Goal: Task Accomplishment & Management: Manage account settings

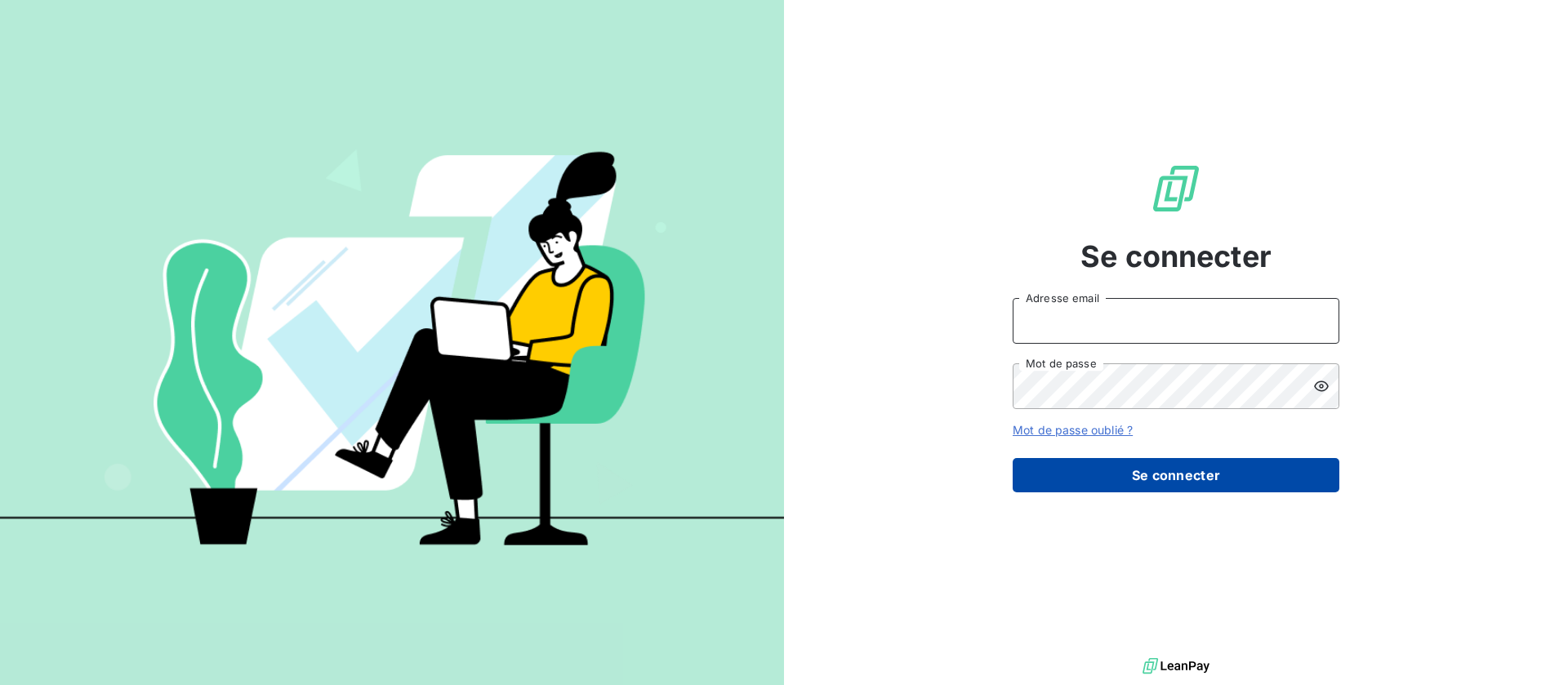
type input "[EMAIL_ADDRESS][DOMAIN_NAME]"
click at [1179, 465] on button "Se connecter" at bounding box center [1175, 475] width 327 height 35
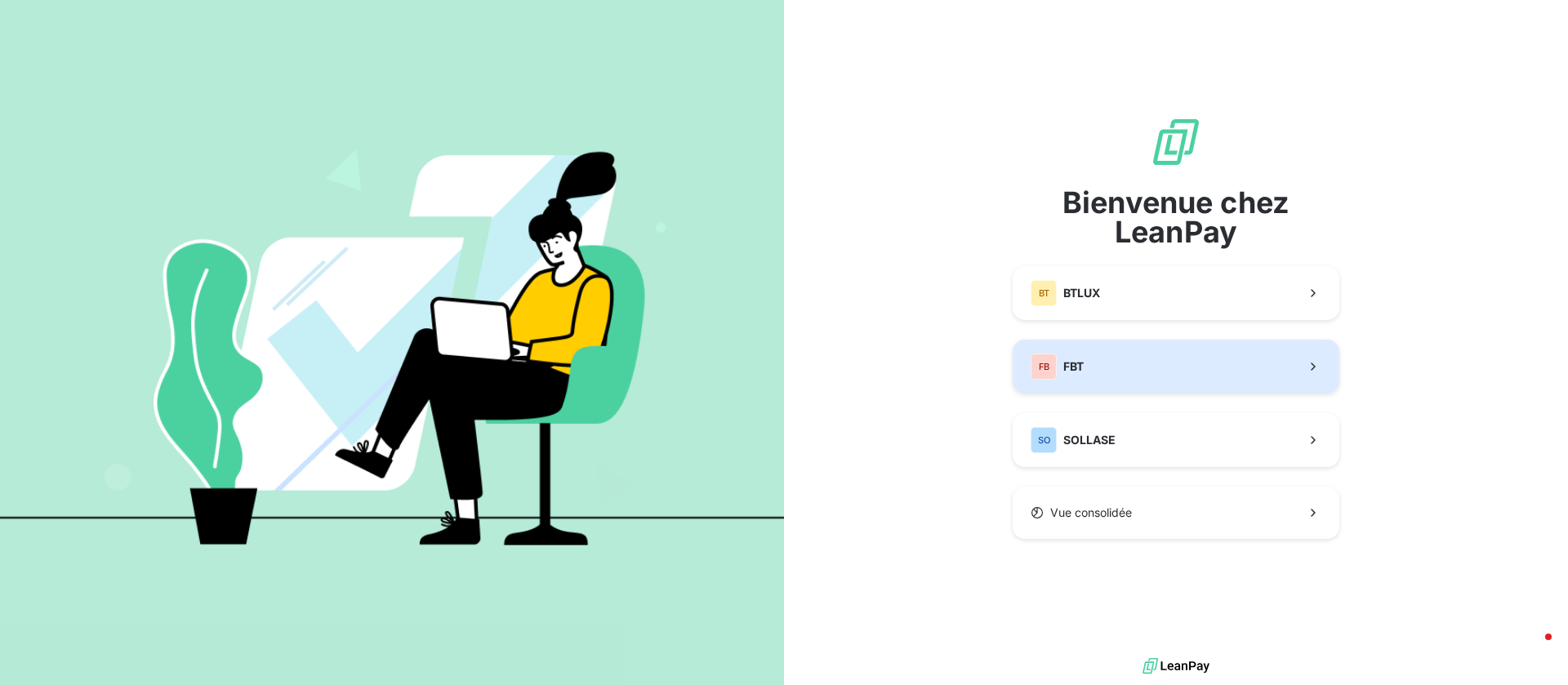
click at [1038, 352] on button "FB FBT" at bounding box center [1175, 367] width 327 height 54
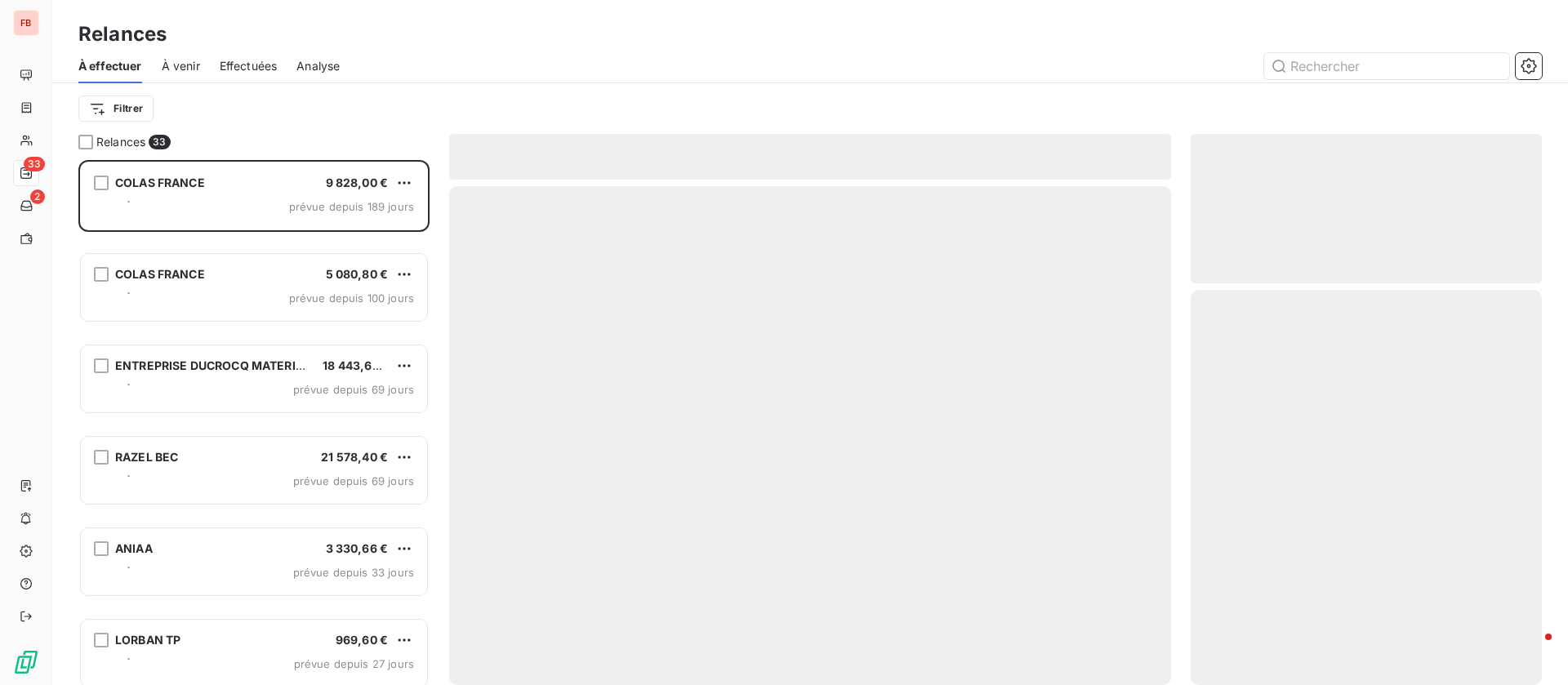
scroll to position [506, 332]
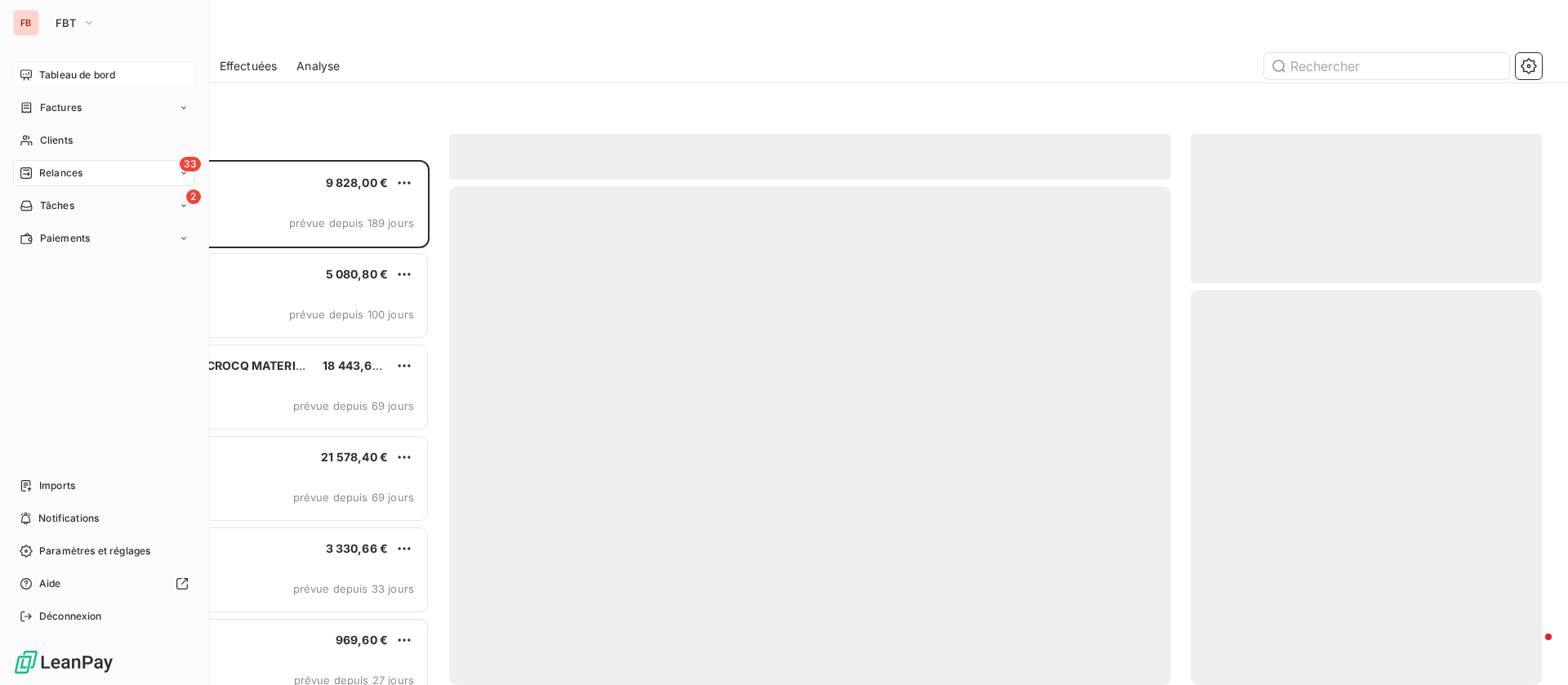
click at [94, 65] on div "Tableau de bord" at bounding box center [104, 74] width 182 height 26
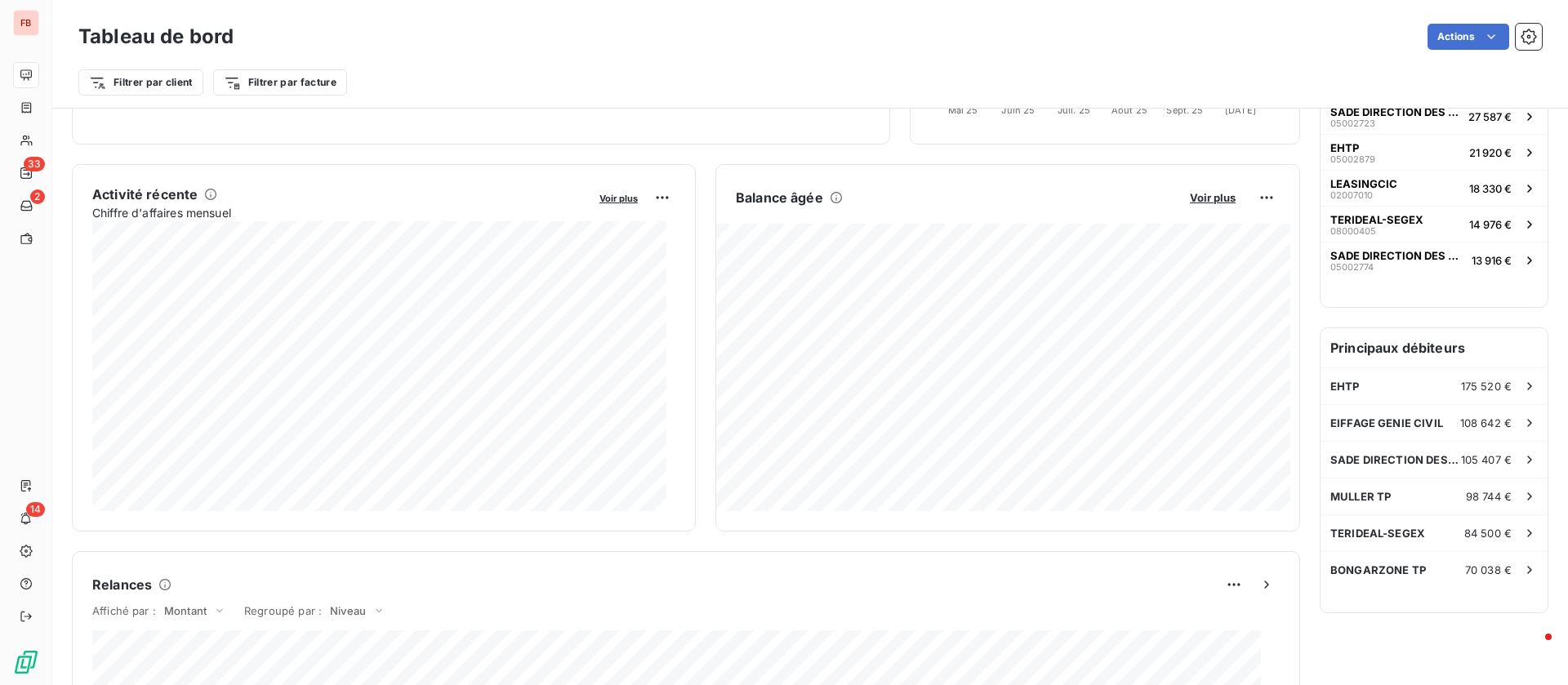
scroll to position [246, 0]
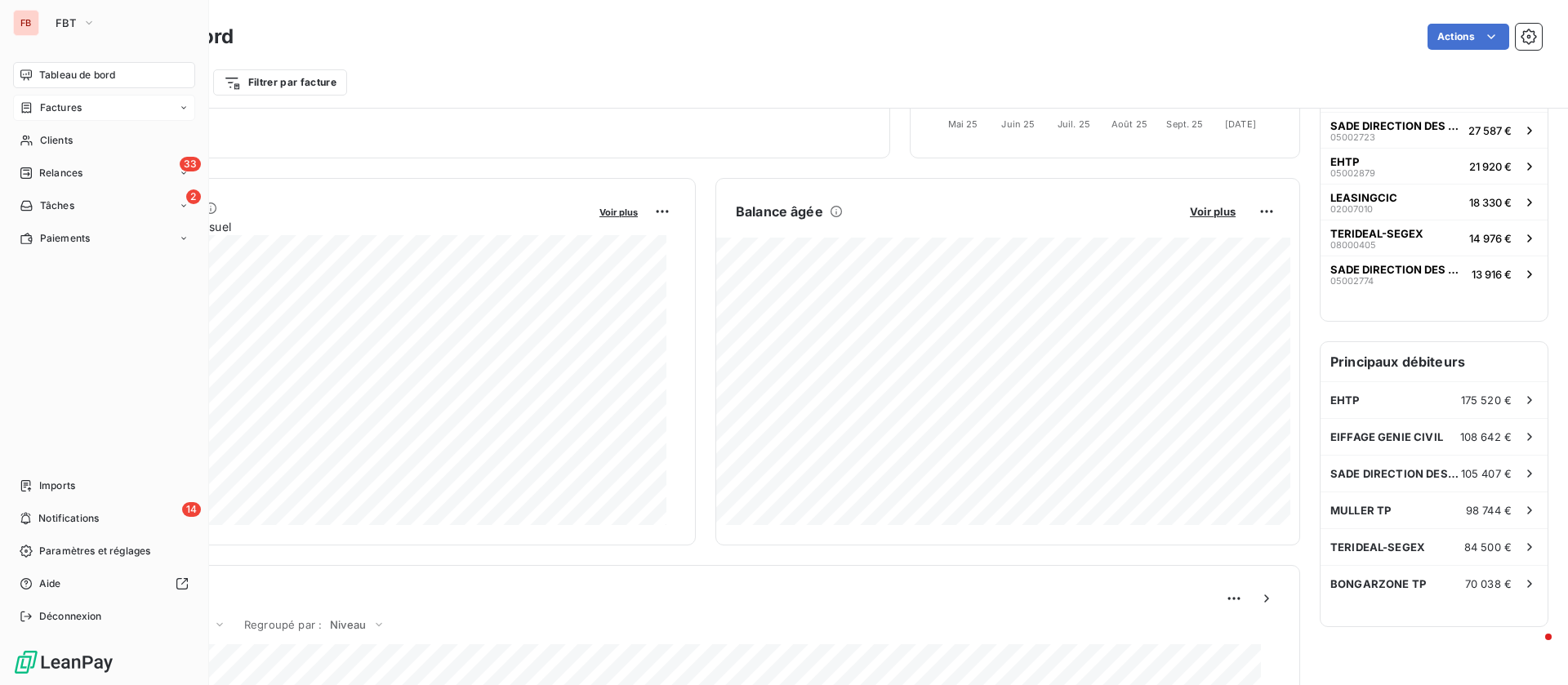
click at [36, 112] on div "Factures" at bounding box center [50, 107] width 62 height 14
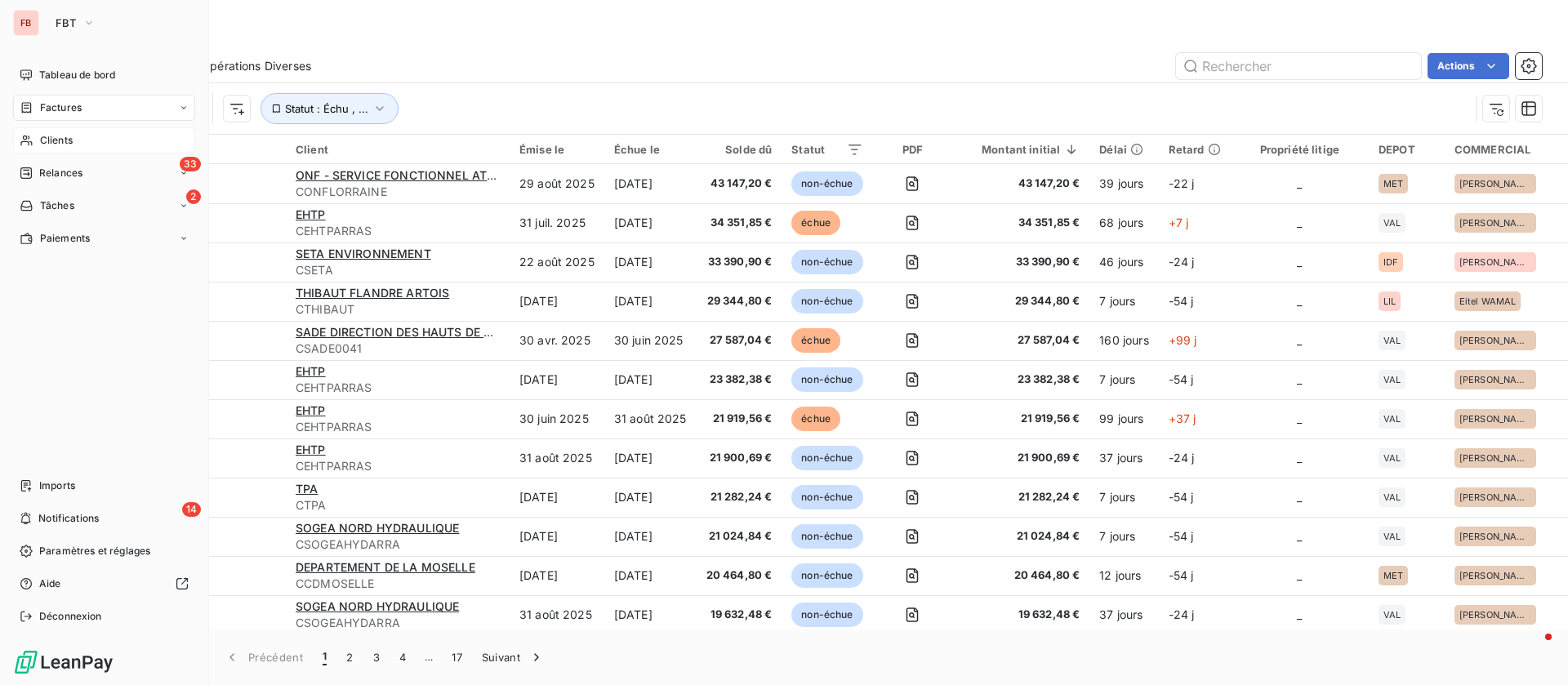
drag, startPoint x: 32, startPoint y: 135, endPoint x: 190, endPoint y: 126, distance: 158.3
click at [33, 136] on icon at bounding box center [26, 139] width 14 height 13
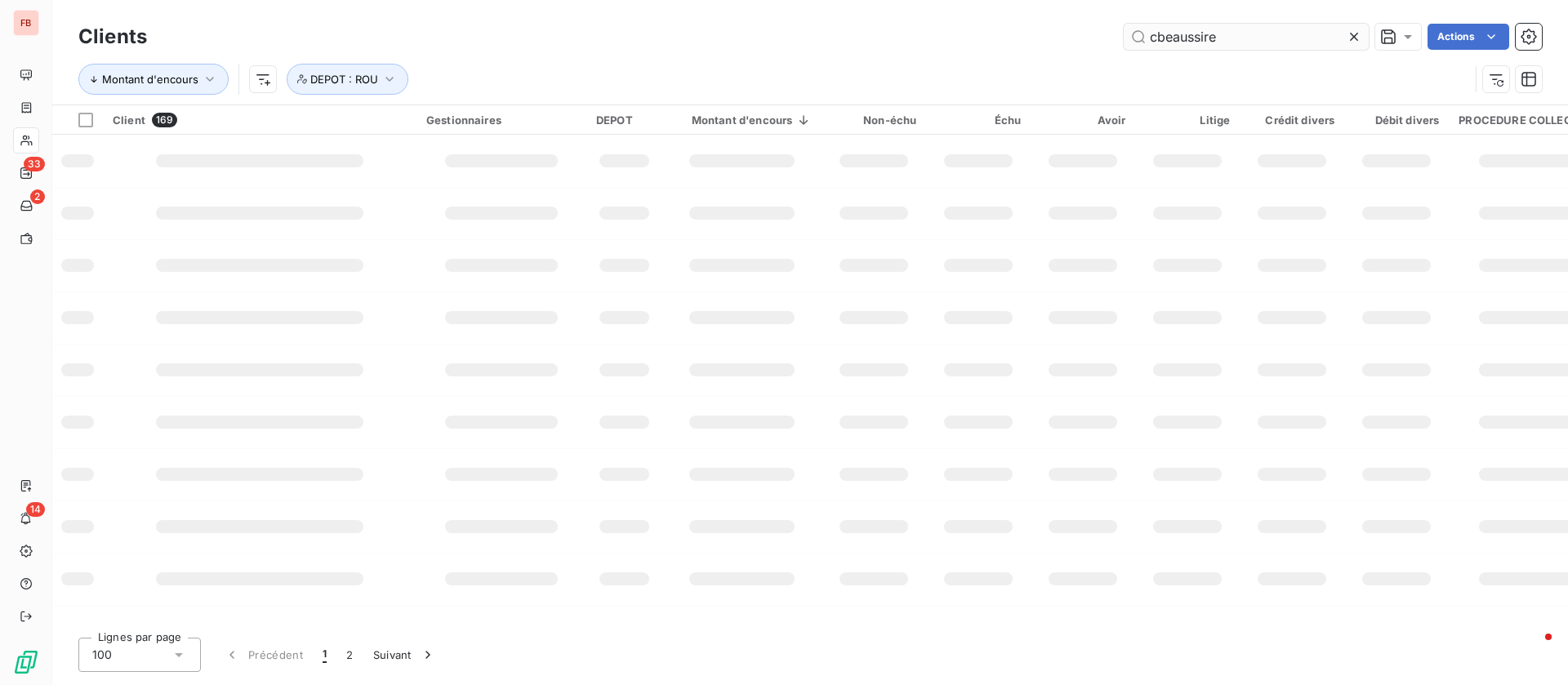
type input "cbeaussire"
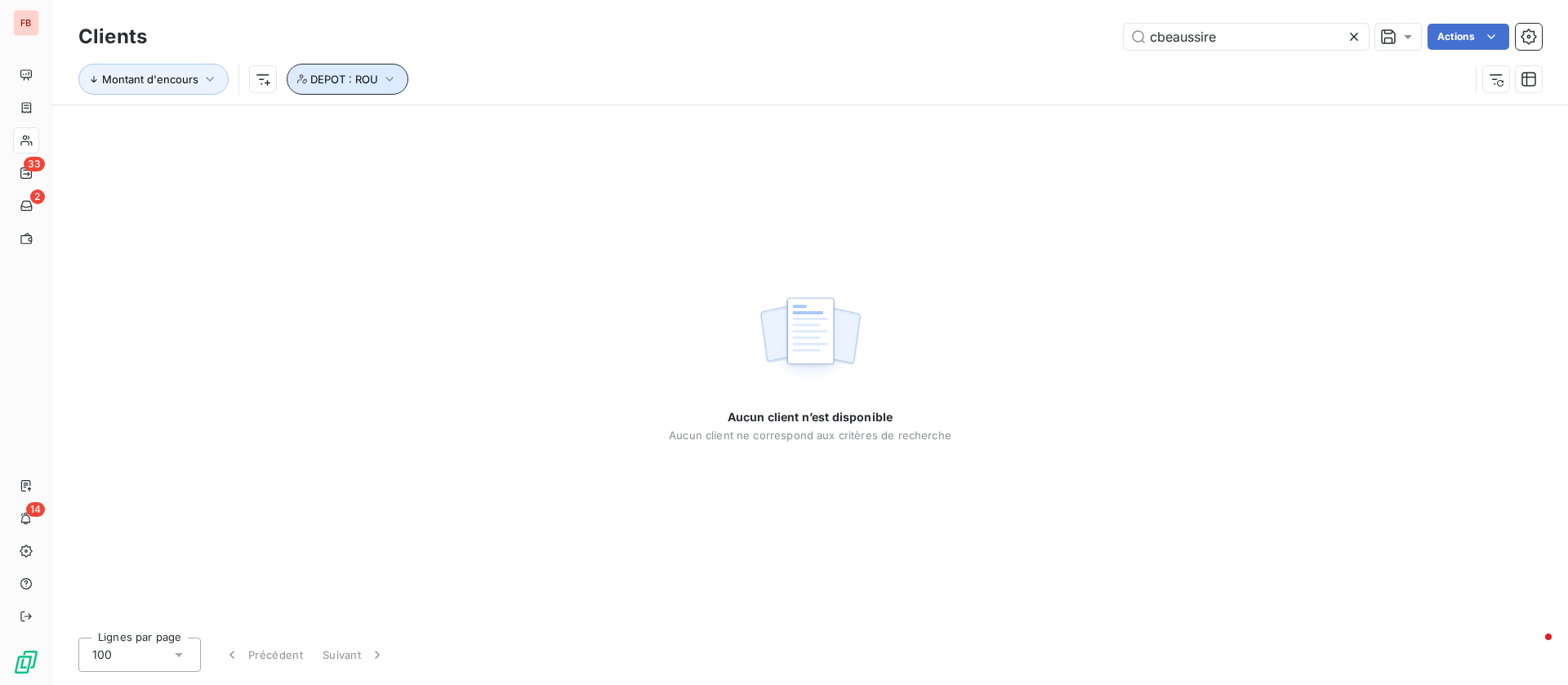
click at [352, 79] on span "DEPOT : ROU" at bounding box center [344, 79] width 68 height 13
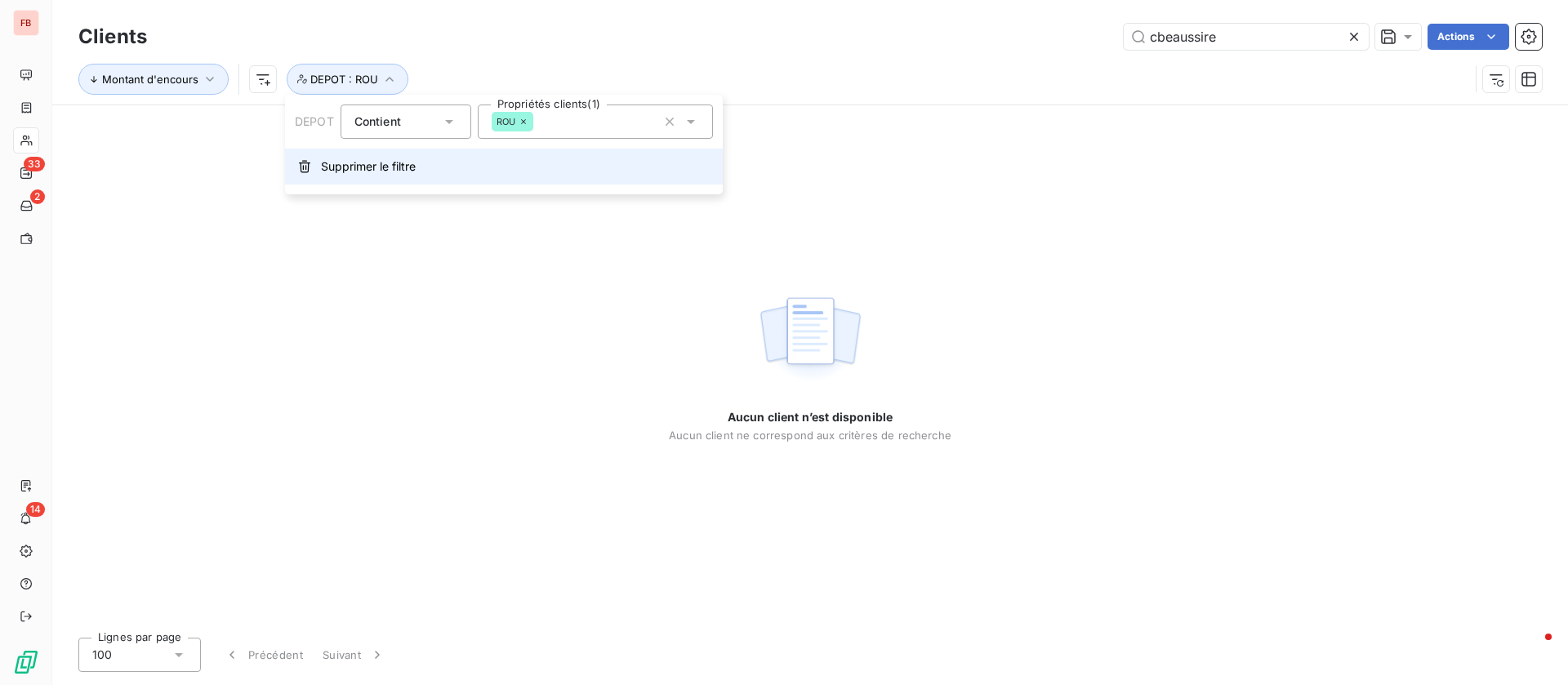
click at [327, 168] on span "Supprimer le filtre" at bounding box center [368, 166] width 95 height 16
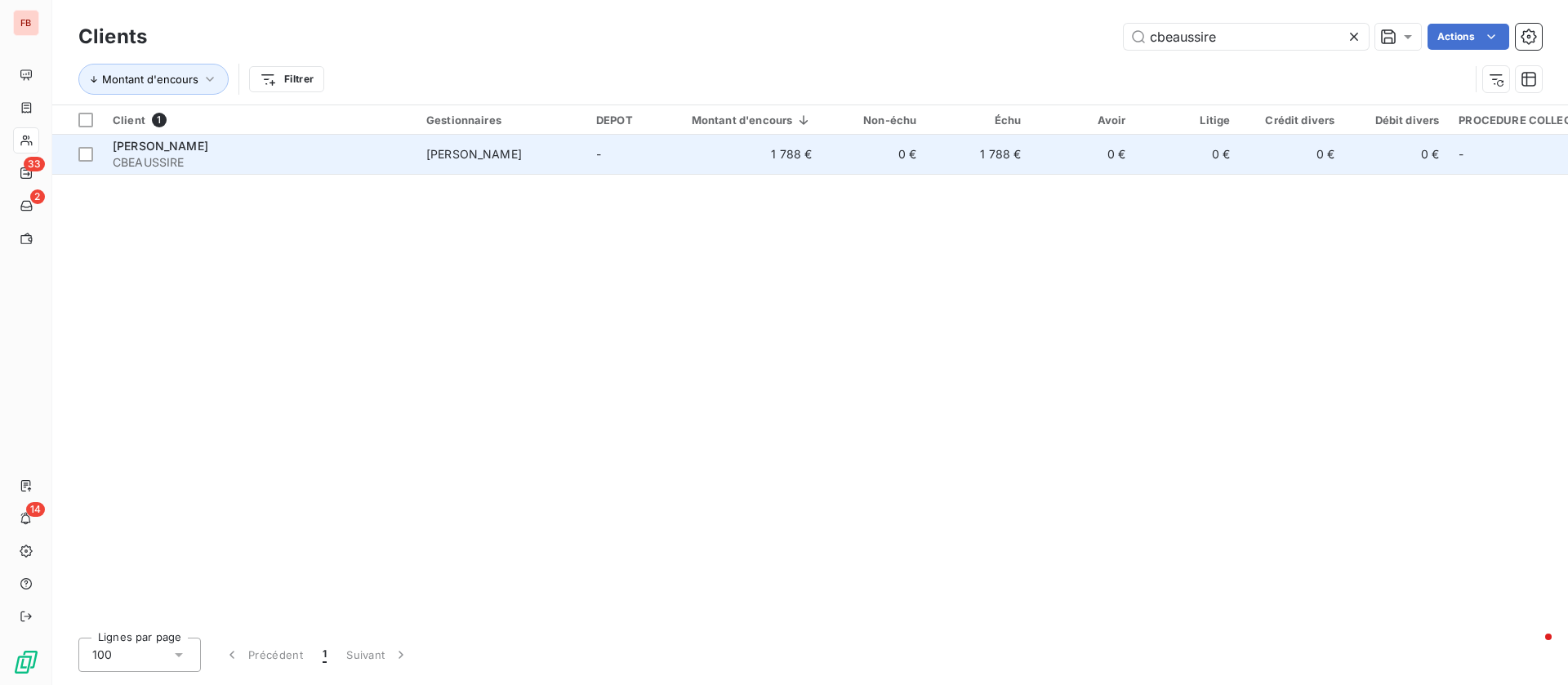
click at [556, 157] on td "[PERSON_NAME]" at bounding box center [501, 154] width 170 height 39
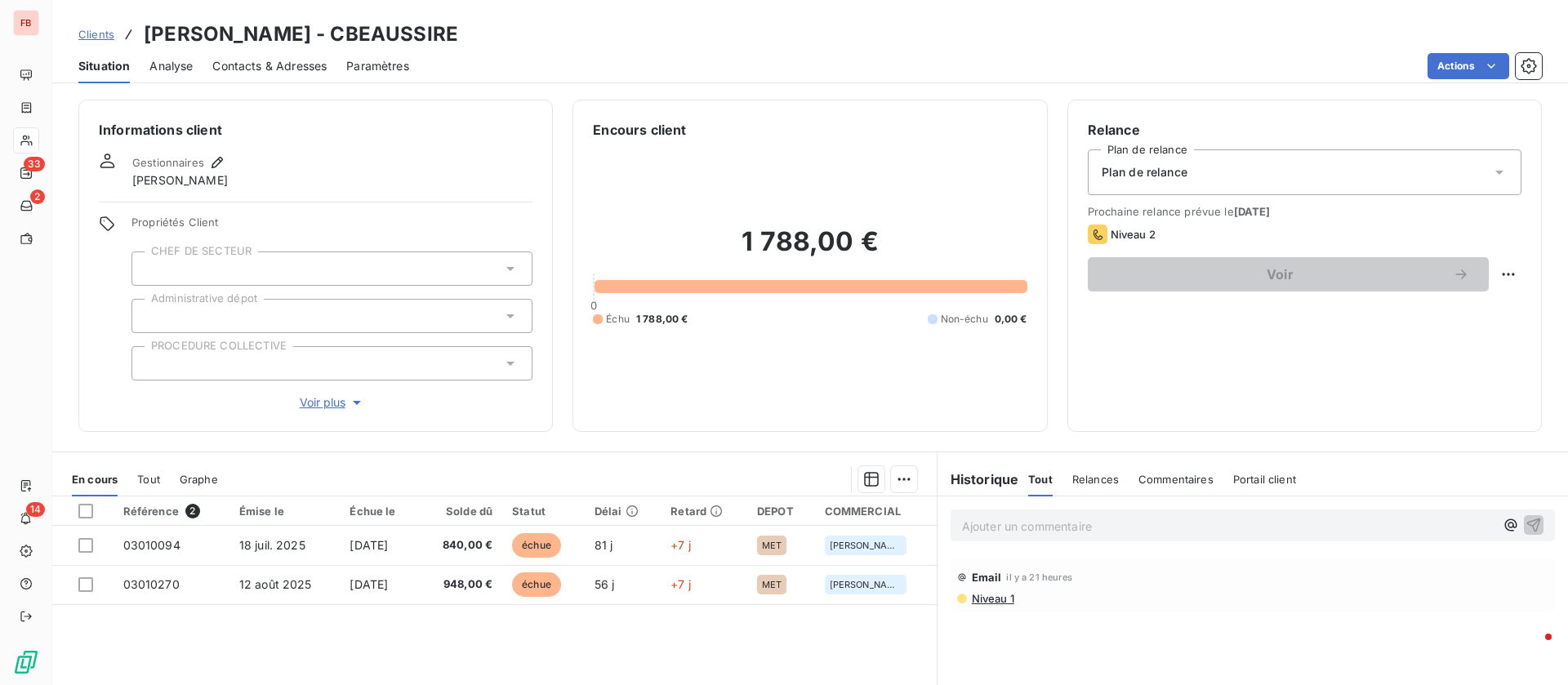
click at [1010, 521] on p "Ajouter un commentaire ﻿" at bounding box center [1228, 526] width 532 height 20
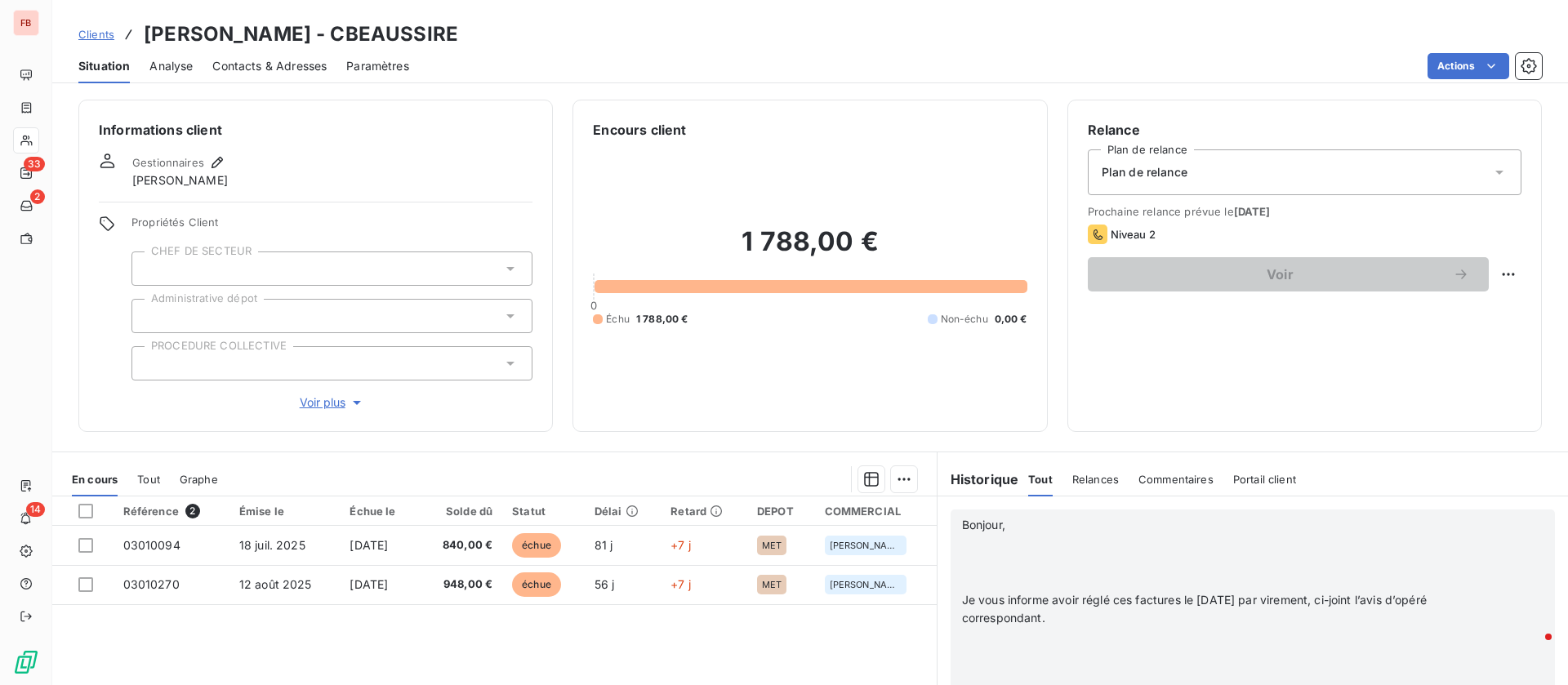
click at [1009, 544] on p "﻿" at bounding box center [1228, 544] width 534 height 19
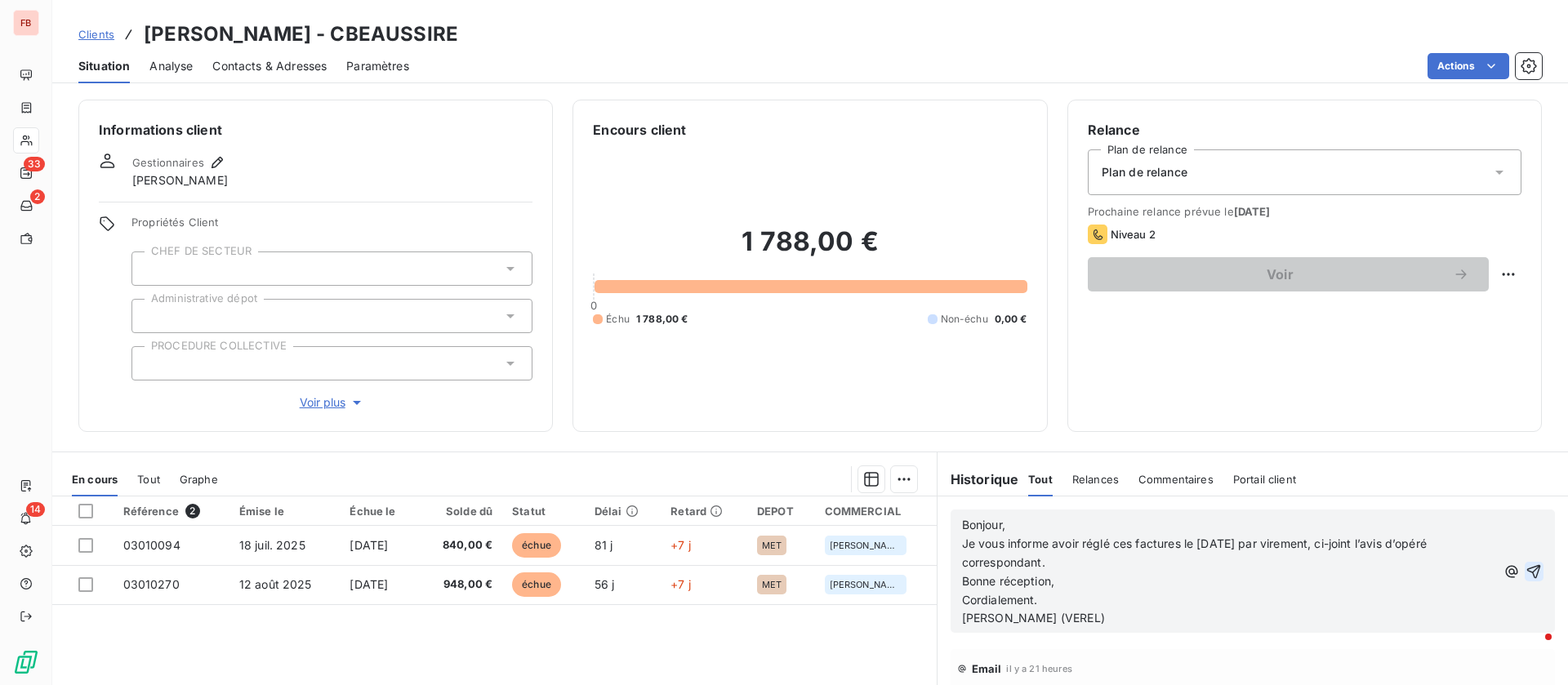
click at [1527, 566] on icon "button" at bounding box center [1533, 571] width 14 height 14
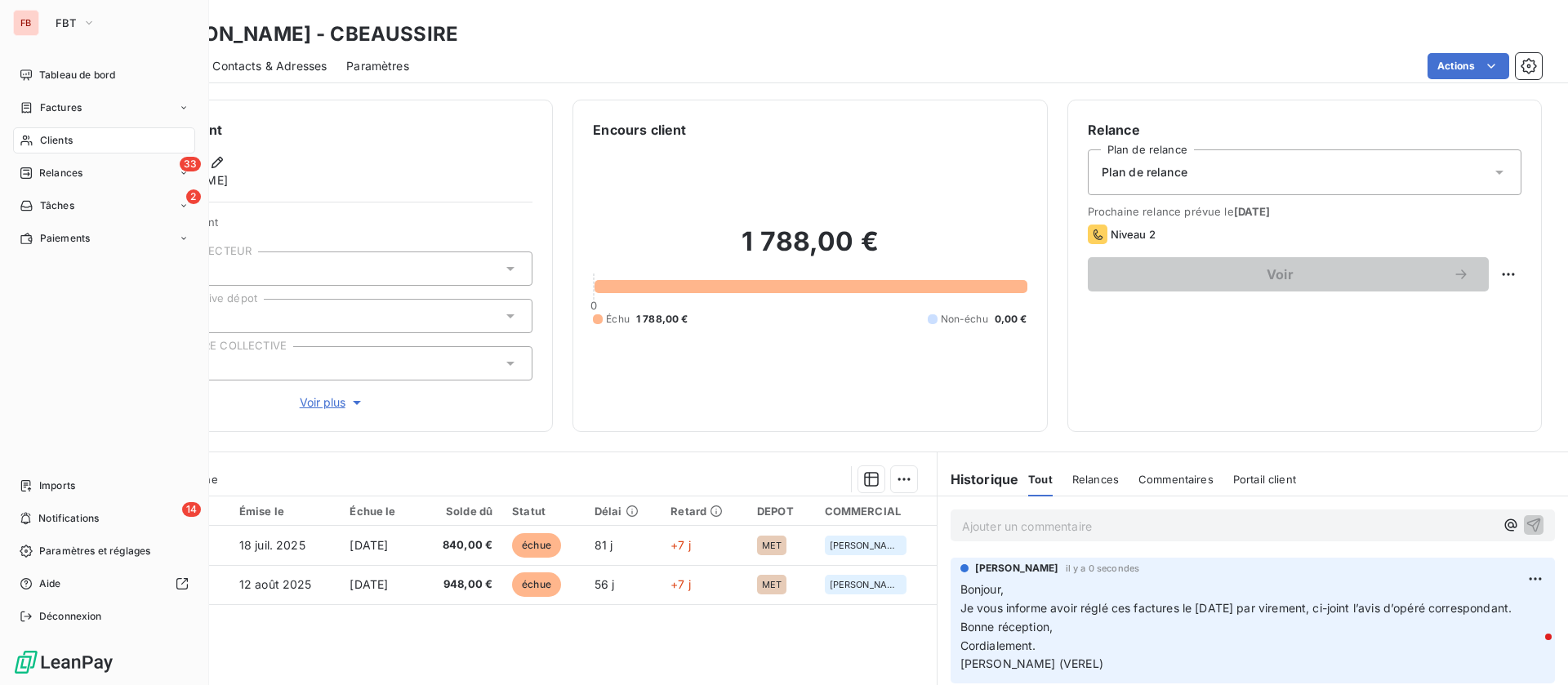
drag, startPoint x: 46, startPoint y: 136, endPoint x: 216, endPoint y: 137, distance: 170.0
click at [46, 136] on span "Clients" at bounding box center [56, 140] width 33 height 14
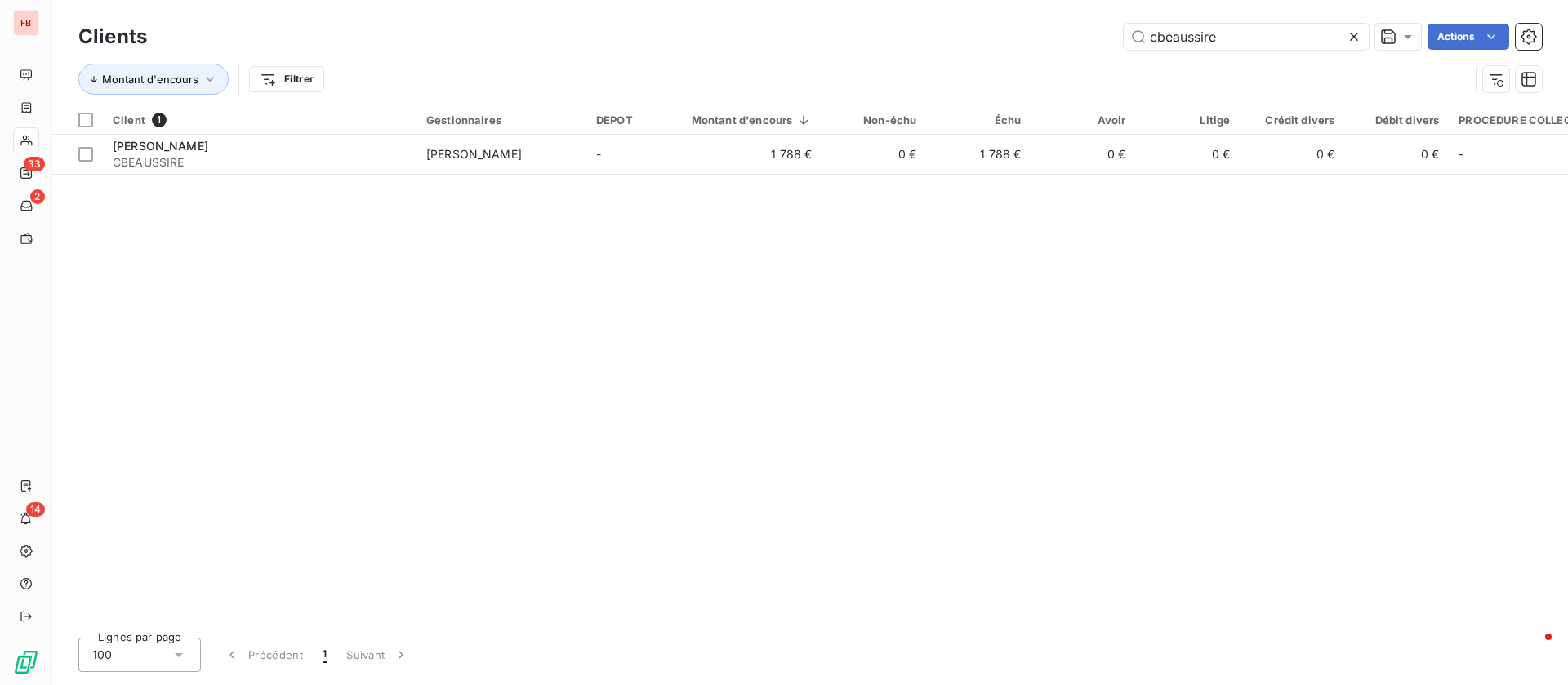
drag, startPoint x: 1246, startPoint y: 34, endPoint x: 1101, endPoint y: 19, distance: 145.8
click at [1101, 20] on div "Clients cbeaussire Actions" at bounding box center [810, 36] width 1463 height 35
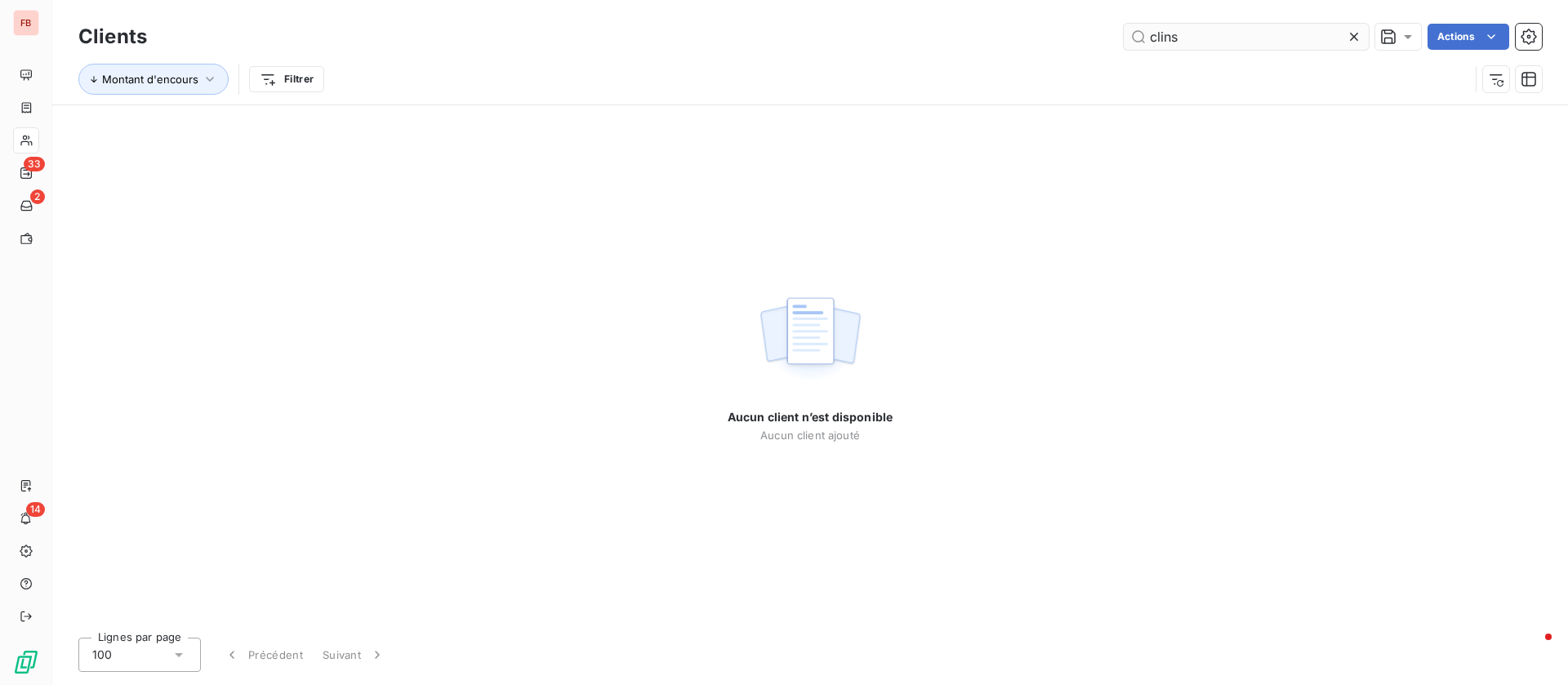
click at [1157, 32] on input "clins" at bounding box center [1246, 36] width 245 height 26
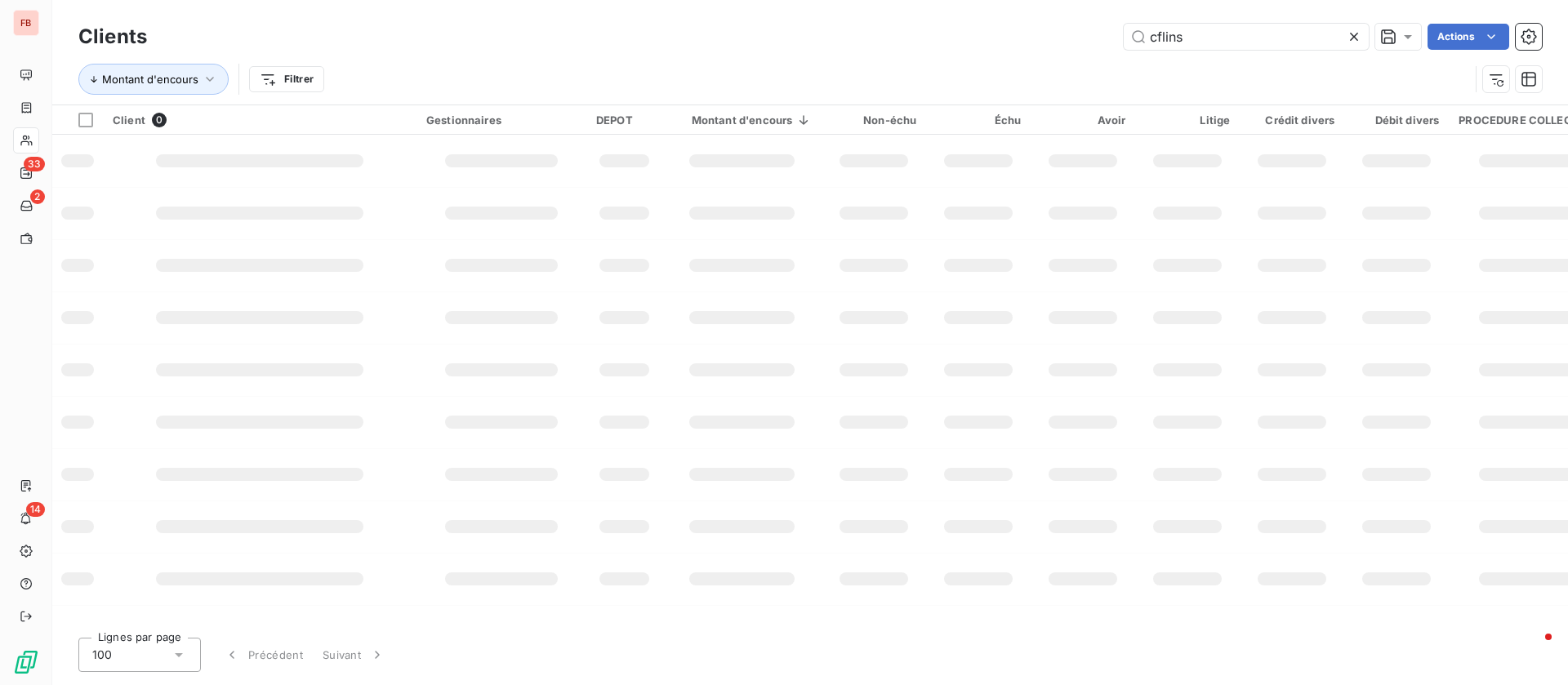
type input "cflins"
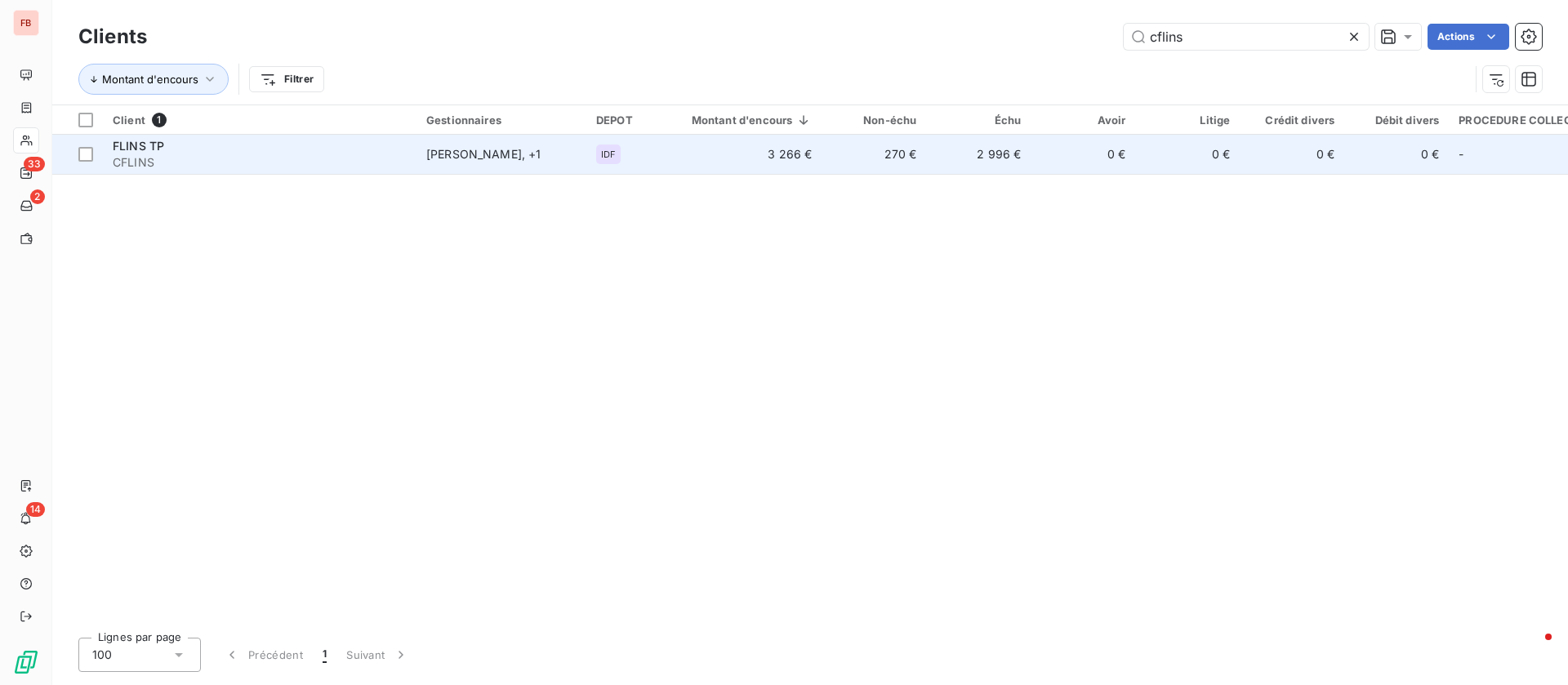
click at [288, 158] on span "CFLINS" at bounding box center [259, 162] width 294 height 16
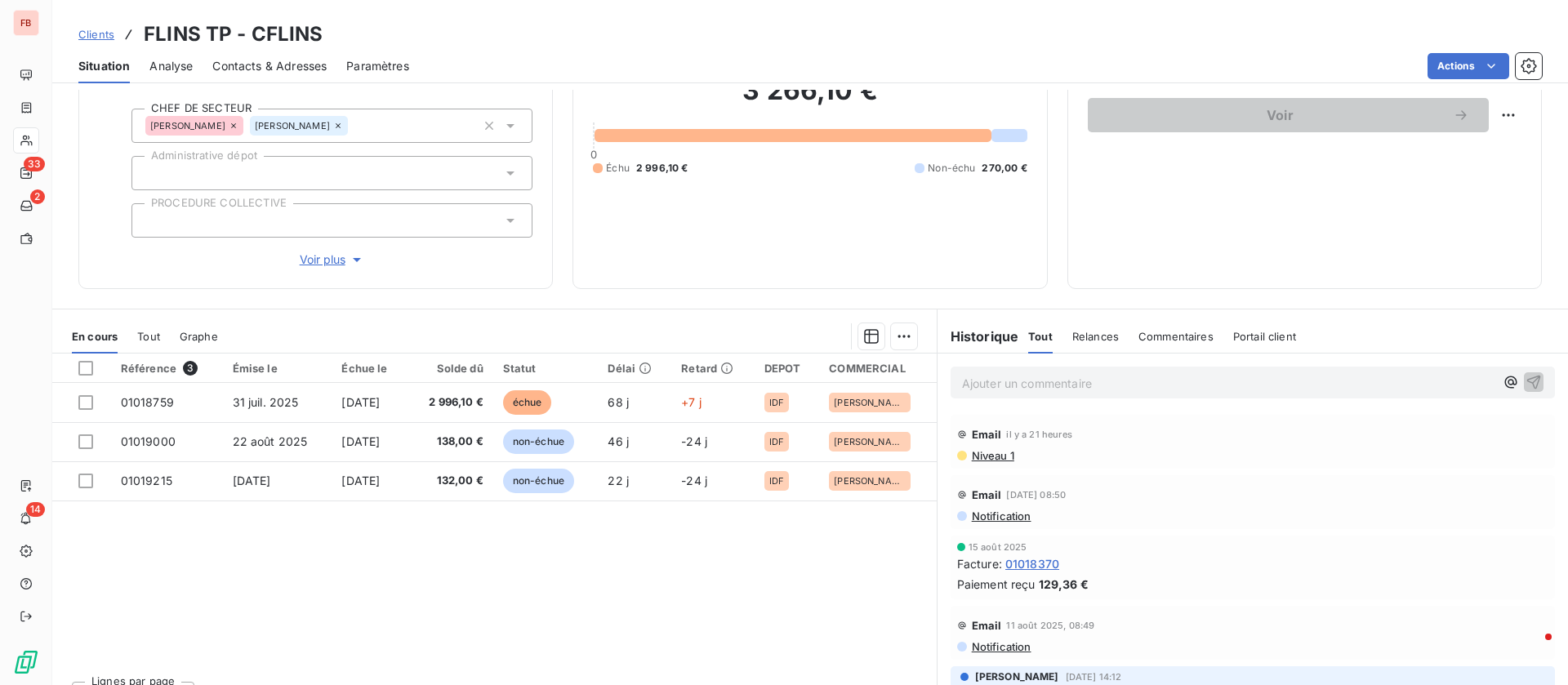
scroll to position [191, 0]
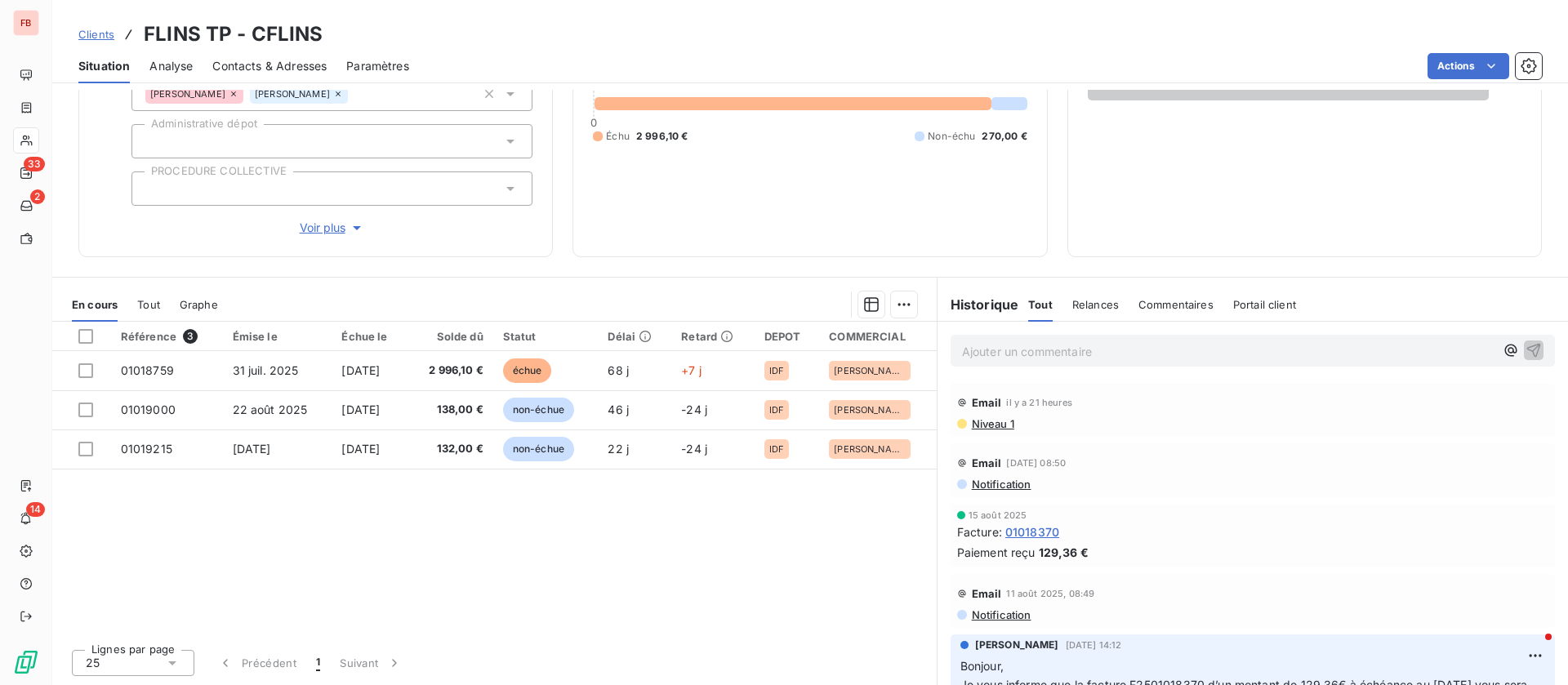
click at [1037, 350] on p "Ajouter un commentaire ﻿" at bounding box center [1228, 351] width 532 height 20
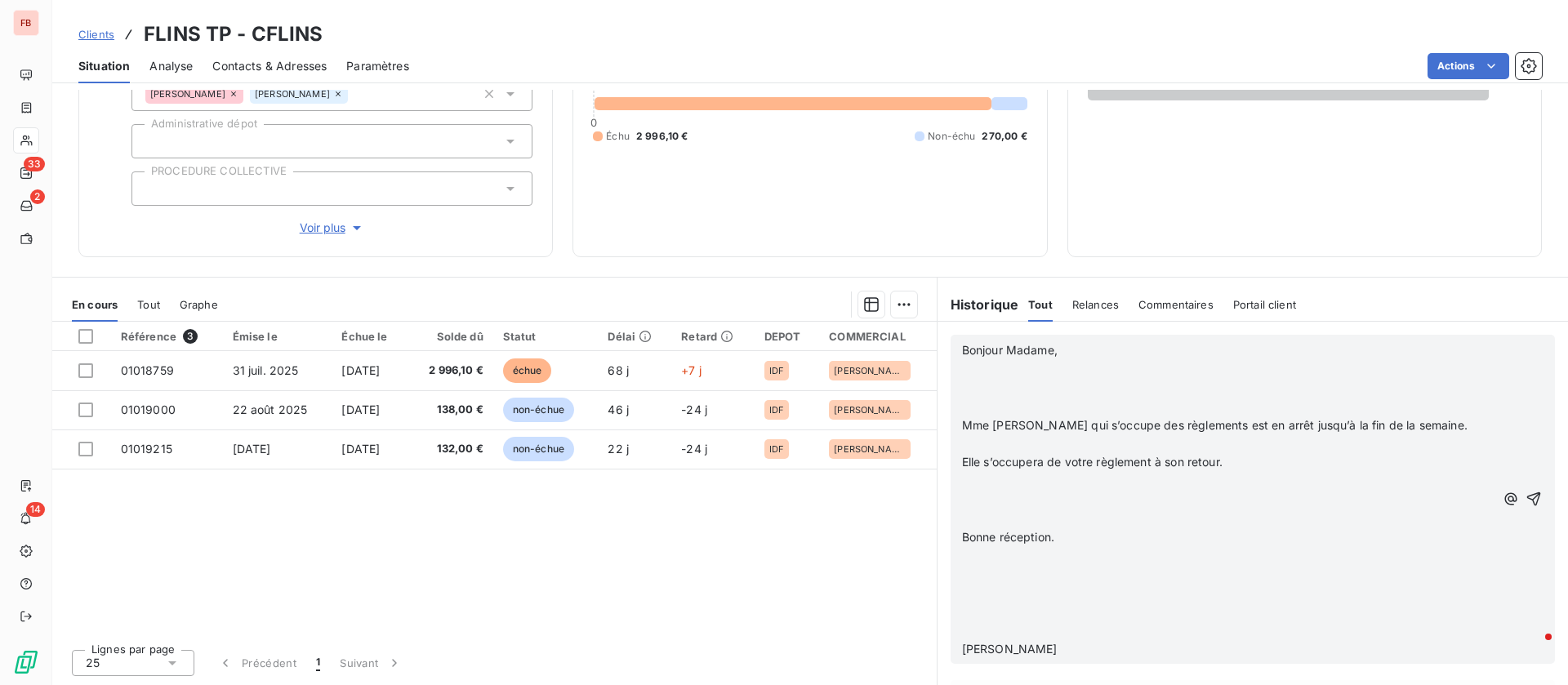
click at [1020, 371] on p "﻿" at bounding box center [1228, 369] width 532 height 19
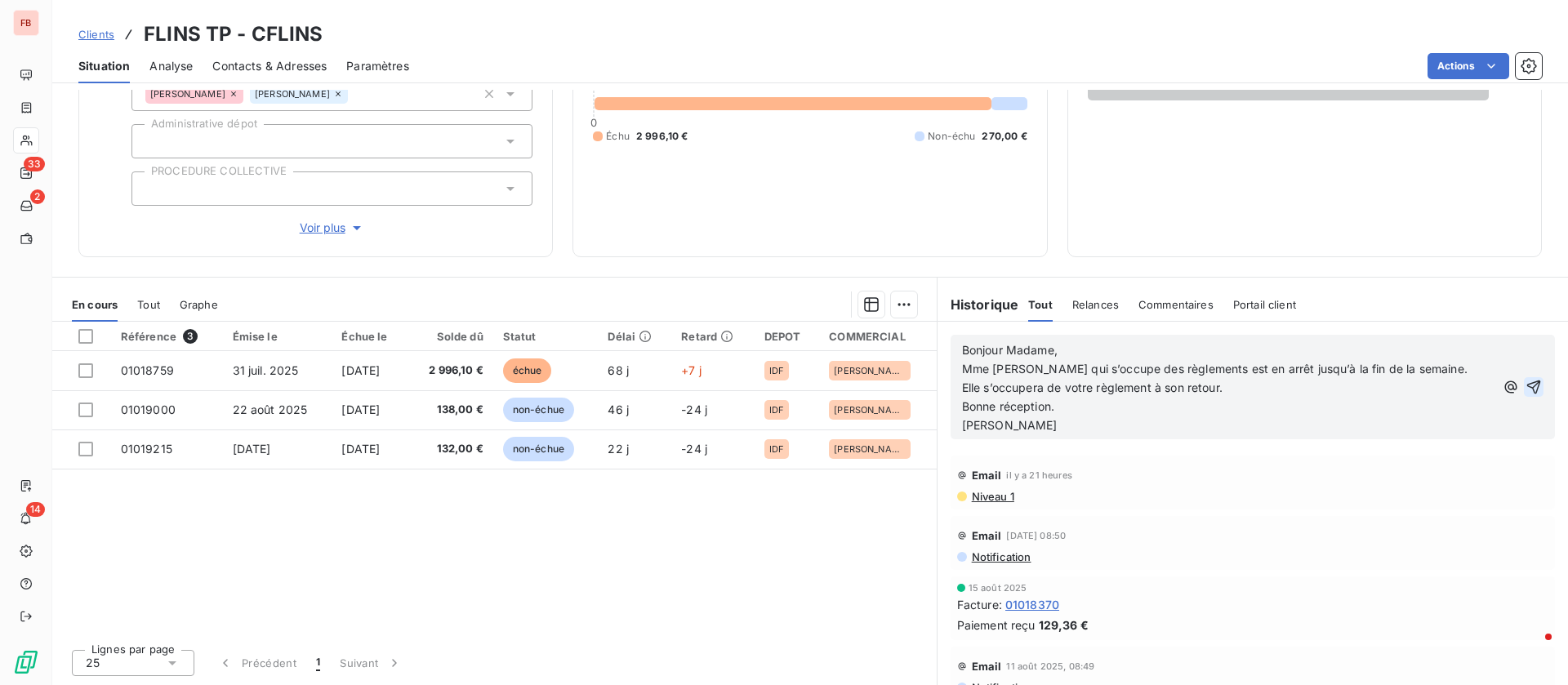
click at [1527, 383] on icon "button" at bounding box center [1533, 387] width 14 height 14
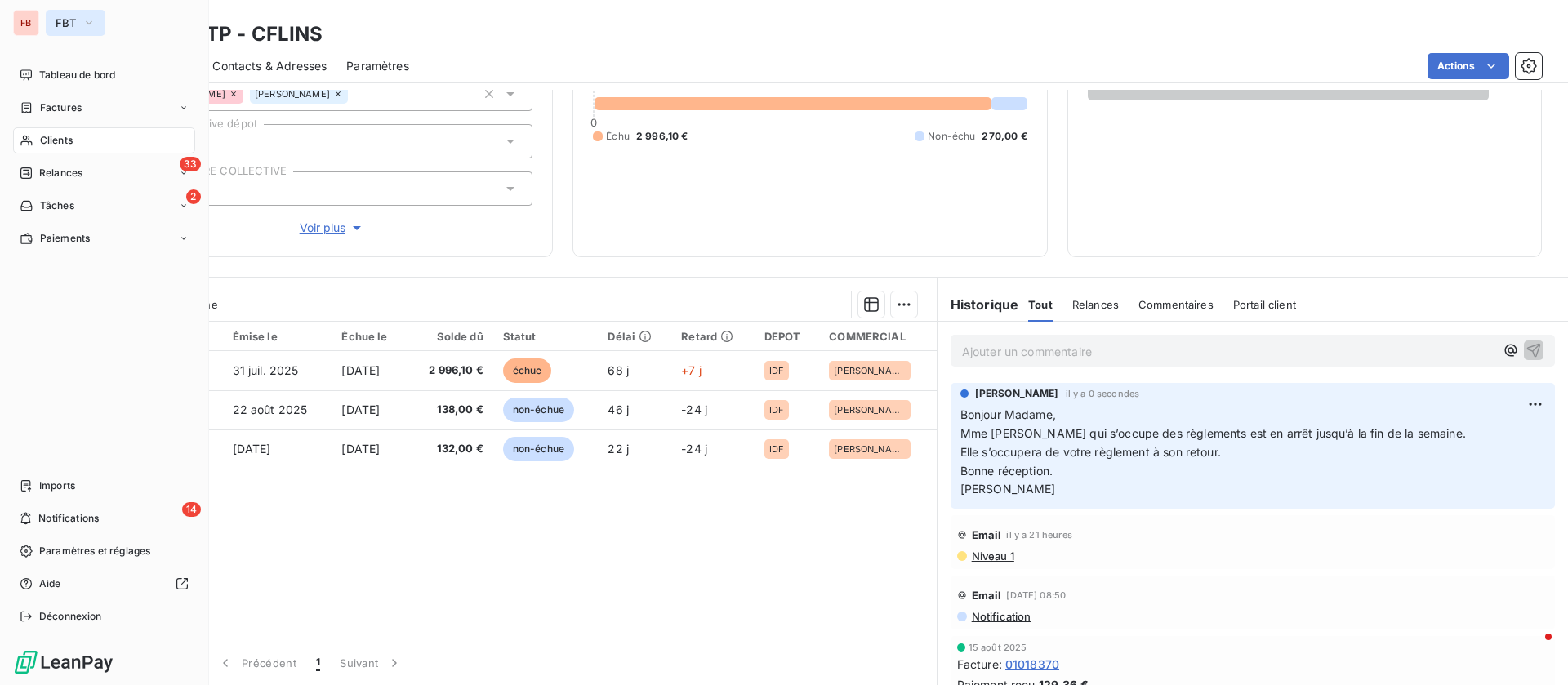
click at [60, 23] on span "FBT" at bounding box center [66, 22] width 20 height 13
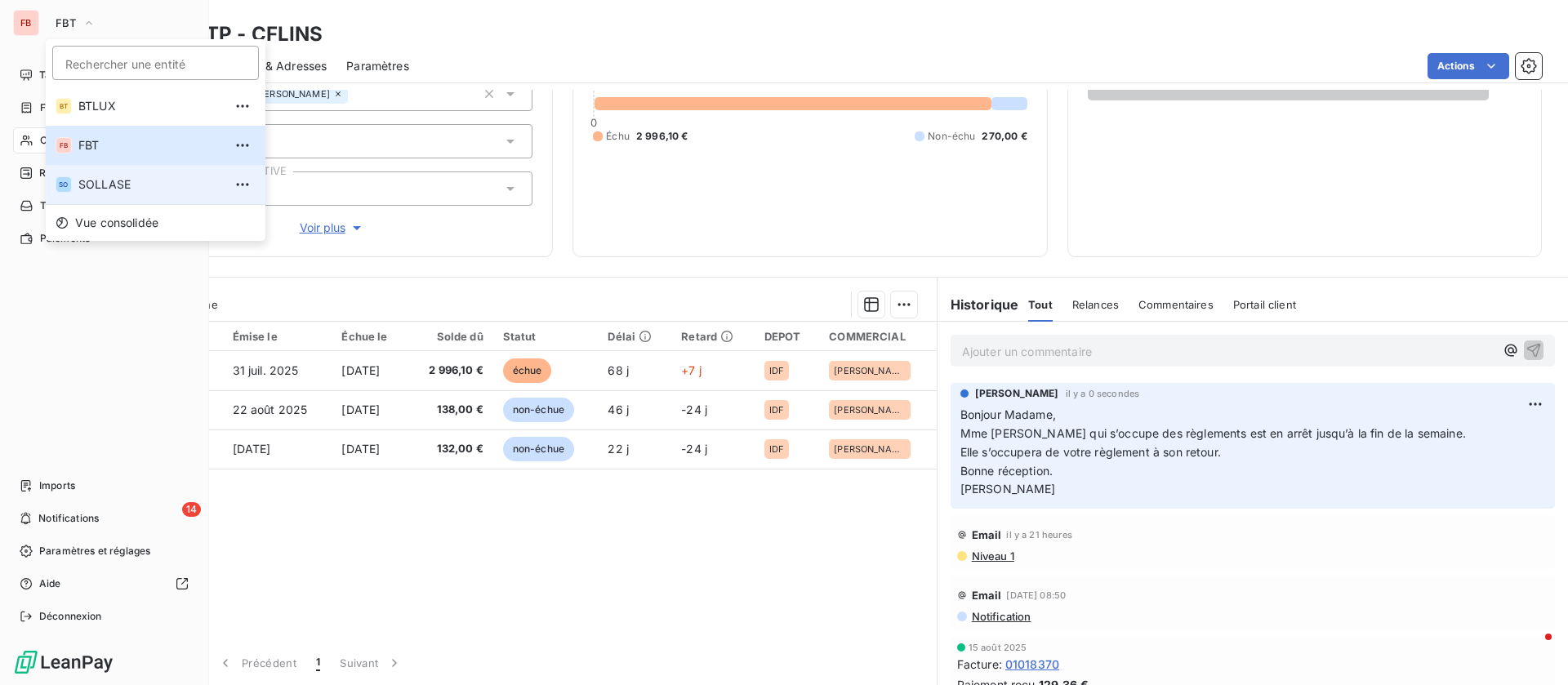
click at [93, 181] on span "SOLLASE" at bounding box center [150, 184] width 144 height 16
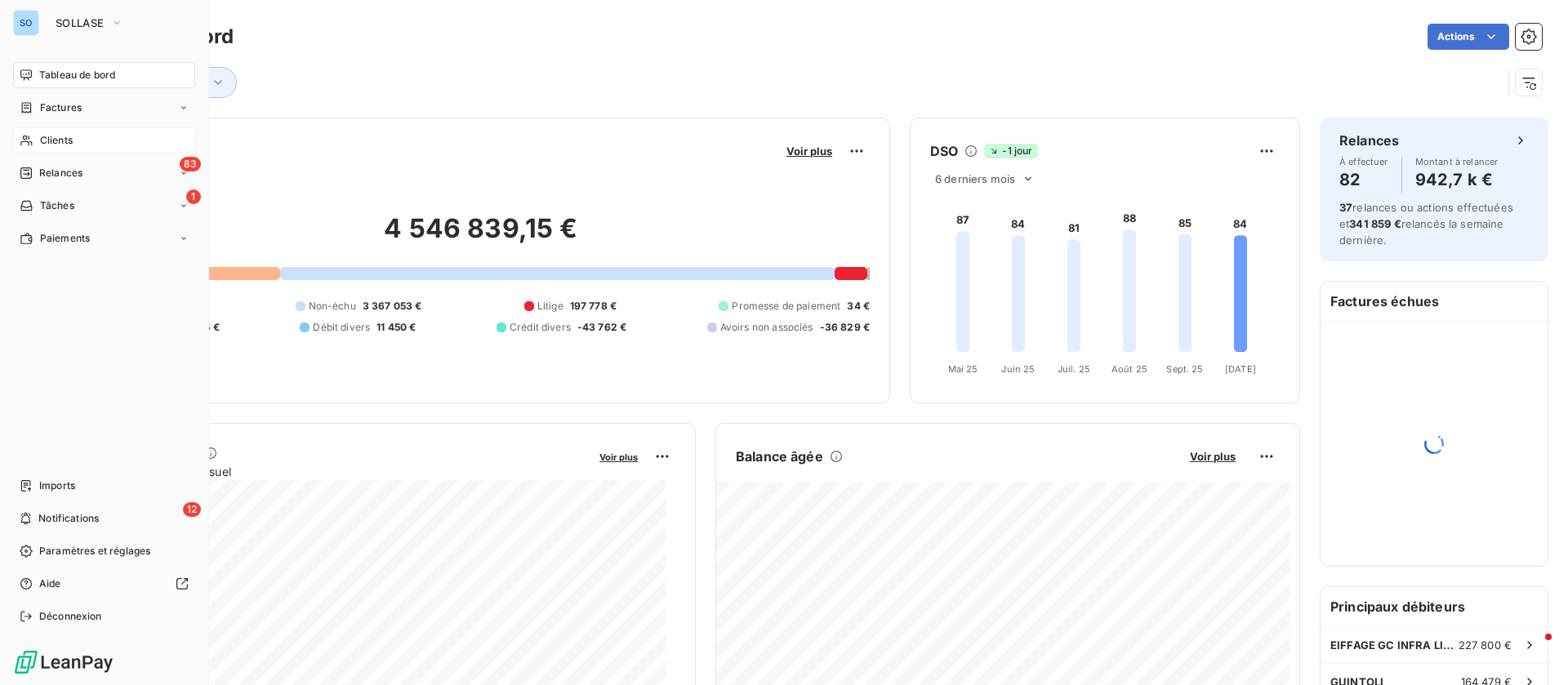
click at [32, 138] on icon at bounding box center [26, 139] width 14 height 13
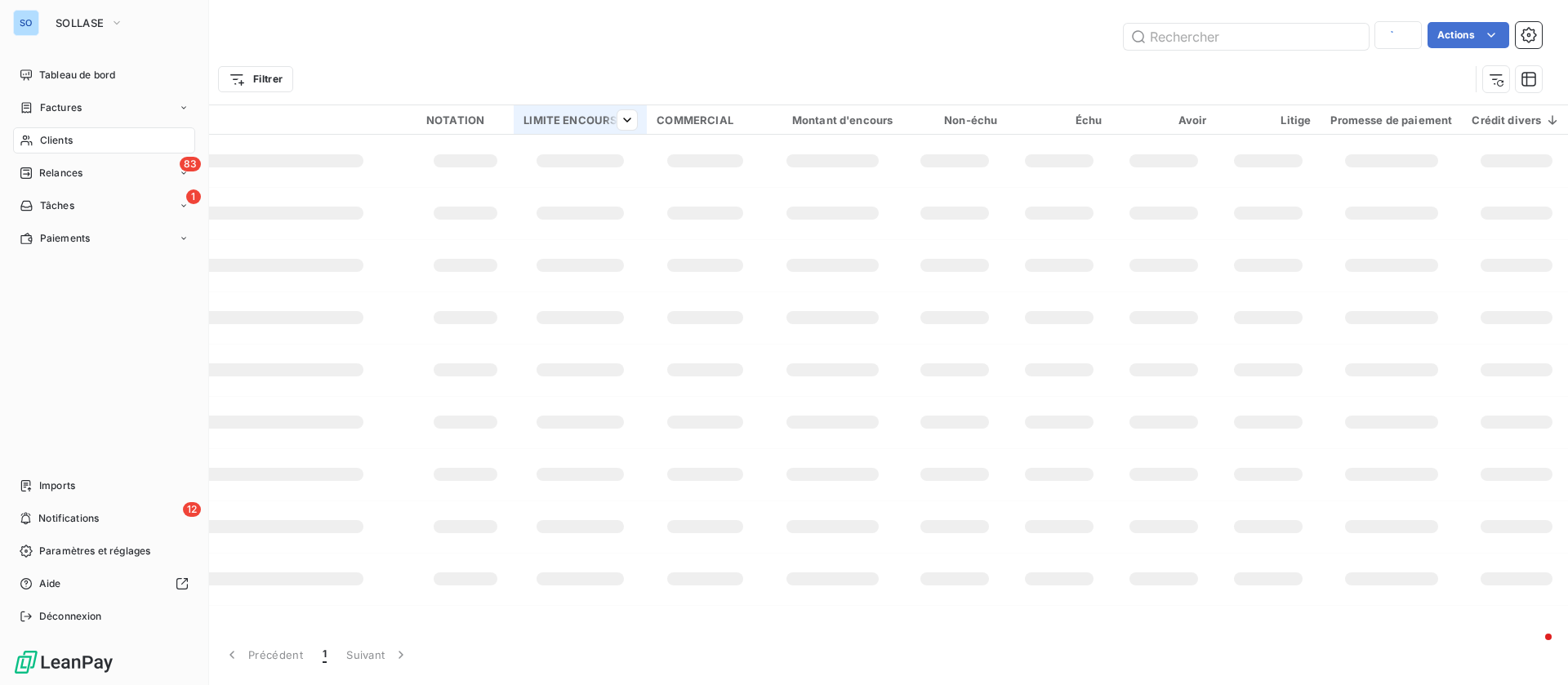
type input "cflins"
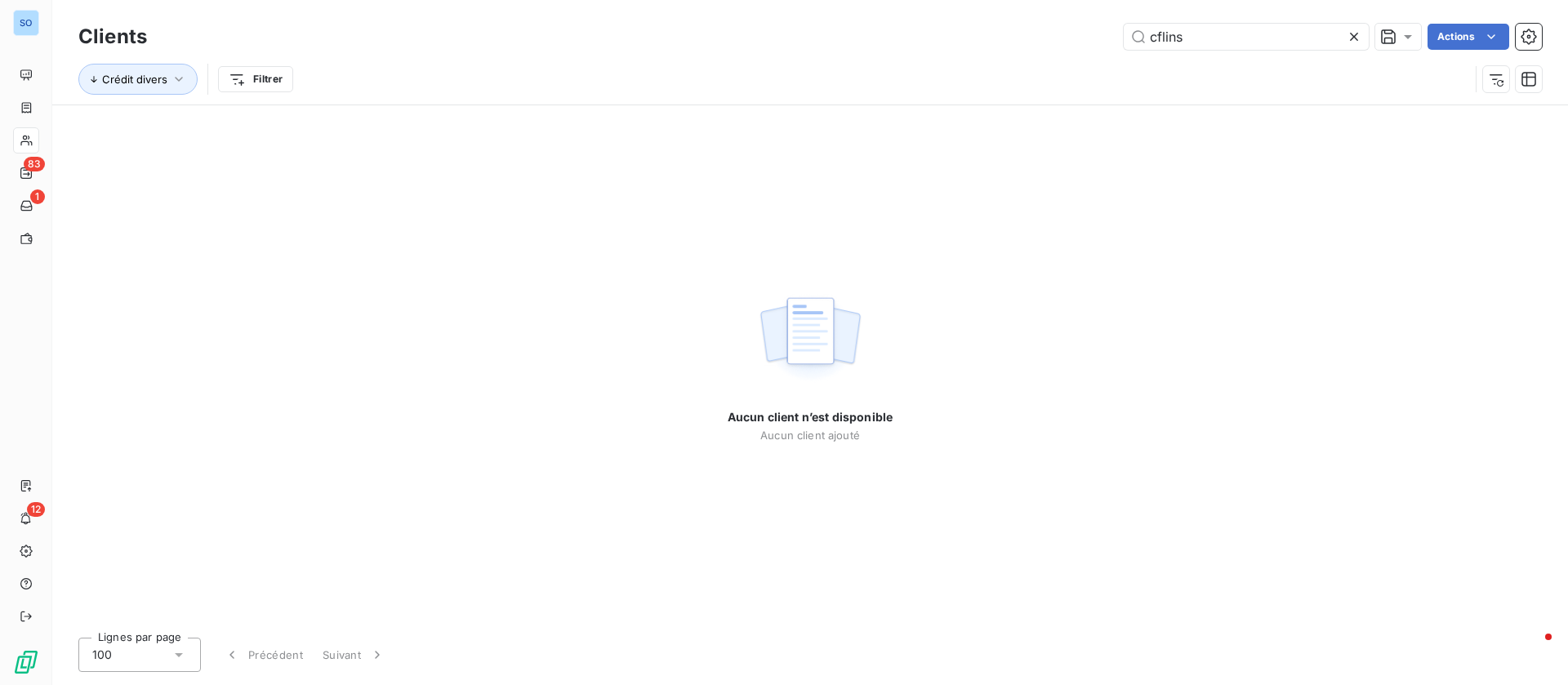
drag, startPoint x: 1185, startPoint y: 42, endPoint x: 1083, endPoint y: 37, distance: 102.1
click at [1083, 37] on div "cflins Actions" at bounding box center [854, 36] width 1375 height 26
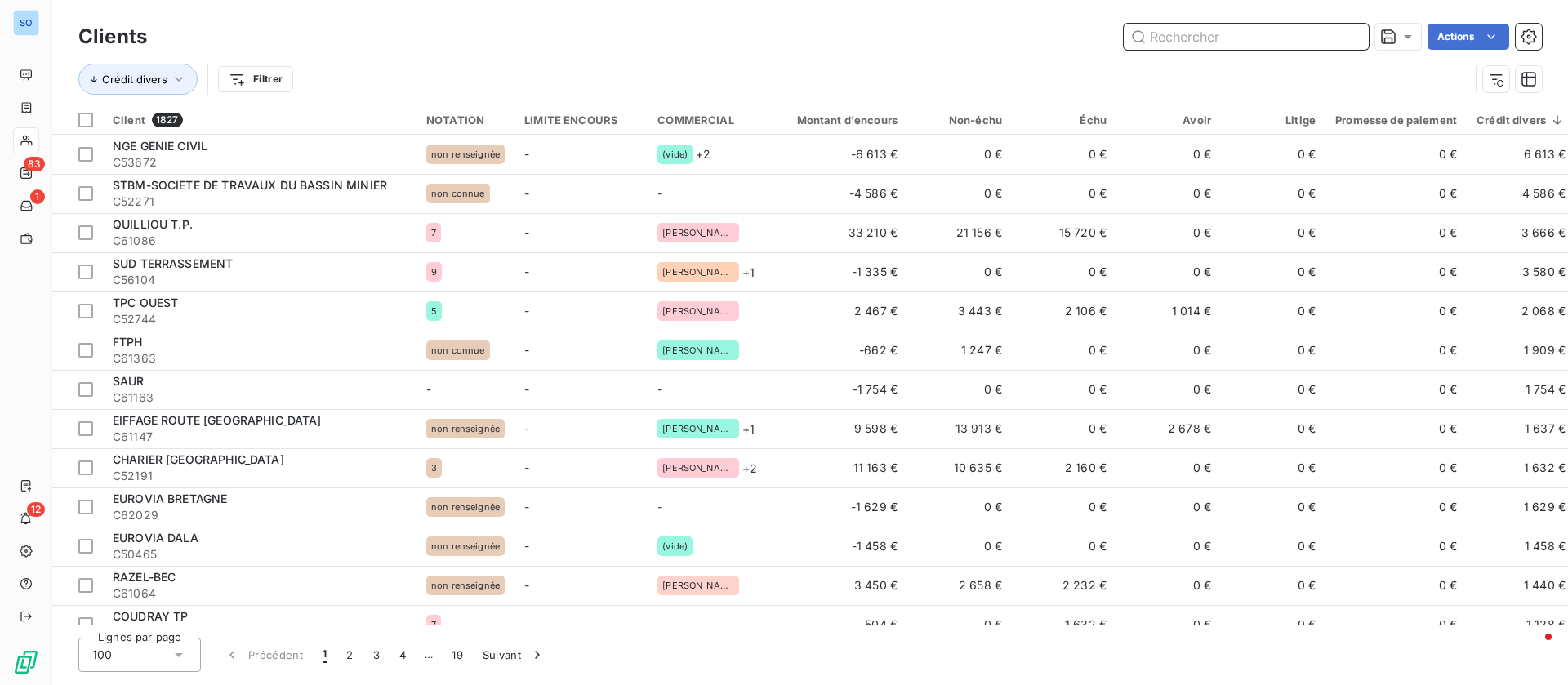
click at [1247, 37] on input "text" at bounding box center [1246, 36] width 245 height 26
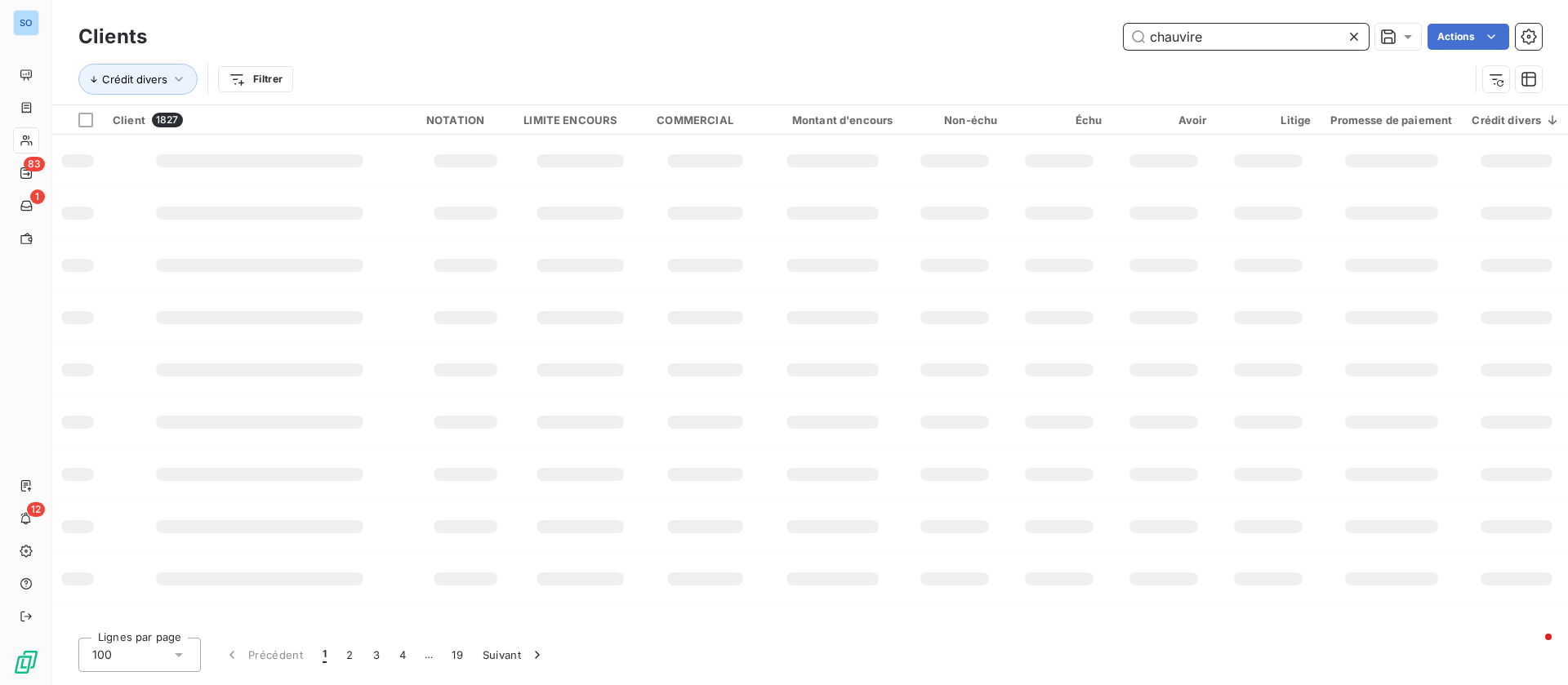
type input "chauvire"
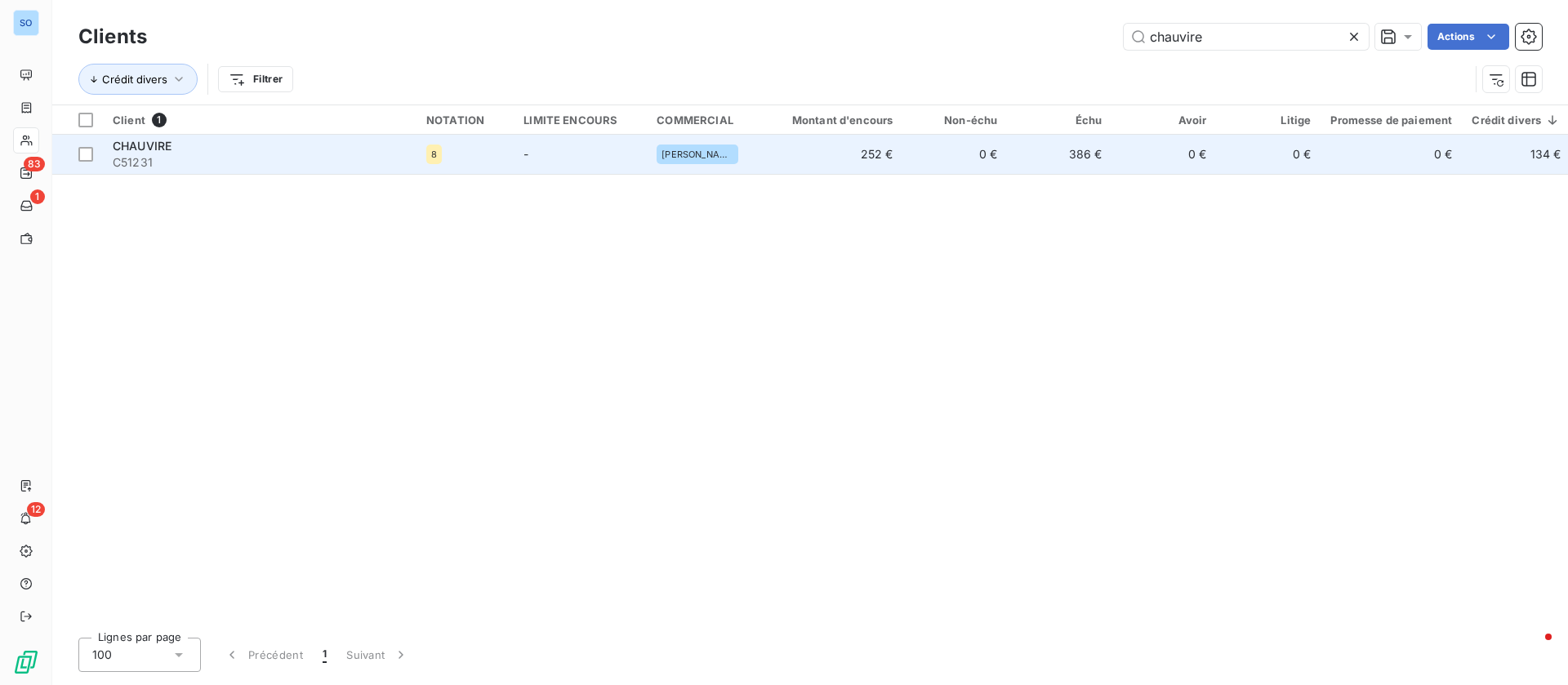
click at [279, 171] on td "CHAUVIRE C51231" at bounding box center [259, 154] width 313 height 39
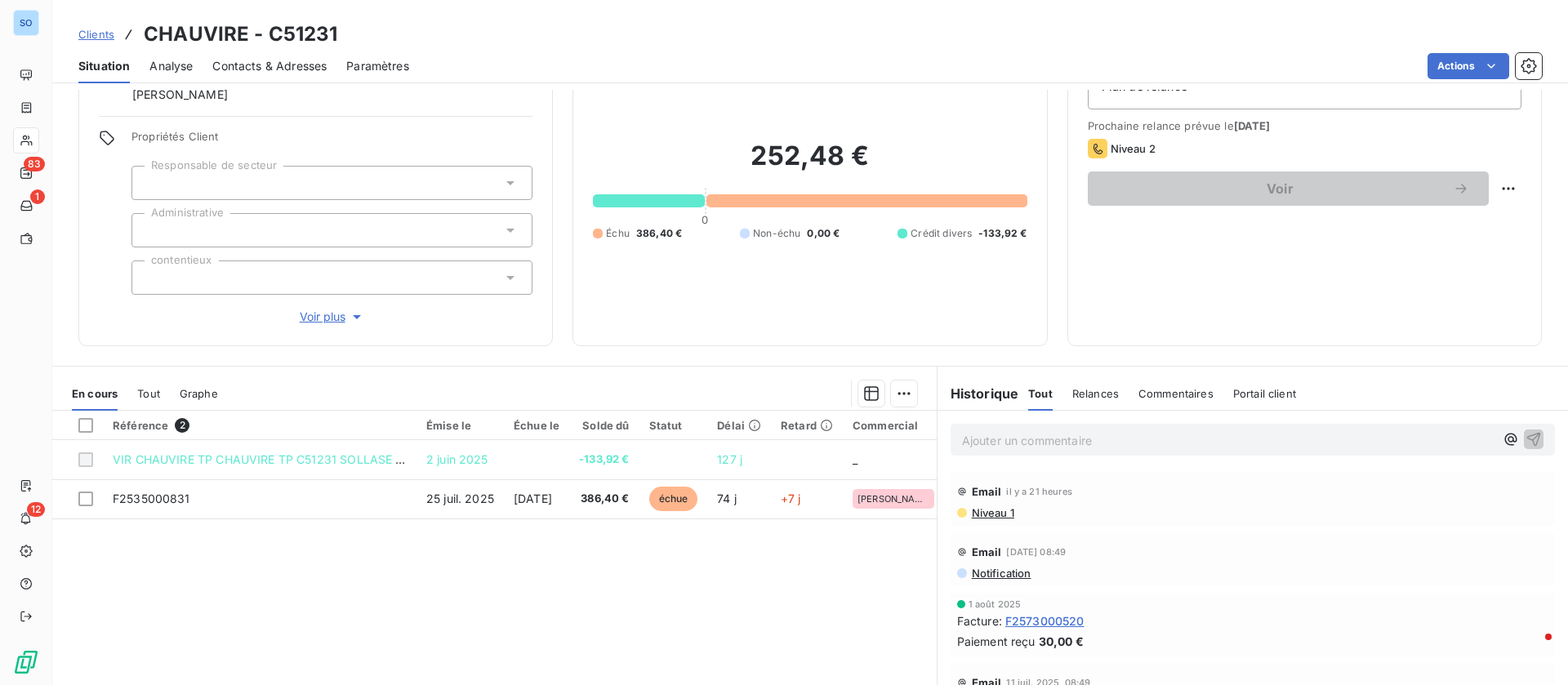
scroll to position [122, 0]
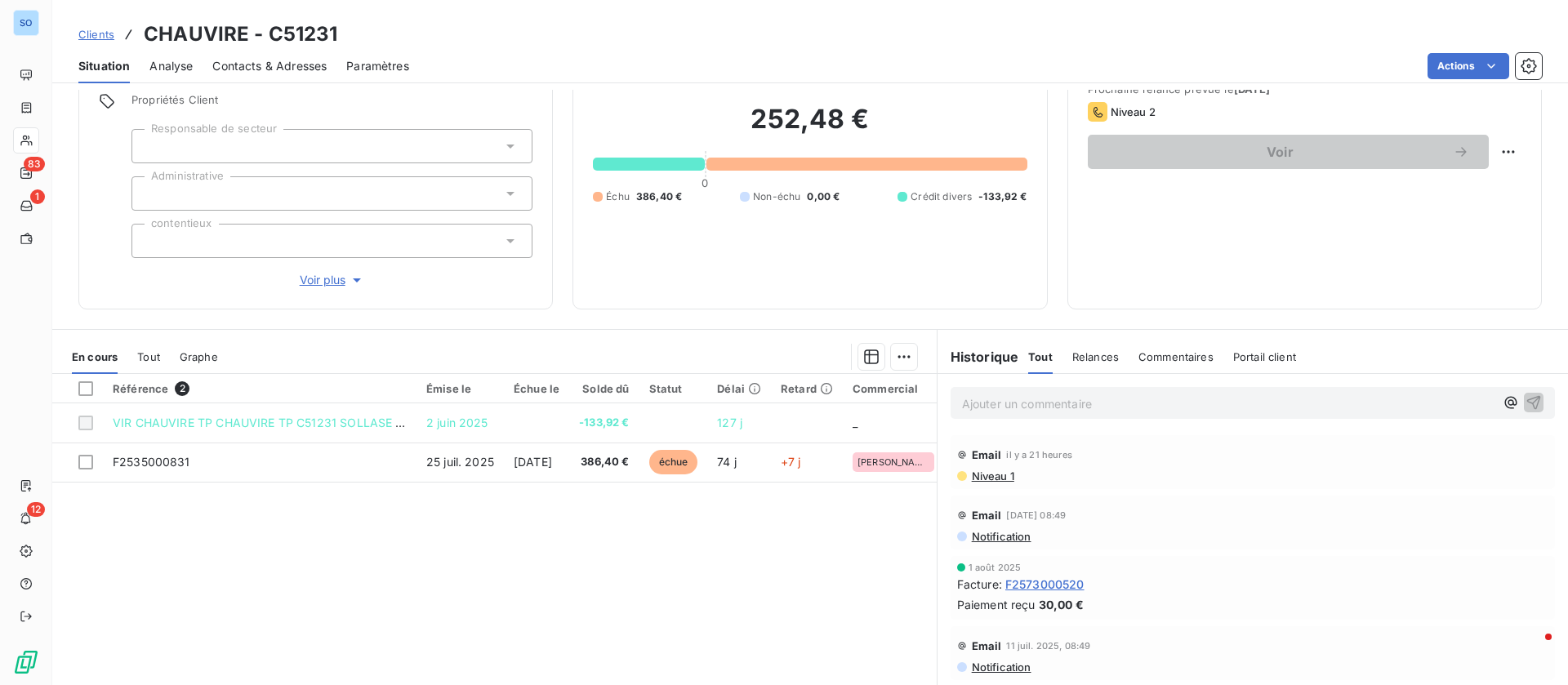
click at [1082, 394] on p "Ajouter un commentaire ﻿" at bounding box center [1228, 404] width 532 height 20
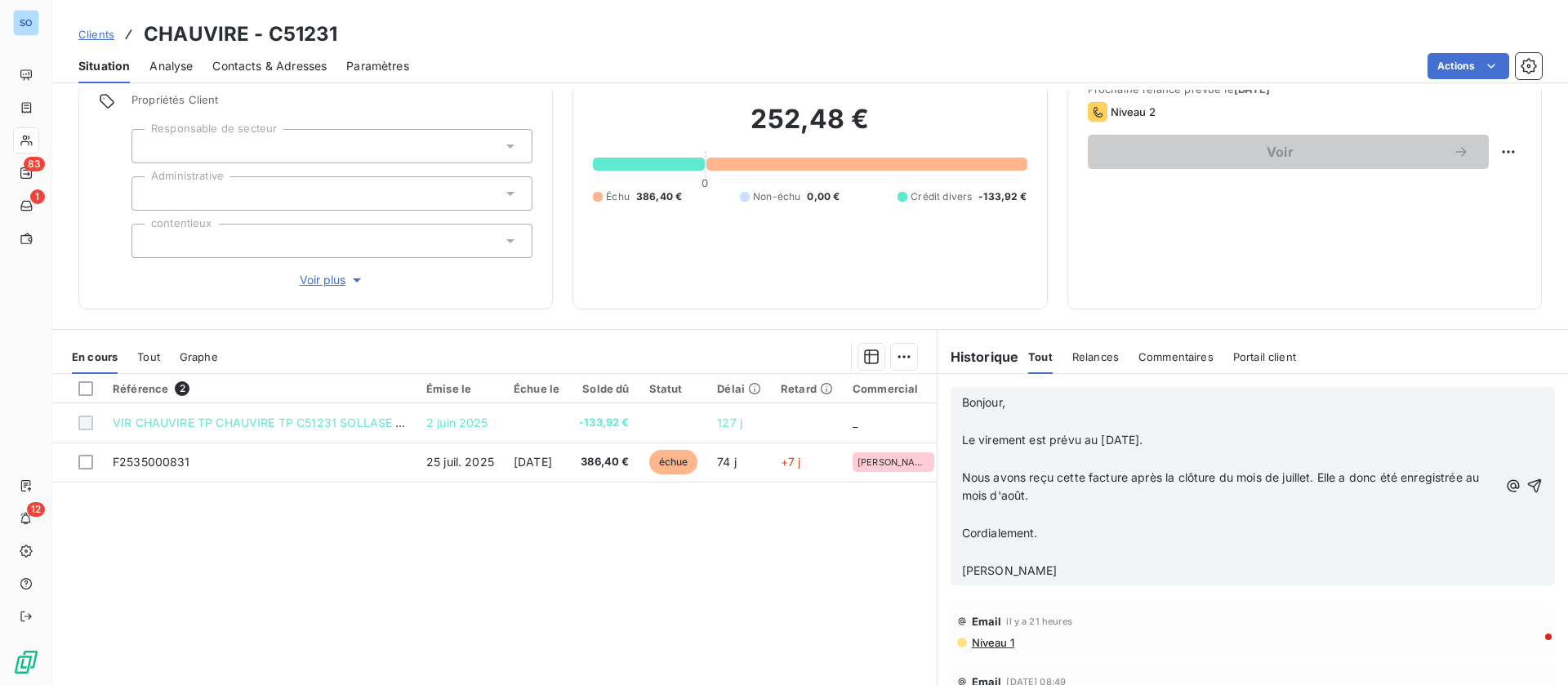
click at [1038, 417] on p "﻿" at bounding box center [1229, 421] width 536 height 19
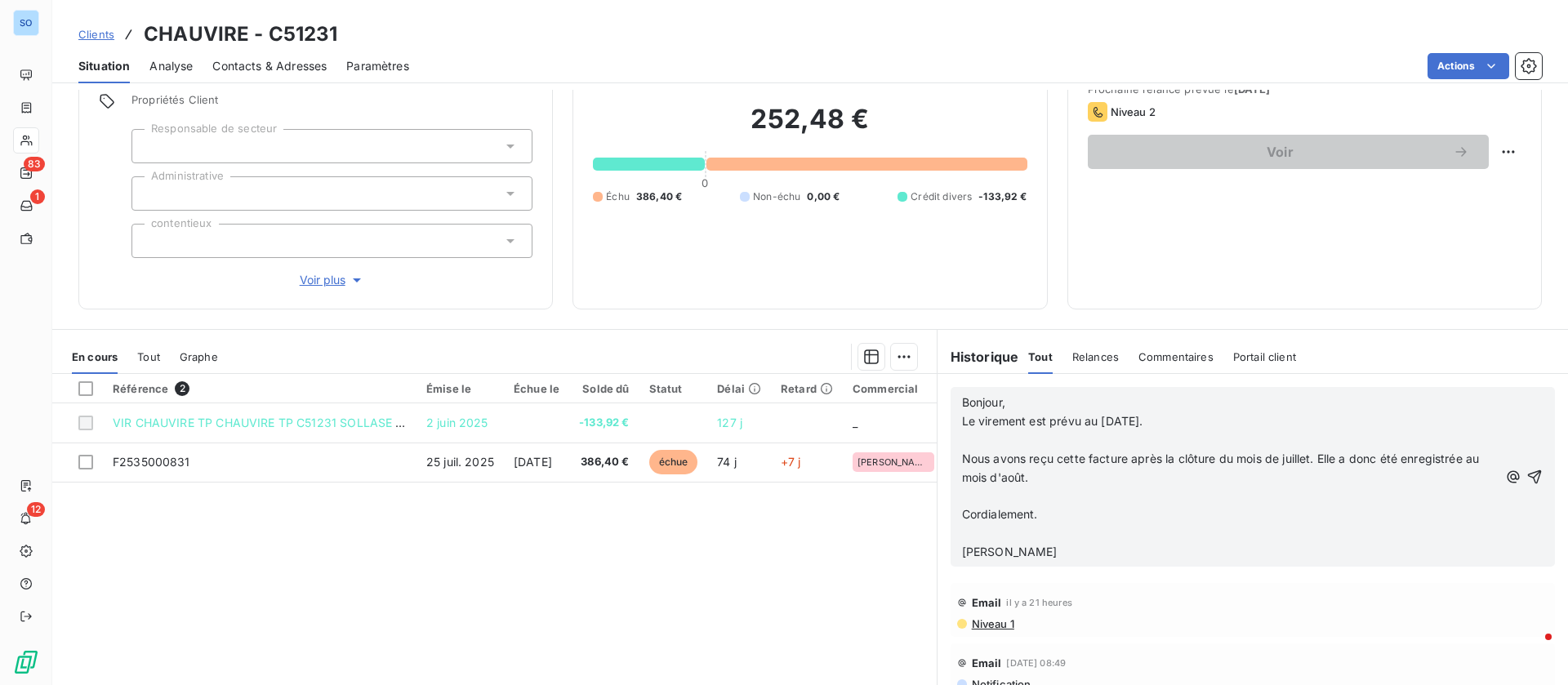
click at [1026, 433] on p "﻿" at bounding box center [1229, 440] width 536 height 19
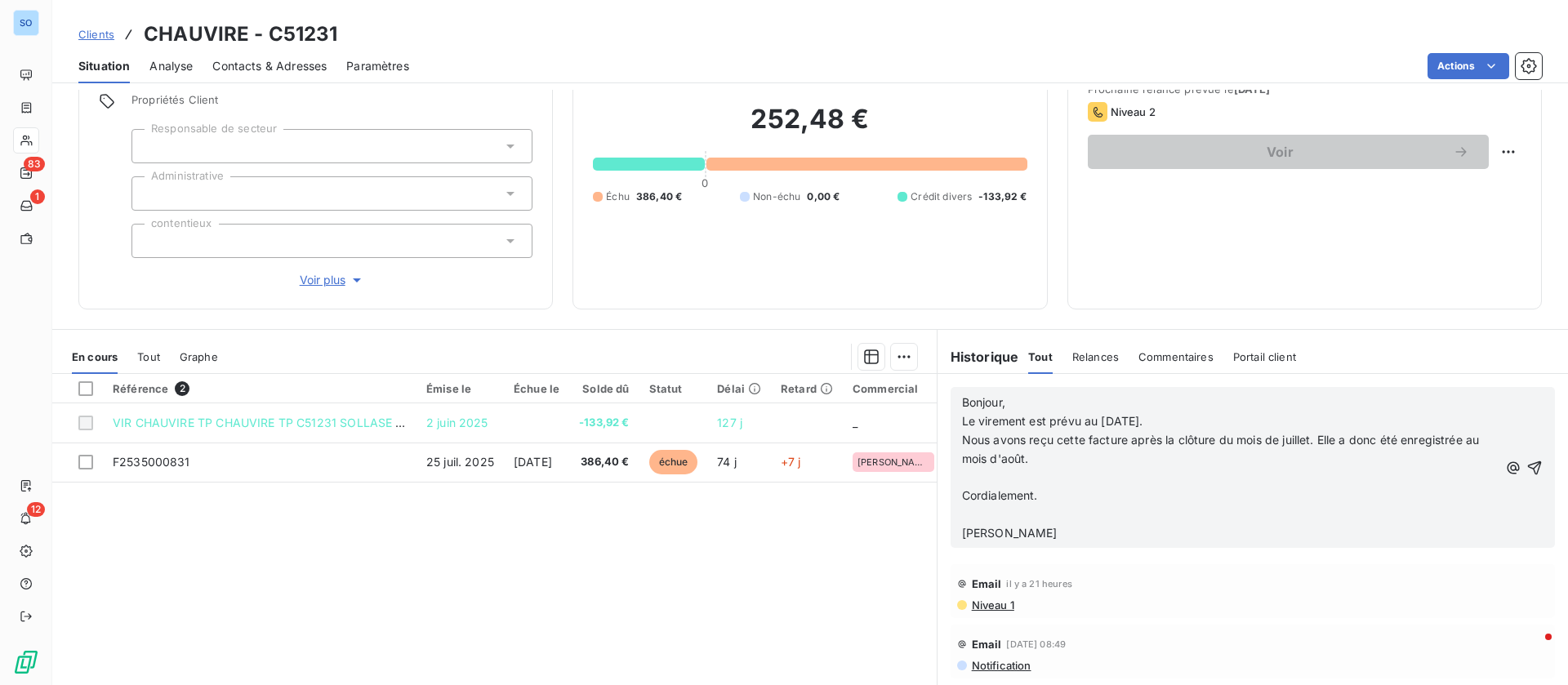
click at [1004, 476] on p "﻿" at bounding box center [1229, 478] width 536 height 19
click at [999, 499] on p "﻿" at bounding box center [1229, 496] width 536 height 19
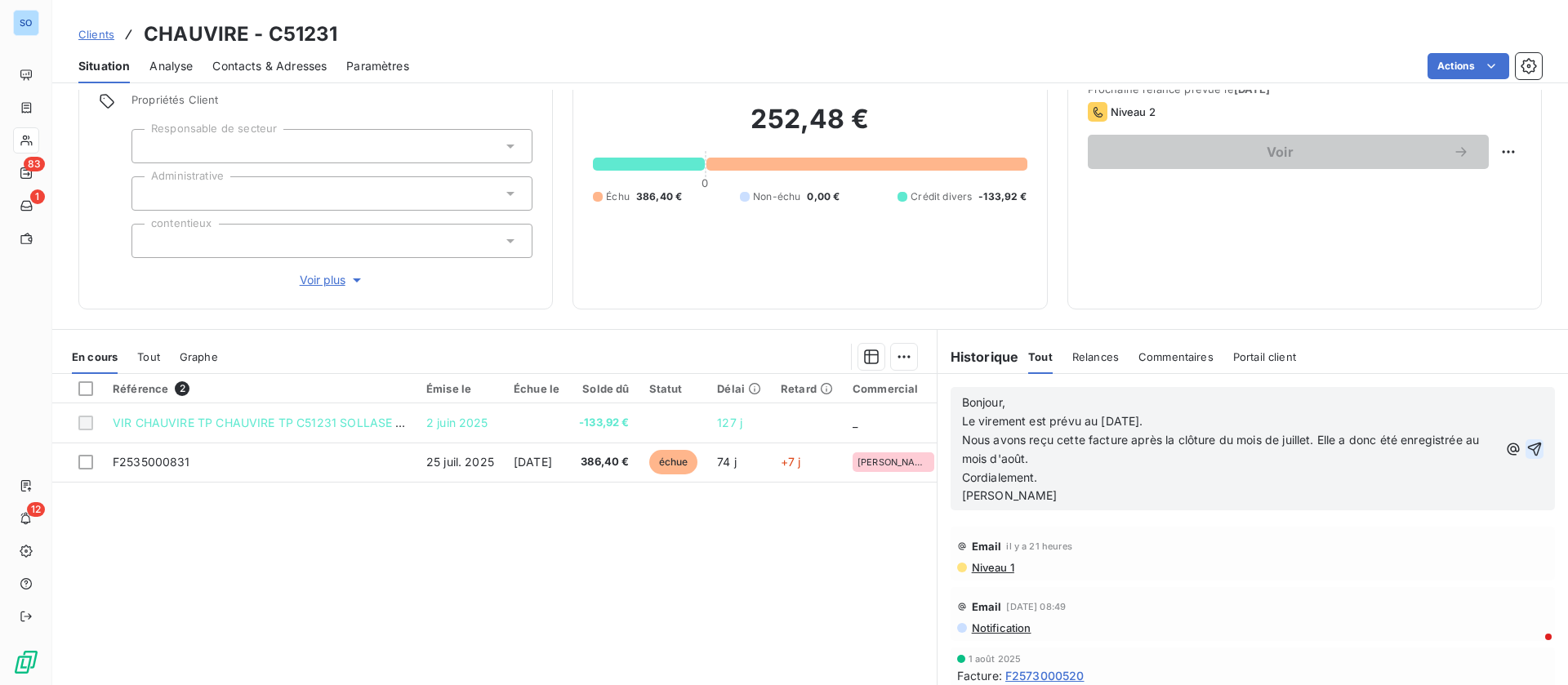
click at [1525, 439] on button "button" at bounding box center [1533, 449] width 18 height 19
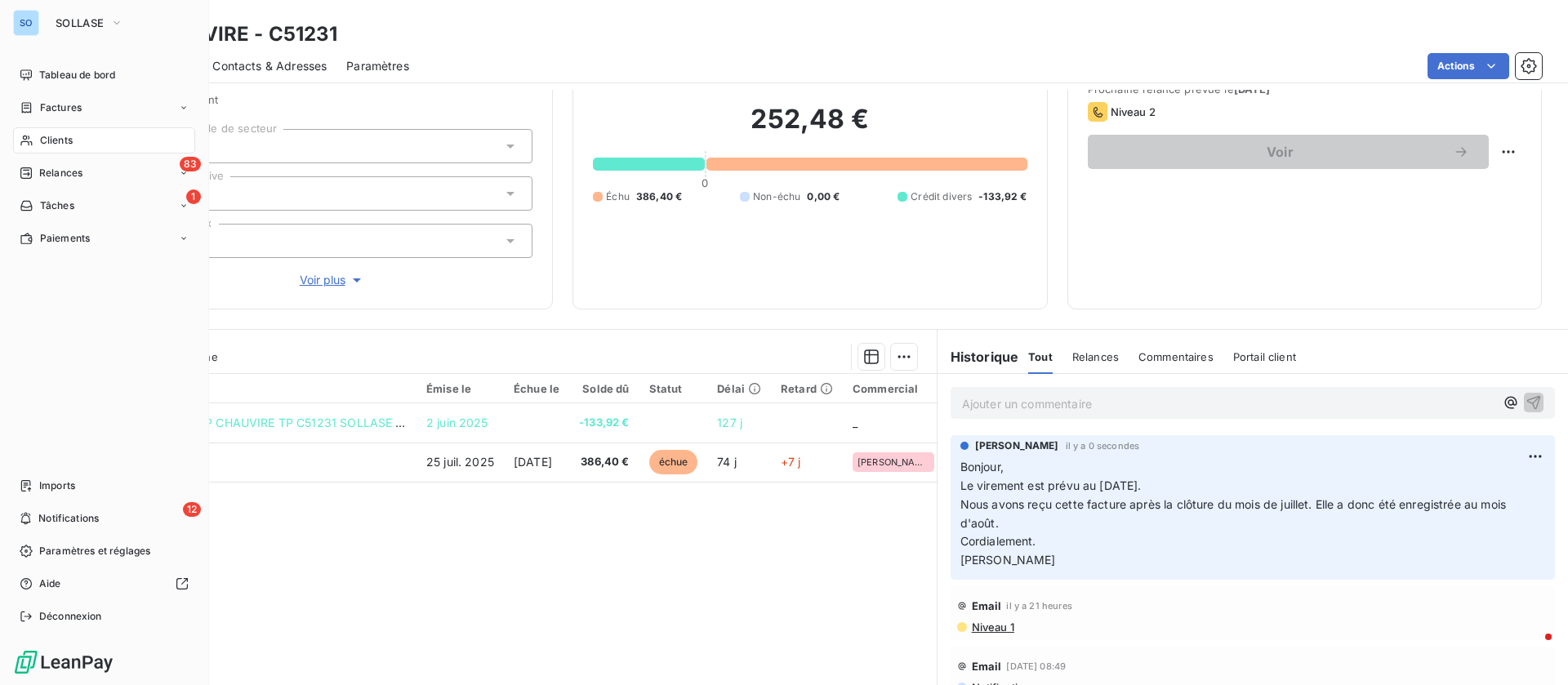
drag, startPoint x: 49, startPoint y: 146, endPoint x: 155, endPoint y: 138, distance: 106.3
click at [50, 145] on span "Clients" at bounding box center [56, 140] width 33 height 14
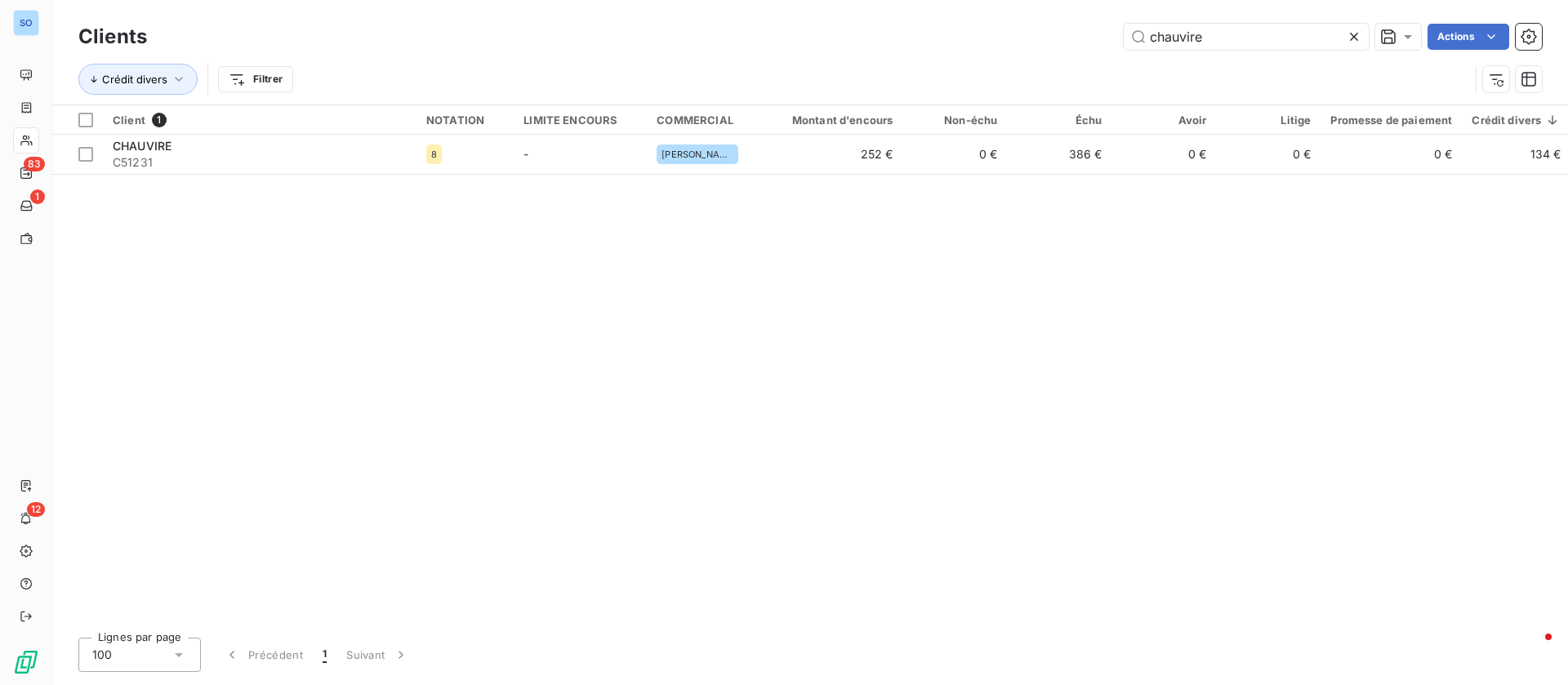
drag, startPoint x: 1218, startPoint y: 41, endPoint x: 1016, endPoint y: 30, distance: 202.3
click at [1016, 30] on div "chauvire Actions" at bounding box center [854, 36] width 1375 height 26
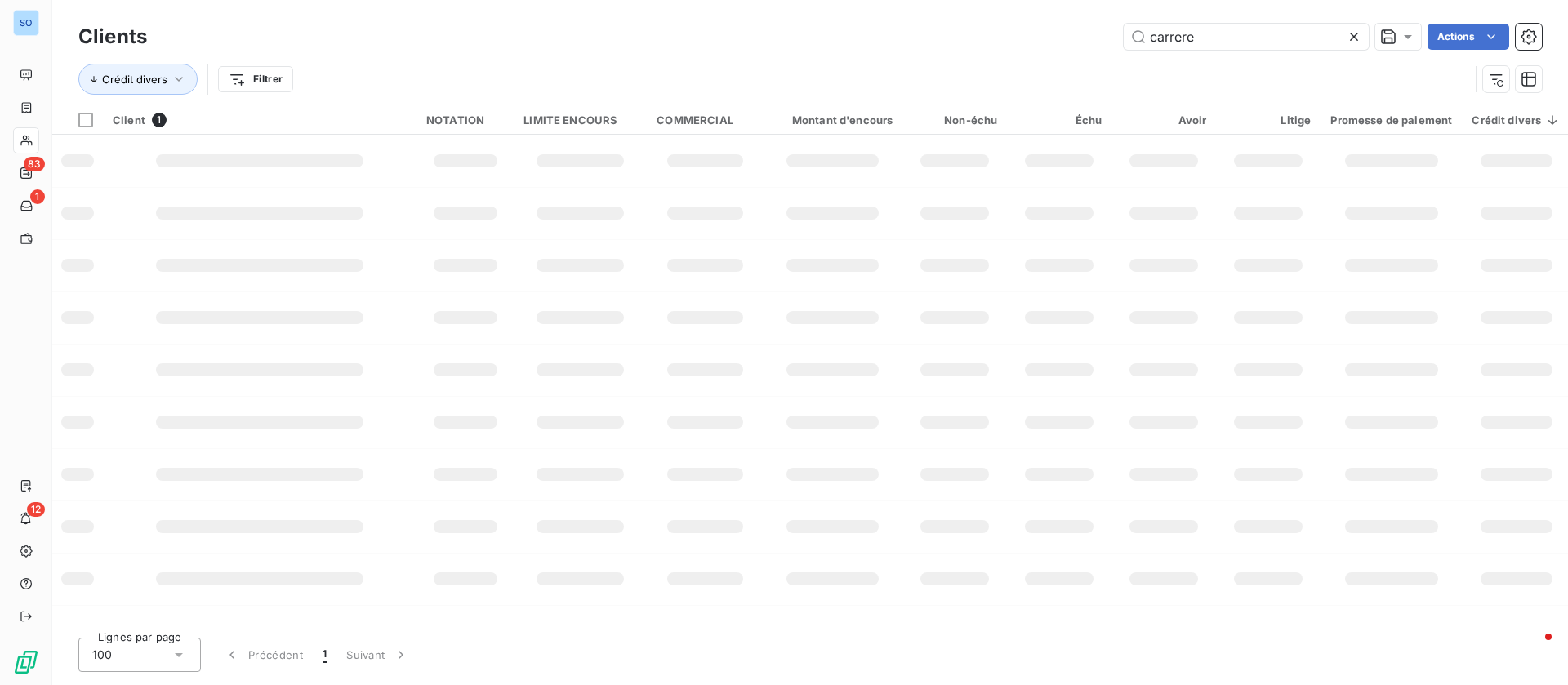
type input "carrere"
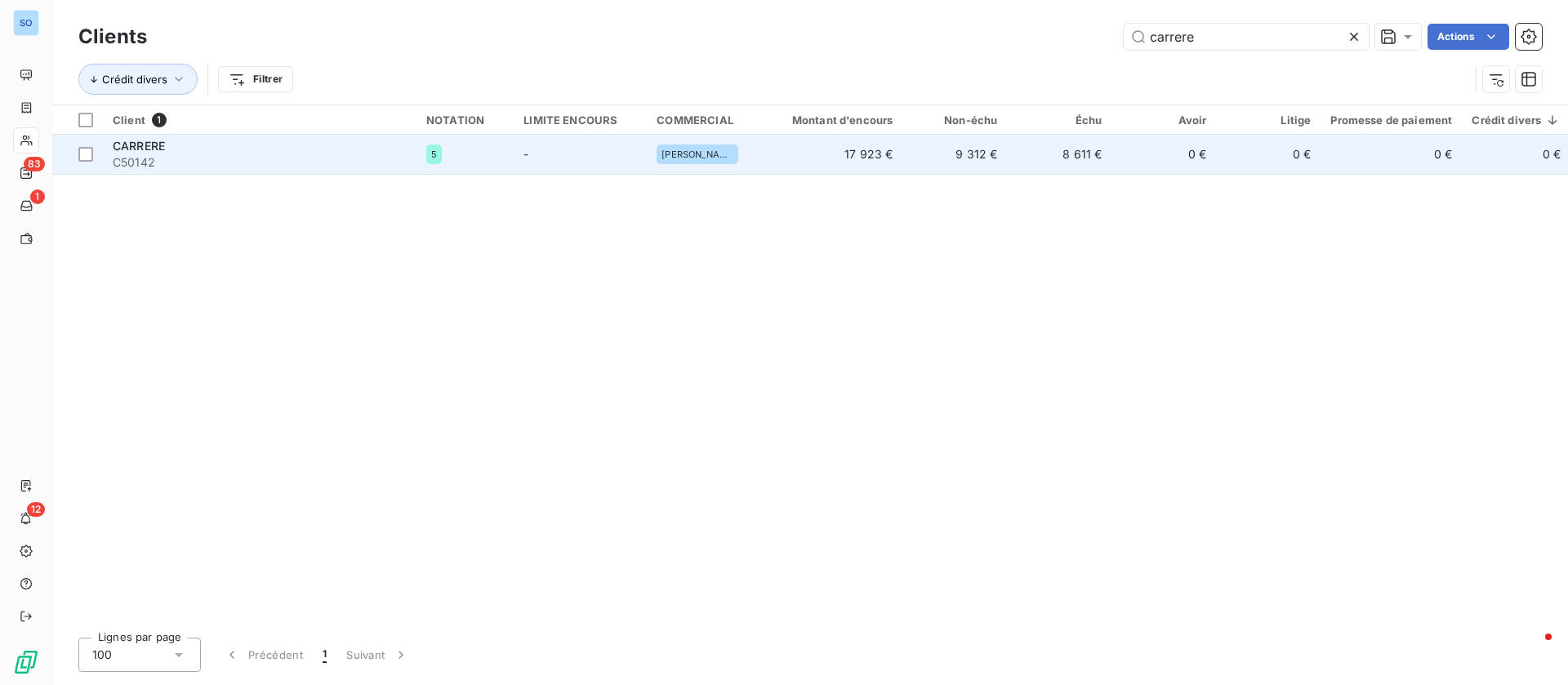
click at [181, 153] on div "CARRERE" at bounding box center [259, 145] width 294 height 16
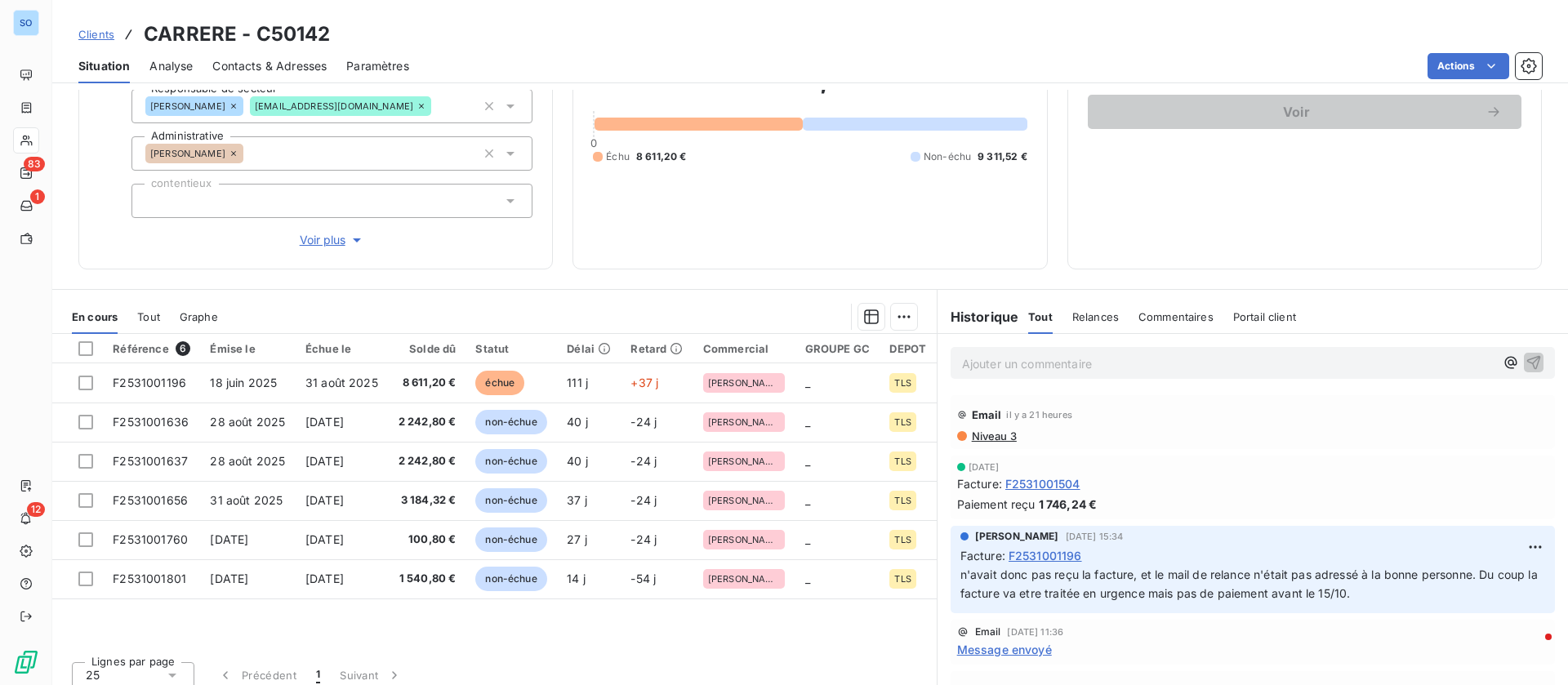
scroll to position [175, 0]
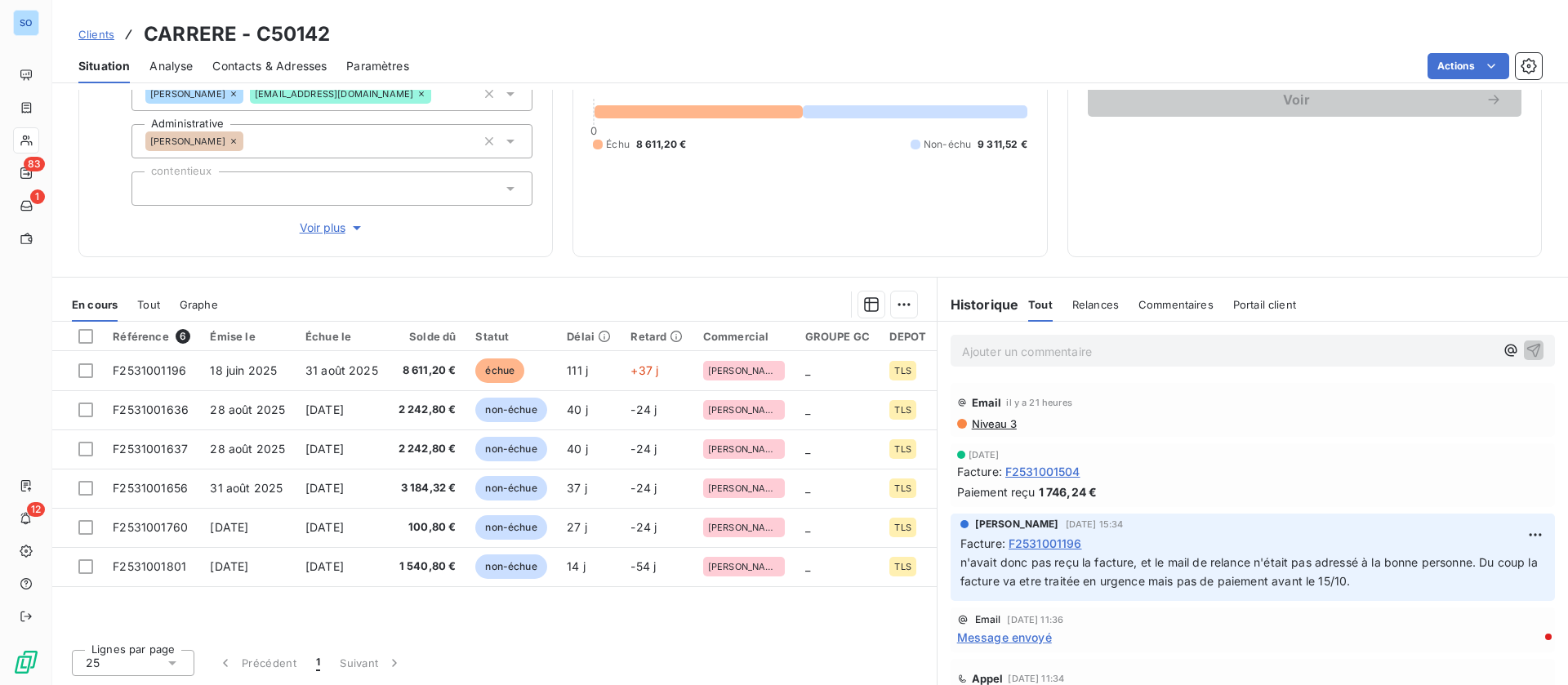
click at [1062, 341] on p "Ajouter un commentaire ﻿" at bounding box center [1228, 351] width 532 height 20
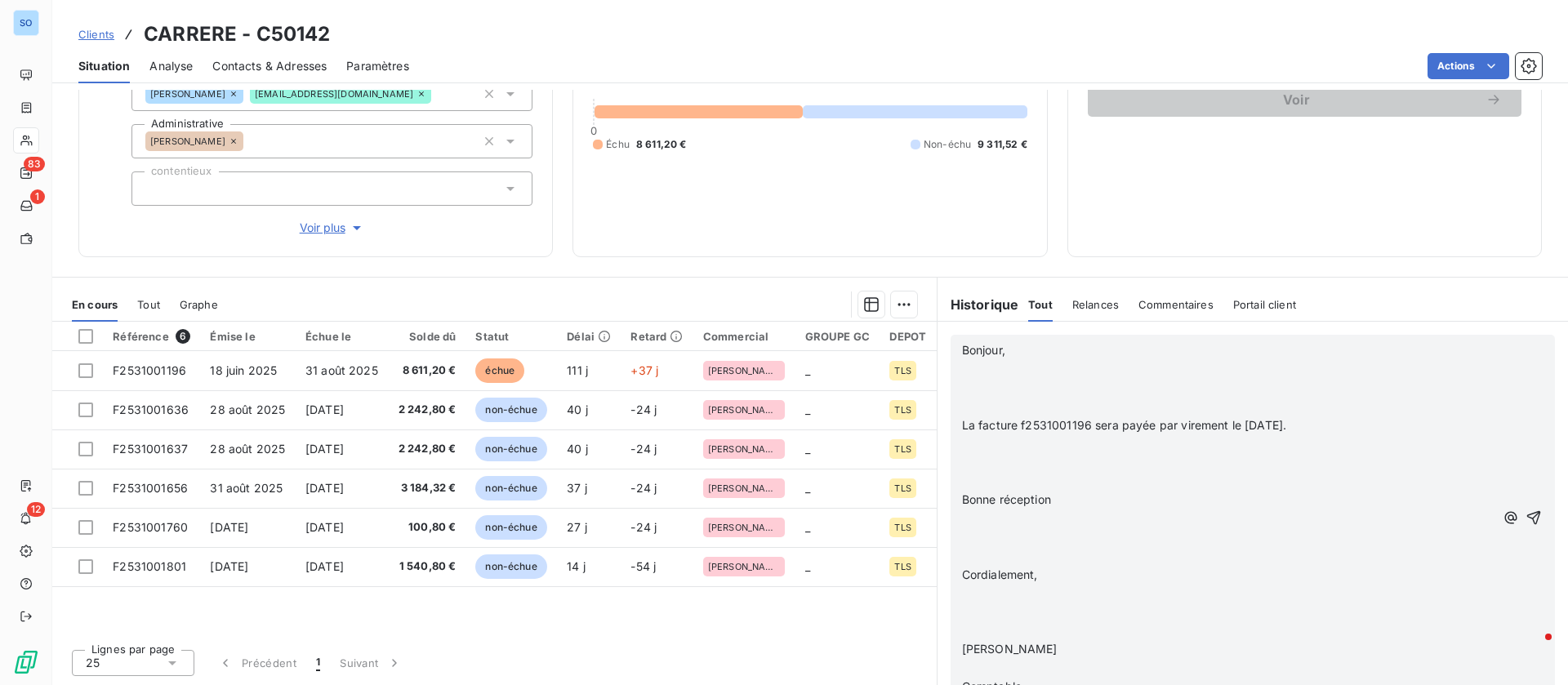
click at [1008, 367] on p "﻿" at bounding box center [1228, 369] width 532 height 19
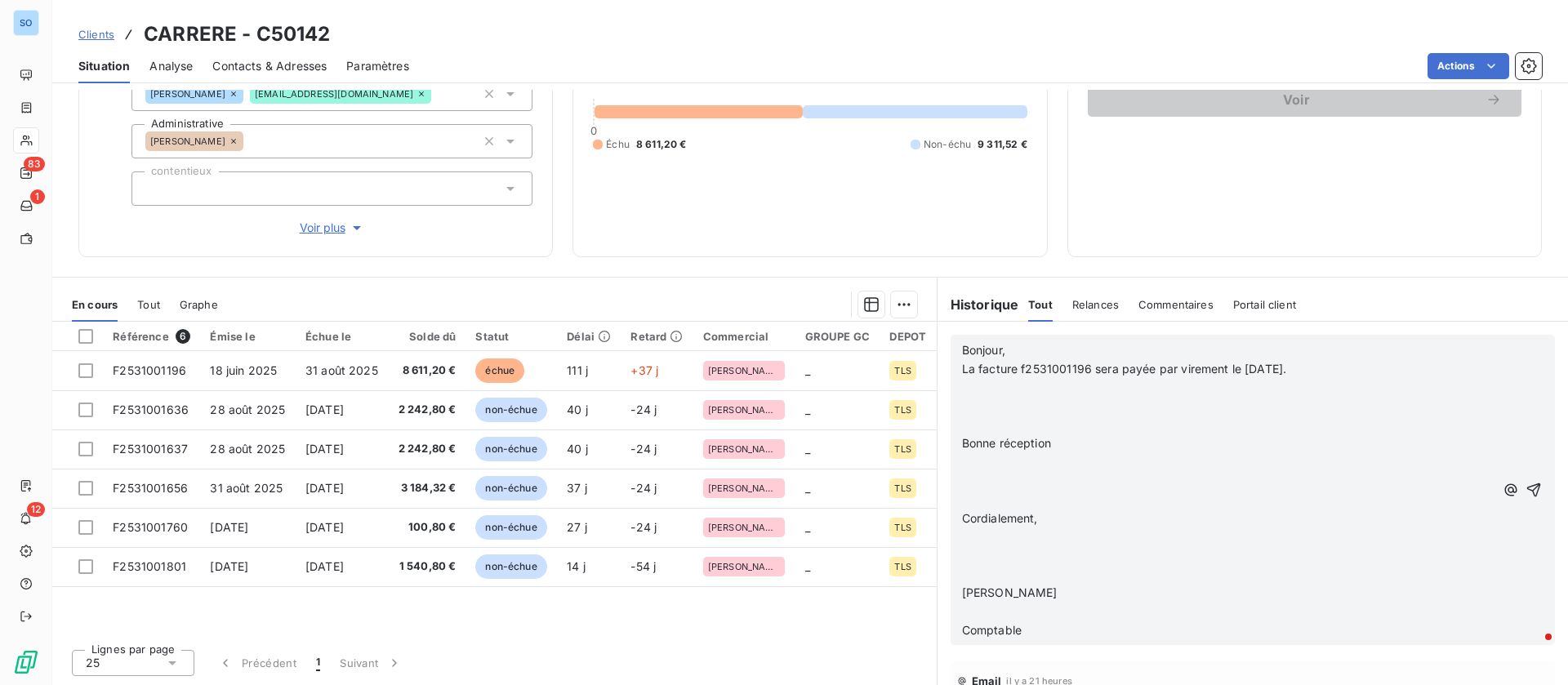
click at [992, 392] on p "﻿" at bounding box center [1228, 388] width 532 height 19
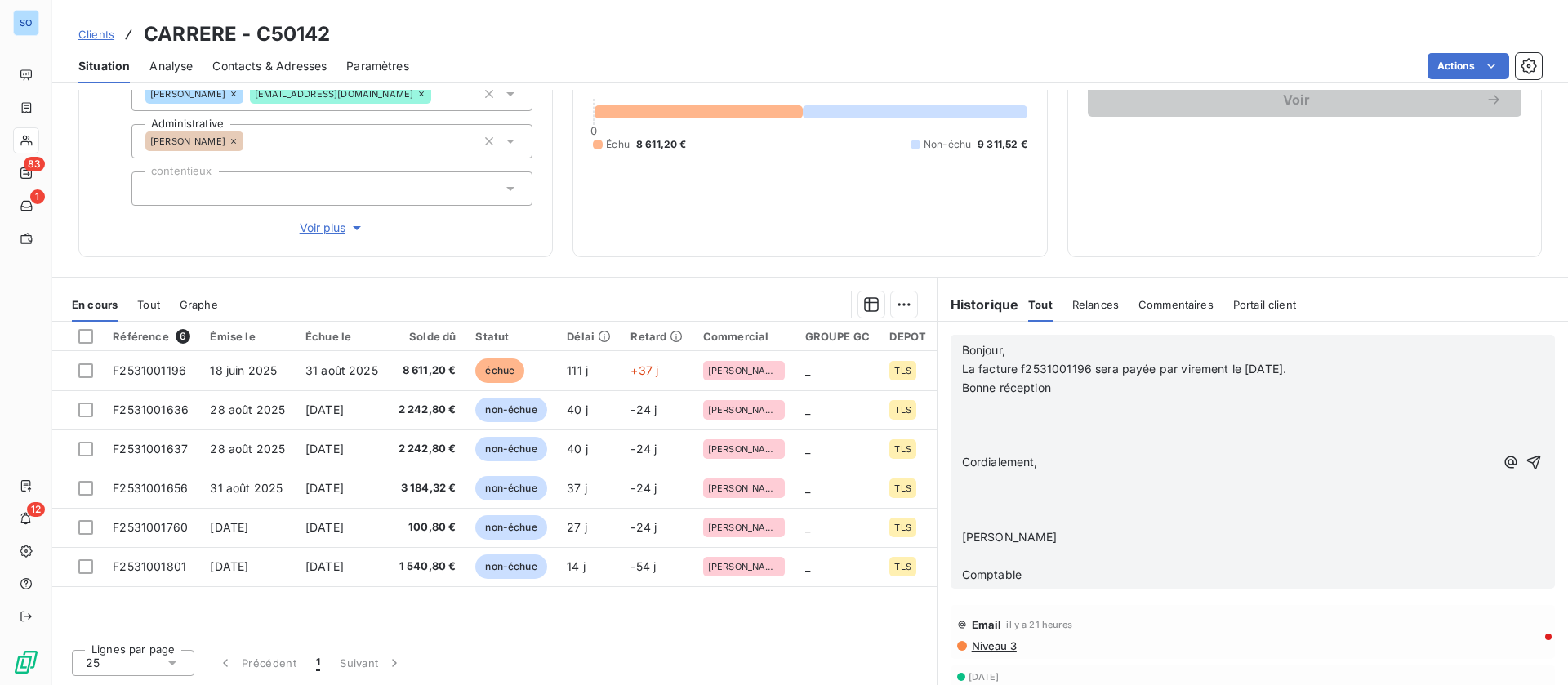
click at [980, 405] on p "﻿" at bounding box center [1228, 407] width 532 height 19
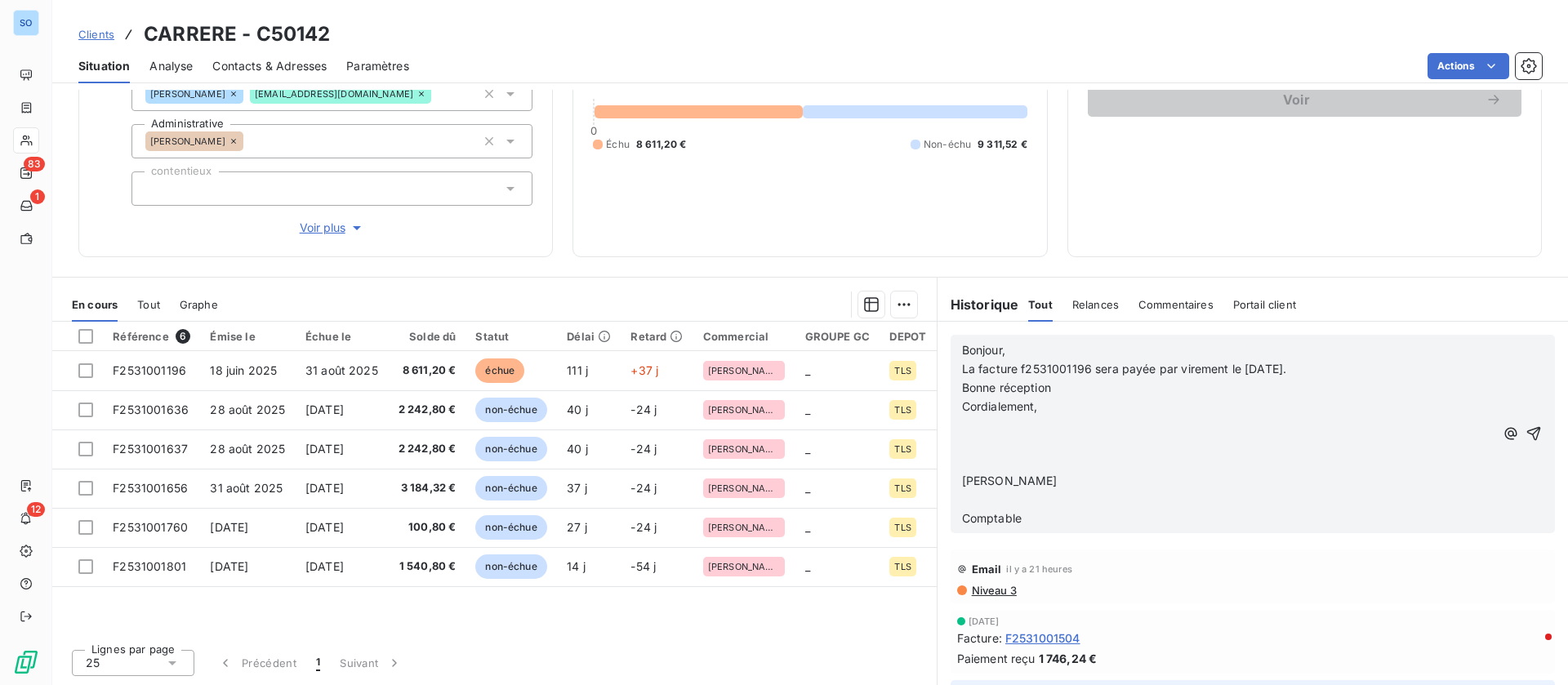
click at [968, 427] on p "﻿" at bounding box center [1228, 426] width 532 height 19
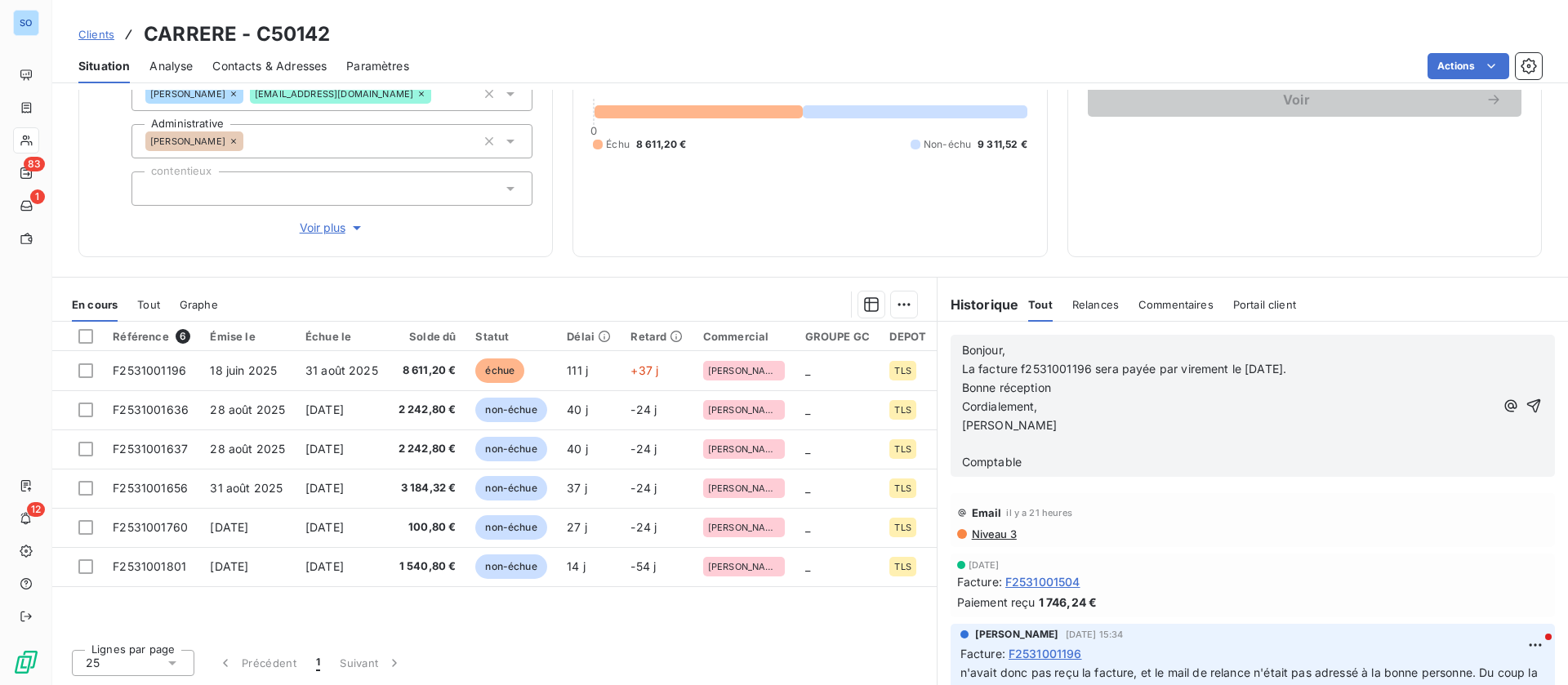
drag, startPoint x: 969, startPoint y: 447, endPoint x: 996, endPoint y: 444, distance: 27.2
click at [970, 447] on p "﻿" at bounding box center [1228, 443] width 532 height 19
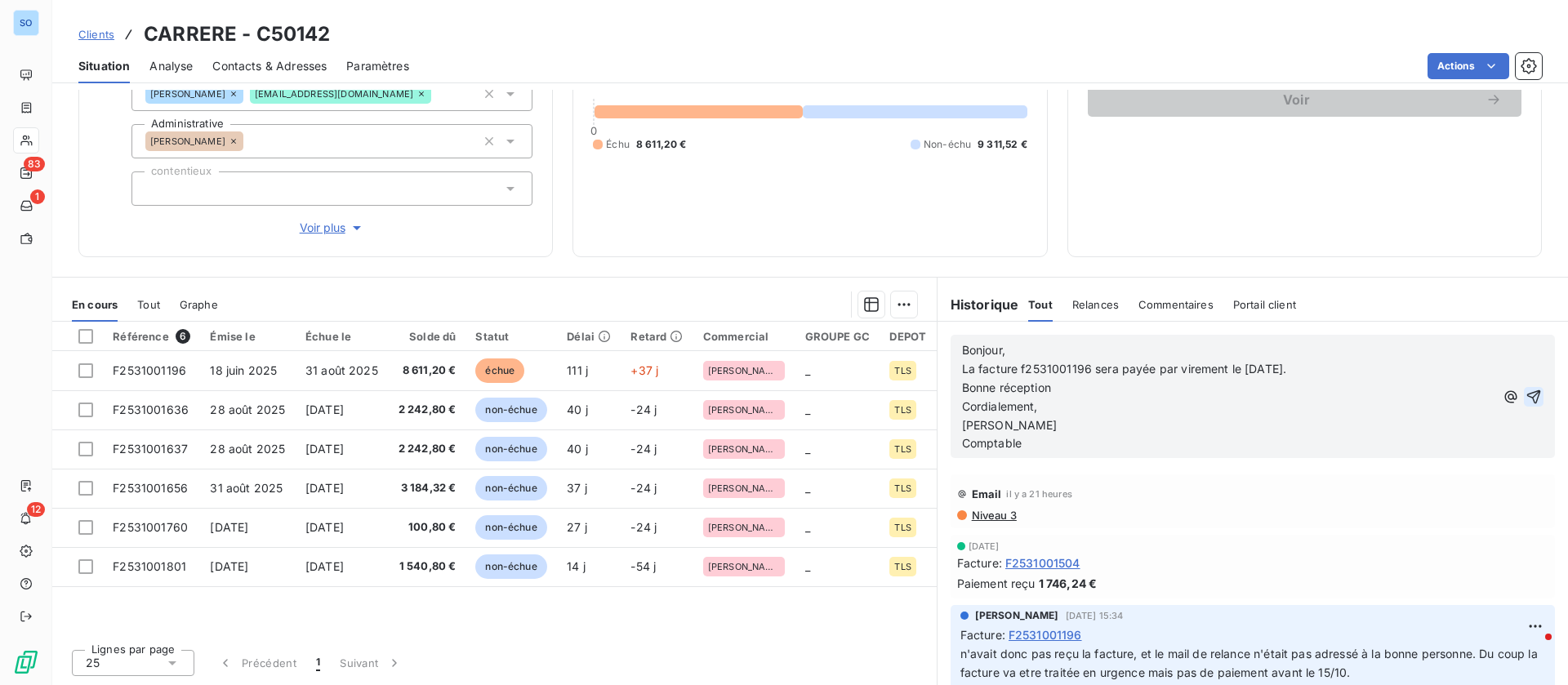
click at [1525, 394] on icon "button" at bounding box center [1533, 396] width 16 height 16
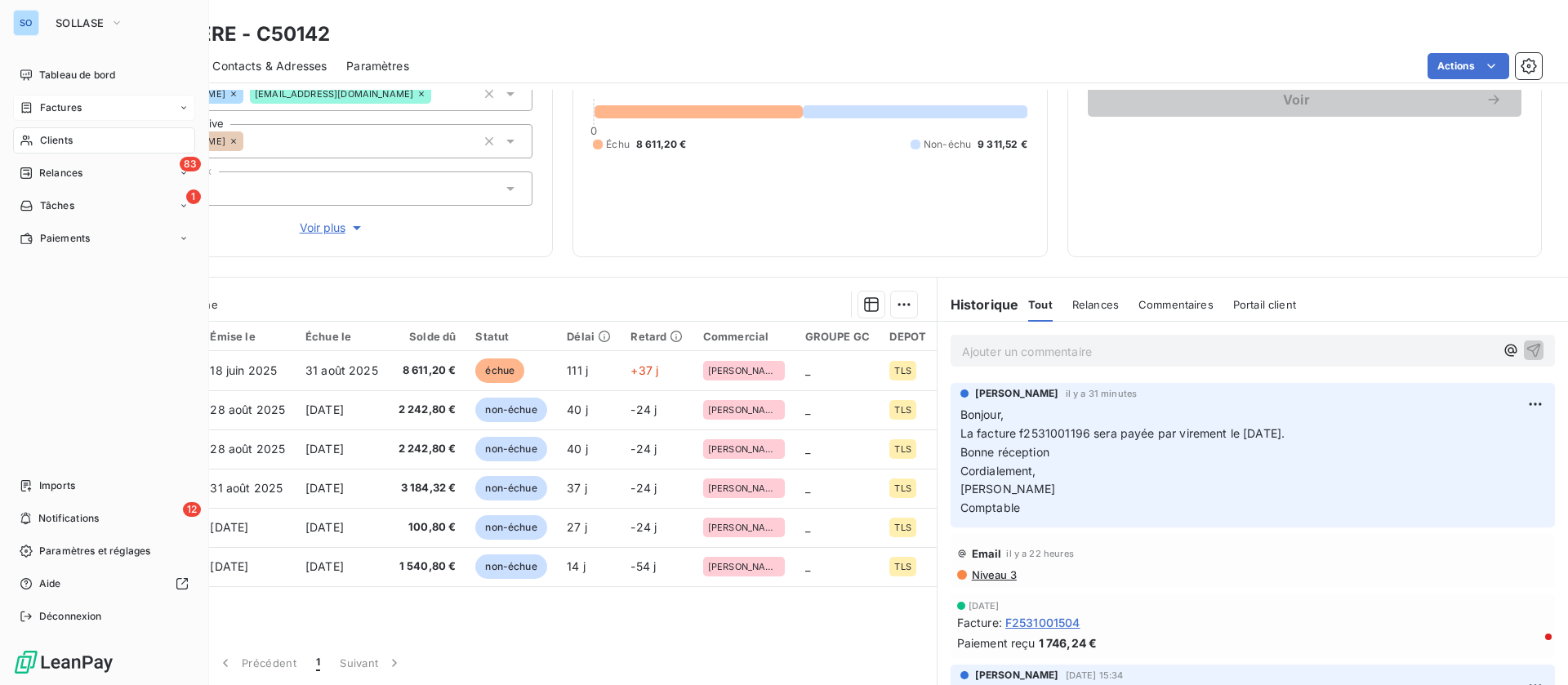
click at [46, 103] on span "Factures" at bounding box center [60, 107] width 41 height 14
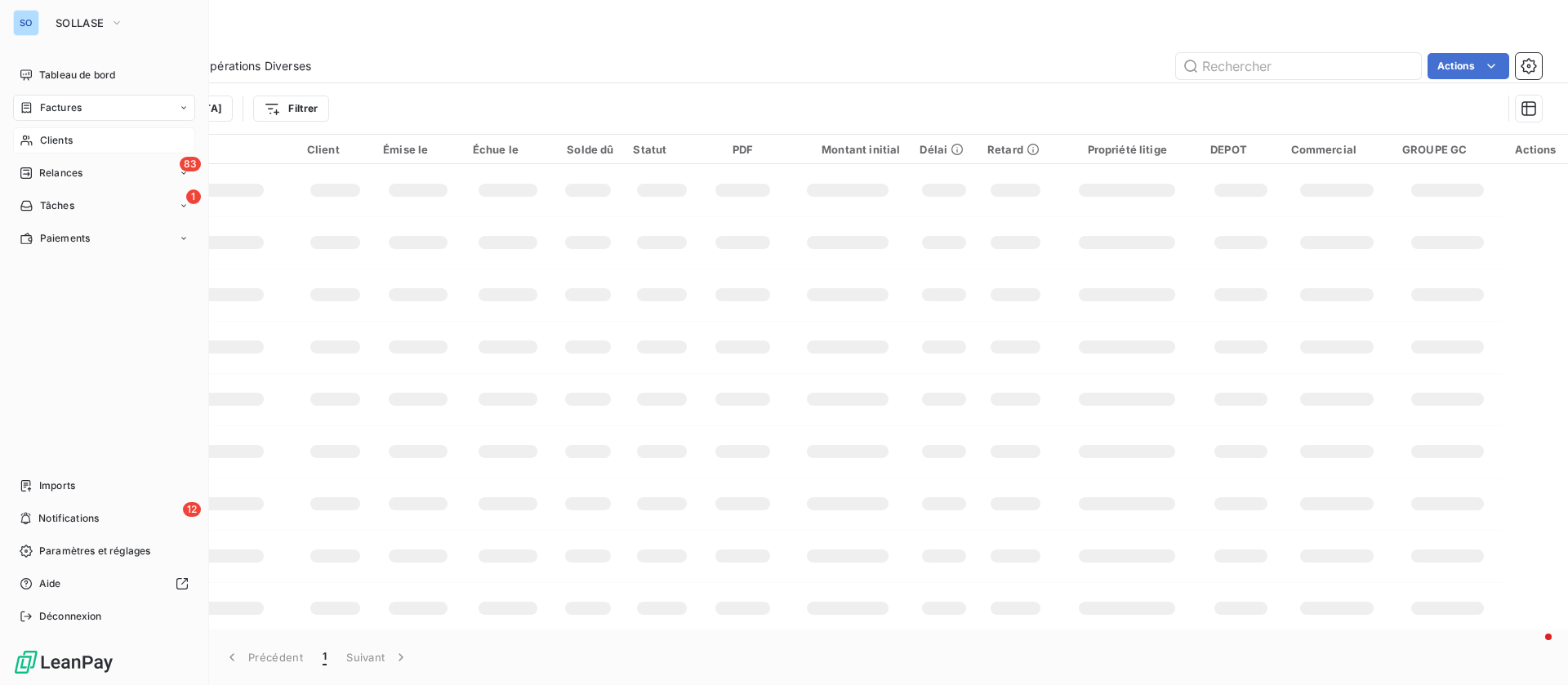
click at [63, 137] on span "Clients" at bounding box center [56, 140] width 33 height 14
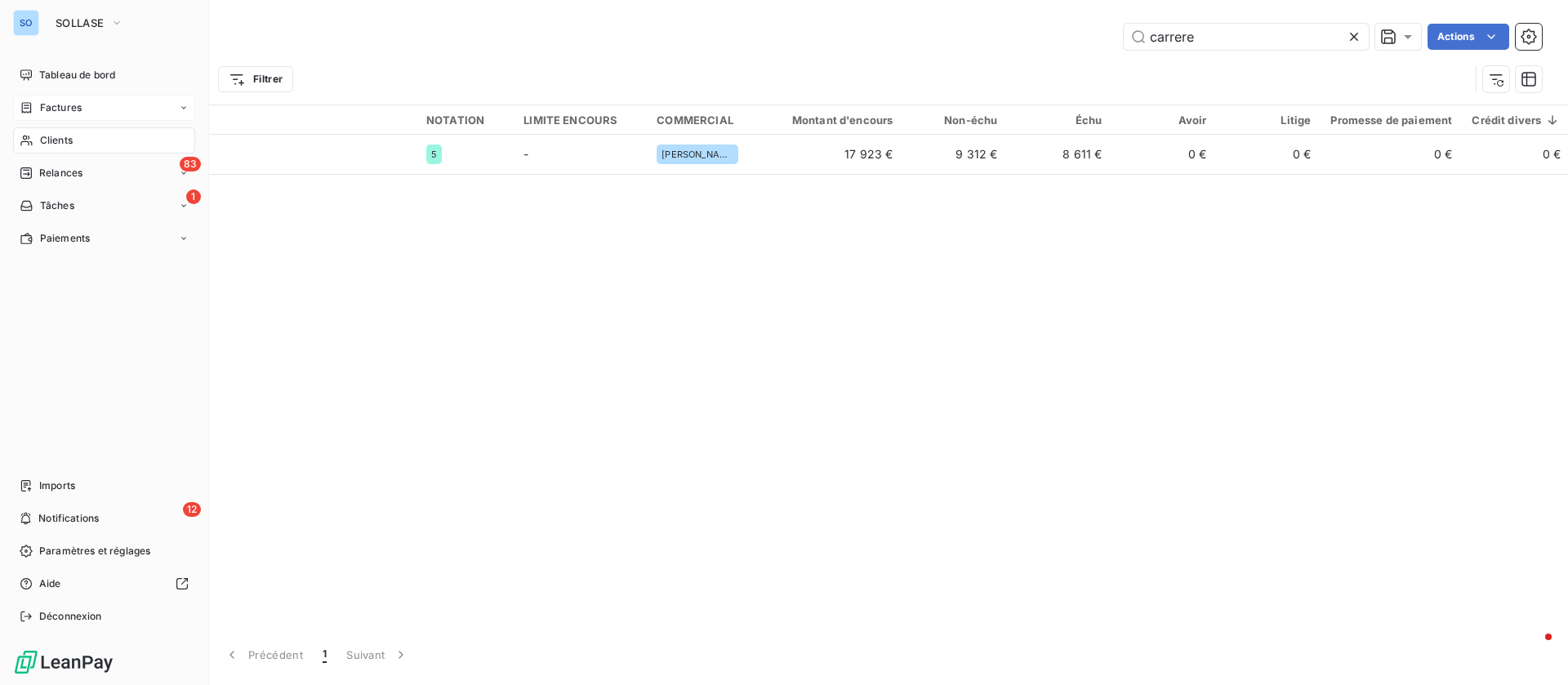
click at [40, 106] on span "Factures" at bounding box center [60, 107] width 41 height 14
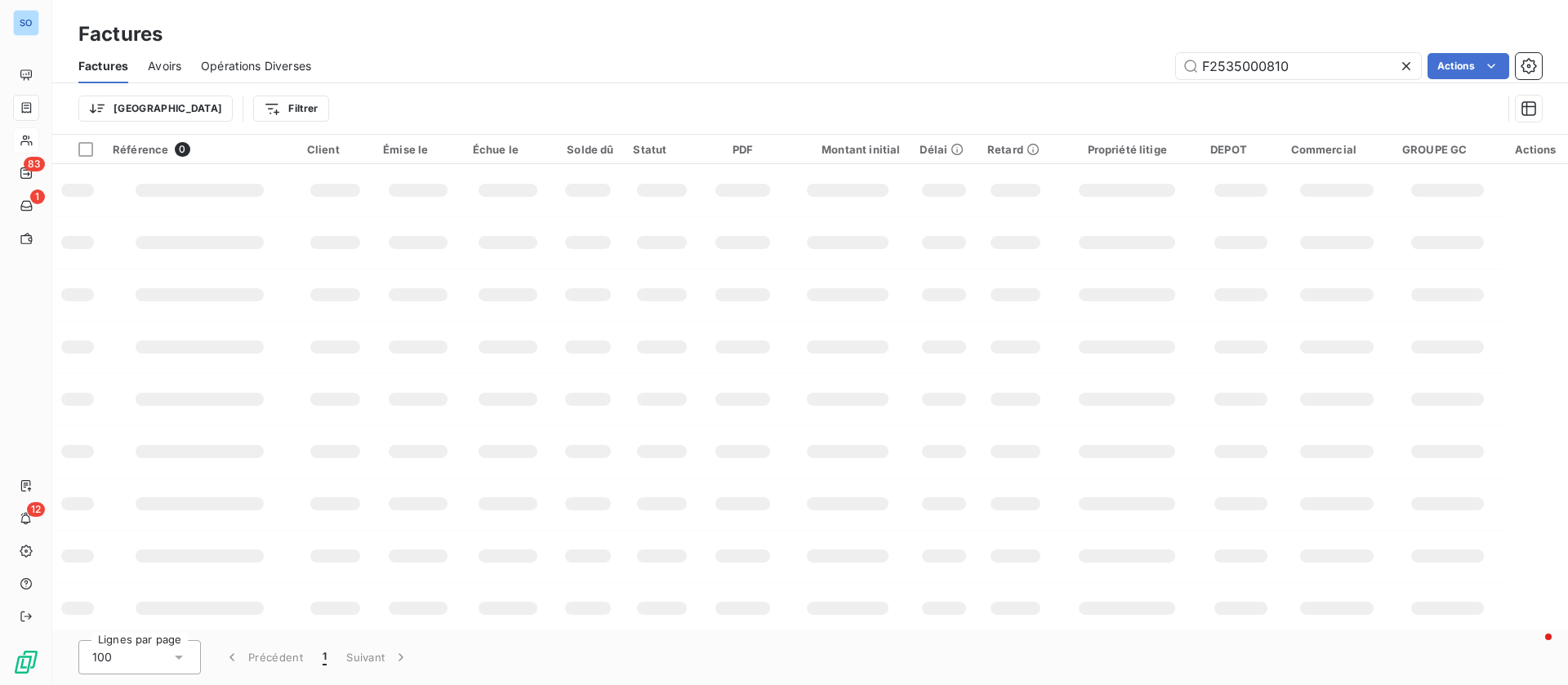
type input "F2535000810"
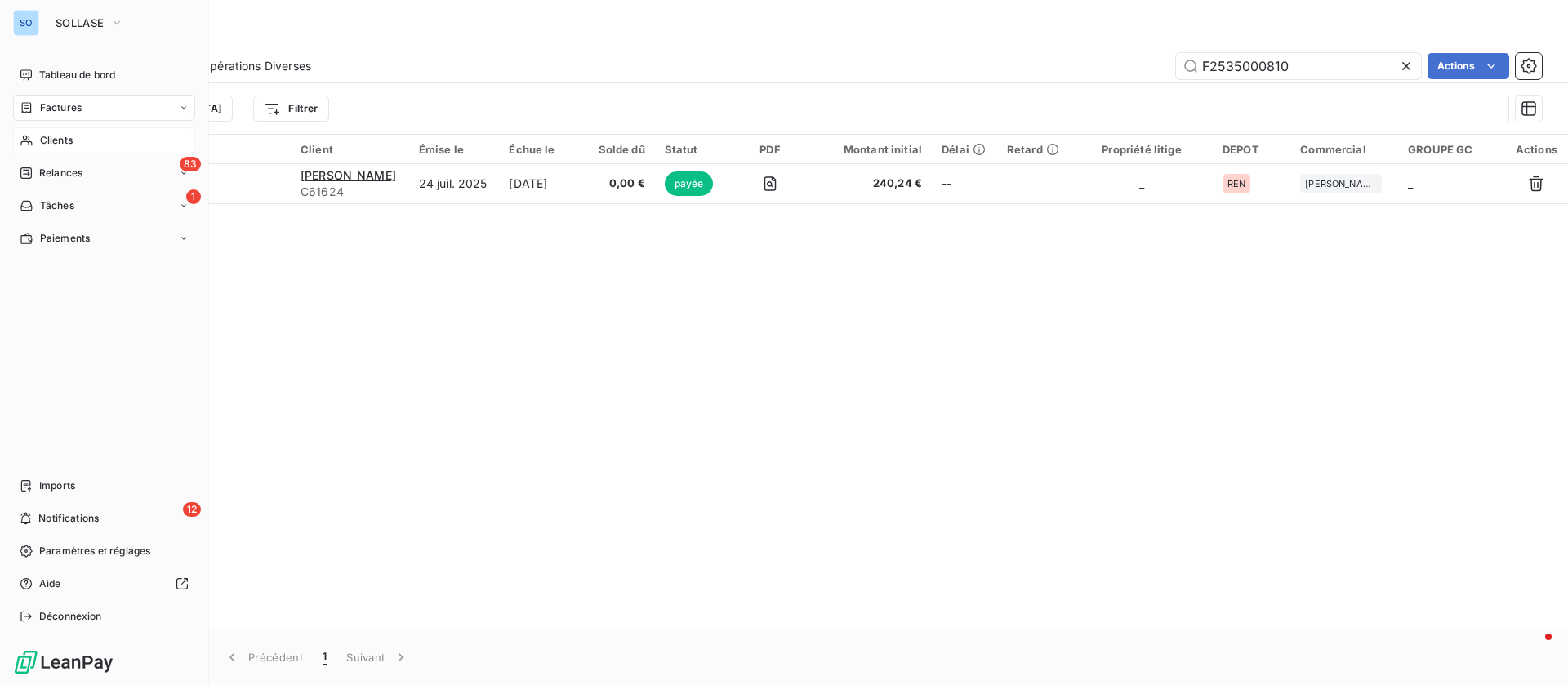
click at [69, 140] on span "Clients" at bounding box center [56, 140] width 33 height 14
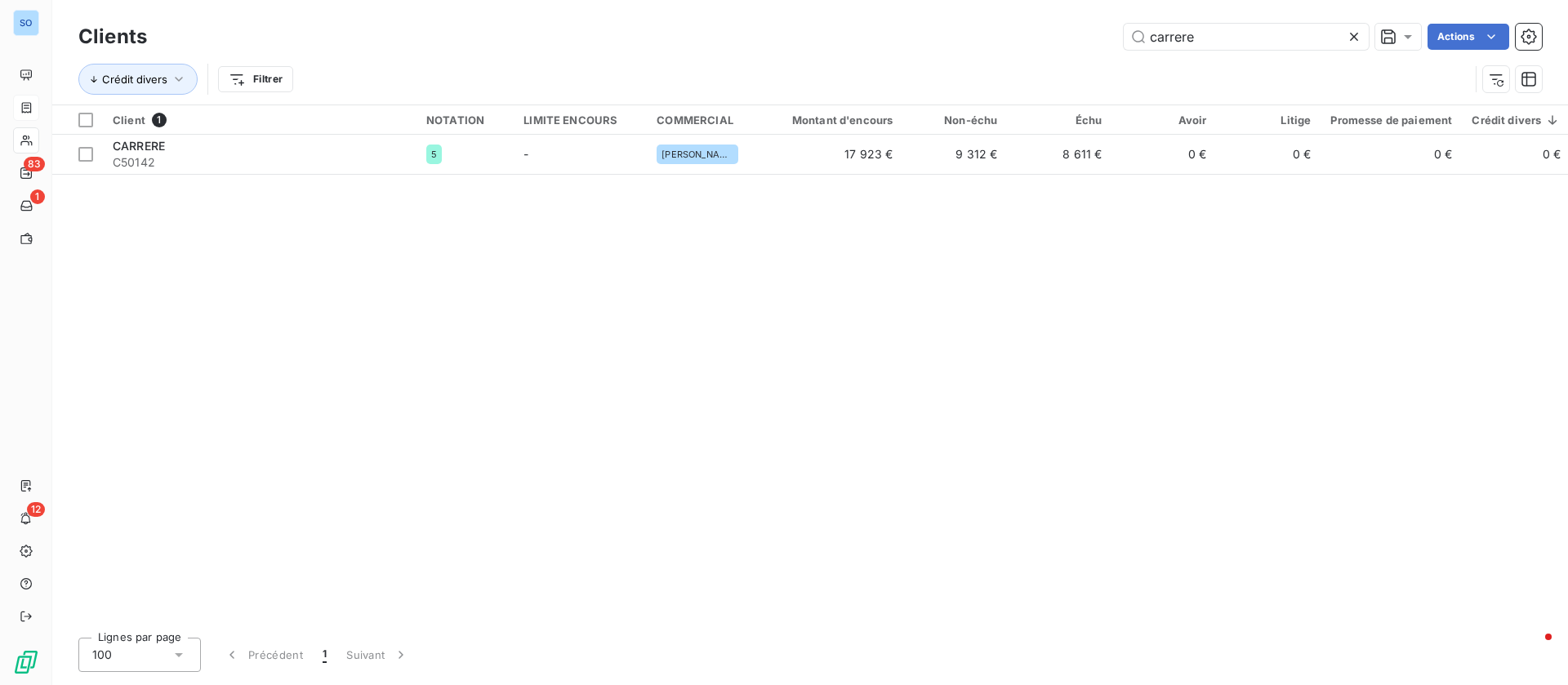
drag, startPoint x: 1203, startPoint y: 41, endPoint x: 780, endPoint y: 14, distance: 423.9
click at [823, 39] on div "carrere Actions" at bounding box center [854, 36] width 1375 height 26
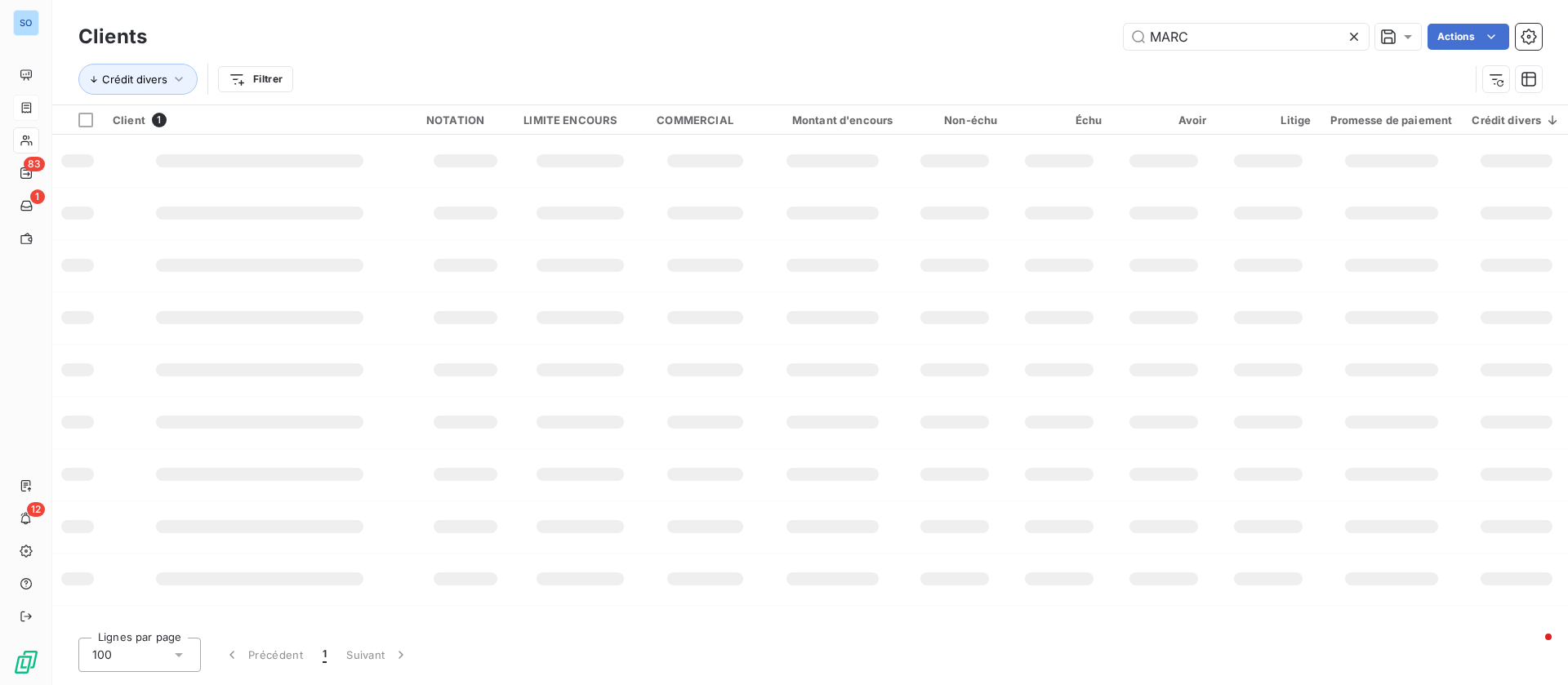
type input "MARC"
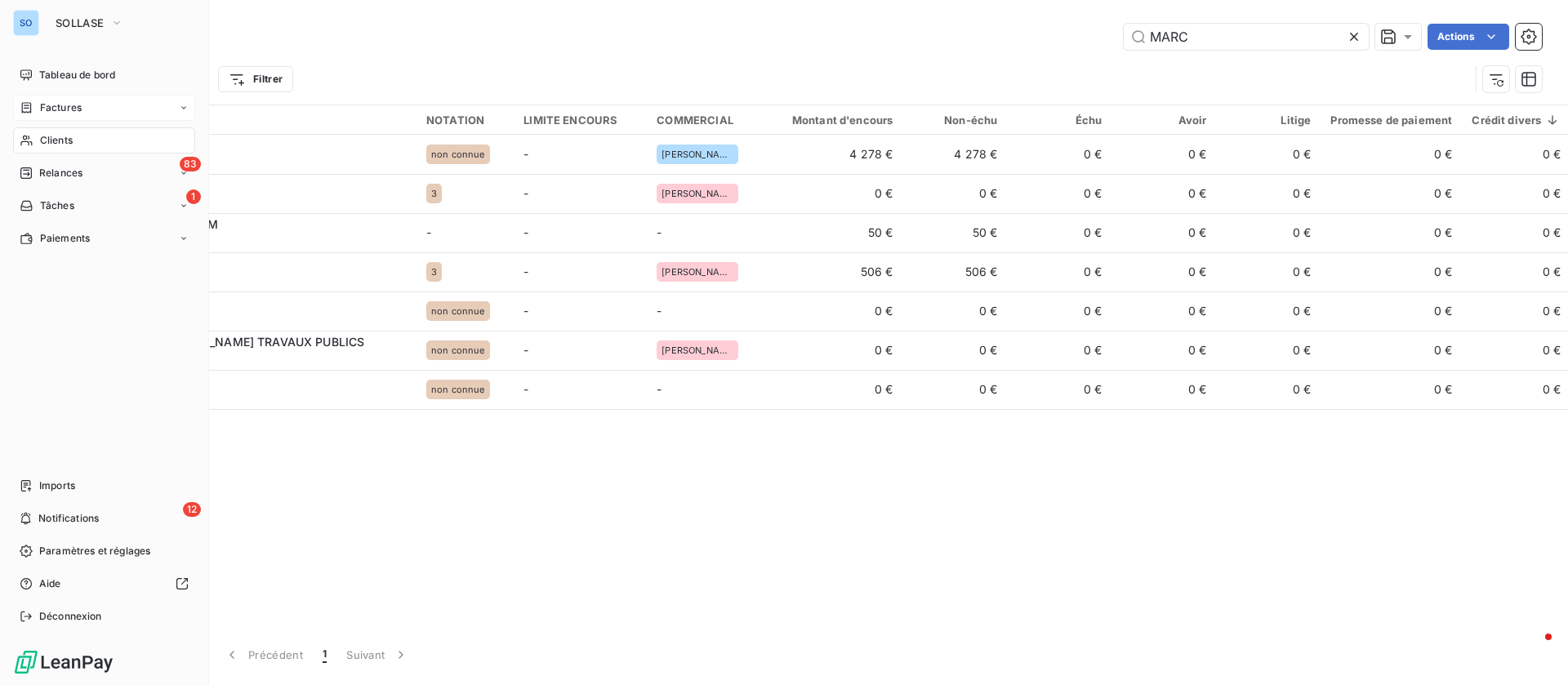
drag, startPoint x: 35, startPoint y: 102, endPoint x: 151, endPoint y: 92, distance: 116.4
click at [35, 102] on div "Factures" at bounding box center [50, 107] width 62 height 14
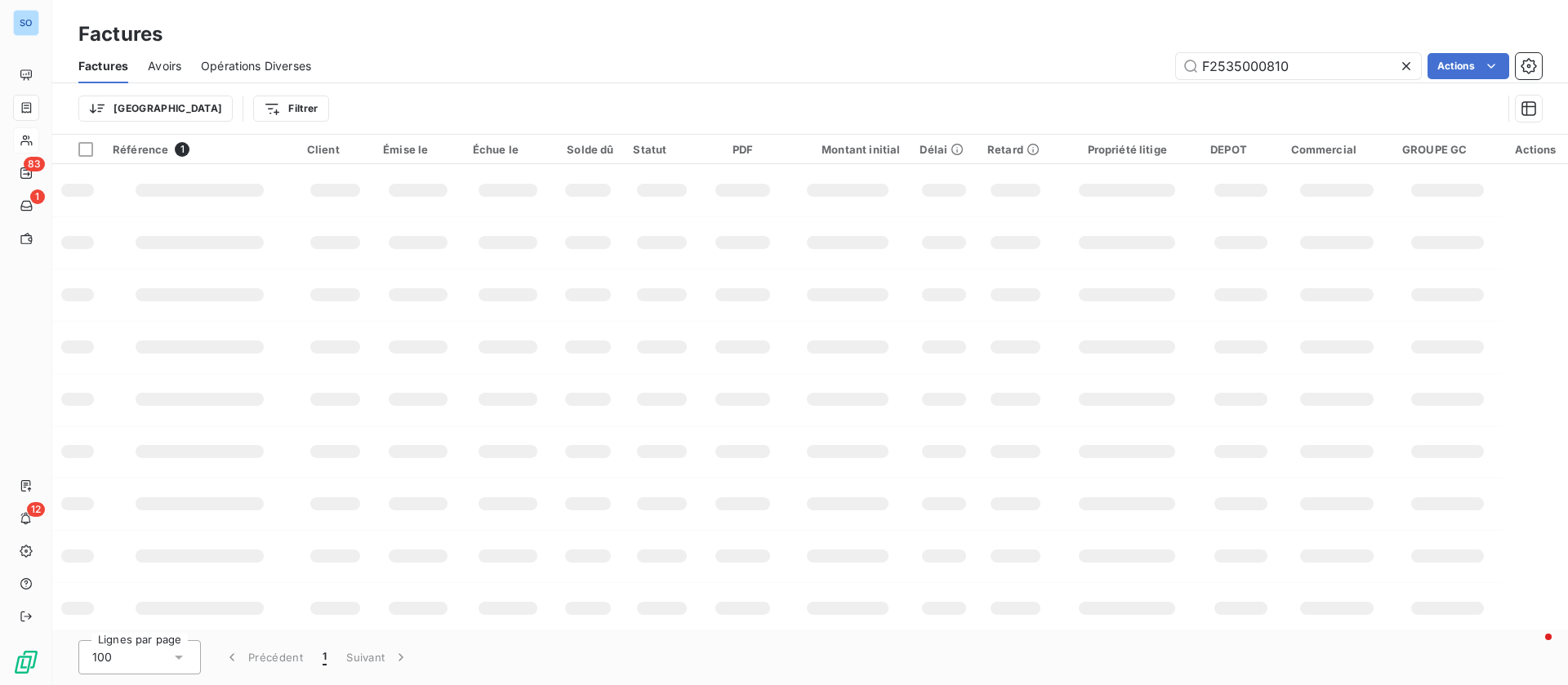
drag, startPoint x: 1303, startPoint y: 68, endPoint x: 962, endPoint y: 35, distance: 342.6
click at [955, 46] on div "Factures Factures Avoirs Opérations Diverses F2535000810 Actions Trier Filtrer" at bounding box center [810, 67] width 1516 height 134
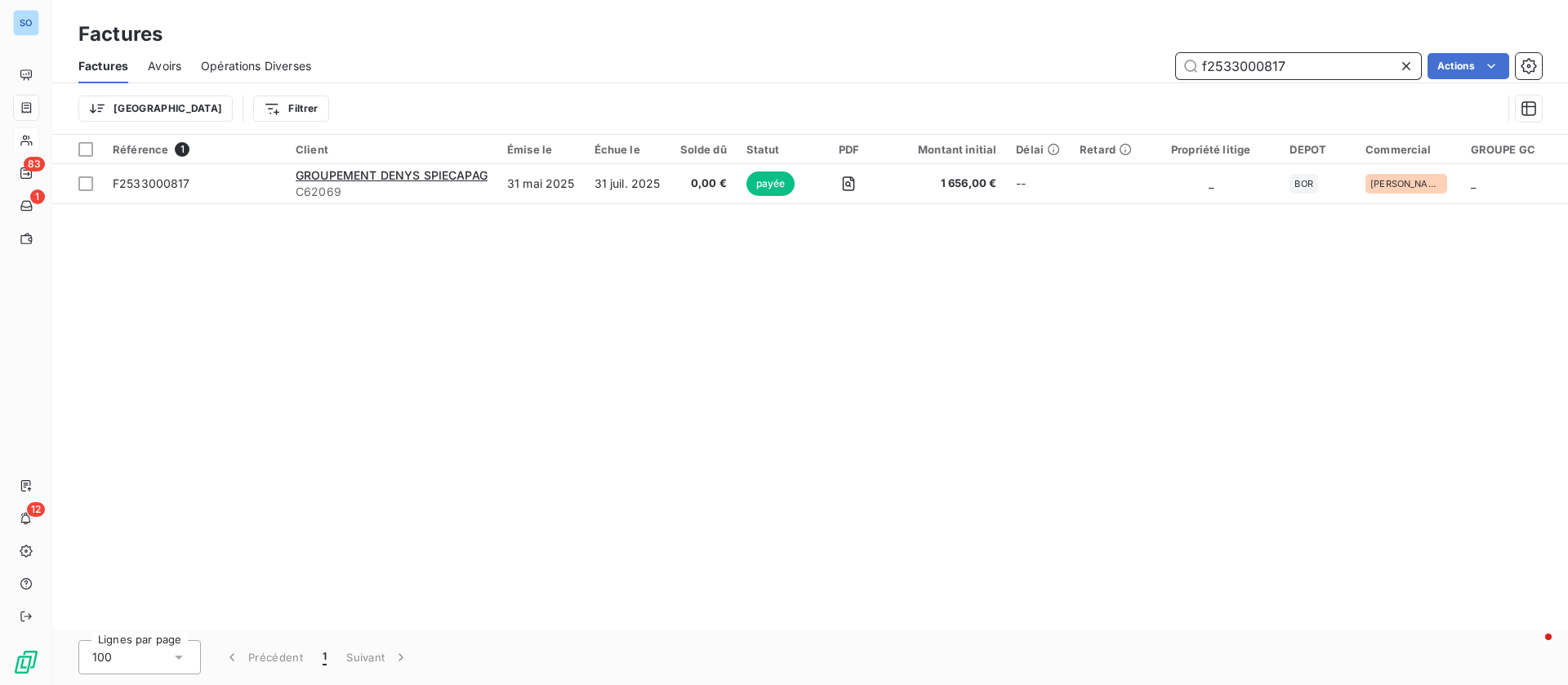
drag, startPoint x: 1214, startPoint y: 48, endPoint x: 930, endPoint y: 41, distance: 284.1
click at [931, 41] on div "Factures Factures Avoirs Opérations Diverses f2533000817 Actions Trier Filtrer" at bounding box center [810, 67] width 1516 height 134
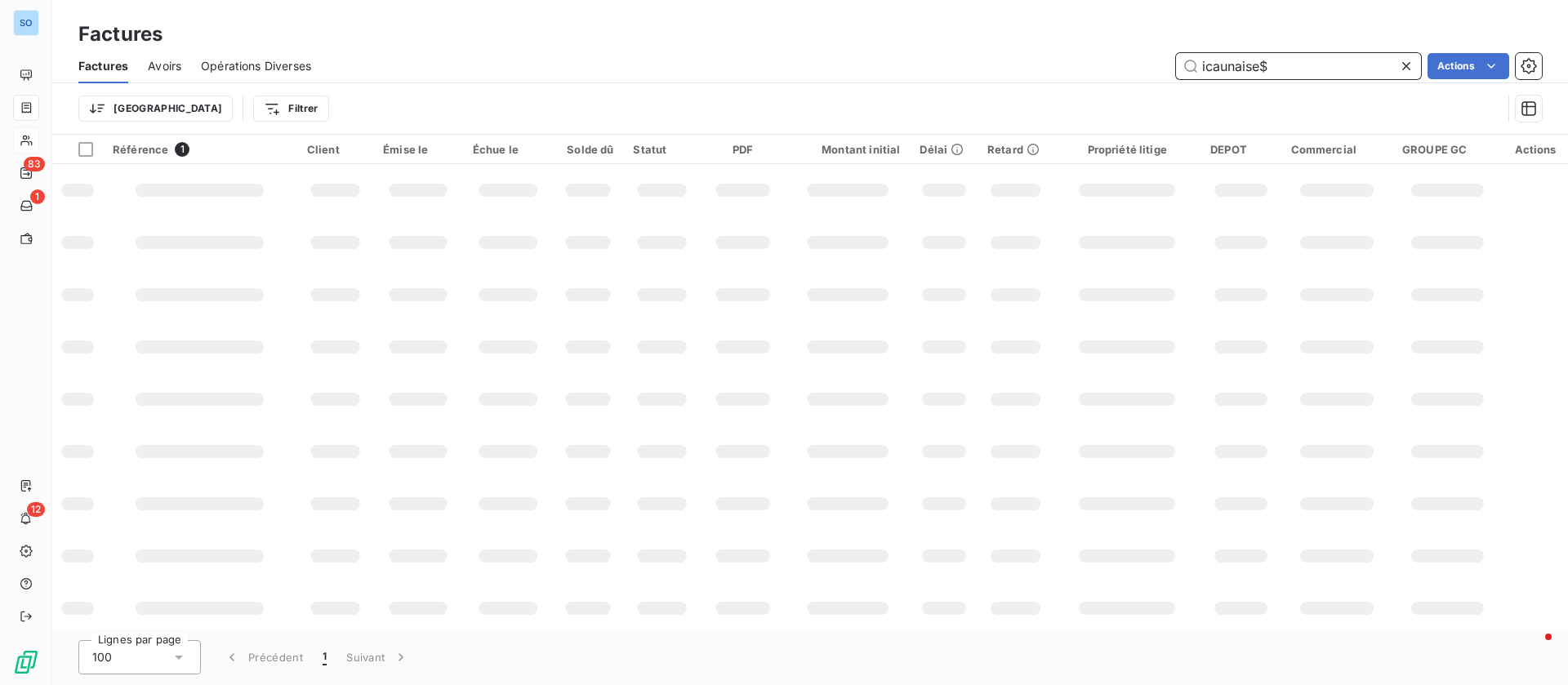
type input "icaunaise"
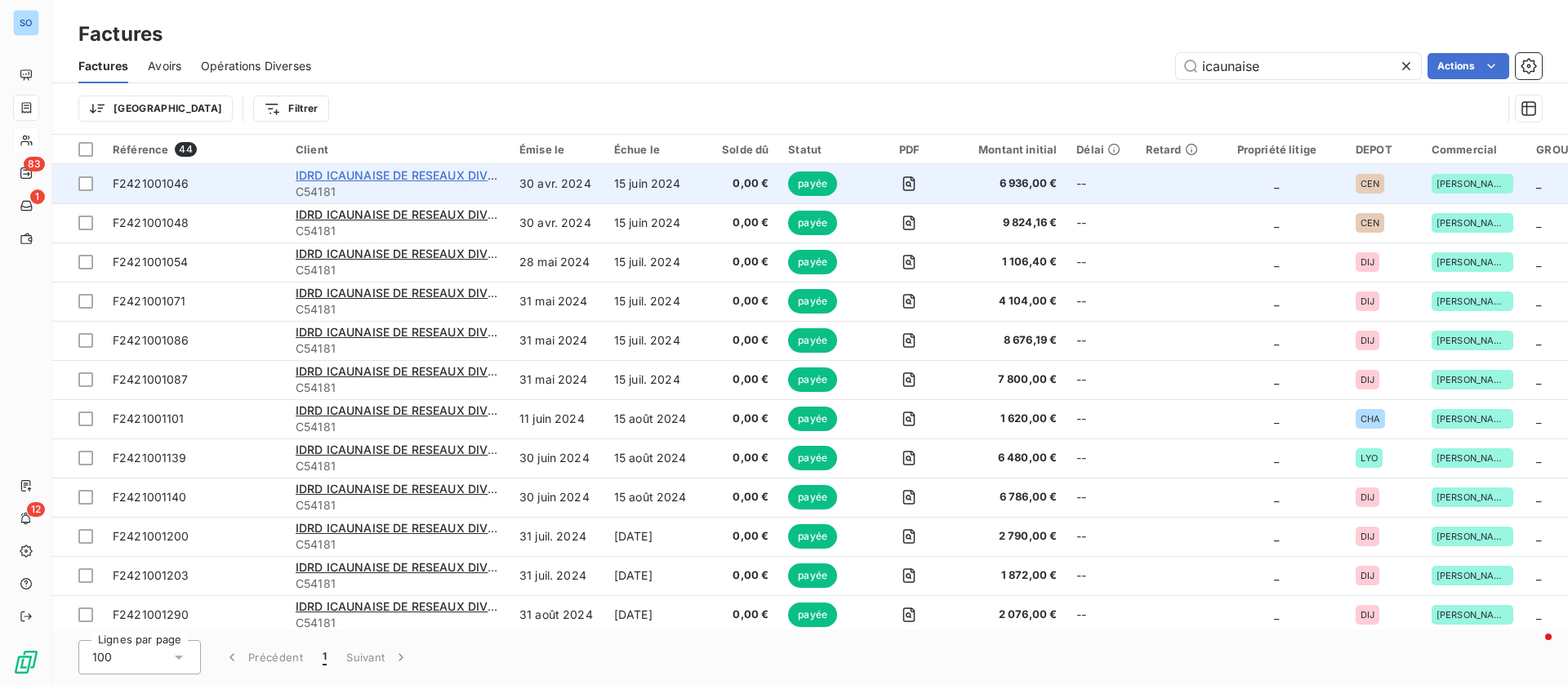
click at [421, 171] on span "IDRD ICAUNAISE DE RESEAUX DIVERS" at bounding box center [402, 175] width 214 height 14
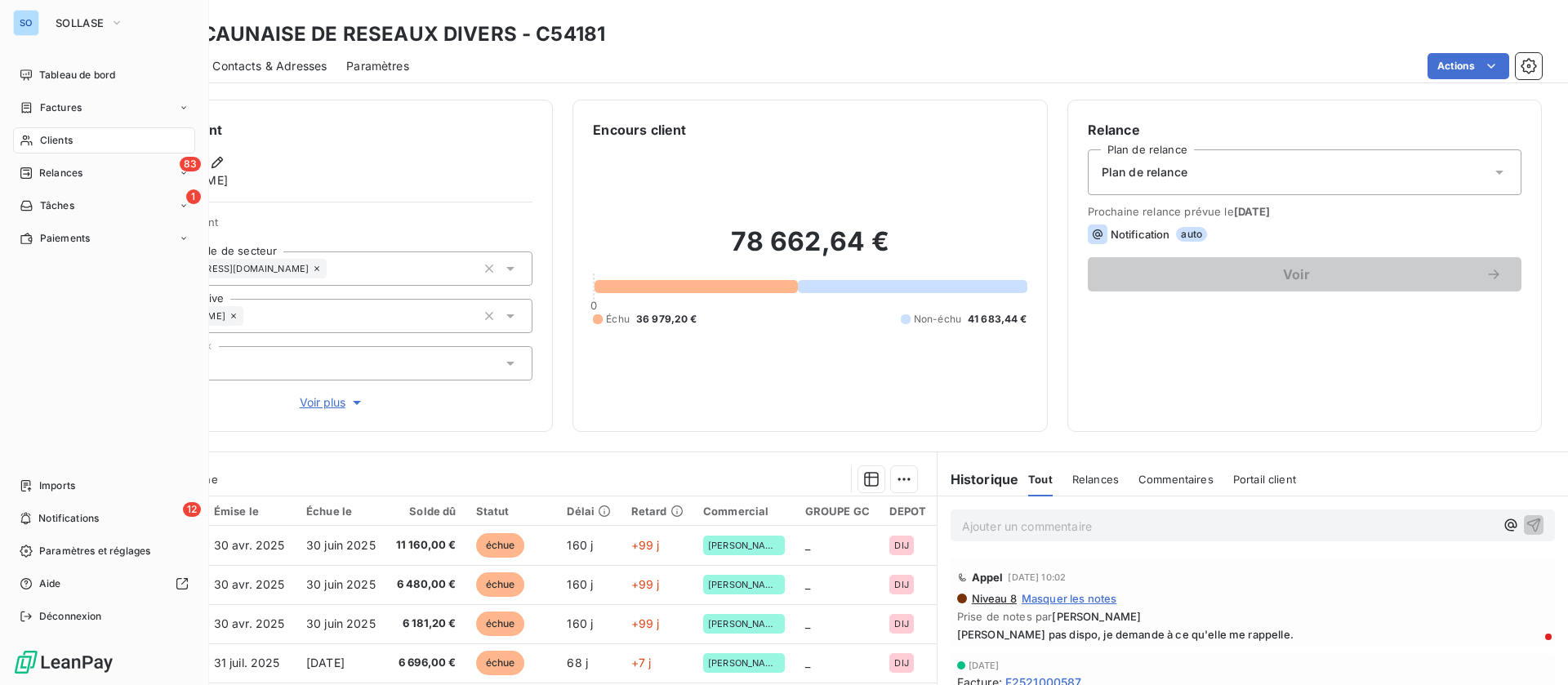
drag, startPoint x: 57, startPoint y: 149, endPoint x: 87, endPoint y: 138, distance: 32.0
click at [57, 149] on div "Clients" at bounding box center [104, 140] width 182 height 26
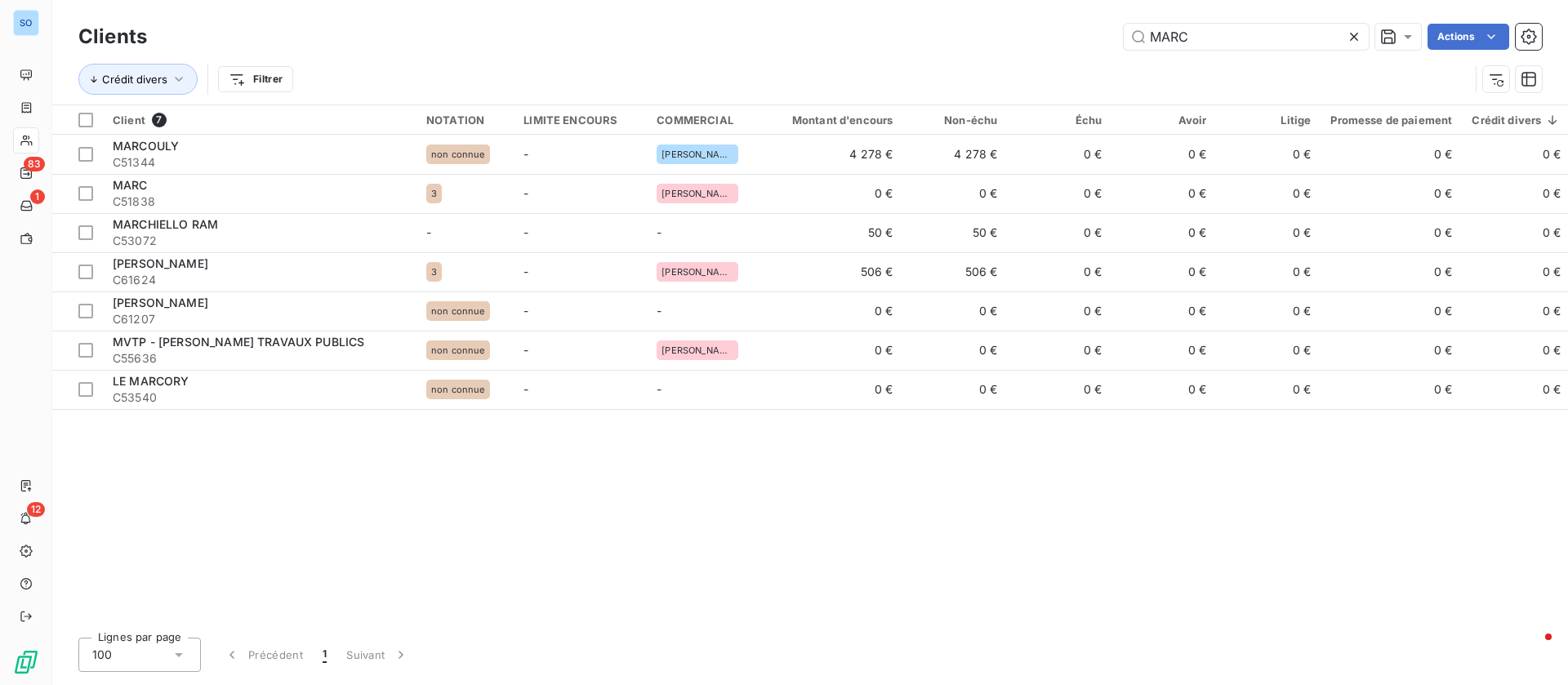
drag, startPoint x: 1214, startPoint y: 23, endPoint x: 1037, endPoint y: 21, distance: 177.0
click at [1038, 30] on div "MARC Actions" at bounding box center [854, 36] width 1375 height 26
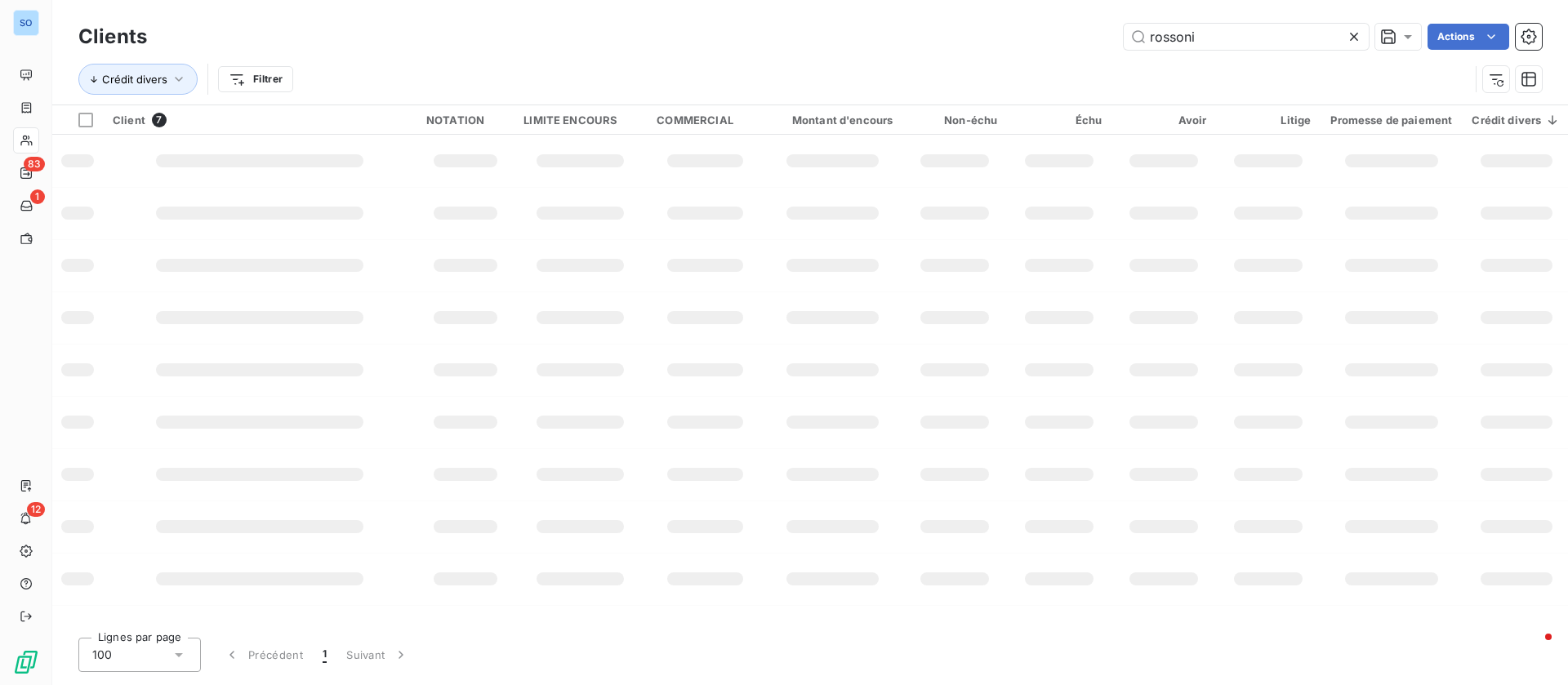
type input "rossoni"
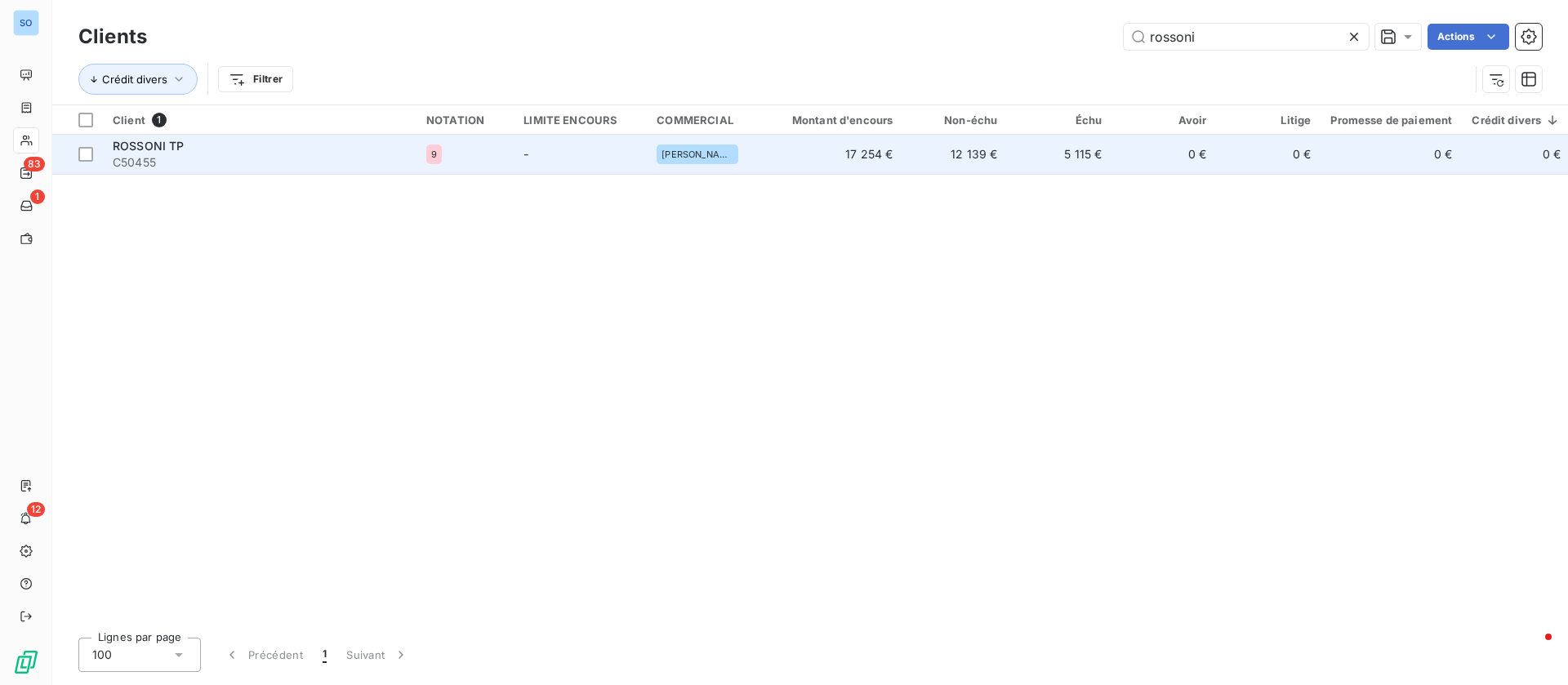
click at [540, 146] on td "-" at bounding box center [580, 154] width 133 height 39
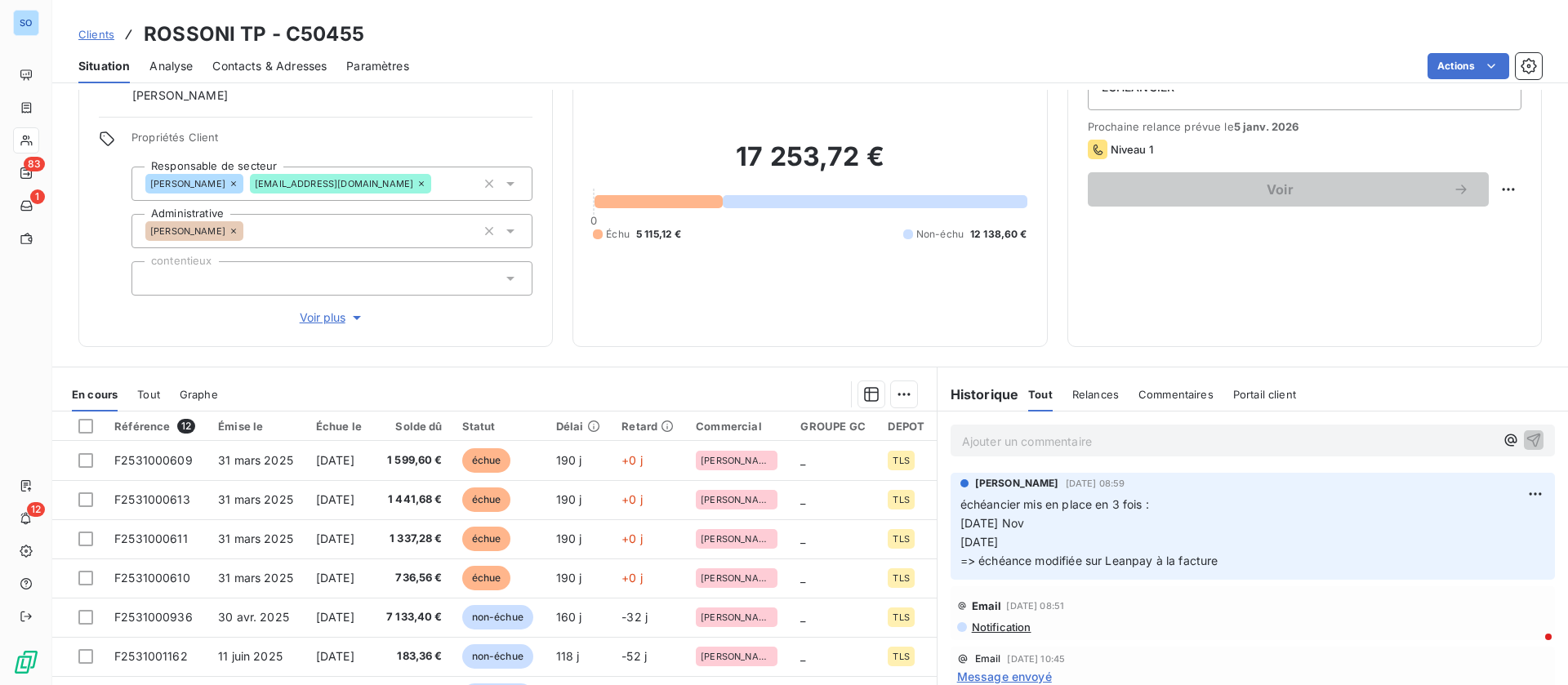
scroll to position [122, 0]
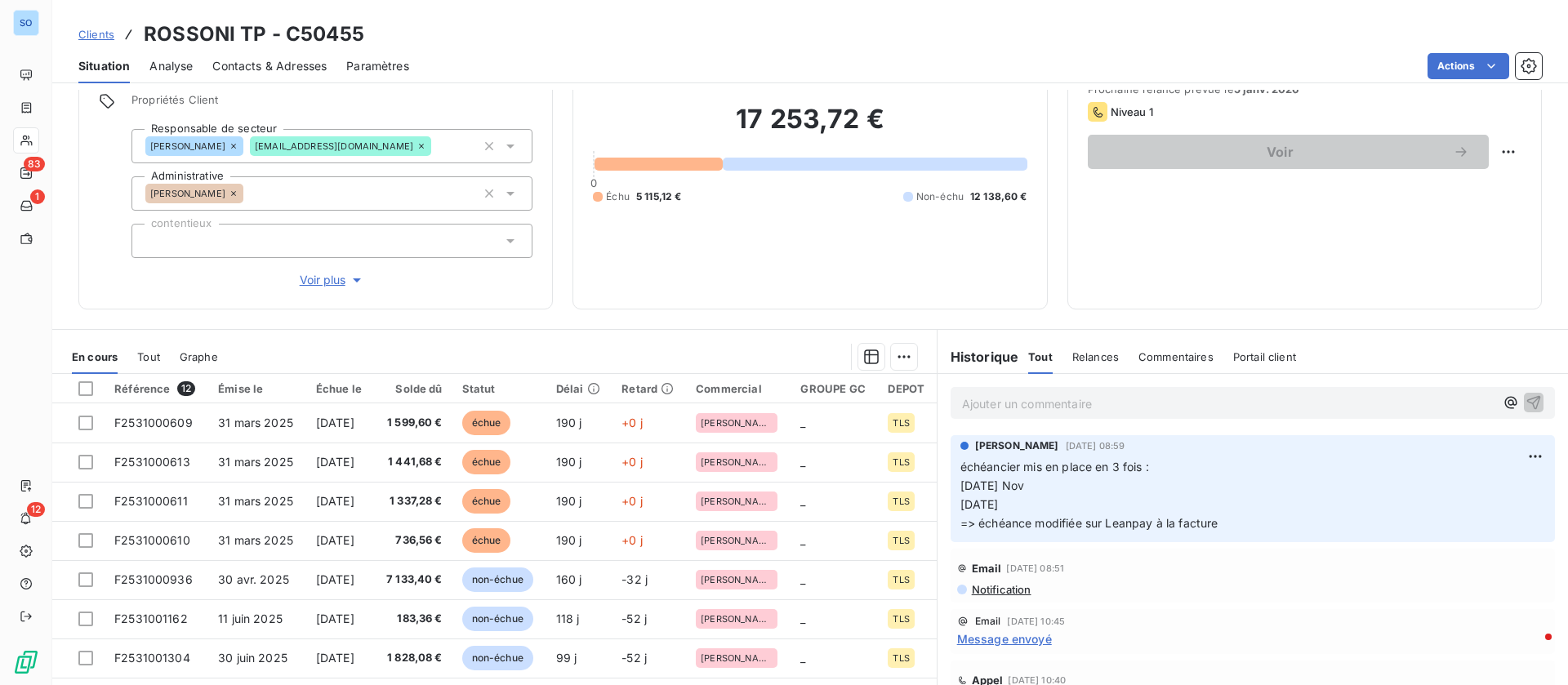
click at [1160, 389] on div "Ajouter un commentaire ﻿" at bounding box center [1252, 403] width 604 height 32
click at [1144, 401] on p "Ajouter un commentaire ﻿" at bounding box center [1228, 404] width 532 height 20
click at [1527, 401] on icon "button" at bounding box center [1533, 402] width 14 height 14
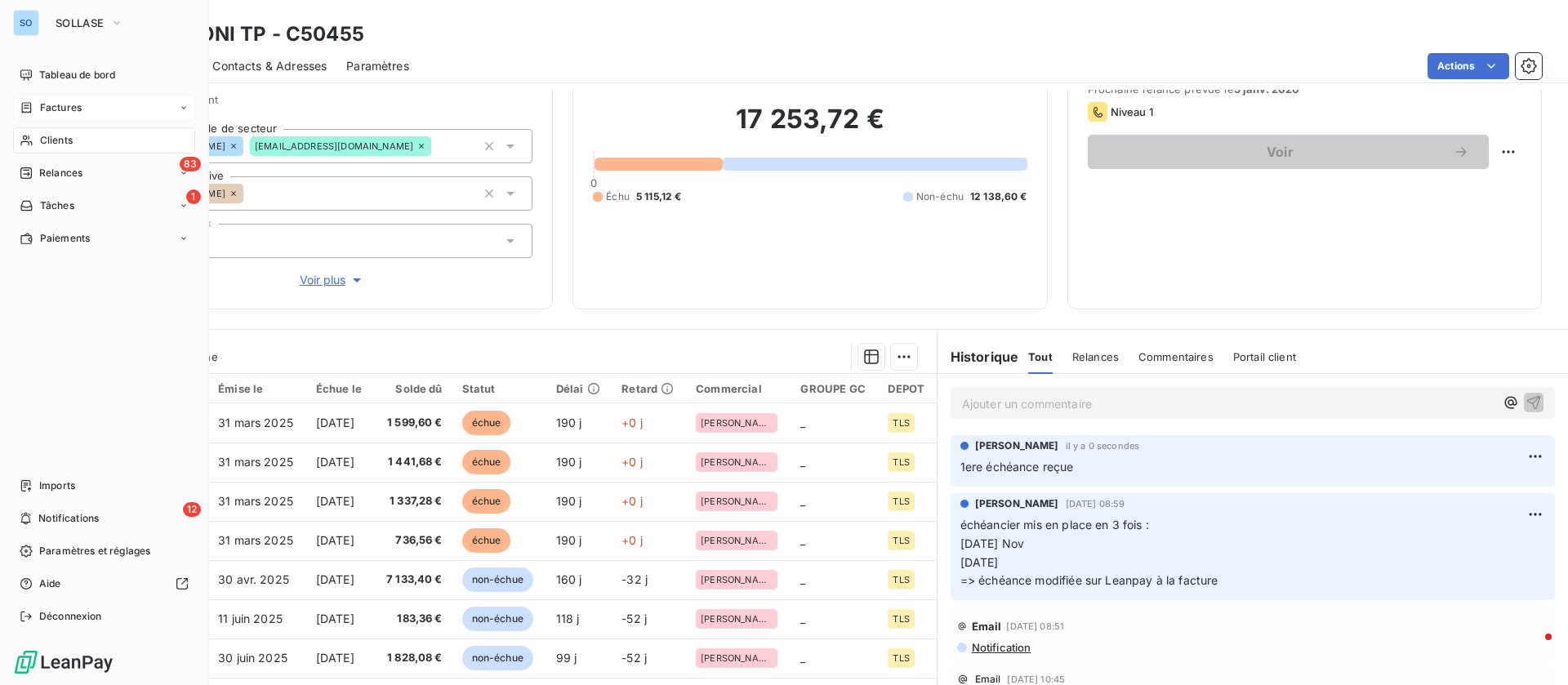
click at [42, 99] on div "Factures" at bounding box center [104, 107] width 182 height 26
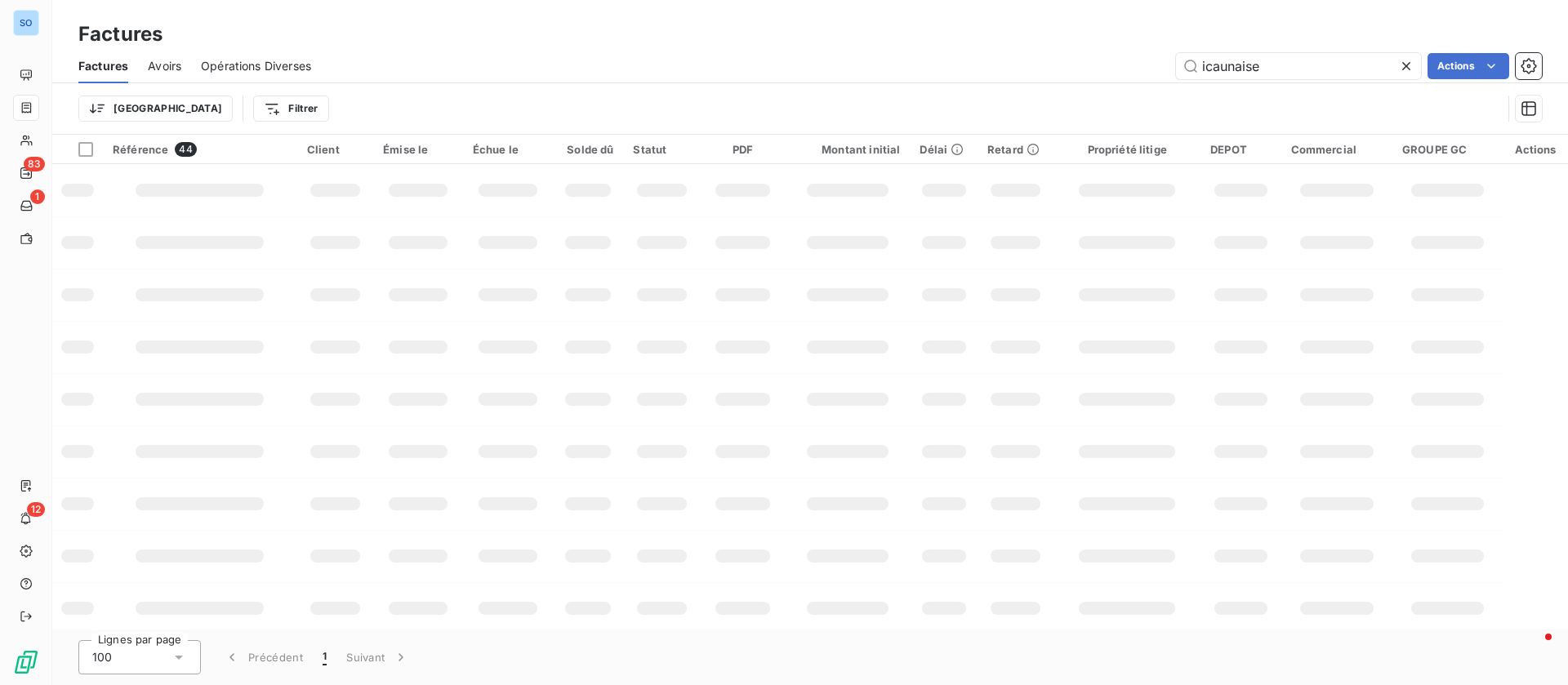
drag, startPoint x: 1275, startPoint y: 67, endPoint x: 1110, endPoint y: 1, distance: 177.7
click at [1098, 42] on div "Factures Factures Avoirs Opérations Diverses icaunaise Actions Trier Filtrer" at bounding box center [810, 67] width 1516 height 134
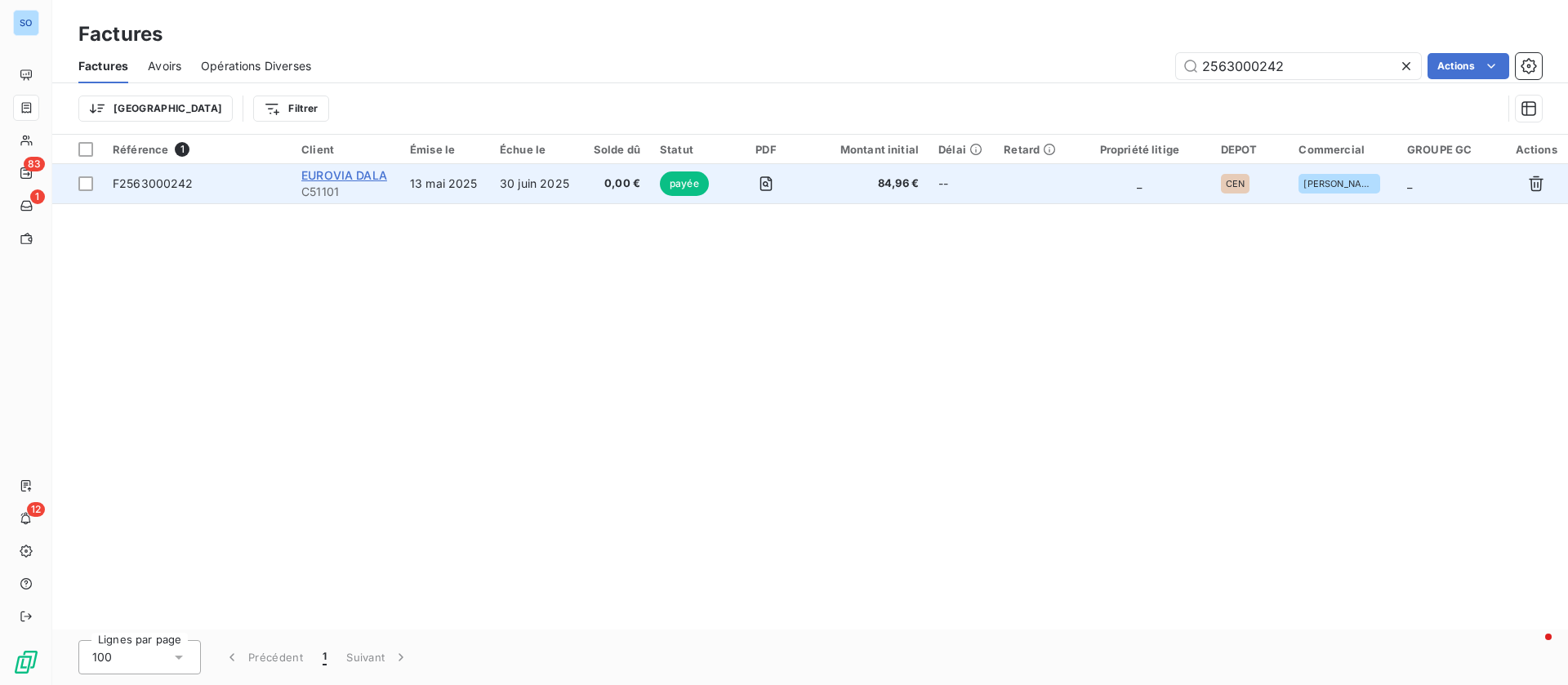
type input "2563000242"
click at [363, 170] on span "EUROVIA DALA" at bounding box center [344, 175] width 85 height 14
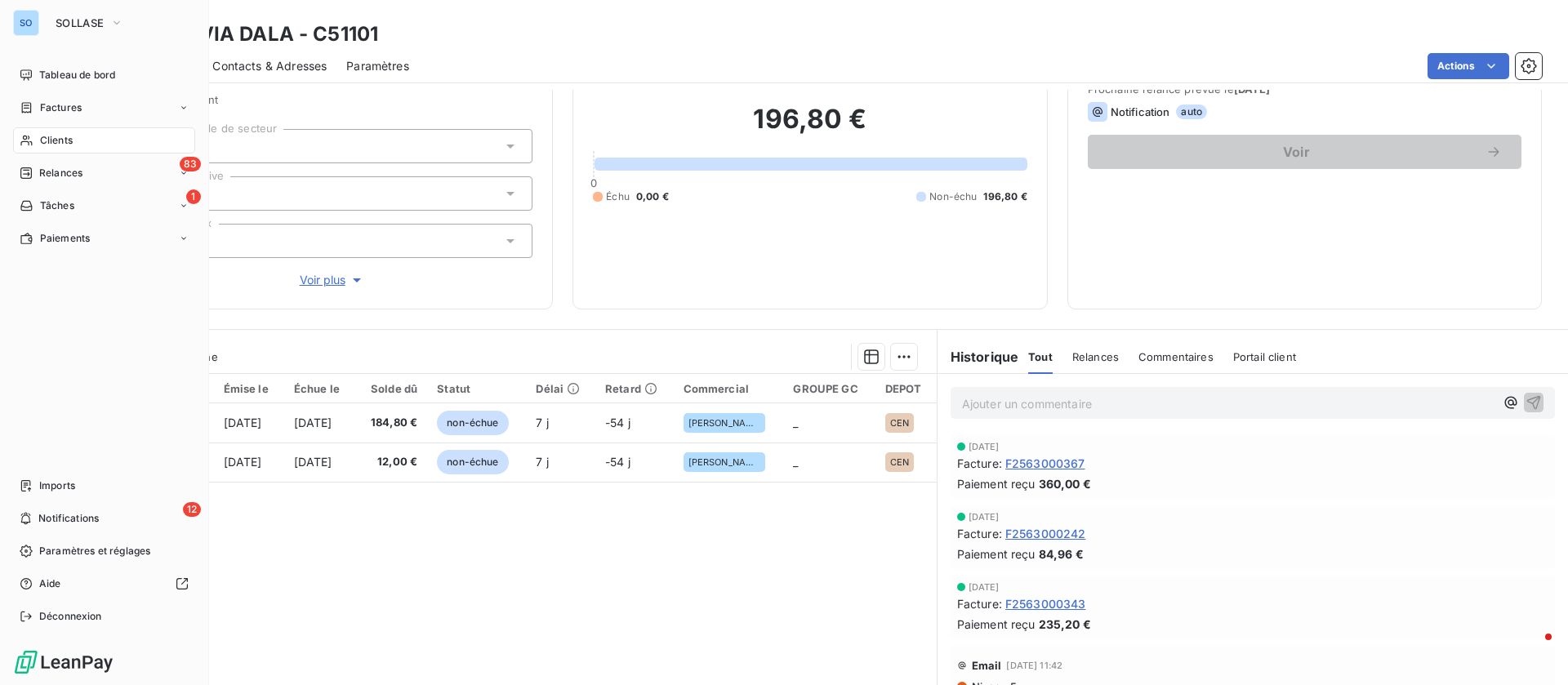
drag, startPoint x: 61, startPoint y: 132, endPoint x: 174, endPoint y: 132, distance: 113.0
click at [61, 132] on div "Clients" at bounding box center [104, 140] width 182 height 26
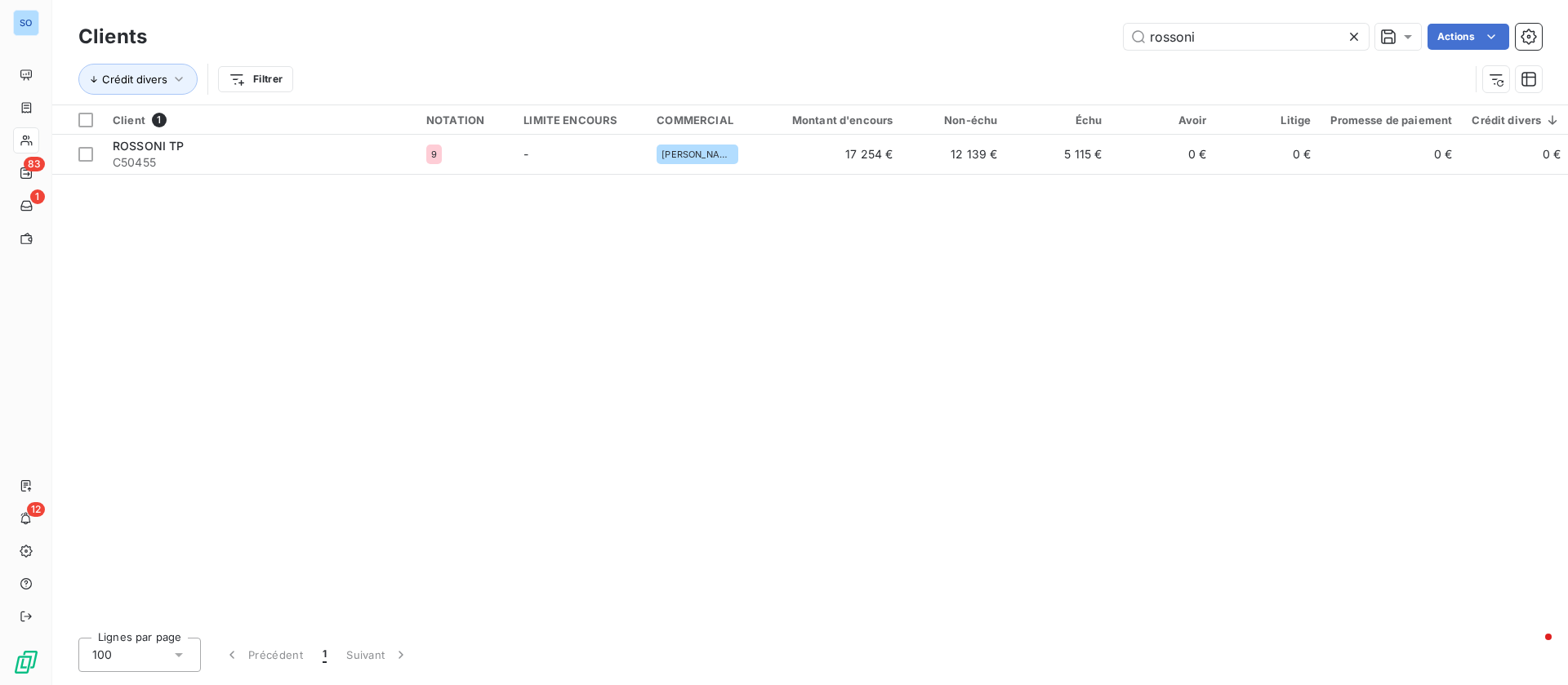
drag, startPoint x: 1239, startPoint y: 36, endPoint x: 977, endPoint y: 34, distance: 262.0
click at [977, 34] on div "rossoni Actions" at bounding box center [854, 36] width 1375 height 26
drag, startPoint x: 1206, startPoint y: 32, endPoint x: 983, endPoint y: 34, distance: 223.0
click at [983, 34] on div "solutp Actions" at bounding box center [854, 36] width 1375 height 26
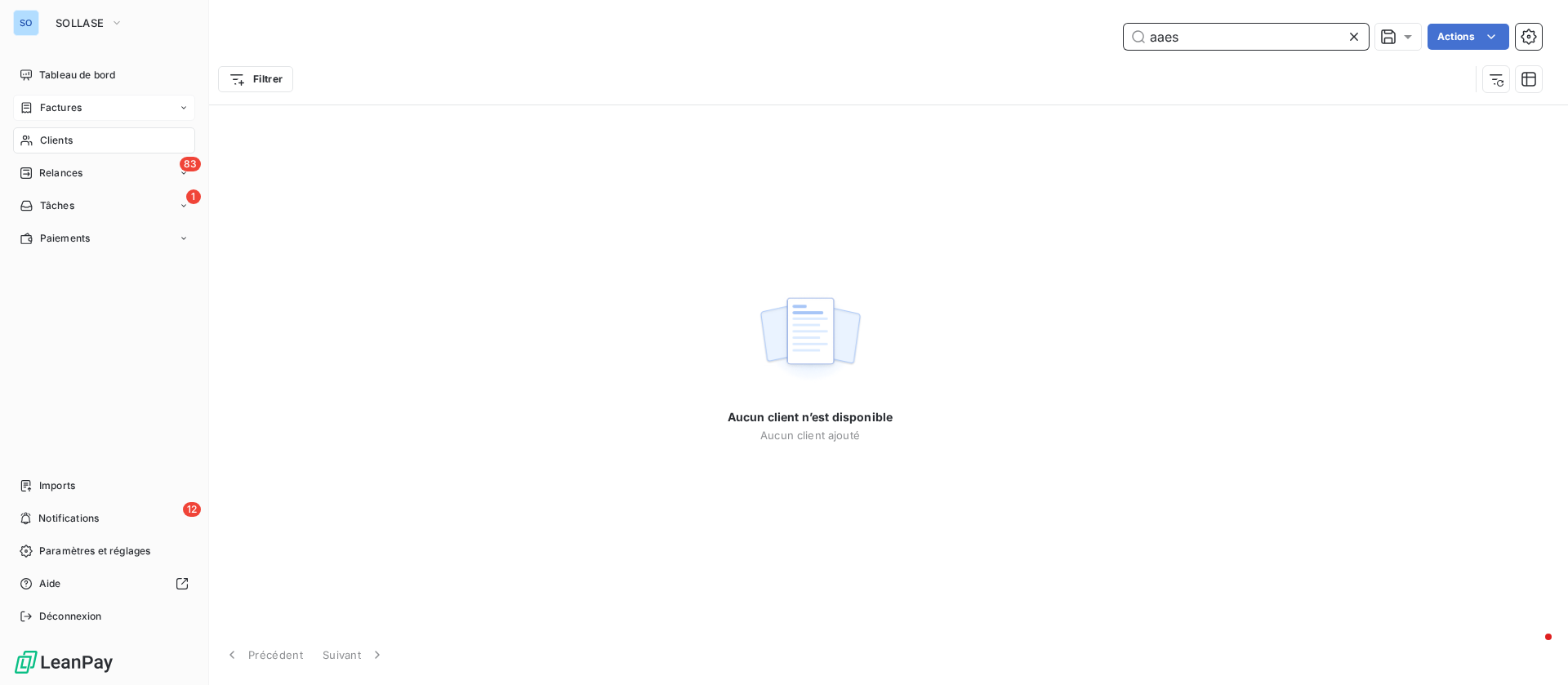
type input "aaes"
click at [49, 114] on span "Factures" at bounding box center [60, 107] width 41 height 14
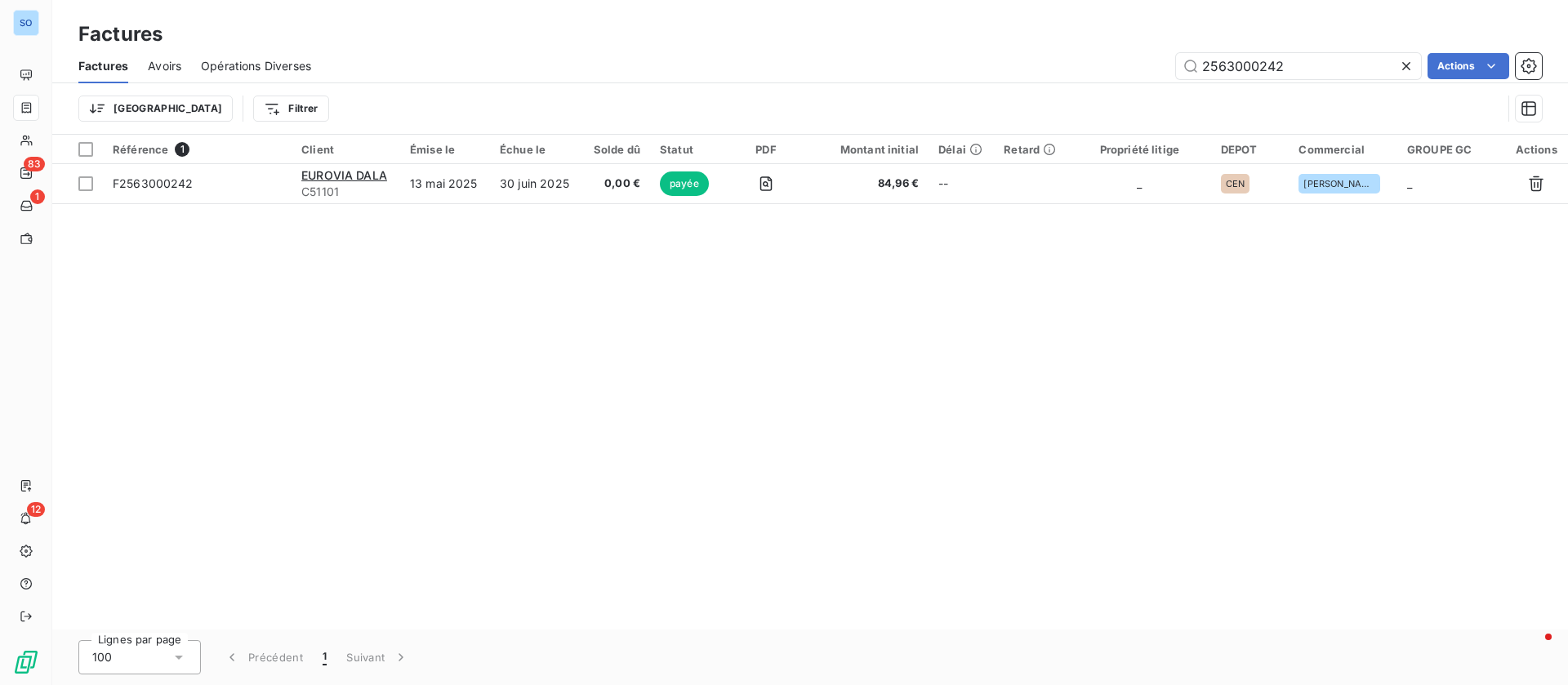
drag, startPoint x: 1315, startPoint y: 64, endPoint x: 1038, endPoint y: 54, distance: 277.2
click at [1036, 55] on div "2563000242 Actions" at bounding box center [935, 66] width 1211 height 26
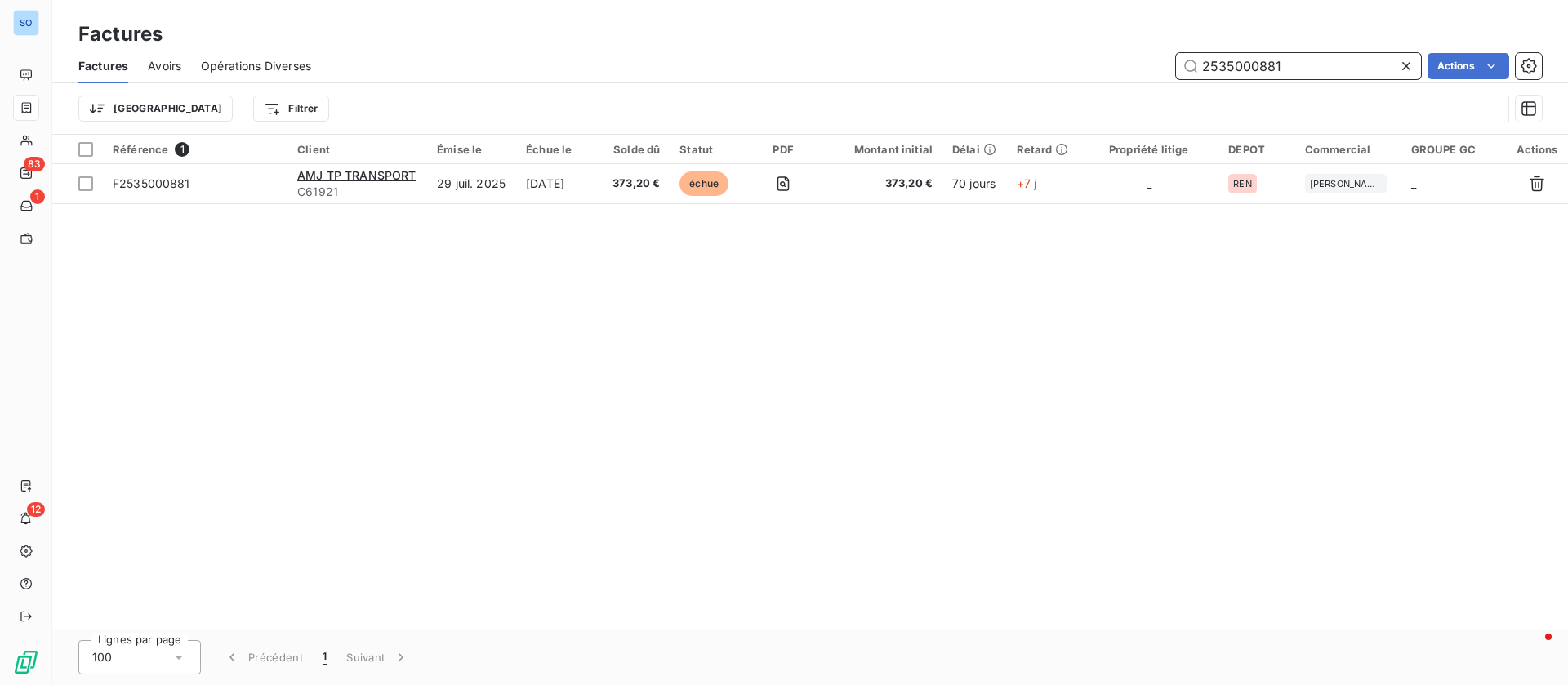
drag, startPoint x: 1318, startPoint y: 52, endPoint x: 1082, endPoint y: 52, distance: 236.0
click at [1082, 65] on div "2535000881 Actions" at bounding box center [935, 66] width 1211 height 26
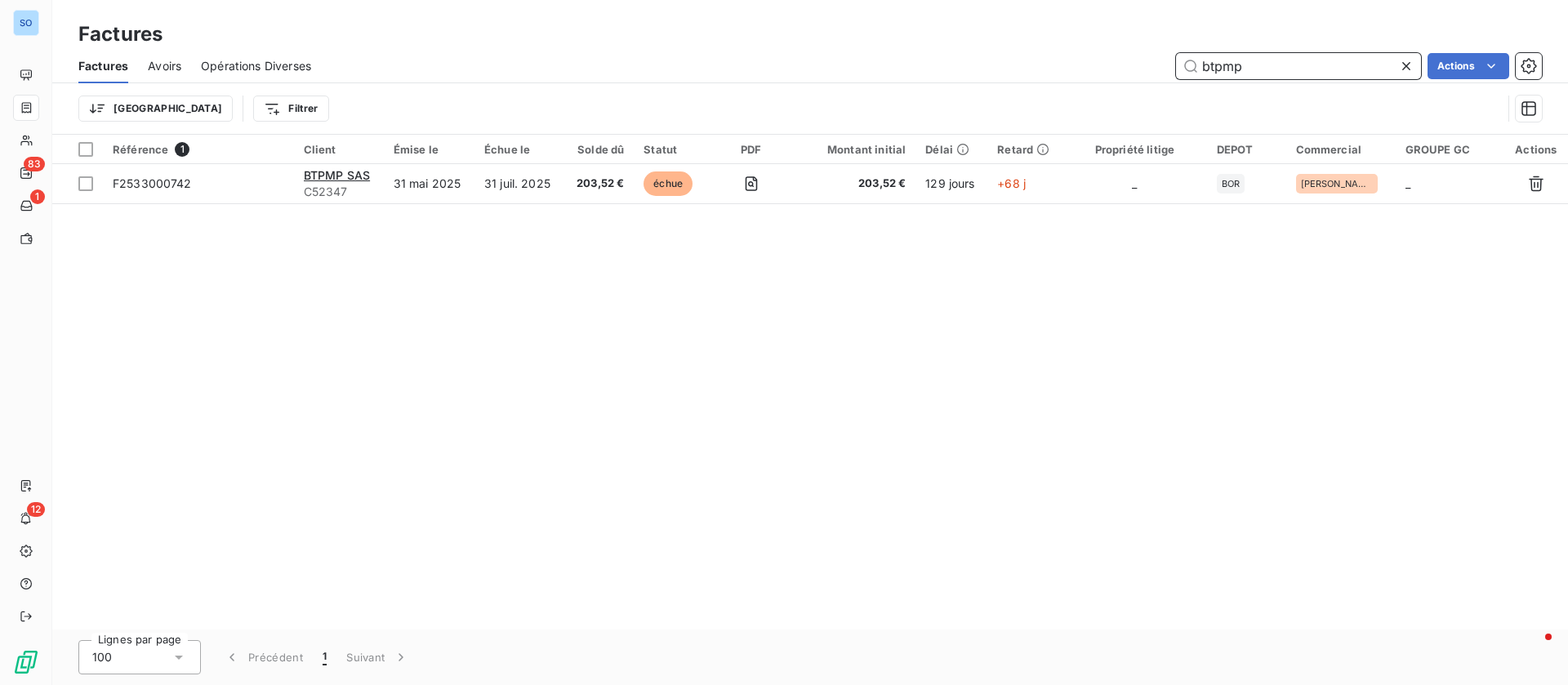
drag, startPoint x: 1214, startPoint y: 61, endPoint x: 1108, endPoint y: 58, distance: 106.0
click at [1113, 58] on div "btpmp Actions" at bounding box center [935, 66] width 1211 height 26
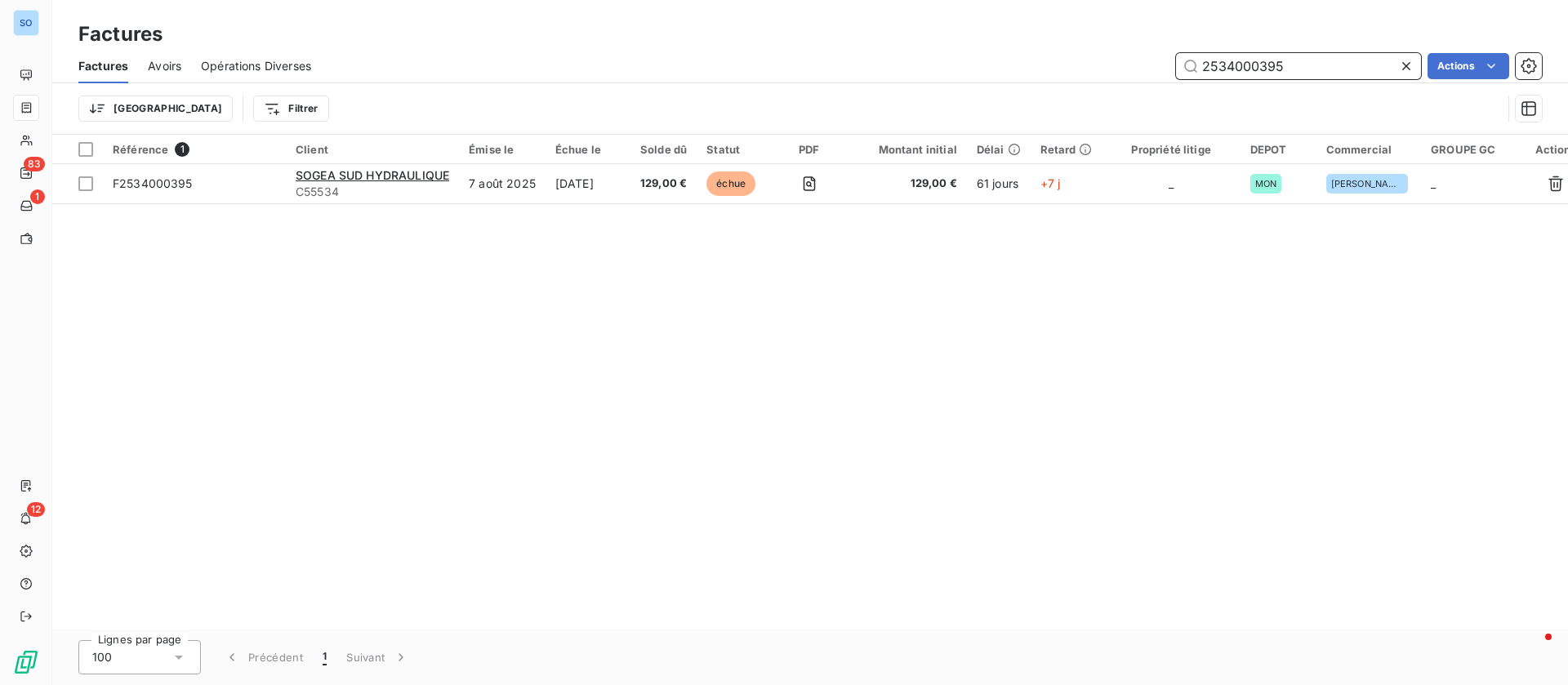
drag, startPoint x: 1315, startPoint y: 63, endPoint x: 1079, endPoint y: 41, distance: 237.0
click at [1081, 40] on div "Factures Factures Avoirs Opérations Diverses 2534000395 Actions Trier Filtrer" at bounding box center [810, 67] width 1516 height 134
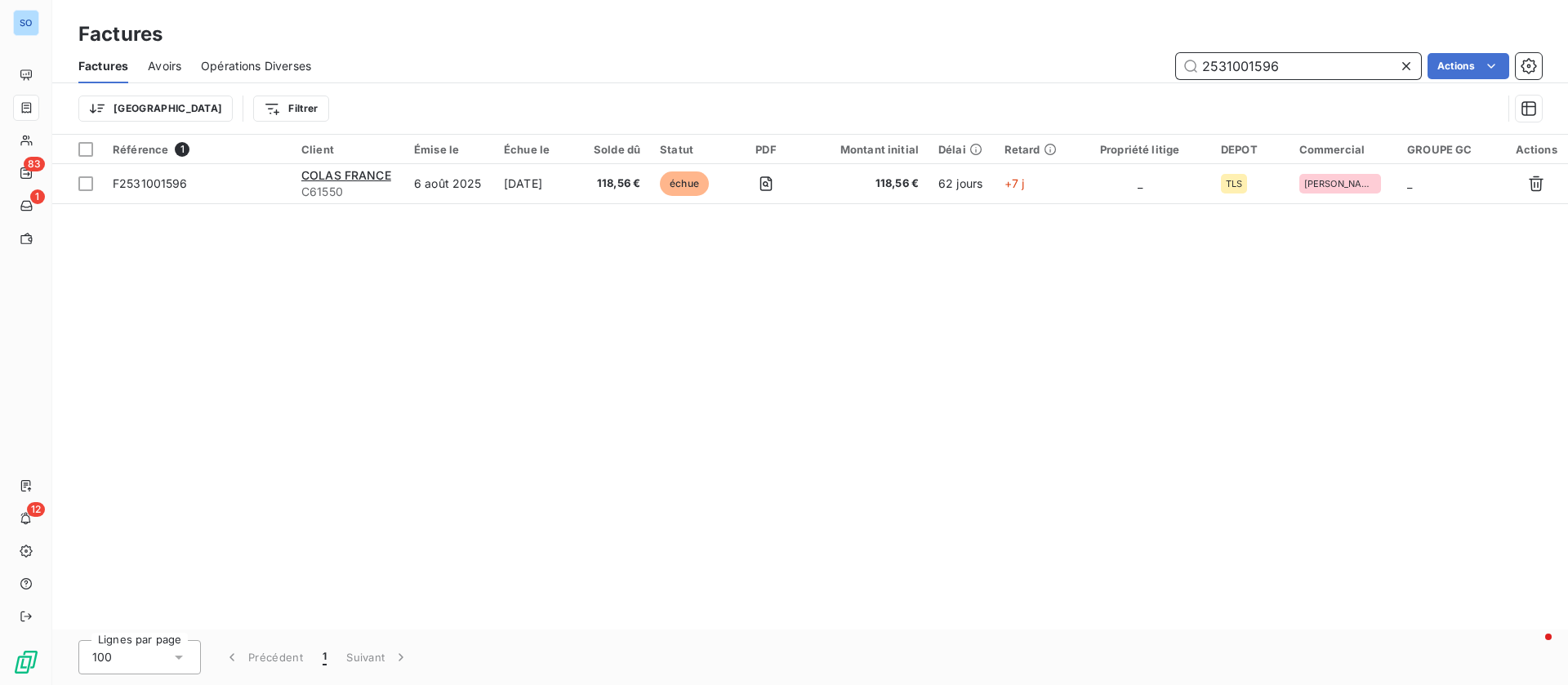
drag, startPoint x: 1298, startPoint y: 62, endPoint x: 1157, endPoint y: 63, distance: 141.0
click at [1157, 63] on div "2531001596 Actions" at bounding box center [935, 66] width 1211 height 26
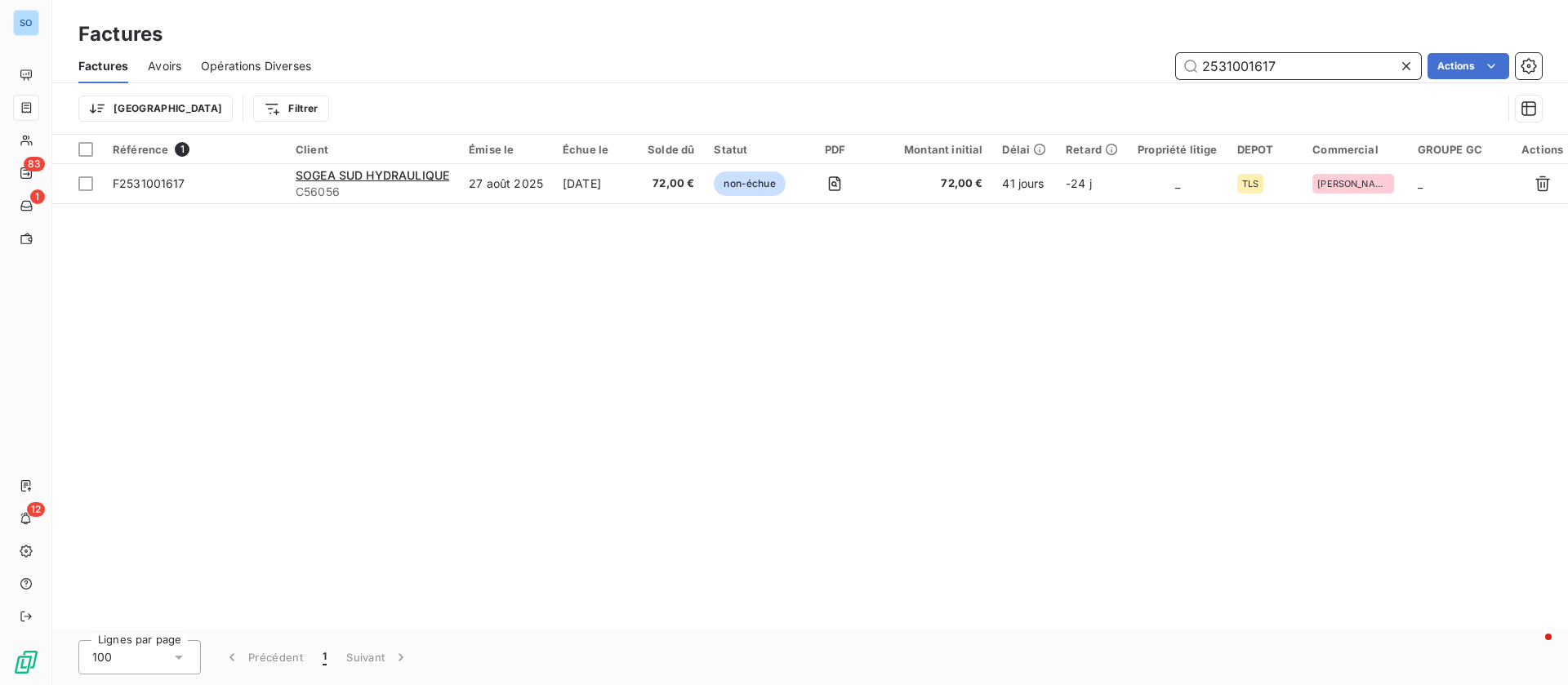
drag, startPoint x: 1174, startPoint y: 60, endPoint x: 1094, endPoint y: 56, distance: 80.1
click at [1094, 56] on div "2531001617 Actions" at bounding box center [935, 66] width 1211 height 26
type input "2563000242"
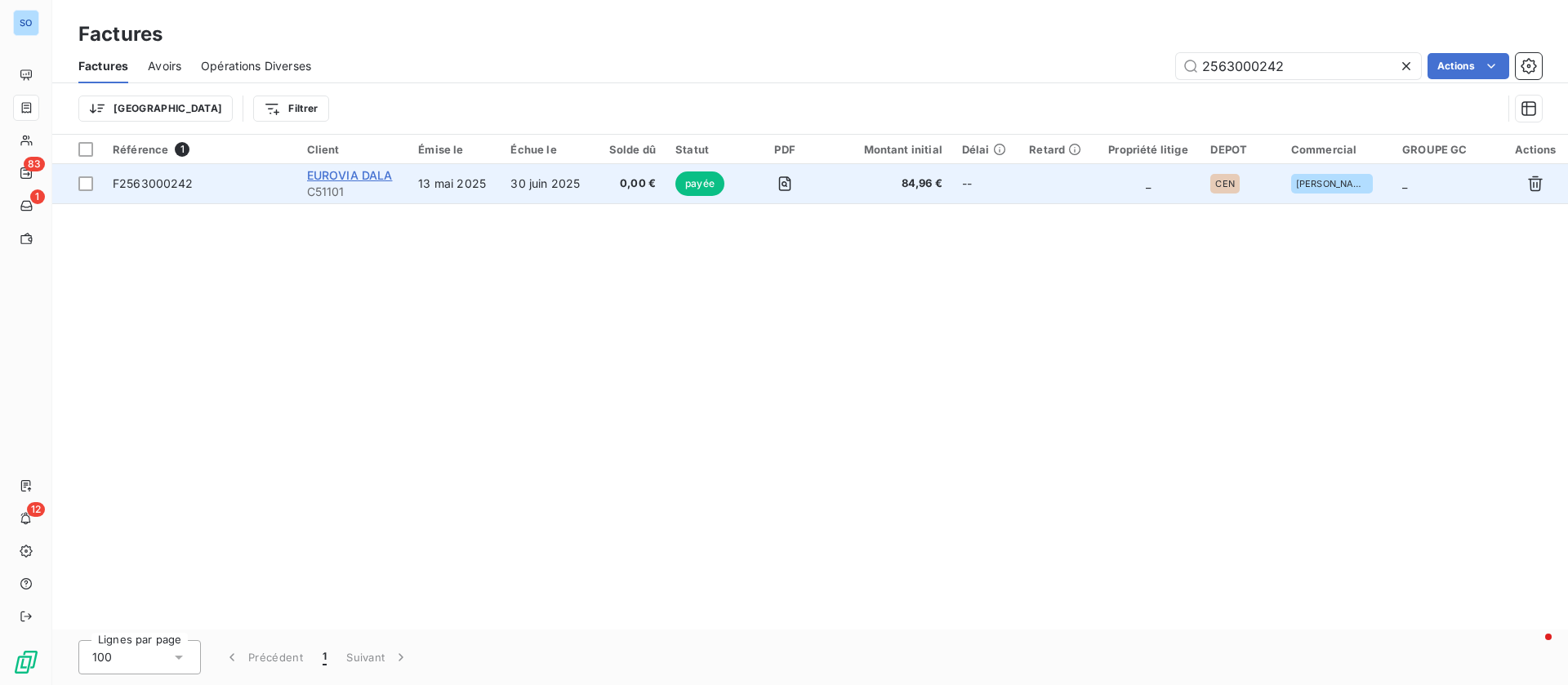
click at [364, 173] on span "EUROVIA DALA" at bounding box center [349, 175] width 85 height 14
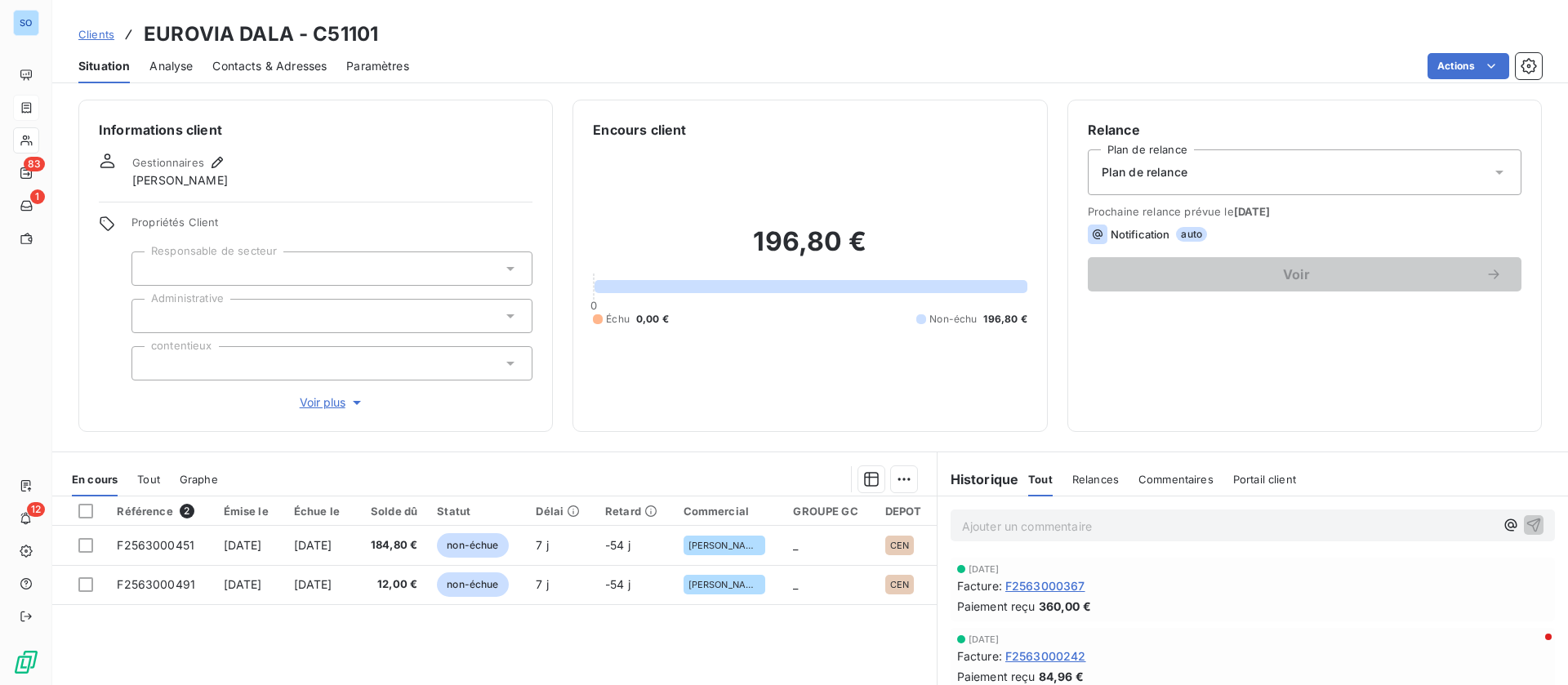
scroll to position [122, 0]
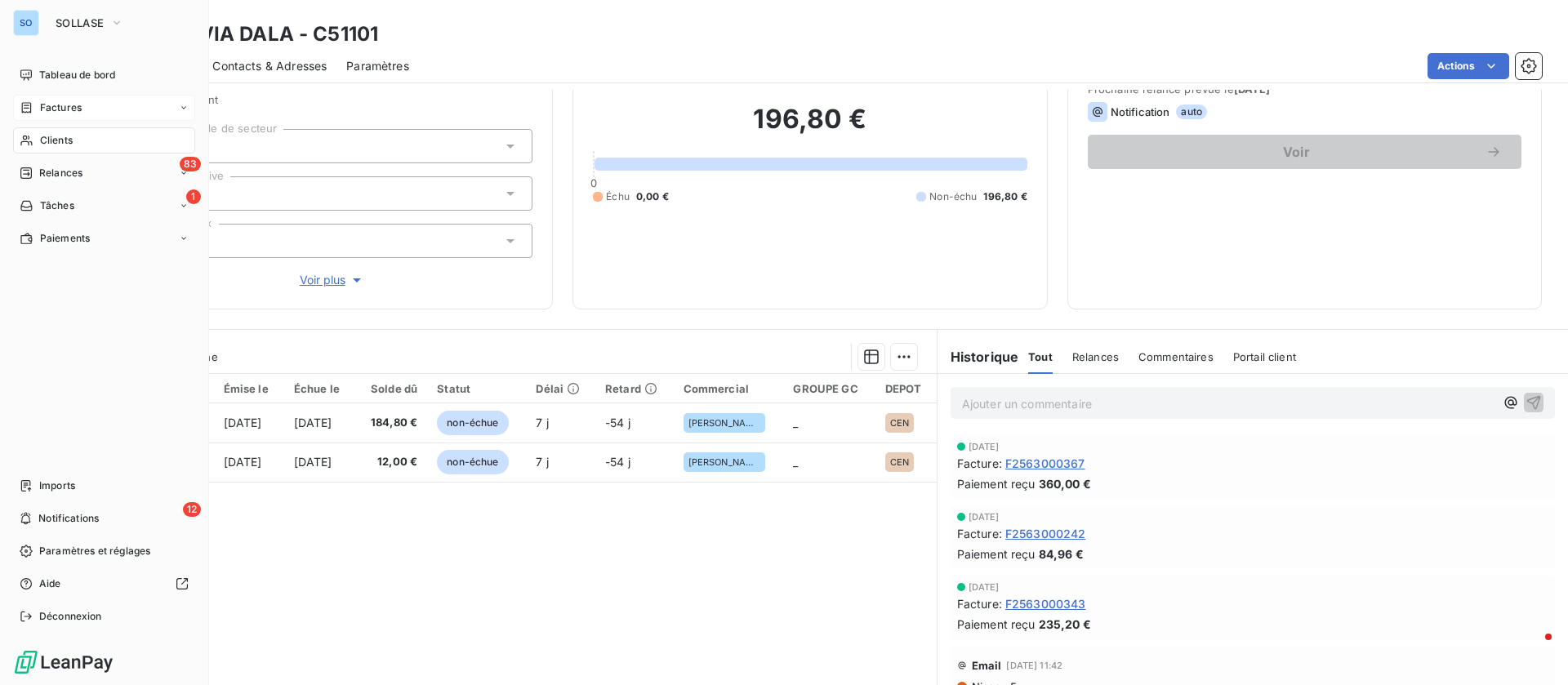
click at [63, 136] on span "Clients" at bounding box center [56, 140] width 33 height 14
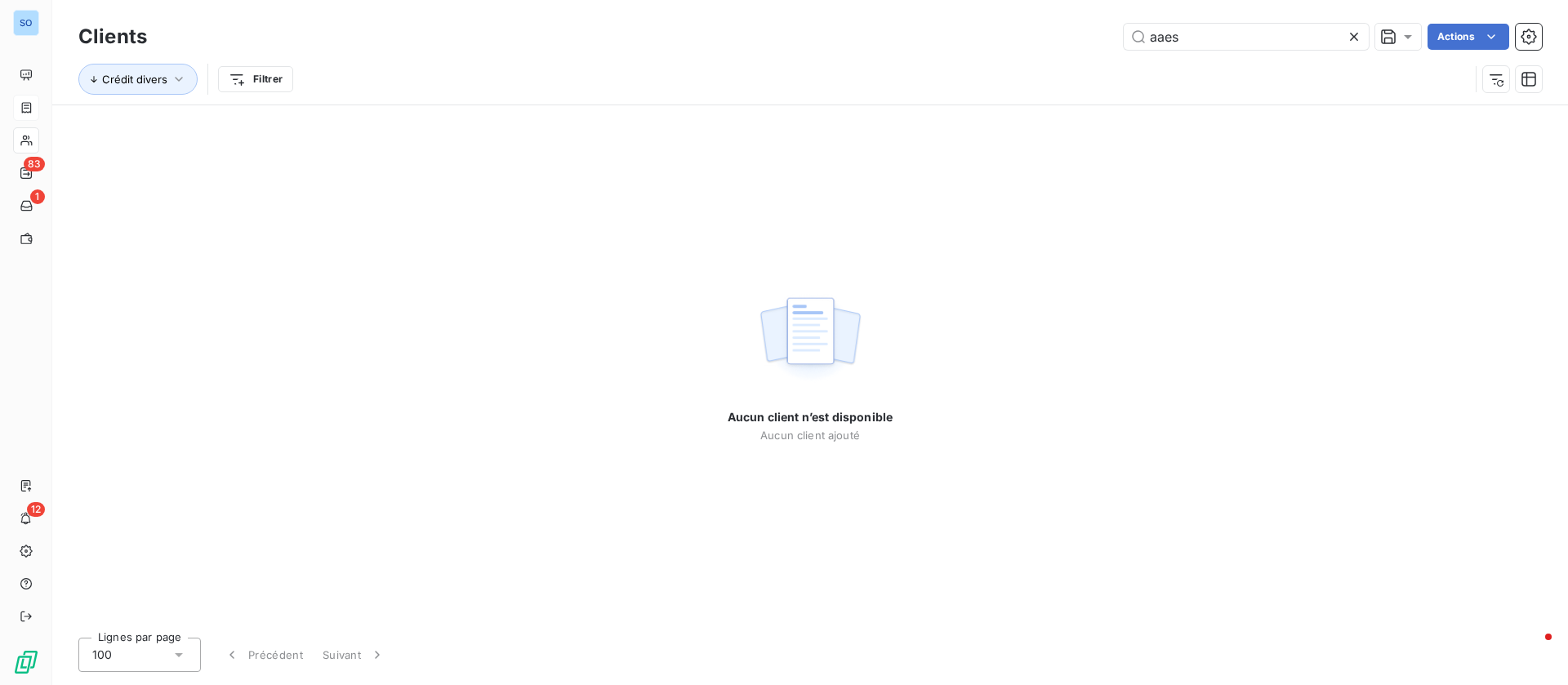
drag, startPoint x: 1223, startPoint y: 32, endPoint x: 1048, endPoint y: 19, distance: 175.5
click at [1050, 27] on div "aaes Actions" at bounding box center [854, 36] width 1375 height 26
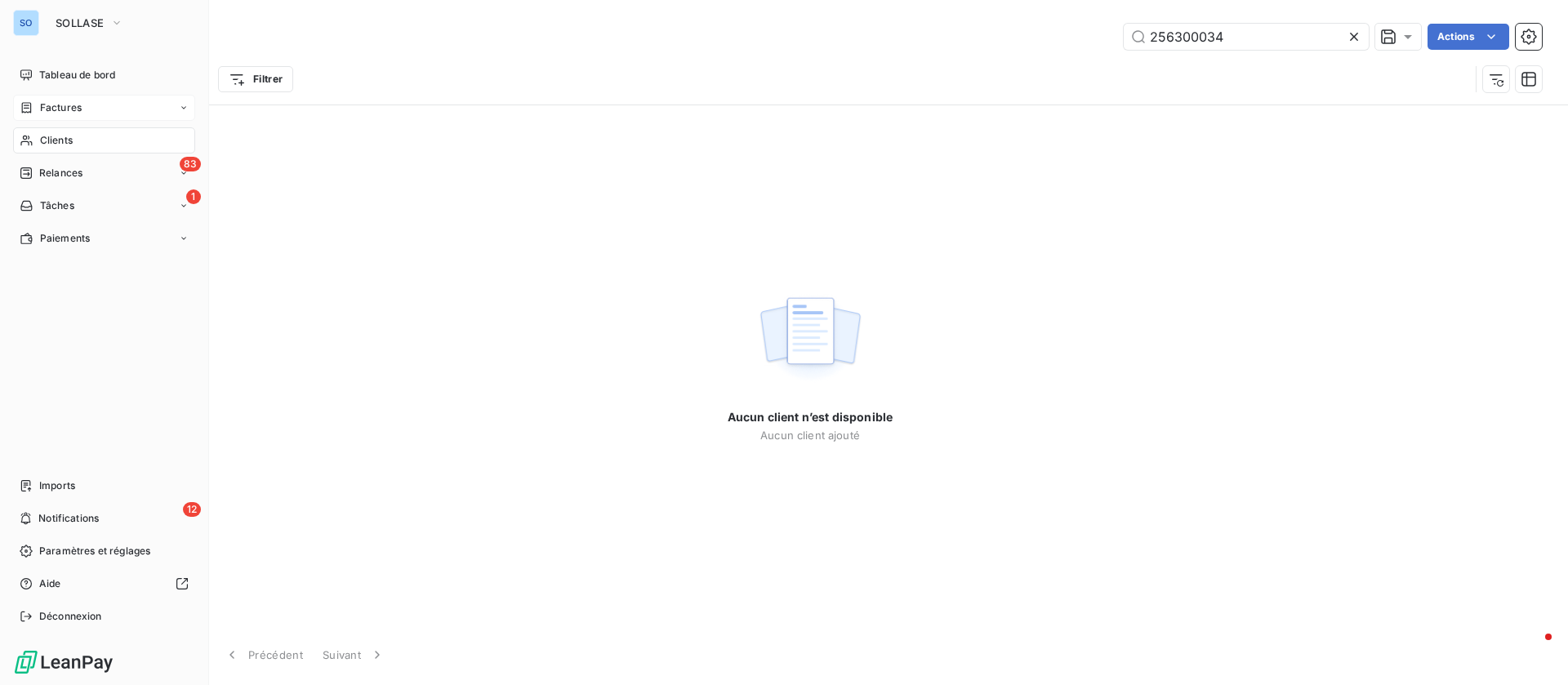
type input "256300034"
click at [67, 101] on span "Factures" at bounding box center [60, 107] width 41 height 14
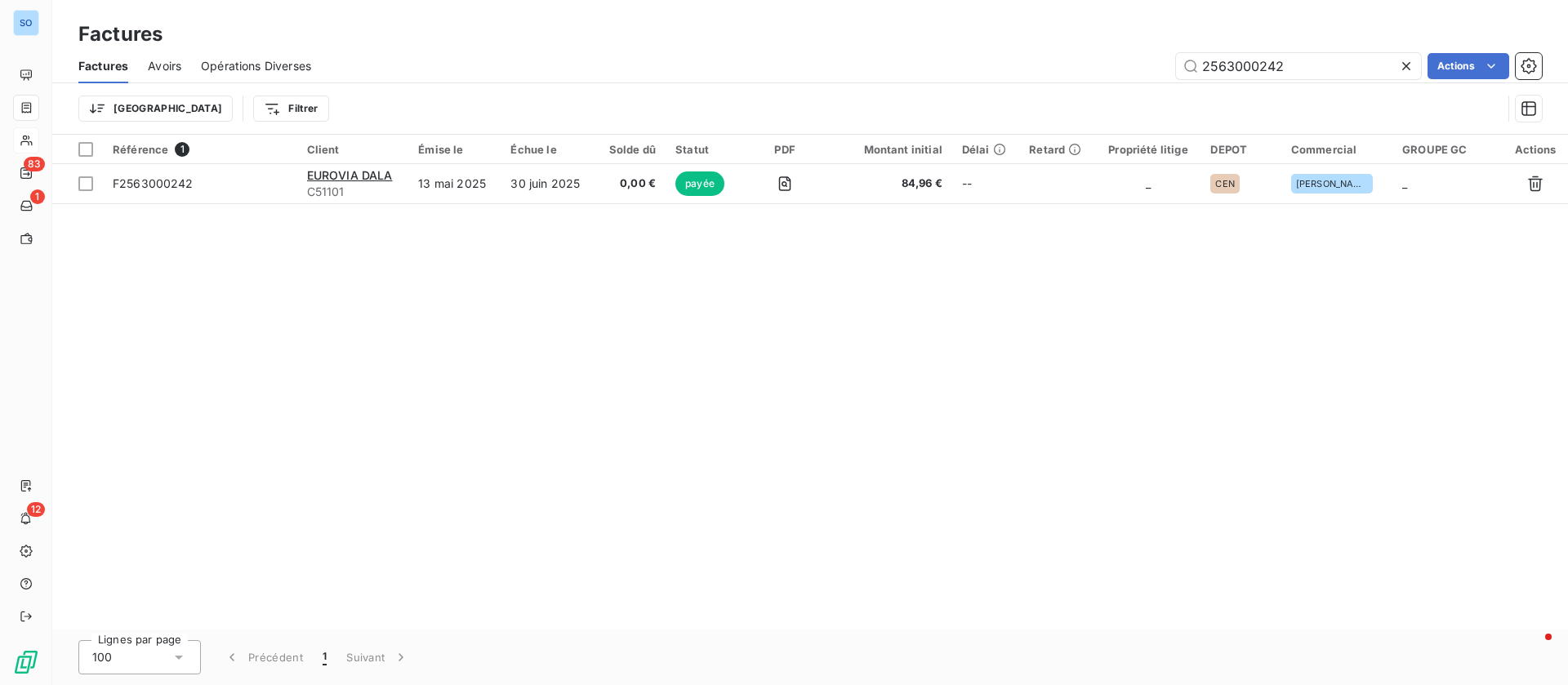
drag, startPoint x: 1304, startPoint y: 65, endPoint x: 1063, endPoint y: 35, distance: 242.9
click at [1063, 35] on div "Factures Factures Avoirs Opérations Diverses 2563000242 Actions Trier Filtrer" at bounding box center [810, 67] width 1516 height 134
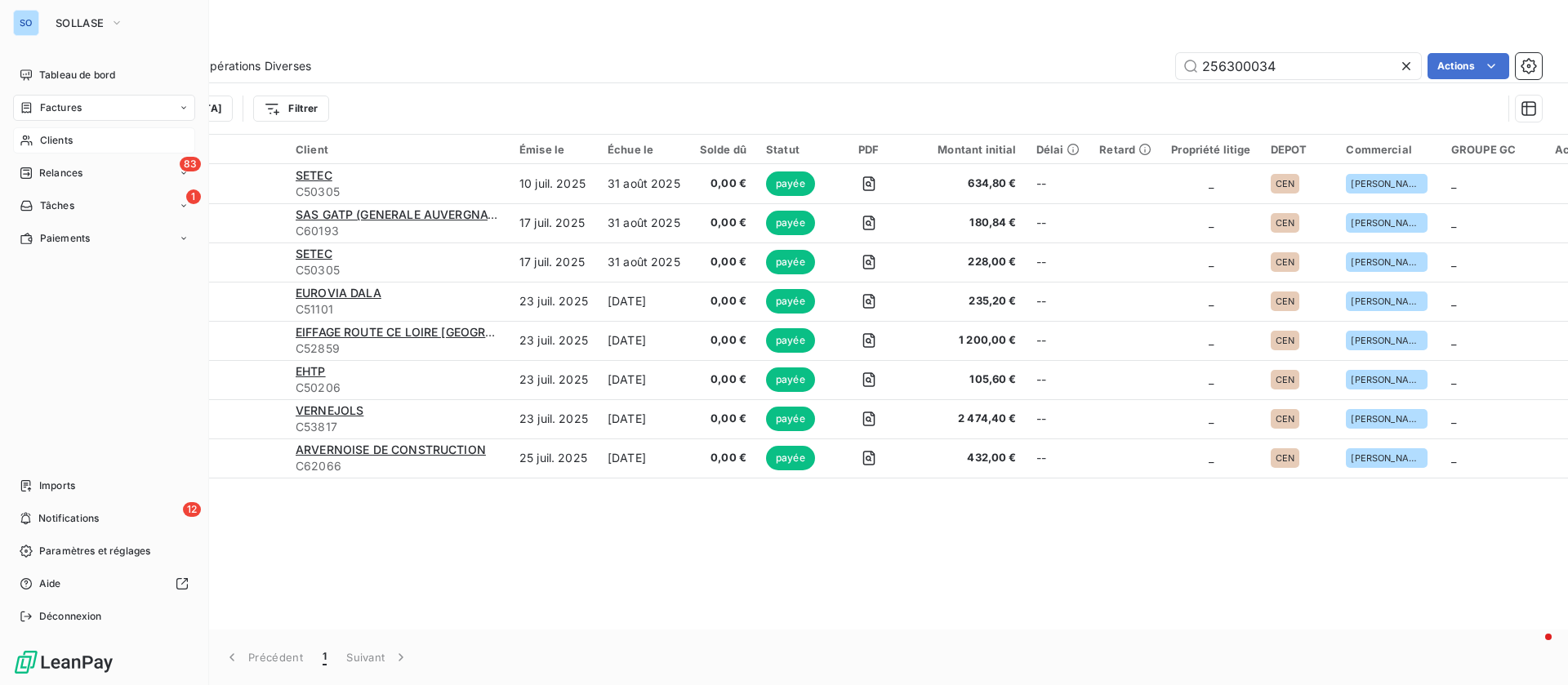
click at [38, 108] on div "Factures" at bounding box center [50, 107] width 62 height 14
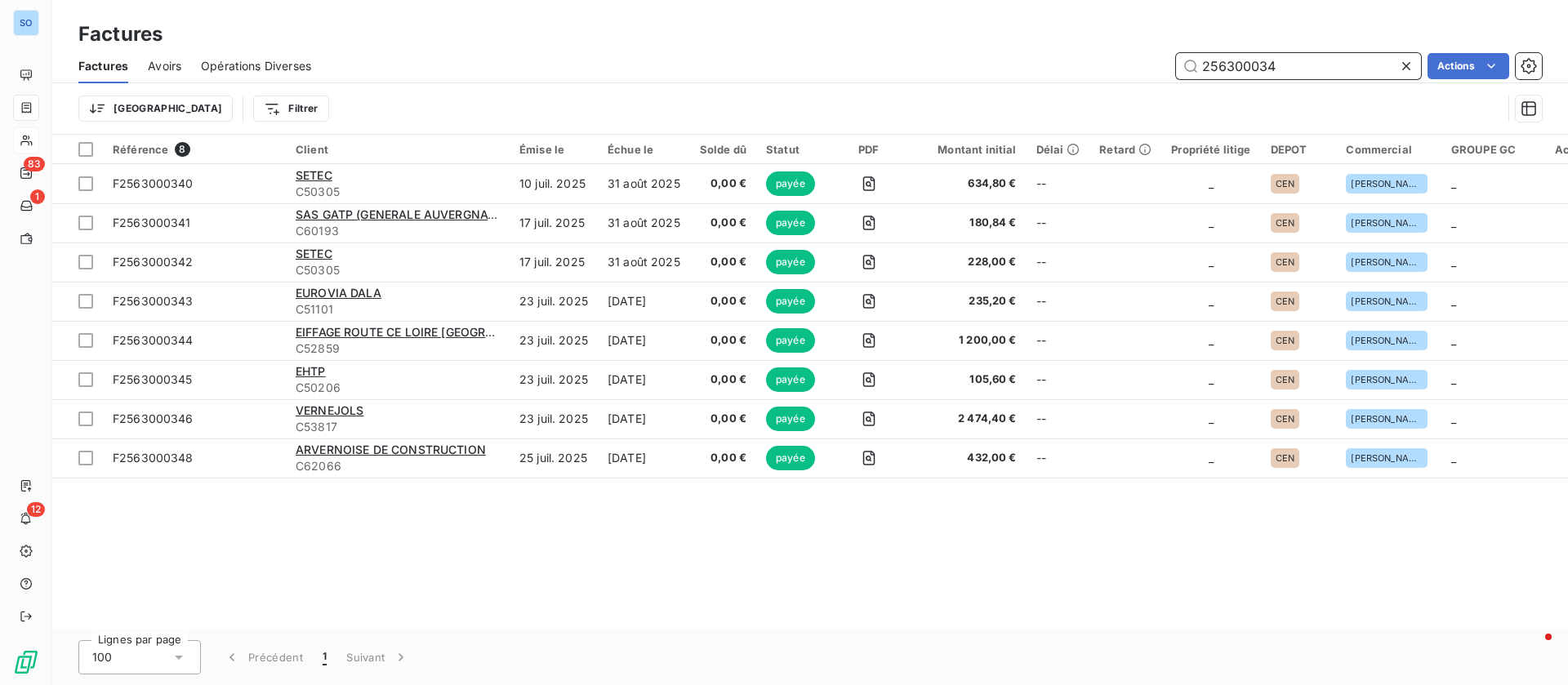
drag, startPoint x: 1287, startPoint y: 63, endPoint x: 1098, endPoint y: 56, distance: 189.1
click at [1098, 56] on div "256300034 Actions" at bounding box center [935, 66] width 1211 height 26
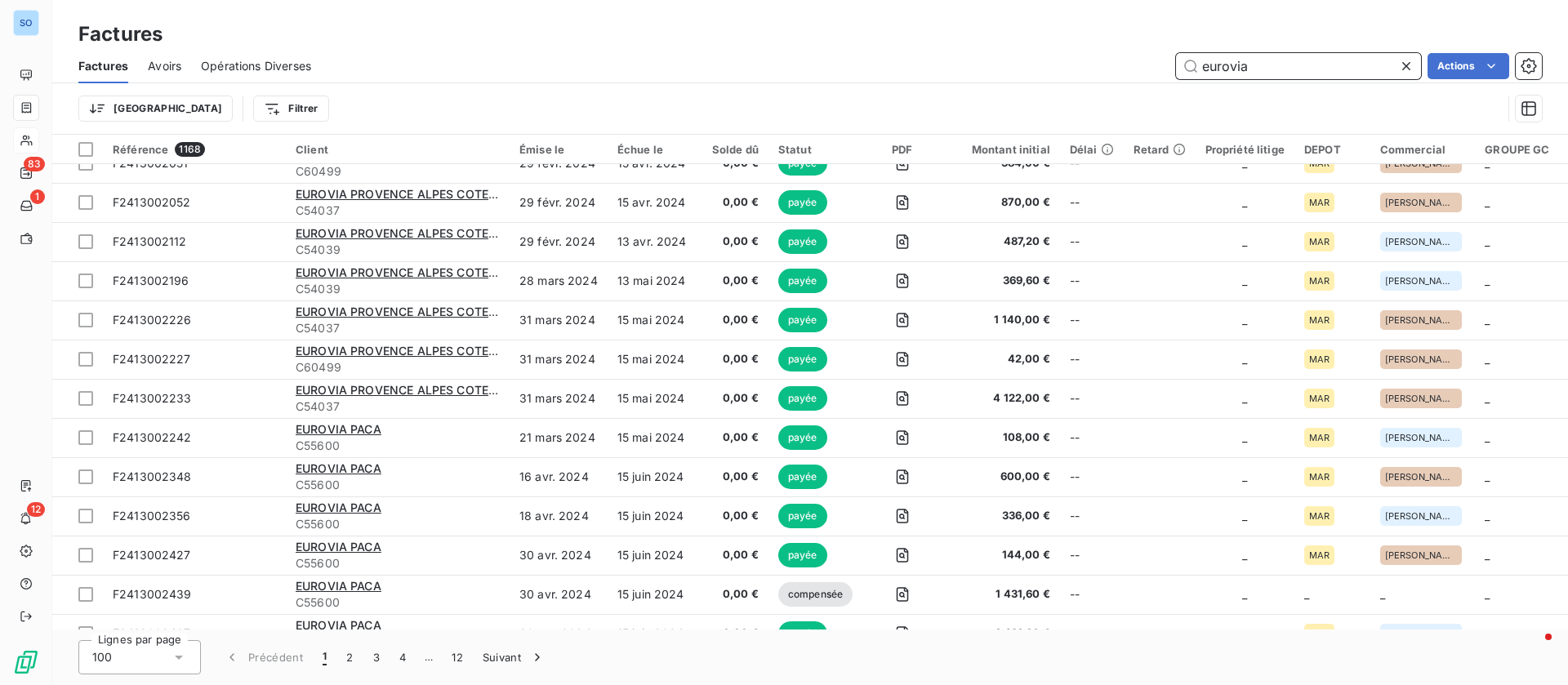
scroll to position [2326, 0]
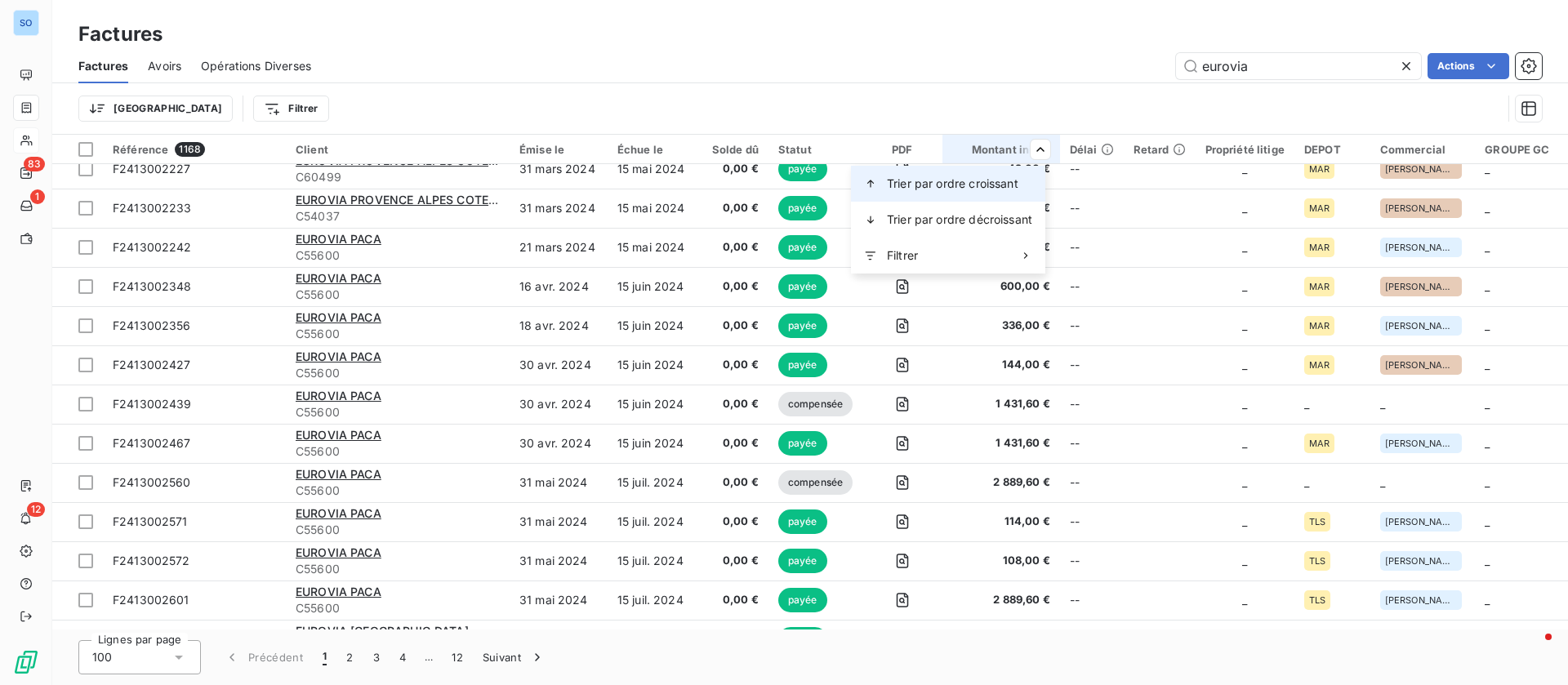
click at [917, 181] on span "Trier par ordre croissant" at bounding box center [953, 183] width 132 height 16
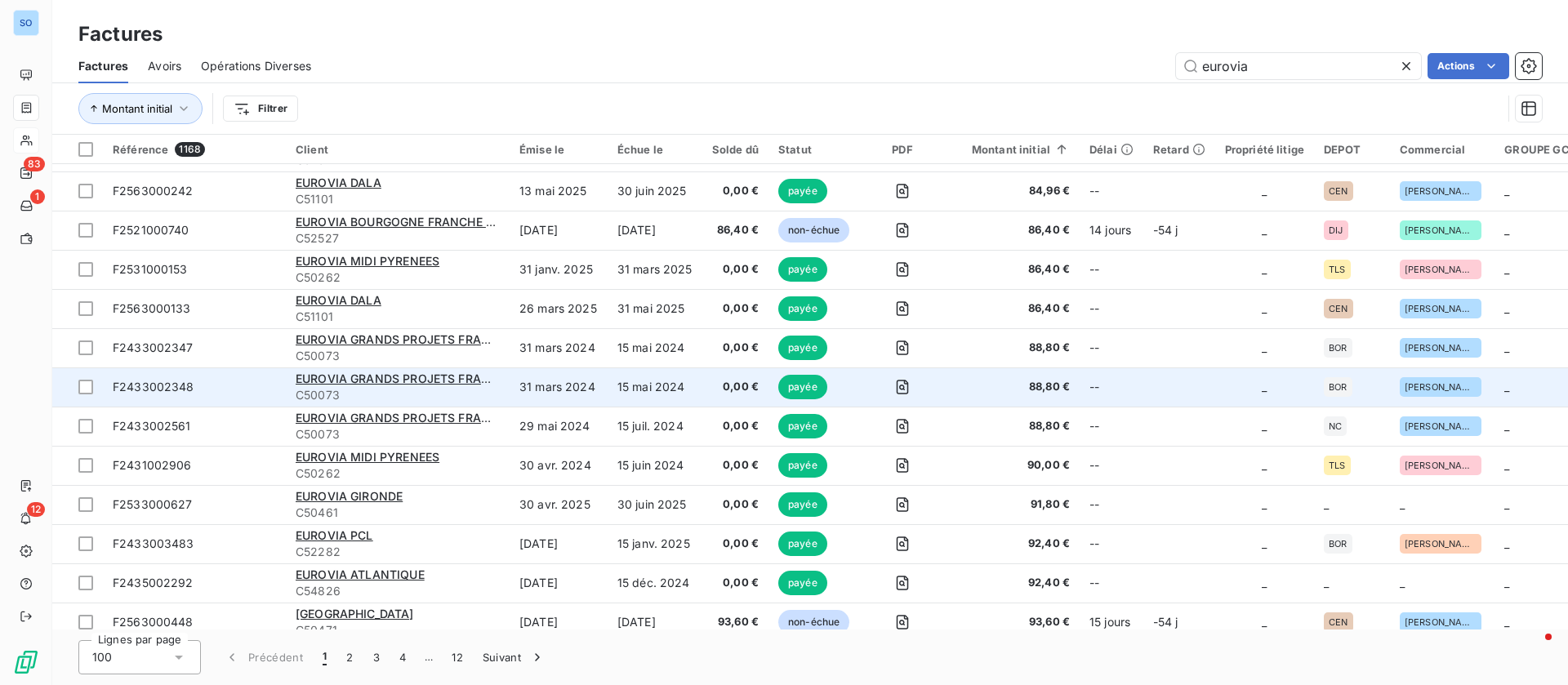
scroll to position [3460, 0]
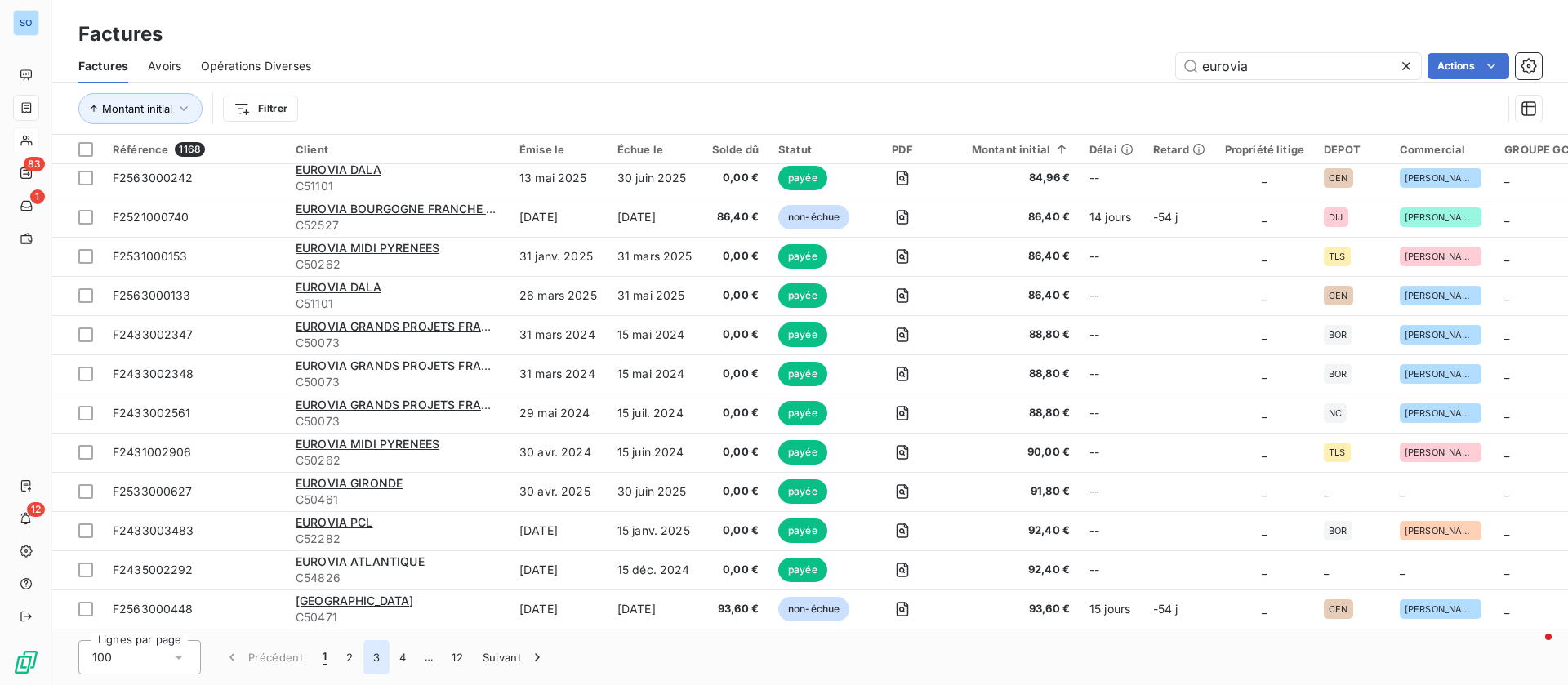
click at [368, 653] on button "3" at bounding box center [376, 657] width 26 height 35
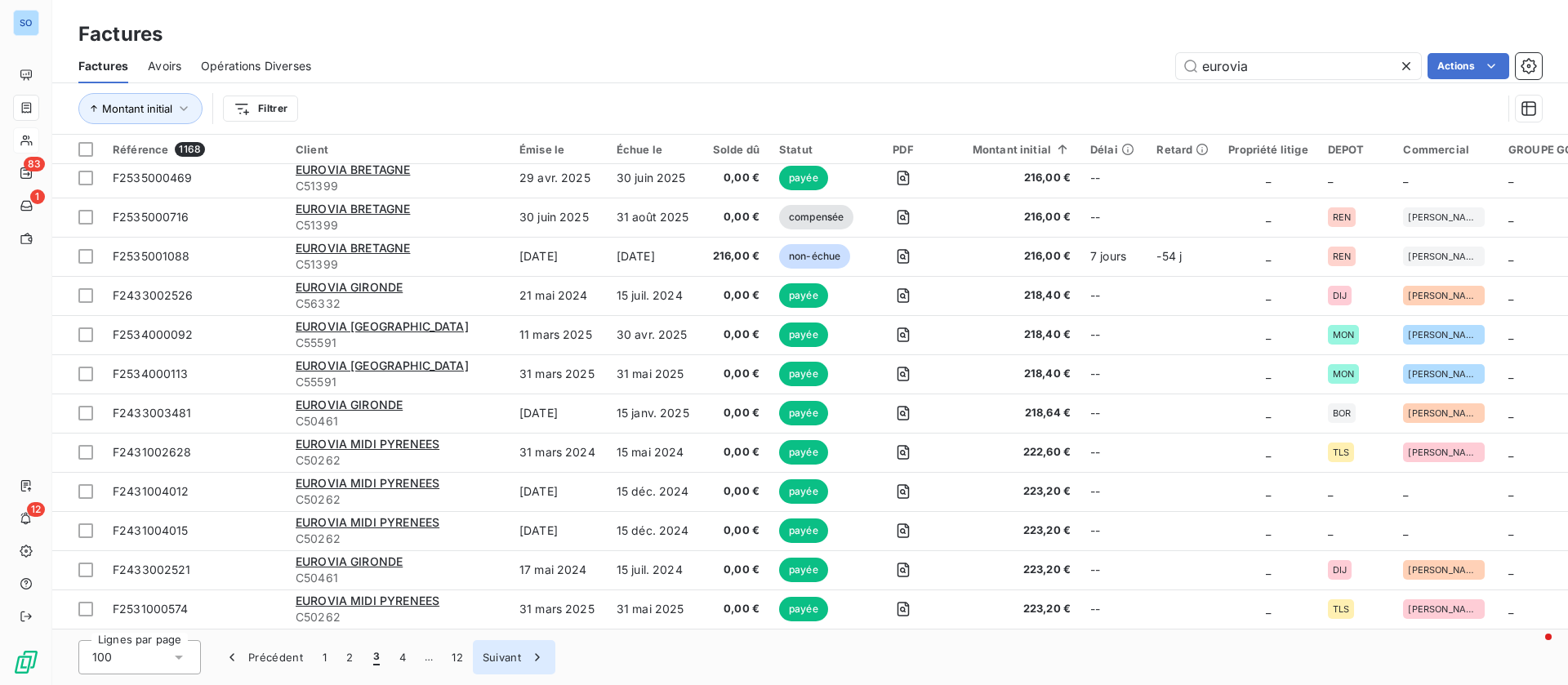
click at [504, 653] on button "Suivant" at bounding box center [514, 657] width 83 height 35
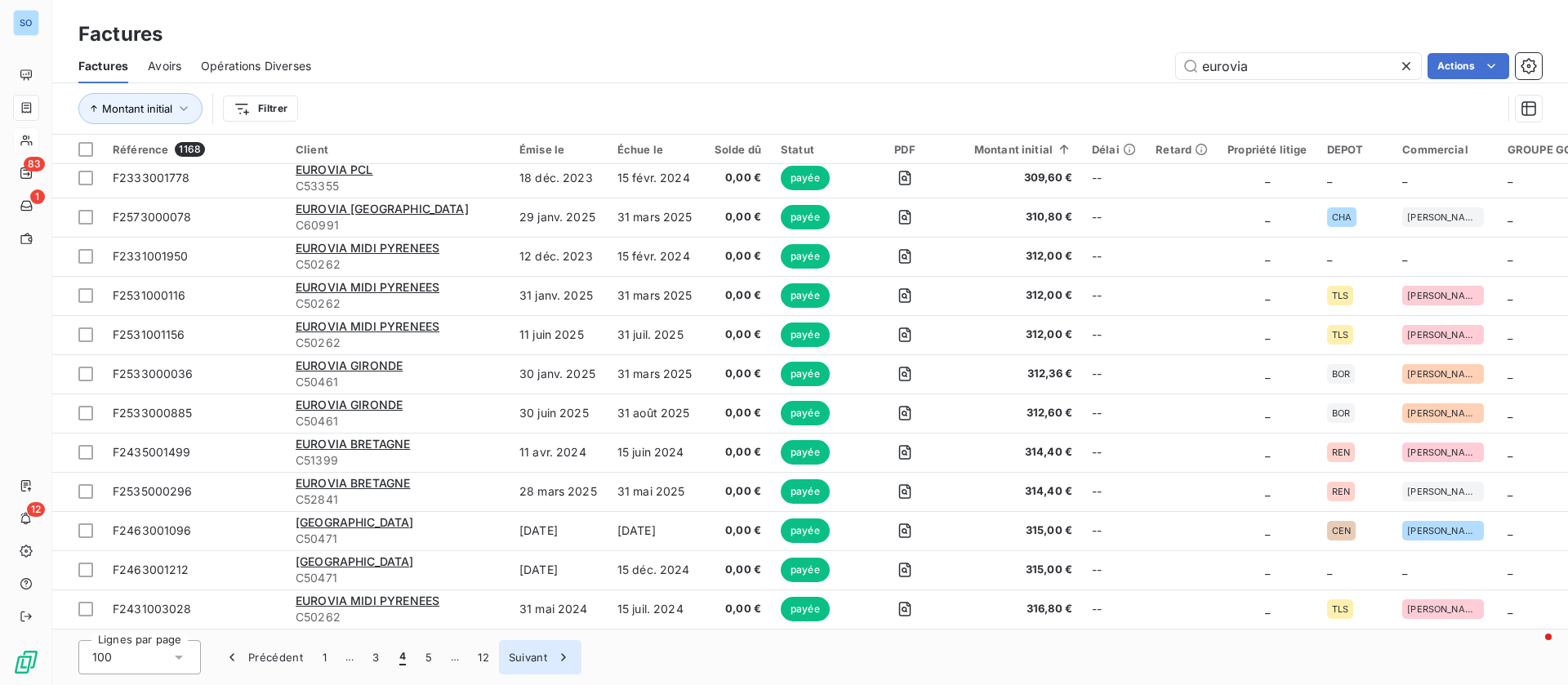
click at [547, 663] on div "button" at bounding box center [559, 656] width 24 height 16
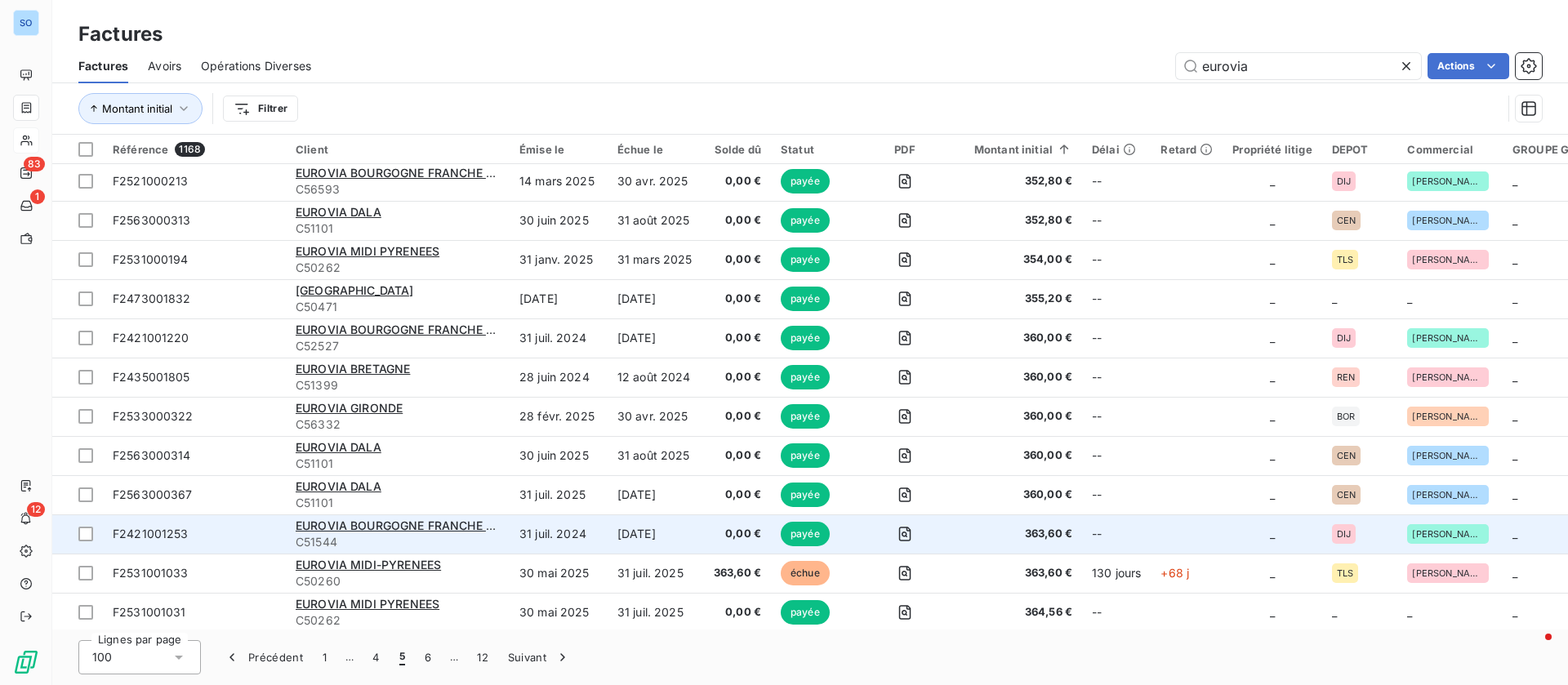
scroll to position [1378, 0]
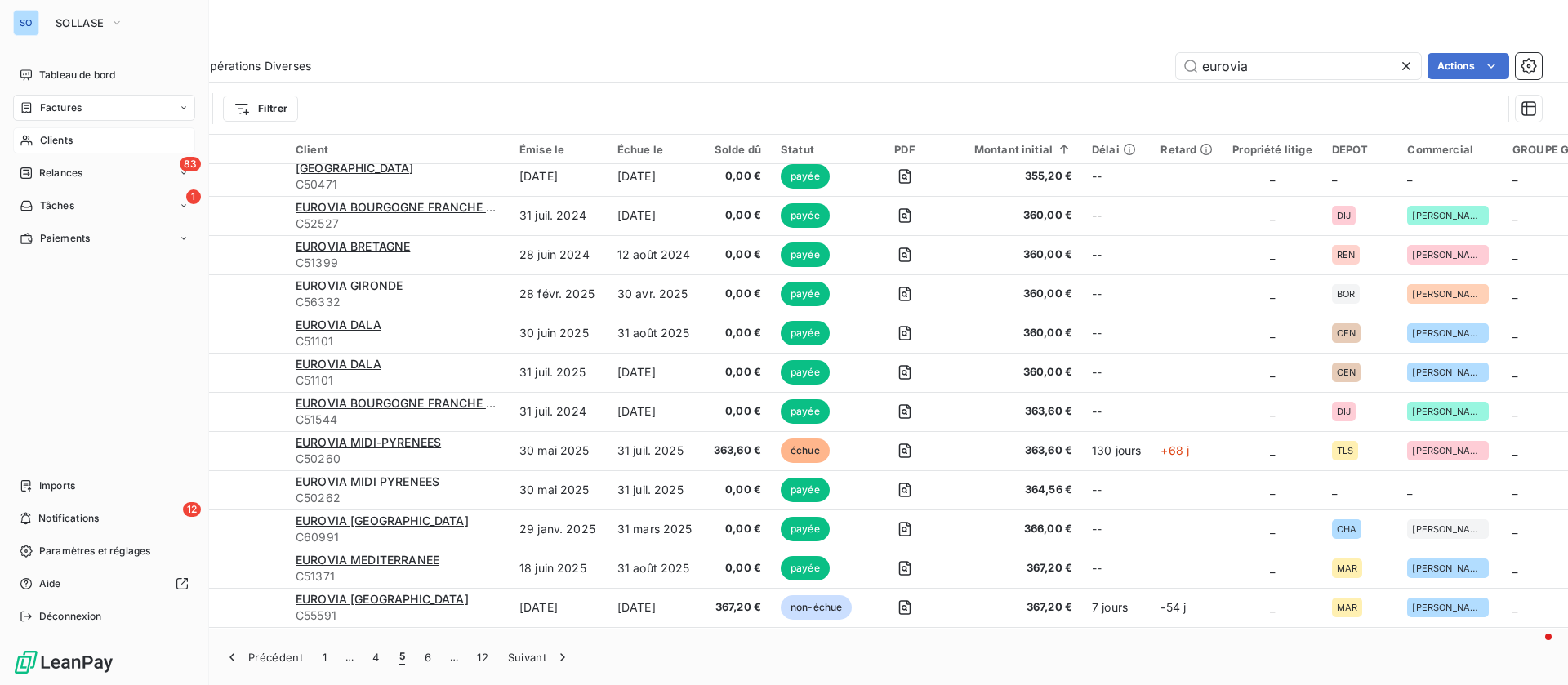
click at [104, 112] on div "Factures" at bounding box center [104, 107] width 182 height 26
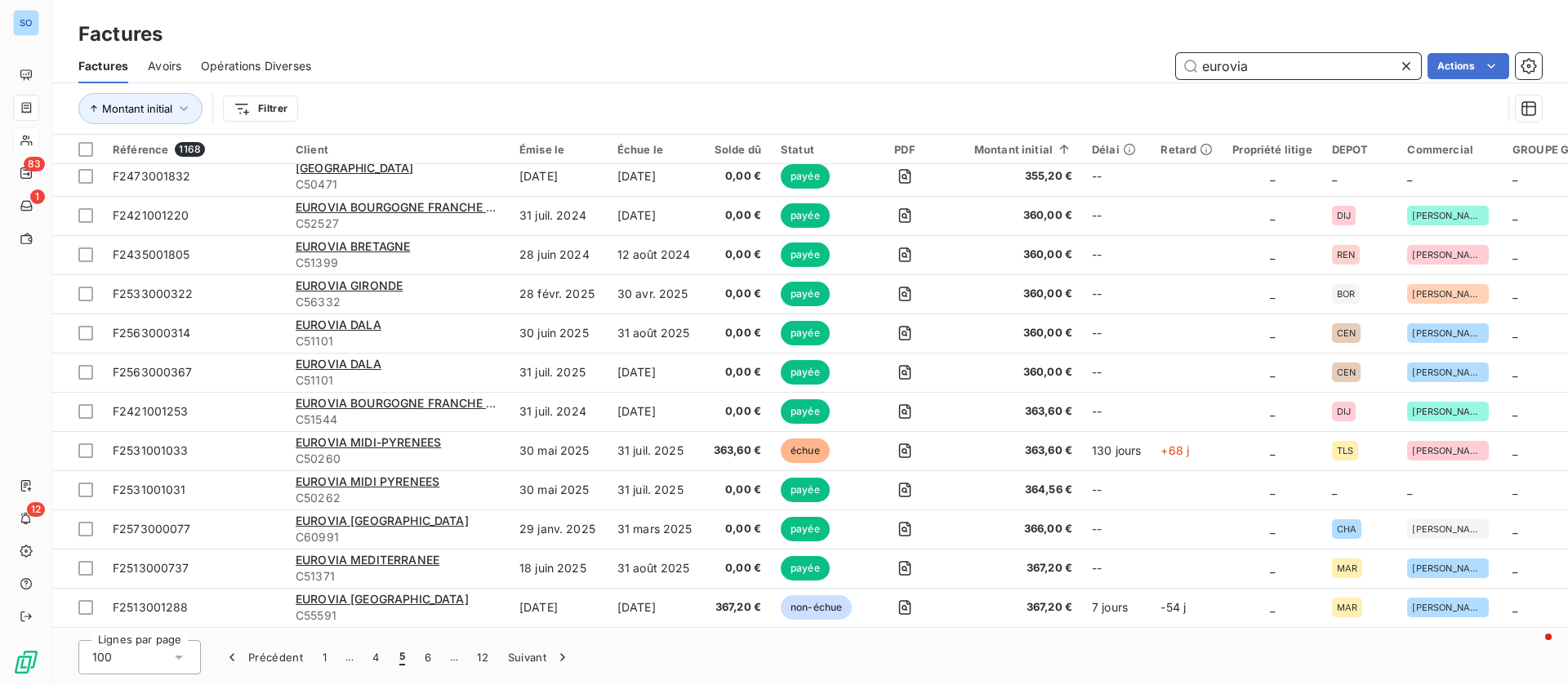
drag, startPoint x: 1087, startPoint y: 54, endPoint x: 1021, endPoint y: 40, distance: 67.5
click at [1044, 51] on div "Factures Avoirs Opérations Diverses eurovia Actions" at bounding box center [810, 66] width 1516 height 35
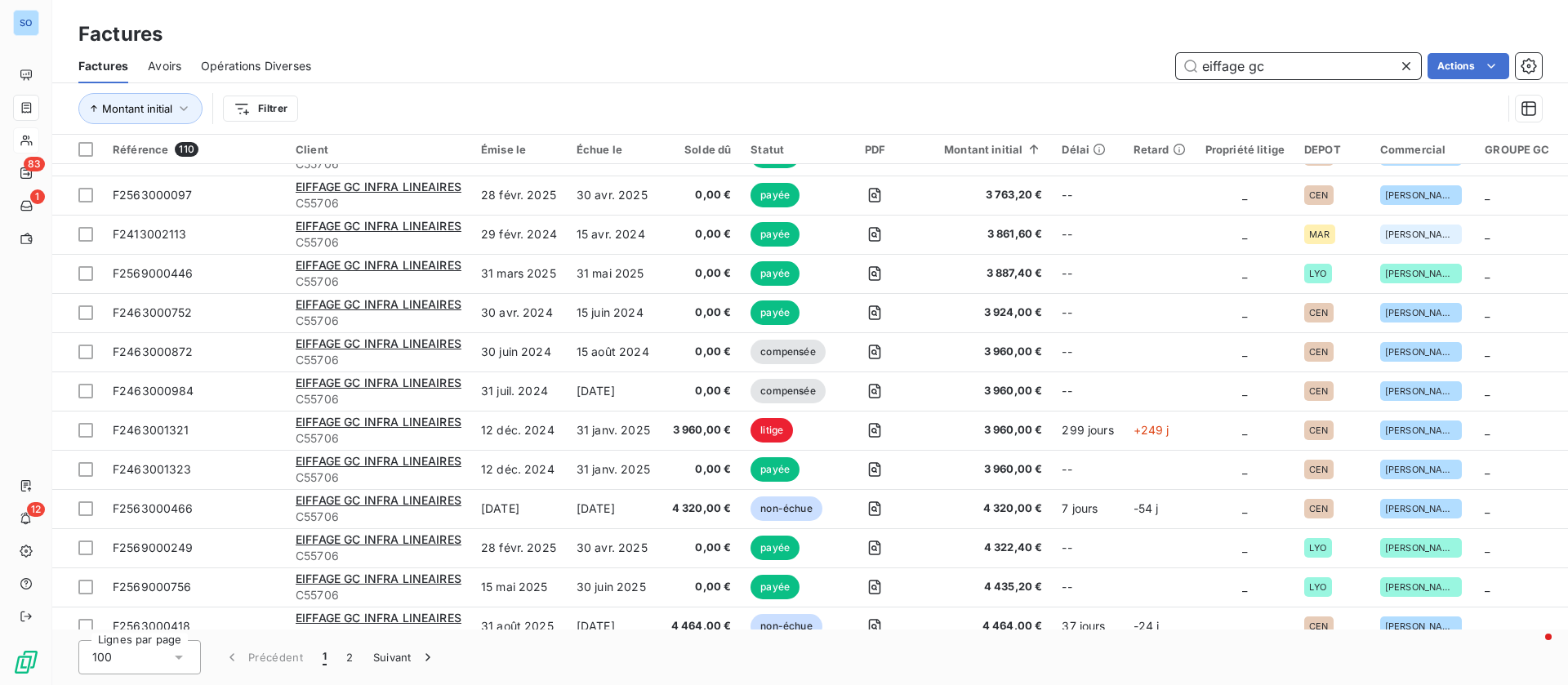
scroll to position [3460, 0]
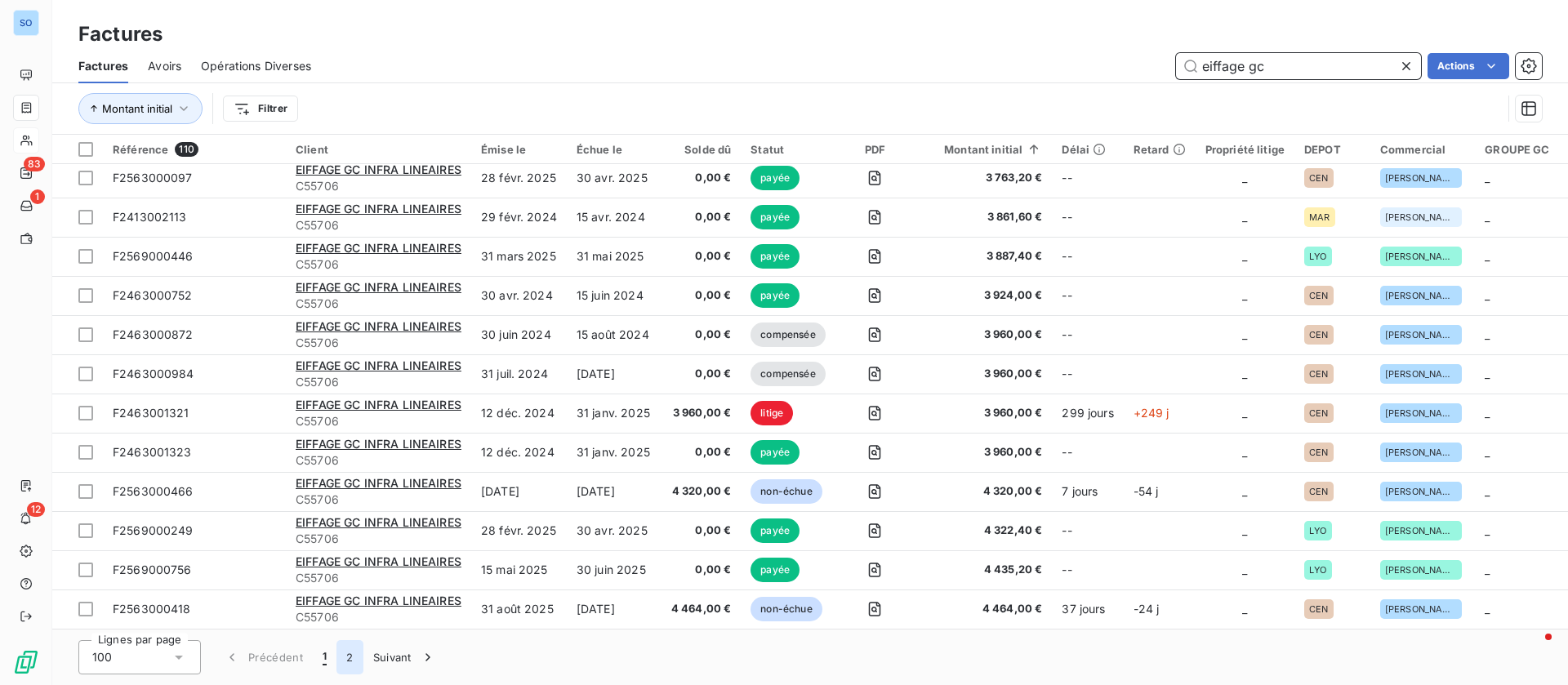
type input "eiffage gc"
click at [357, 655] on button "2" at bounding box center [349, 657] width 26 height 35
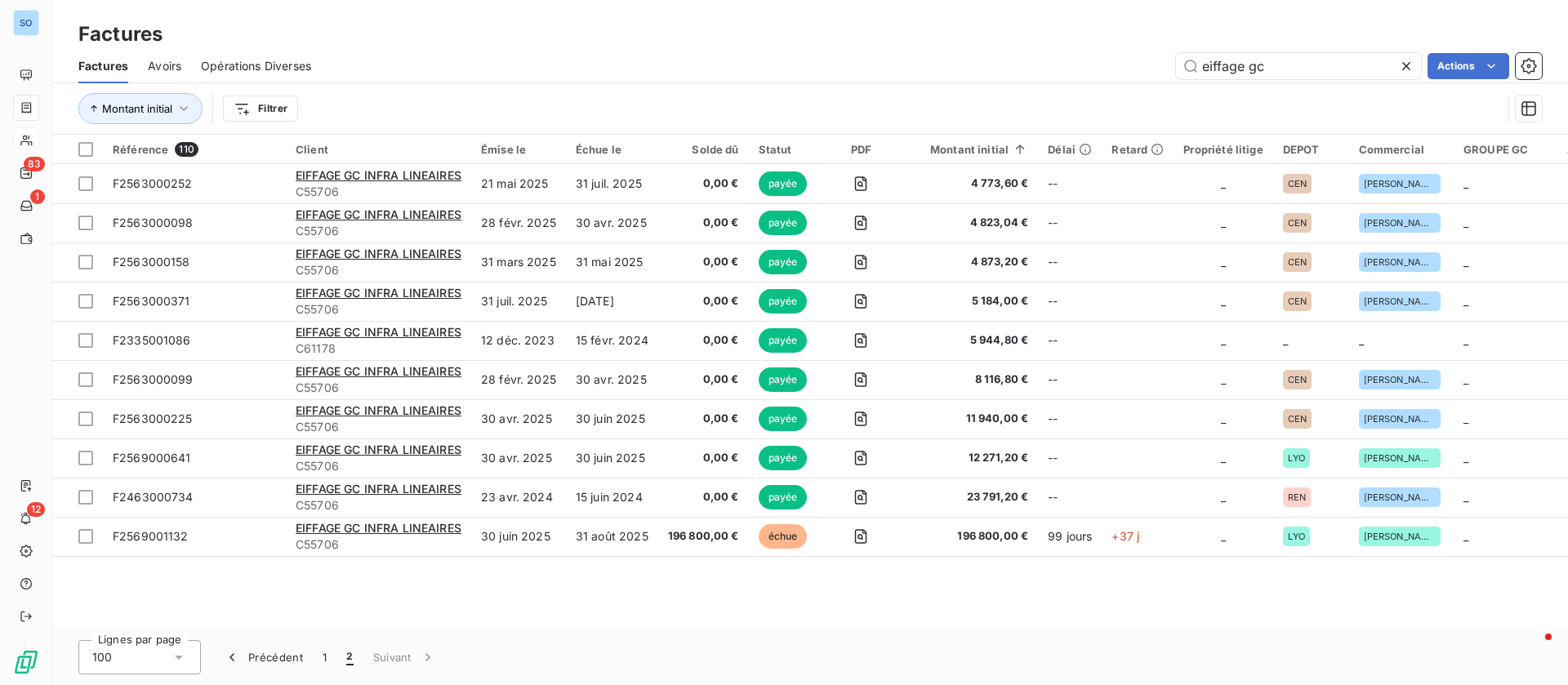
scroll to position [0, 0]
click at [325, 656] on button "1" at bounding box center [324, 657] width 24 height 35
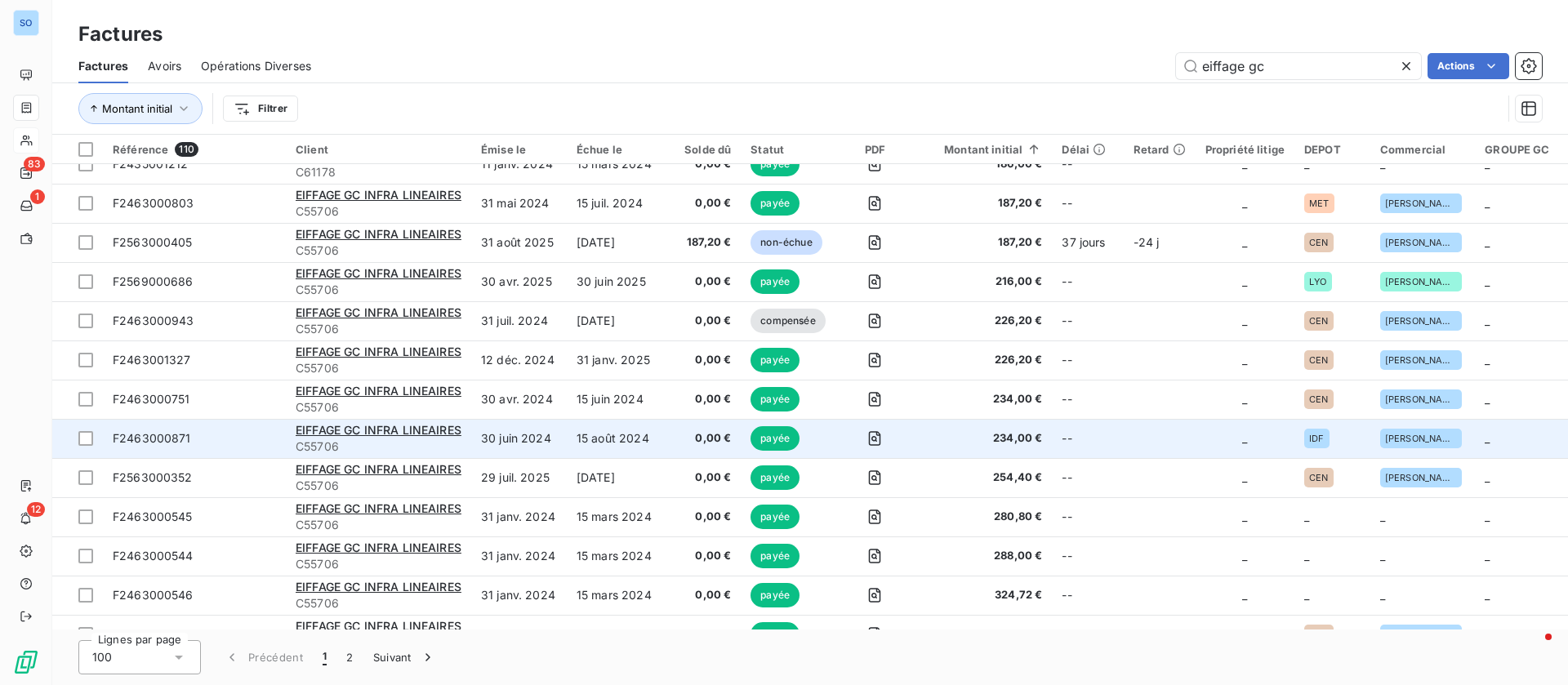
scroll to position [612, 0]
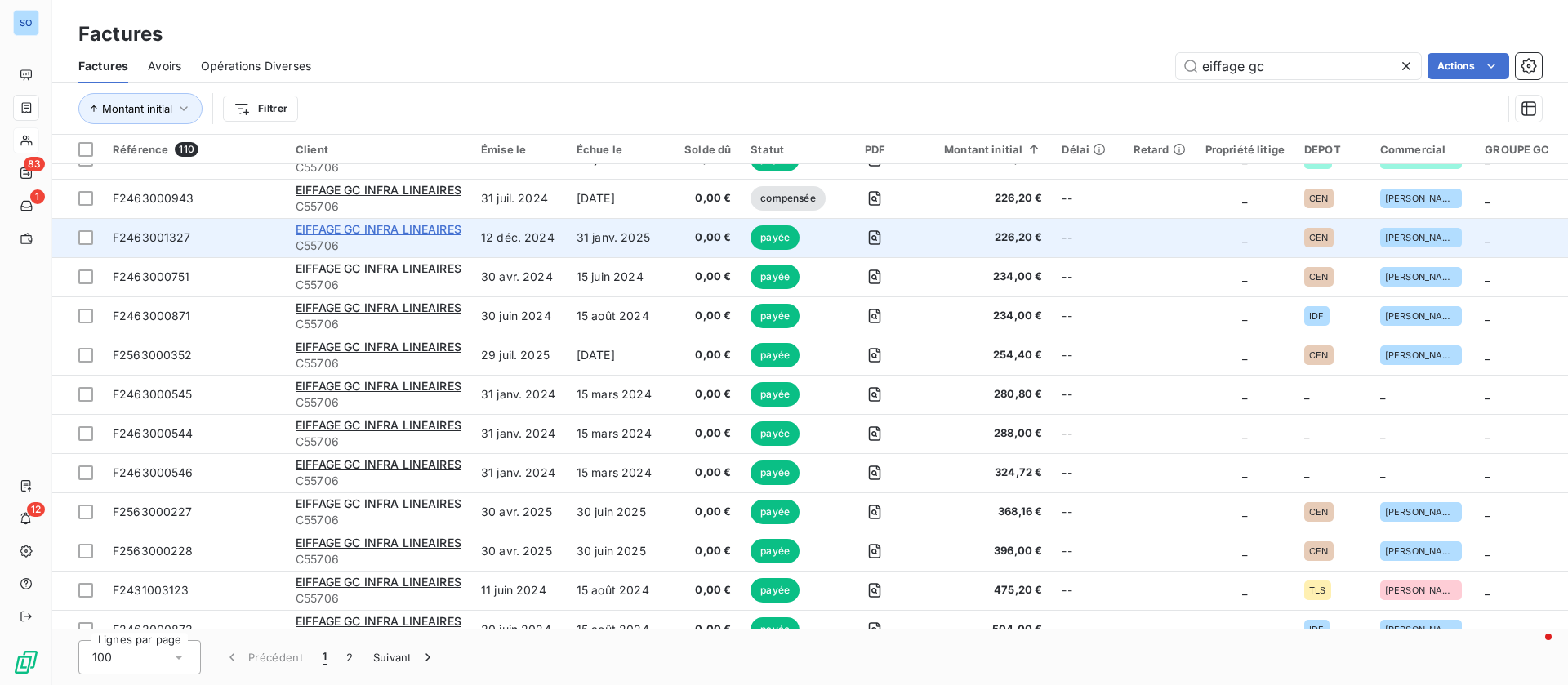
click at [351, 234] on span "EIFFAGE GC INFRA LINEAIRES" at bounding box center [378, 229] width 166 height 14
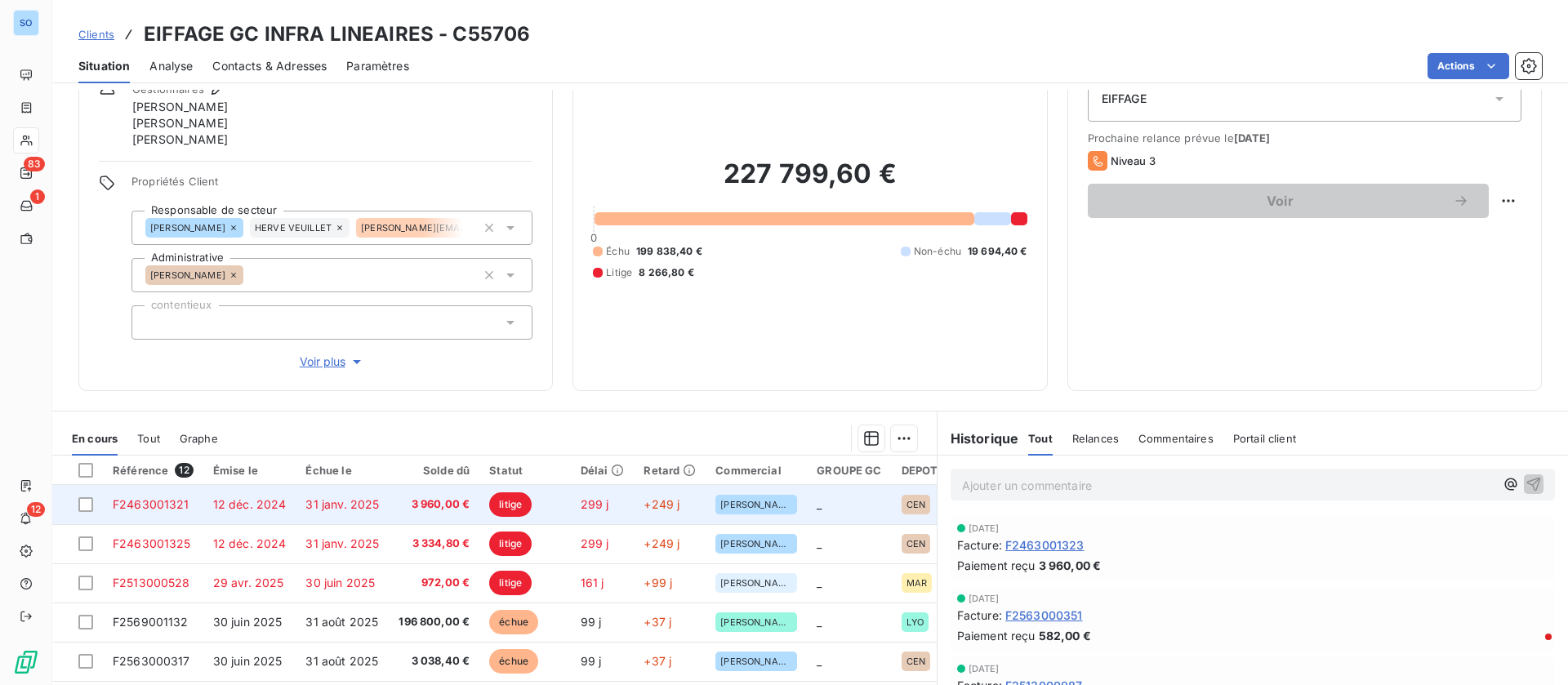
scroll to position [122, 0]
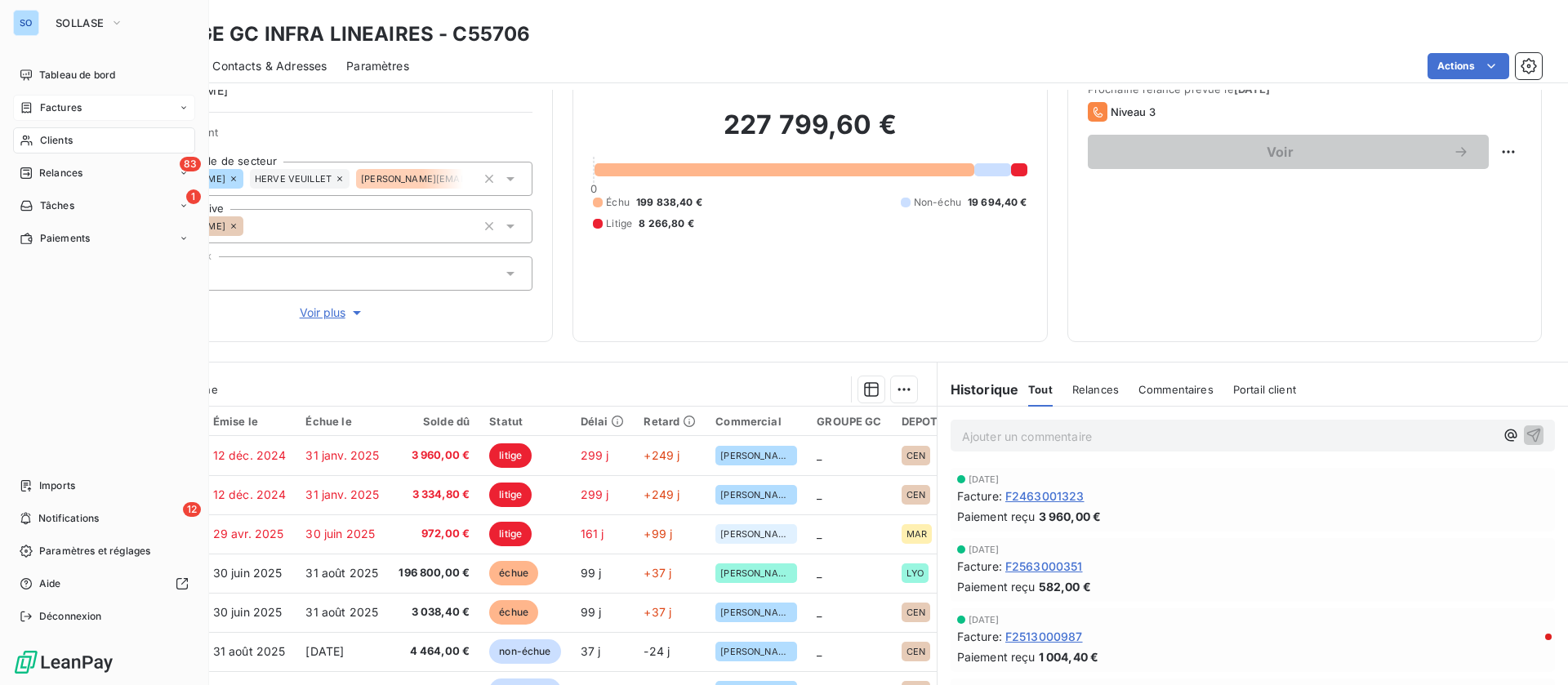
drag, startPoint x: 59, startPoint y: 107, endPoint x: 165, endPoint y: 103, distance: 106.1
click at [60, 106] on span "Factures" at bounding box center [60, 107] width 41 height 14
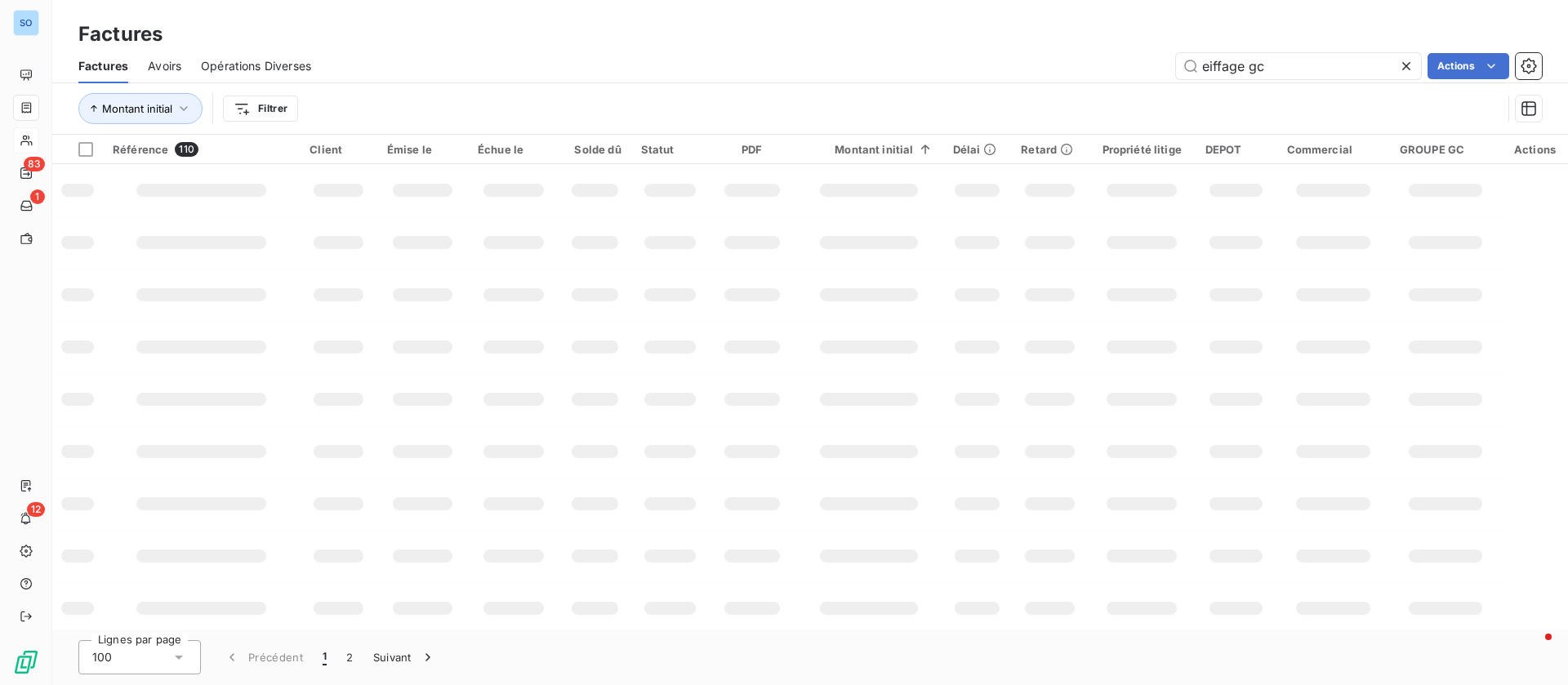
drag, startPoint x: 180, startPoint y: 63, endPoint x: 874, endPoint y: 57, distance: 694.0
click at [178, 63] on span "Avoirs" at bounding box center [165, 66] width 34 height 16
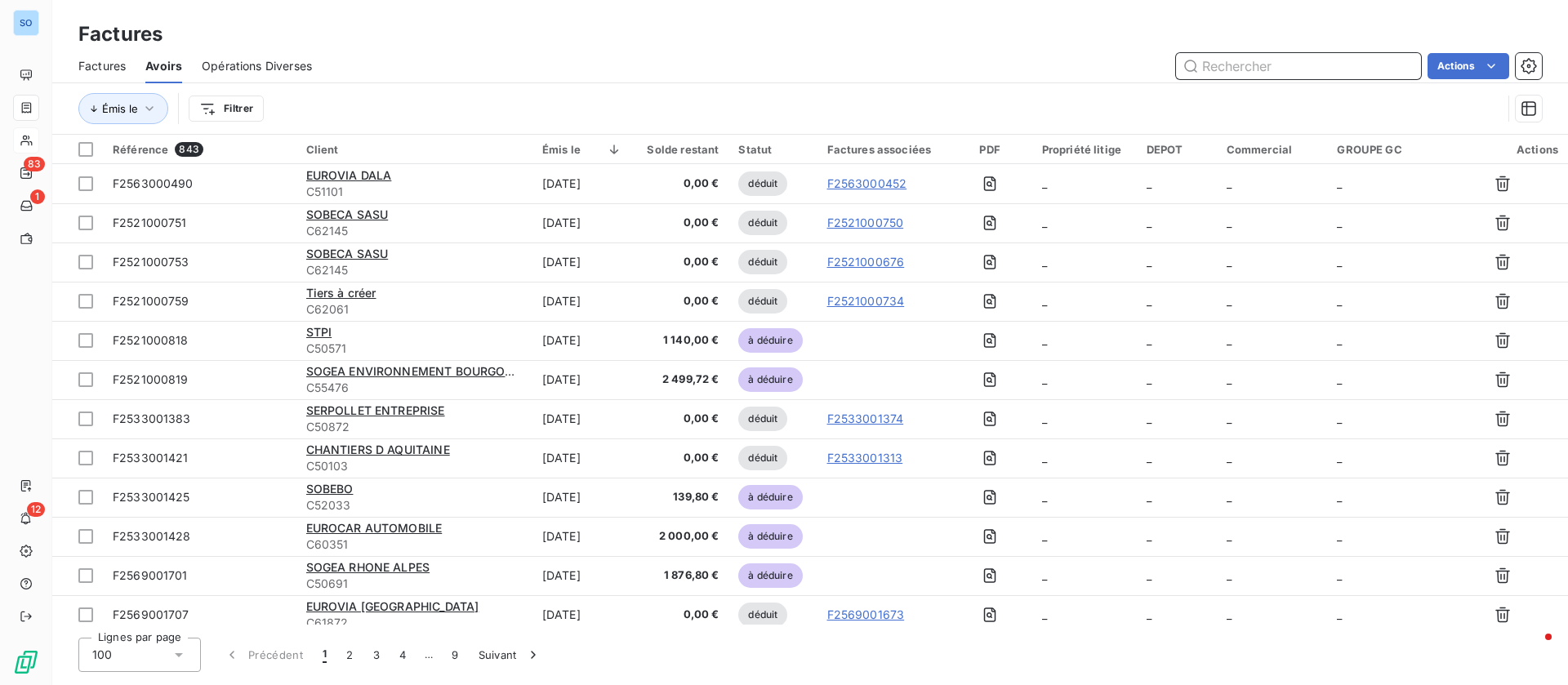
click at [1239, 79] on div "Factures Avoirs Opérations Diverses Actions" at bounding box center [810, 66] width 1516 height 35
click at [1237, 70] on input "text" at bounding box center [1298, 66] width 245 height 26
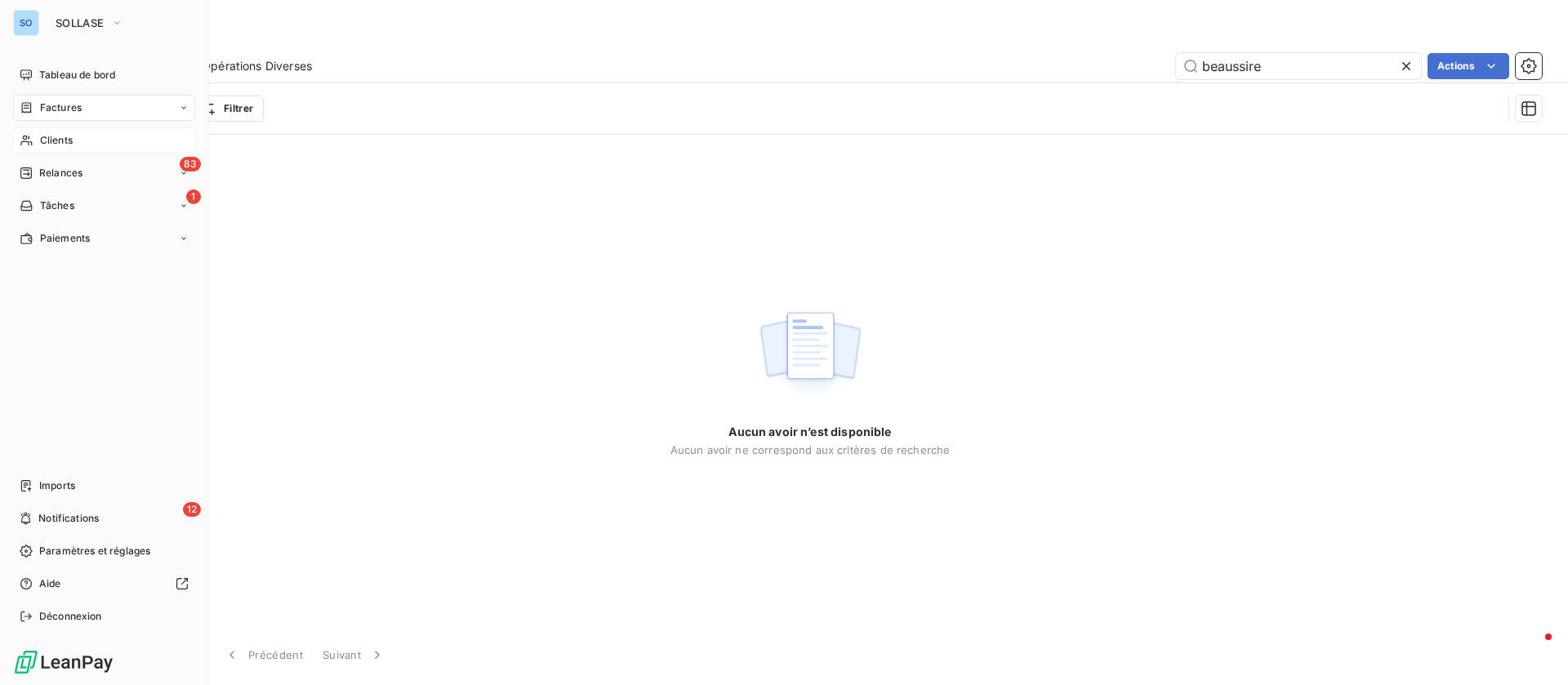
drag, startPoint x: 32, startPoint y: 96, endPoint x: 40, endPoint y: 97, distance: 8.1
click at [33, 97] on div "Factures" at bounding box center [104, 107] width 182 height 26
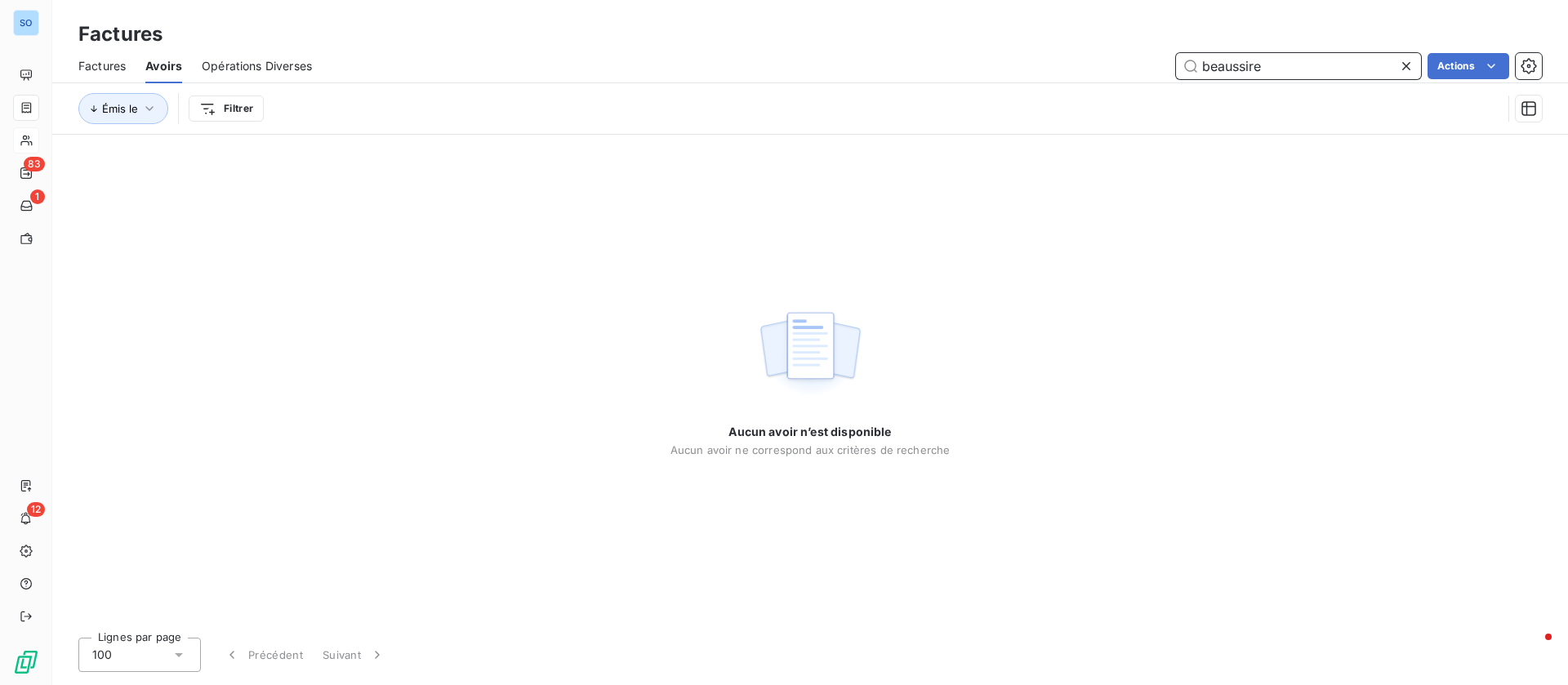
drag, startPoint x: 1300, startPoint y: 67, endPoint x: 983, endPoint y: 72, distance: 317.0
click at [986, 72] on div "beaussire Actions" at bounding box center [936, 66] width 1210 height 26
click at [112, 57] on div "Factures" at bounding box center [102, 66] width 47 height 35
type input "03010094"
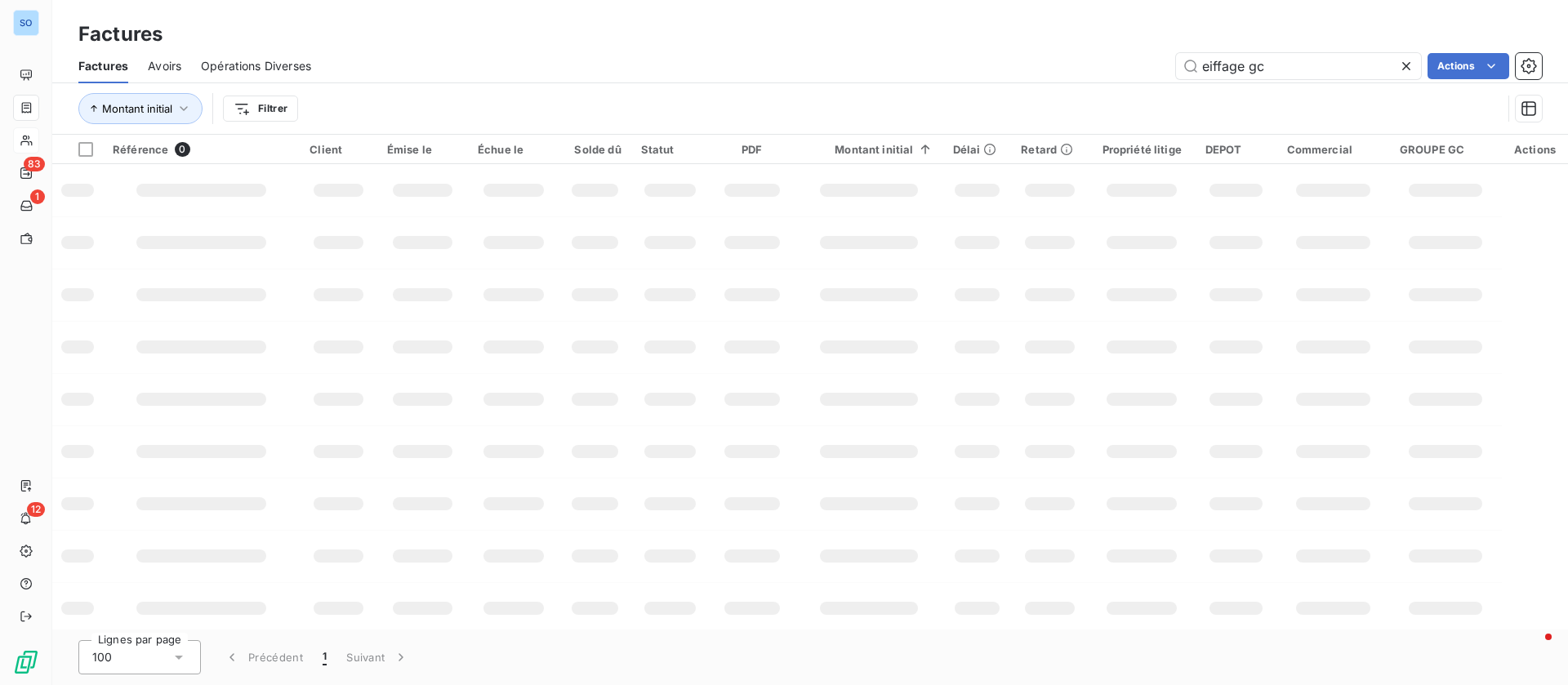
drag, startPoint x: 1305, startPoint y: 57, endPoint x: 1084, endPoint y: 55, distance: 221.0
click at [1084, 55] on div "eiffage gc Actions" at bounding box center [935, 66] width 1211 height 26
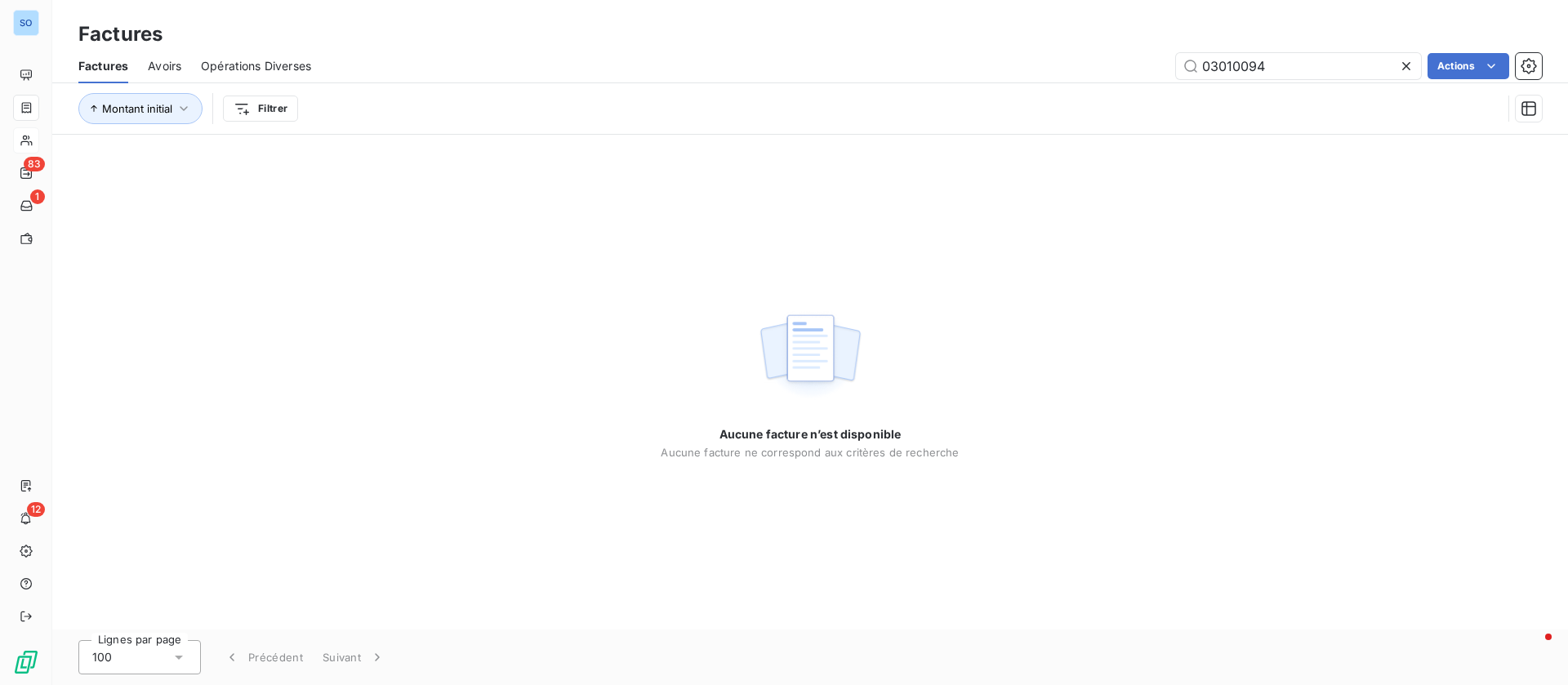
type input "03010094"
click at [106, 24] on h3 "Factures" at bounding box center [121, 34] width 84 height 30
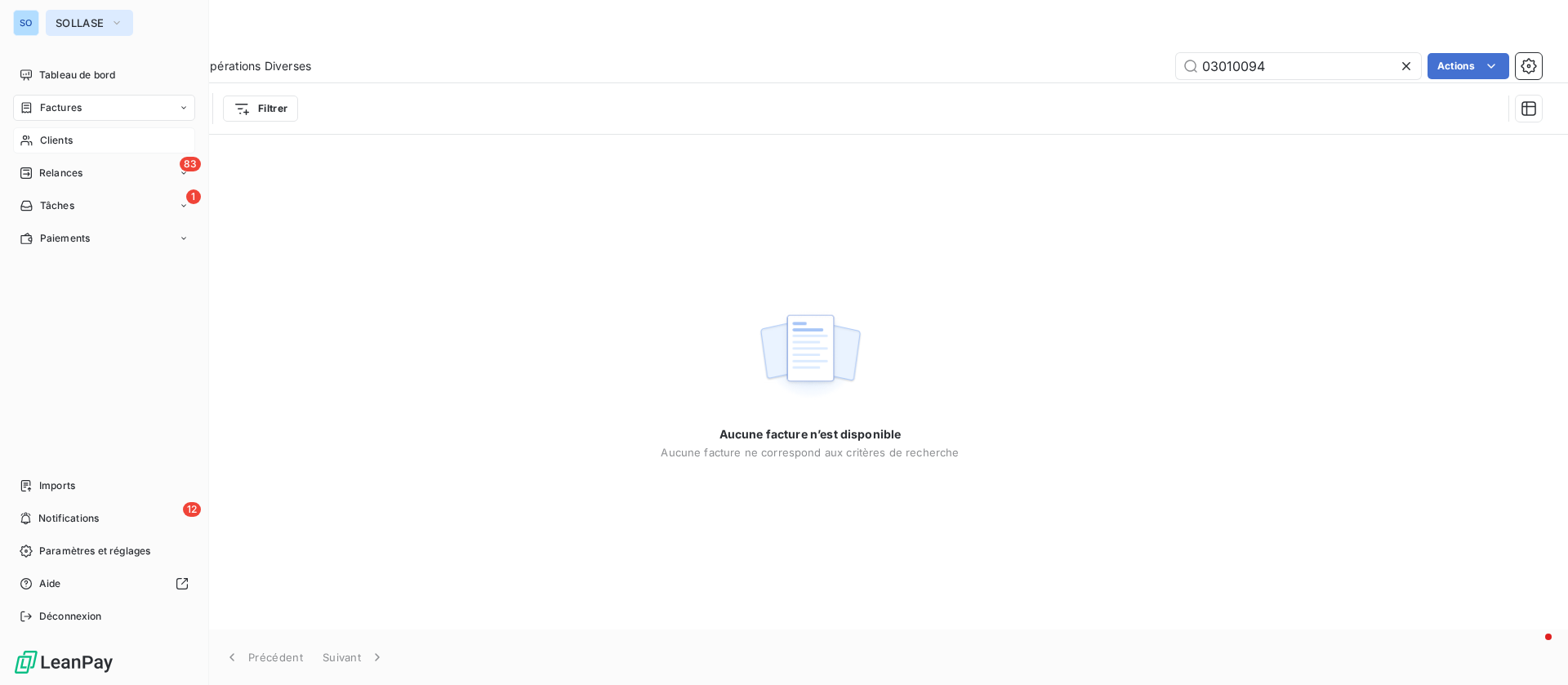
click at [85, 24] on span "SOLLASE" at bounding box center [79, 22] width 48 height 13
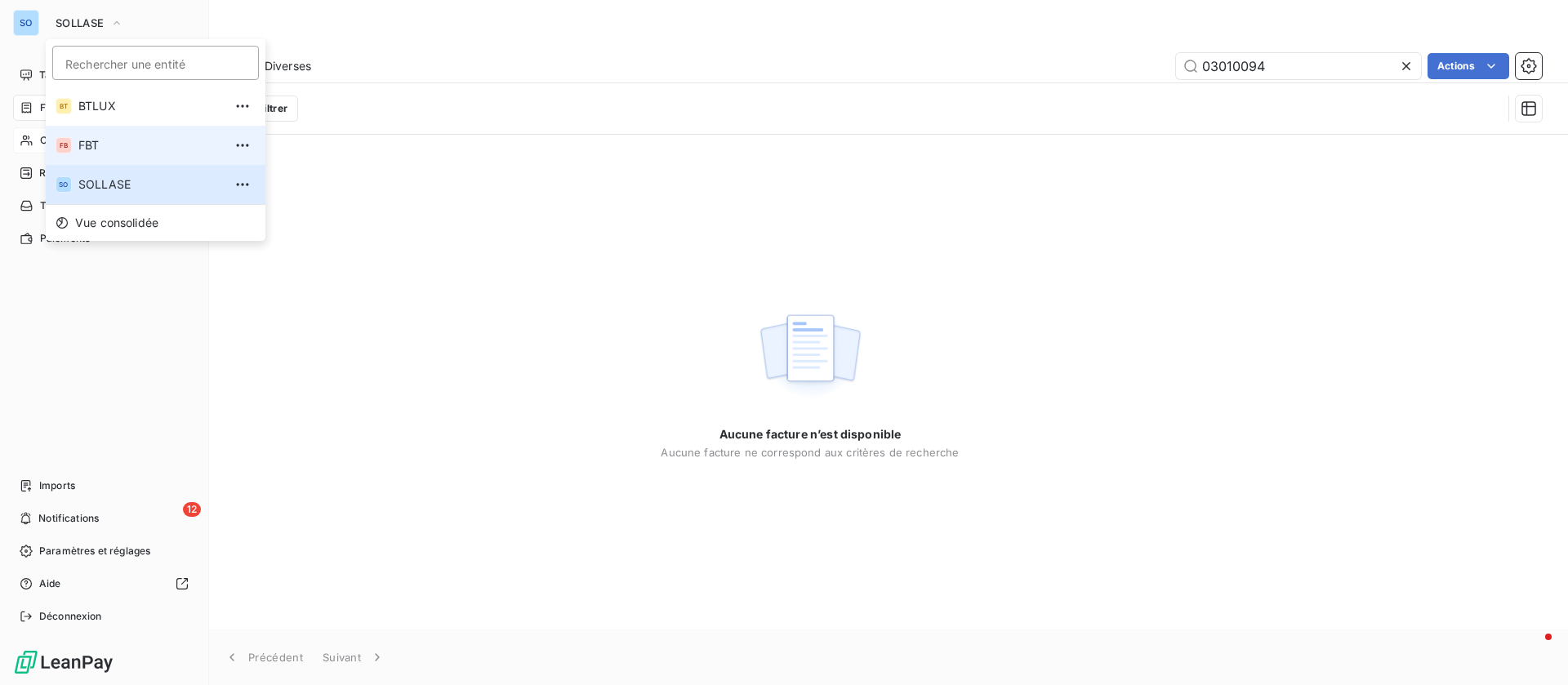
click at [96, 134] on li "FB FBT" at bounding box center [155, 145] width 220 height 39
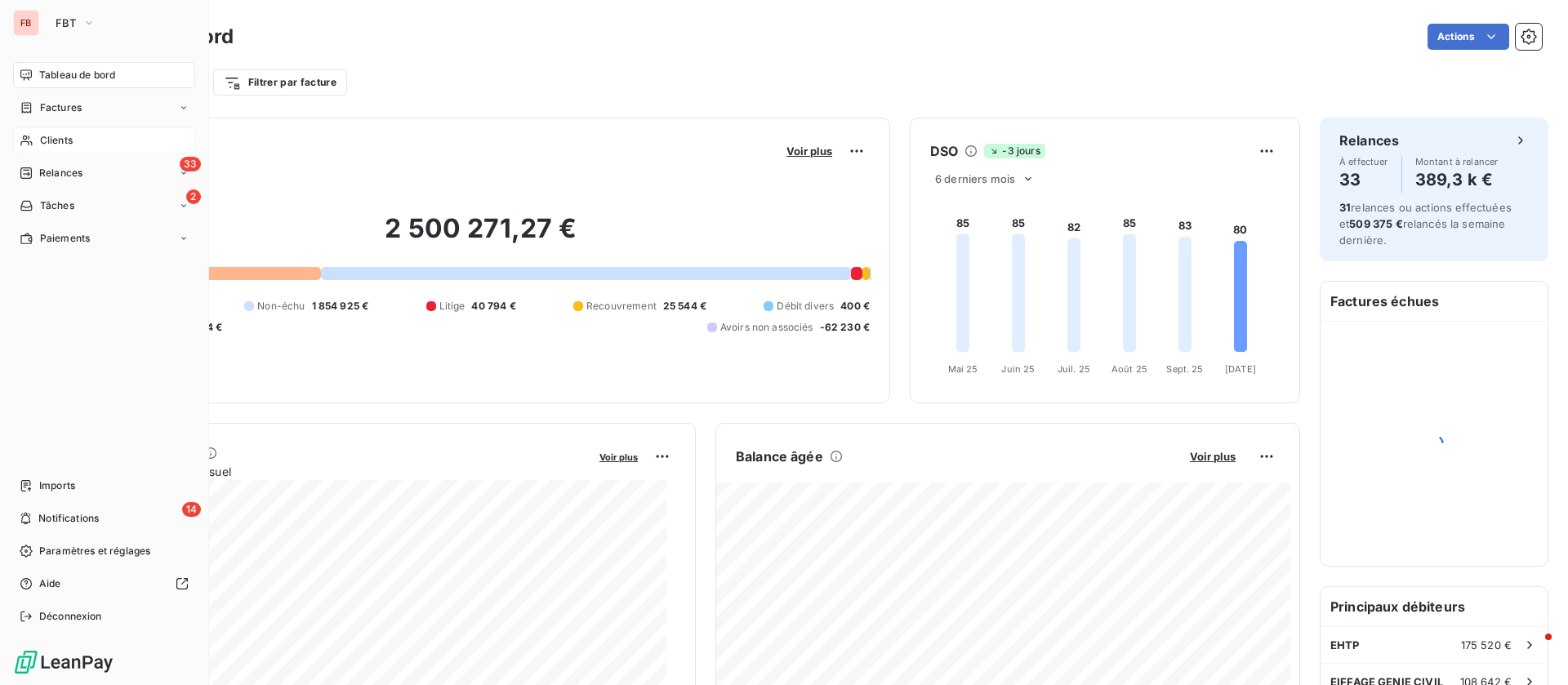
drag, startPoint x: 35, startPoint y: 133, endPoint x: 60, endPoint y: 132, distance: 25.0
click at [35, 133] on div "Clients" at bounding box center [104, 140] width 182 height 26
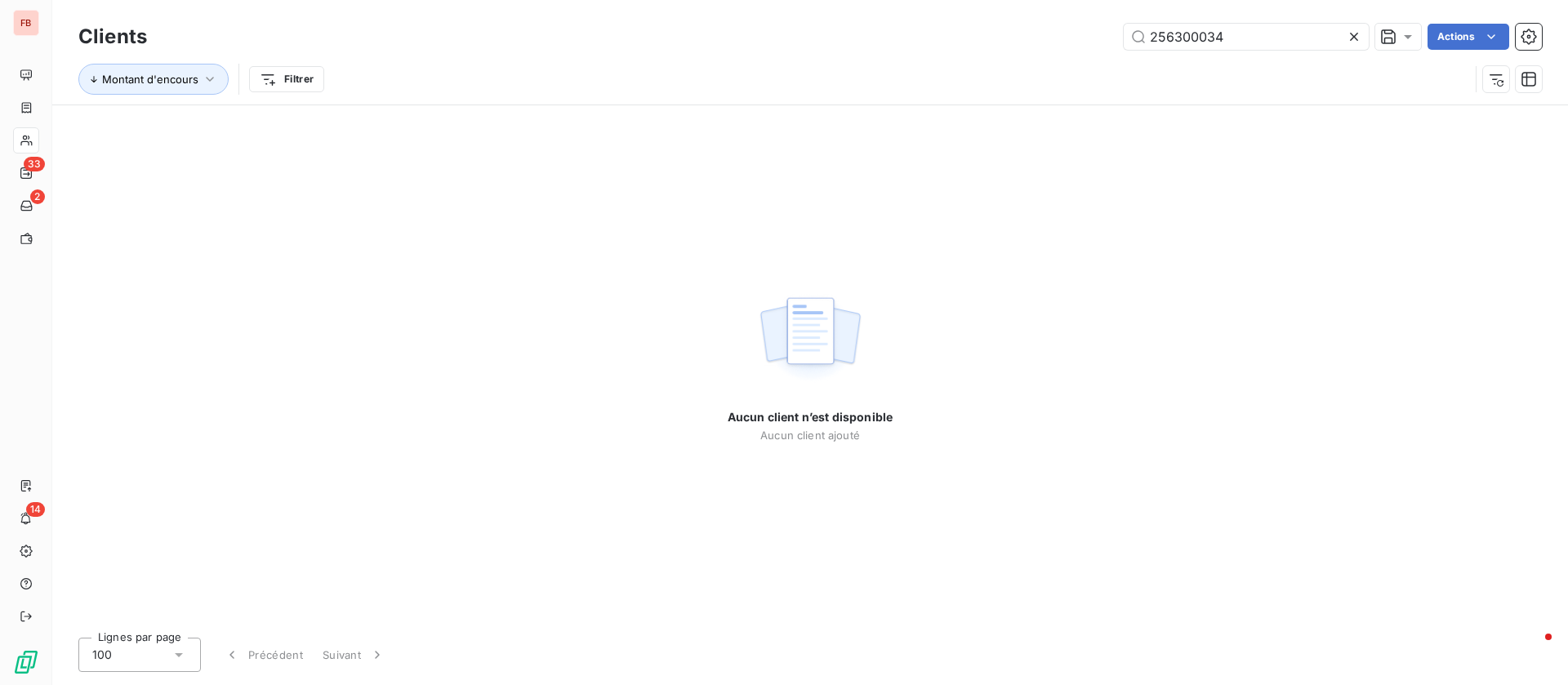
drag, startPoint x: 1249, startPoint y: 36, endPoint x: 958, endPoint y: 23, distance: 291.3
click at [958, 24] on div "256300034 Actions" at bounding box center [854, 36] width 1375 height 26
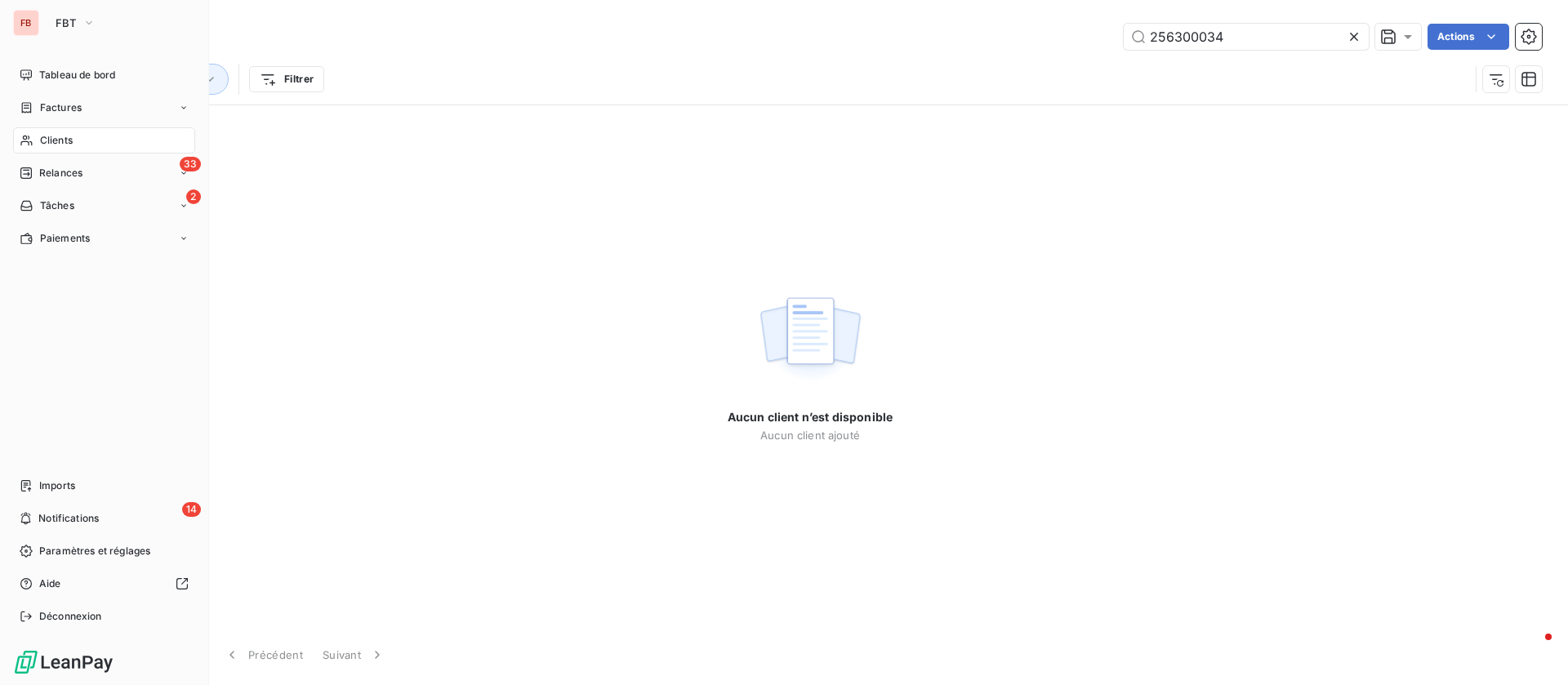
drag, startPoint x: 39, startPoint y: 138, endPoint x: 357, endPoint y: 121, distance: 318.5
click at [40, 139] on span "Clients" at bounding box center [56, 140] width 33 height 14
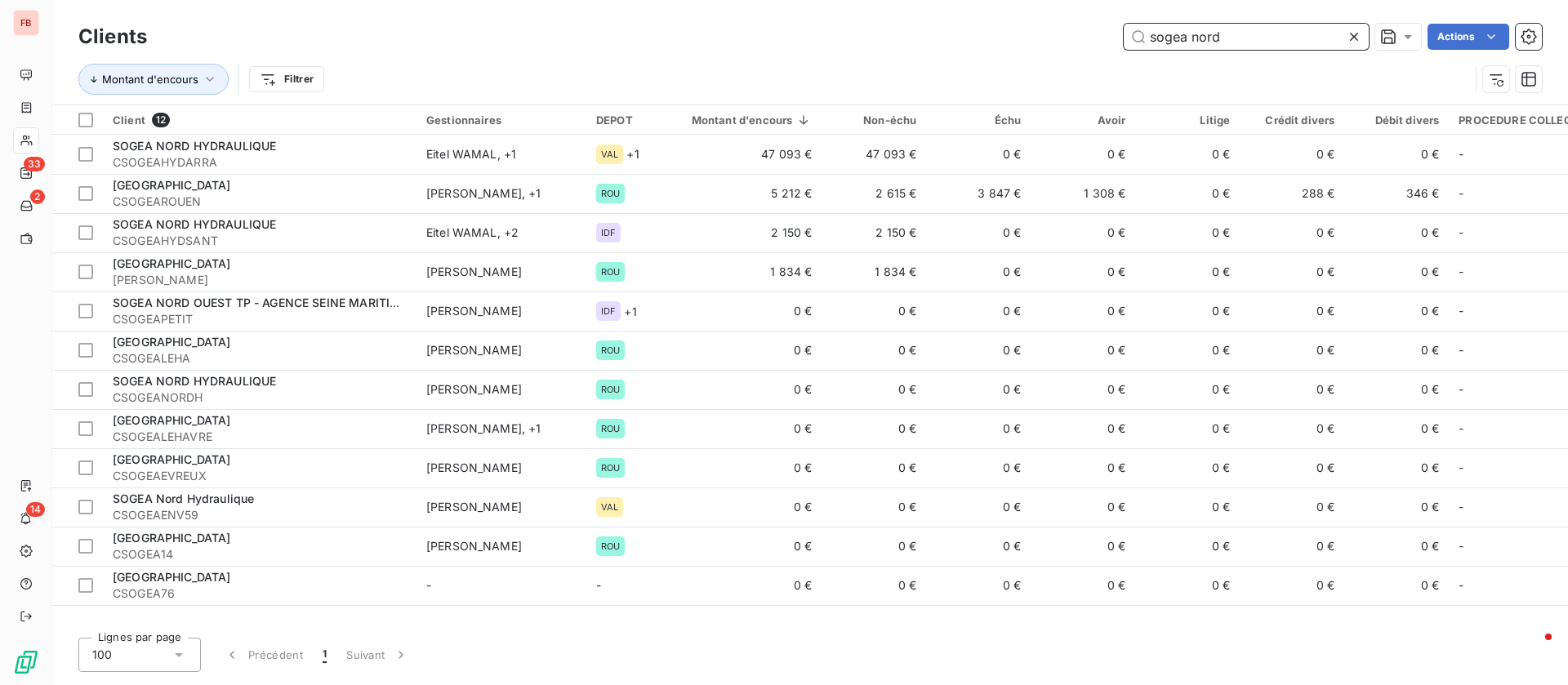
type input "sogea nord"
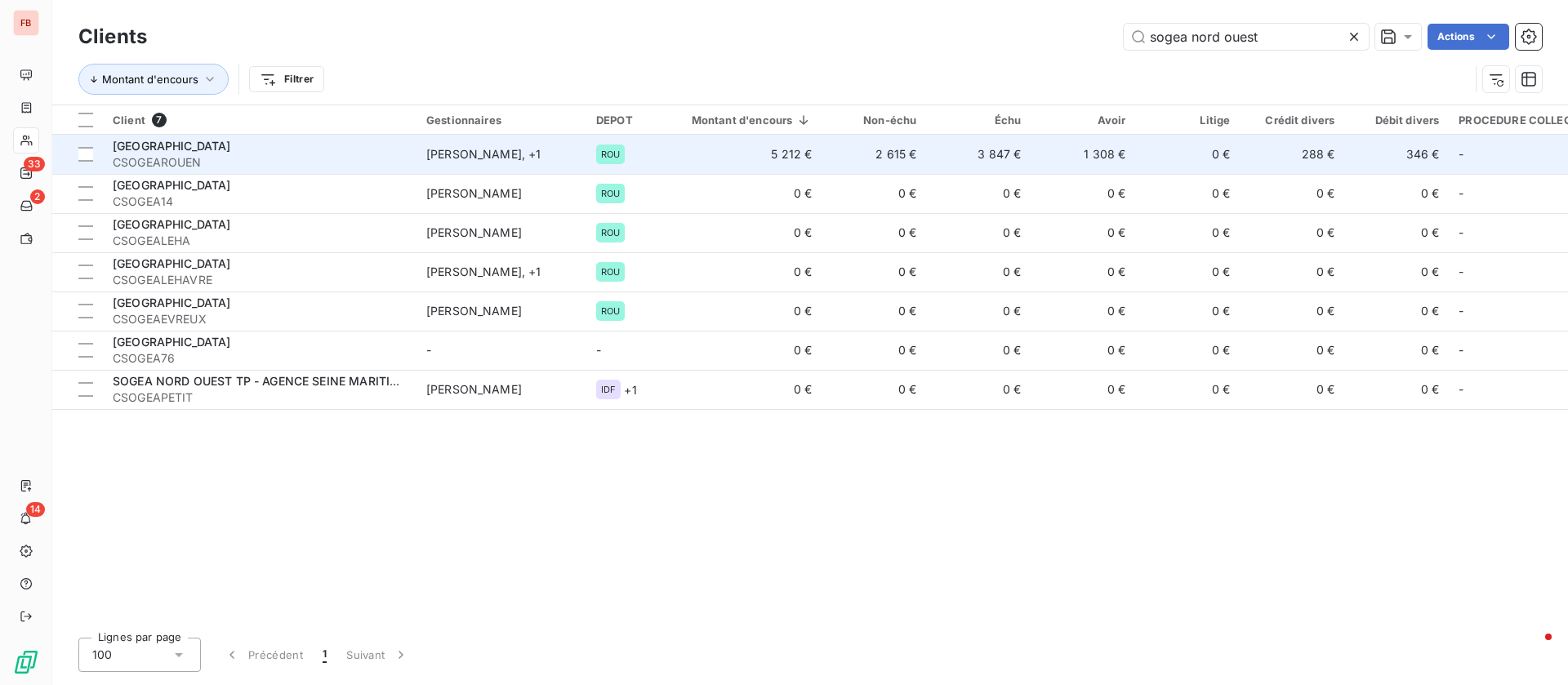
type input "sogea nord ouest"
click at [508, 167] on td "[PERSON_NAME] , + 1" at bounding box center [501, 154] width 170 height 39
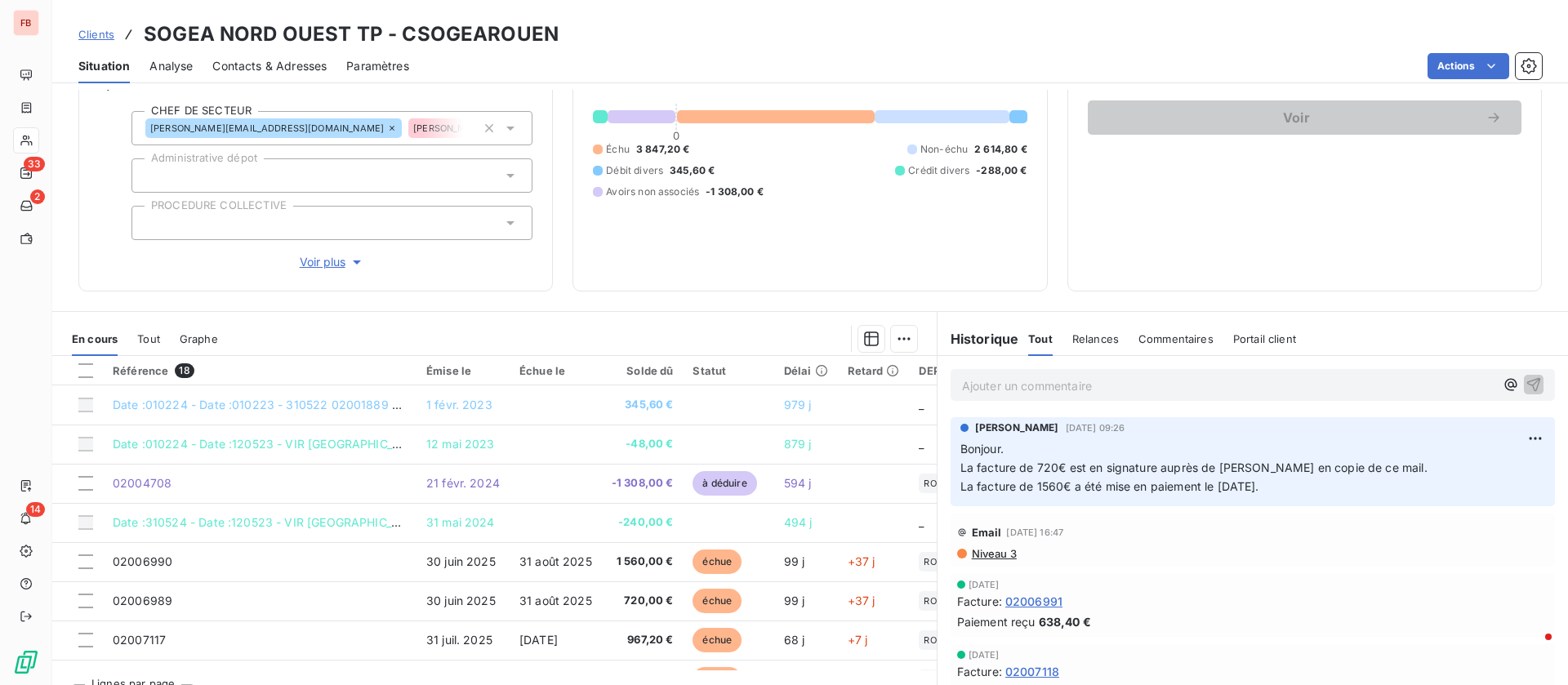
scroll to position [191, 0]
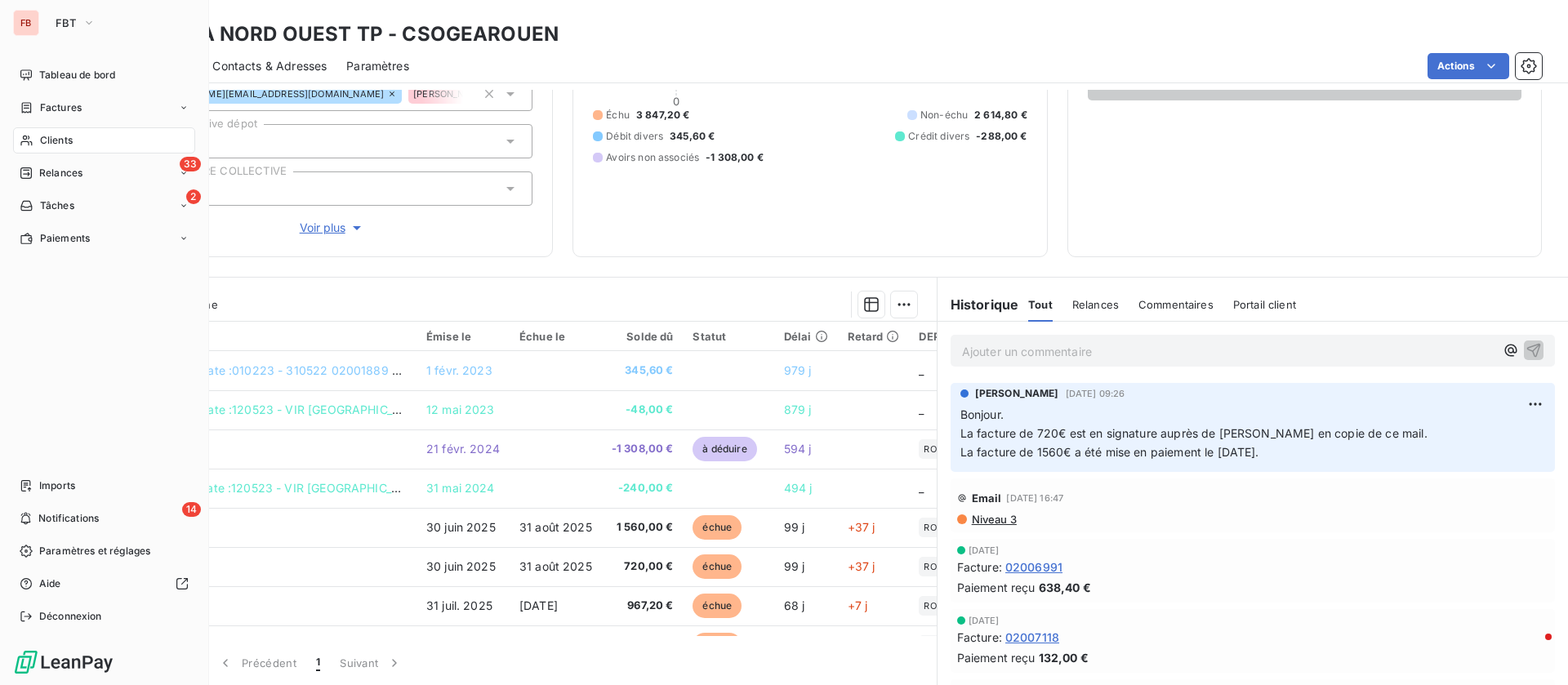
click at [47, 139] on span "Clients" at bounding box center [56, 140] width 33 height 14
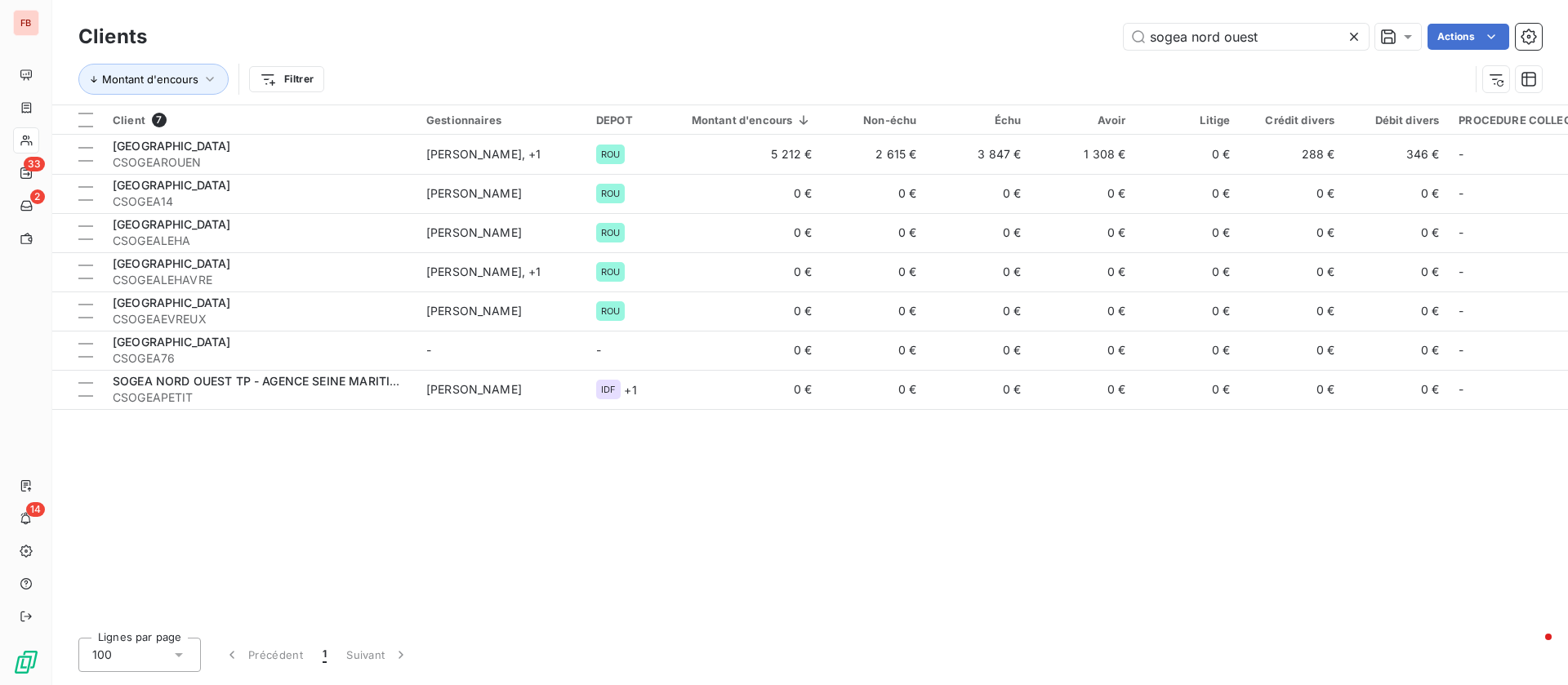
drag, startPoint x: 1265, startPoint y: 36, endPoint x: 1022, endPoint y: 2, distance: 245.4
click at [1022, 2] on div "Clients sogea nord ouest Actions Montant d'encours Filtrer" at bounding box center [810, 52] width 1516 height 105
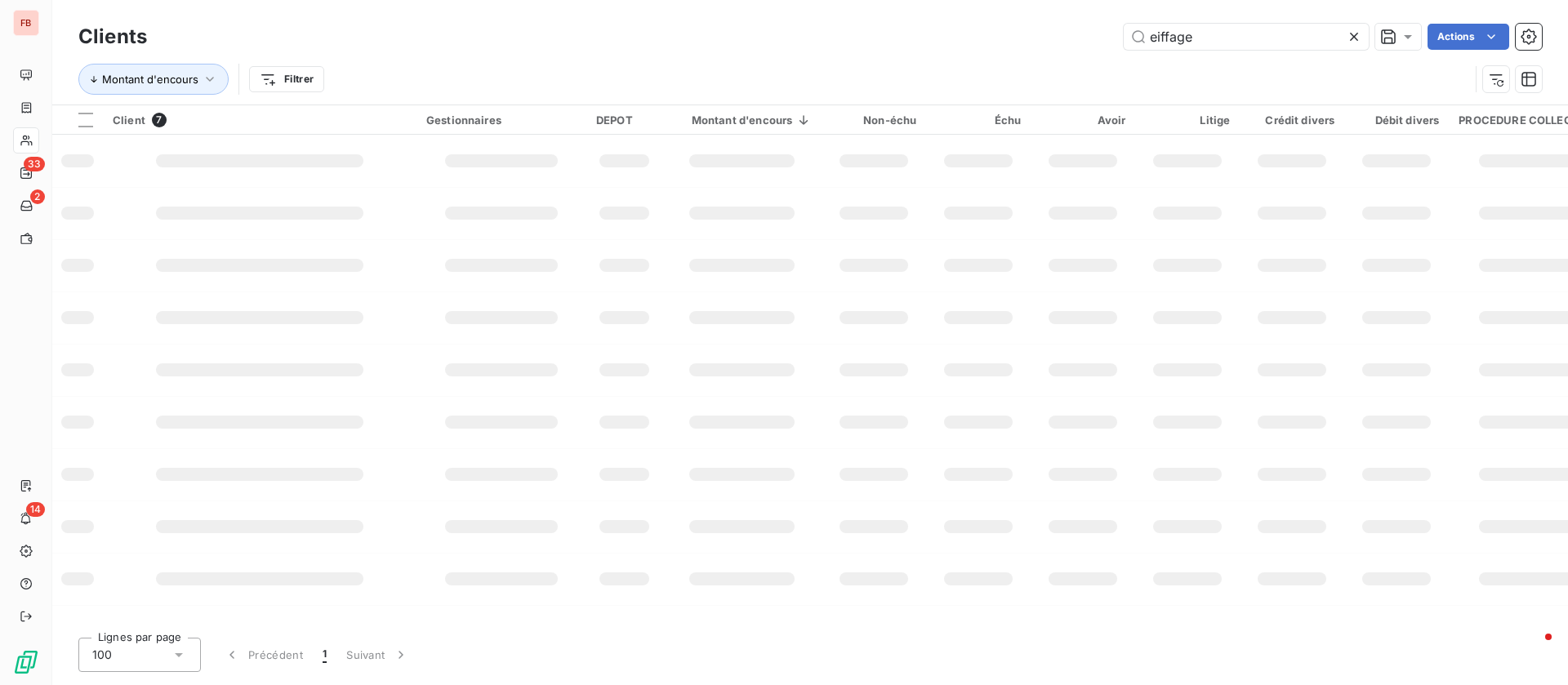
type input "eiffage"
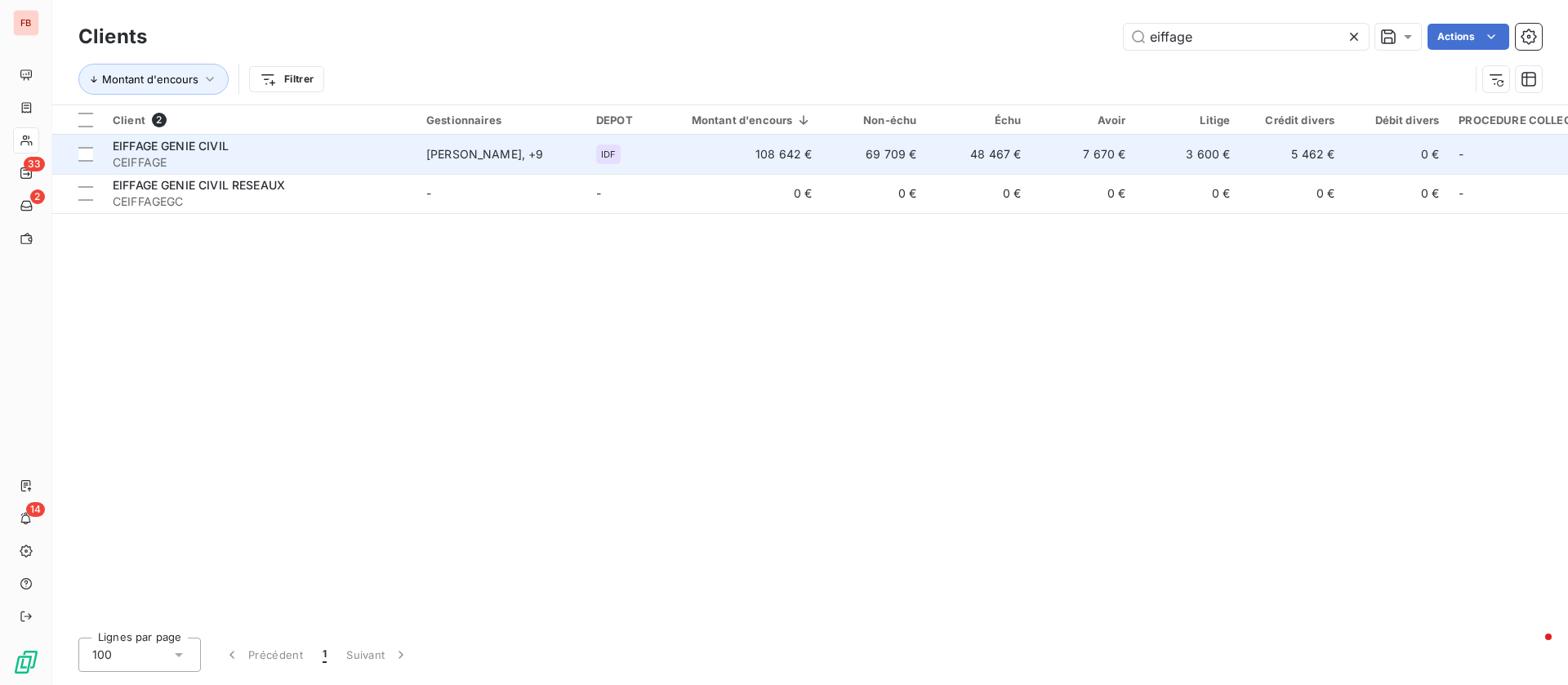
click at [1059, 160] on td "7 670 €" at bounding box center [1083, 154] width 105 height 39
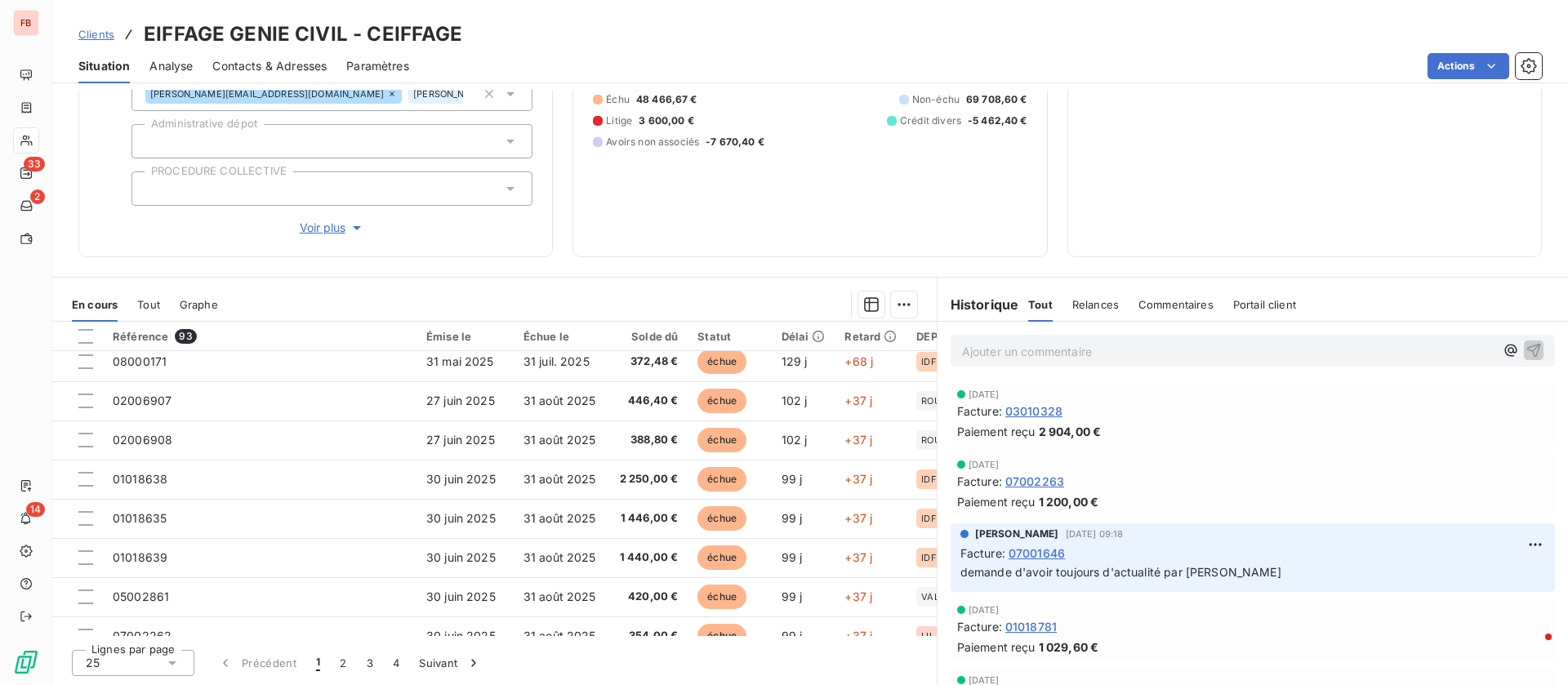
scroll to position [702, 0]
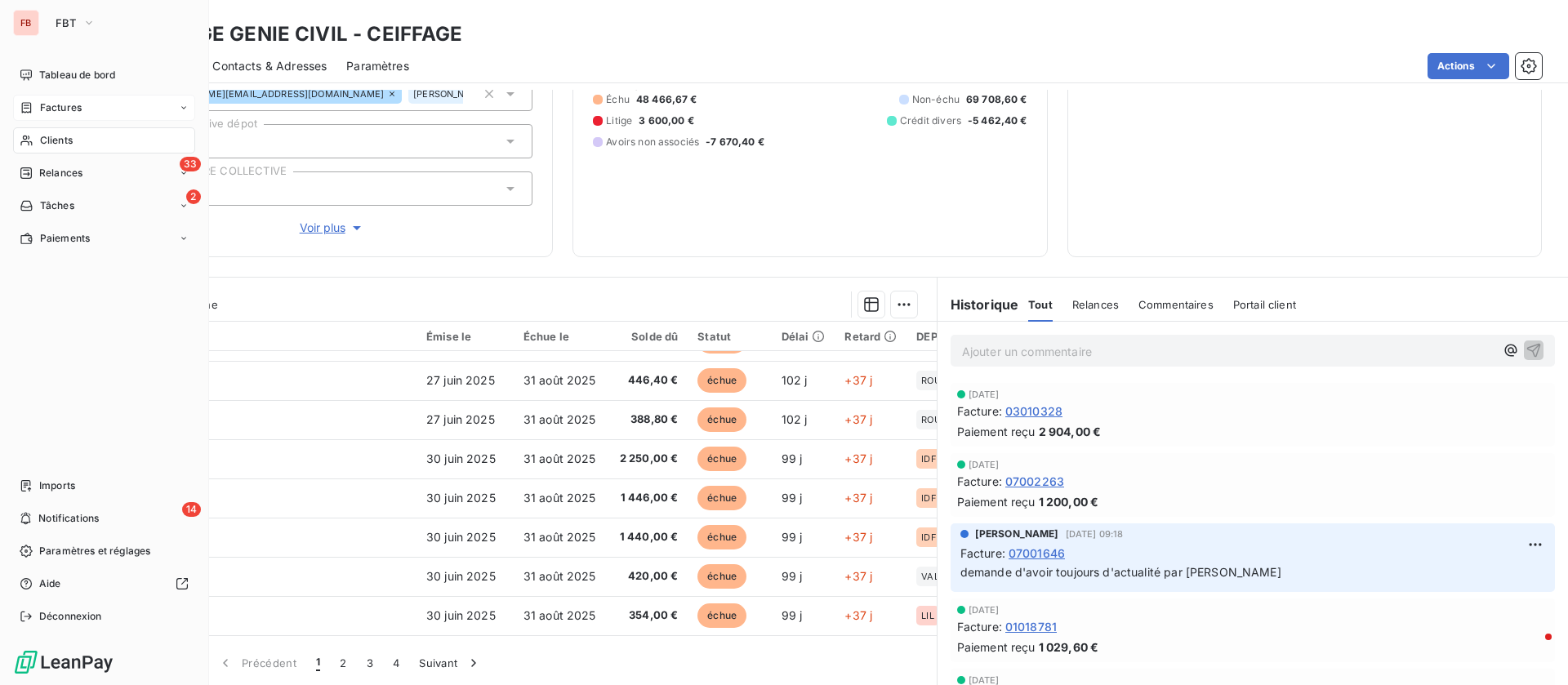
click at [33, 107] on icon at bounding box center [26, 107] width 14 height 13
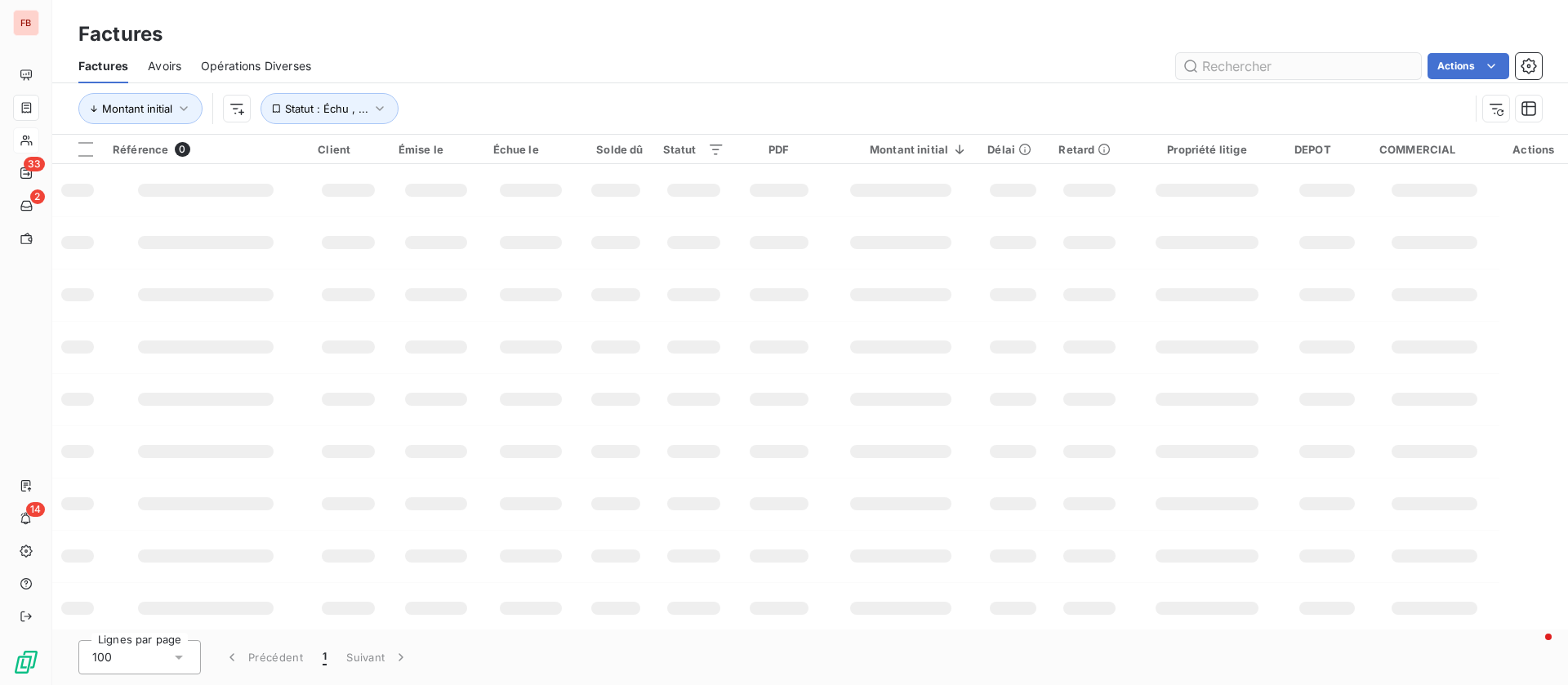
click at [1272, 68] on input "text" at bounding box center [1298, 66] width 245 height 26
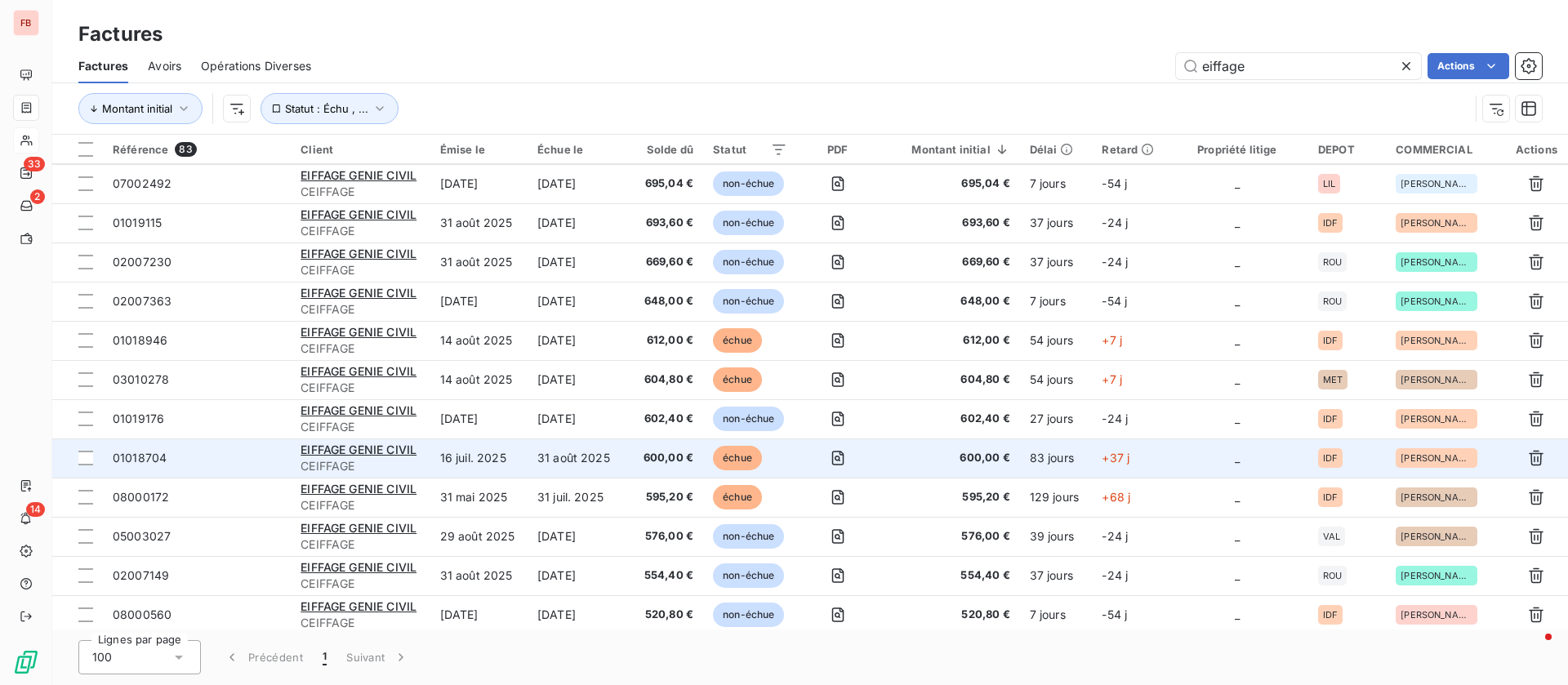
scroll to position [1837, 0]
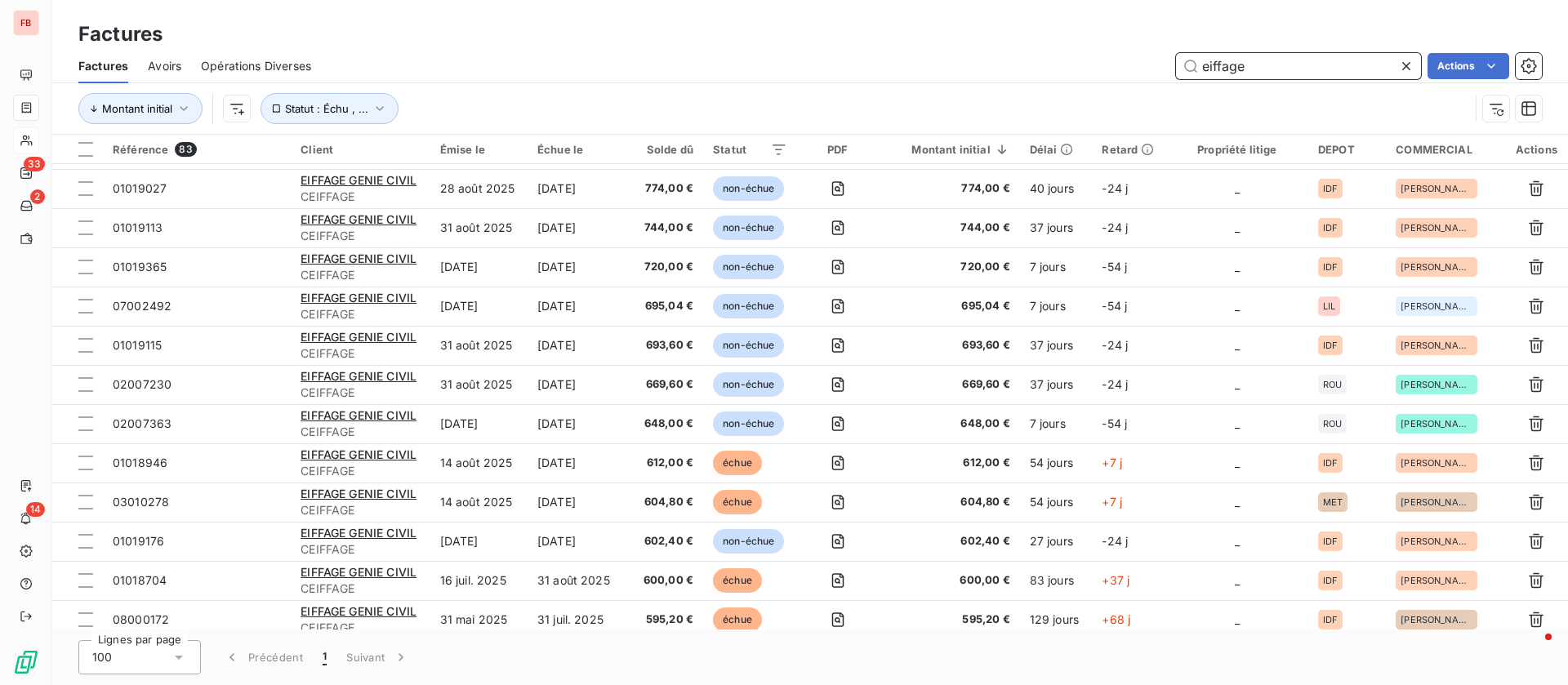
drag, startPoint x: 1087, startPoint y: 54, endPoint x: 1061, endPoint y: 54, distance: 26.0
click at [1061, 54] on div "eiffage Actions" at bounding box center [935, 66] width 1211 height 26
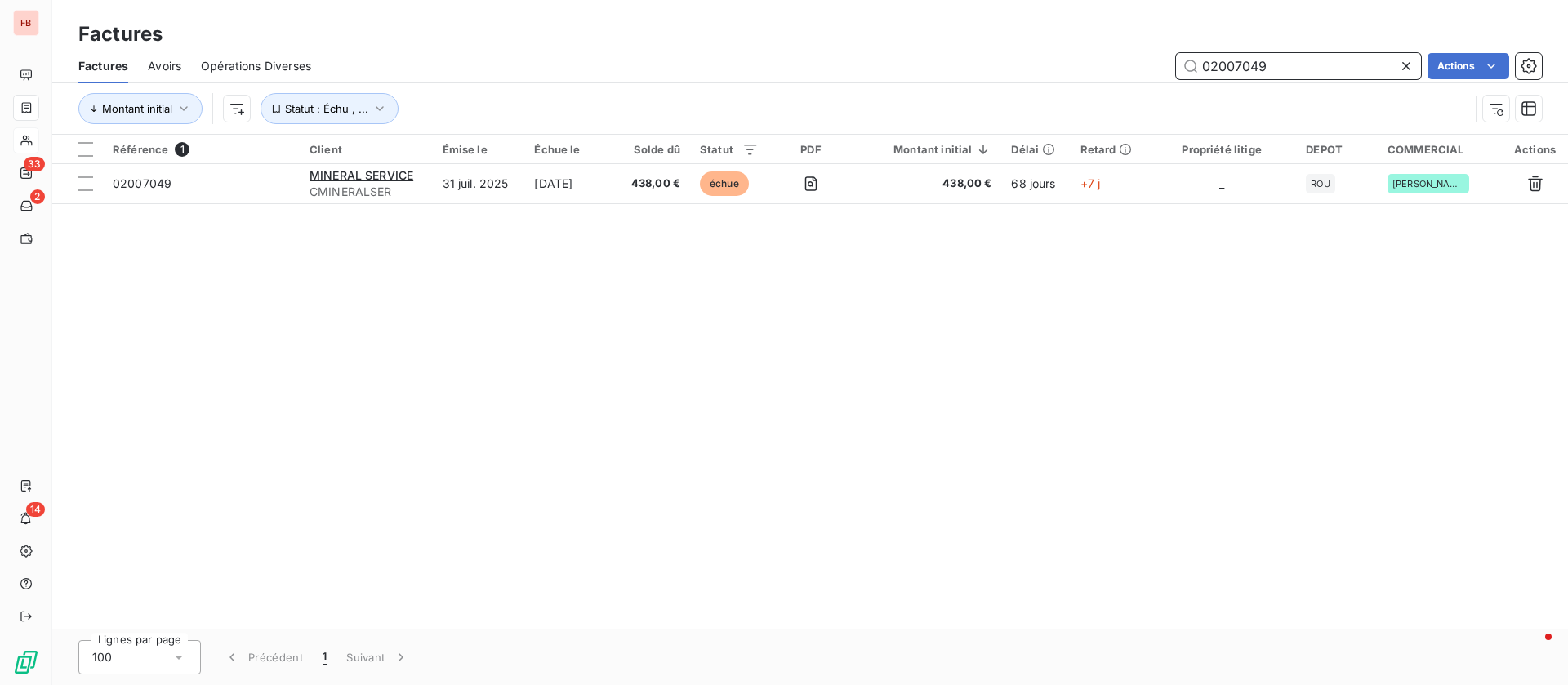
scroll to position [0, 0]
drag, startPoint x: 1255, startPoint y: 57, endPoint x: 1083, endPoint y: 43, distance: 172.6
click at [1083, 43] on div "Factures Factures Avoirs Opérations Diverses 02007049 Actions Montant initial S…" at bounding box center [810, 67] width 1516 height 134
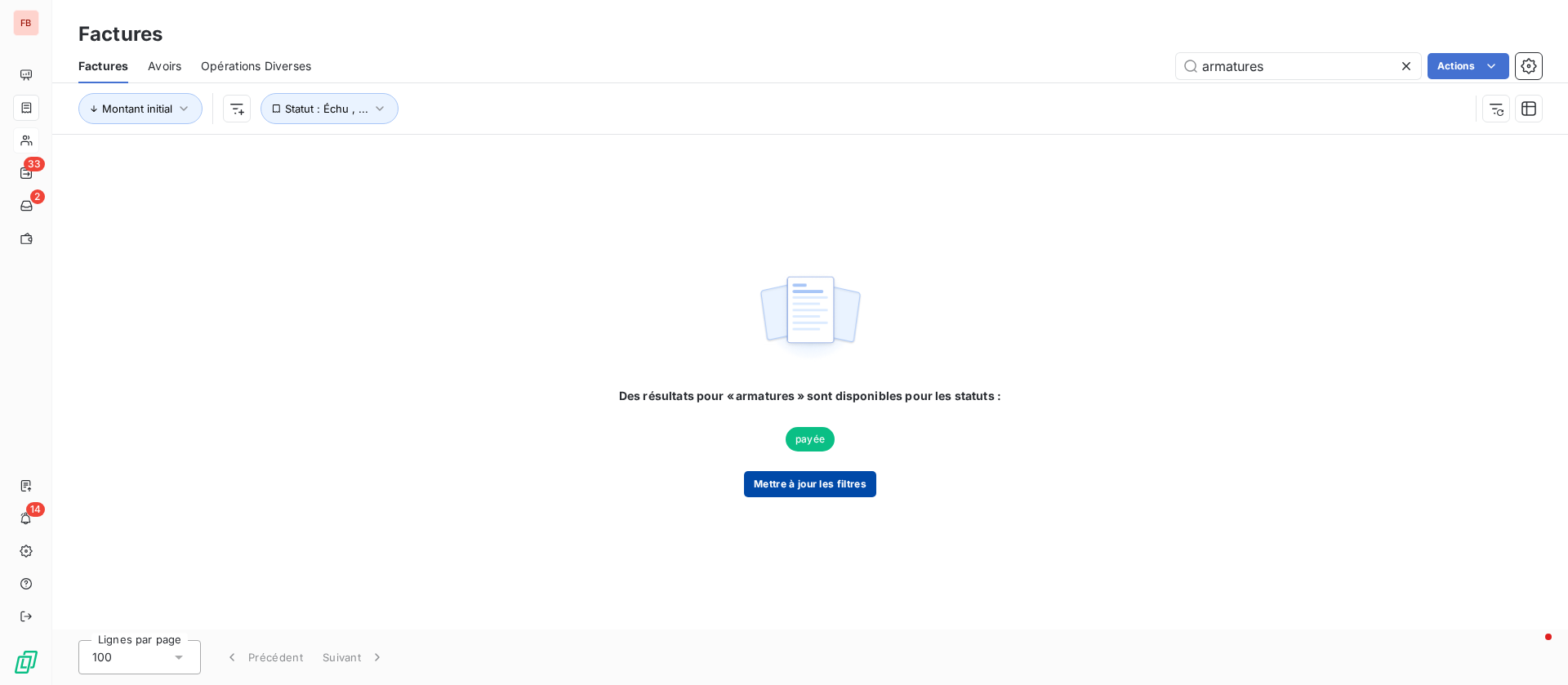
click at [789, 476] on button "Mettre à jour les filtres" at bounding box center [809, 484] width 133 height 26
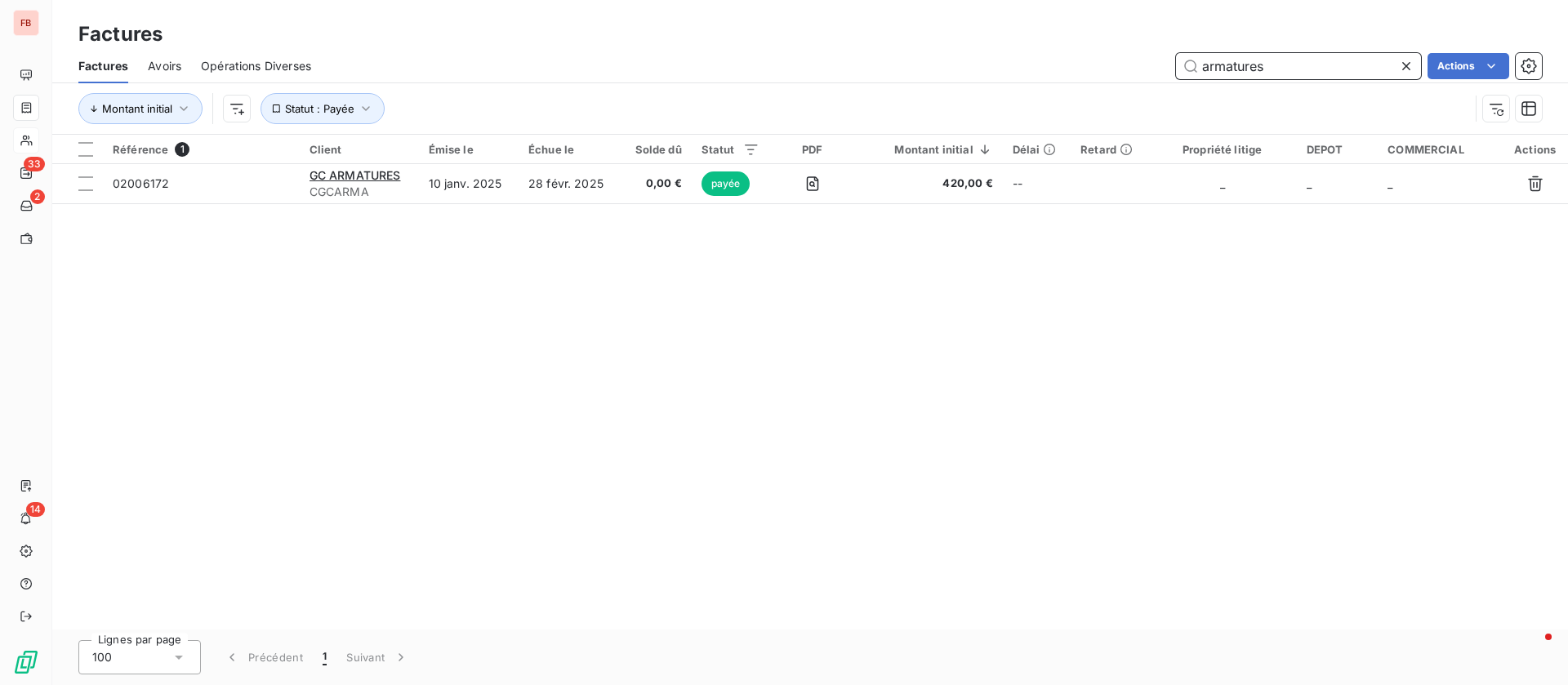
drag, startPoint x: 1309, startPoint y: 70, endPoint x: 896, endPoint y: 51, distance: 413.4
click at [896, 51] on div "Factures Avoirs Opérations Diverses armatures Actions" at bounding box center [810, 66] width 1516 height 35
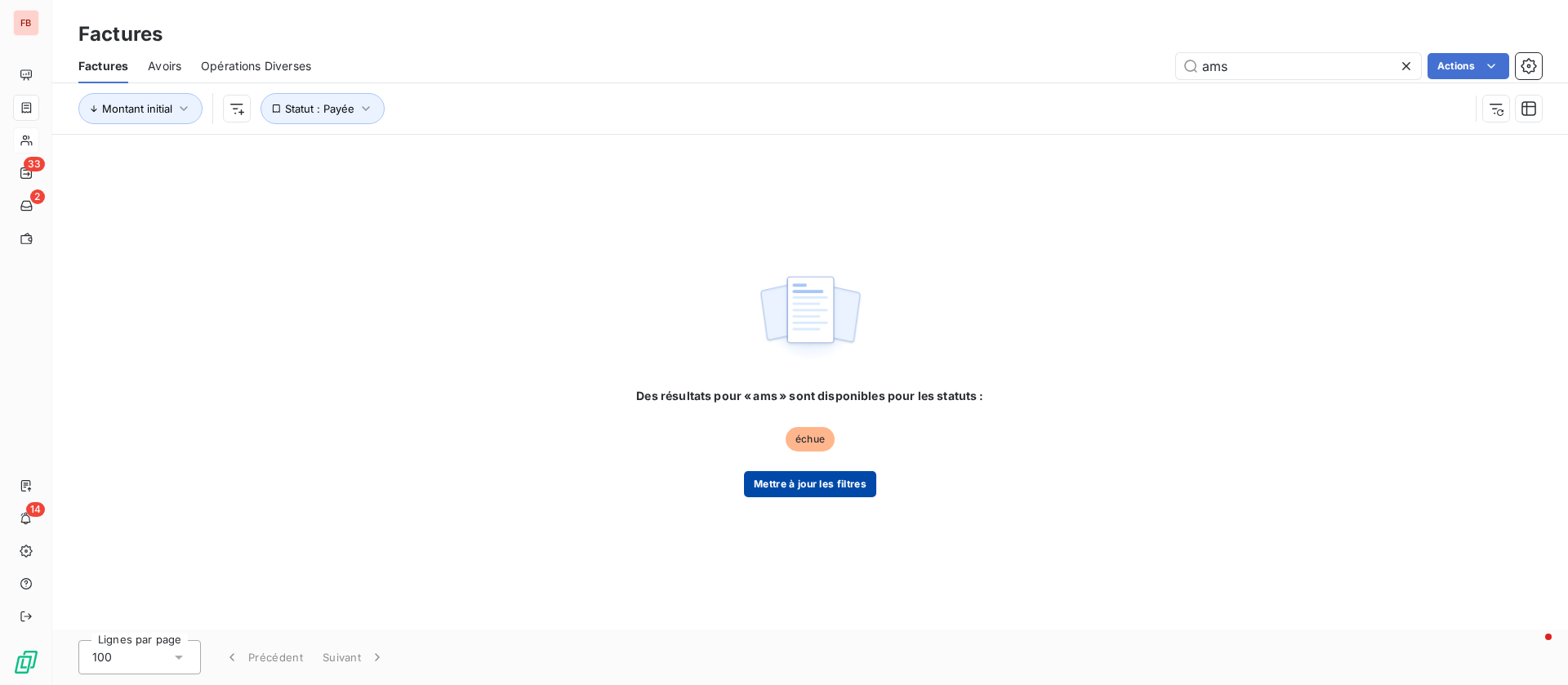
click at [829, 477] on button "Mettre à jour les filtres" at bounding box center [809, 484] width 133 height 26
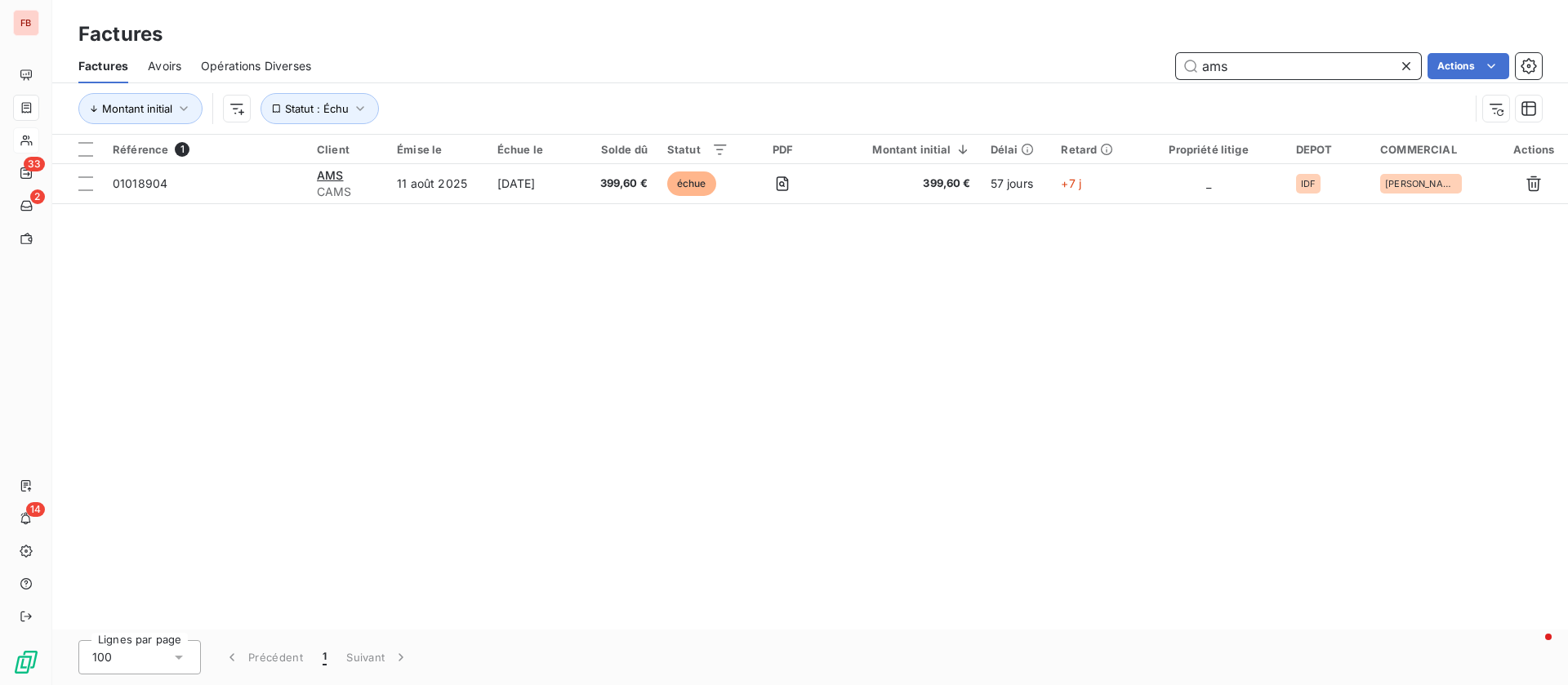
drag, startPoint x: 1260, startPoint y: 64, endPoint x: 1085, endPoint y: 53, distance: 175.3
click at [1085, 53] on div "ams Actions" at bounding box center [935, 66] width 1211 height 26
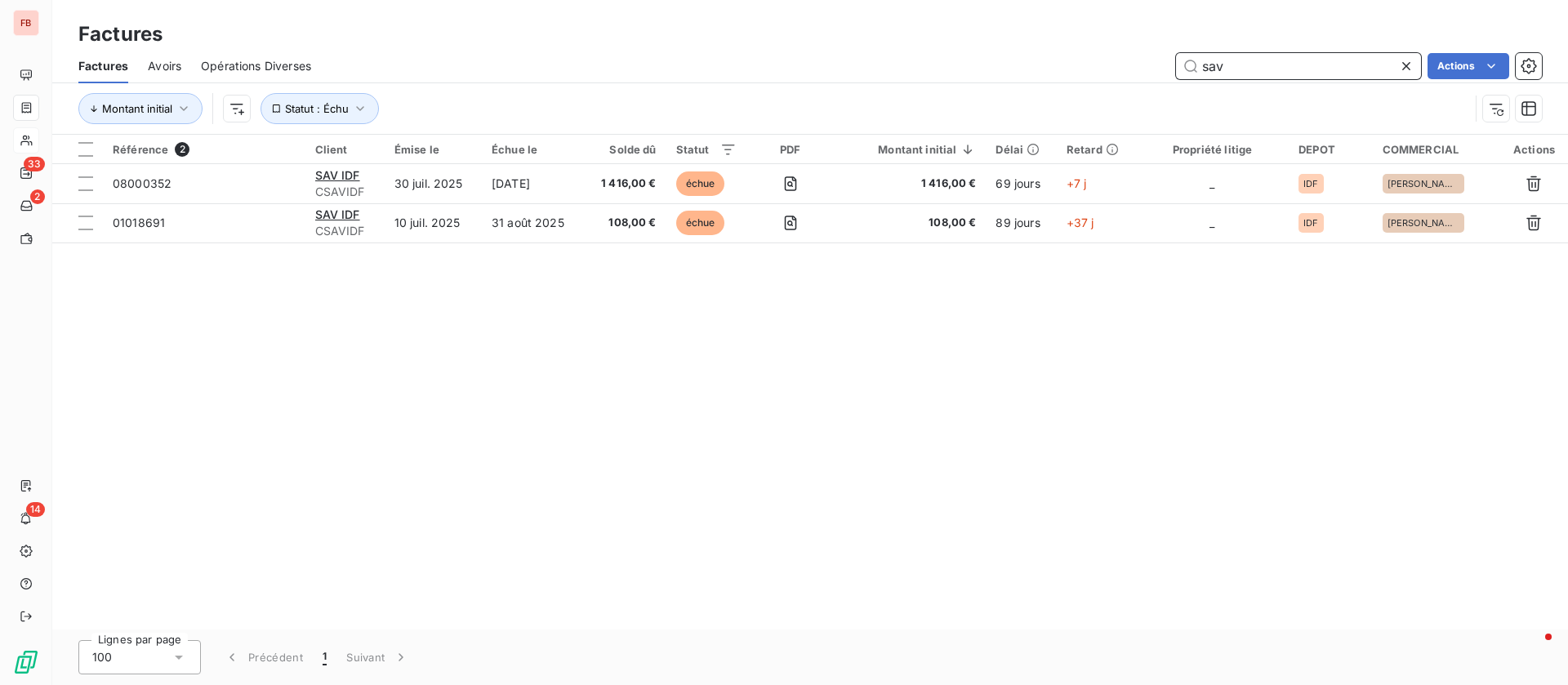
drag, startPoint x: 1244, startPoint y: 69, endPoint x: 990, endPoint y: 41, distance: 255.5
click at [992, 40] on div "Factures Factures Avoirs Opérations Diverses sav Actions Montant initial Statut…" at bounding box center [810, 67] width 1516 height 134
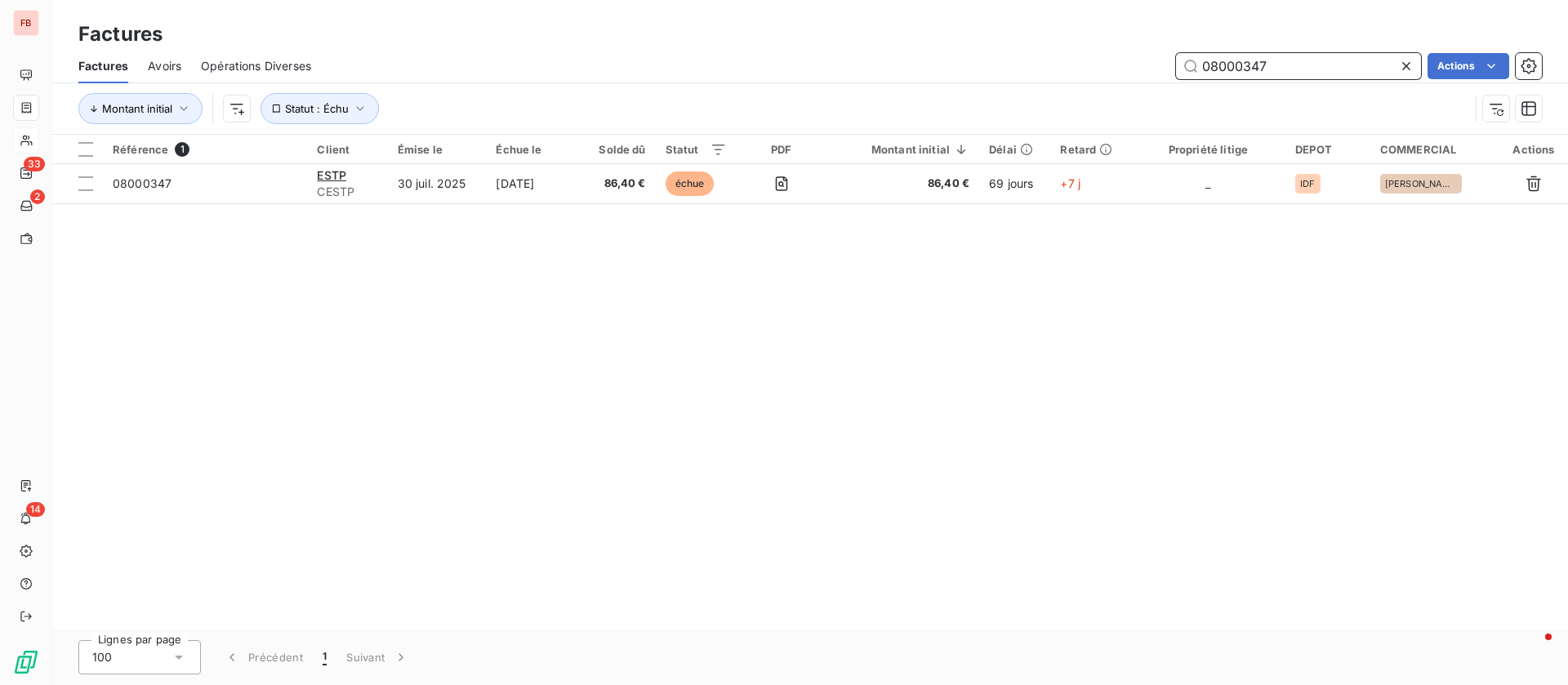
drag, startPoint x: 1265, startPoint y: 59, endPoint x: 966, endPoint y: 46, distance: 299.3
click at [966, 46] on div "Factures Factures Avoirs Opérations Diverses 08000347 Actions Montant initial S…" at bounding box center [810, 67] width 1516 height 134
type input "03010293"
click at [158, 62] on span "Avoirs" at bounding box center [165, 66] width 34 height 16
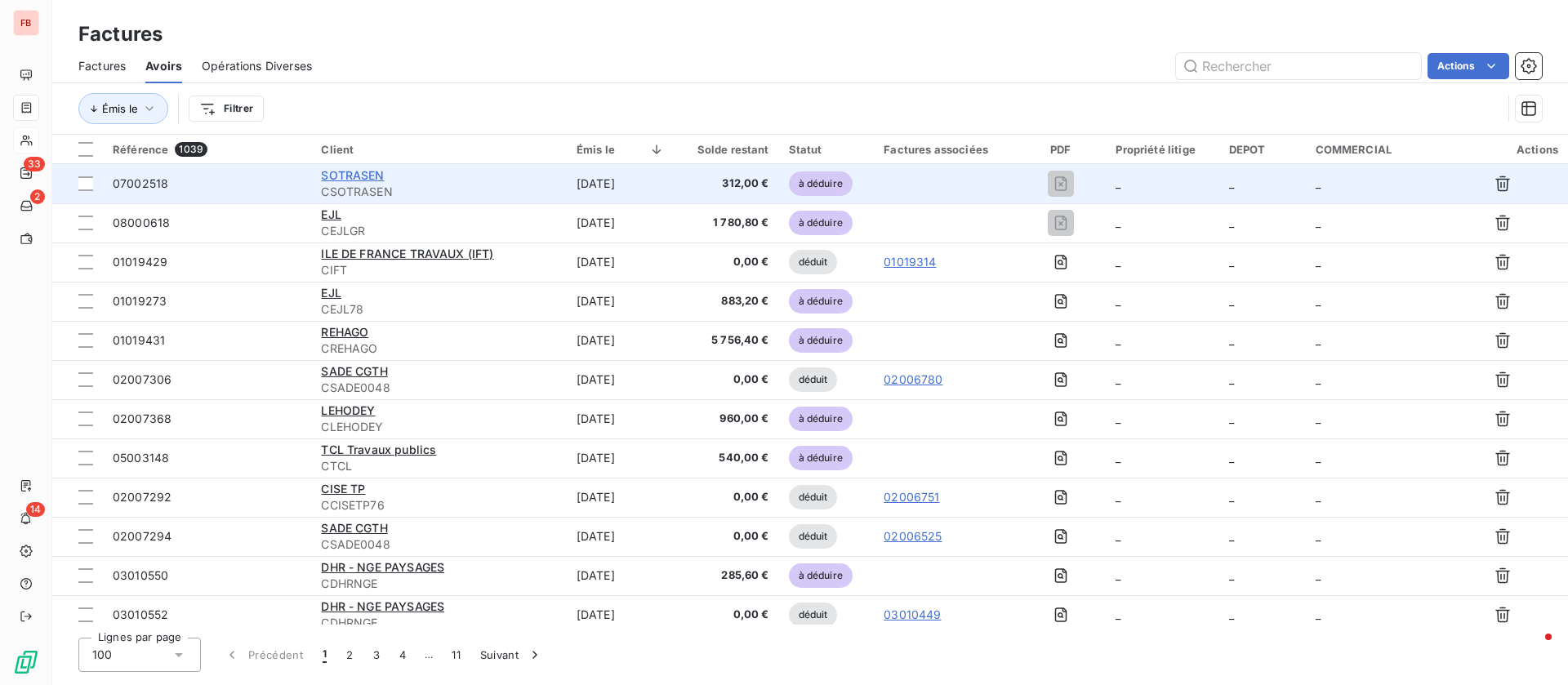
click at [369, 168] on span "SOTRASEN" at bounding box center [352, 175] width 63 height 14
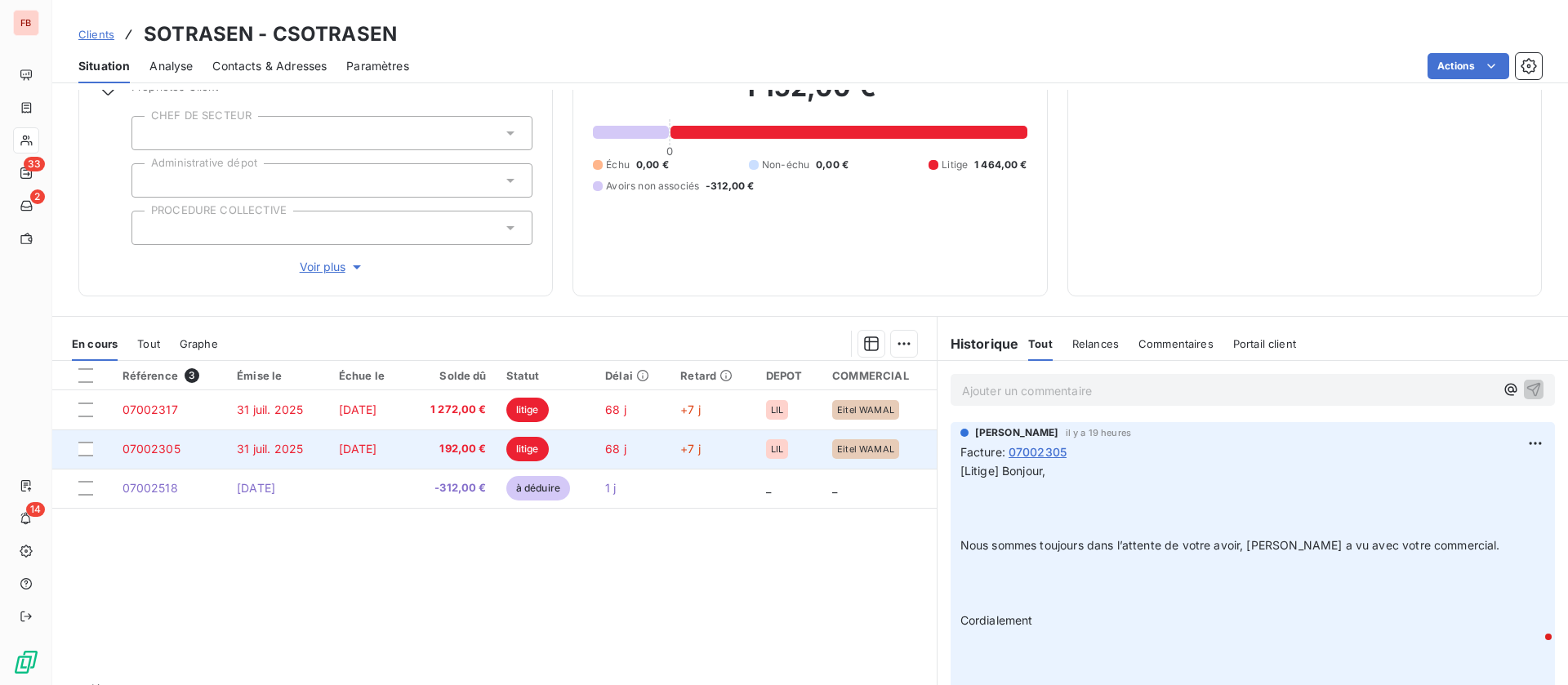
scroll to position [191, 0]
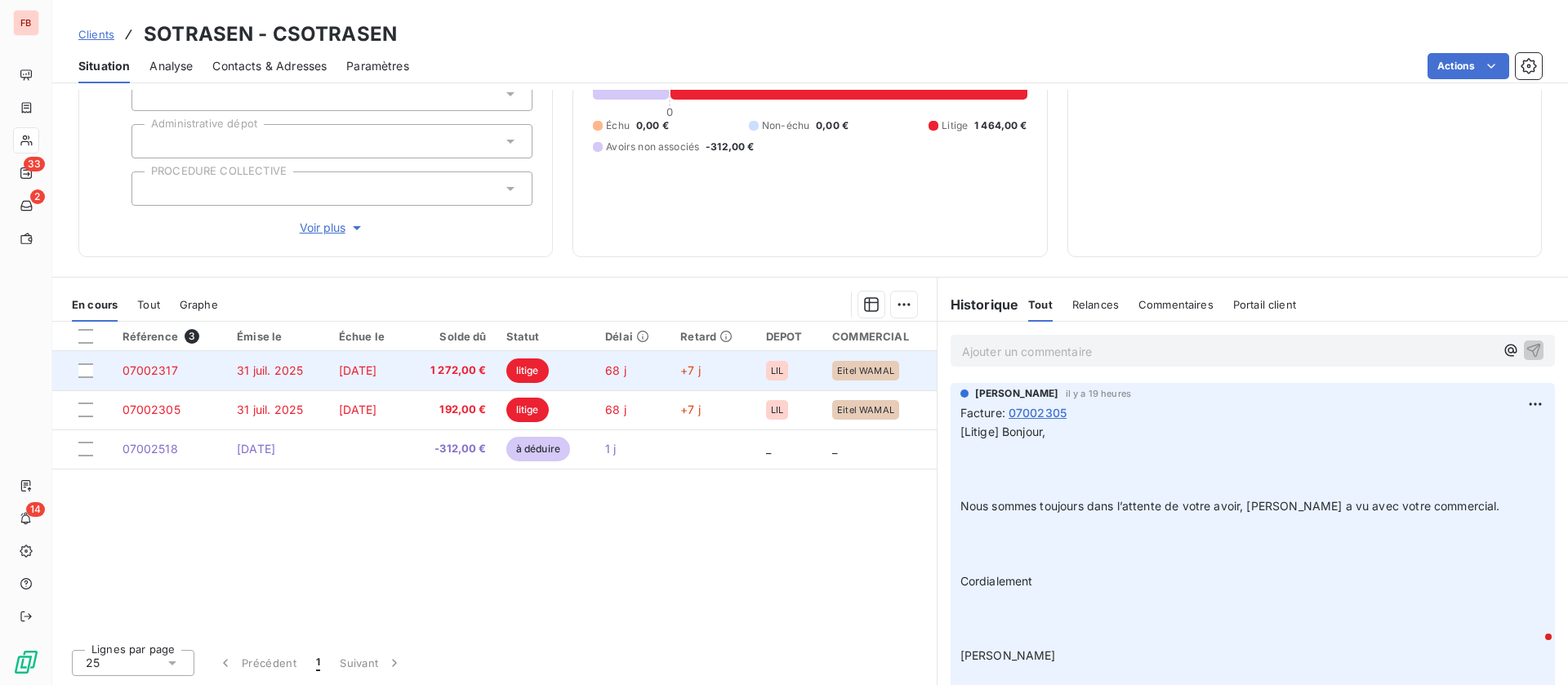
drag, startPoint x: 84, startPoint y: 370, endPoint x: 87, endPoint y: 383, distance: 13.3
click at [84, 369] on div at bounding box center [85, 370] width 14 height 14
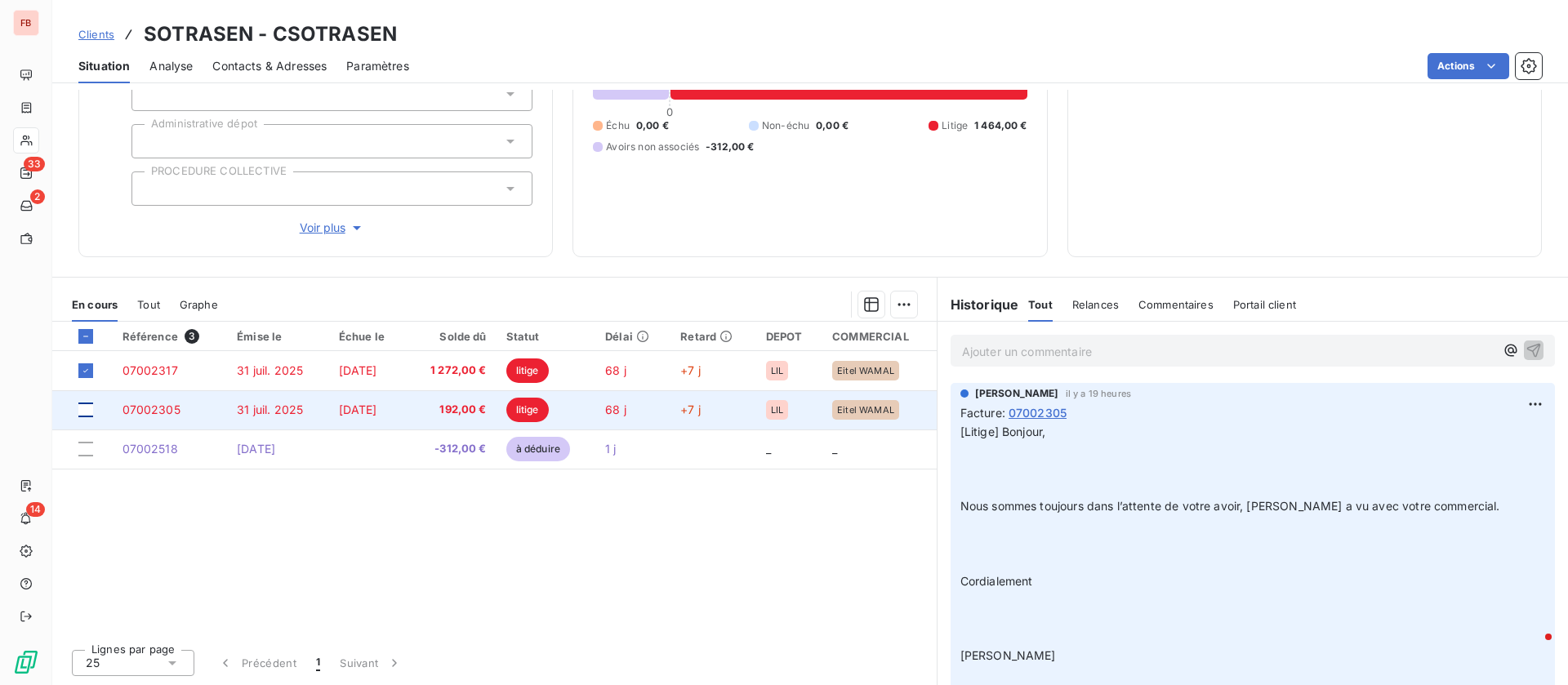
click at [91, 404] on div at bounding box center [85, 409] width 14 height 14
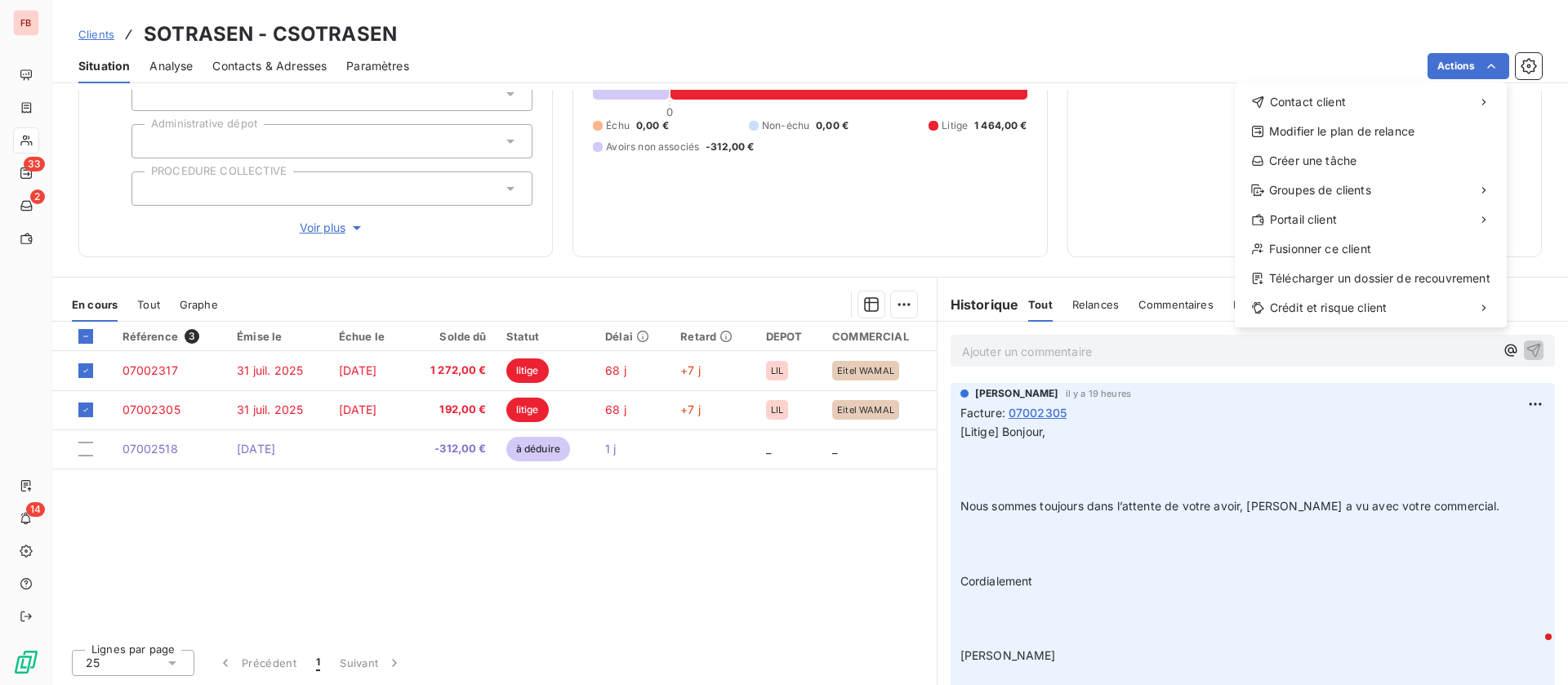
click at [895, 304] on html "FB 33 2 14 Clients SOTRASEN - CSOTRASEN Situation Analyse Contacts & Adresses P…" at bounding box center [784, 342] width 1568 height 685
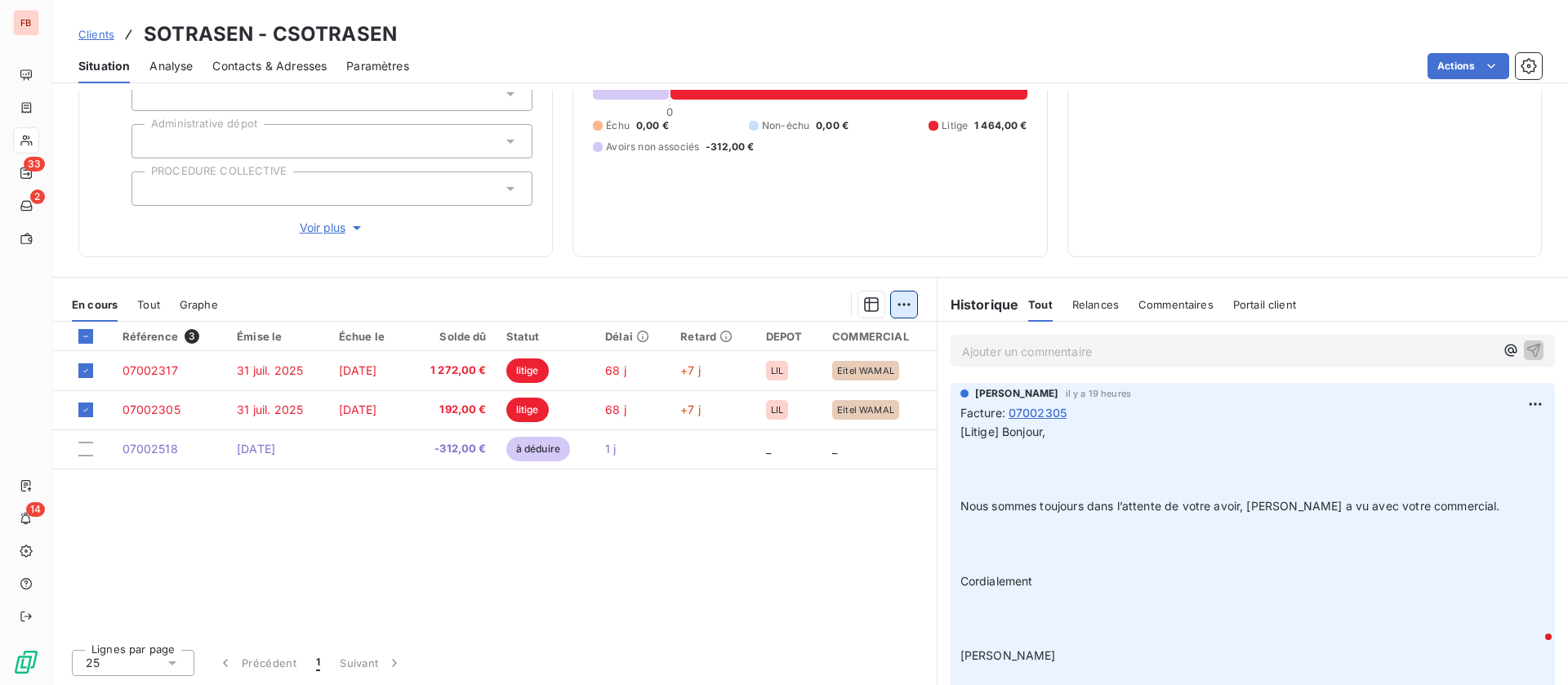
click at [895, 304] on html "FB 33 2 14 Clients SOTRASEN - CSOTRASEN Situation Analyse Contacts & Adresses P…" at bounding box center [784, 342] width 1568 height 685
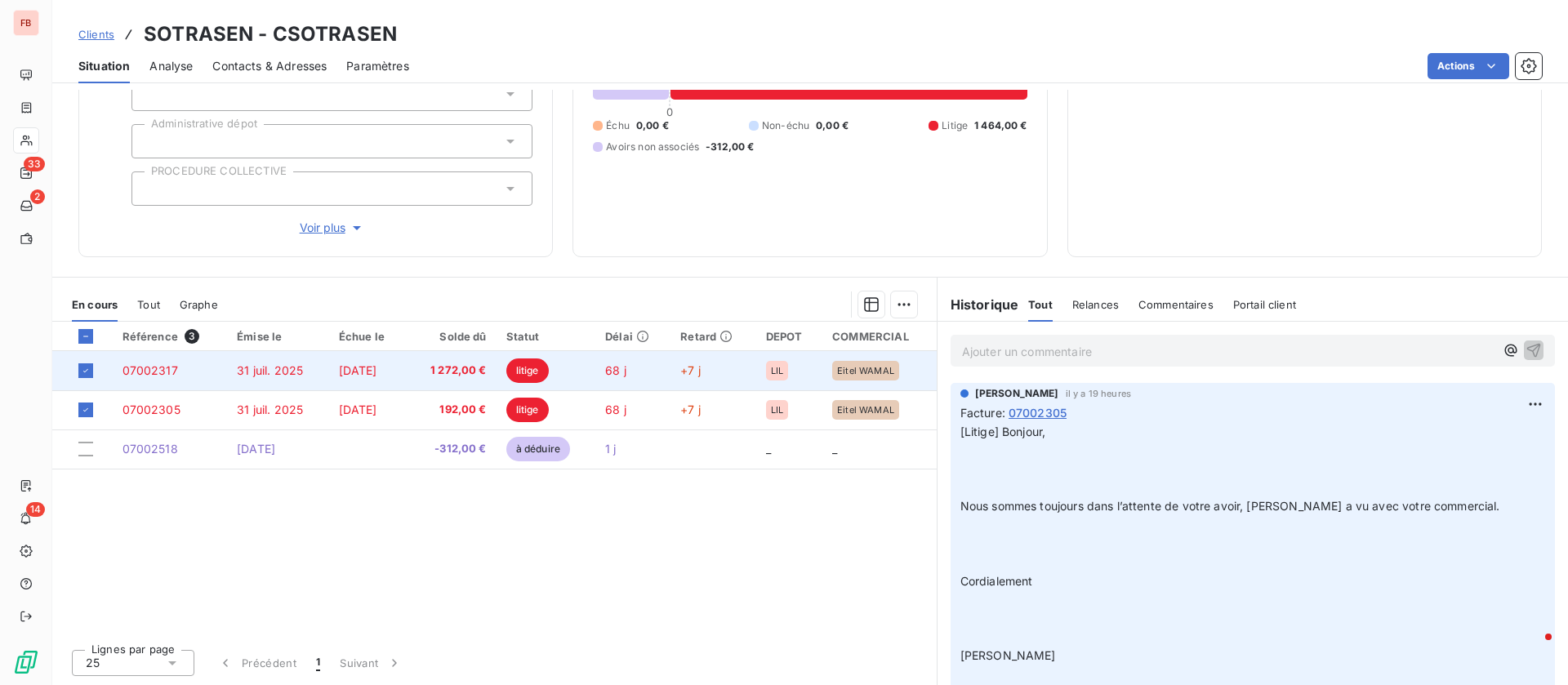
click at [338, 379] on td "[DATE]" at bounding box center [368, 371] width 78 height 39
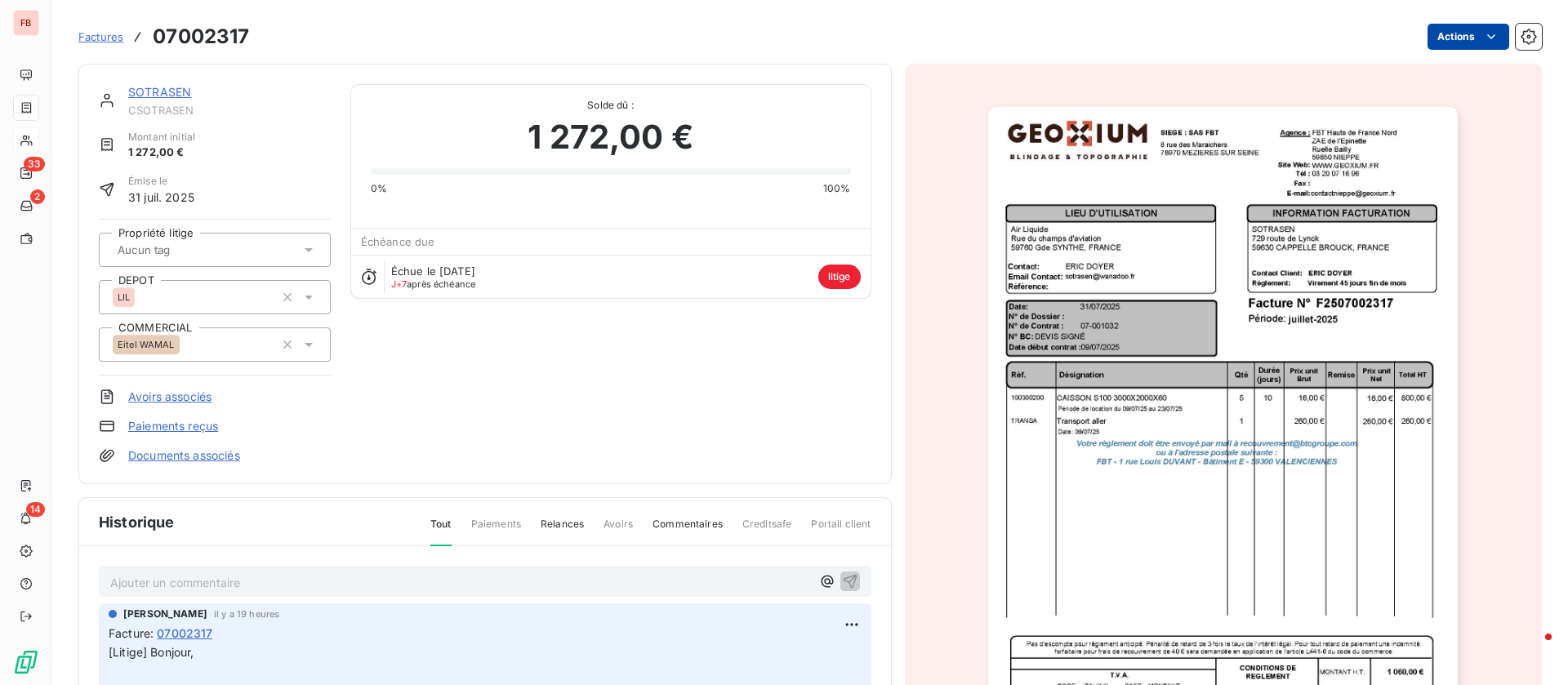
click at [1484, 25] on html "FB 33 2 14 Factures 07002317 Actions SOTRASEN CSOTRASEN Montant initial 1 272,0…" at bounding box center [784, 342] width 1568 height 685
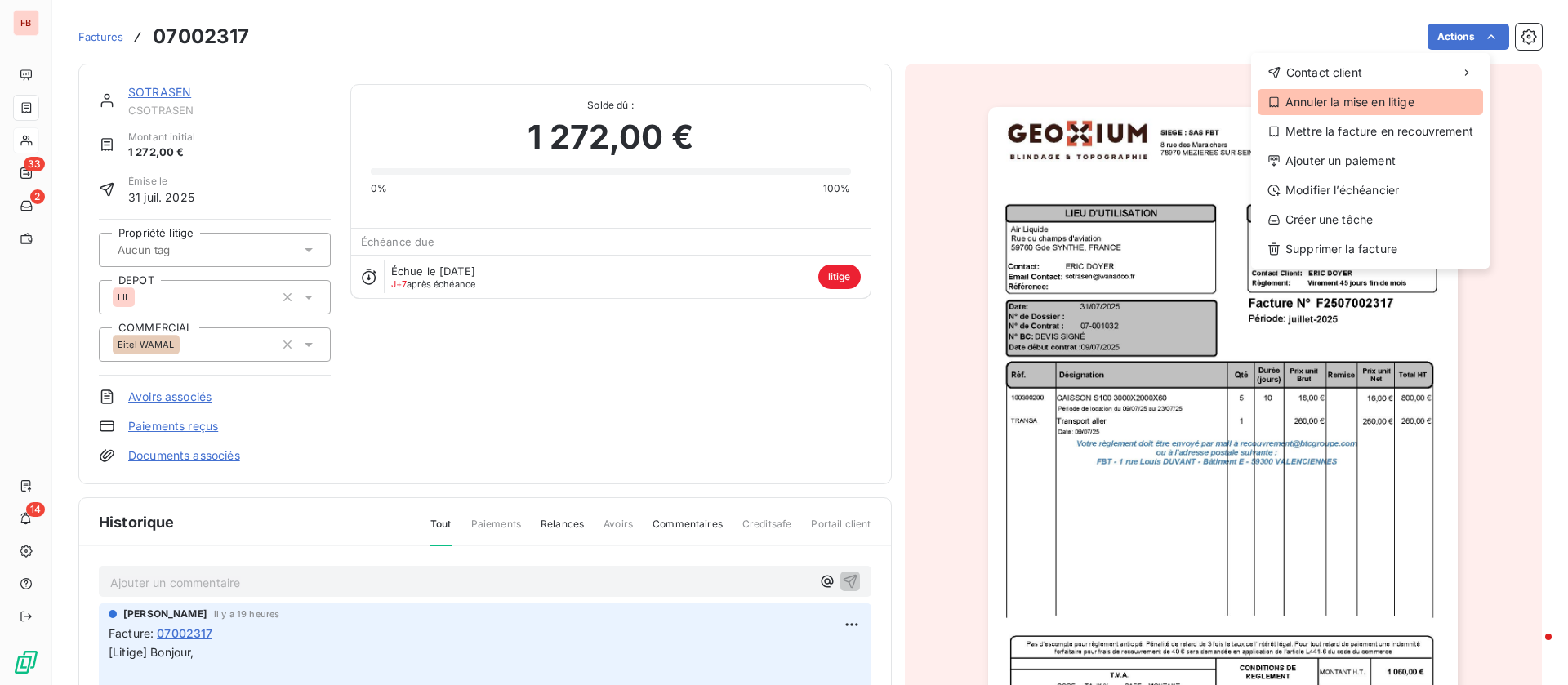
click at [1371, 108] on div "Annuler la mise en litige" at bounding box center [1369, 101] width 226 height 26
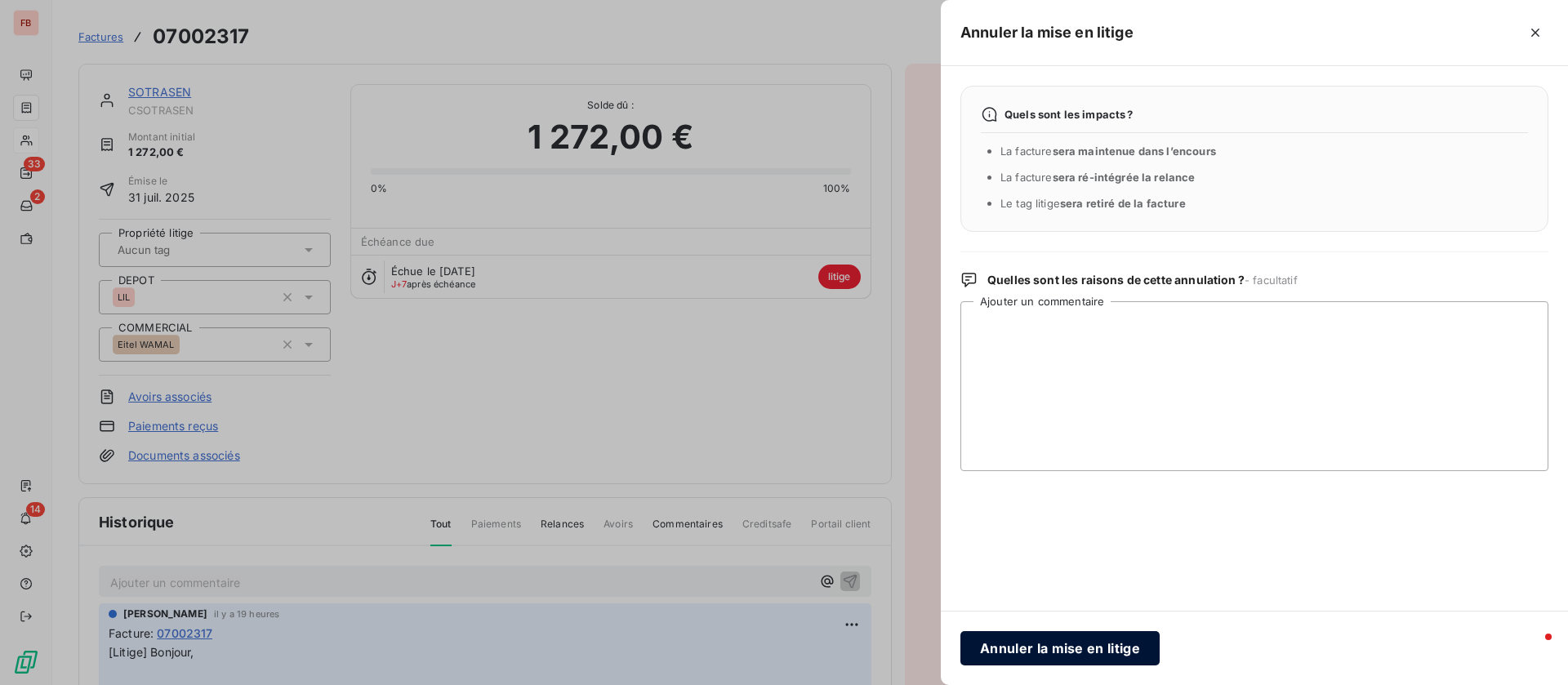
click at [1043, 633] on button "Annuler la mise en litige" at bounding box center [1060, 648] width 199 height 35
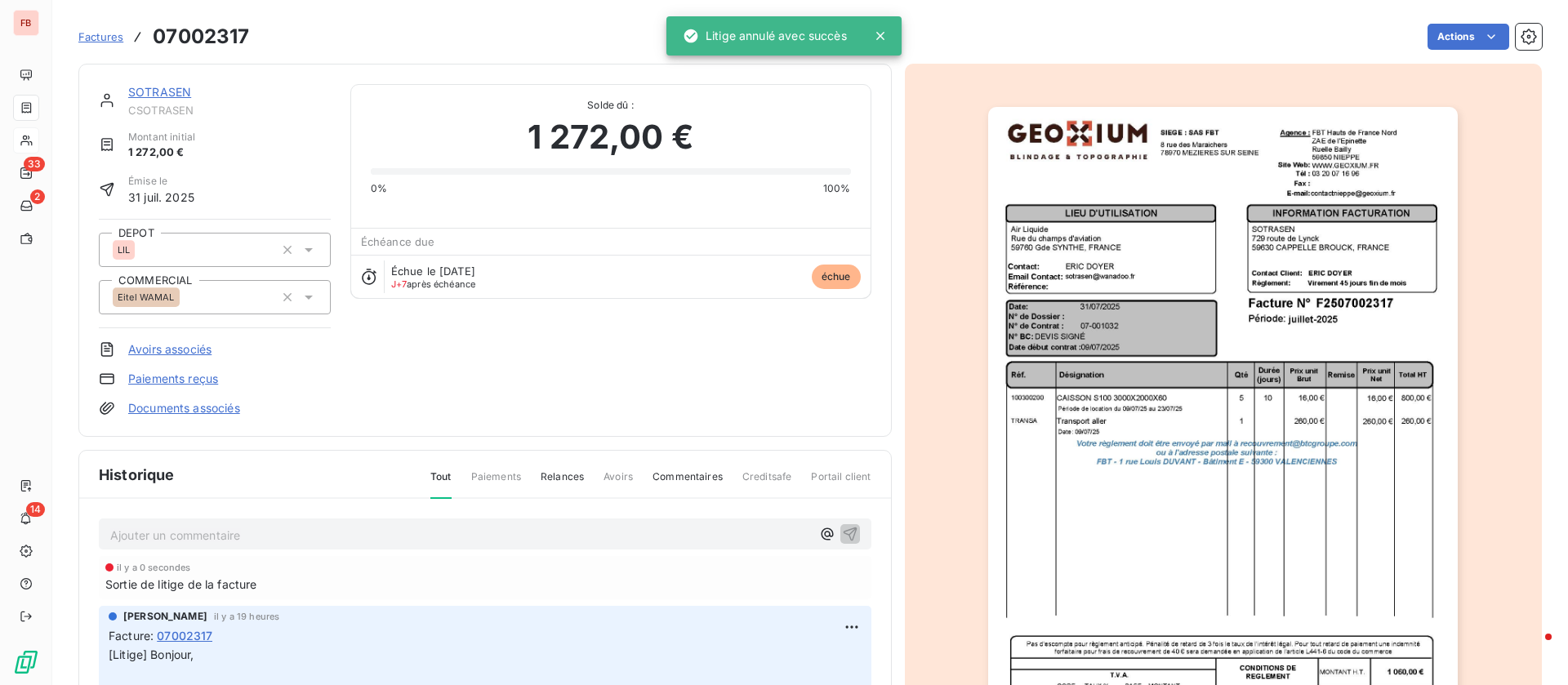
click at [173, 93] on link "SOTRASEN" at bounding box center [160, 92] width 63 height 14
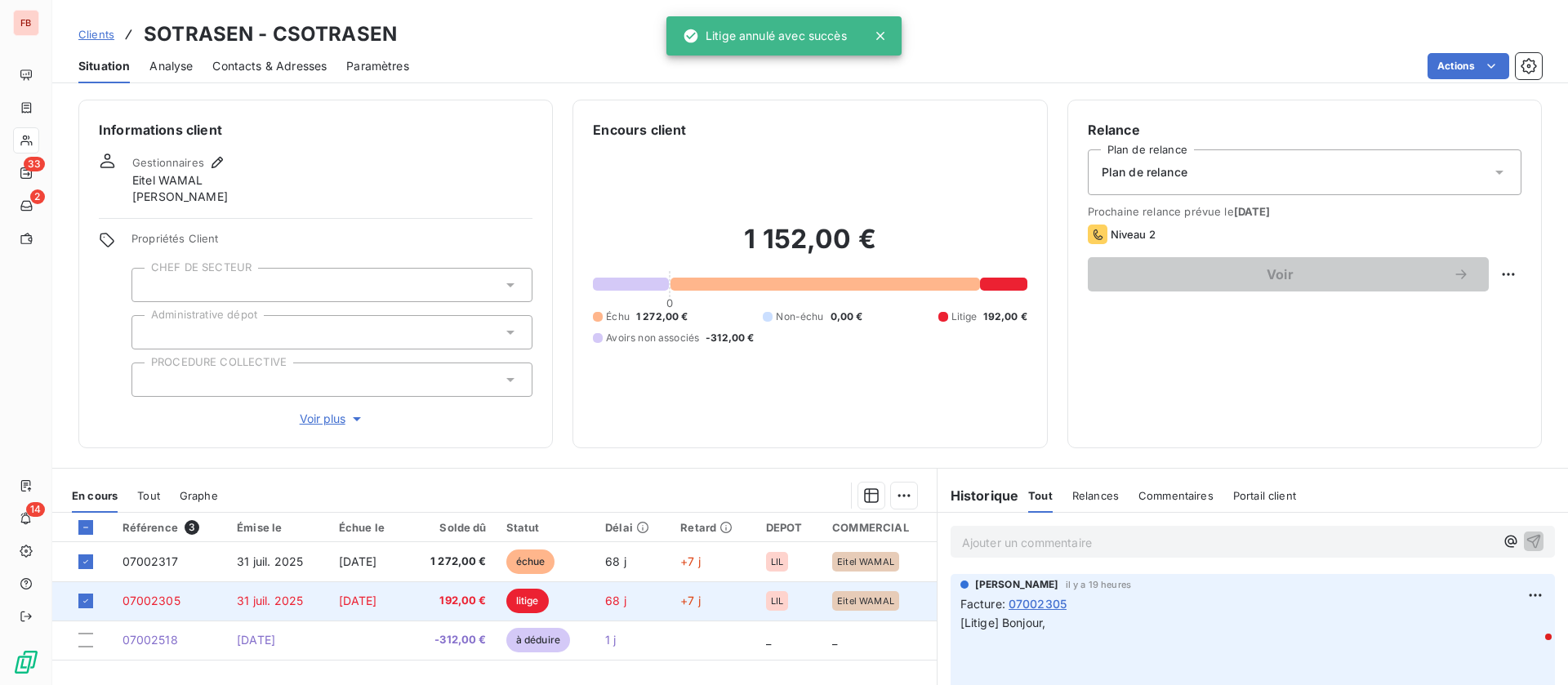
click at [591, 595] on td "litige" at bounding box center [546, 601] width 99 height 39
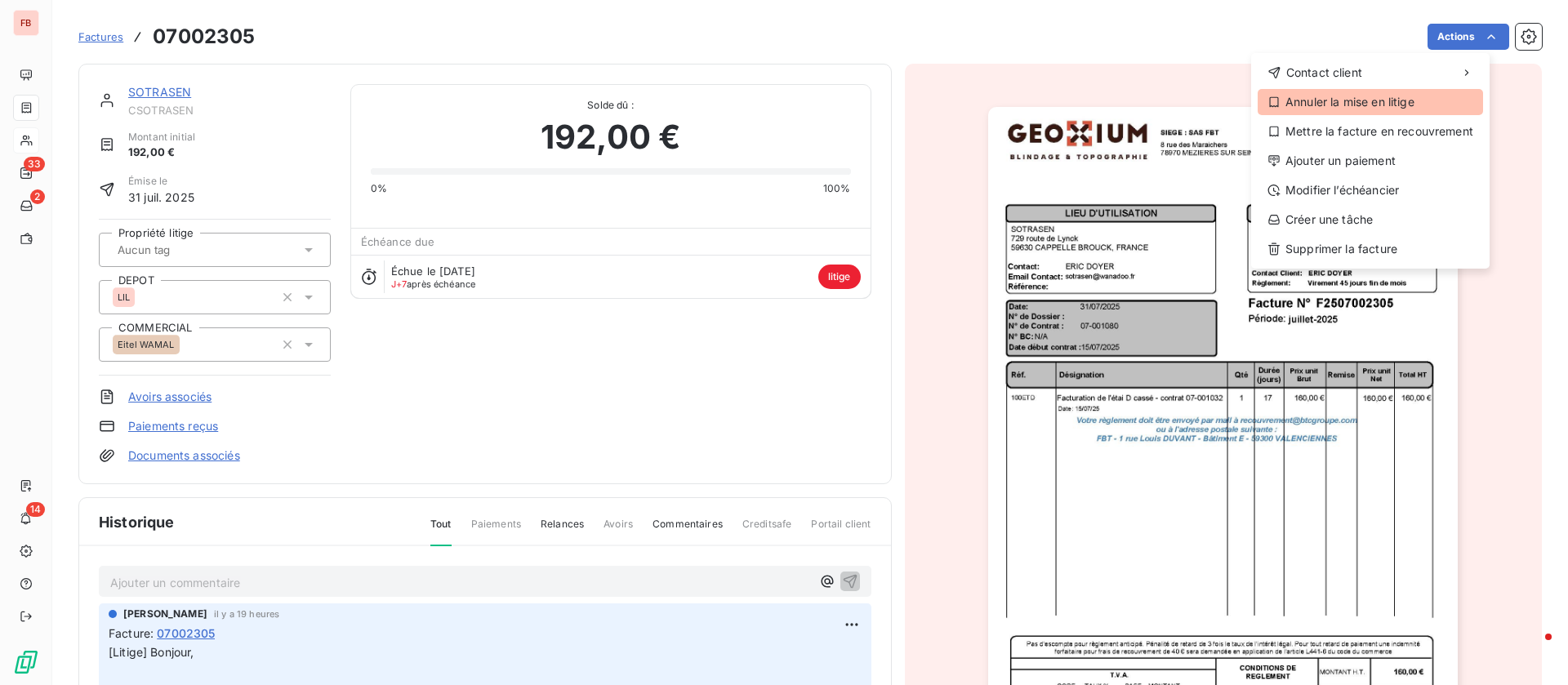
click at [1329, 98] on div "Annuler la mise en litige" at bounding box center [1369, 101] width 226 height 26
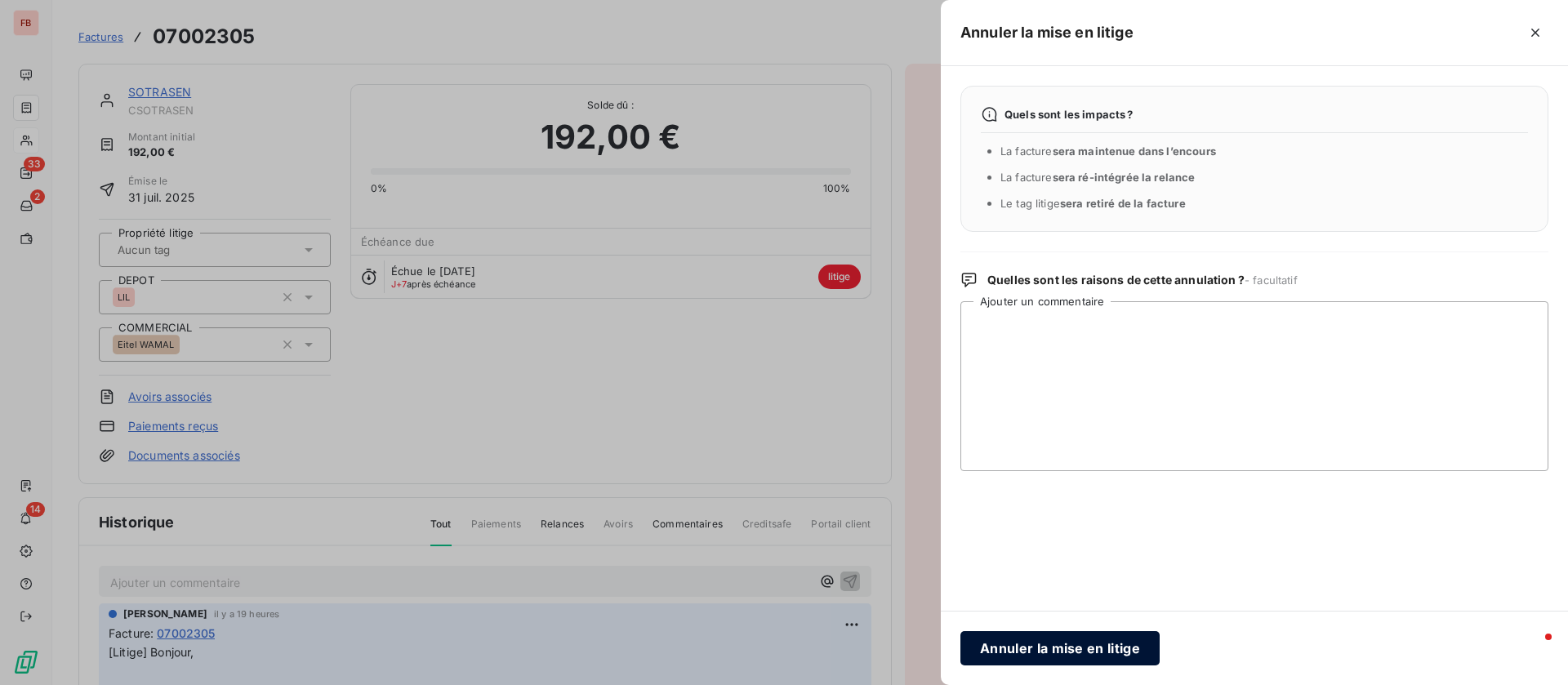
click at [1083, 649] on button "Annuler la mise en litige" at bounding box center [1060, 648] width 199 height 35
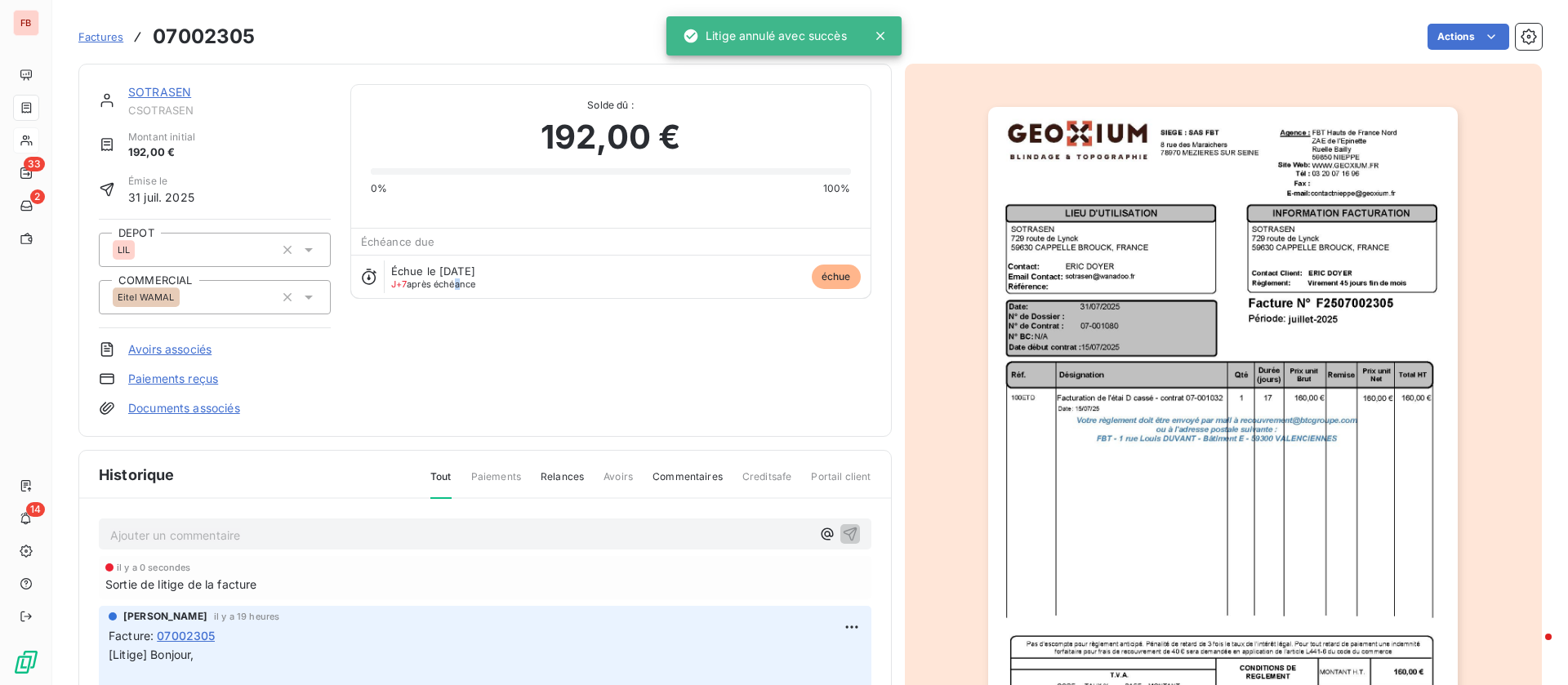
click at [453, 363] on div "SOTRASEN CSOTRASEN Montant initial 192,00 € Émise le [DATE] DEPOT LIL COMMERCIA…" at bounding box center [485, 250] width 772 height 332
click at [167, 90] on link "SOTRASEN" at bounding box center [160, 92] width 63 height 14
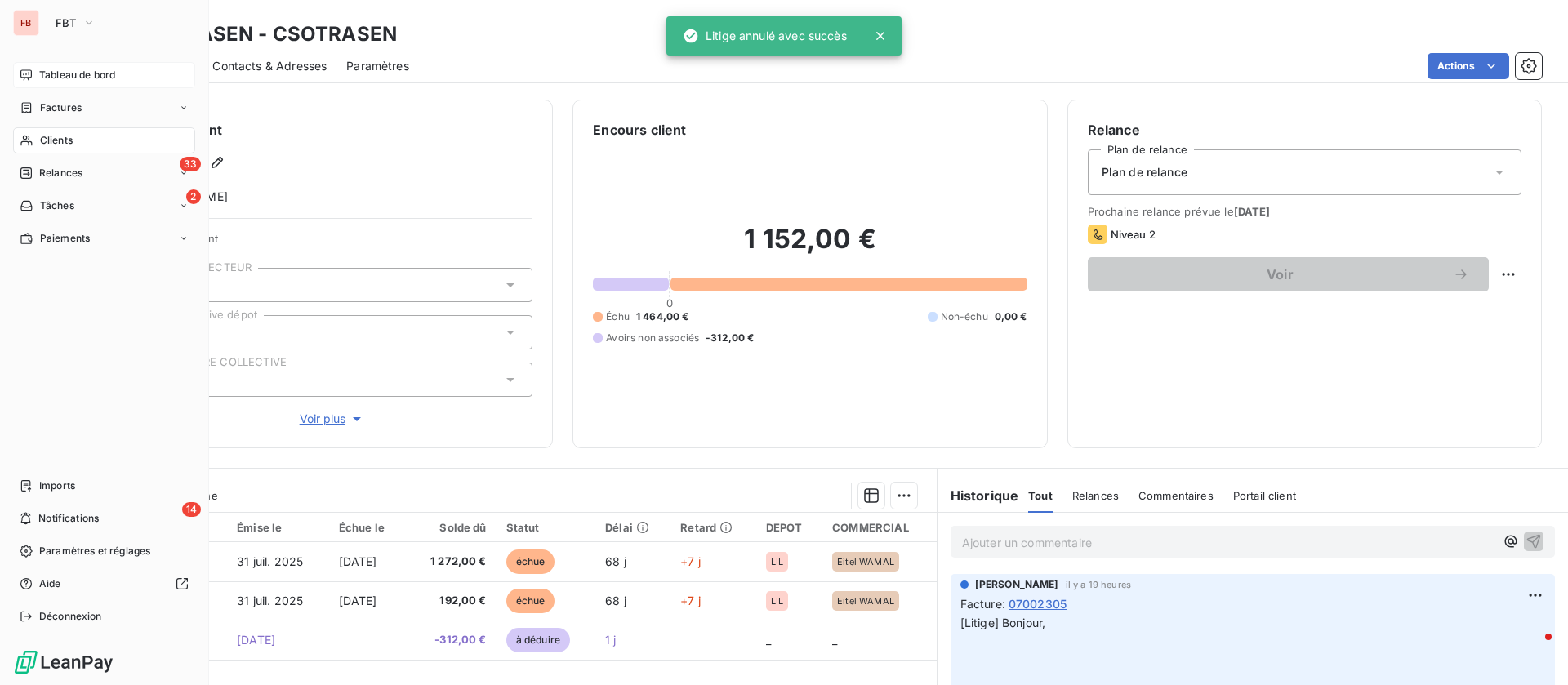
click at [29, 78] on icon at bounding box center [25, 74] width 13 height 13
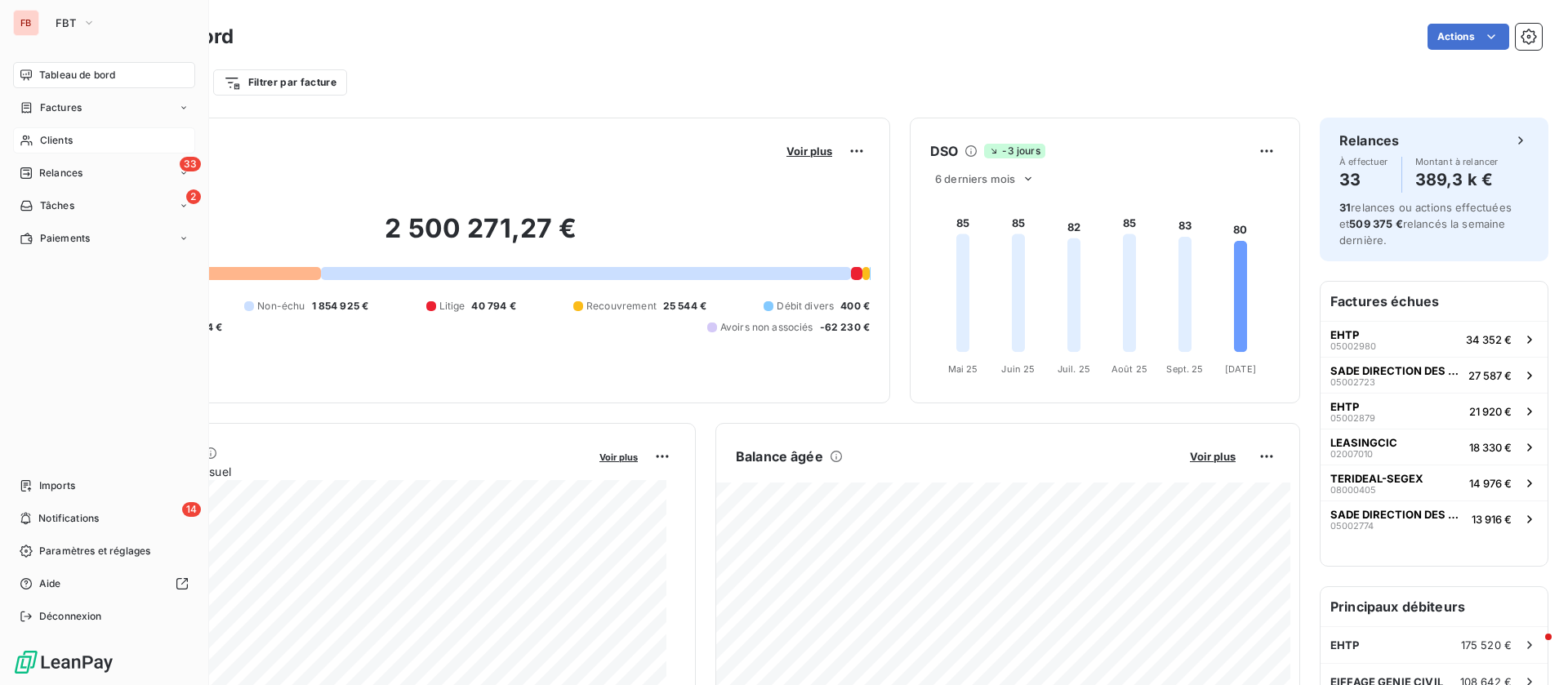
click at [45, 77] on span "Tableau de bord" at bounding box center [77, 74] width 76 height 14
click at [75, 133] on div "Clients" at bounding box center [104, 140] width 182 height 26
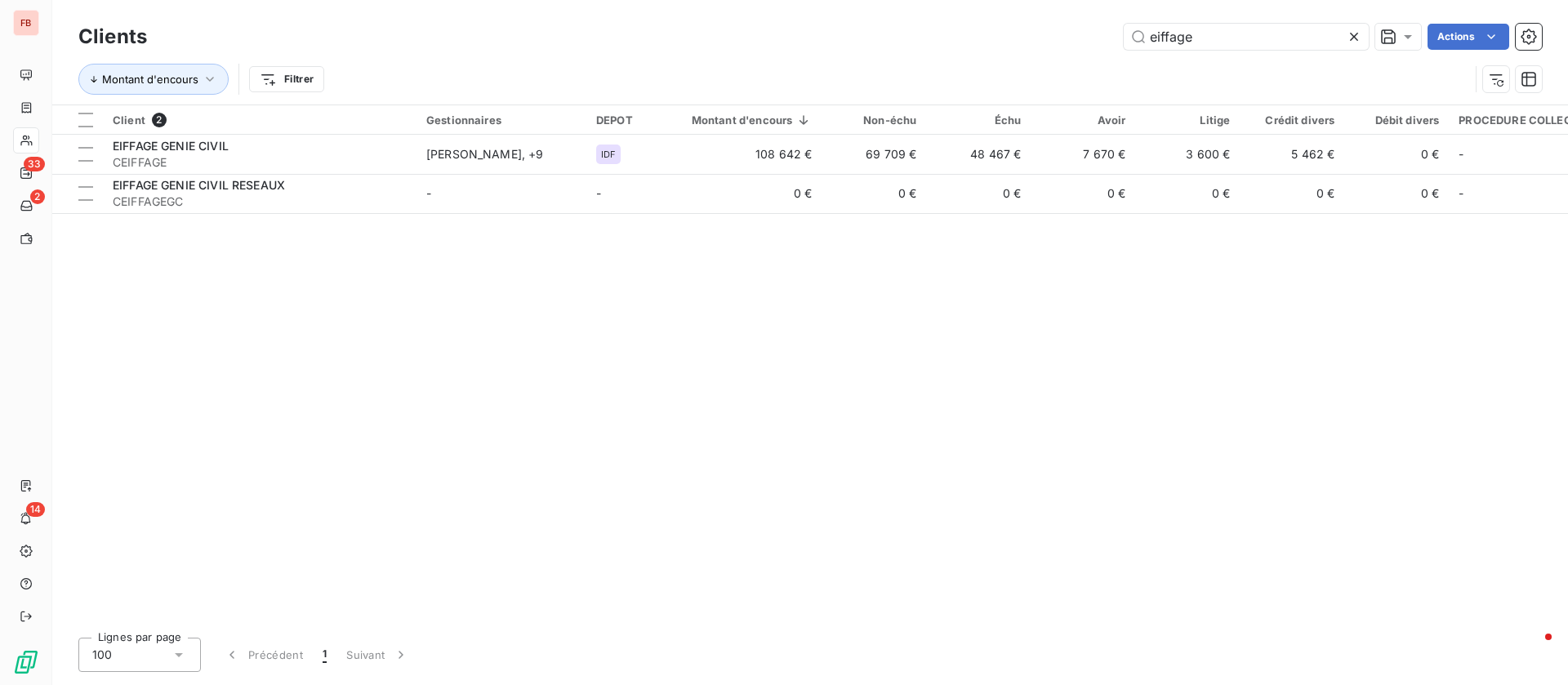
click at [1350, 33] on icon at bounding box center [1354, 37] width 8 height 8
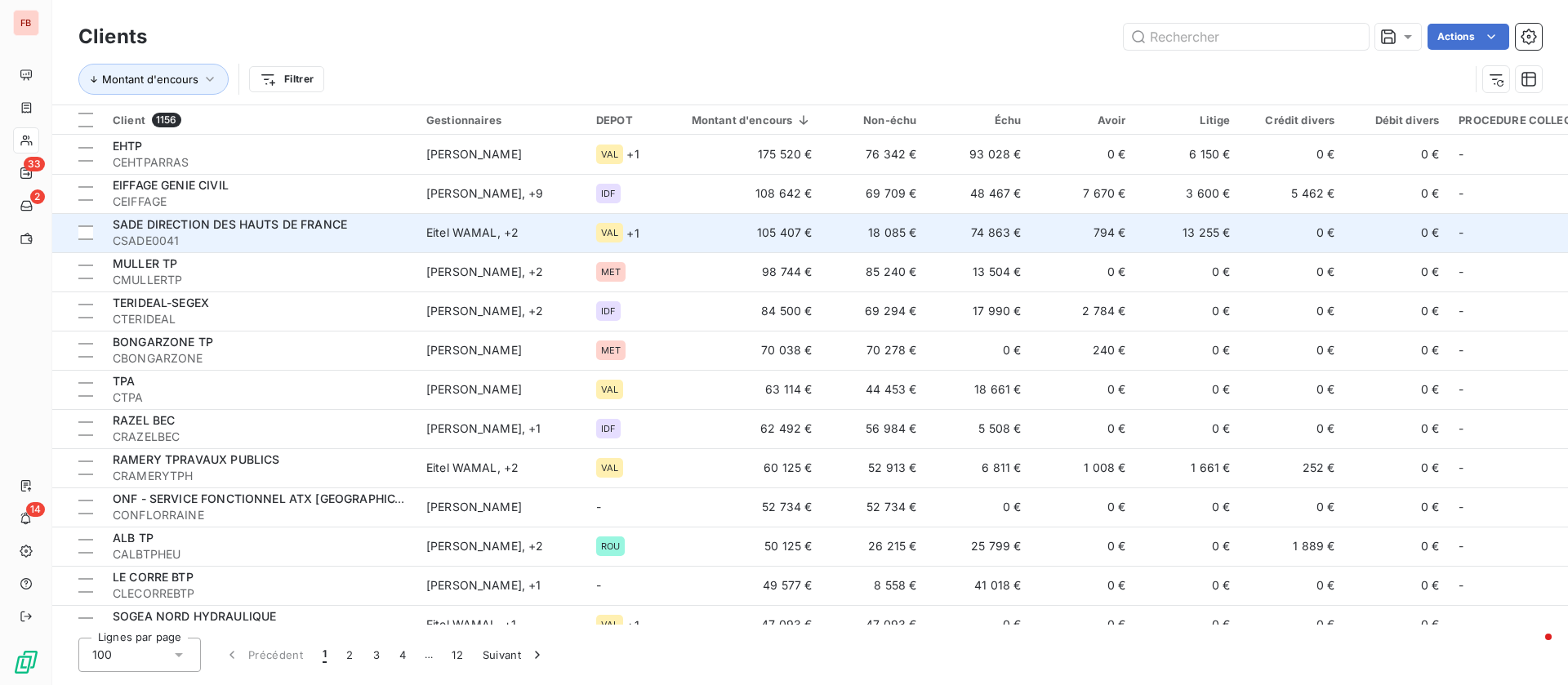
click at [1031, 236] on td "794 €" at bounding box center [1083, 232] width 105 height 39
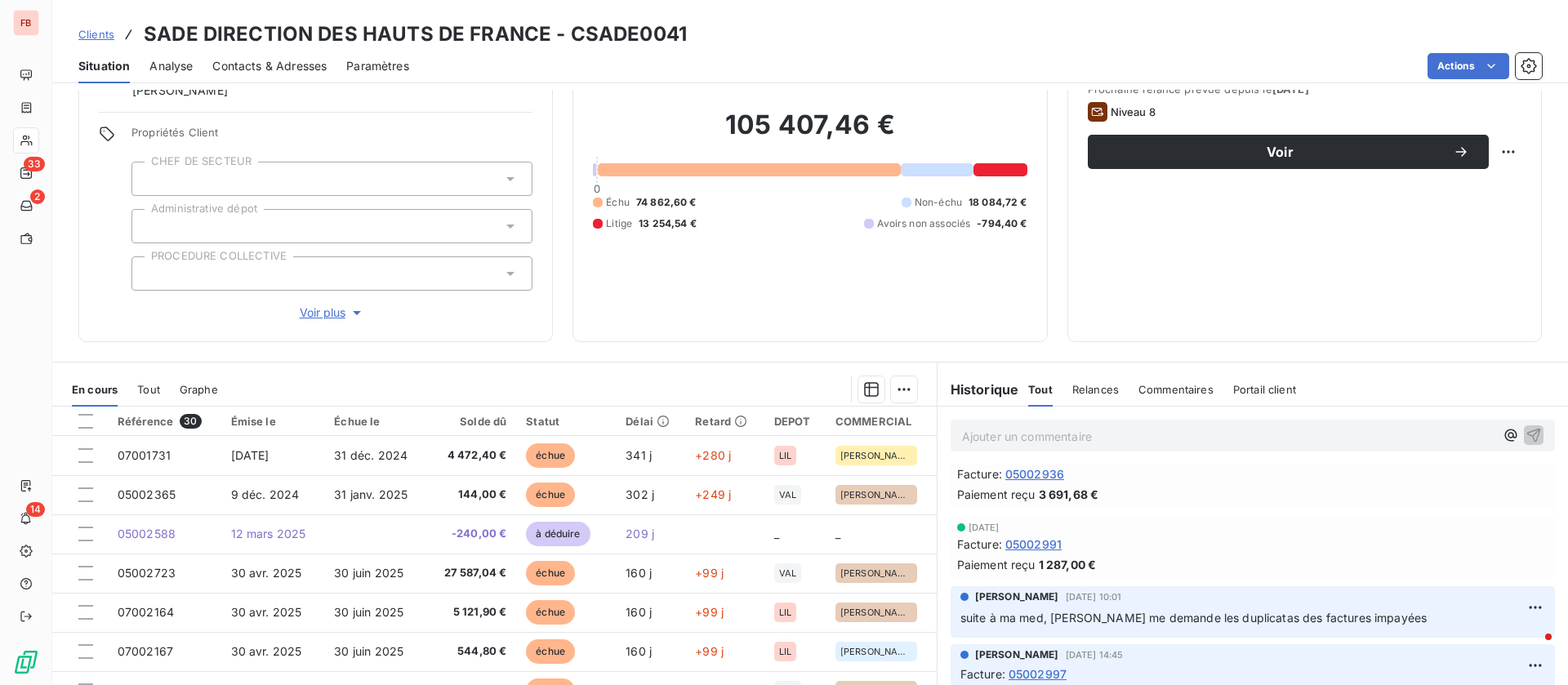
scroll to position [612, 0]
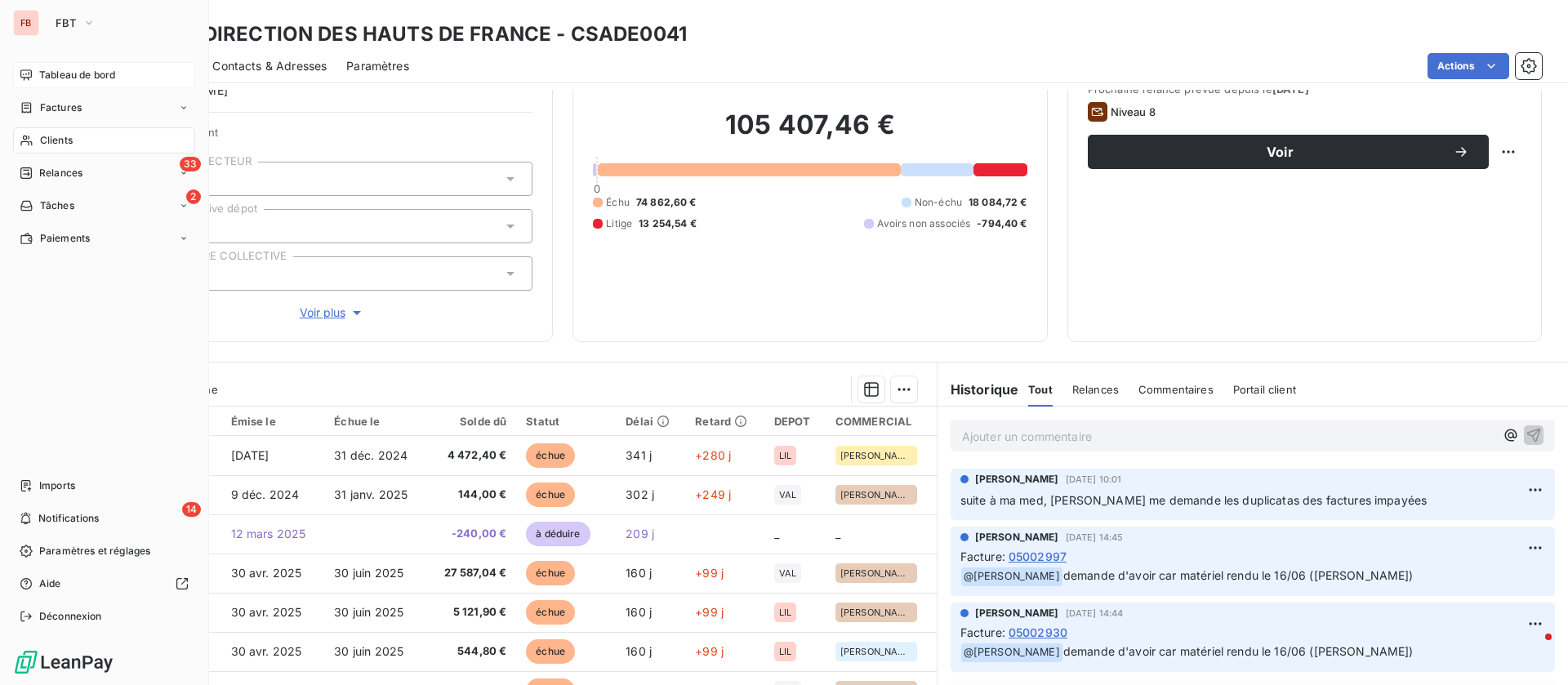
click at [51, 77] on span "Tableau de bord" at bounding box center [77, 74] width 76 height 14
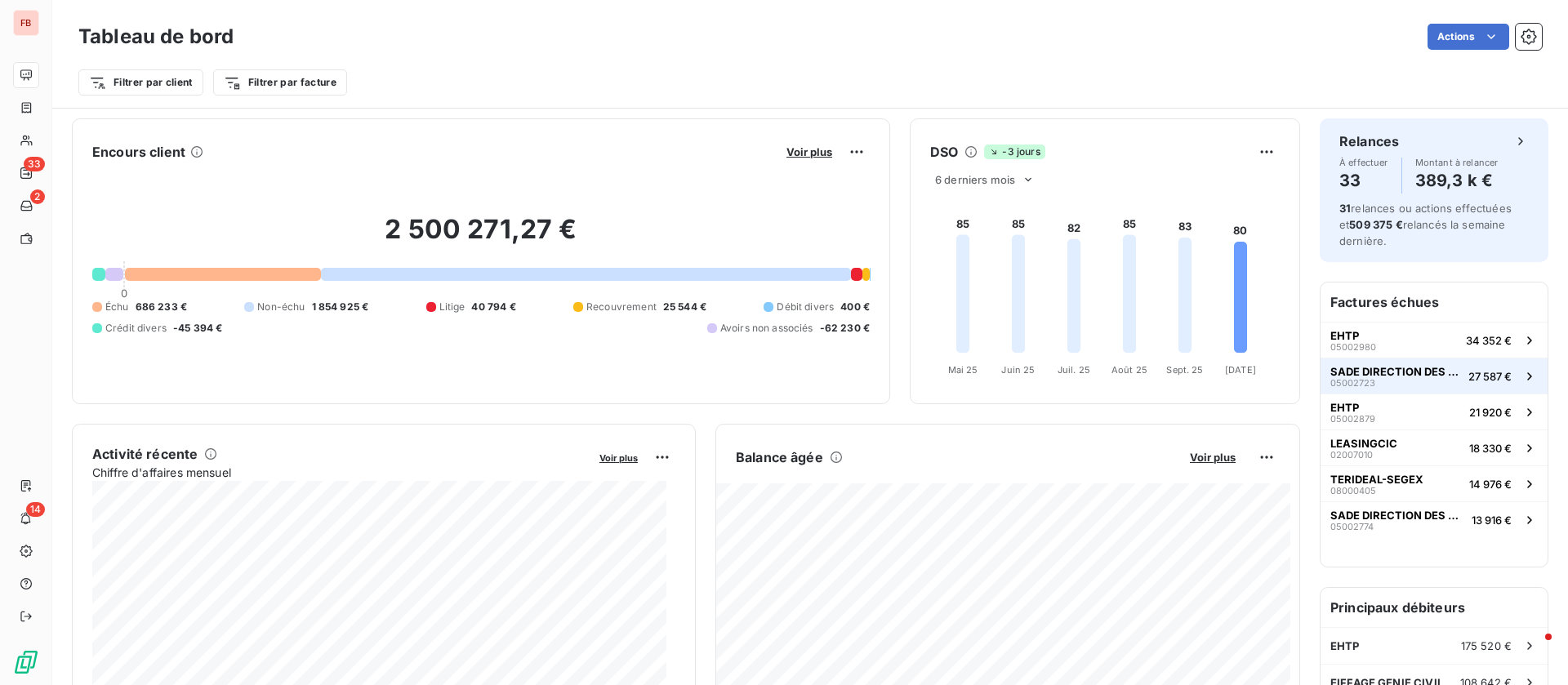
scroll to position [123, 0]
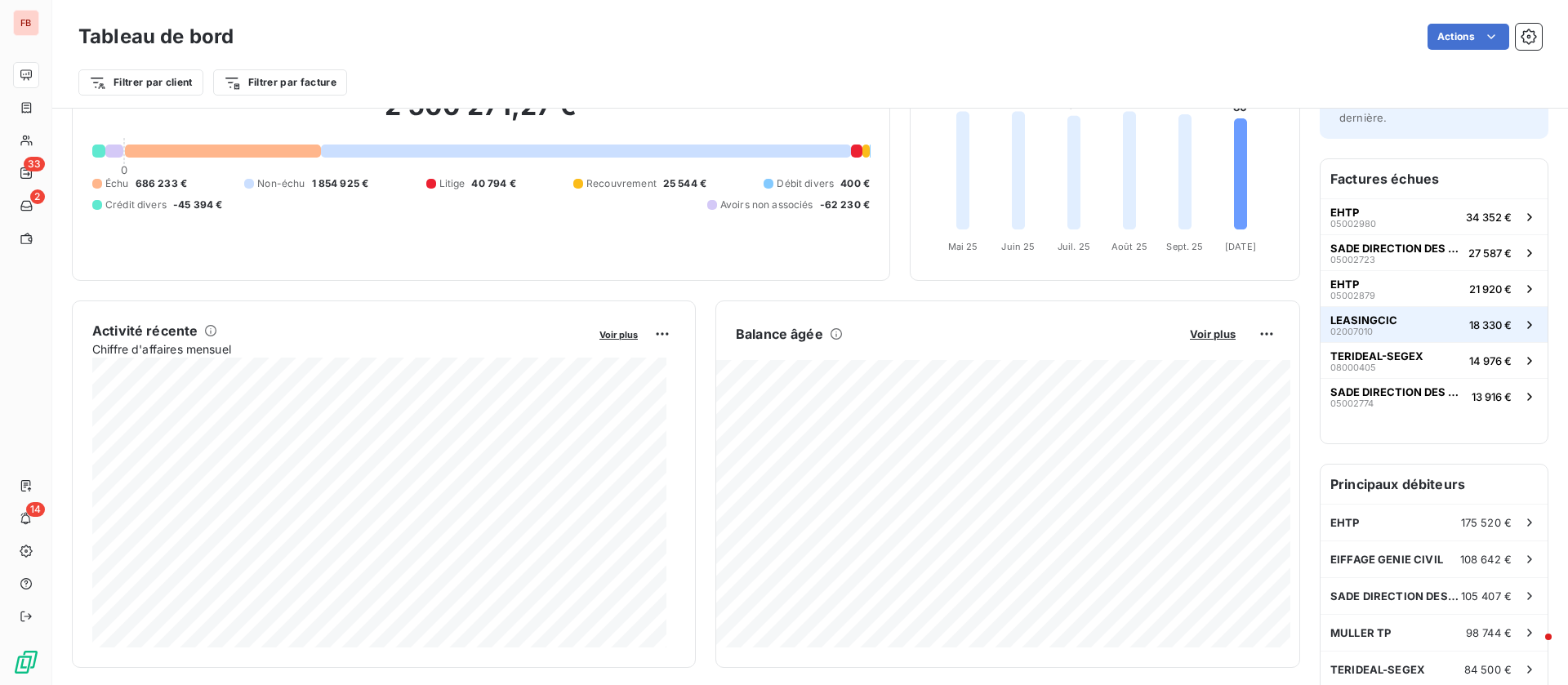
click at [1408, 335] on button "LEASINGCIC 02007010 18 330 €" at bounding box center [1434, 323] width 227 height 36
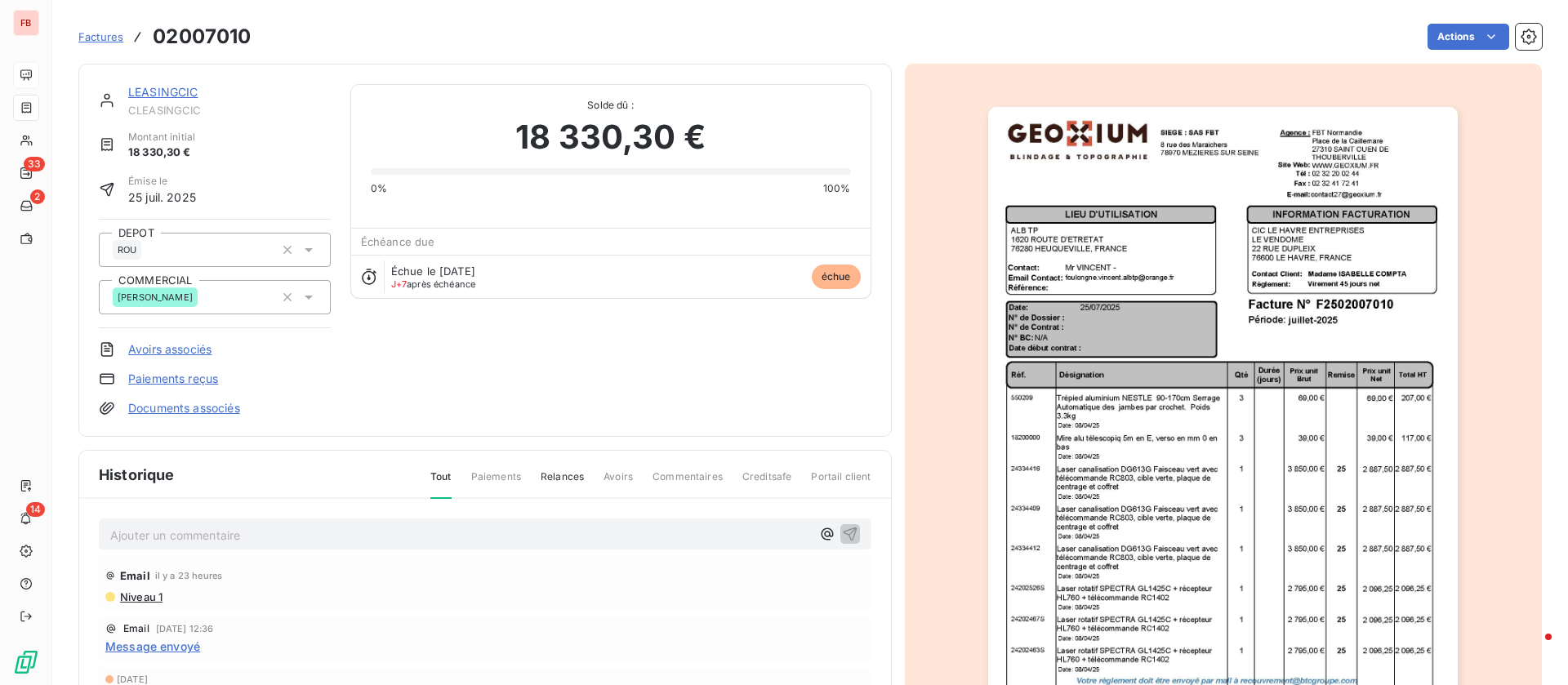
click at [1095, 287] on img "button" at bounding box center [1222, 439] width 470 height 665
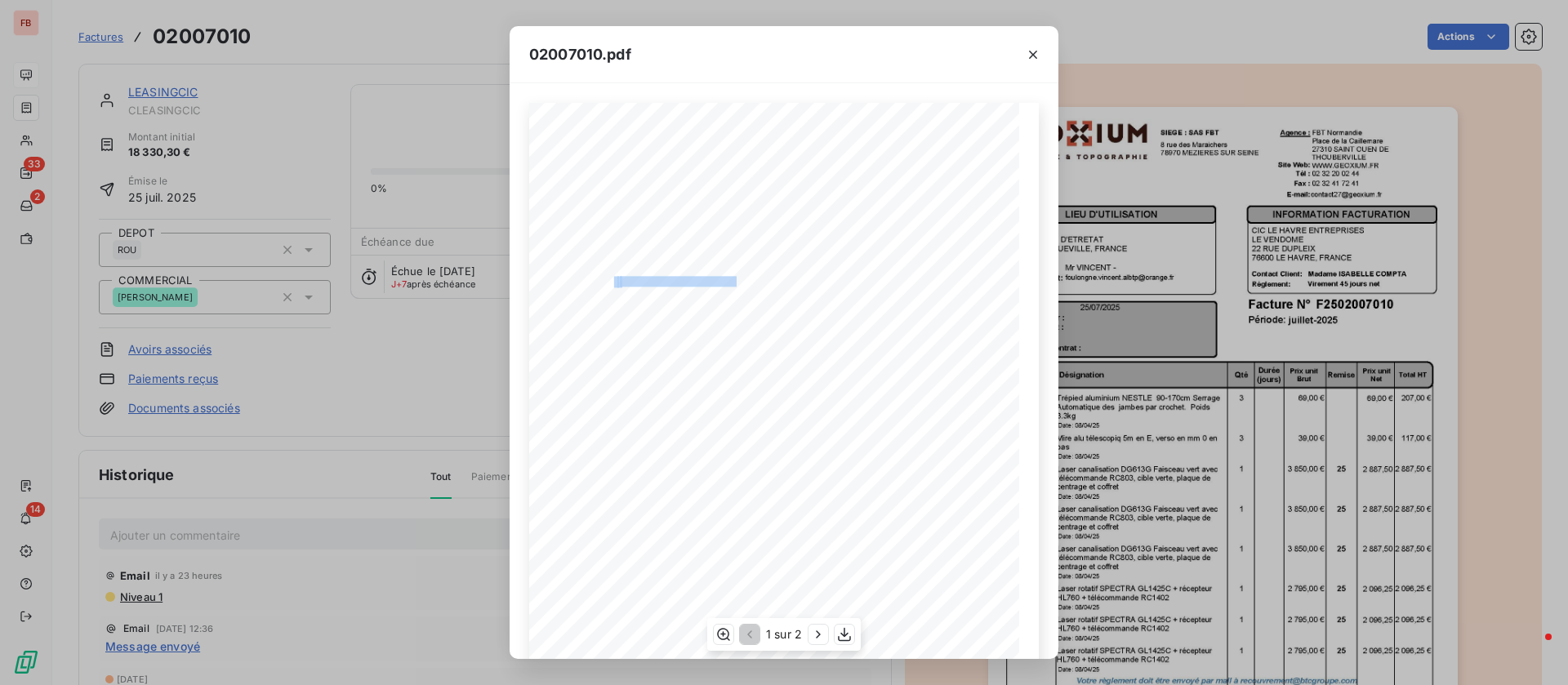
drag, startPoint x: 607, startPoint y: 279, endPoint x: 728, endPoint y: 281, distance: 121.0
click at [728, 281] on div "Qté Prix unit Brut Durée (jours) Désignation Remise Total HT Prix unit Net Réf.…" at bounding box center [784, 449] width 490 height 693
click at [683, 280] on span "[EMAIL_ADDRESS][DOMAIN_NAME]" at bounding box center [677, 280] width 114 height 8
drag, startPoint x: 610, startPoint y: 278, endPoint x: 729, endPoint y: 280, distance: 119.0
click at [729, 280] on div "Qté Prix unit Brut Durée (jours) Désignation Remise Total HT Prix unit Net Réf.…" at bounding box center [784, 449] width 490 height 693
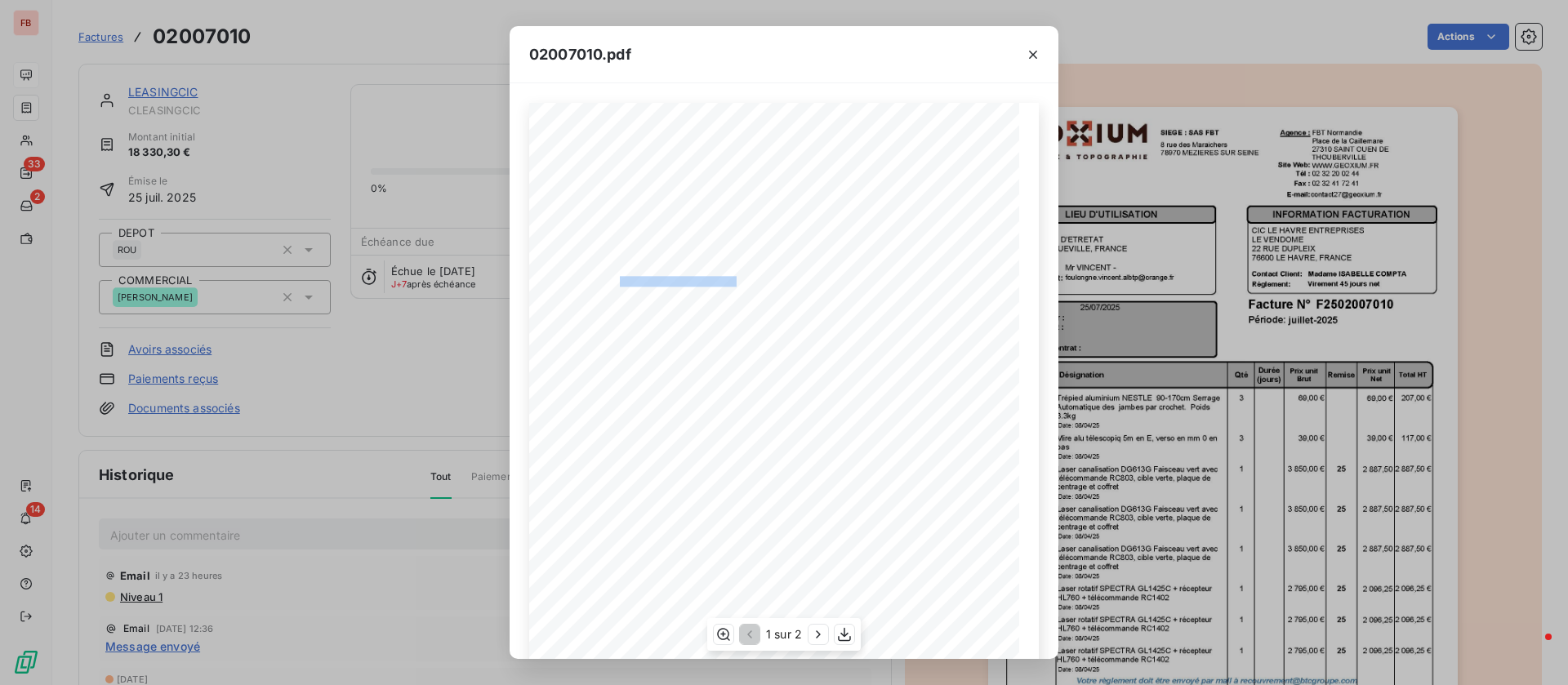
copy span "[EMAIL_ADDRESS][DOMAIN_NAME]"
drag, startPoint x: 321, startPoint y: 330, endPoint x: 172, endPoint y: 174, distance: 215.7
click at [319, 330] on div "02007010.pdf Qté Prix unit Brut Durée (jours) Désignation Remise Total HT Prix …" at bounding box center [784, 342] width 1568 height 685
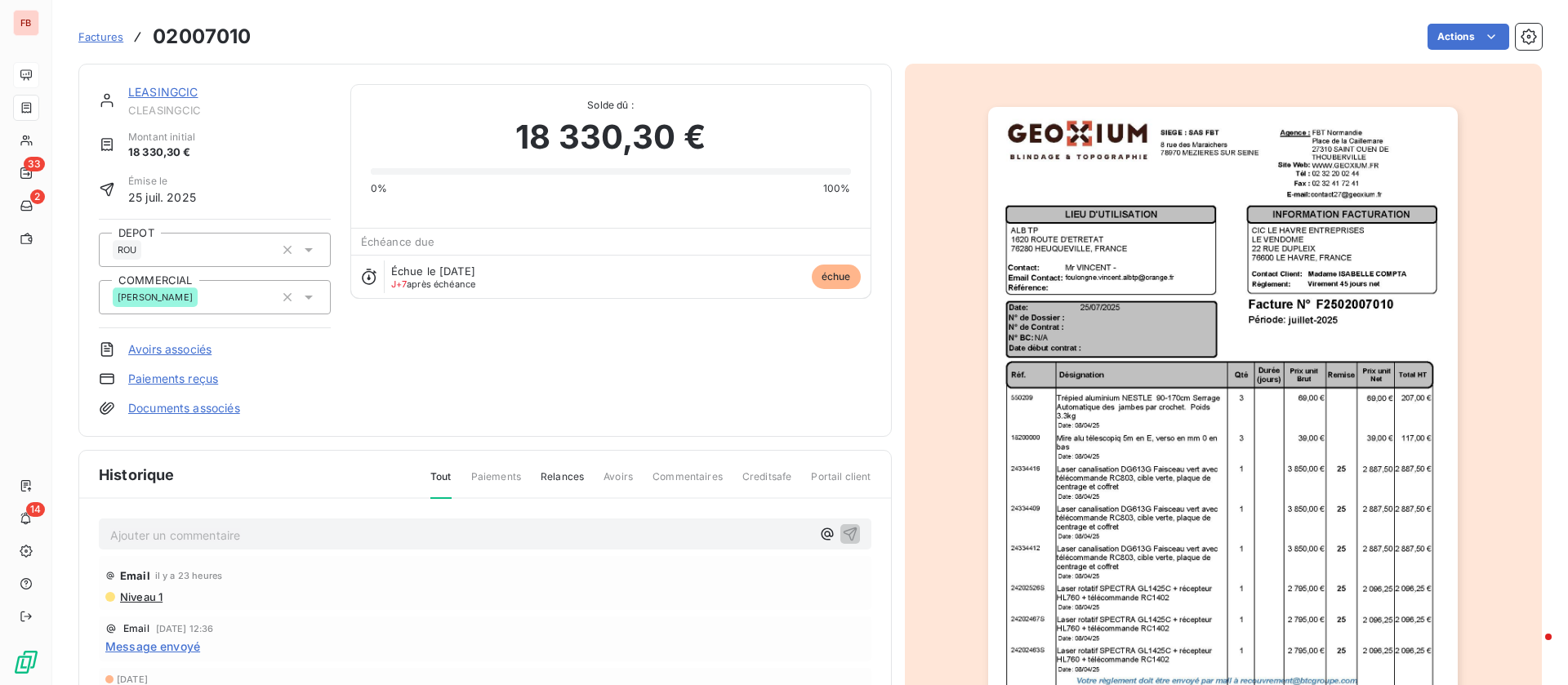
click at [166, 90] on link "LEASINGCIC" at bounding box center [163, 92] width 70 height 14
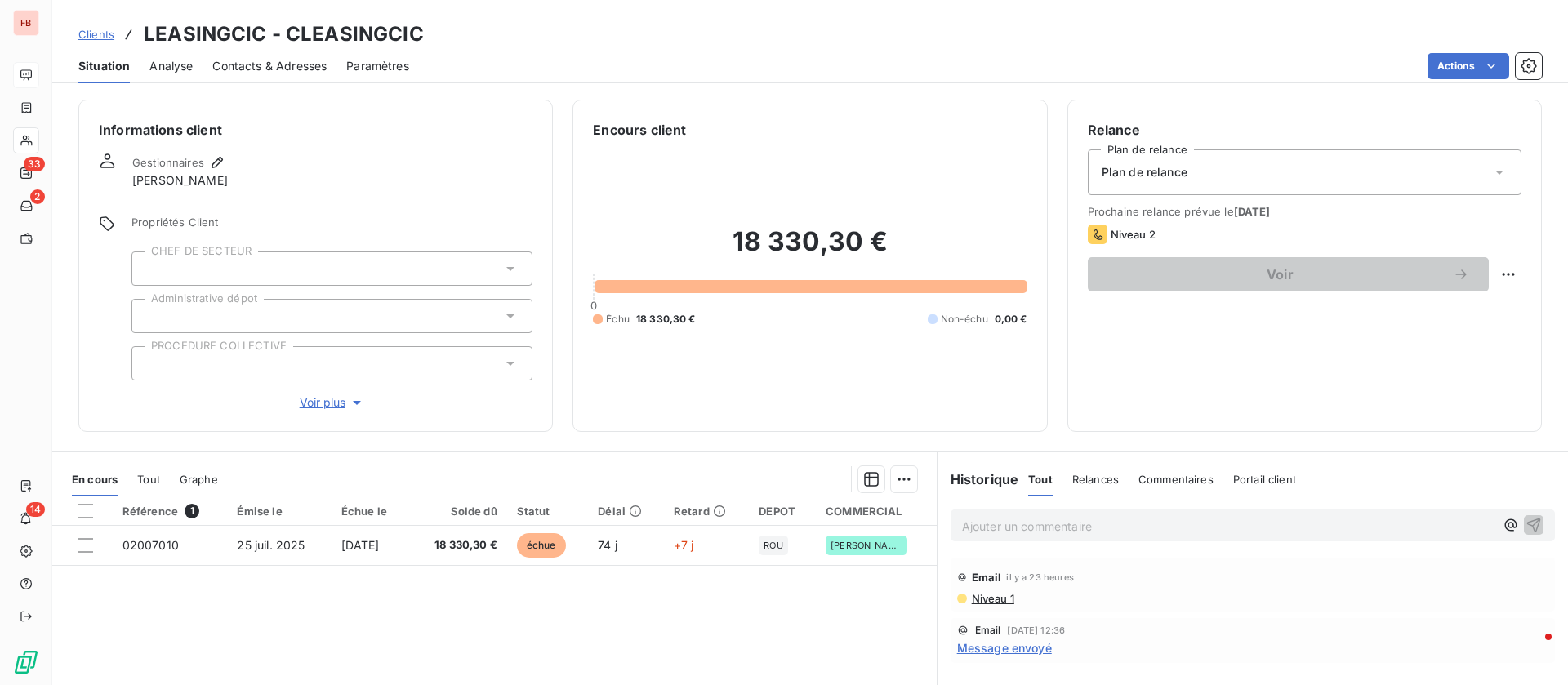
click at [258, 63] on span "Contacts & Adresses" at bounding box center [269, 66] width 114 height 16
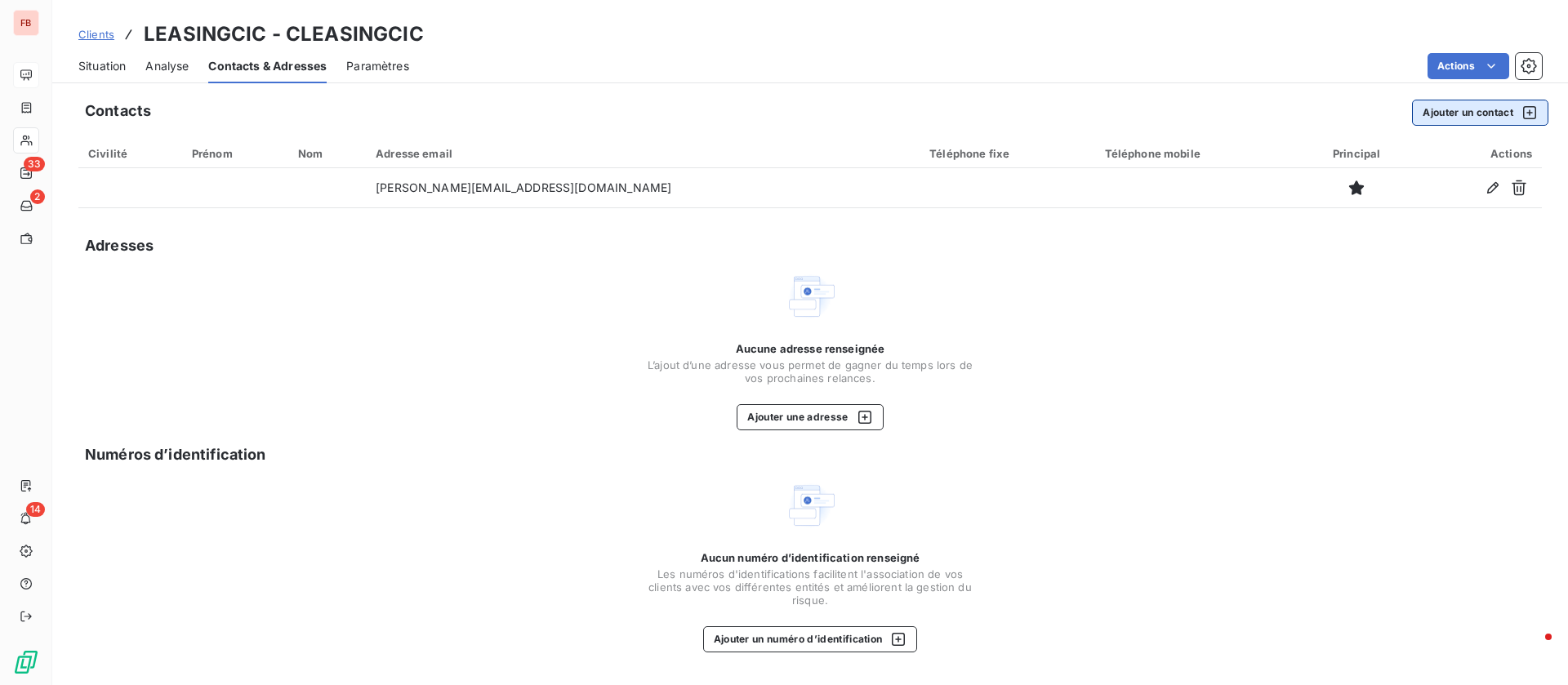
click at [1469, 110] on button "Ajouter un contact" at bounding box center [1479, 112] width 136 height 26
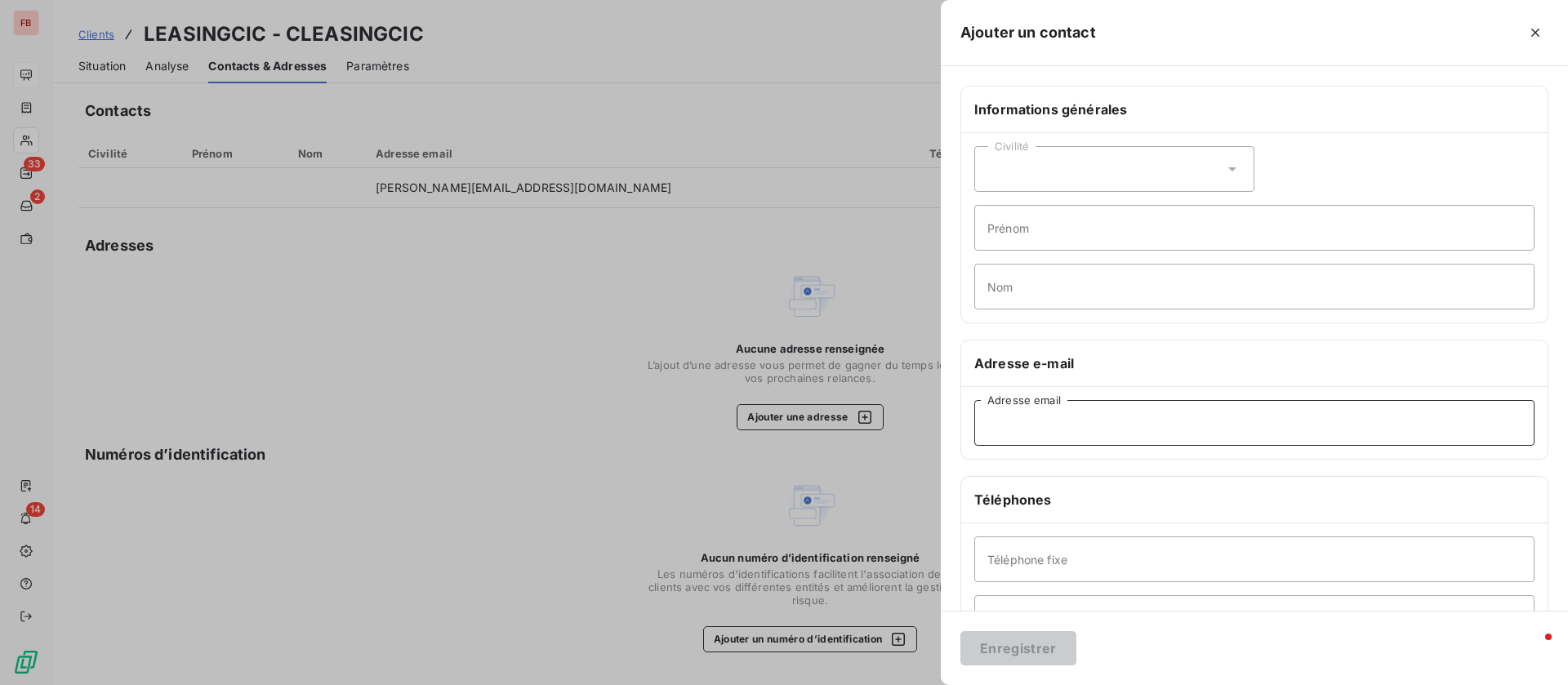
click at [1092, 421] on input "Adresse email" at bounding box center [1254, 423] width 560 height 46
paste input "[EMAIL_ADDRESS][DOMAIN_NAME]"
type input "[EMAIL_ADDRESS][DOMAIN_NAME]"
click at [1008, 646] on button "Enregistrer" at bounding box center [1018, 648] width 116 height 35
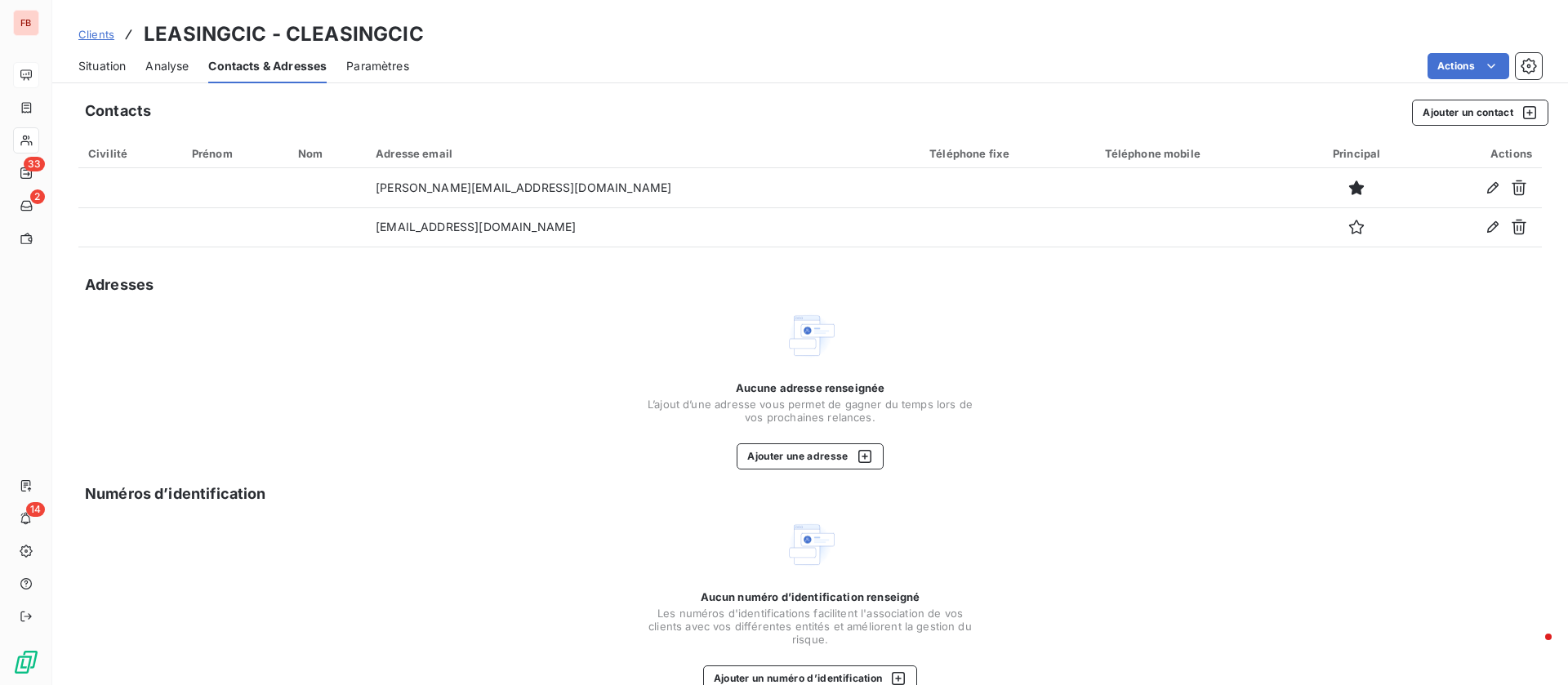
click at [107, 61] on span "Situation" at bounding box center [102, 66] width 47 height 16
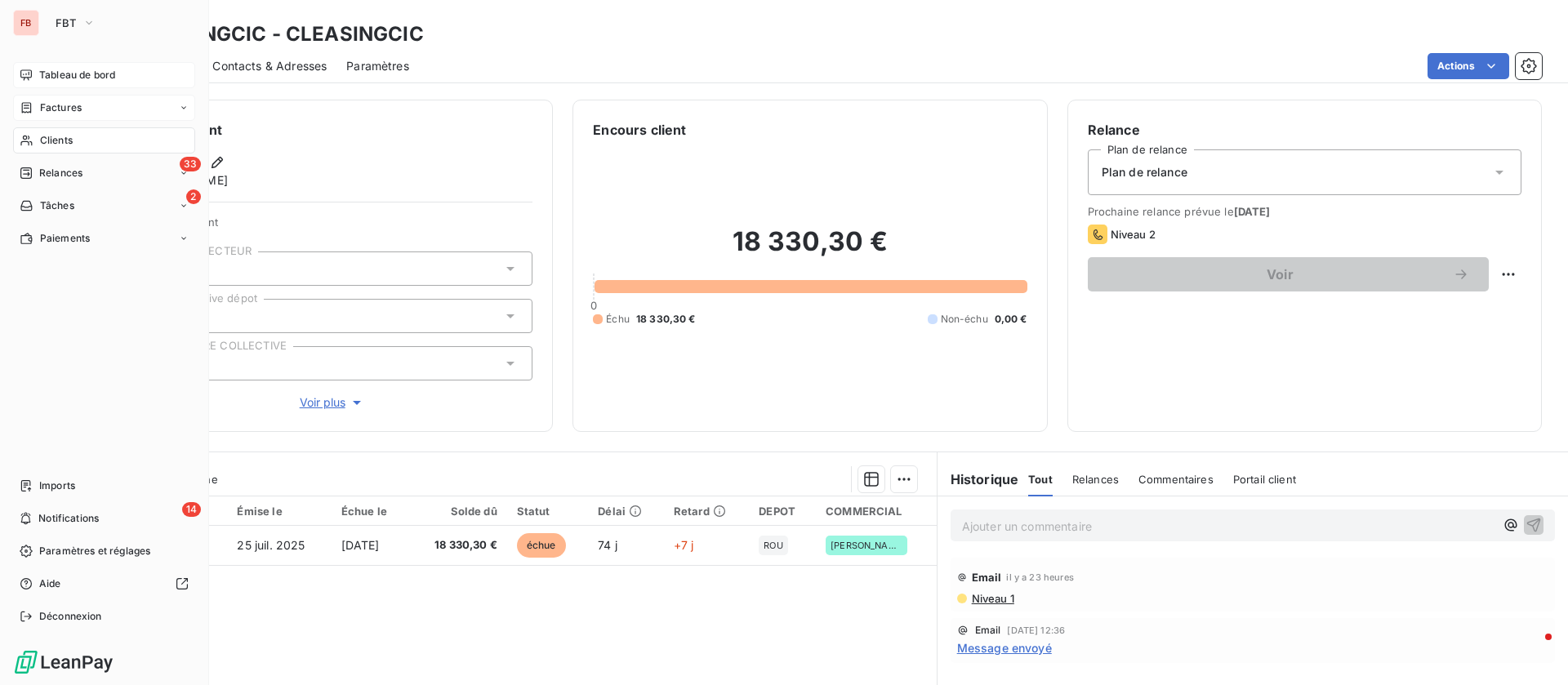
click at [92, 110] on div "Factures" at bounding box center [104, 107] width 182 height 26
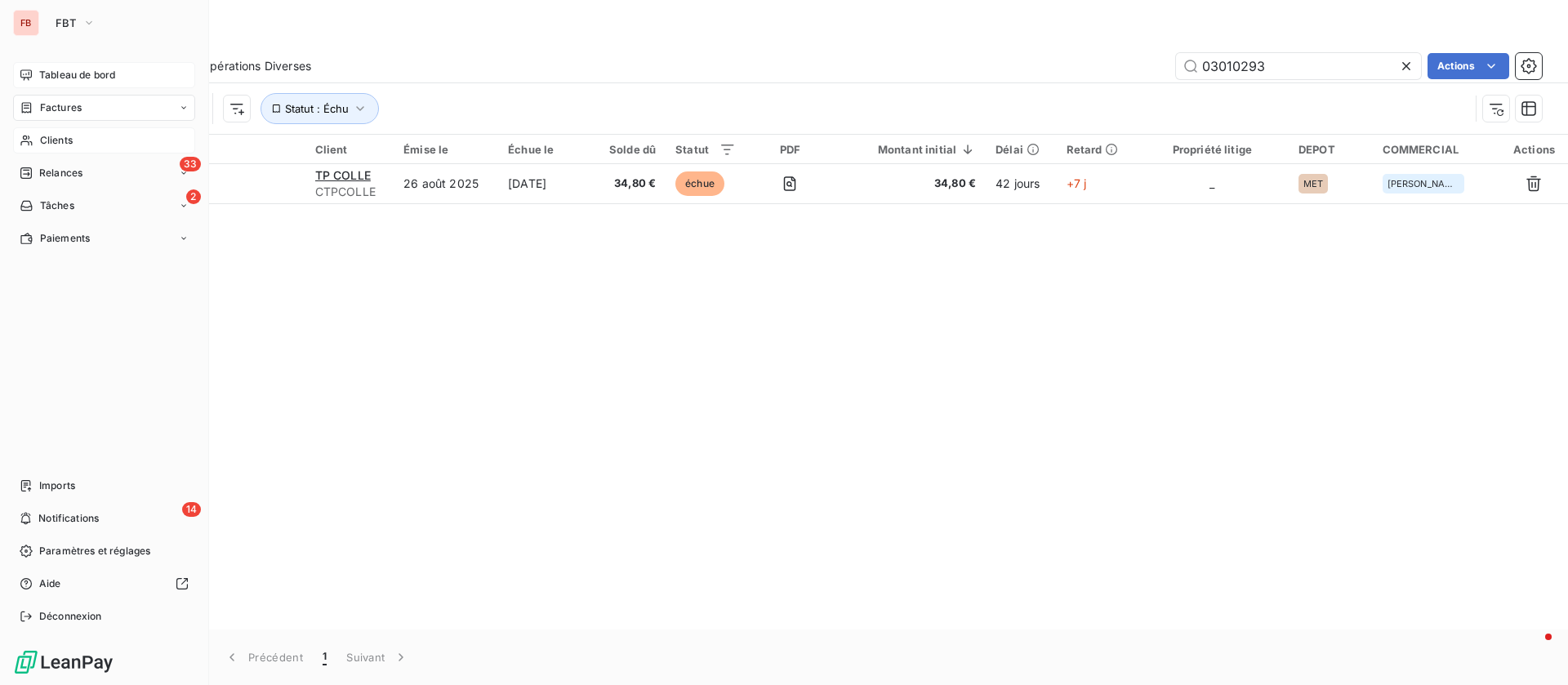
click at [75, 145] on div "Clients" at bounding box center [104, 140] width 182 height 26
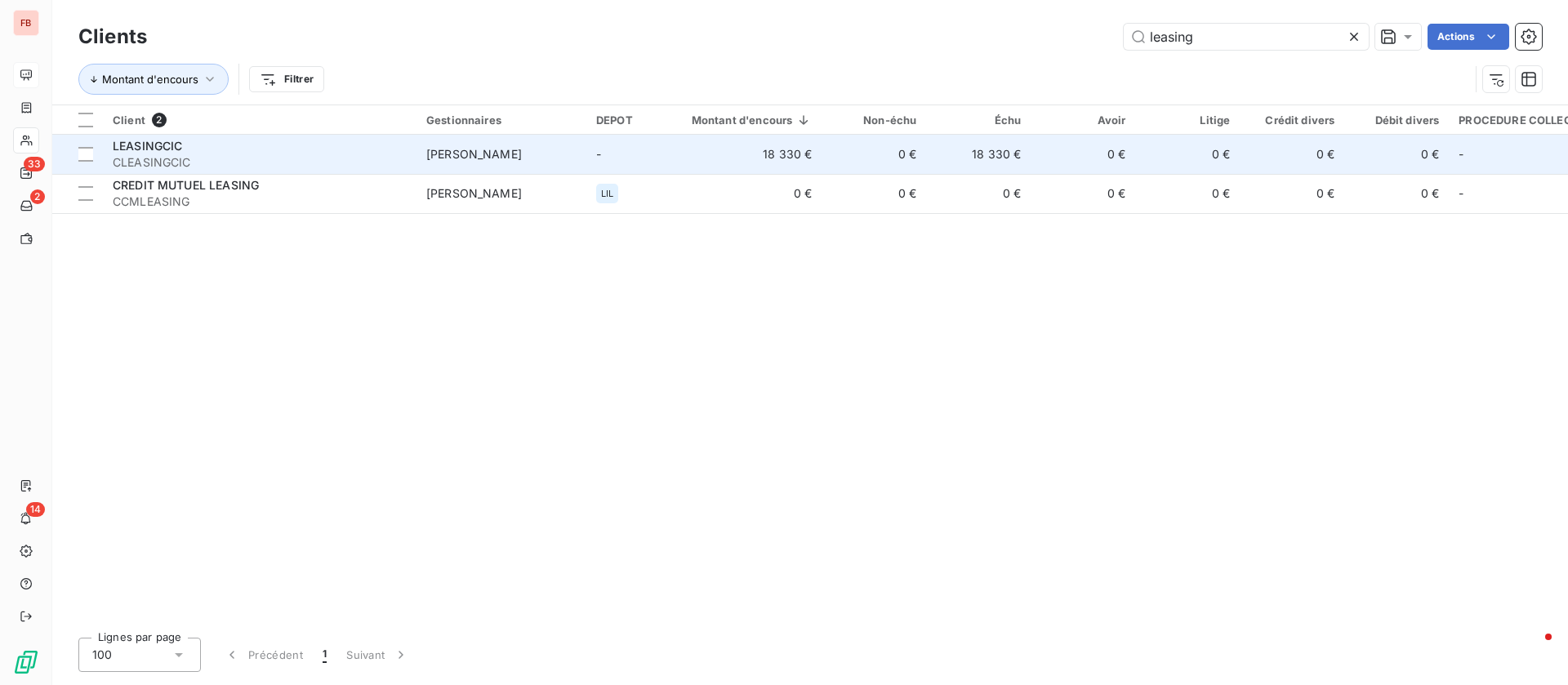
type input "leasing"
click at [408, 144] on td "LEASINGCIC CLEASINGCIC" at bounding box center [259, 154] width 313 height 39
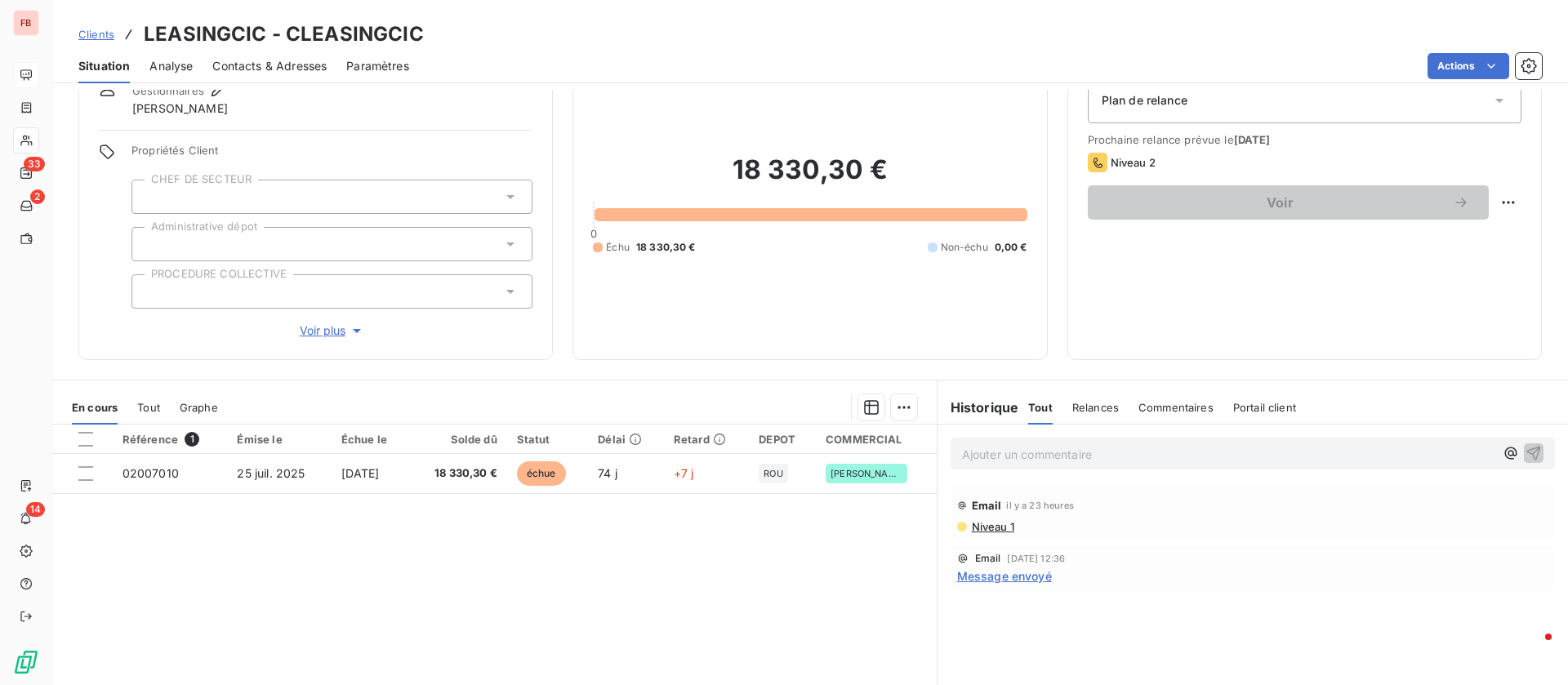
scroll to position [122, 0]
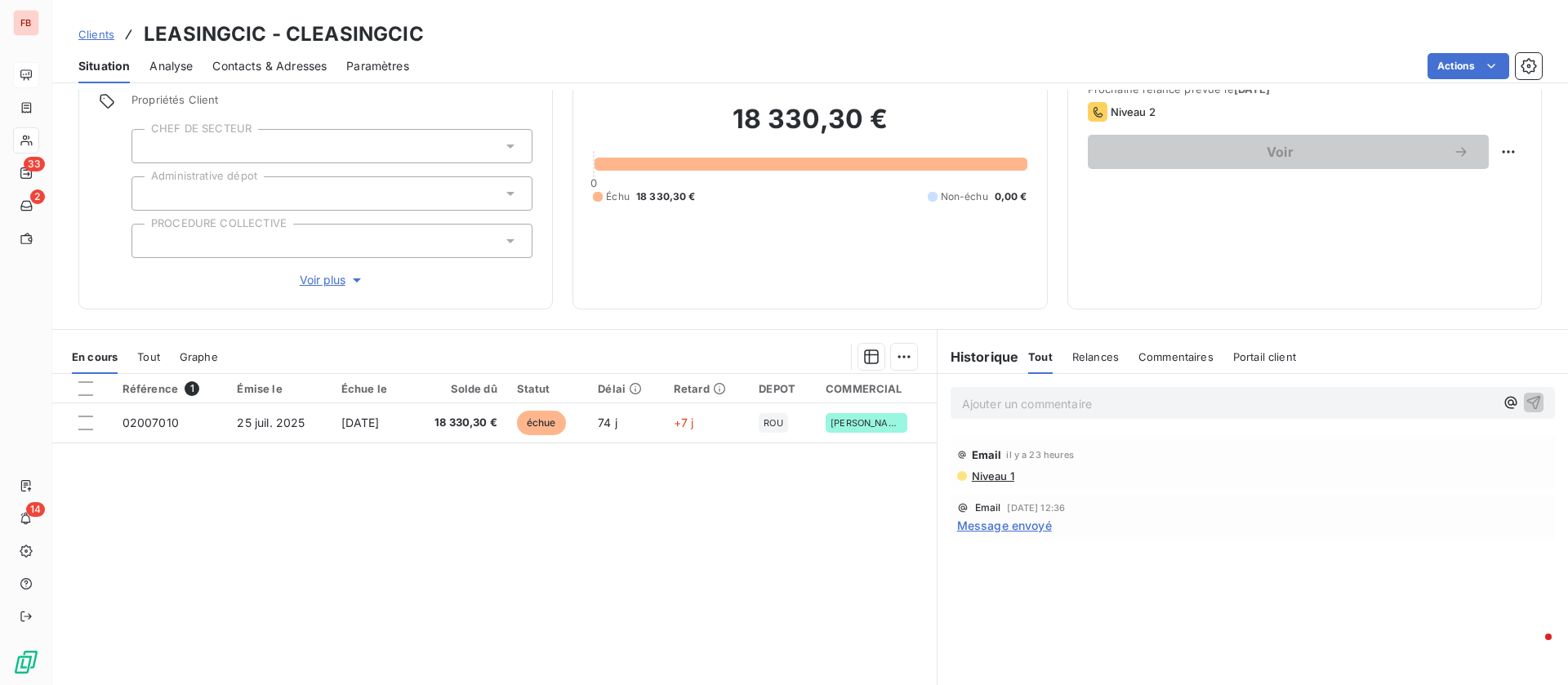
click at [988, 475] on span "Niveau 1" at bounding box center [992, 476] width 44 height 13
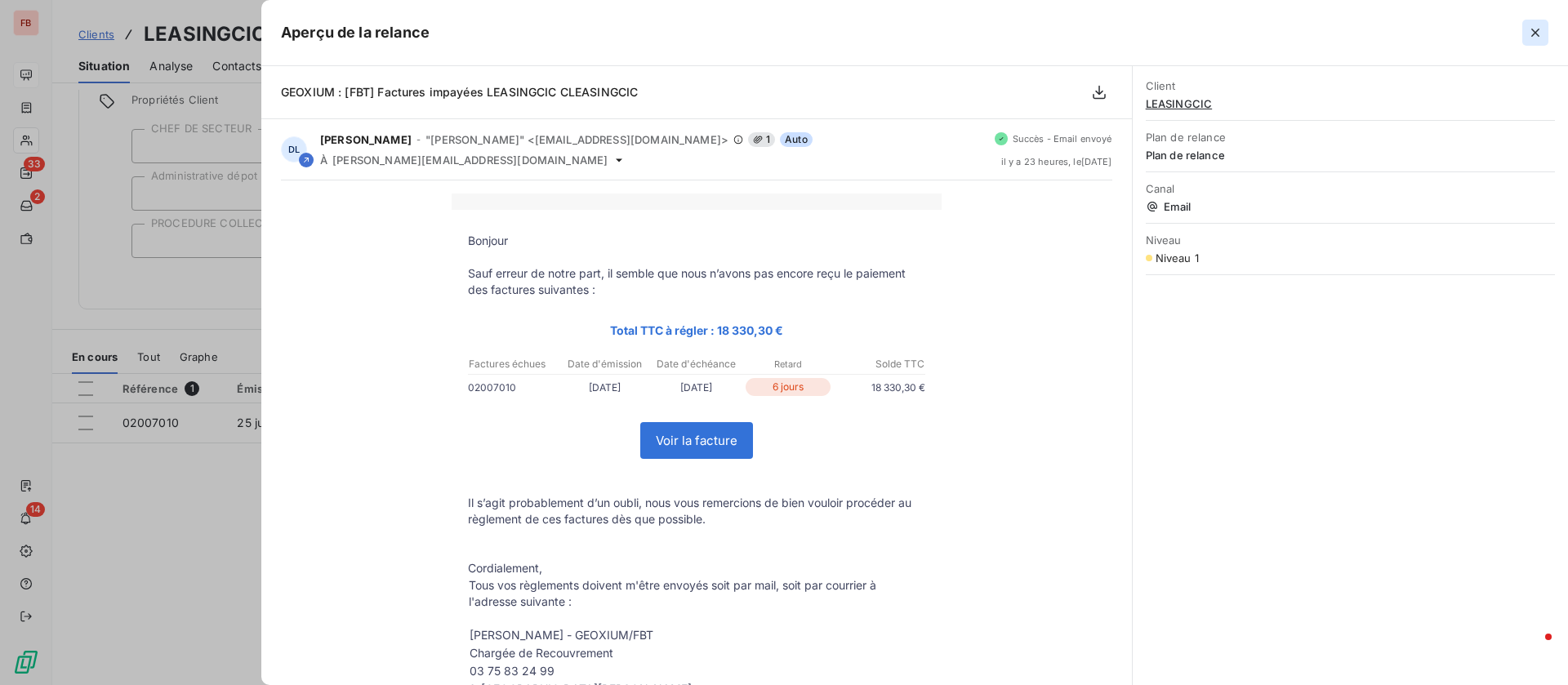
click at [1533, 35] on icon "button" at bounding box center [1535, 33] width 8 height 8
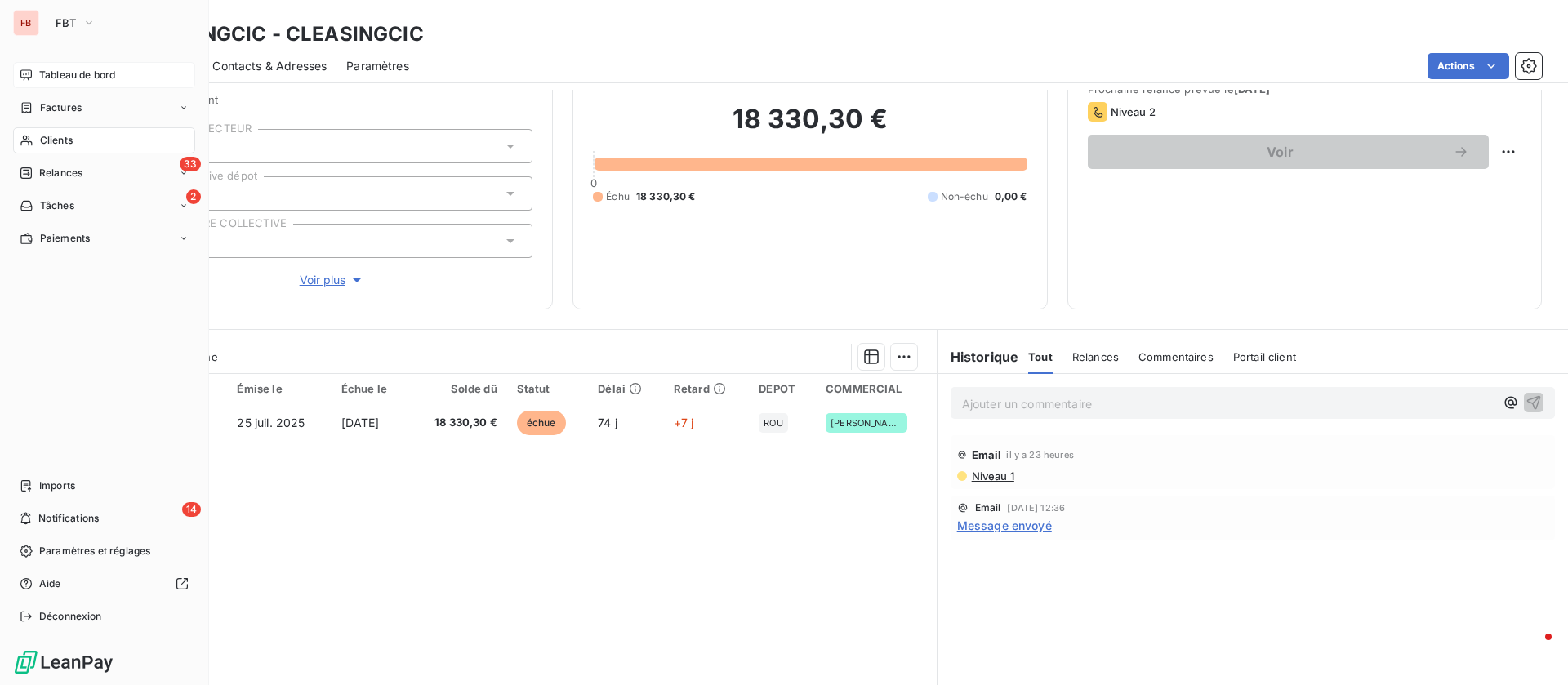
click at [49, 137] on span "Clients" at bounding box center [56, 140] width 33 height 14
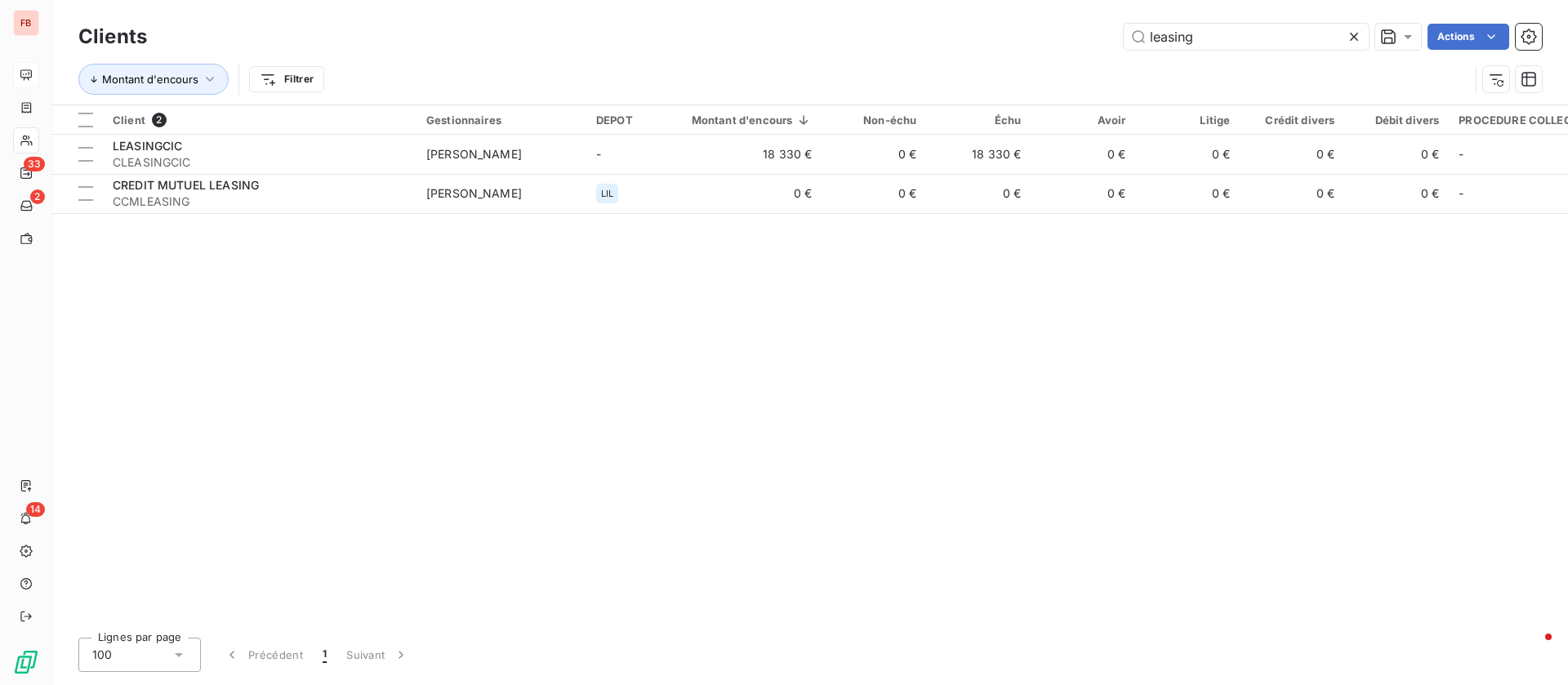
click at [1348, 36] on icon at bounding box center [1353, 36] width 16 height 16
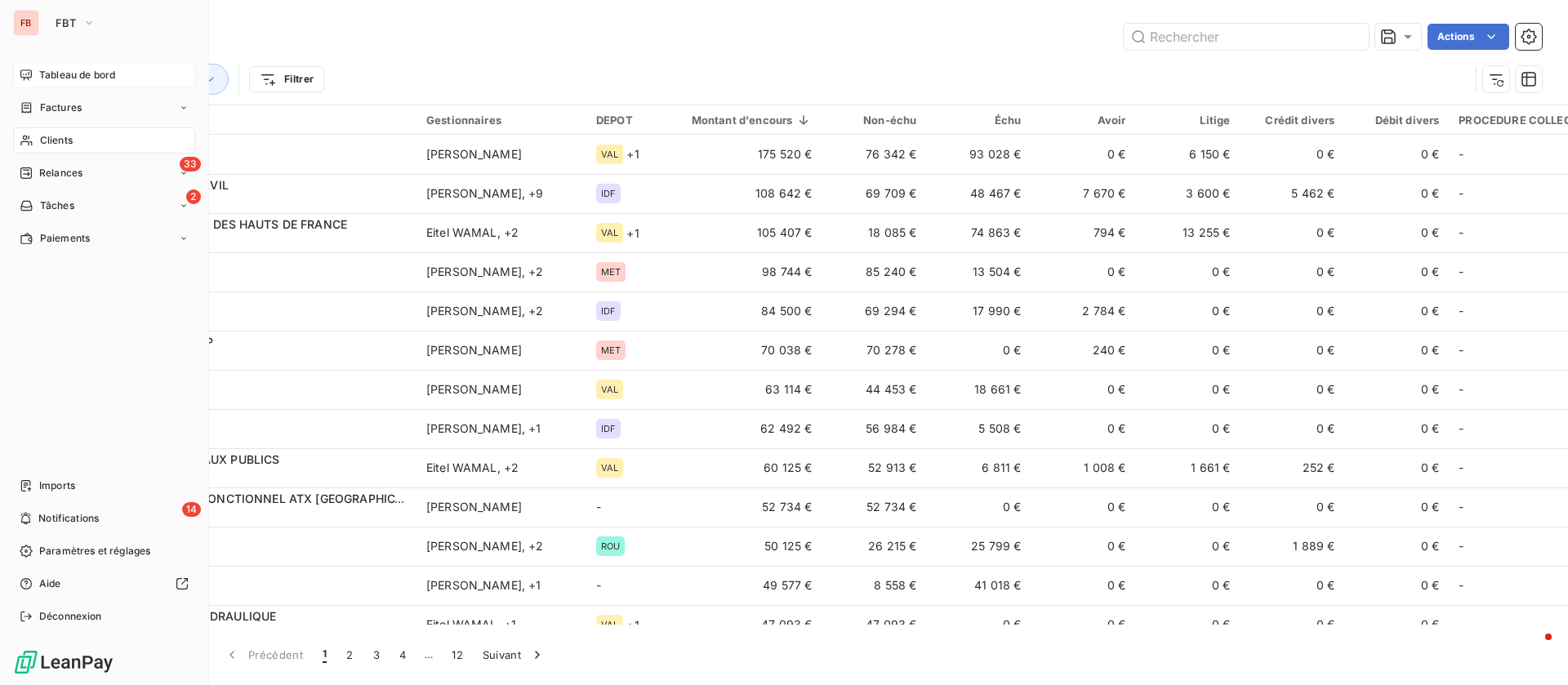
click at [87, 142] on div "Clients" at bounding box center [104, 140] width 182 height 26
click at [75, 13] on button "FBT" at bounding box center [75, 23] width 60 height 26
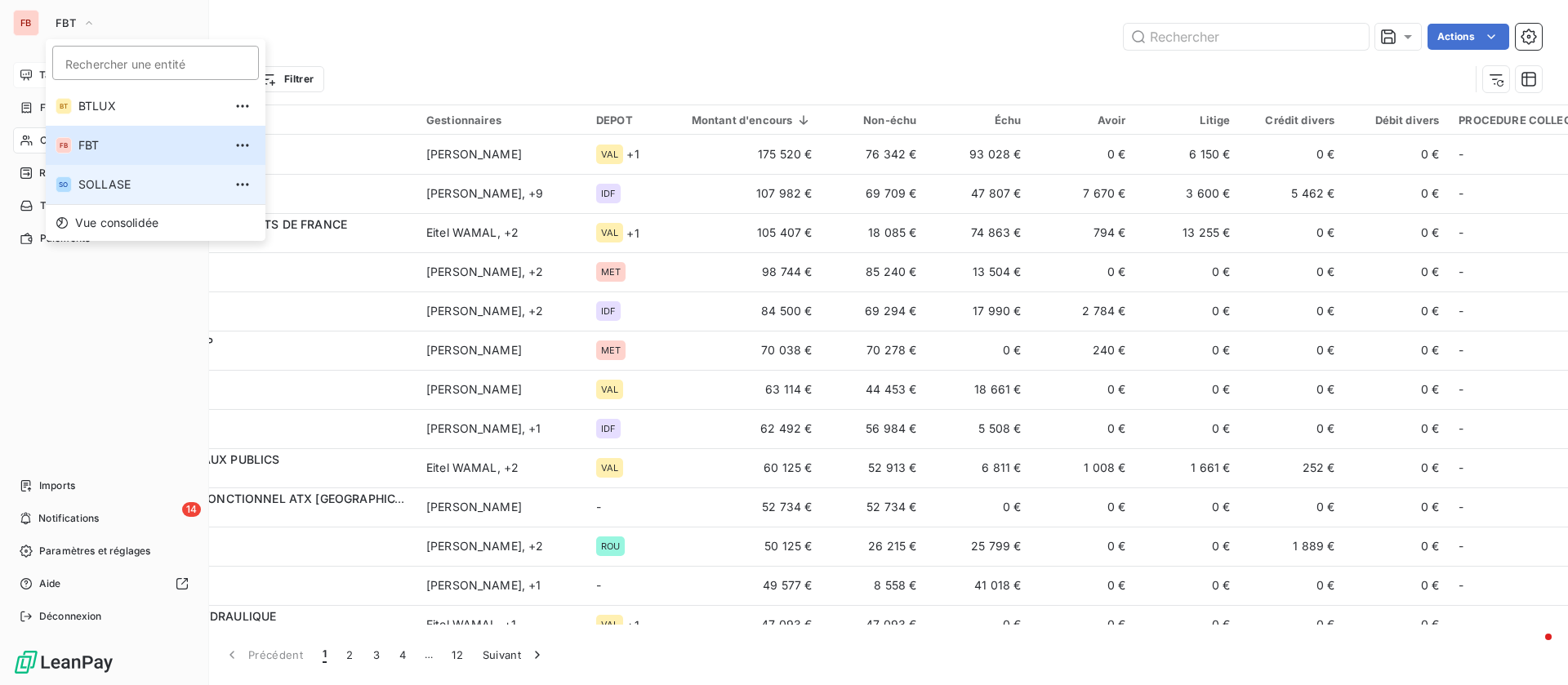
click at [97, 177] on span "SOLLASE" at bounding box center [150, 184] width 144 height 16
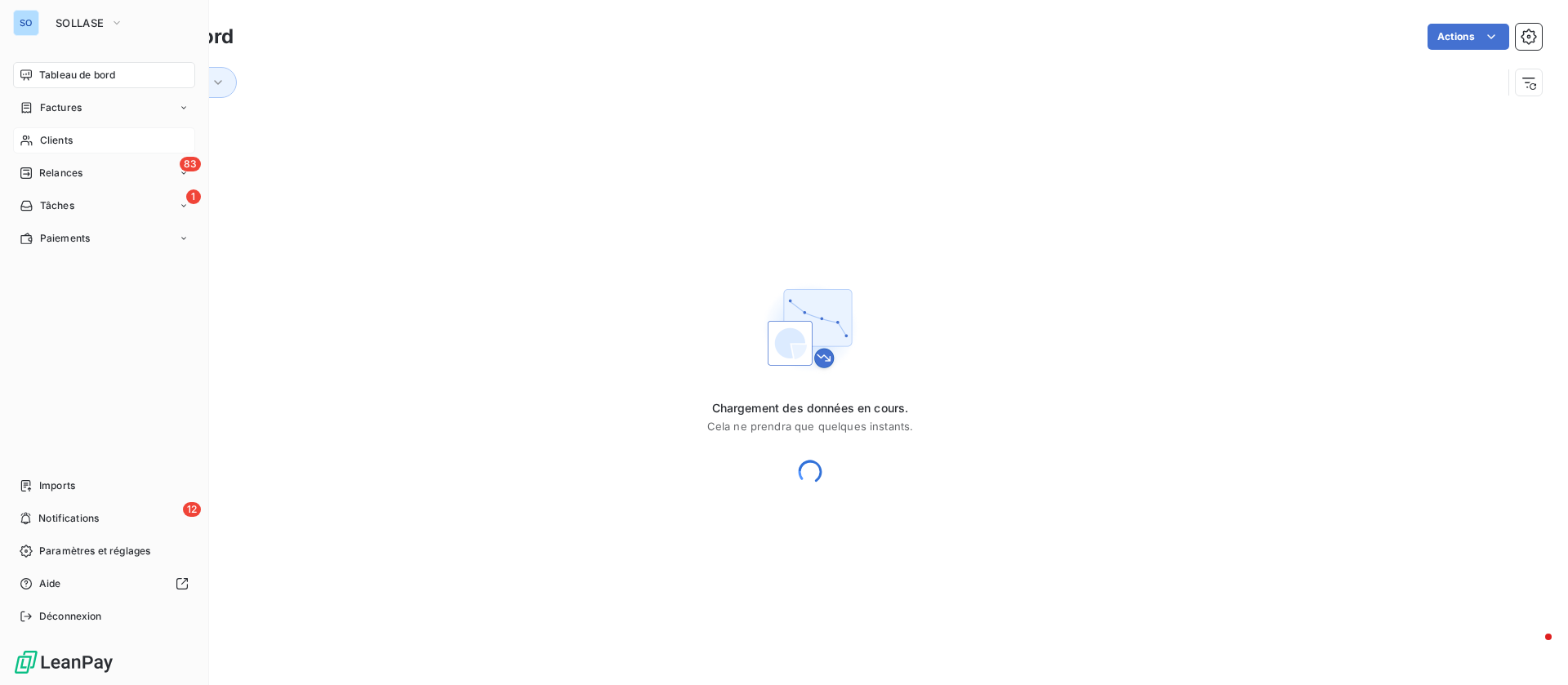
click at [57, 143] on span "Clients" at bounding box center [56, 140] width 33 height 14
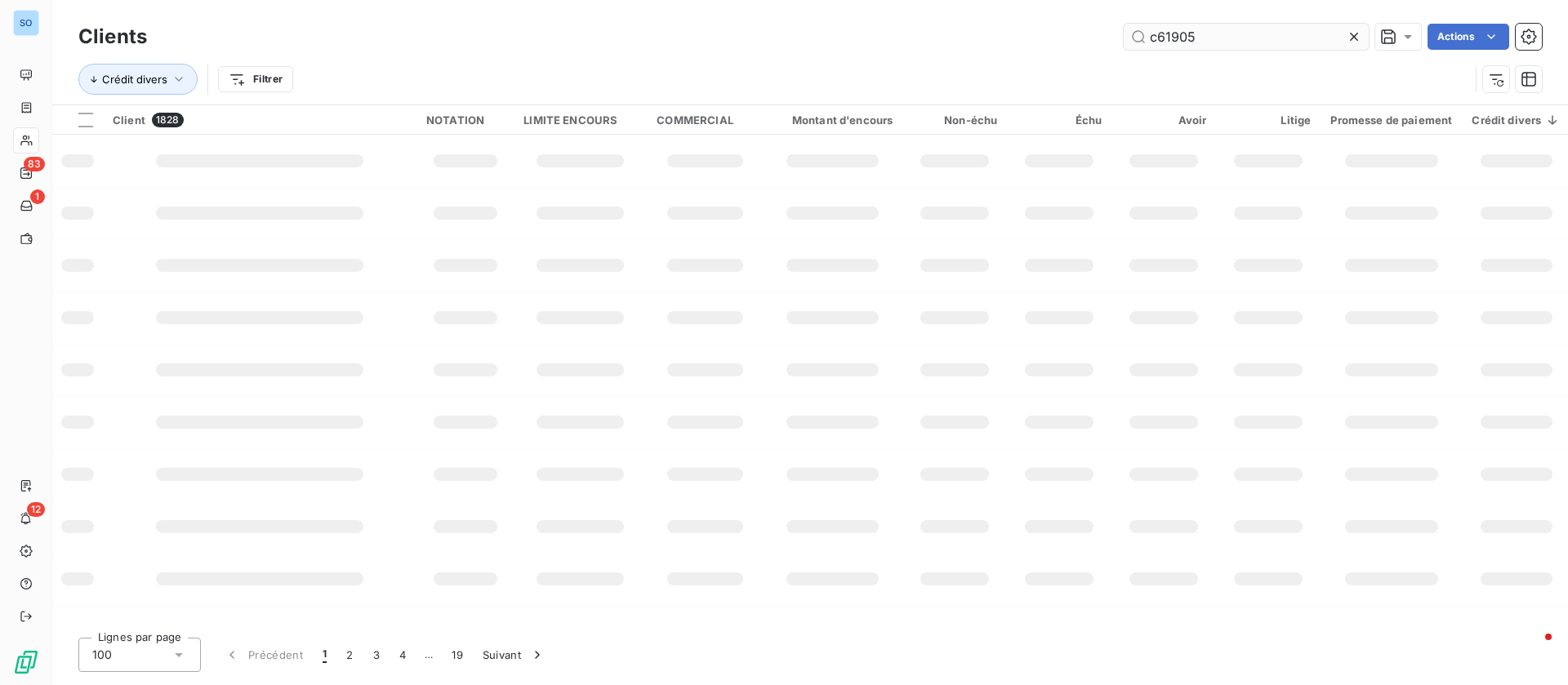
type input "c61905"
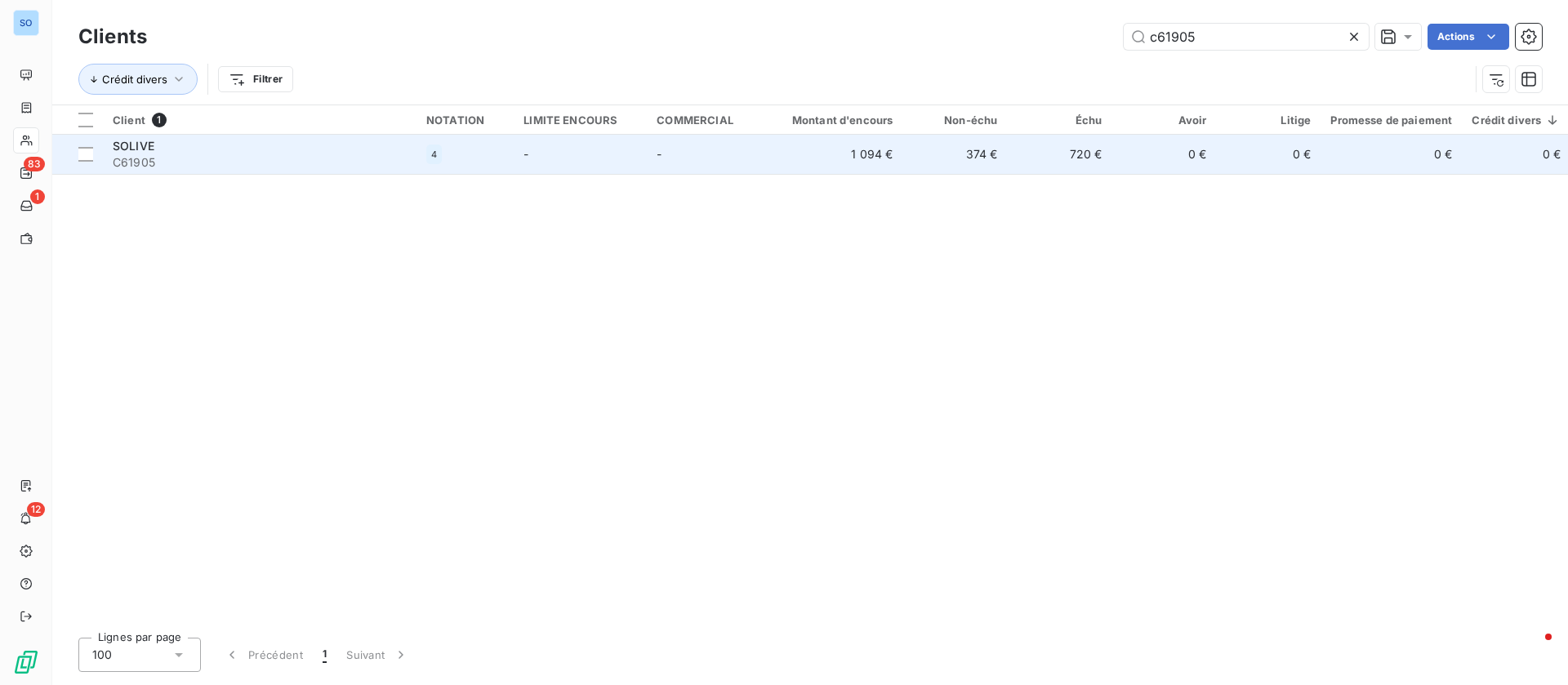
click at [933, 147] on td "374 €" at bounding box center [955, 154] width 105 height 39
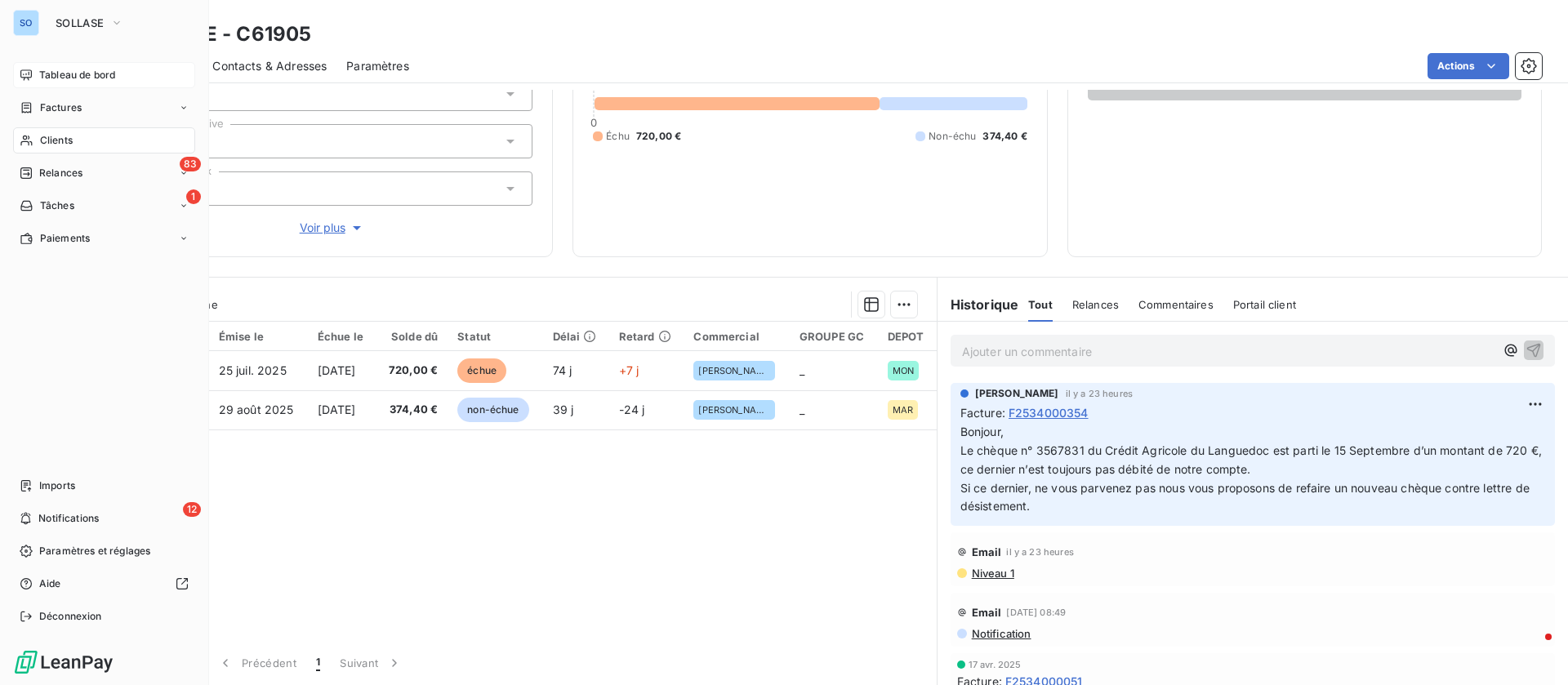
click at [53, 66] on div "Tableau de bord" at bounding box center [104, 74] width 182 height 26
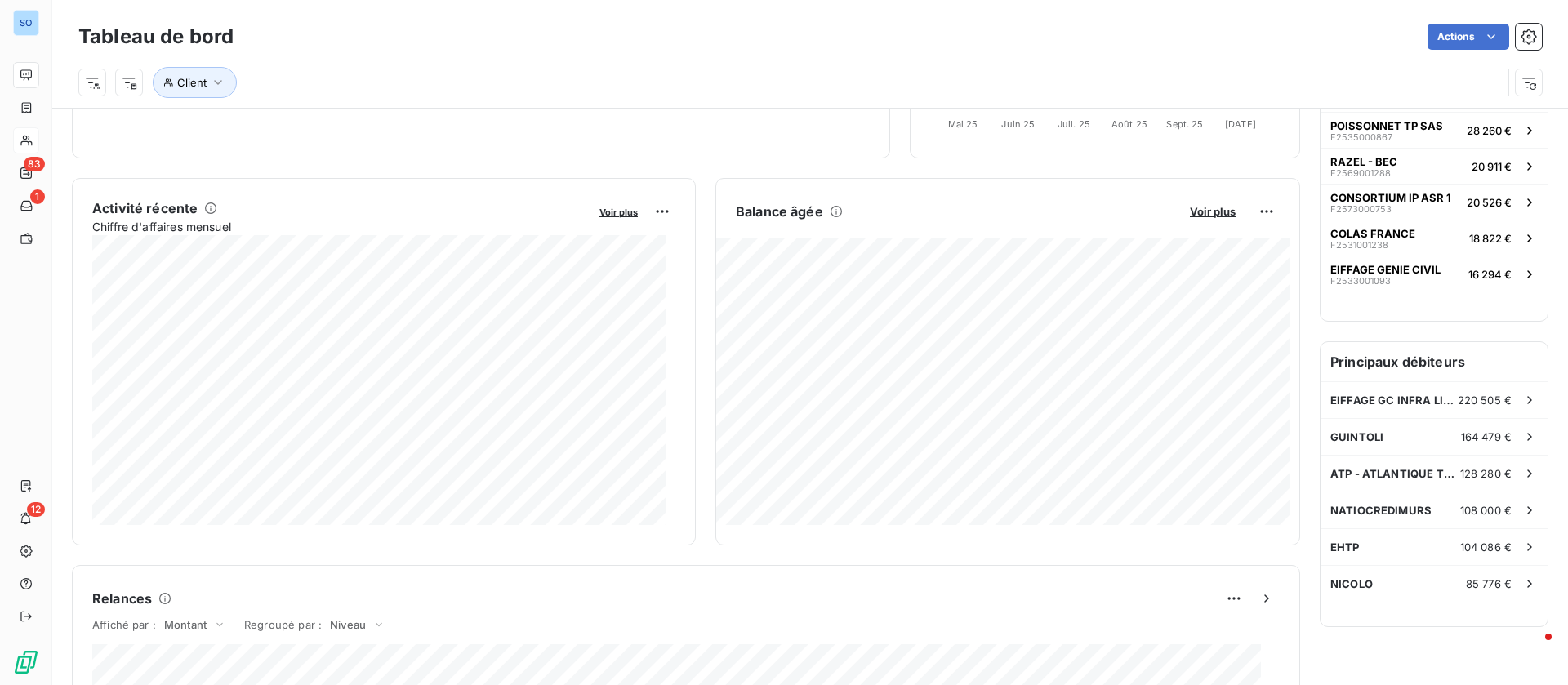
scroll to position [123, 0]
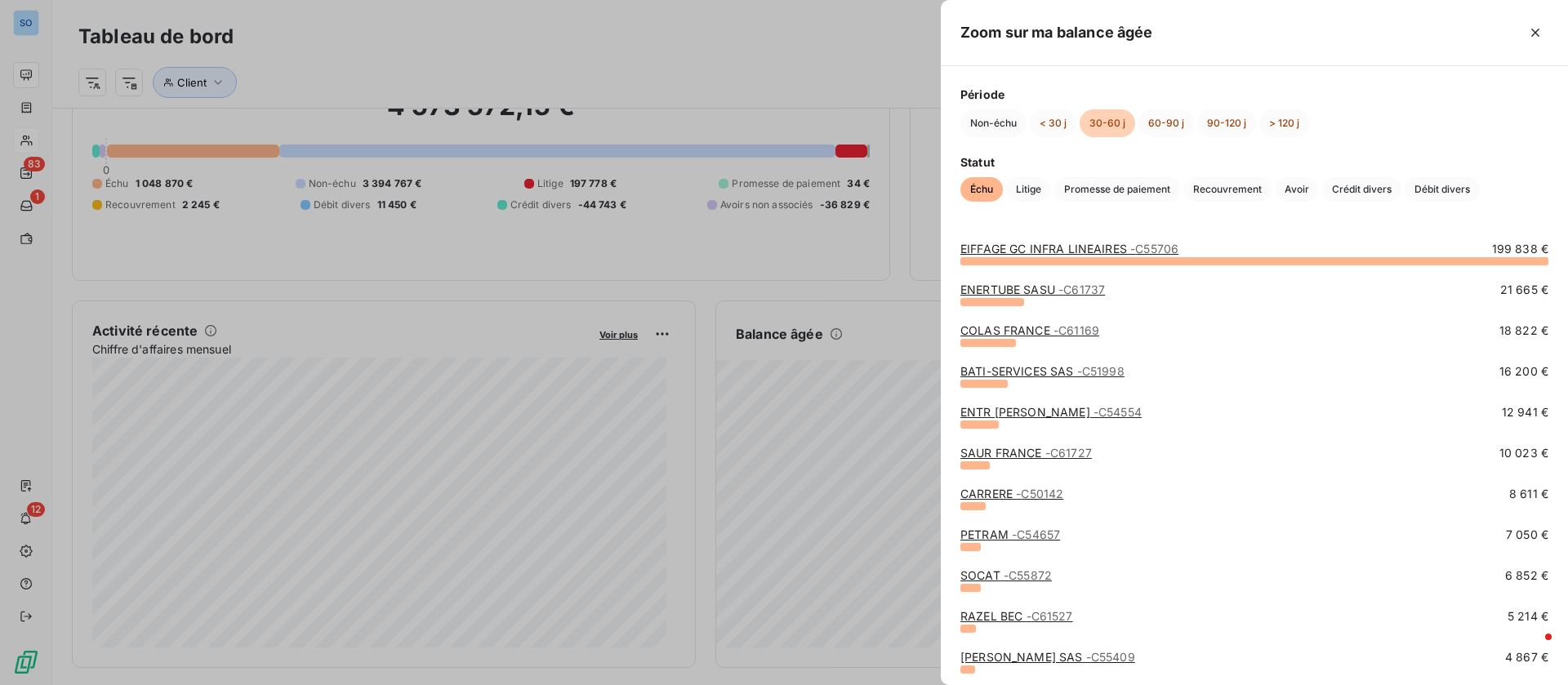
click at [1063, 286] on span "- C61737" at bounding box center [1081, 289] width 46 height 14
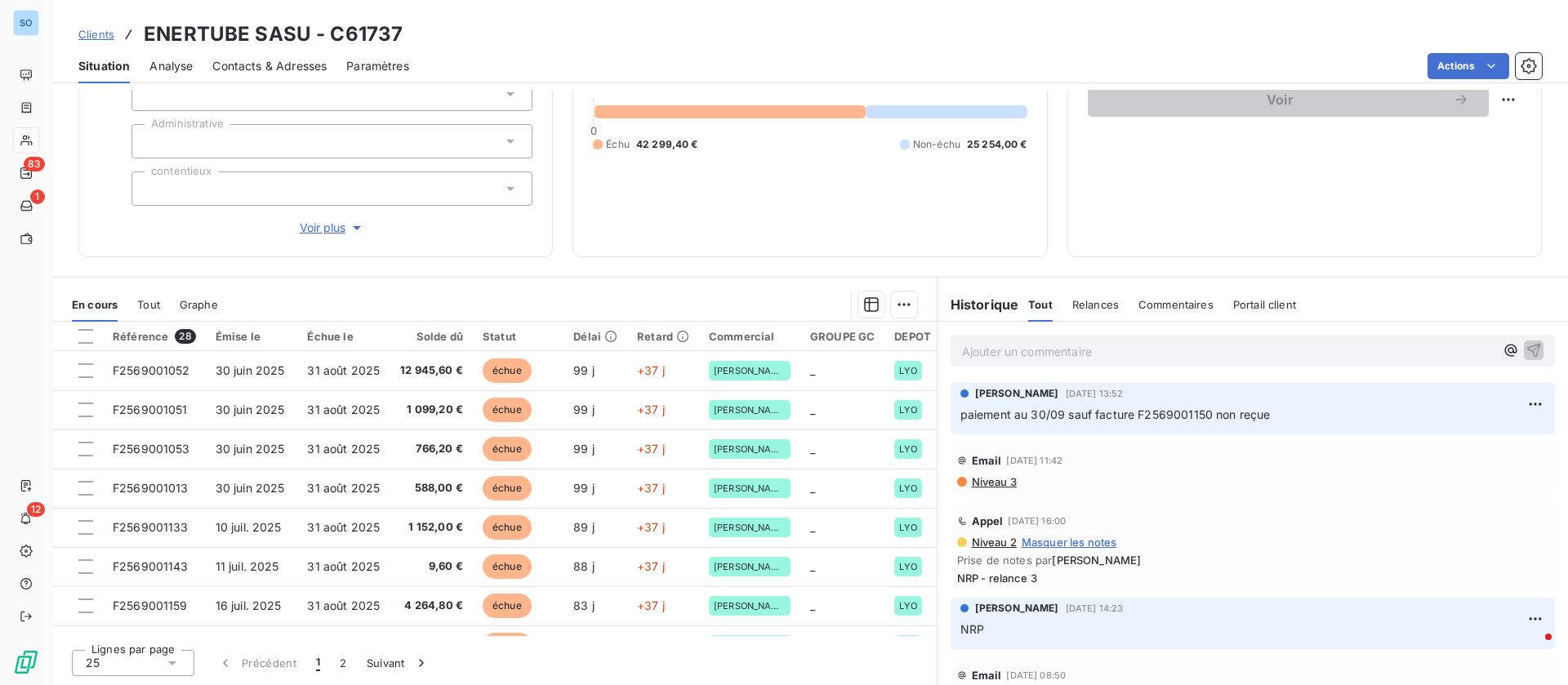
scroll to position [52, 0]
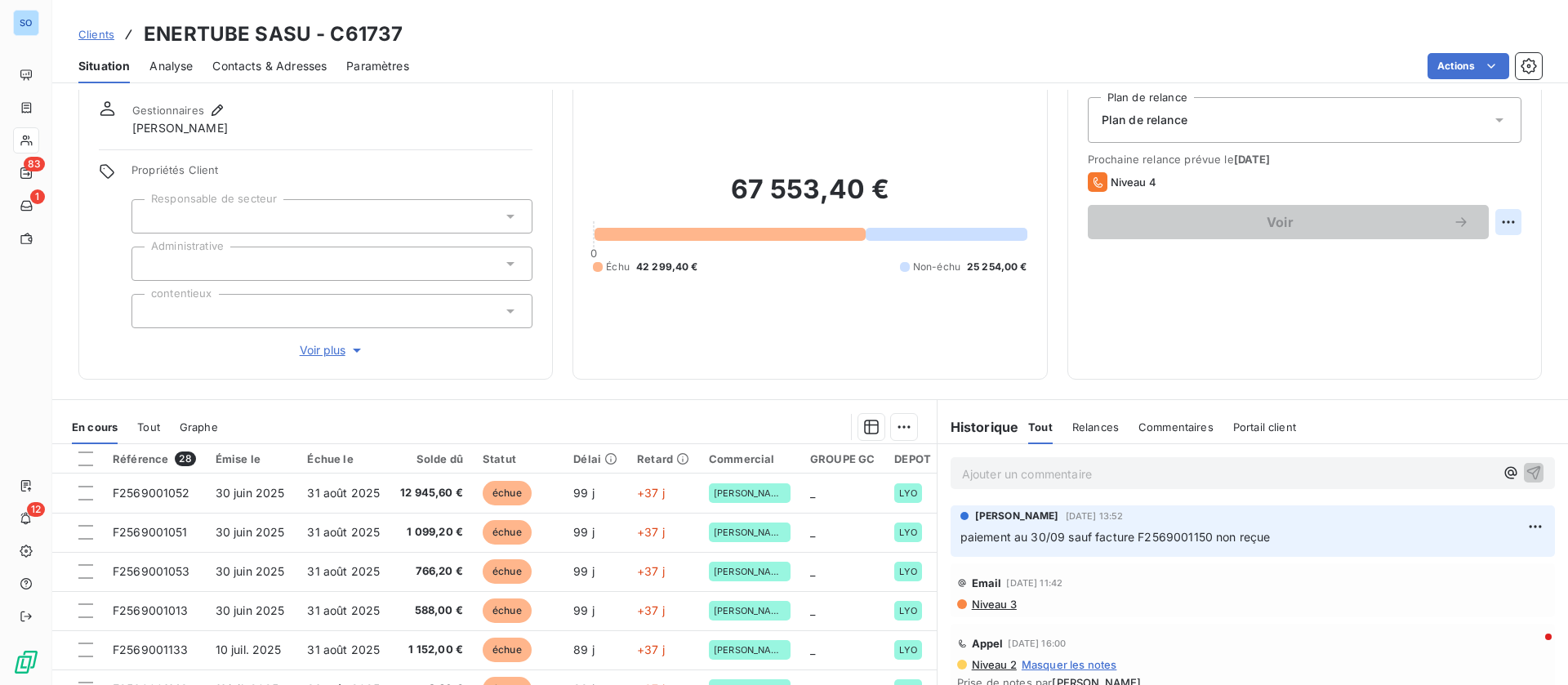
click at [1500, 215] on html "SO 83 1 12 Clients ENERTUBE SASU - C61737 Situation Analyse Contacts & Adresses…" at bounding box center [784, 342] width 1568 height 685
click at [1367, 263] on div "Replanifier cette action" at bounding box center [1422, 258] width 146 height 26
select select "9"
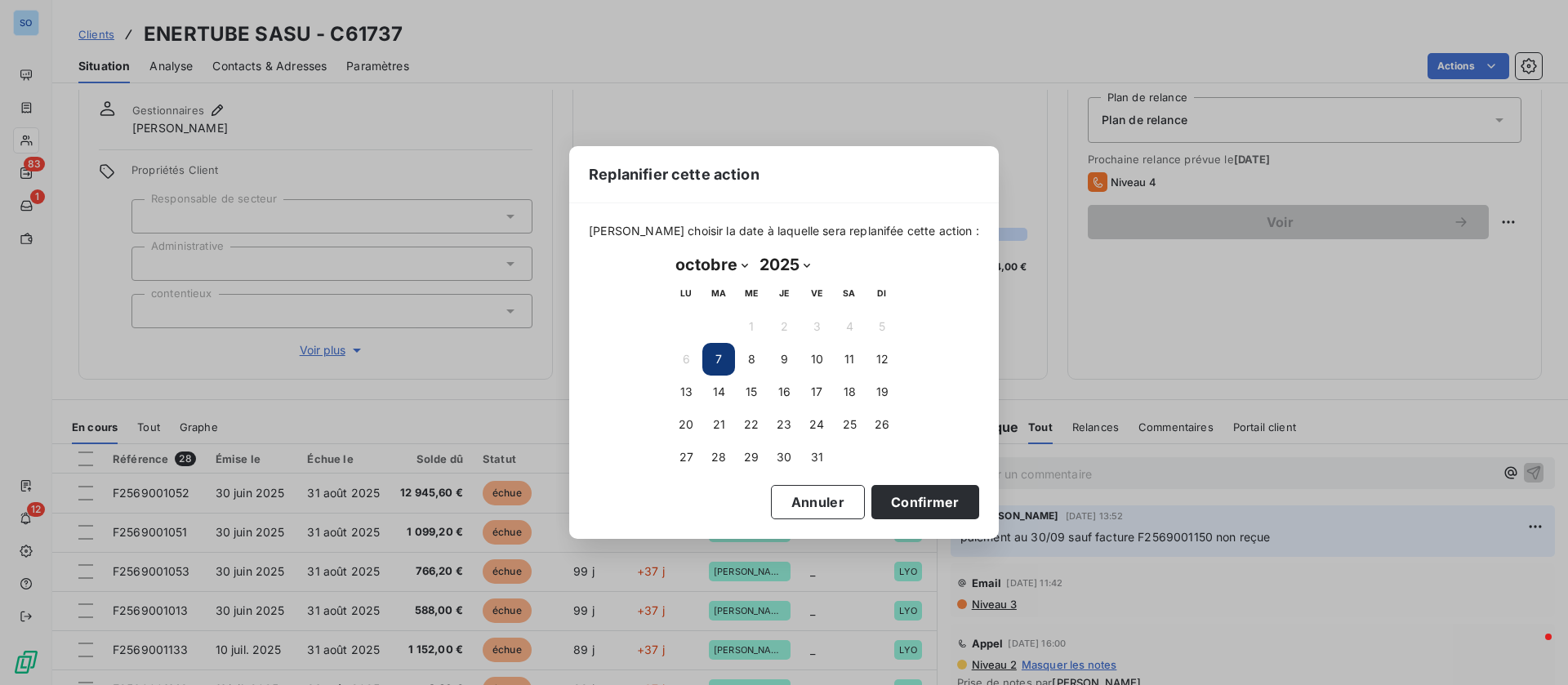
click at [893, 489] on button "Confirmer" at bounding box center [925, 502] width 108 height 35
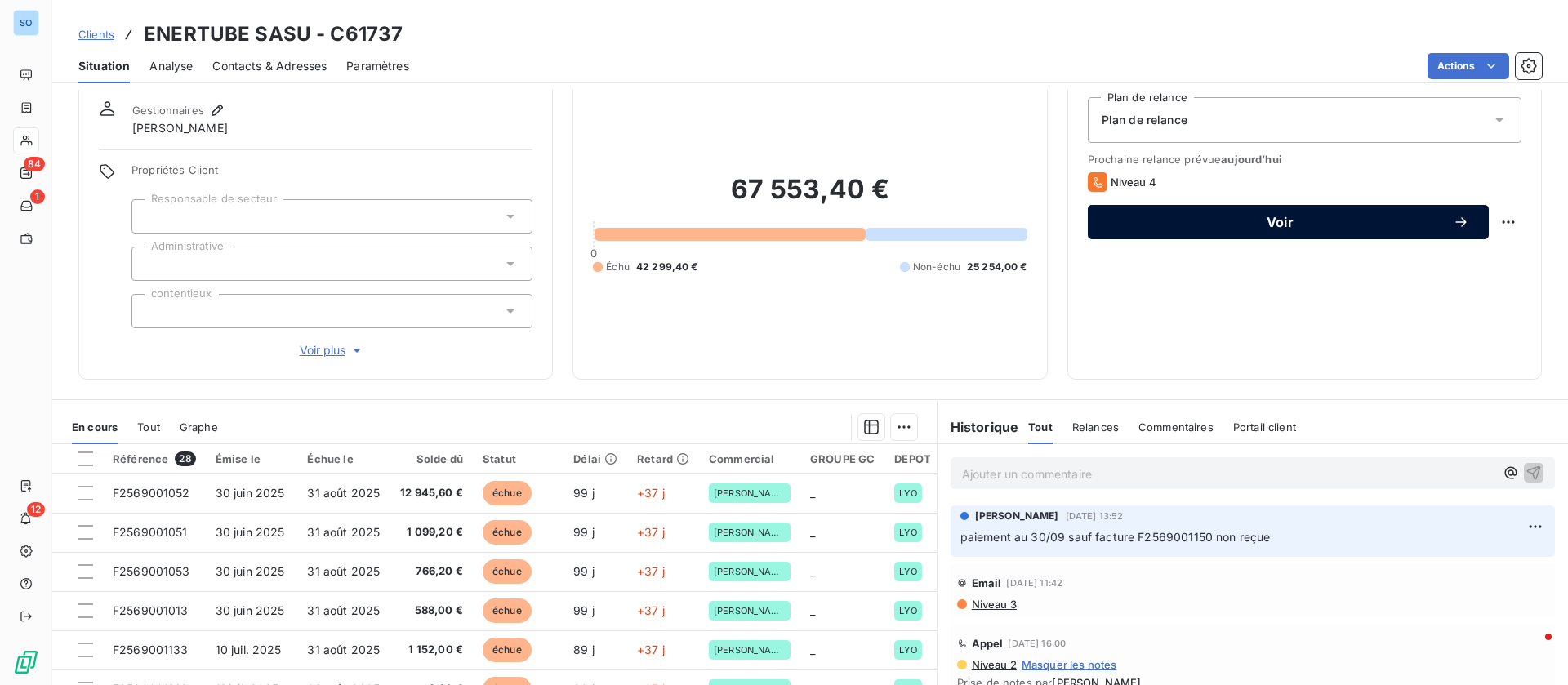
click at [1278, 229] on div "Voir" at bounding box center [1288, 221] width 362 height 16
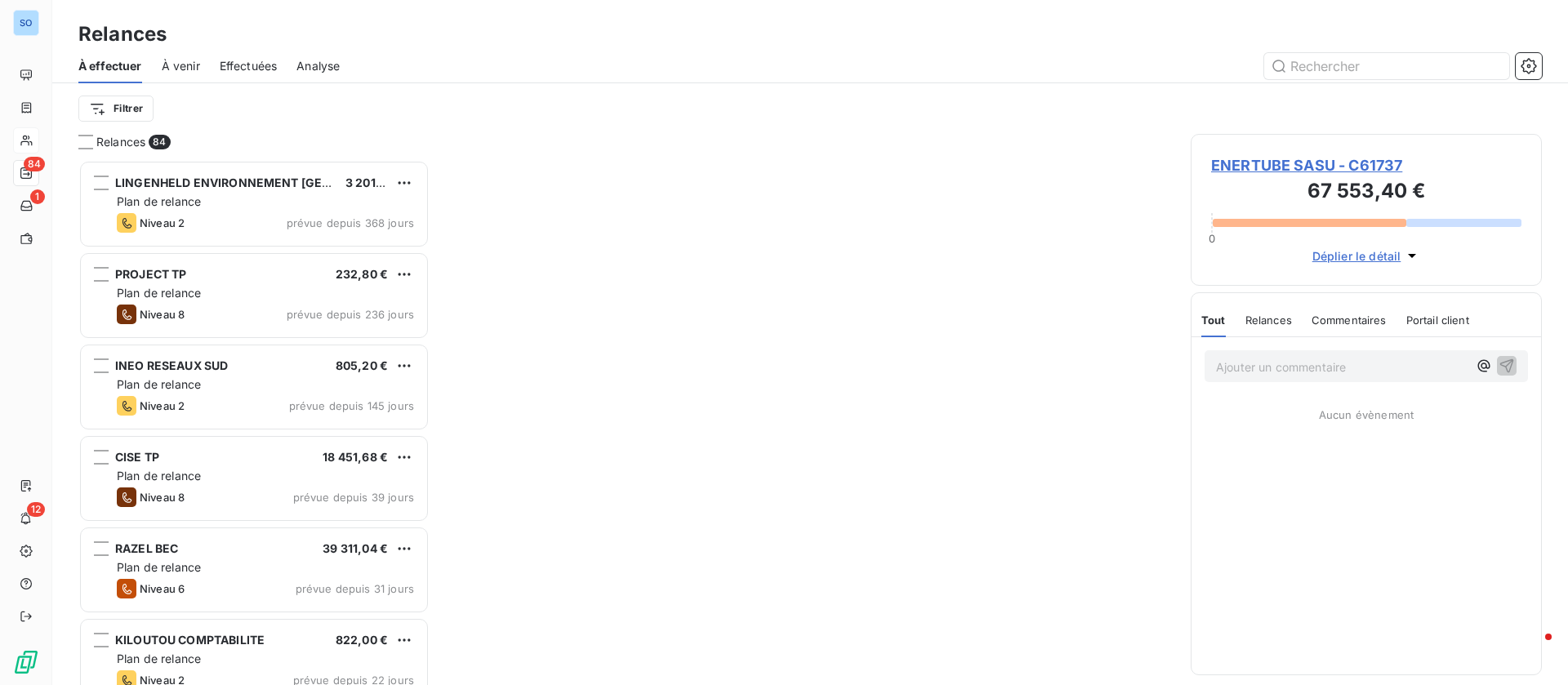
scroll to position [506, 332]
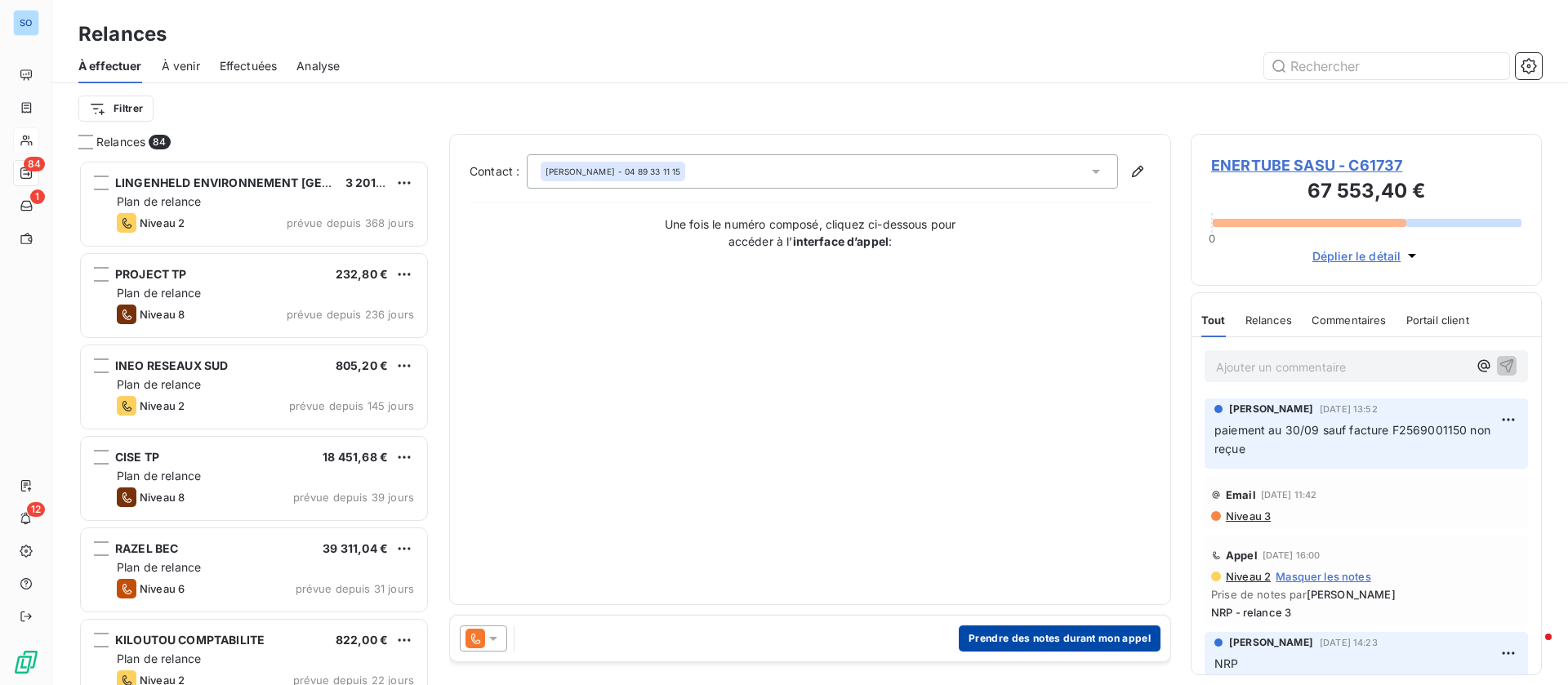
click at [1073, 644] on button "Prendre des notes durant mon appel" at bounding box center [1059, 638] width 202 height 26
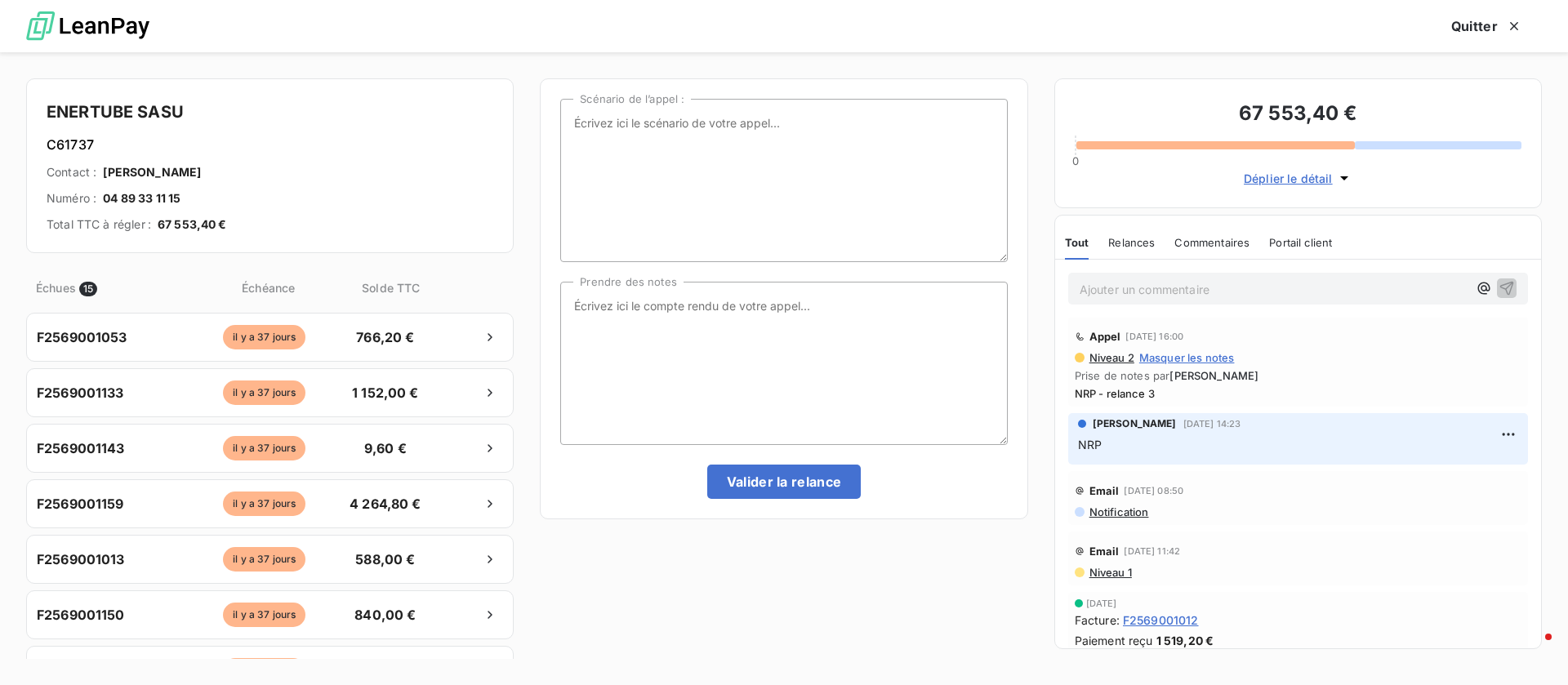
scroll to position [0, 0]
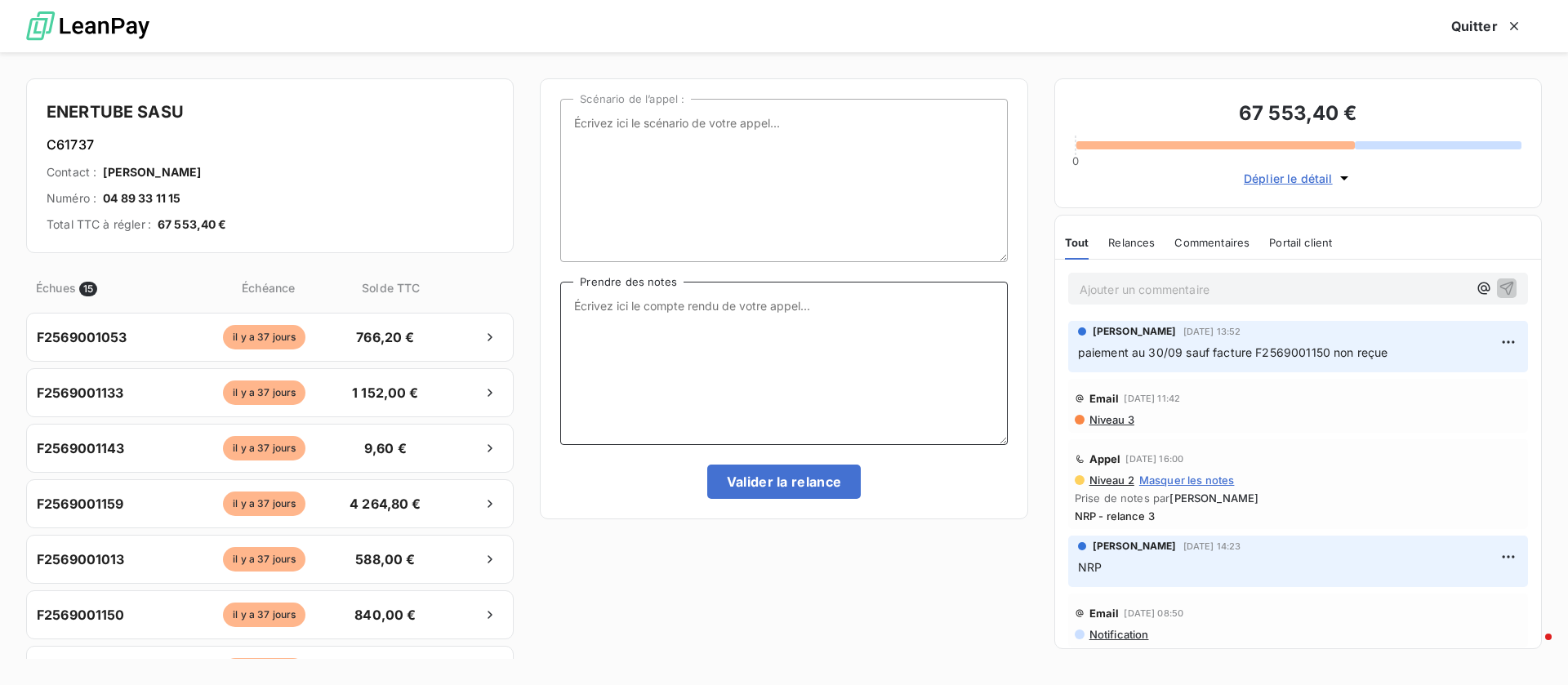
click at [764, 363] on textarea "Prendre des notes" at bounding box center [783, 362] width 447 height 163
click at [807, 329] on textarea "Prendre des notes" at bounding box center [783, 362] width 447 height 163
drag, startPoint x: 830, startPoint y: 449, endPoint x: 812, endPoint y: 376, distance: 75.2
click at [830, 441] on div "Scénario de l’appel : Prendre des notes Valider la relance" at bounding box center [783, 299] width 447 height 400
click at [806, 357] on textarea "Prendre des notes" at bounding box center [783, 362] width 447 height 163
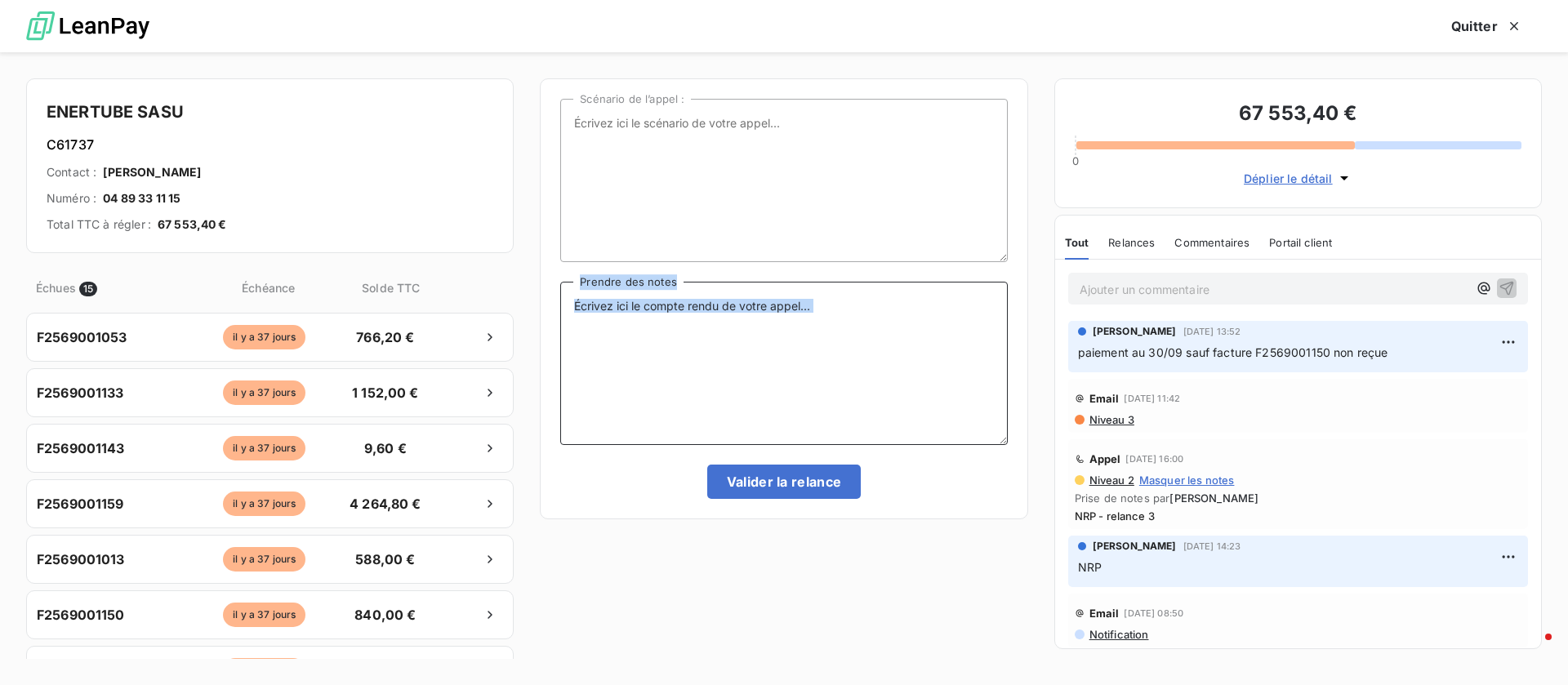
click at [760, 323] on textarea "Prendre des notes" at bounding box center [783, 362] width 447 height 163
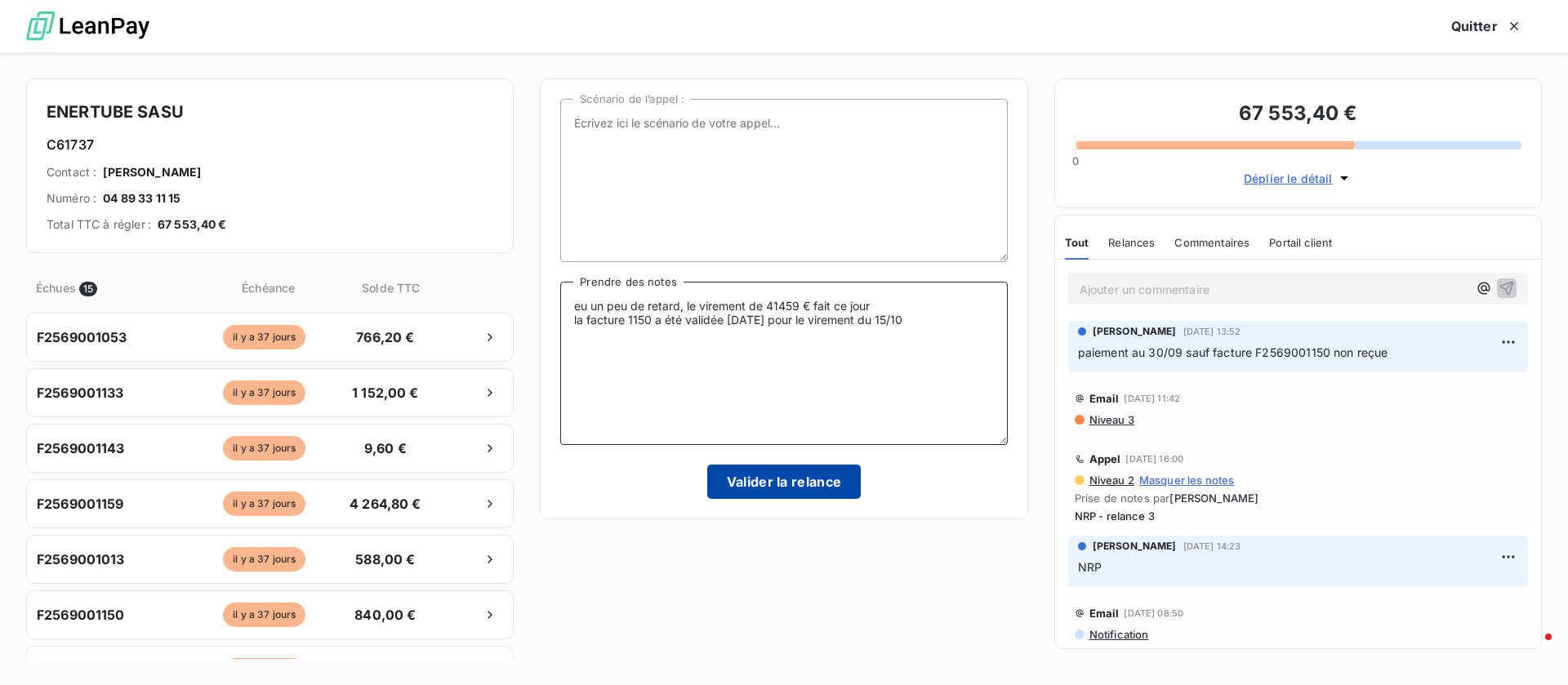
type textarea "eu un peu de retard, le virement de 41459 € fait ce jour la facture 1150 a été …"
click at [798, 483] on button "Valider la relance" at bounding box center [784, 481] width 155 height 35
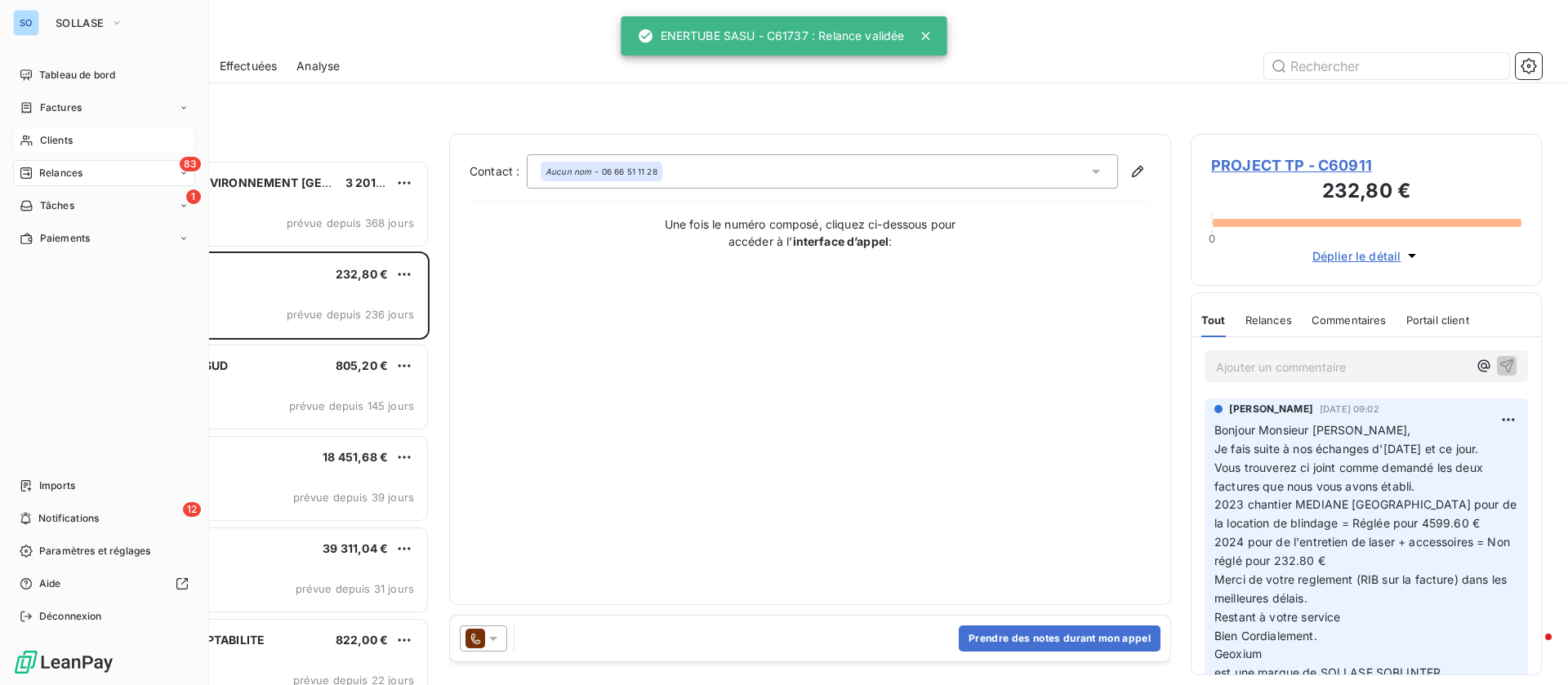
drag, startPoint x: 44, startPoint y: 137, endPoint x: 141, endPoint y: 137, distance: 97.0
click at [45, 137] on span "Clients" at bounding box center [56, 140] width 33 height 14
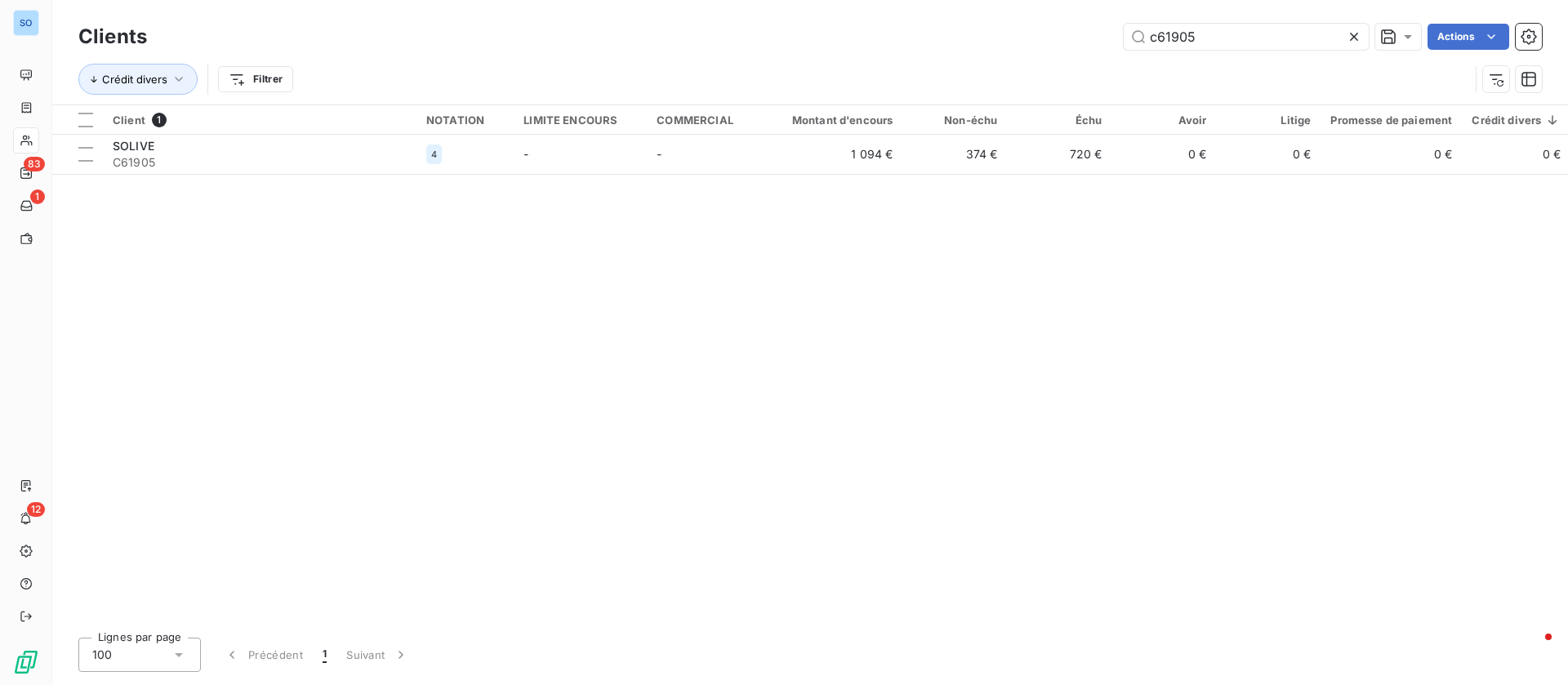
click at [1357, 36] on icon at bounding box center [1353, 36] width 16 height 16
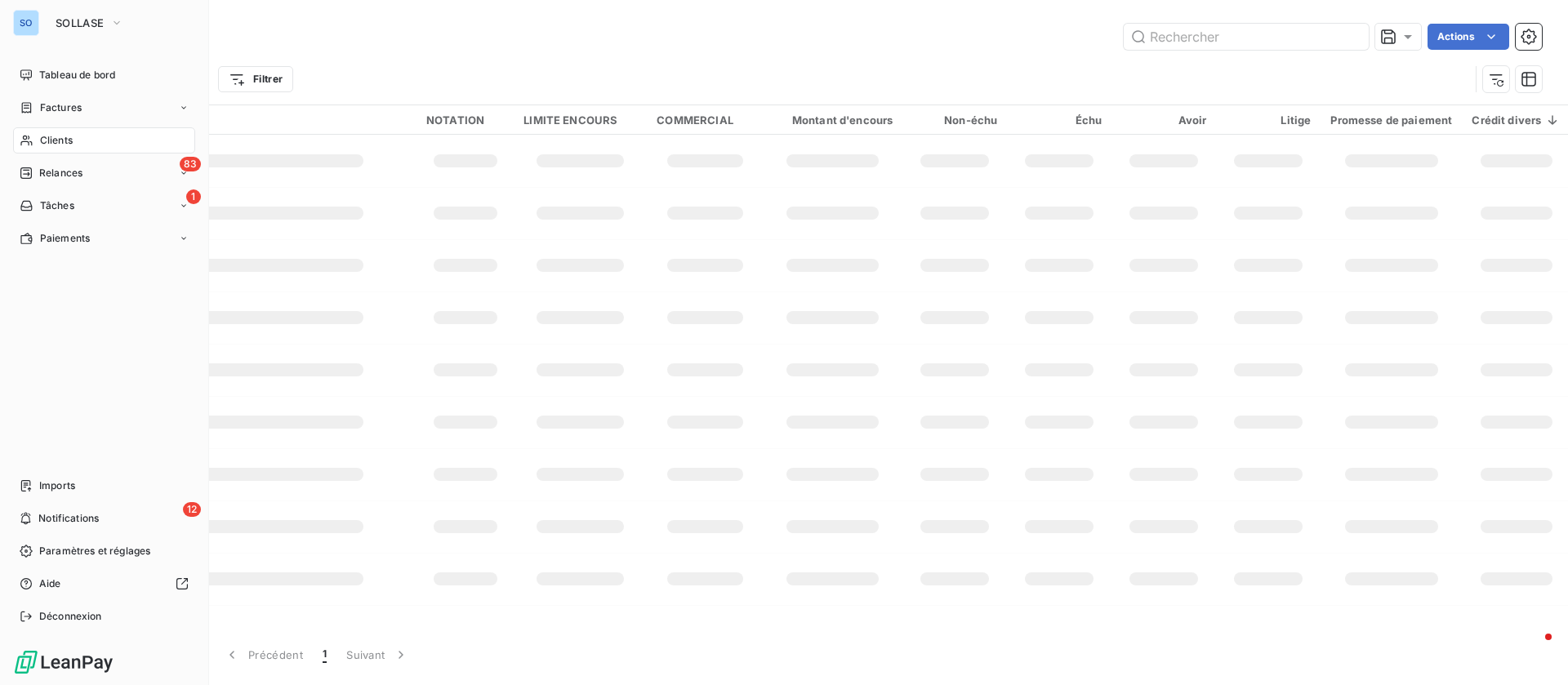
click at [85, 137] on div "Clients" at bounding box center [104, 140] width 182 height 26
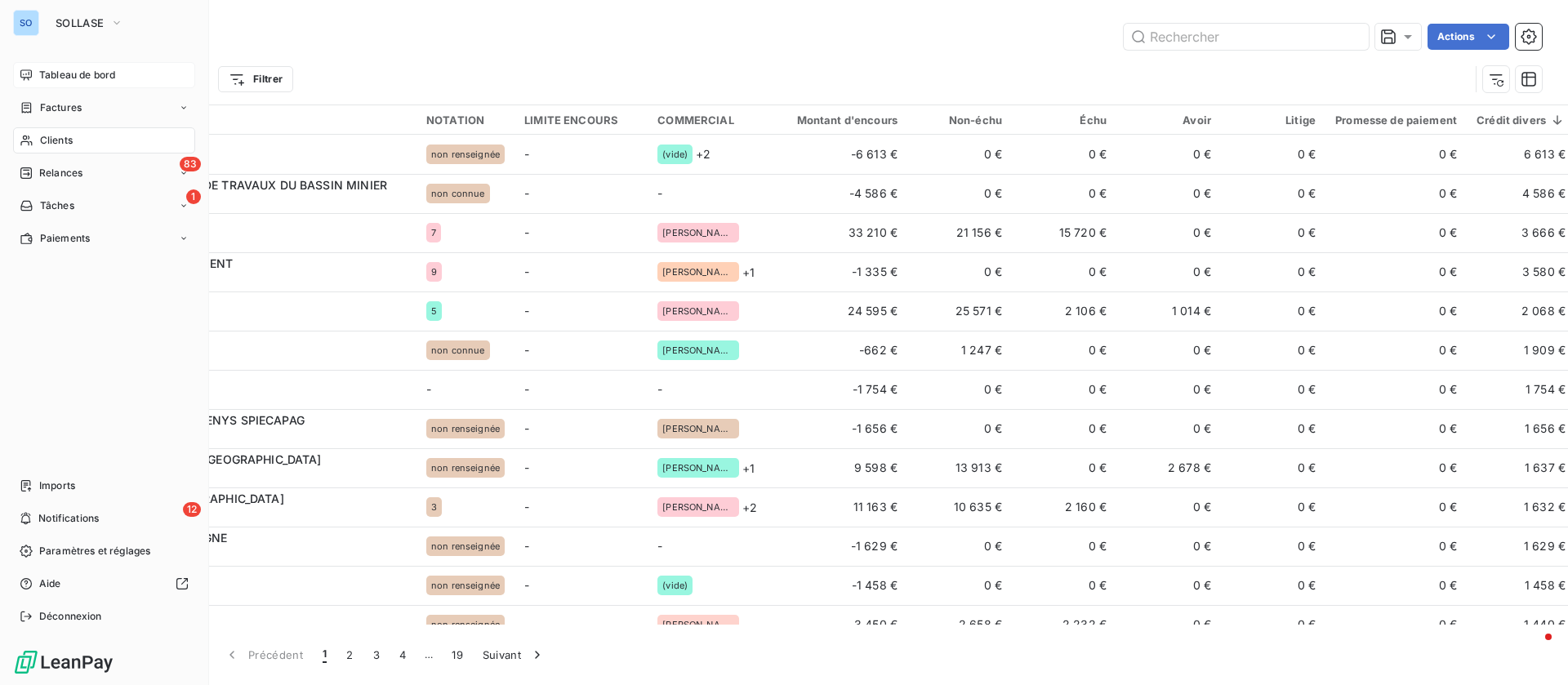
click at [69, 71] on span "Tableau de bord" at bounding box center [77, 74] width 76 height 14
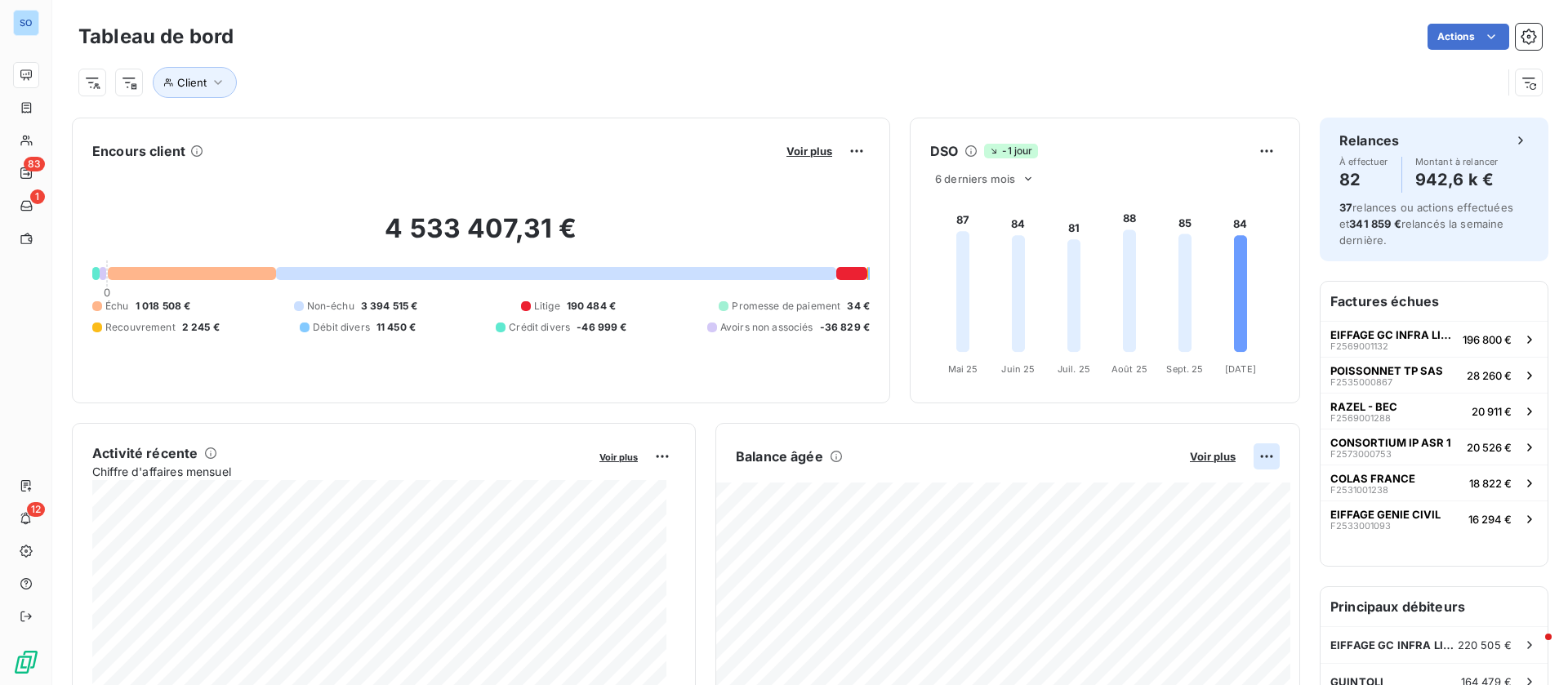
click at [1239, 453] on html "SO 83 1 12 Tableau de bord Actions Client Encours client Voir plus 4 533 407,31…" at bounding box center [784, 342] width 1568 height 685
click at [1201, 454] on html "SO 83 1 12 Tableau de bord Actions Client Encours client Voir plus 4 533 407,31…" at bounding box center [784, 342] width 1568 height 685
click at [1194, 454] on span "Voir plus" at bounding box center [1212, 456] width 46 height 13
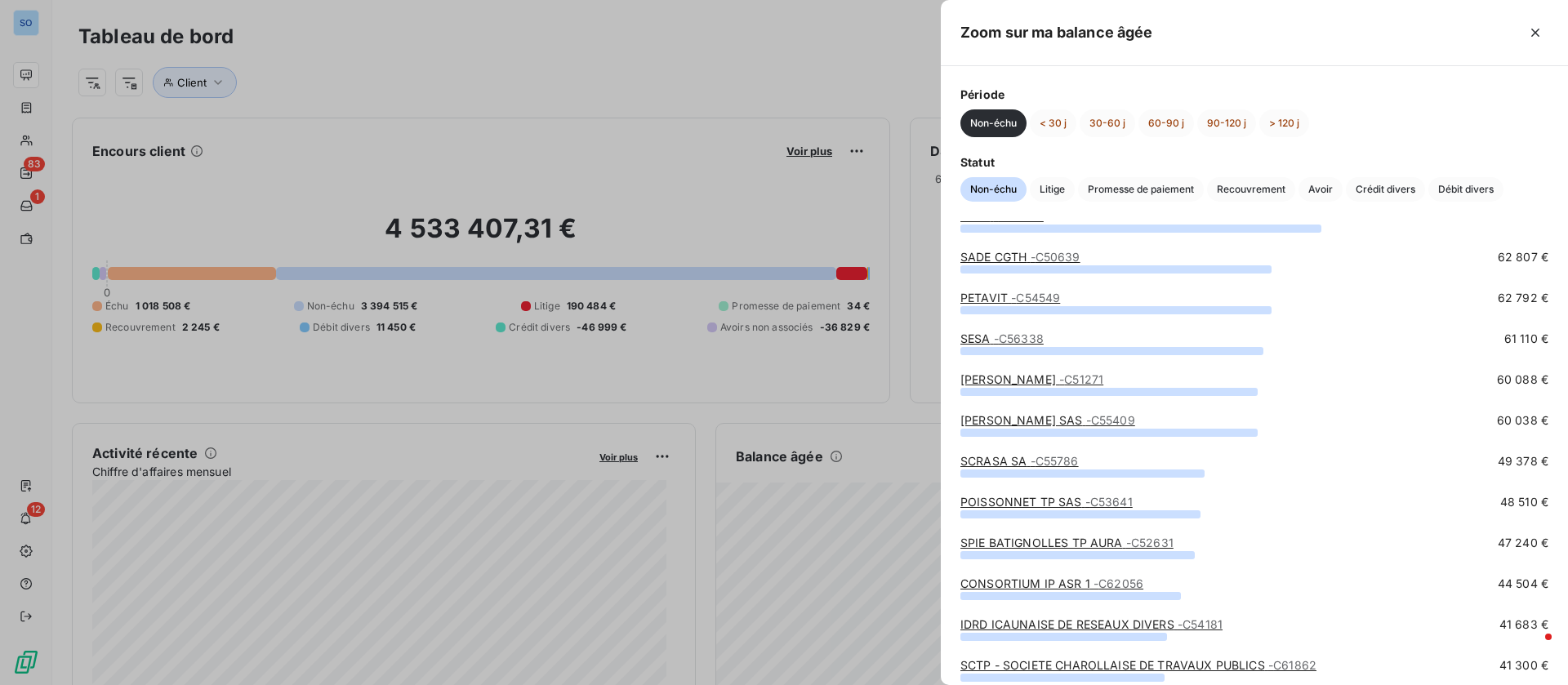
scroll to position [367, 0]
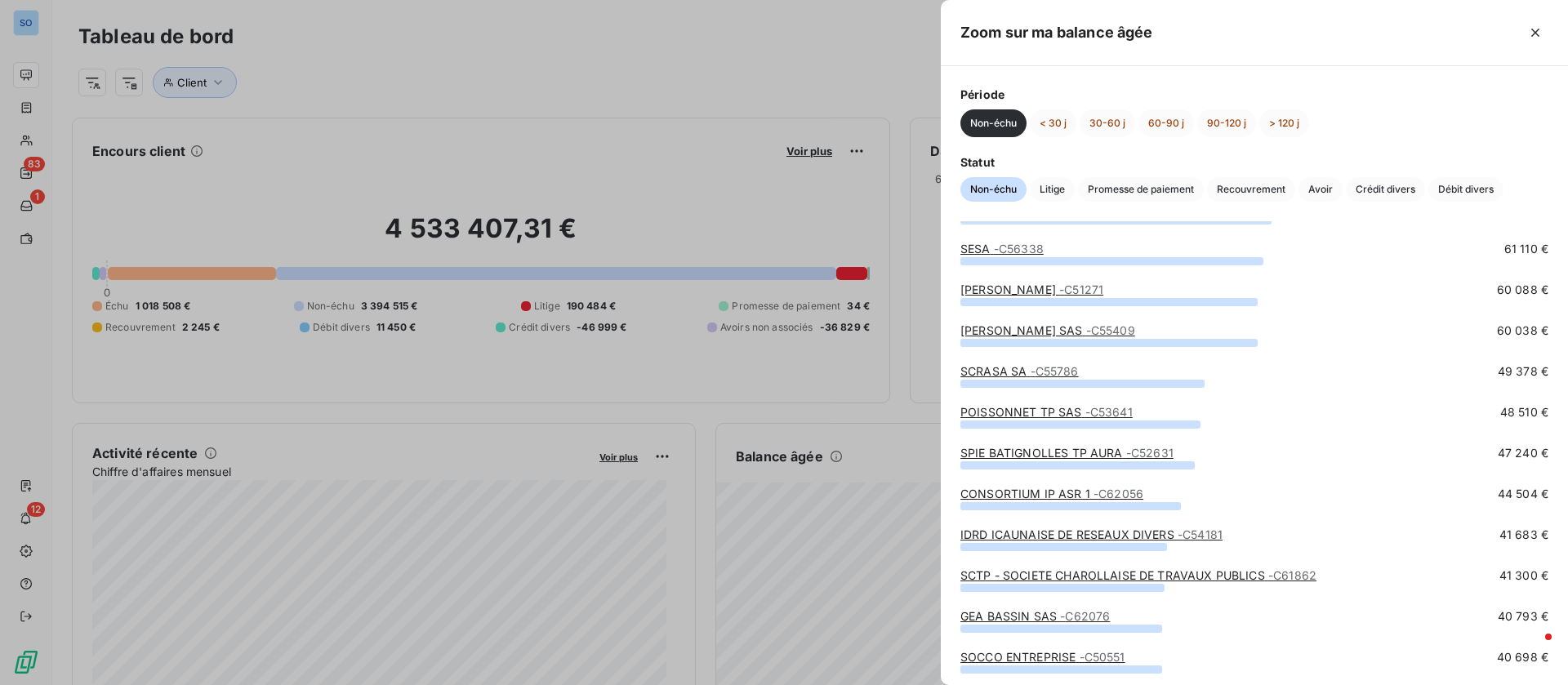
click at [887, 405] on div at bounding box center [784, 342] width 1568 height 685
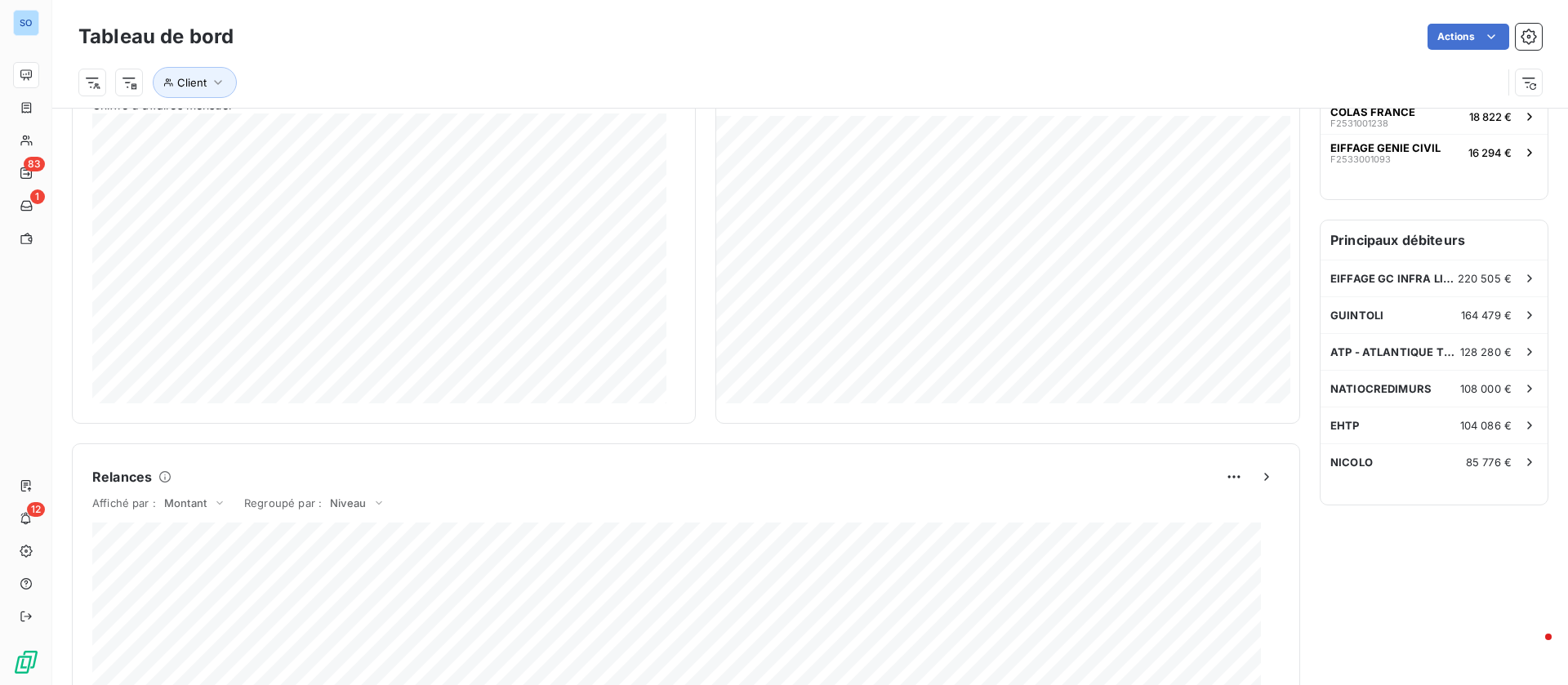
scroll to position [368, 0]
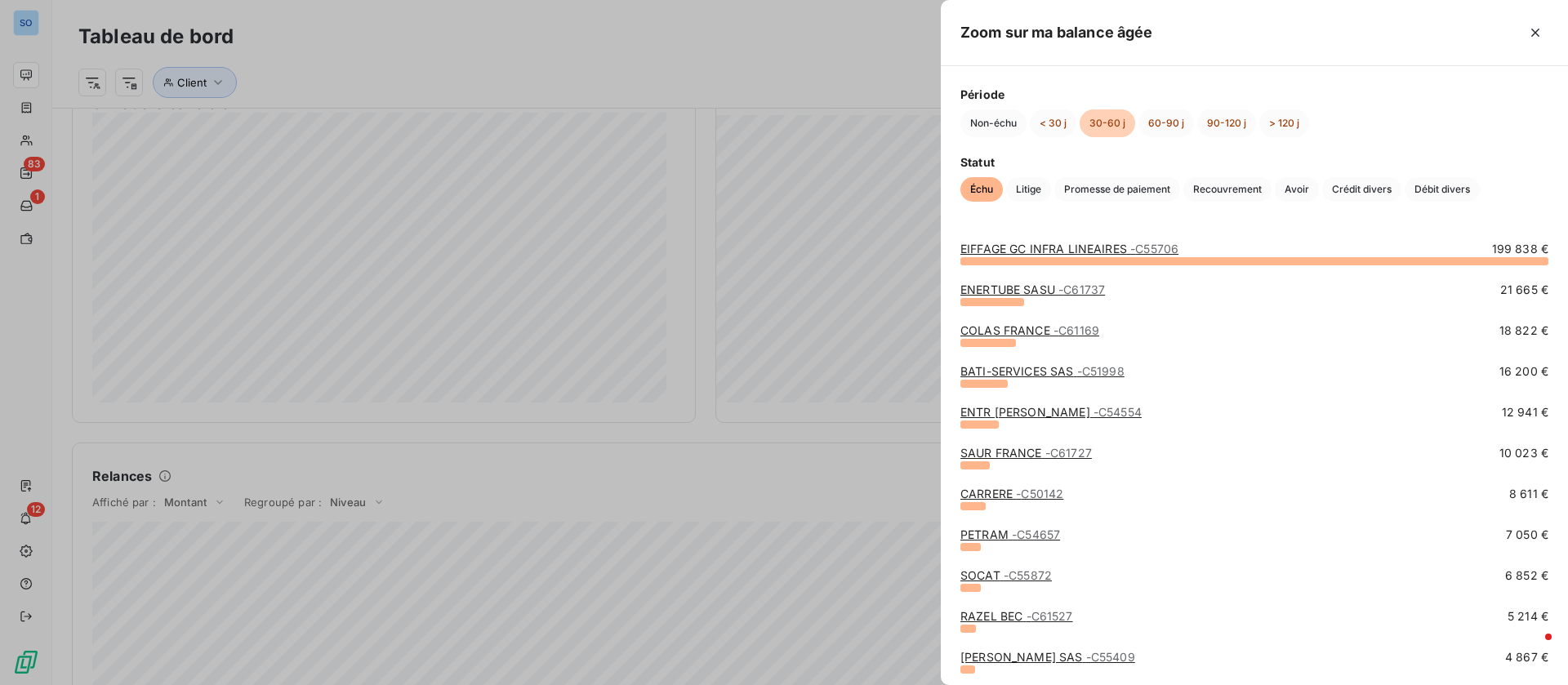
click at [1041, 369] on link "BATI-SERVICES SAS - C51998" at bounding box center [1043, 371] width 164 height 14
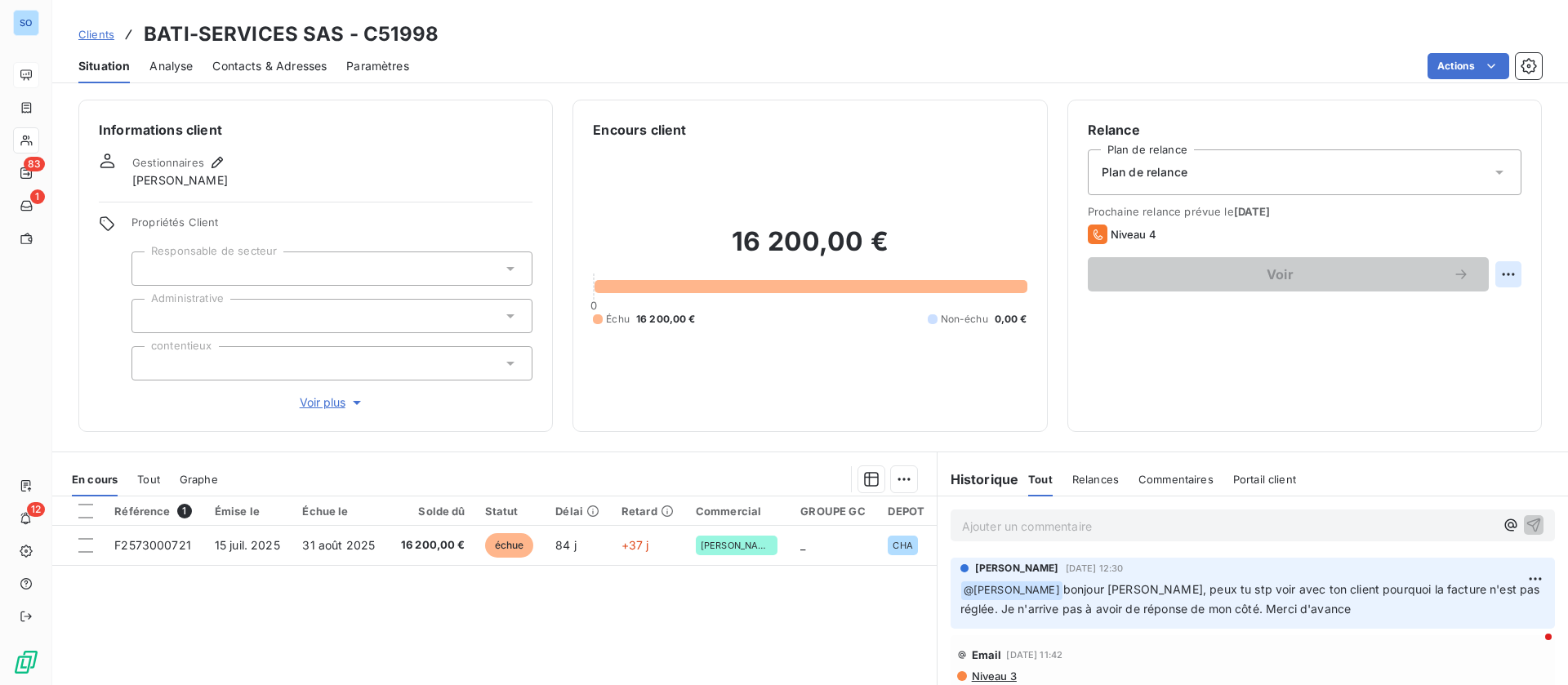
click at [1491, 275] on html "SO 83 1 12 Clients BATI-SERVICES SAS - C51998 Situation Analyse Contacts & Adre…" at bounding box center [784, 342] width 1568 height 685
click at [1400, 305] on div "Replanifier cette action" at bounding box center [1422, 310] width 146 height 26
select select "9"
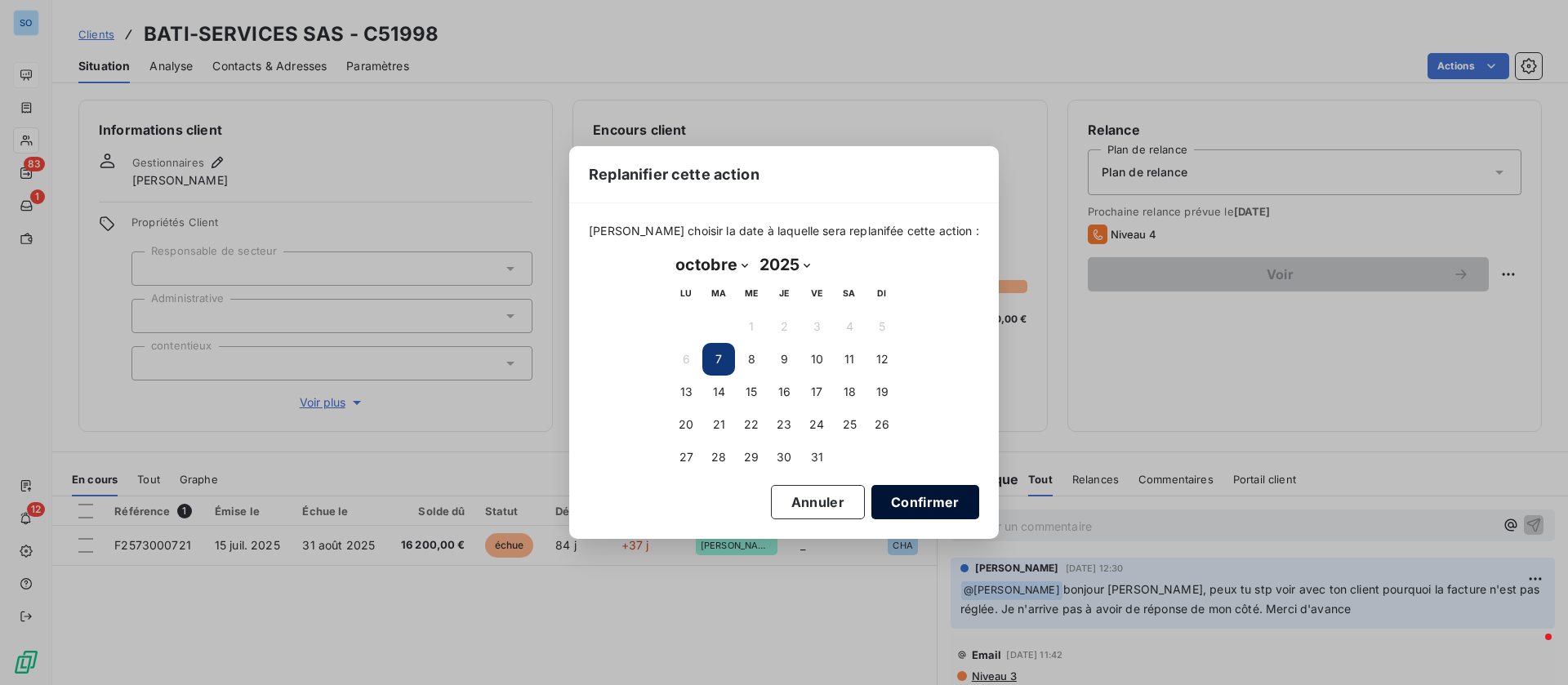
click at [920, 499] on button "Confirmer" at bounding box center [925, 502] width 108 height 35
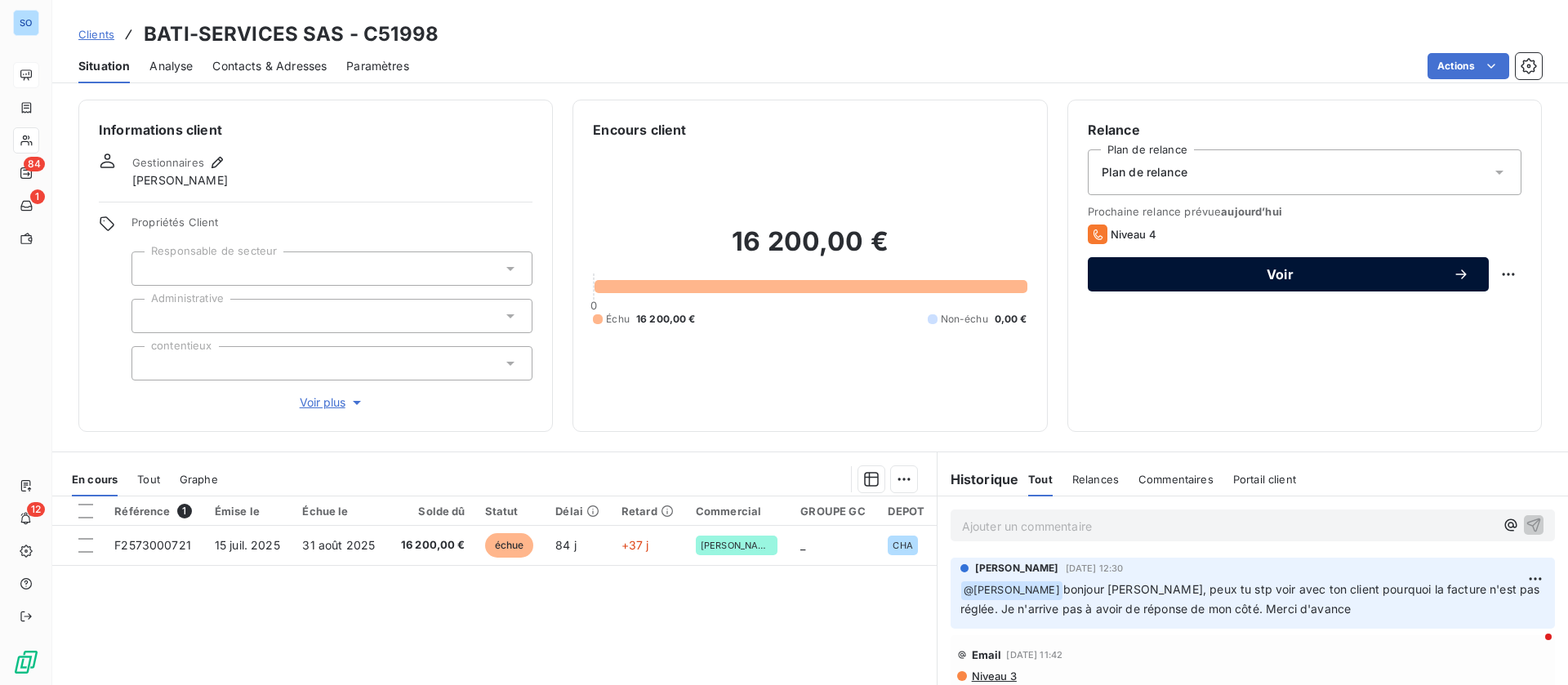
click at [1301, 268] on span "Voir" at bounding box center [1280, 274] width 346 height 13
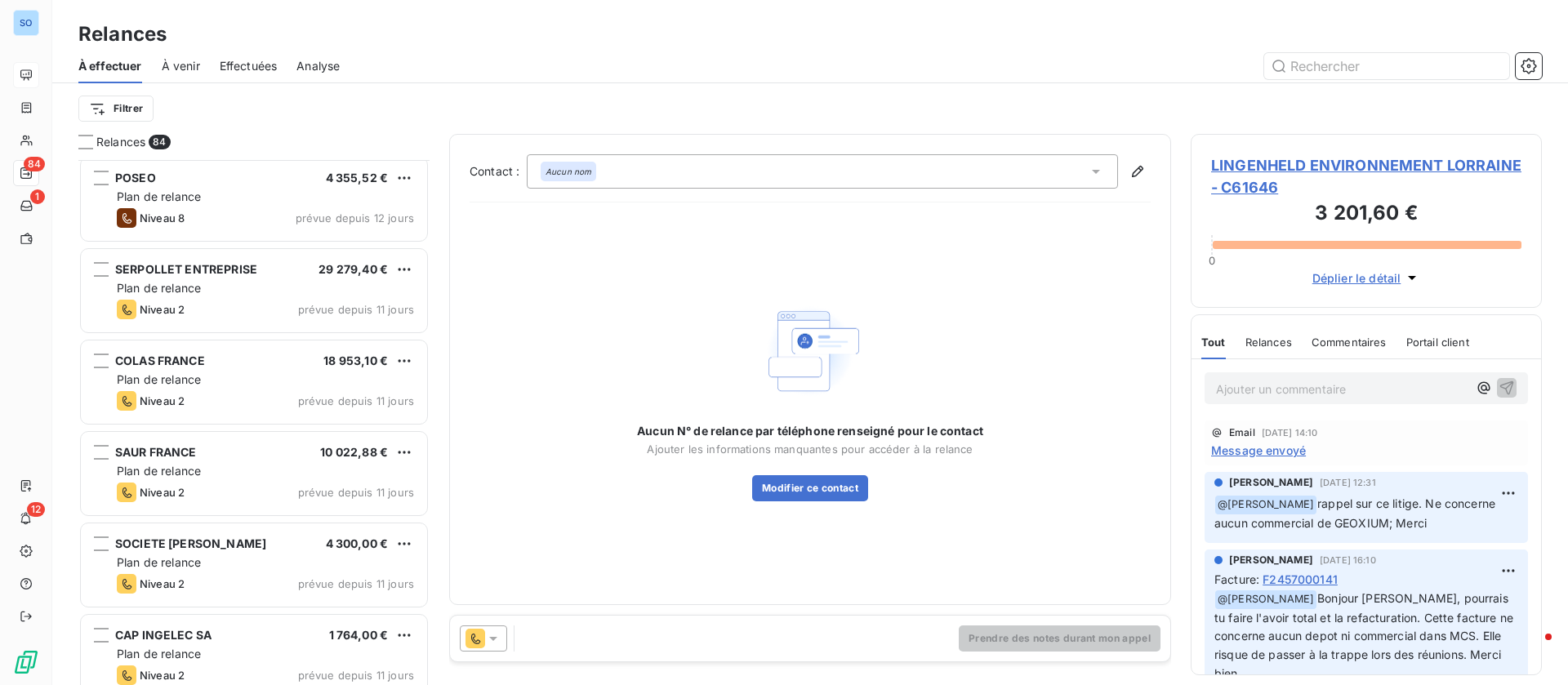
scroll to position [1226, 0]
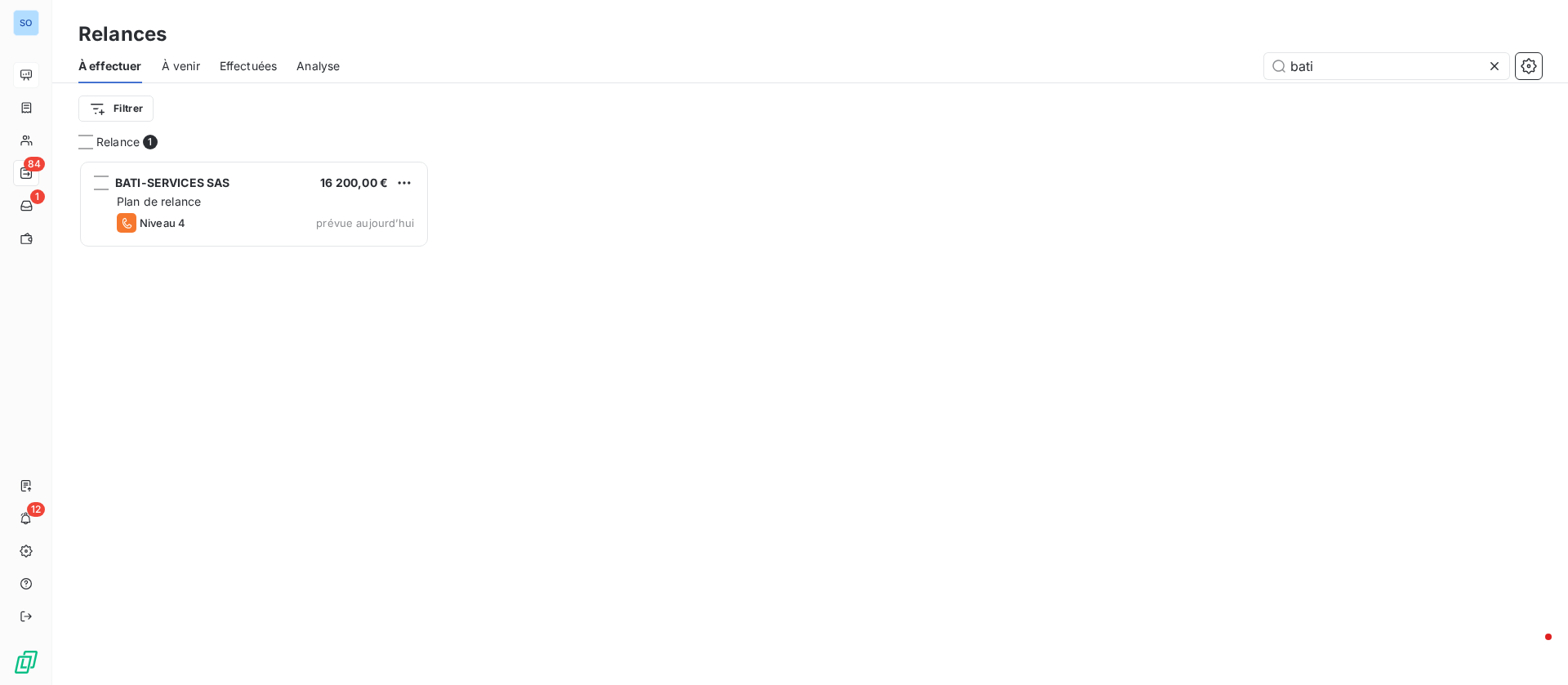
scroll to position [506, 332]
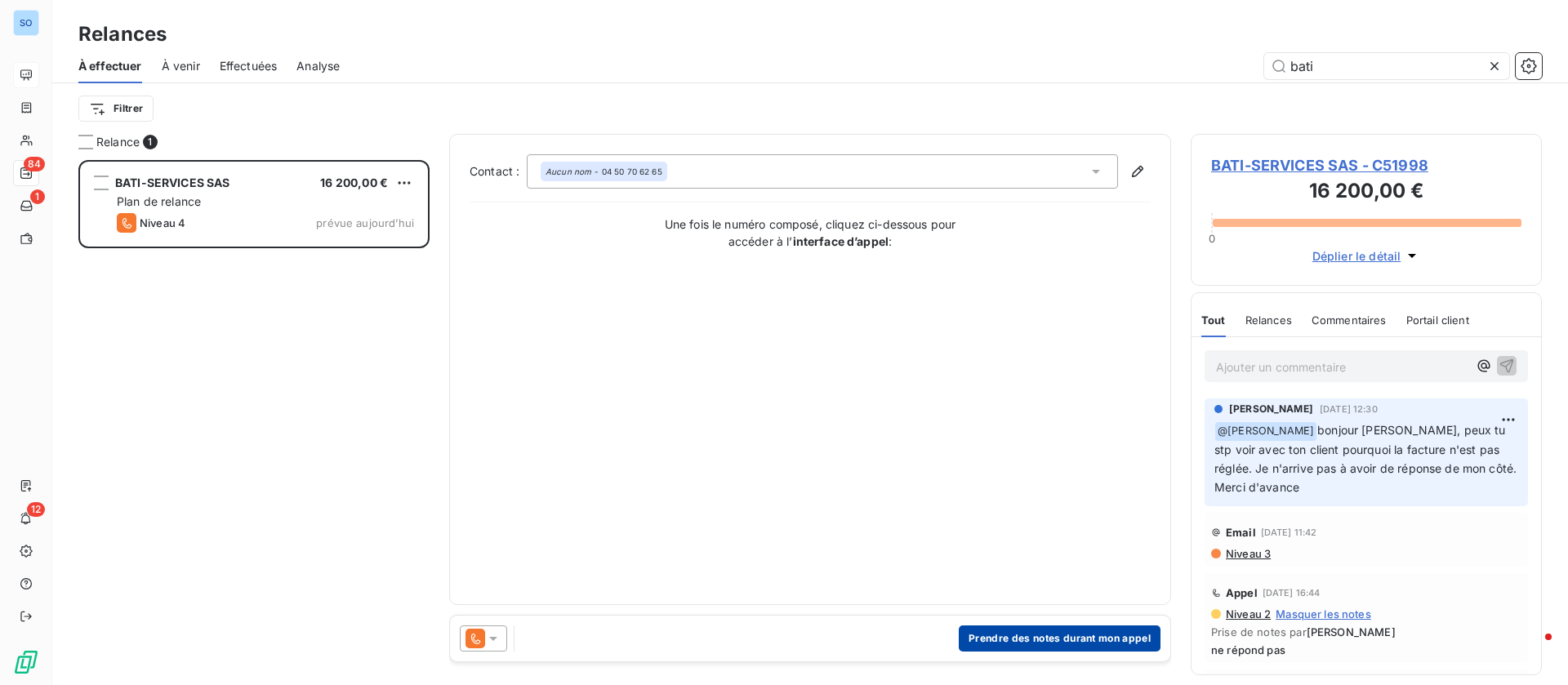
type input "bati"
click at [1058, 637] on button "Prendre des notes durant mon appel" at bounding box center [1059, 638] width 202 height 26
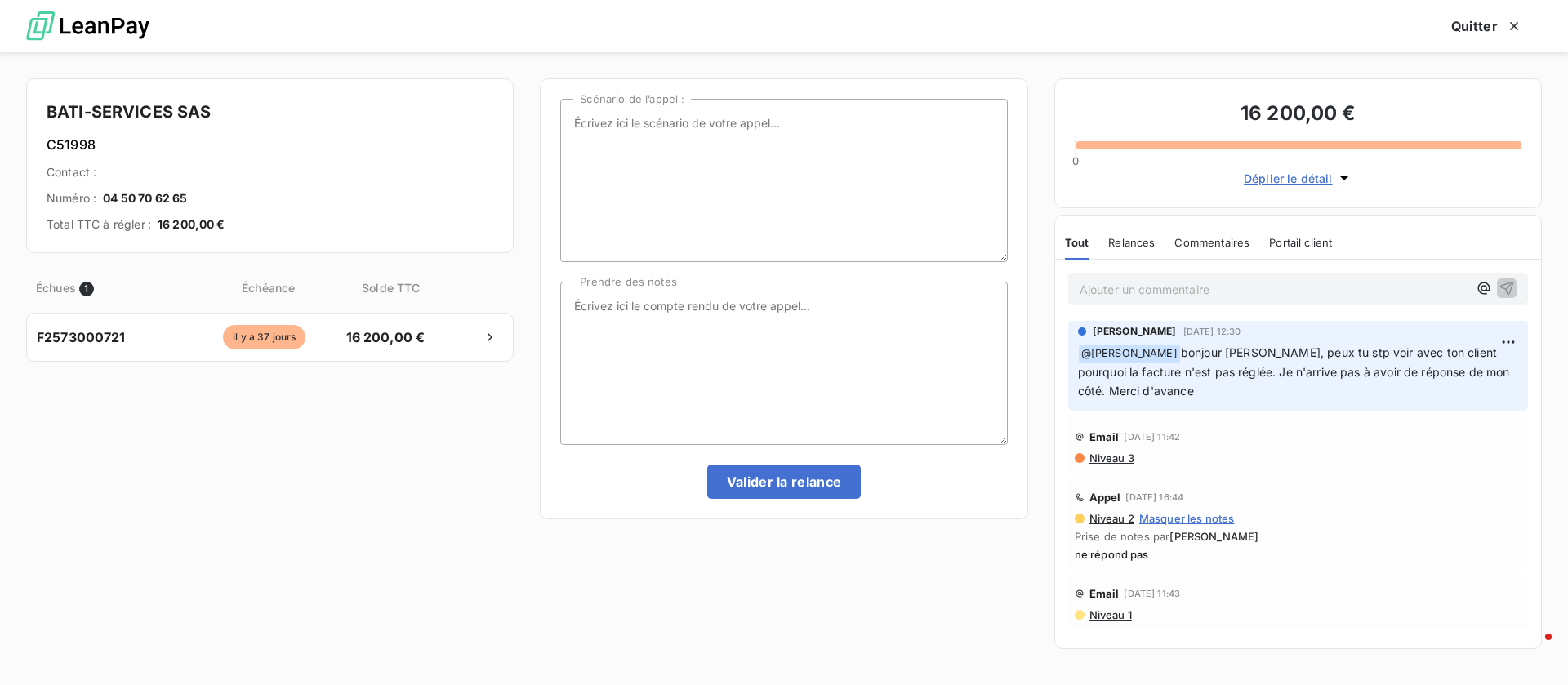
click at [1104, 459] on span "Niveau 3" at bounding box center [1110, 457] width 46 height 13
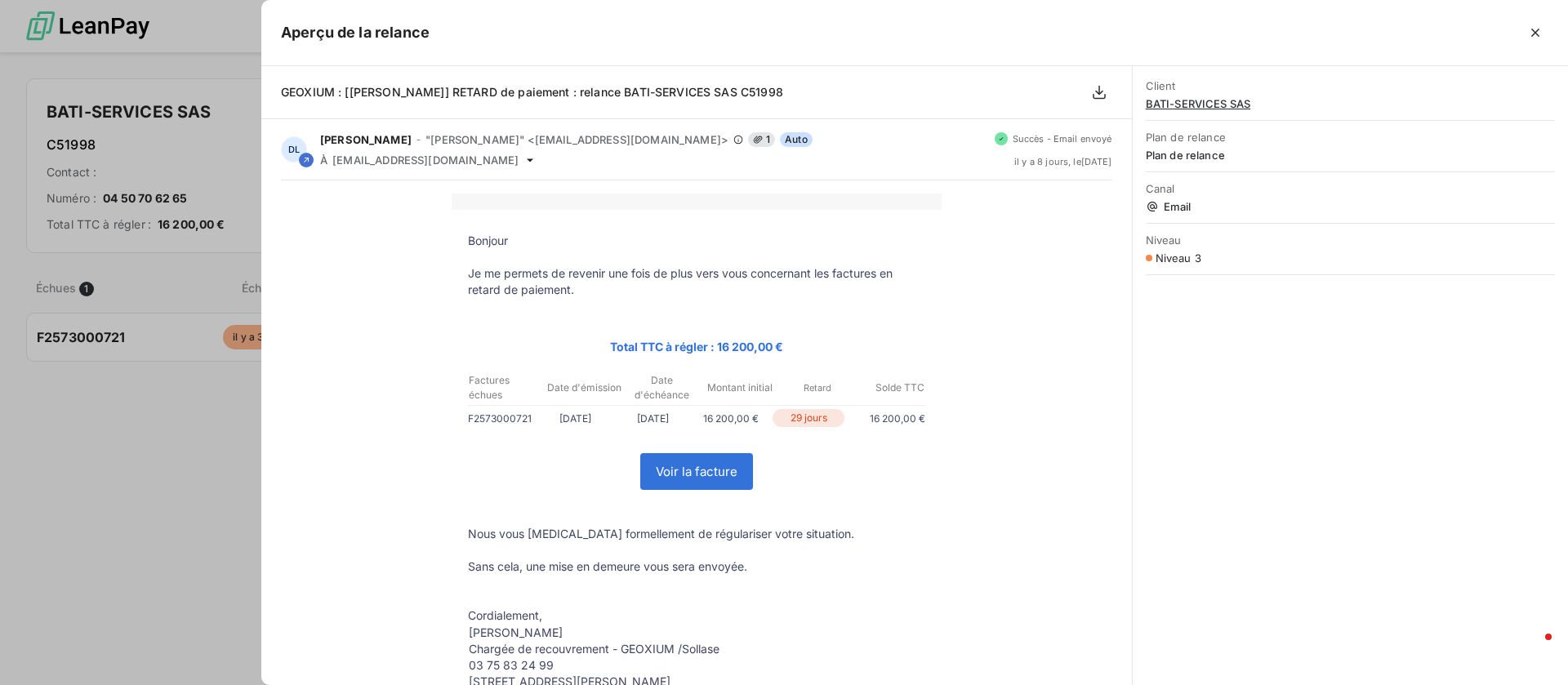
click at [145, 505] on div at bounding box center [784, 342] width 1568 height 685
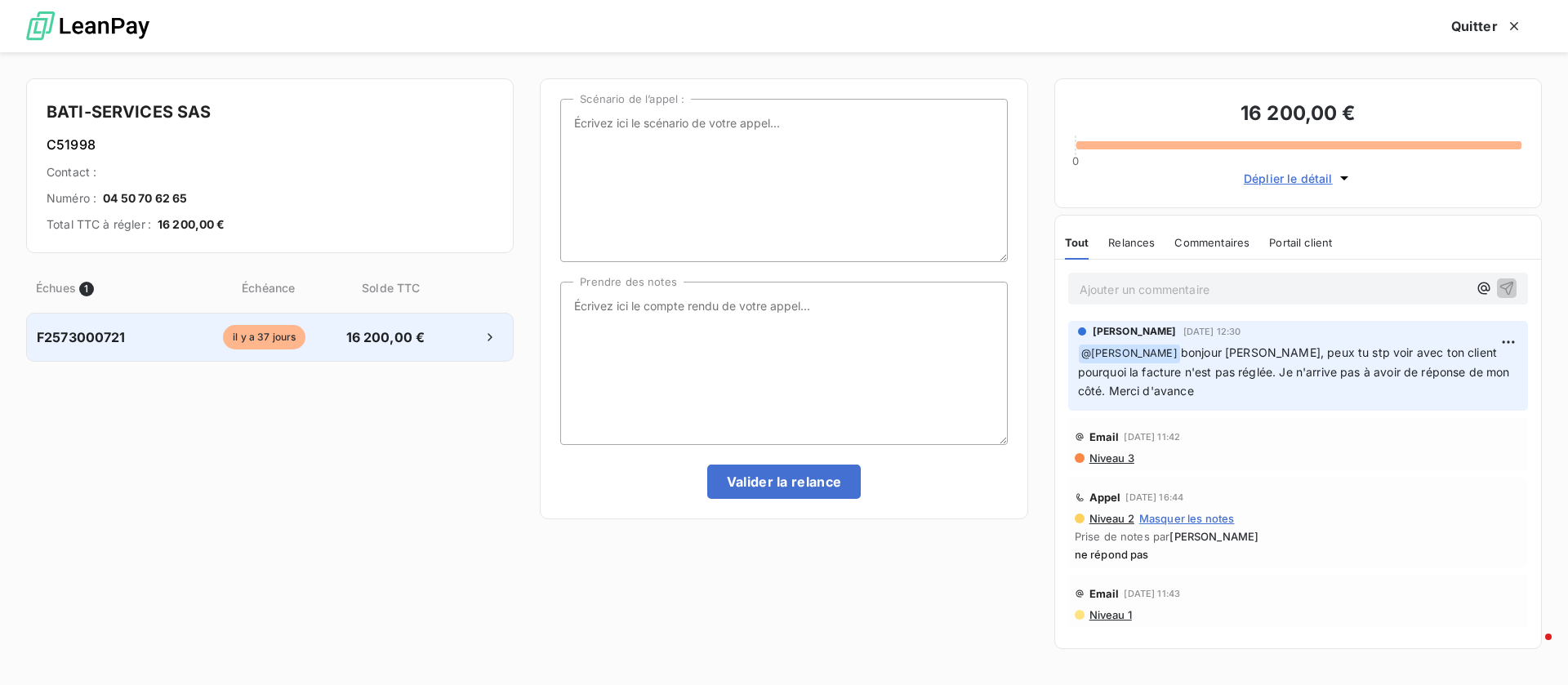
click at [254, 352] on div "F2573000721 [DATE] 16 200,00 €" at bounding box center [270, 337] width 487 height 49
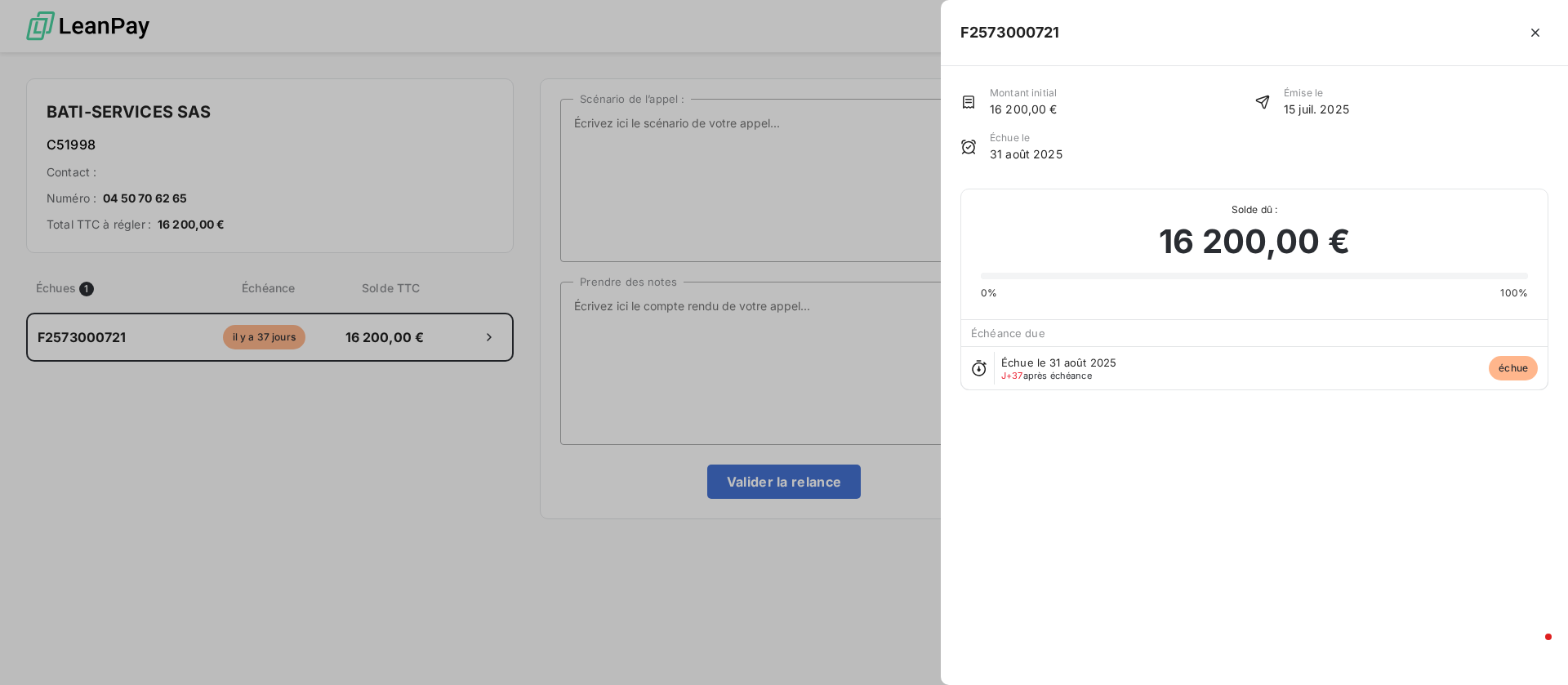
click at [504, 318] on div at bounding box center [784, 342] width 1568 height 685
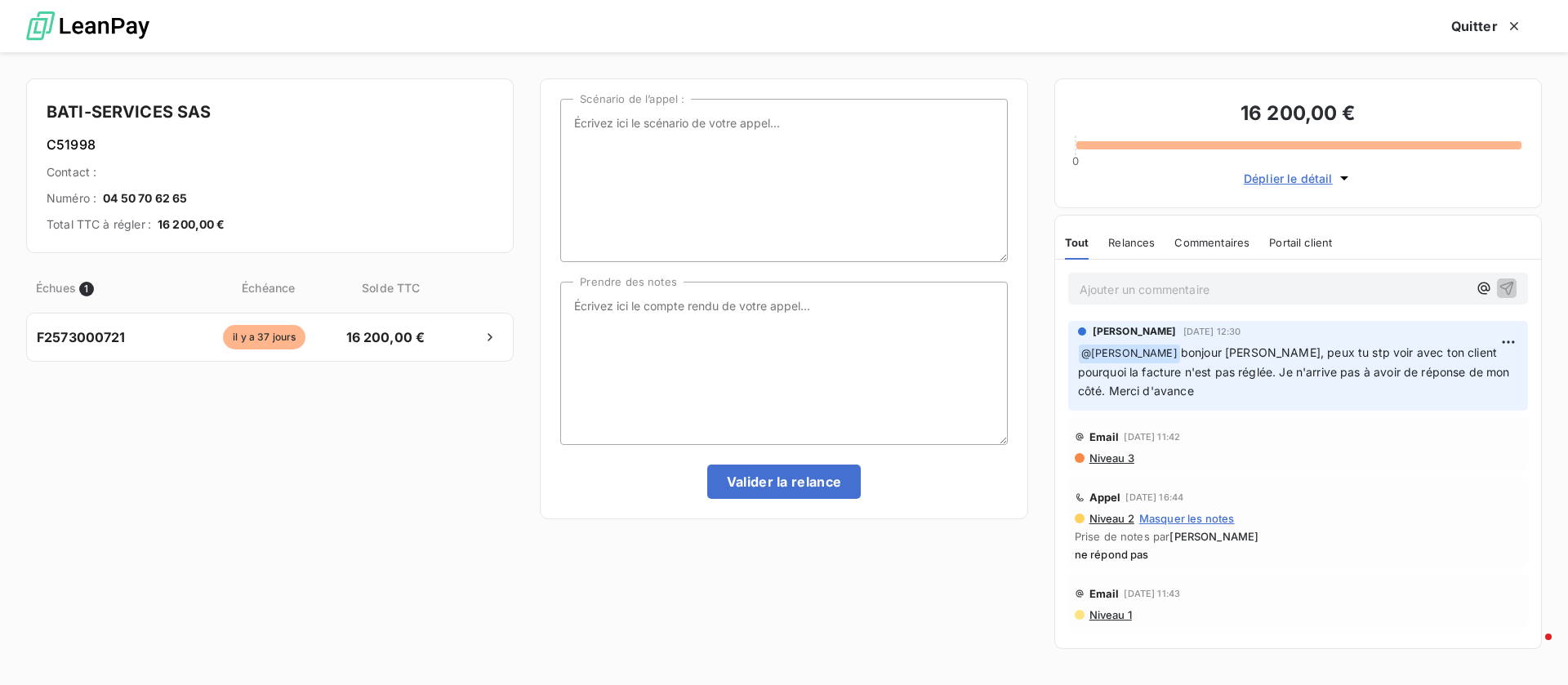
click at [731, 333] on div at bounding box center [784, 342] width 1568 height 685
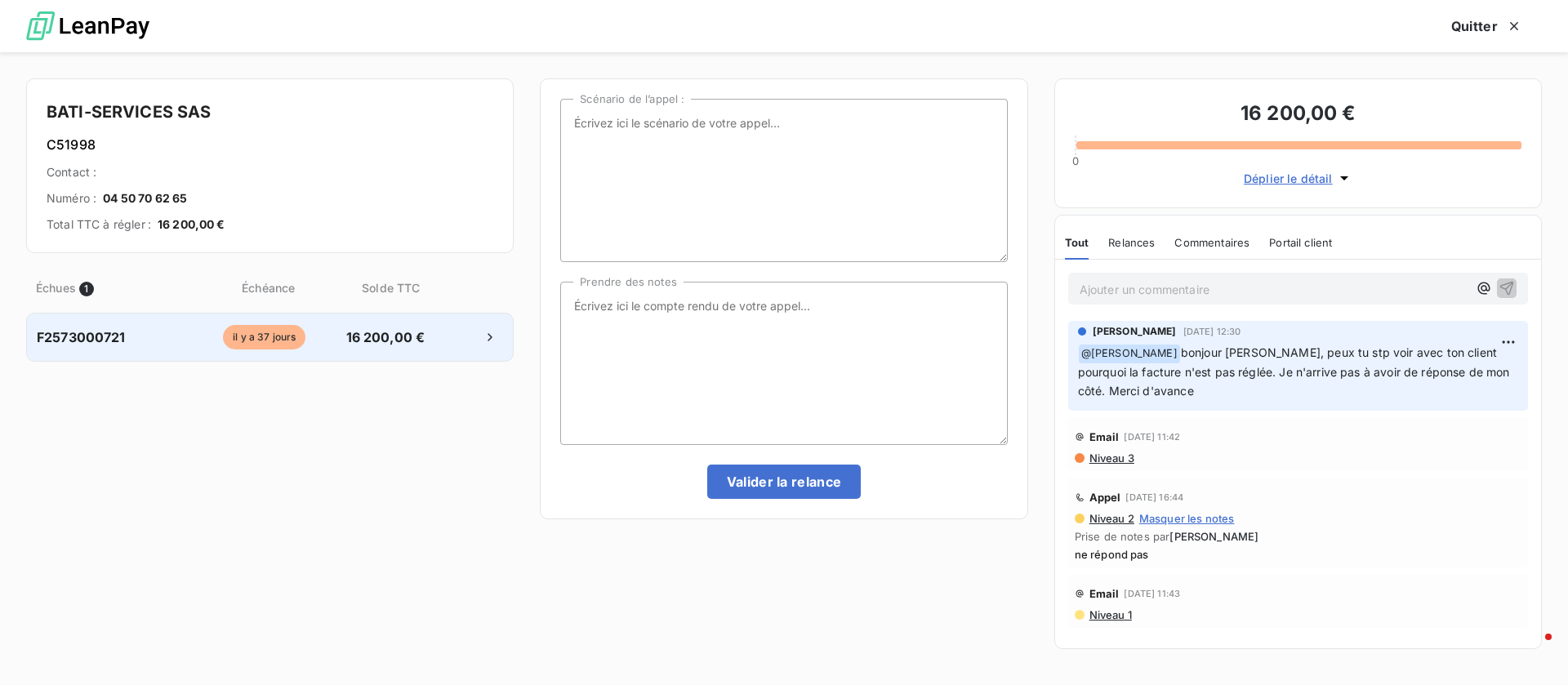
click at [338, 345] on div "il y a 37 jours" at bounding box center [264, 337] width 150 height 24
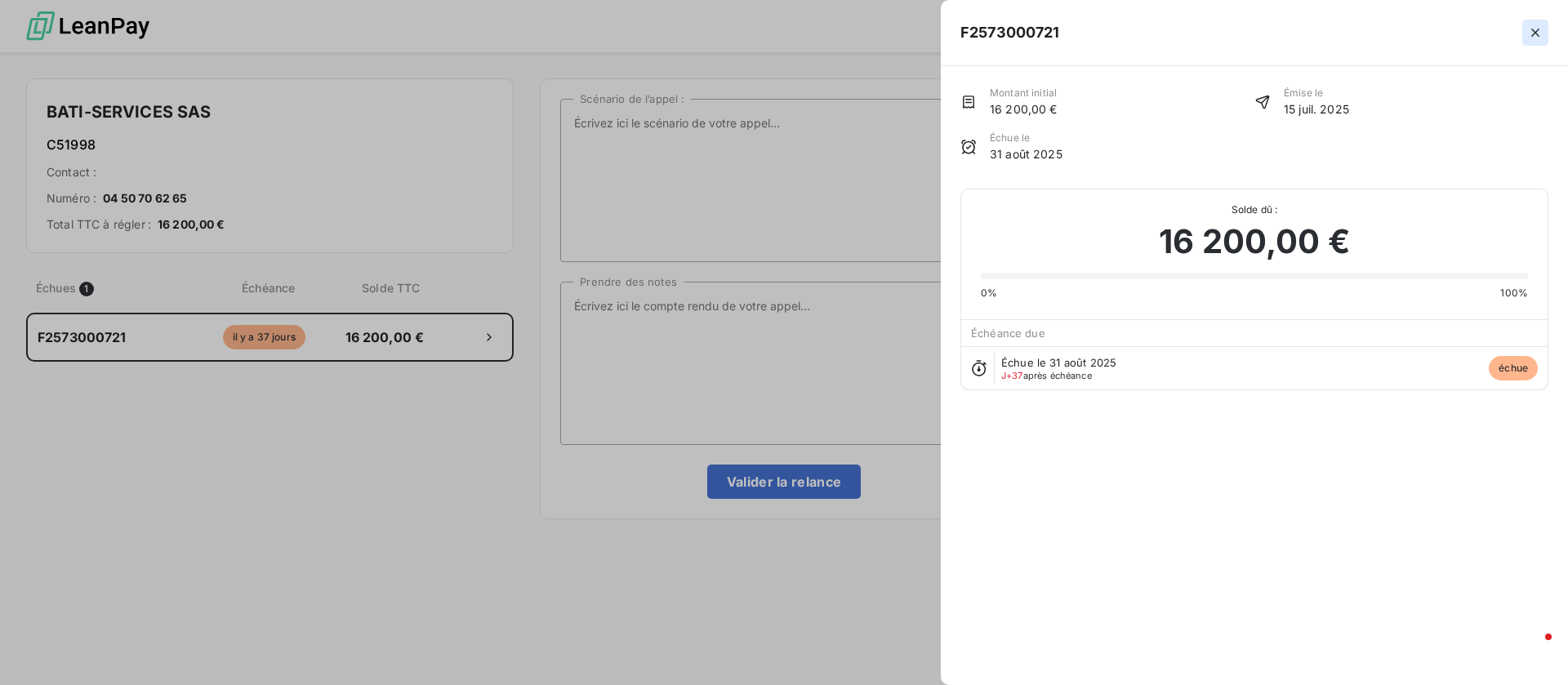
drag, startPoint x: 1556, startPoint y: 22, endPoint x: 1542, endPoint y: 28, distance: 15.2
click at [1555, 22] on div "F2573000721" at bounding box center [1254, 33] width 627 height 66
click at [1541, 28] on icon "button" at bounding box center [1534, 32] width 16 height 16
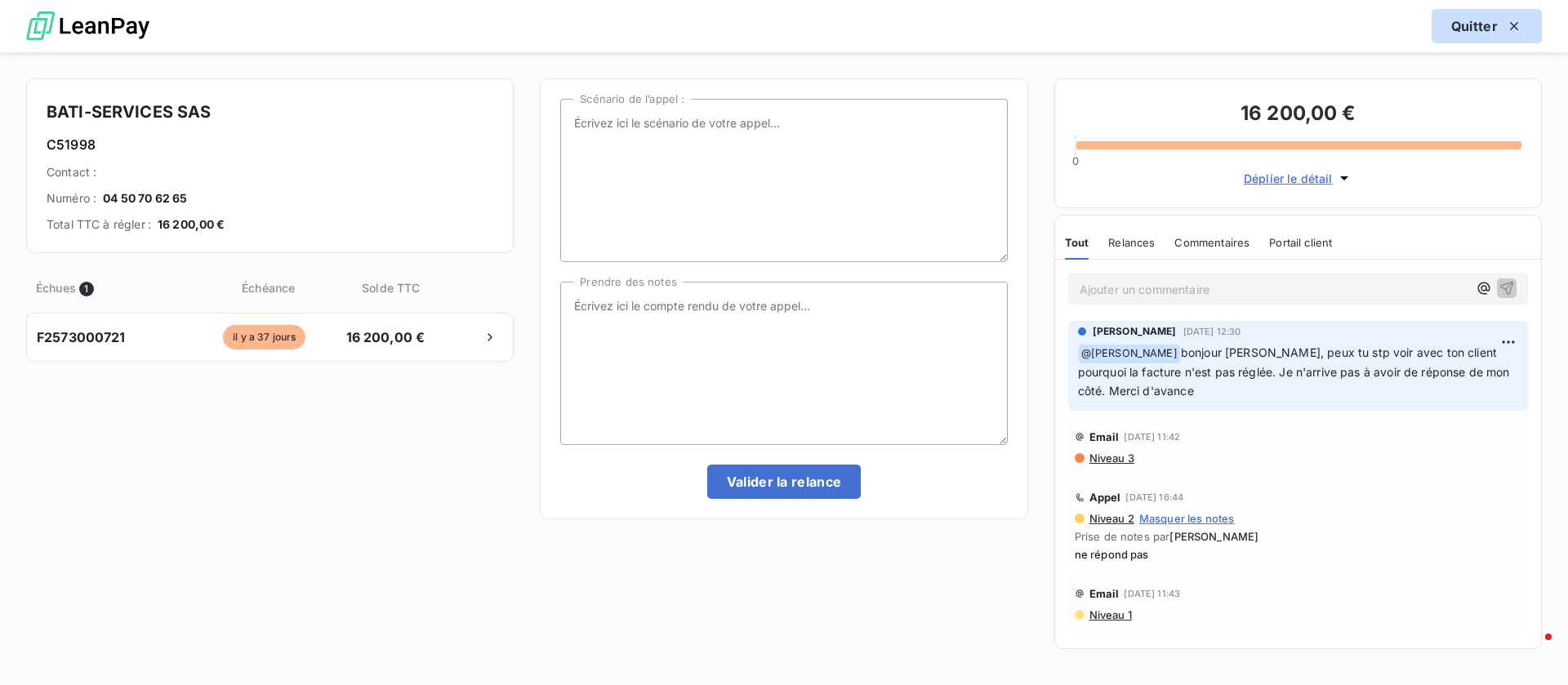
click at [1451, 33] on button "Quitter" at bounding box center [1486, 26] width 110 height 35
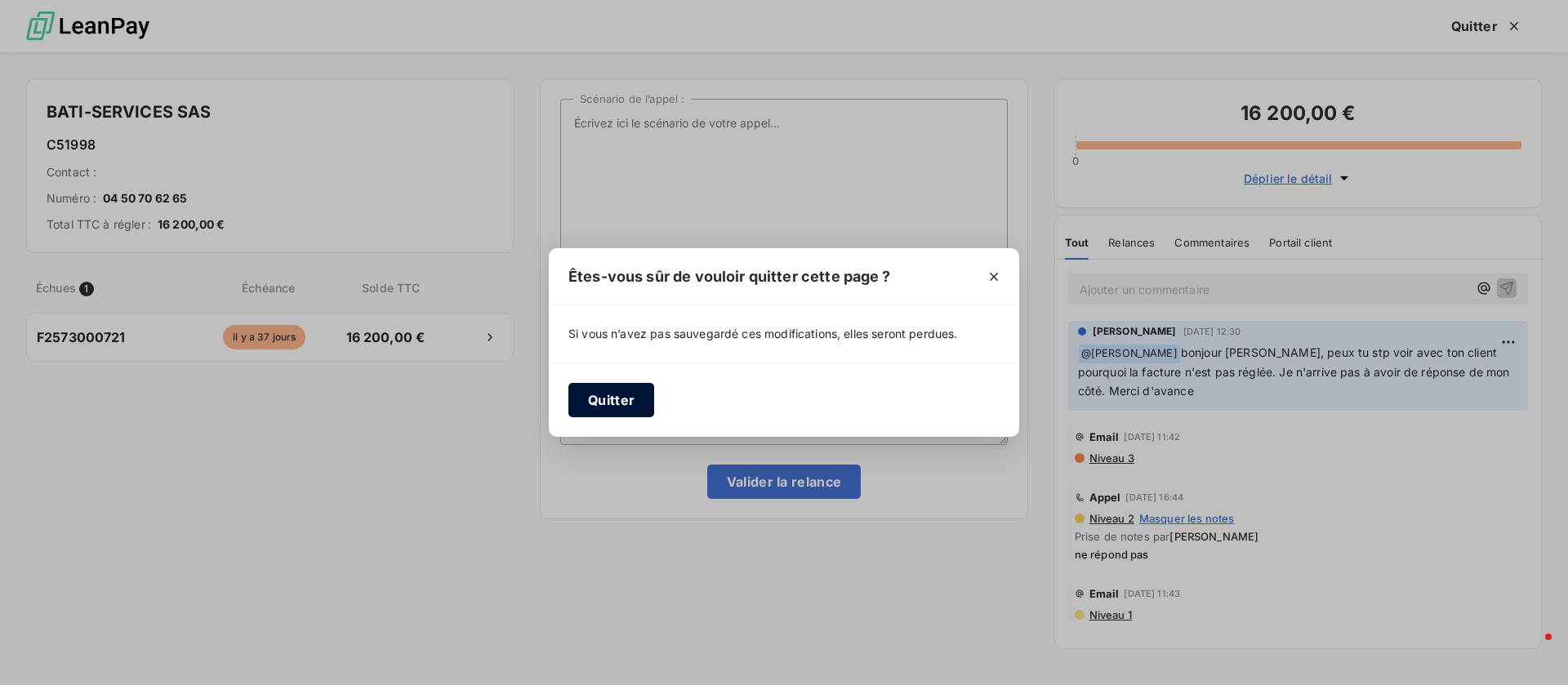
click at [606, 404] on button "Quitter" at bounding box center [611, 400] width 85 height 35
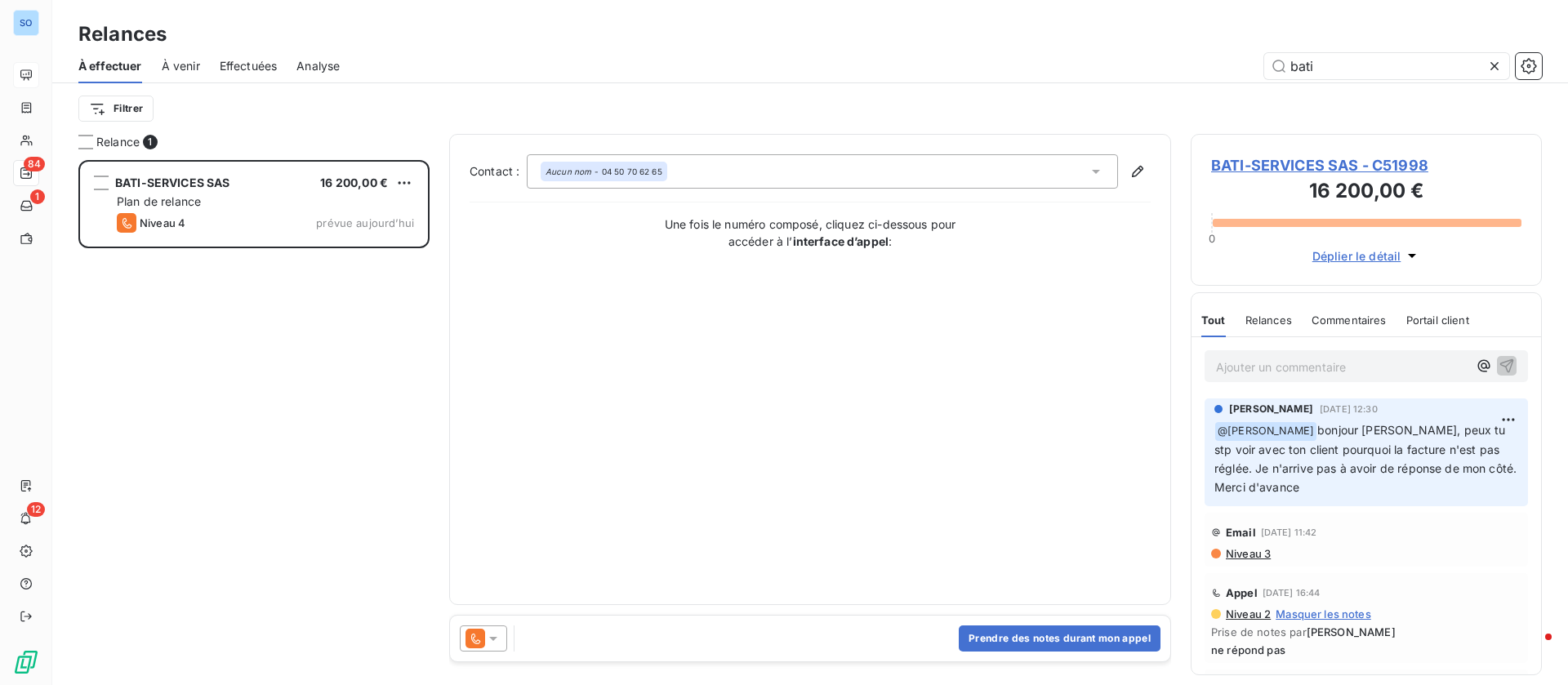
click at [1231, 168] on span "BATI-SERVICES SAS - C51998" at bounding box center [1365, 166] width 310 height 22
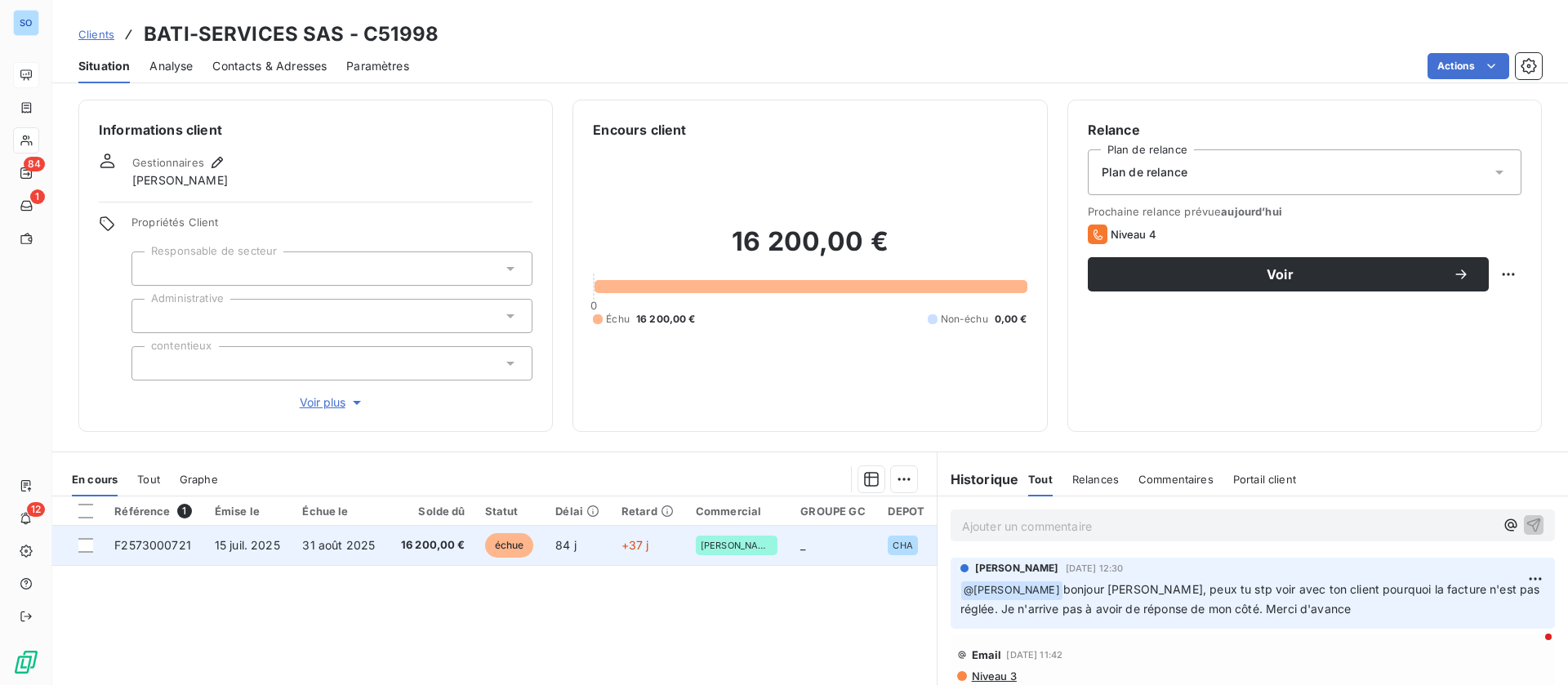
click at [313, 540] on span "31 août 2025" at bounding box center [339, 545] width 73 height 14
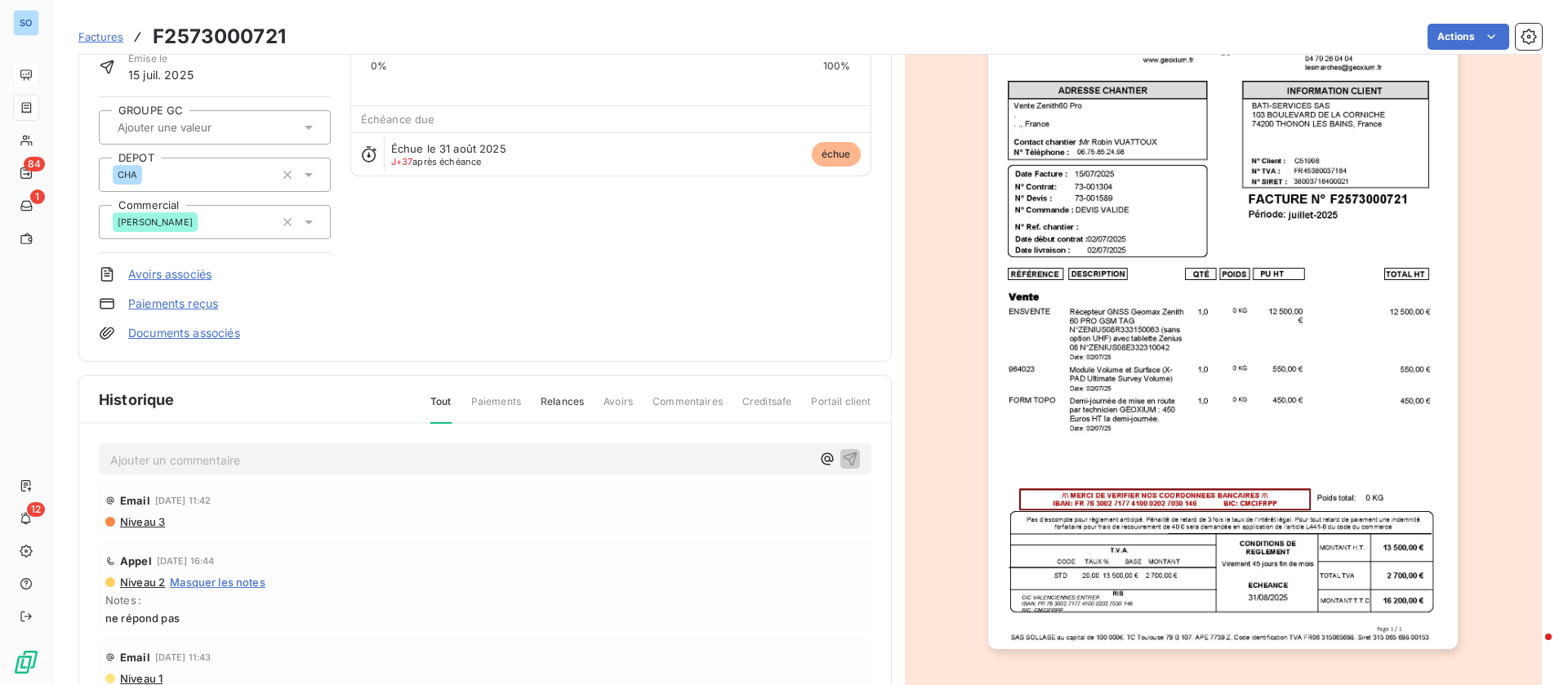
scroll to position [1, 0]
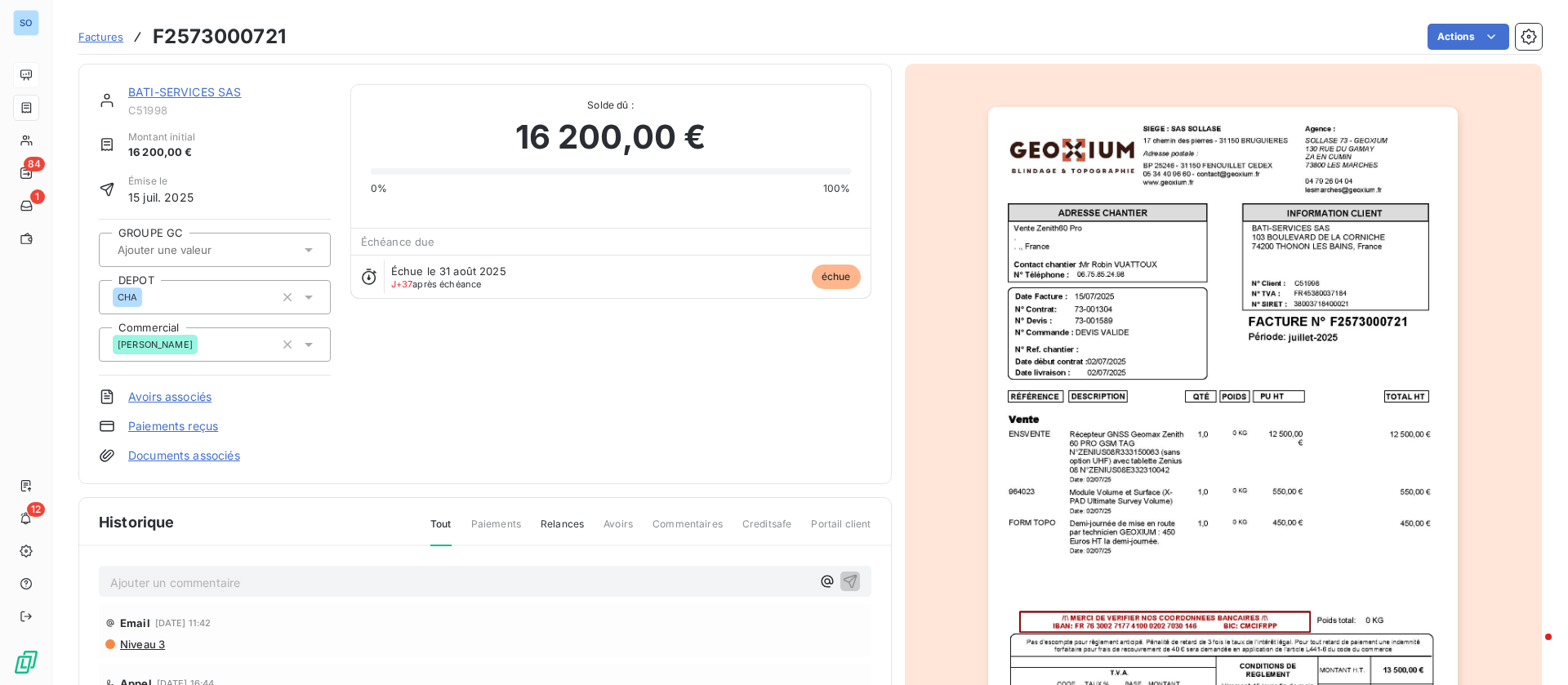
click at [199, 98] on link "BATI-SERVICES SAS" at bounding box center [185, 92] width 113 height 14
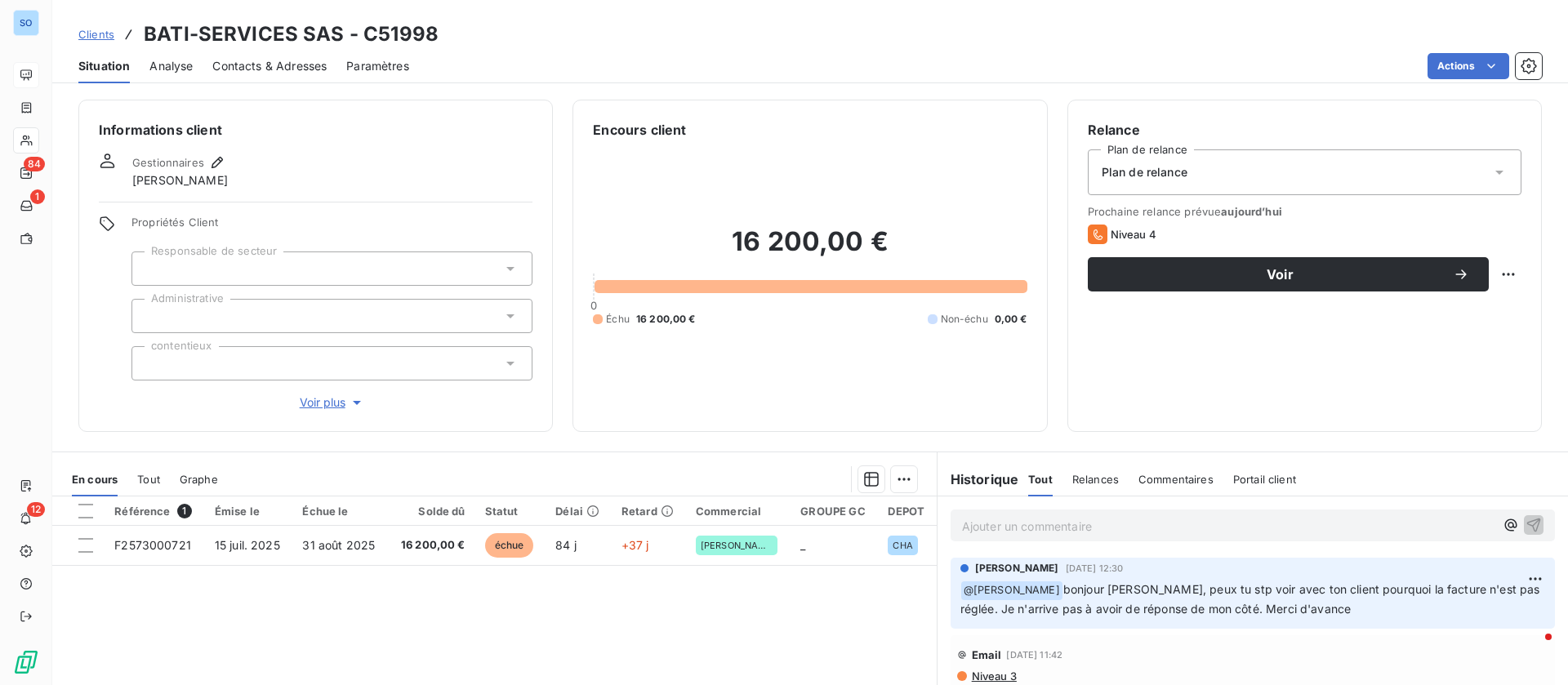
click at [279, 57] on div "Contacts & Adresses" at bounding box center [269, 66] width 114 height 35
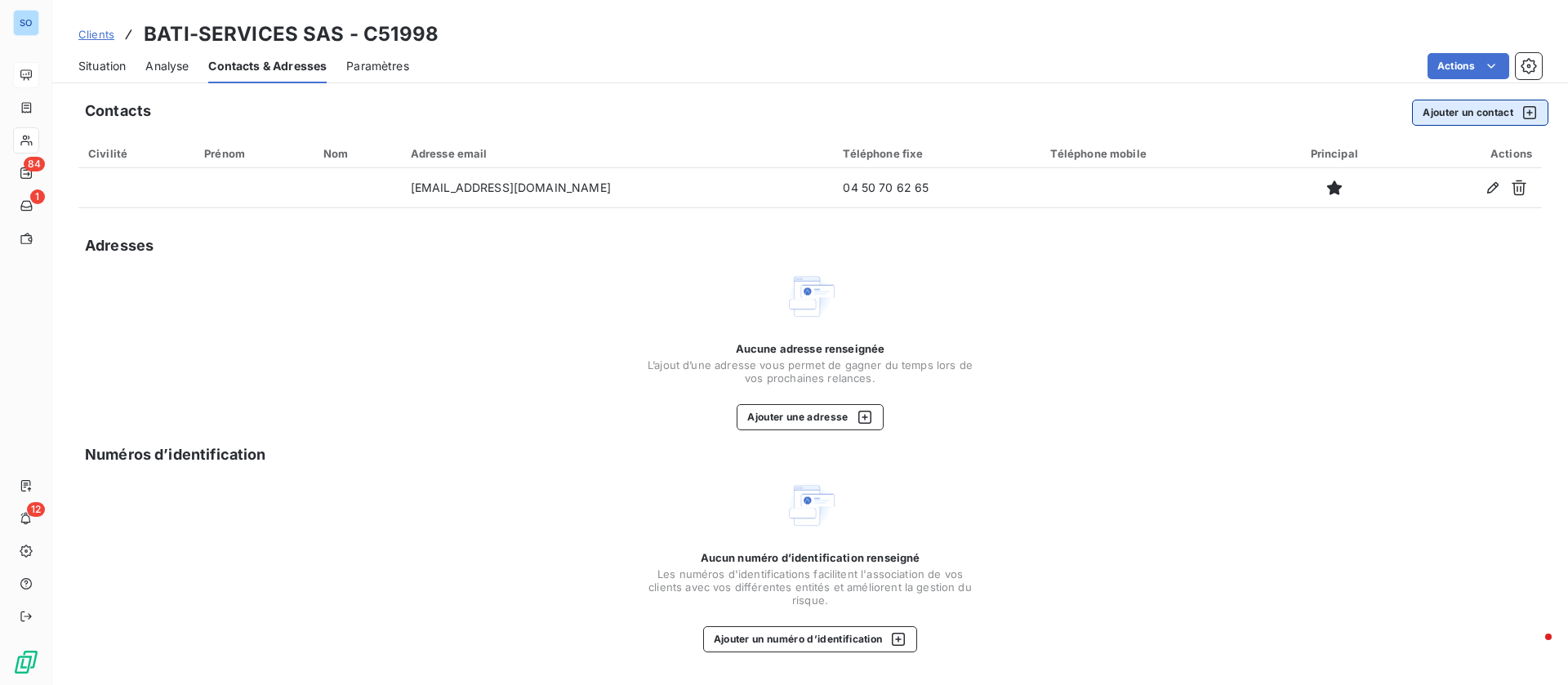
click at [1435, 111] on button "Ajouter un contact" at bounding box center [1479, 112] width 136 height 26
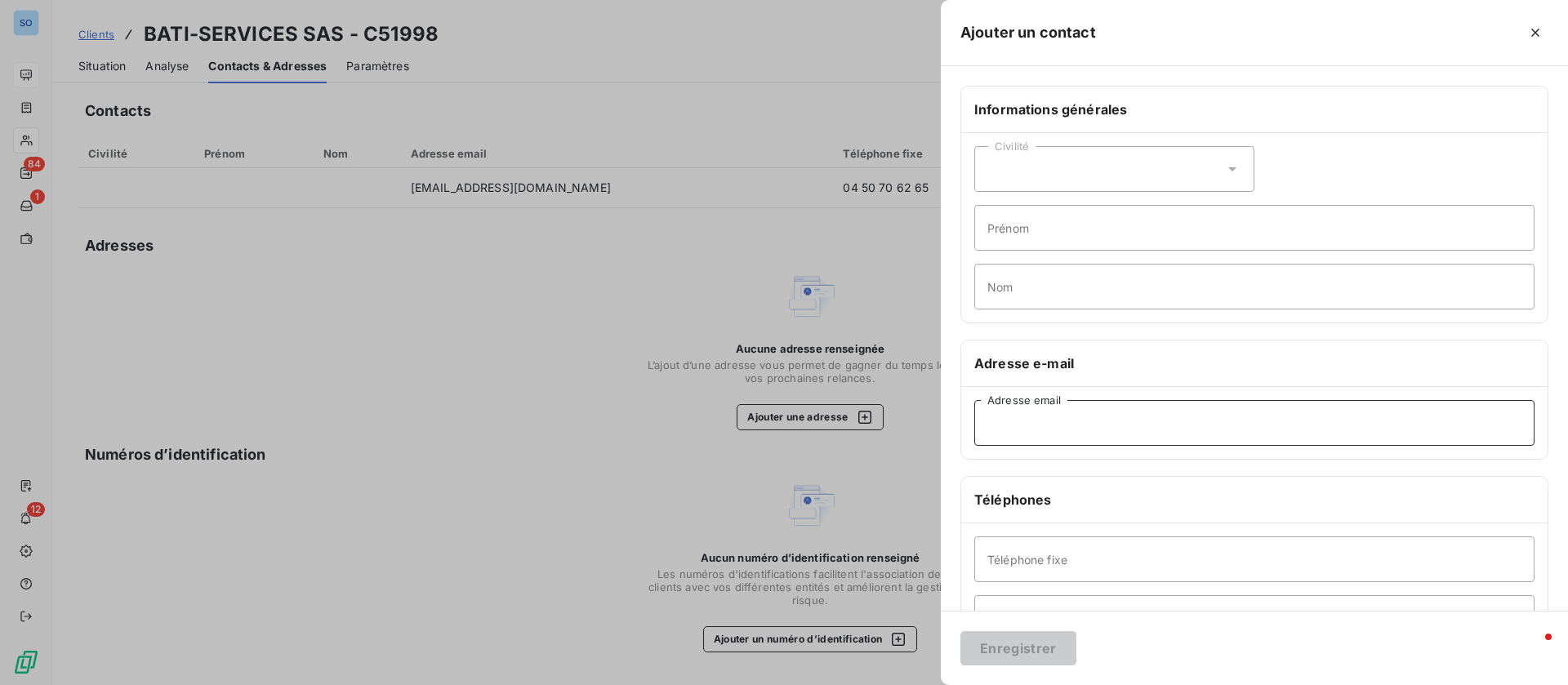
click at [1130, 436] on input "Adresse email" at bounding box center [1254, 423] width 560 height 46
paste input "38003718400021"
type input "38003718400021"
drag, startPoint x: 1108, startPoint y: 427, endPoint x: 830, endPoint y: 432, distance: 278.0
click at [830, 684] on div "Ajouter un contact Informations générales Civilité Prénom Nom Adresse e-mail 38…" at bounding box center [784, 685] width 1568 height 0
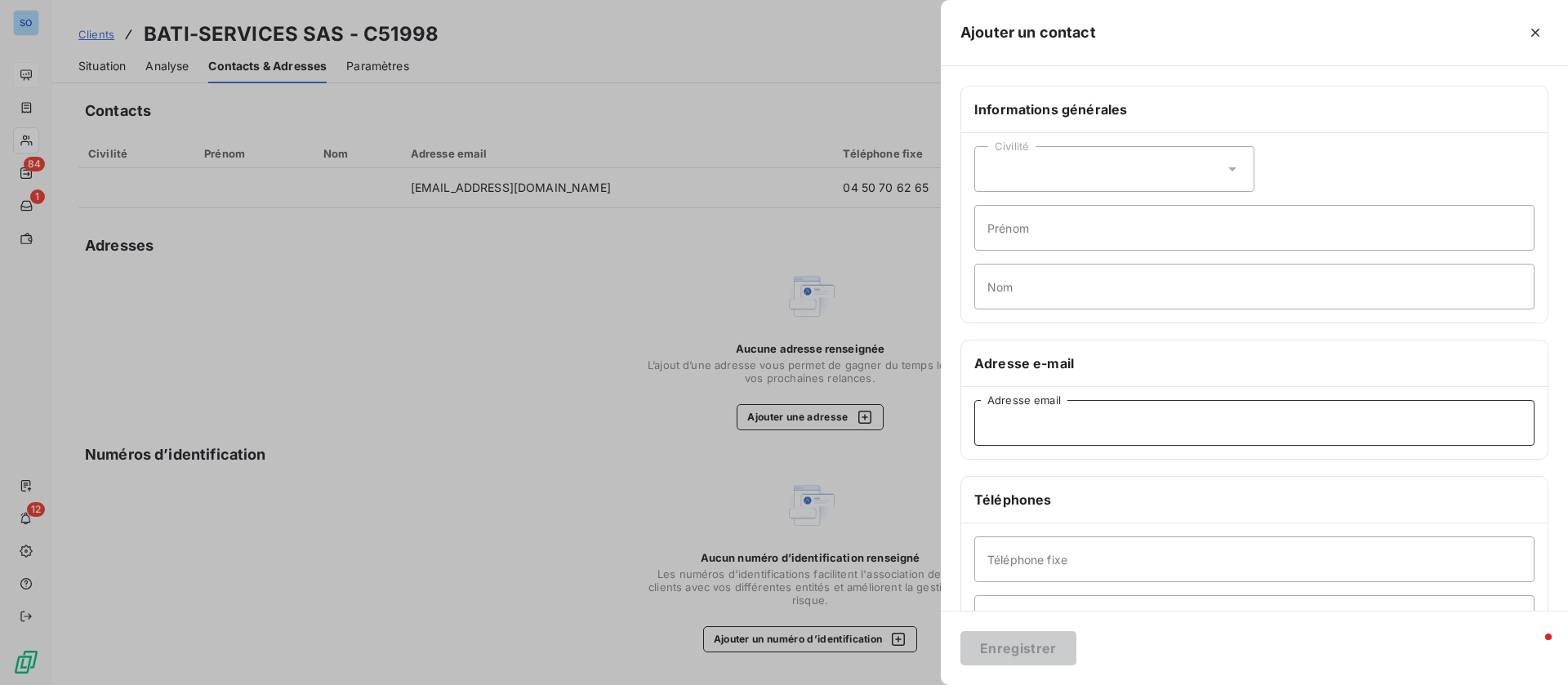
click at [1085, 420] on input "Adresse email" at bounding box center [1254, 423] width 560 height 46
paste input "[EMAIL_ADDRESS][DOMAIN_NAME]"
type input "[EMAIL_ADDRESS][DOMAIN_NAME]"
click at [1042, 644] on button "Enregistrer" at bounding box center [1018, 648] width 116 height 35
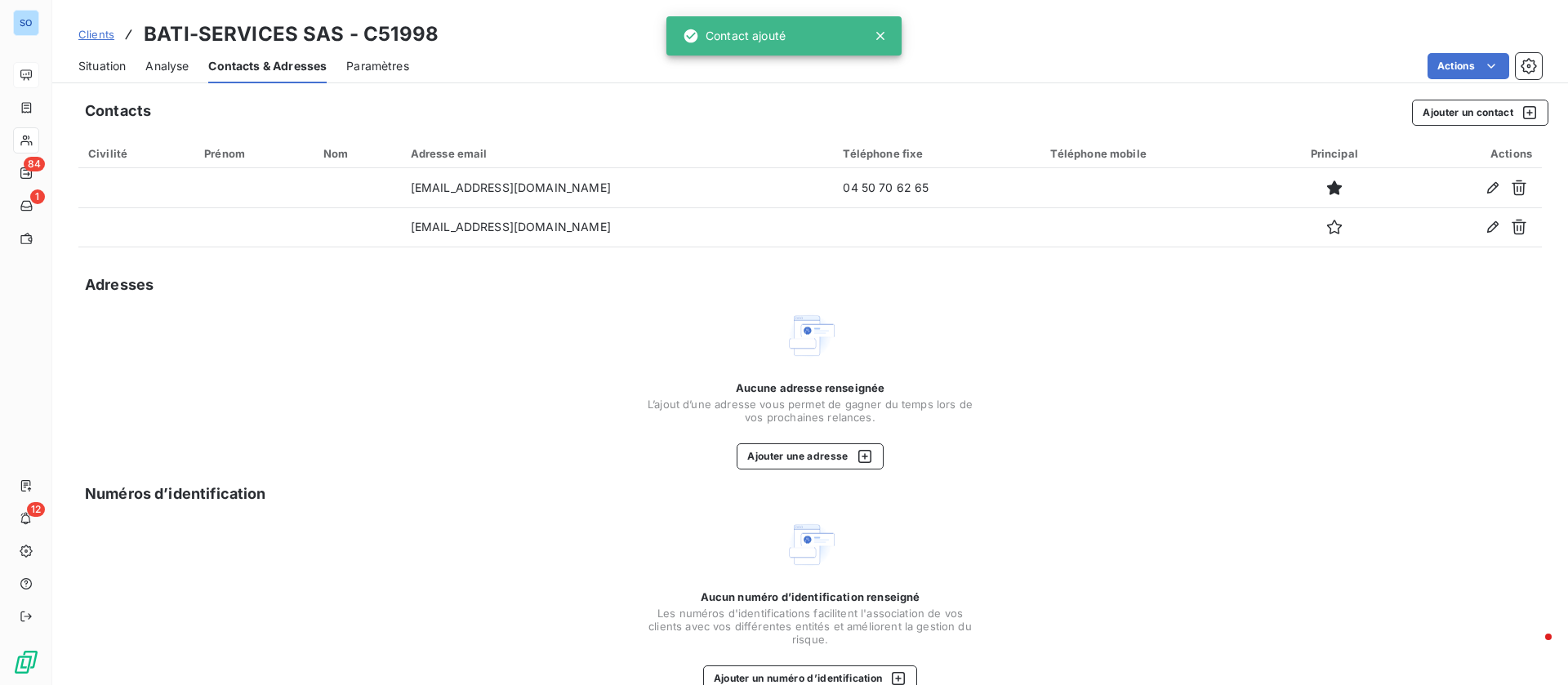
drag, startPoint x: 112, startPoint y: 63, endPoint x: 523, endPoint y: 83, distance: 411.5
click at [113, 63] on span "Situation" at bounding box center [102, 66] width 47 height 16
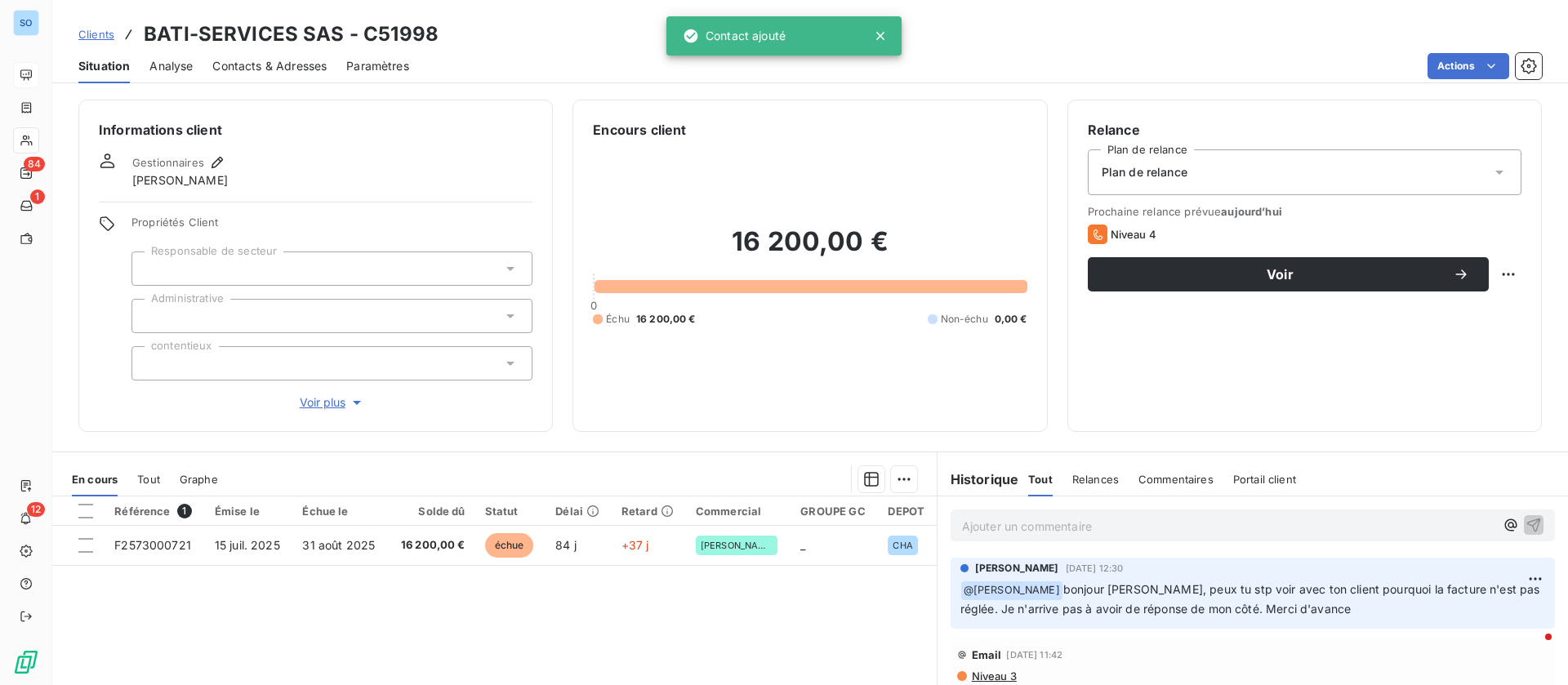
click at [1470, 65] on html "SO 84 1 12 Clients BATI-SERVICES SAS - C51998 Situation Analyse Contacts & Adre…" at bounding box center [784, 342] width 1568 height 685
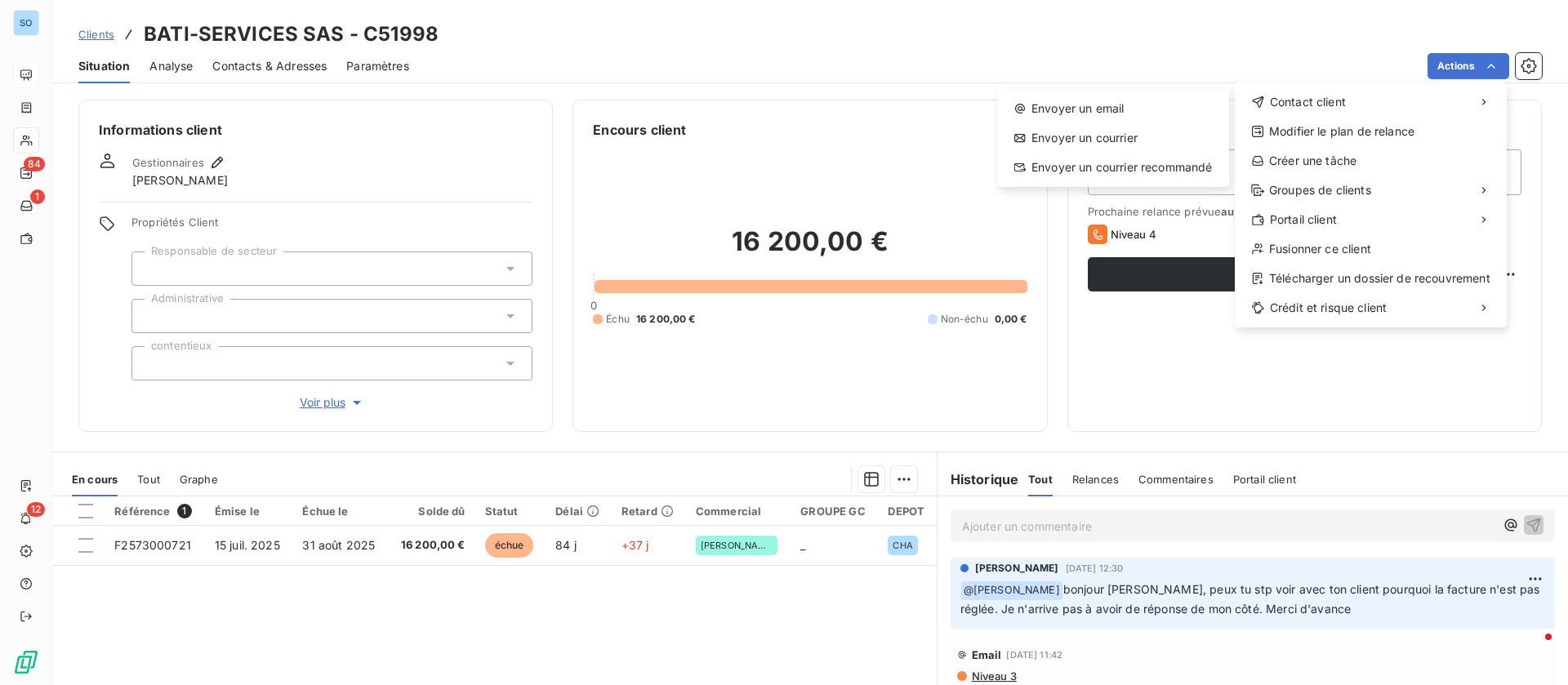
click at [1132, 331] on html "SO 84 1 12 Clients BATI-SERVICES SAS - C51998 Situation Analyse Contacts & Adre…" at bounding box center [784, 342] width 1568 height 685
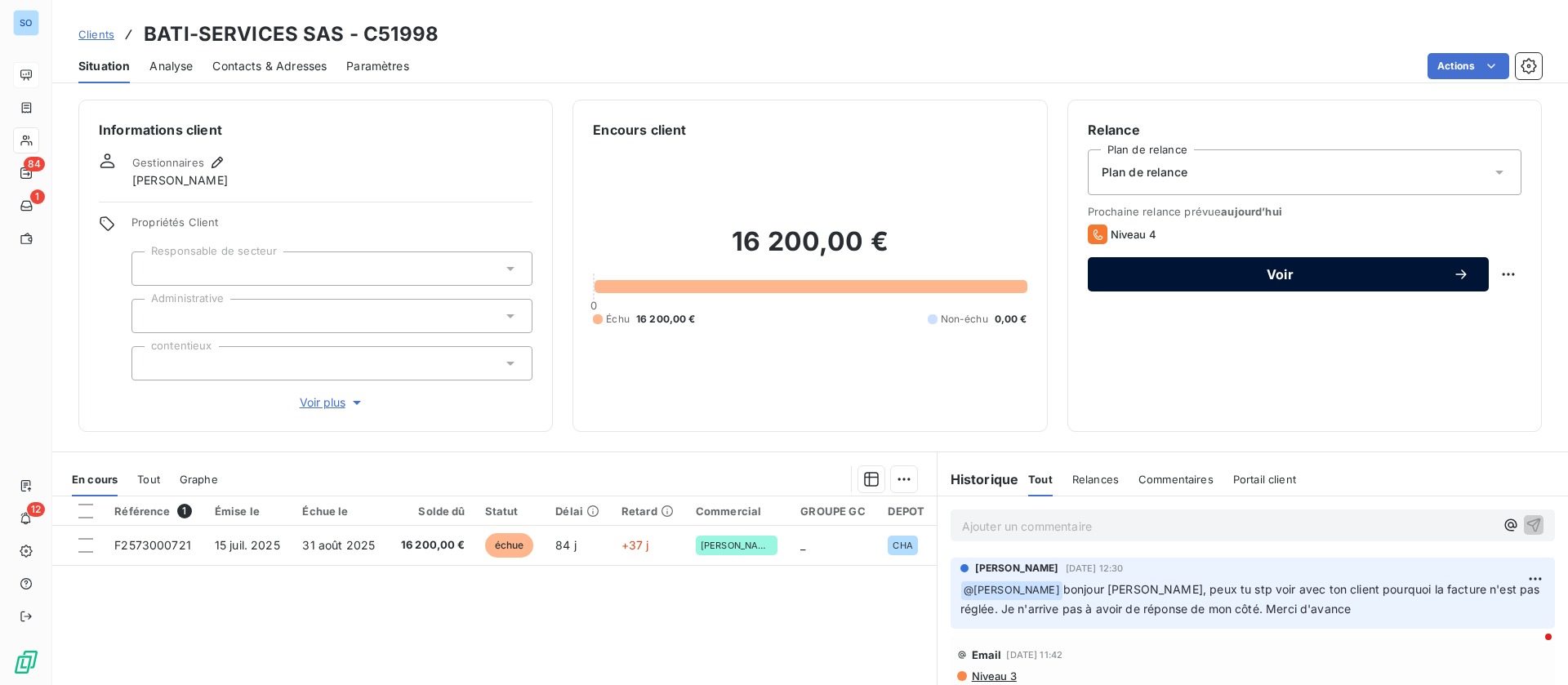
click at [1186, 278] on span "Voir" at bounding box center [1280, 274] width 346 height 13
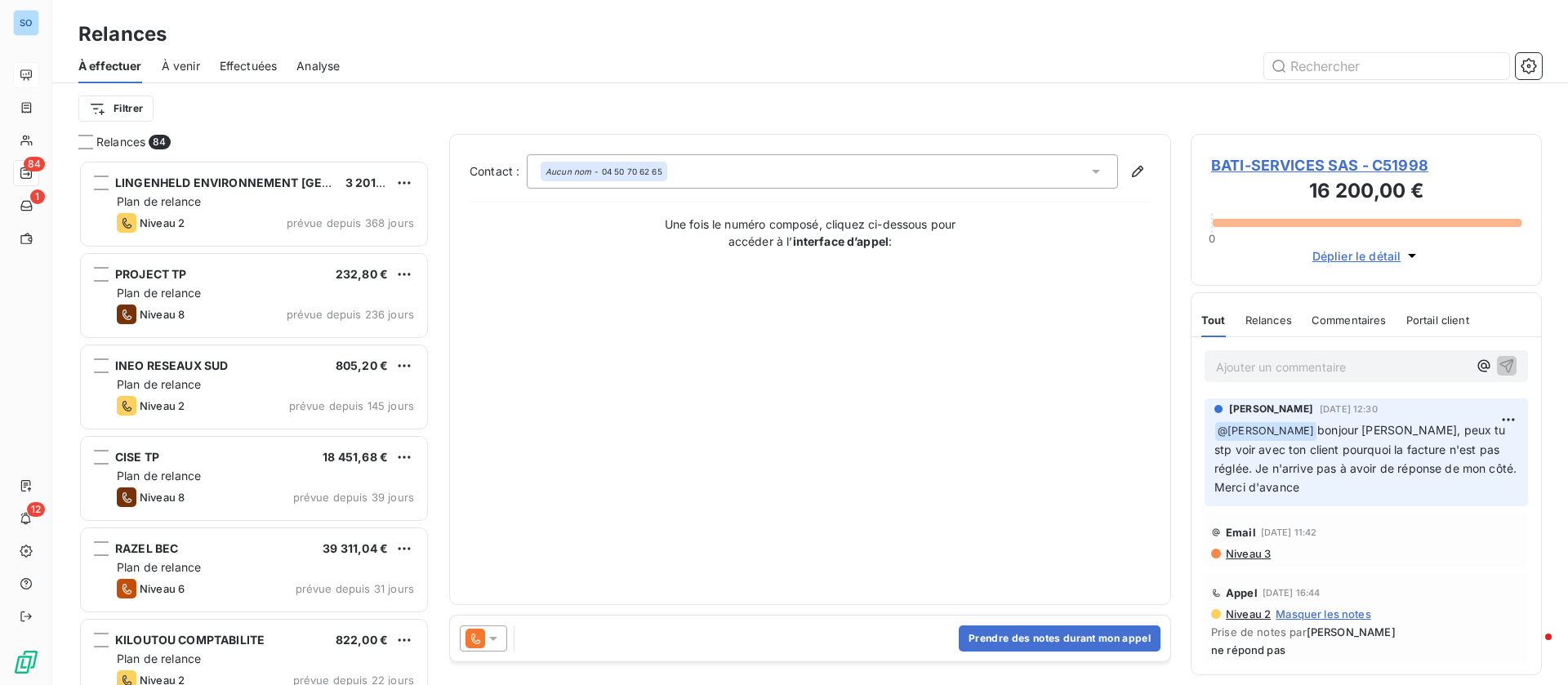
scroll to position [506, 332]
click at [1286, 360] on p "Ajouter un commentaire ﻿" at bounding box center [1342, 367] width 252 height 20
click at [1229, 367] on span "les standard ne" at bounding box center [1258, 365] width 84 height 14
click at [1347, 362] on p "le standard ne" at bounding box center [1342, 366] width 252 height 19
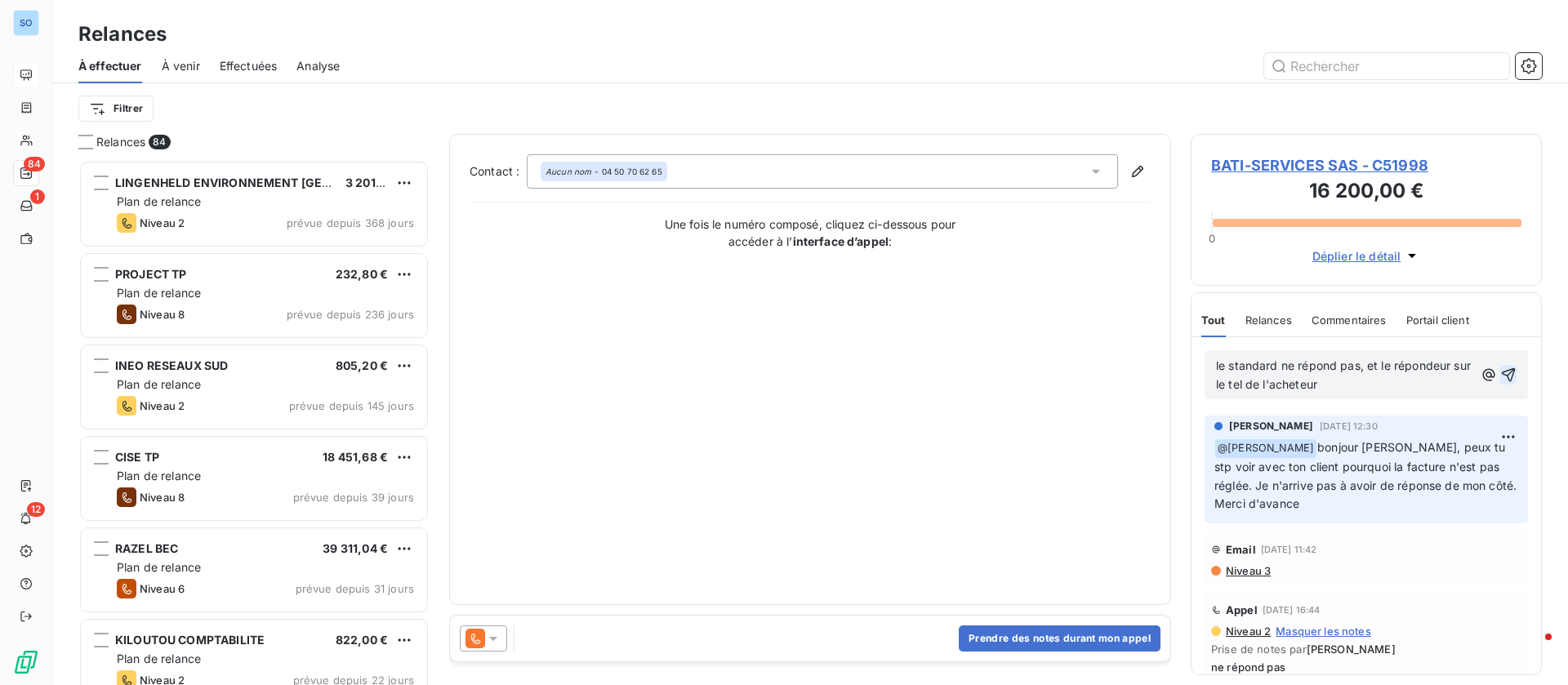
click at [1500, 375] on icon "button" at bounding box center [1507, 374] width 16 height 16
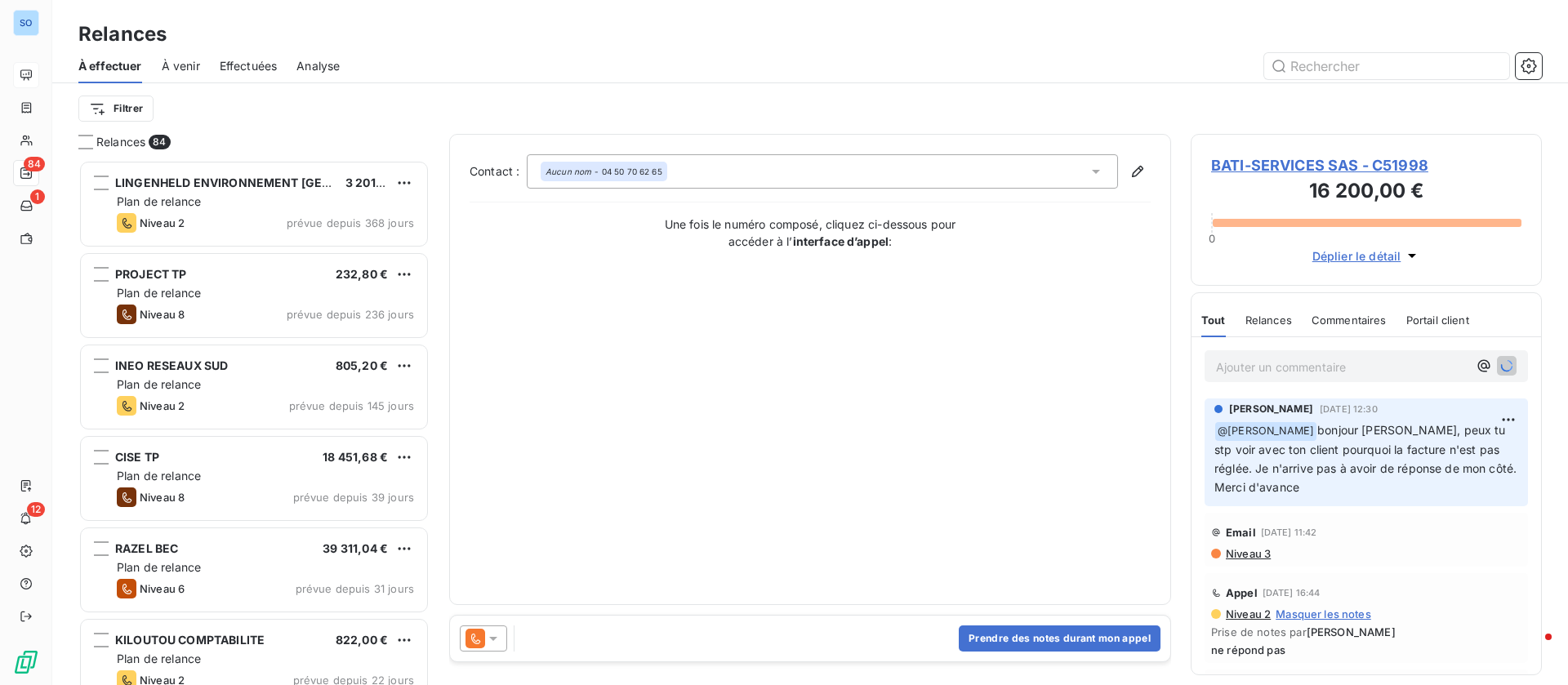
click at [485, 643] on icon at bounding box center [493, 638] width 16 height 16
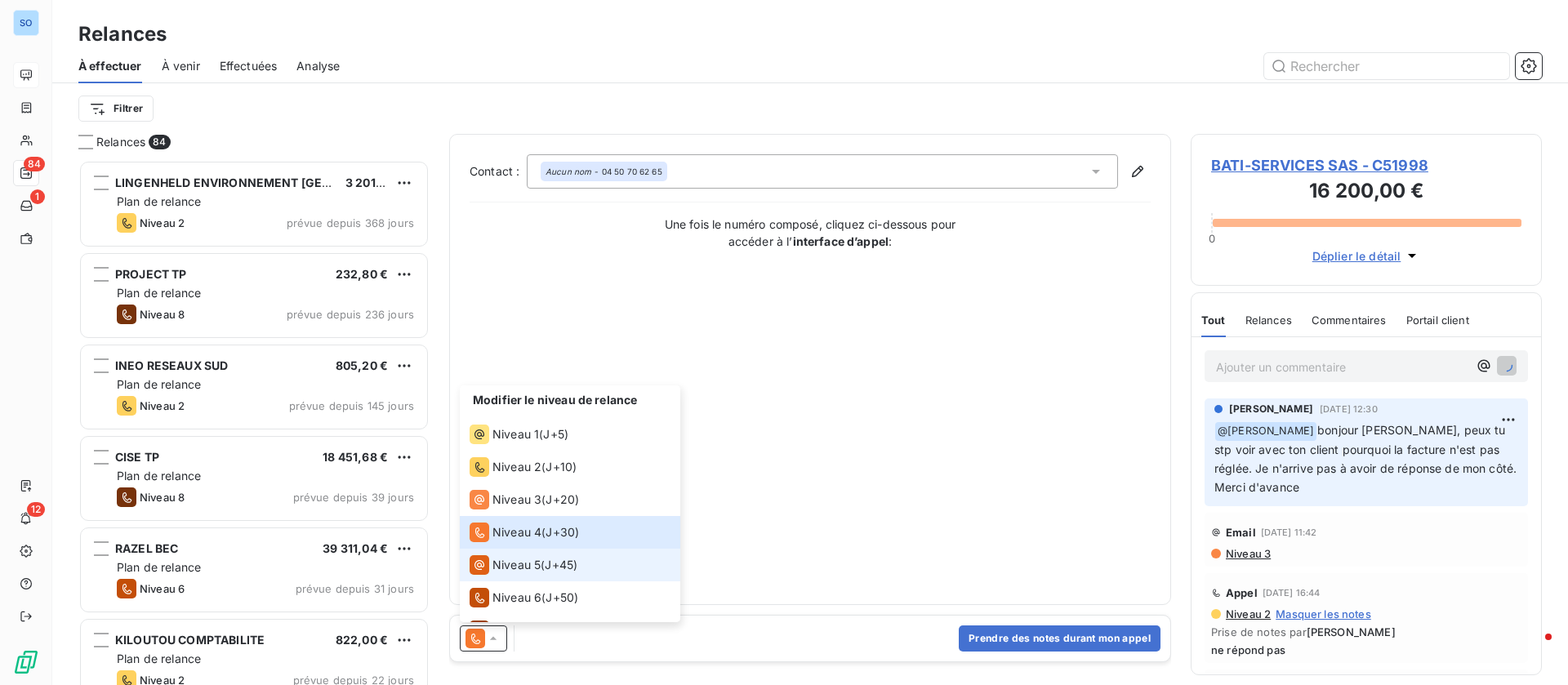
click at [521, 562] on span "Niveau 5" at bounding box center [516, 564] width 48 height 16
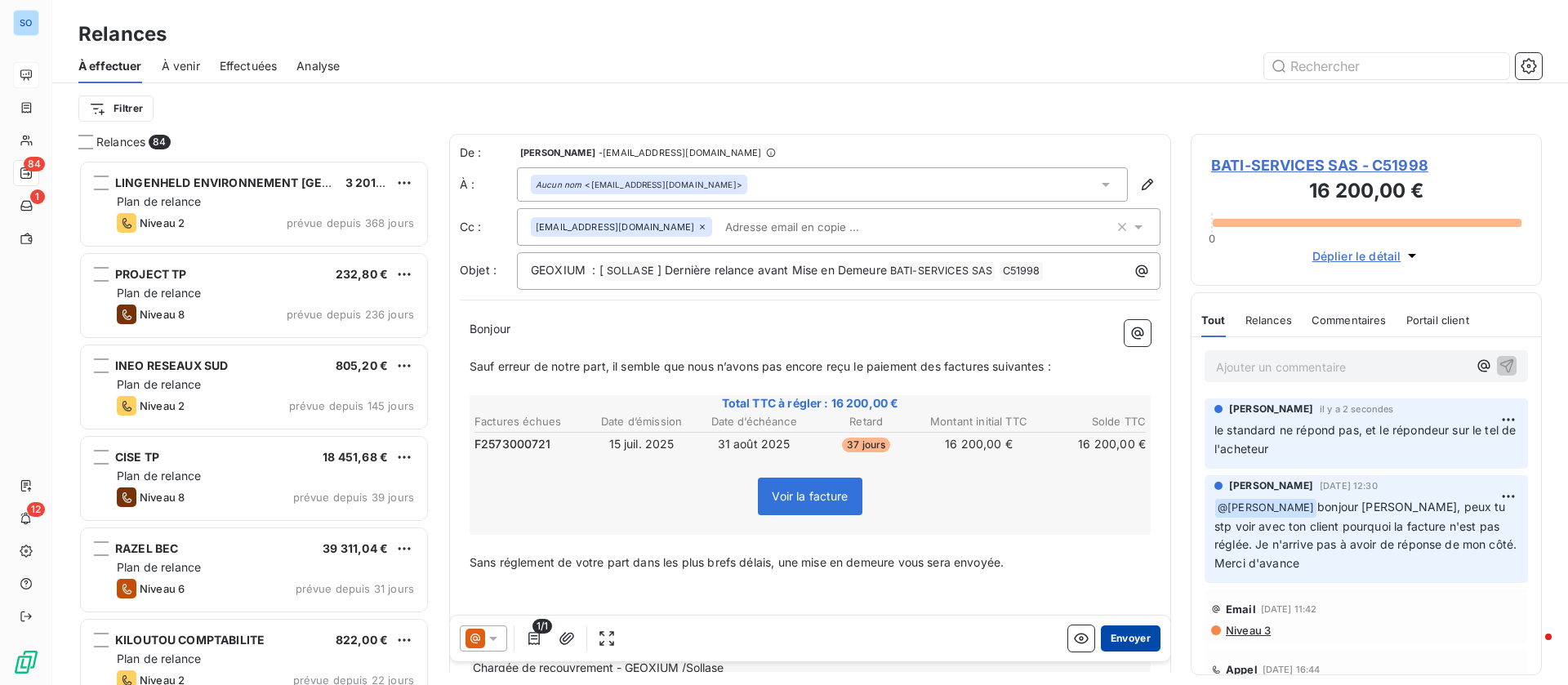
click at [1101, 635] on button "Envoyer" at bounding box center [1130, 638] width 60 height 26
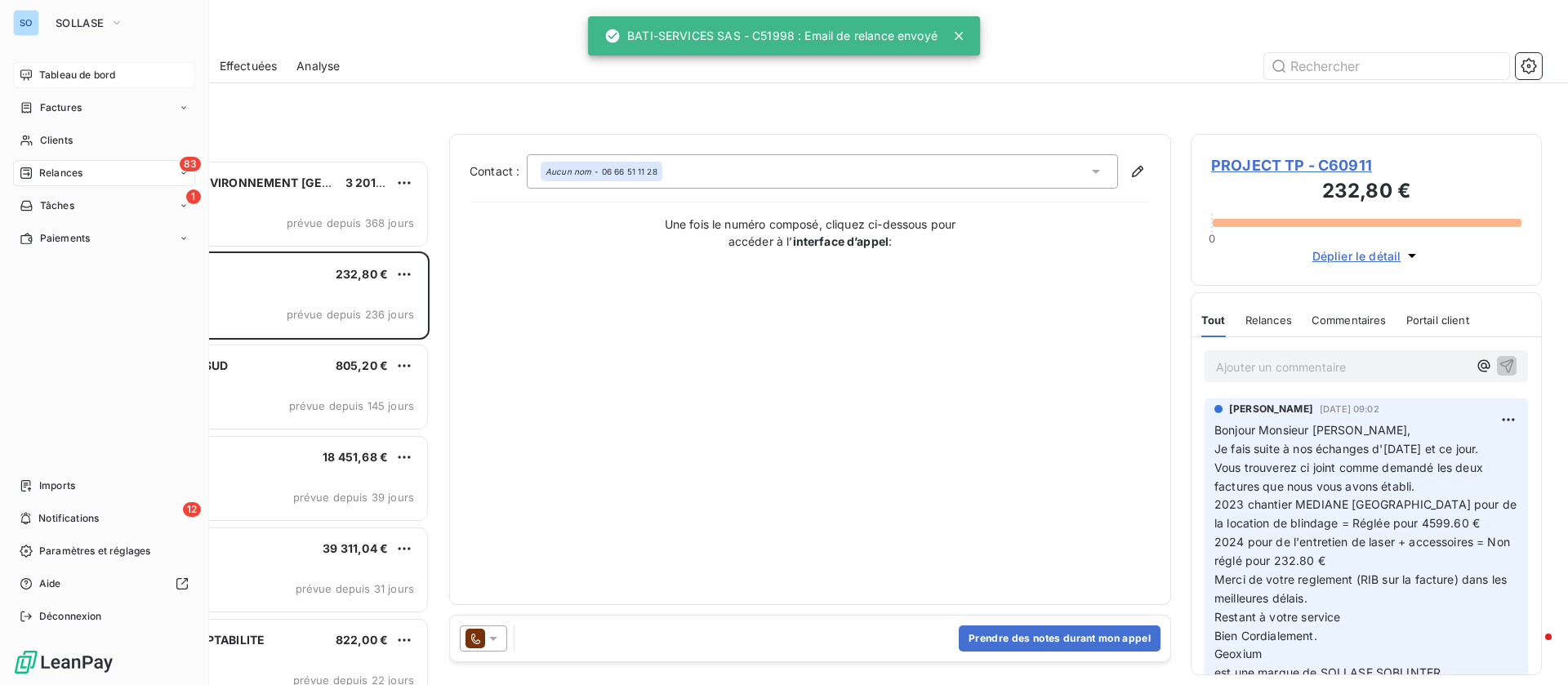
click at [89, 70] on span "Tableau de bord" at bounding box center [77, 74] width 76 height 14
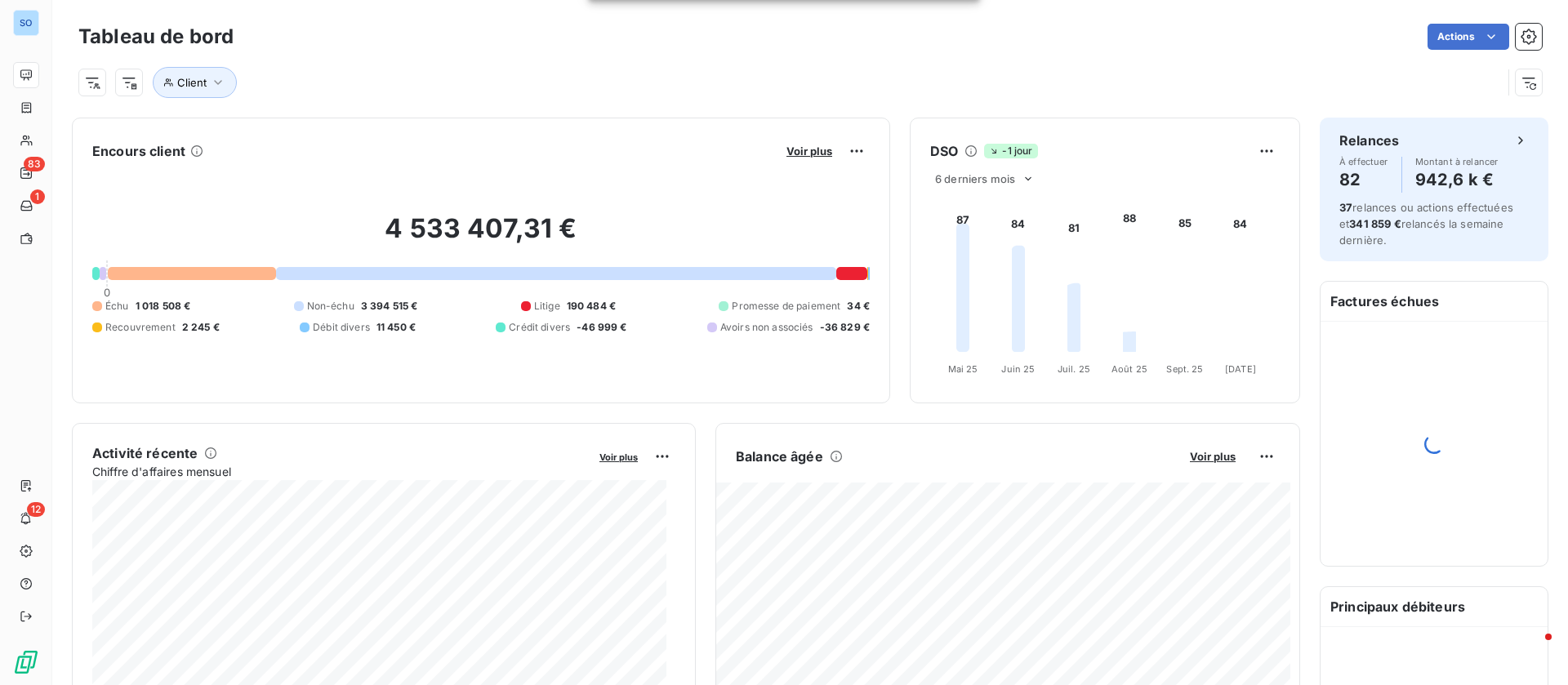
click at [1188, 447] on div "Balance âgée Voir plus" at bounding box center [1008, 456] width 583 height 26
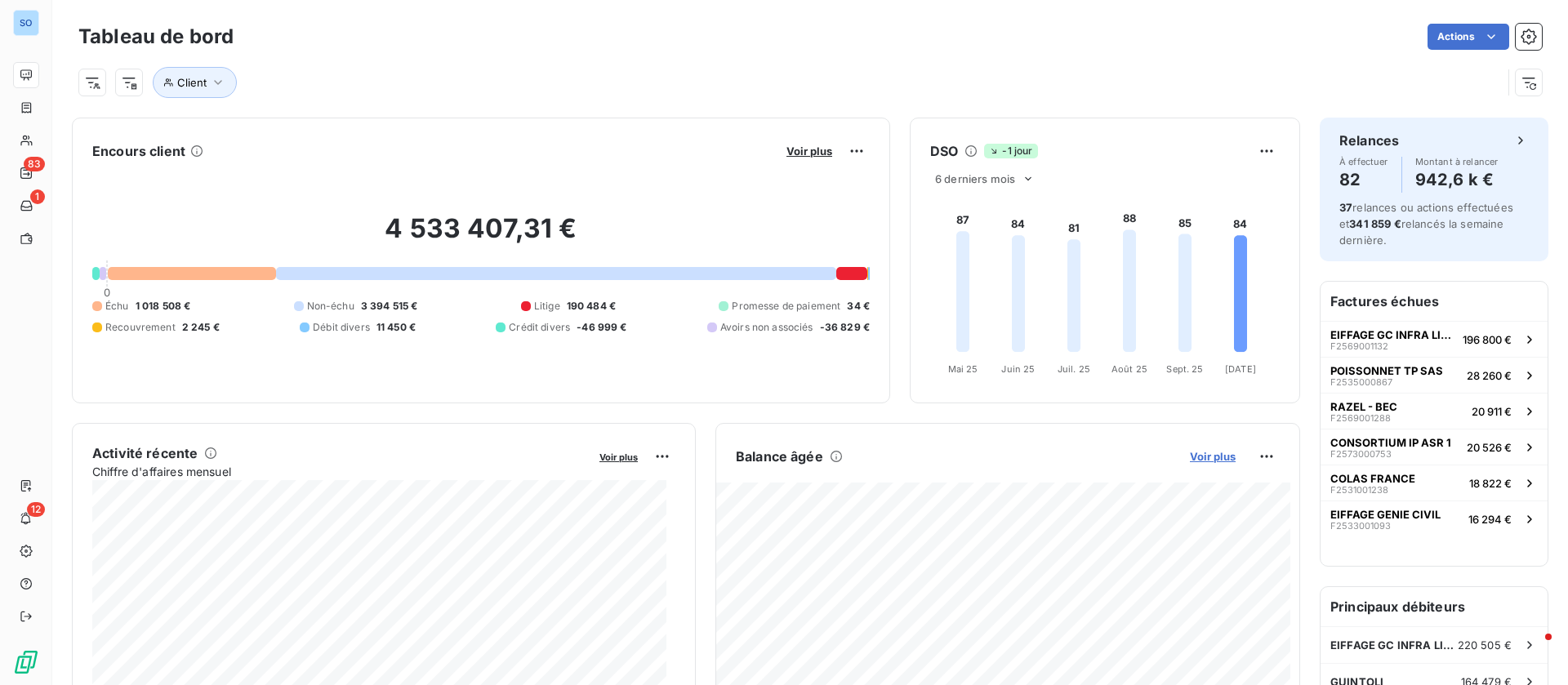
click at [1202, 454] on span "Voir plus" at bounding box center [1212, 456] width 46 height 13
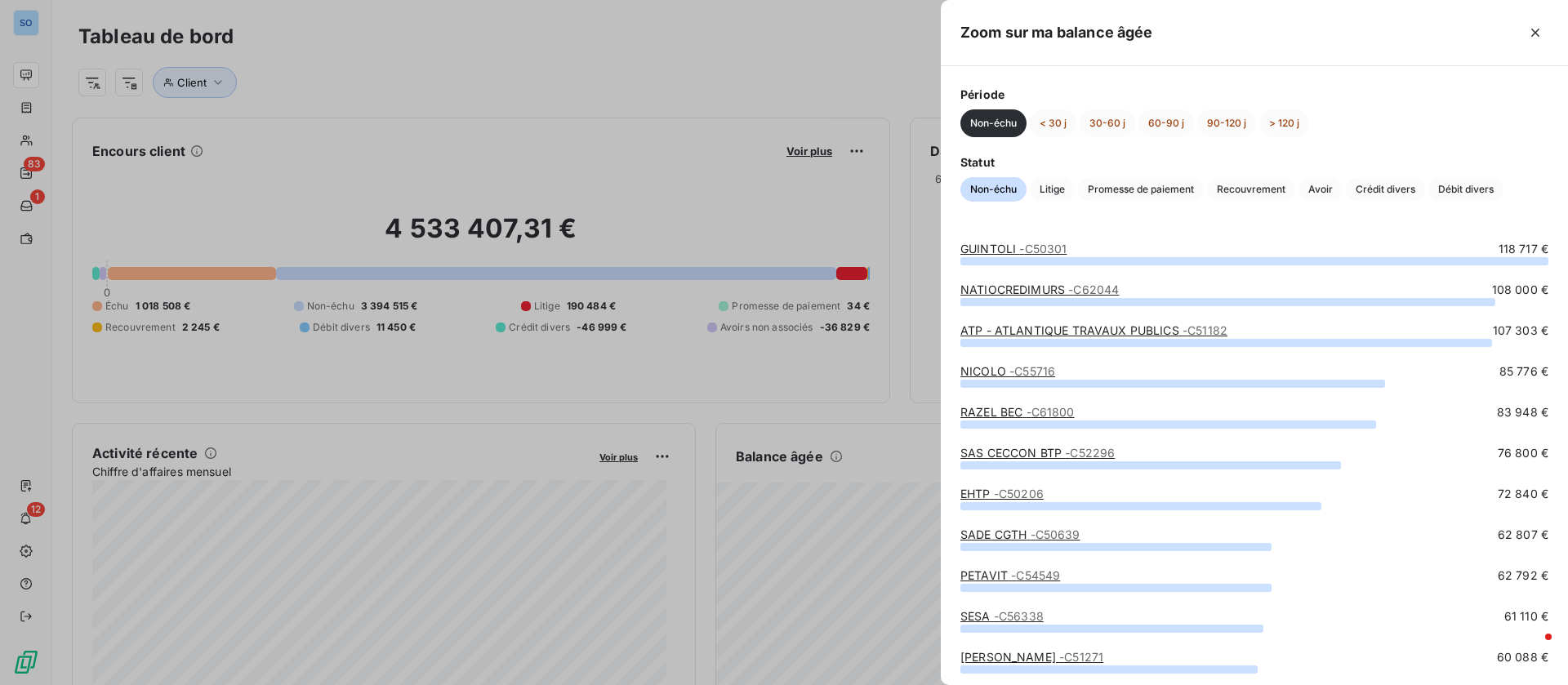
scroll to position [122, 0]
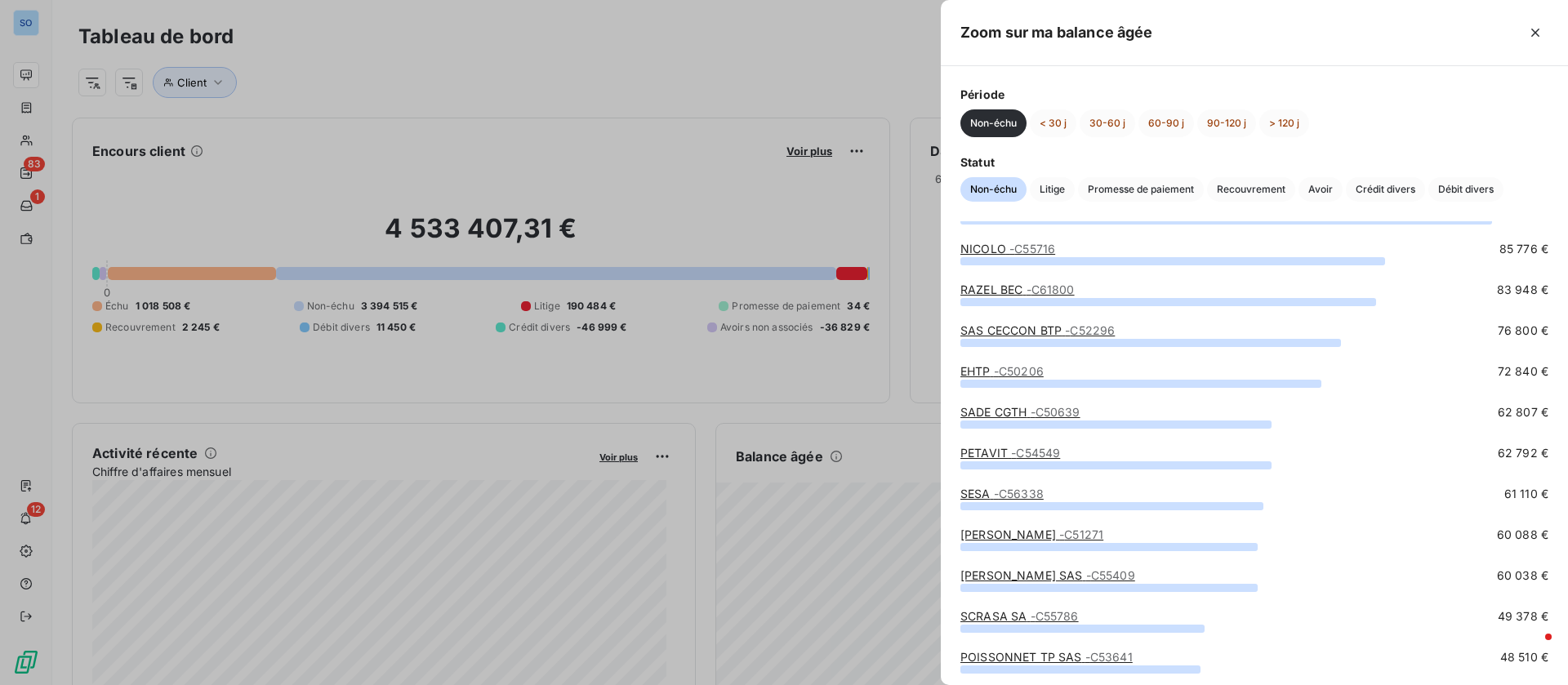
click at [871, 604] on div at bounding box center [784, 342] width 1568 height 685
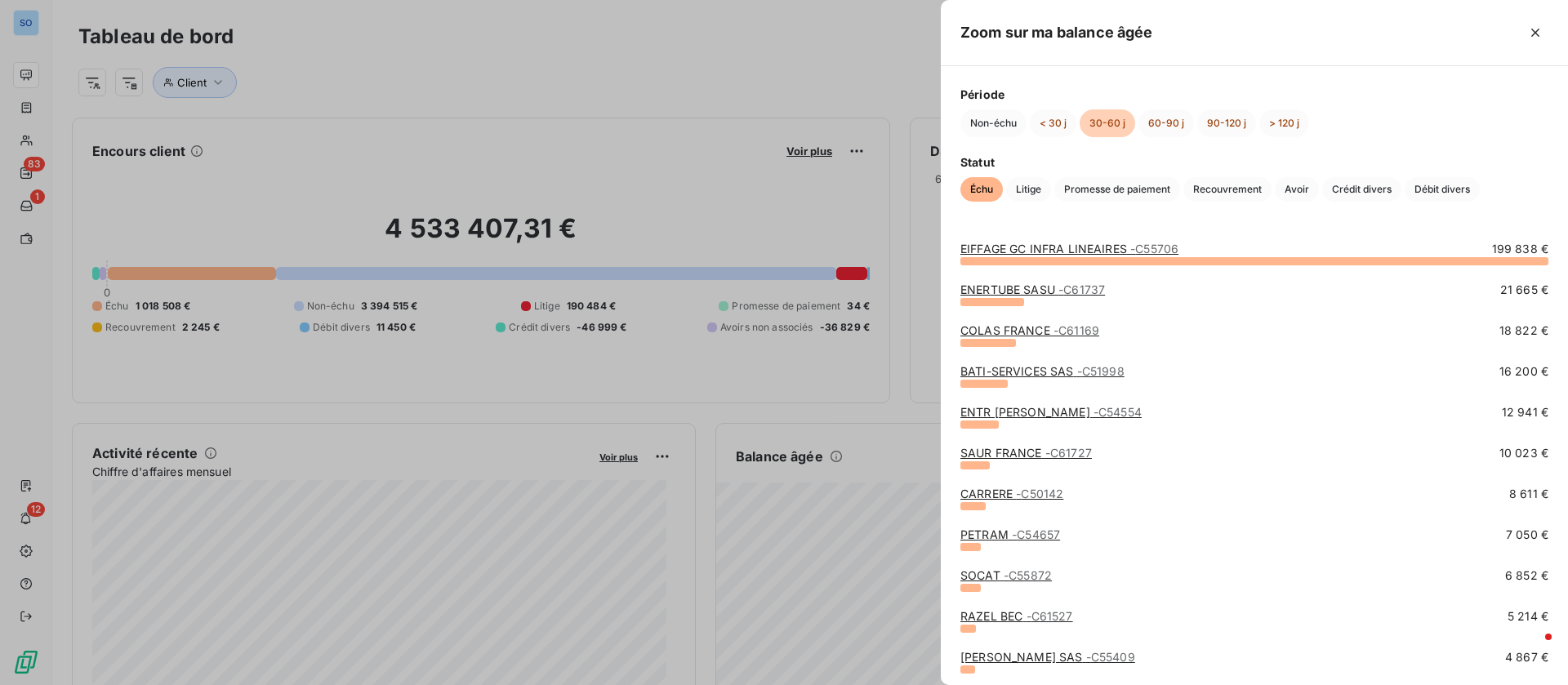
click at [1029, 329] on link "COLAS FRANCE - C61169" at bounding box center [1030, 330] width 139 height 14
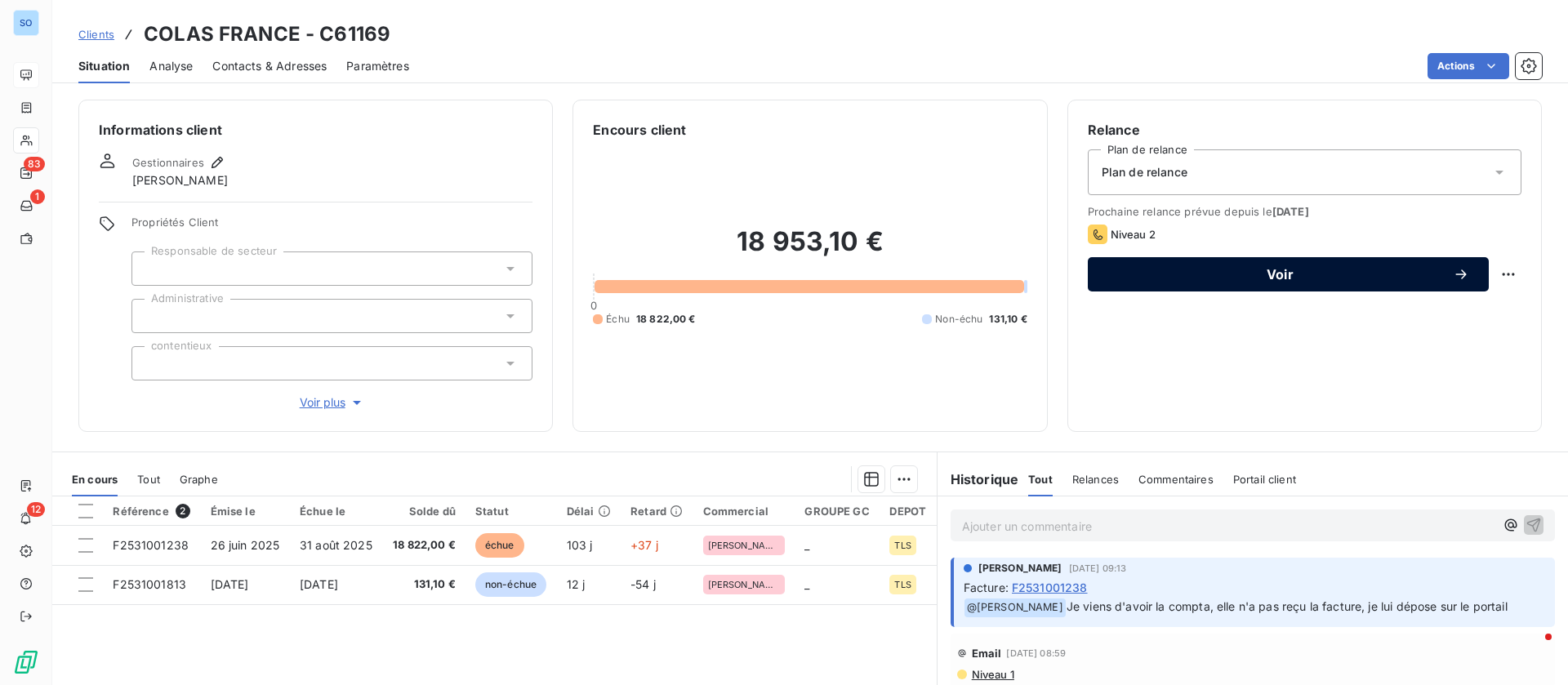
click at [1192, 269] on span "Voir" at bounding box center [1280, 274] width 346 height 13
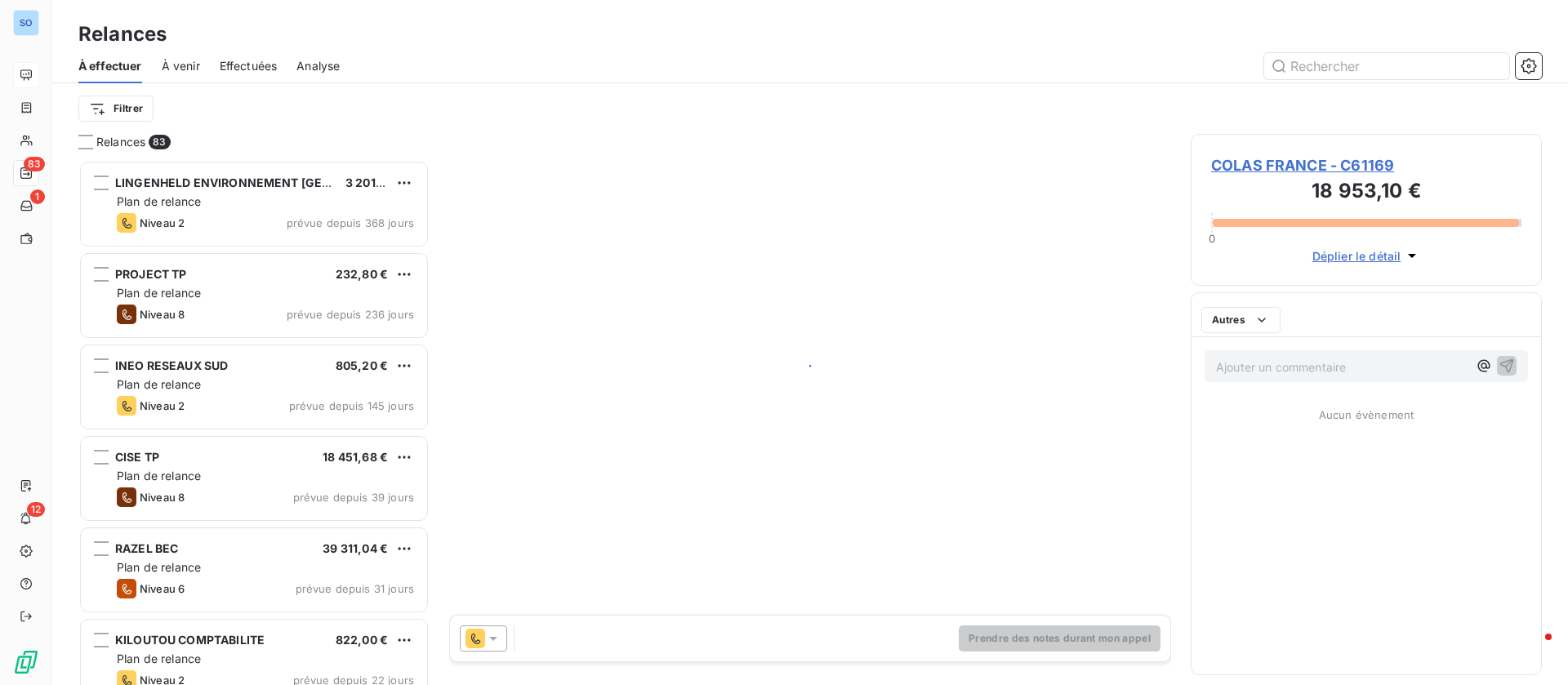
scroll to position [506, 332]
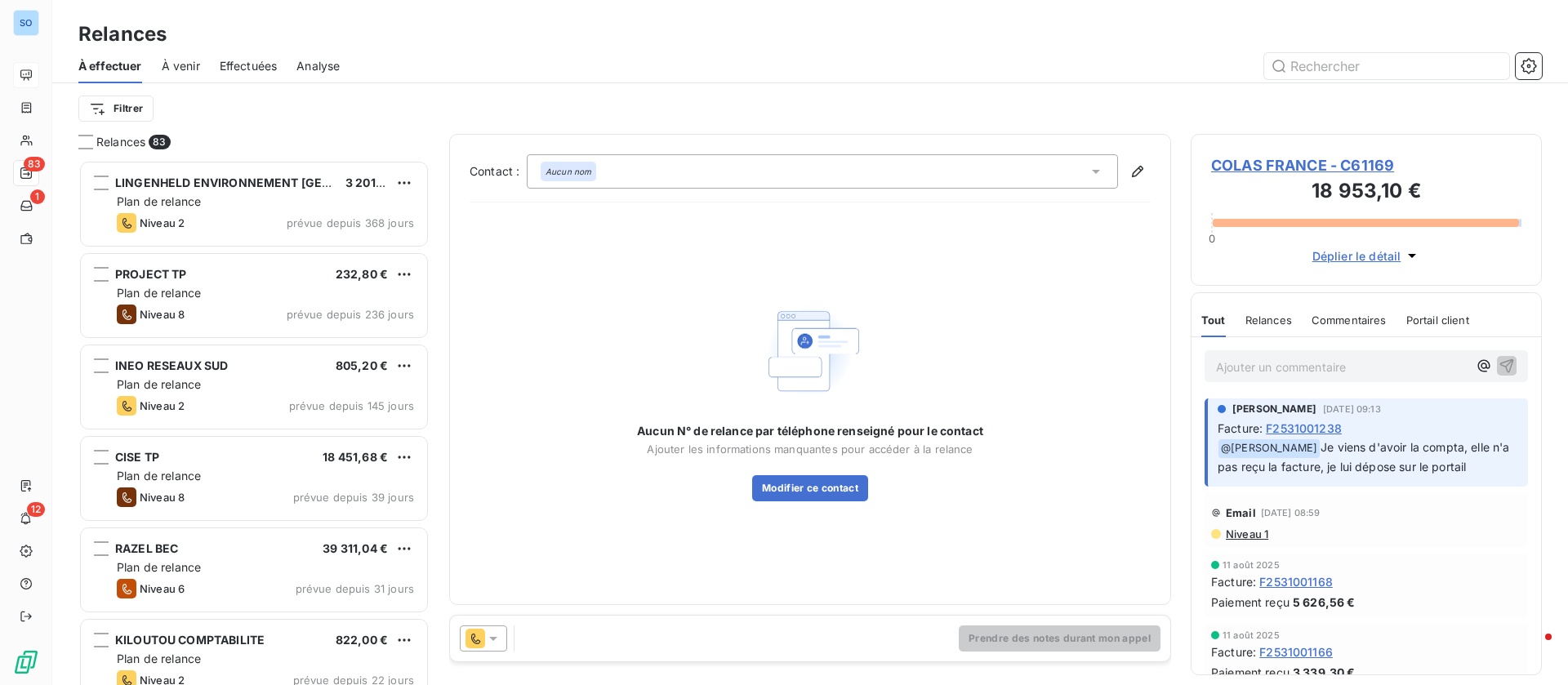
click at [1313, 160] on span "COLAS FRANCE - C61169" at bounding box center [1365, 166] width 310 height 22
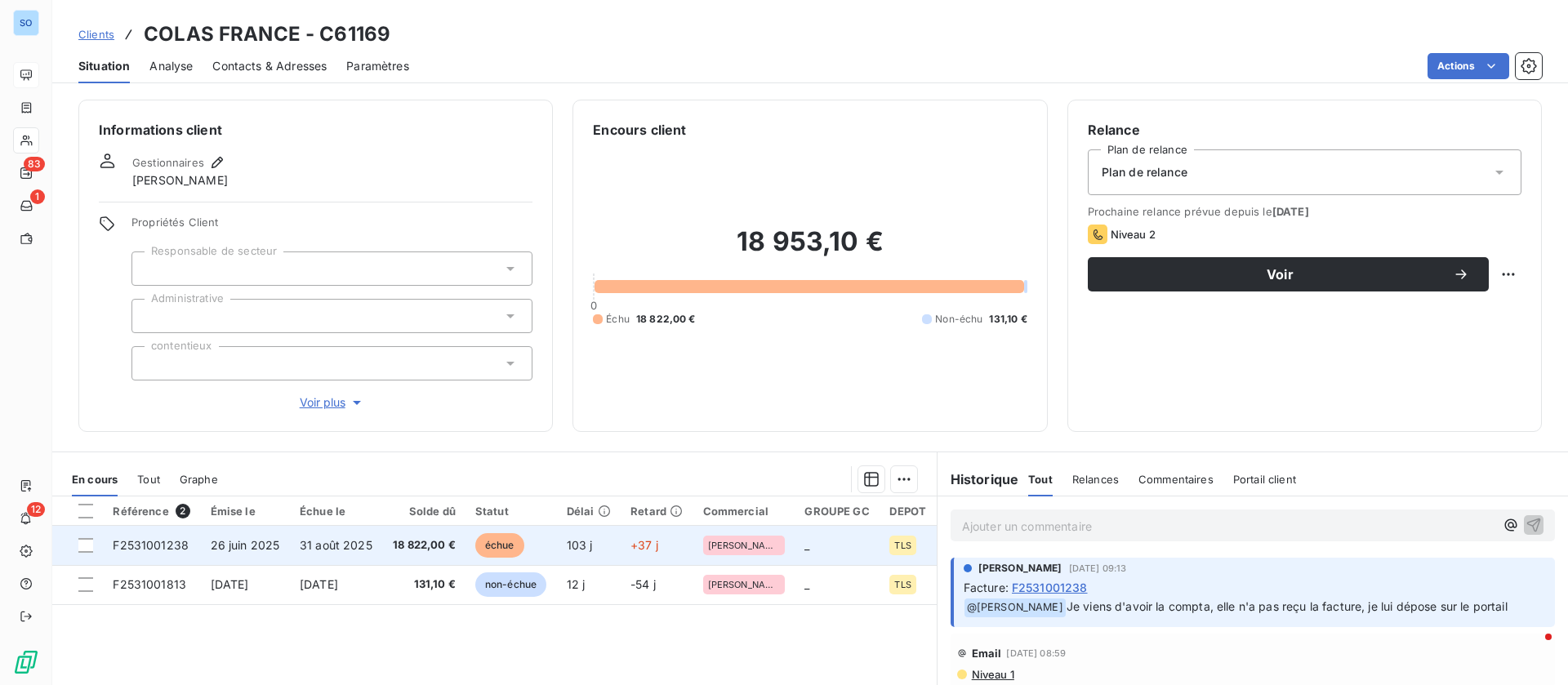
click at [277, 557] on td "26 juin 2025" at bounding box center [246, 545] width 90 height 39
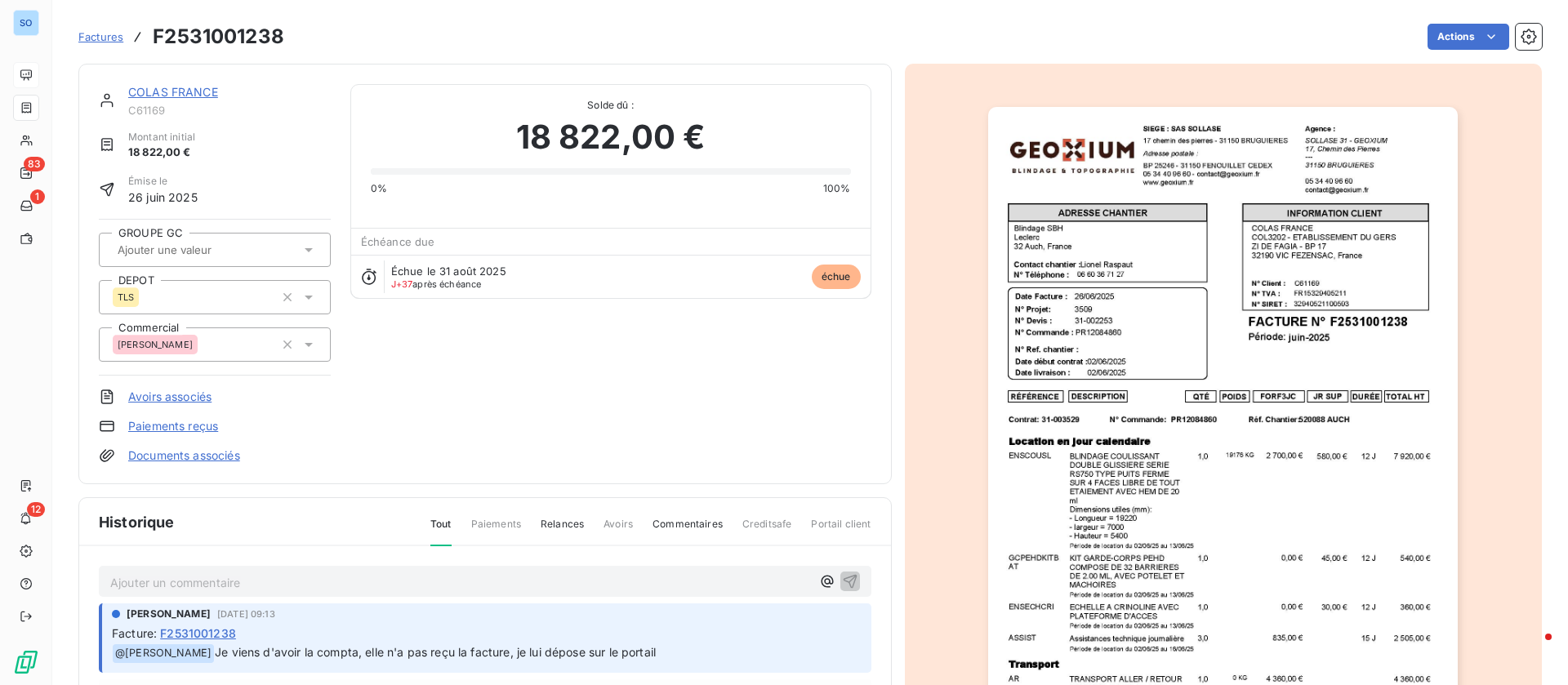
click at [192, 91] on link "COLAS FRANCE" at bounding box center [173, 92] width 90 height 14
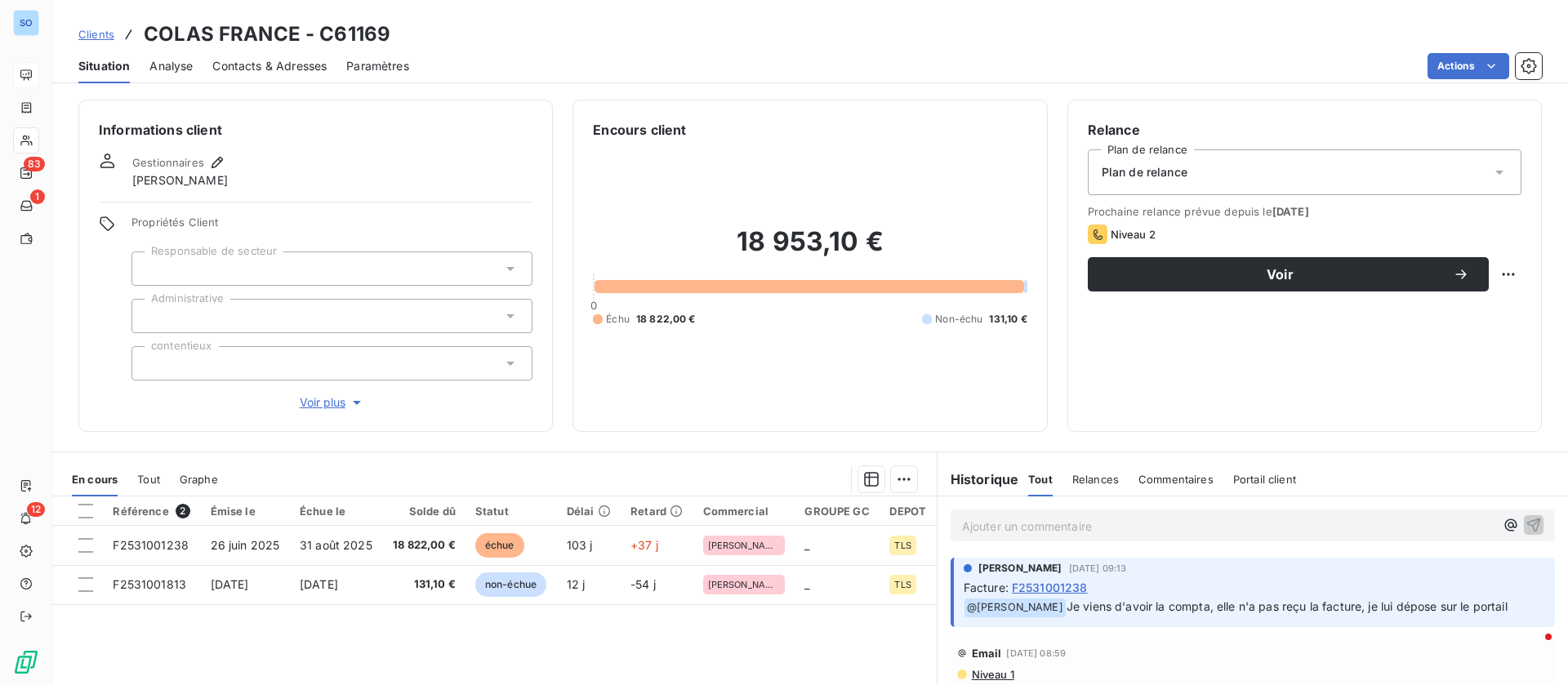
click at [295, 61] on span "Contacts & Adresses" at bounding box center [269, 66] width 114 height 16
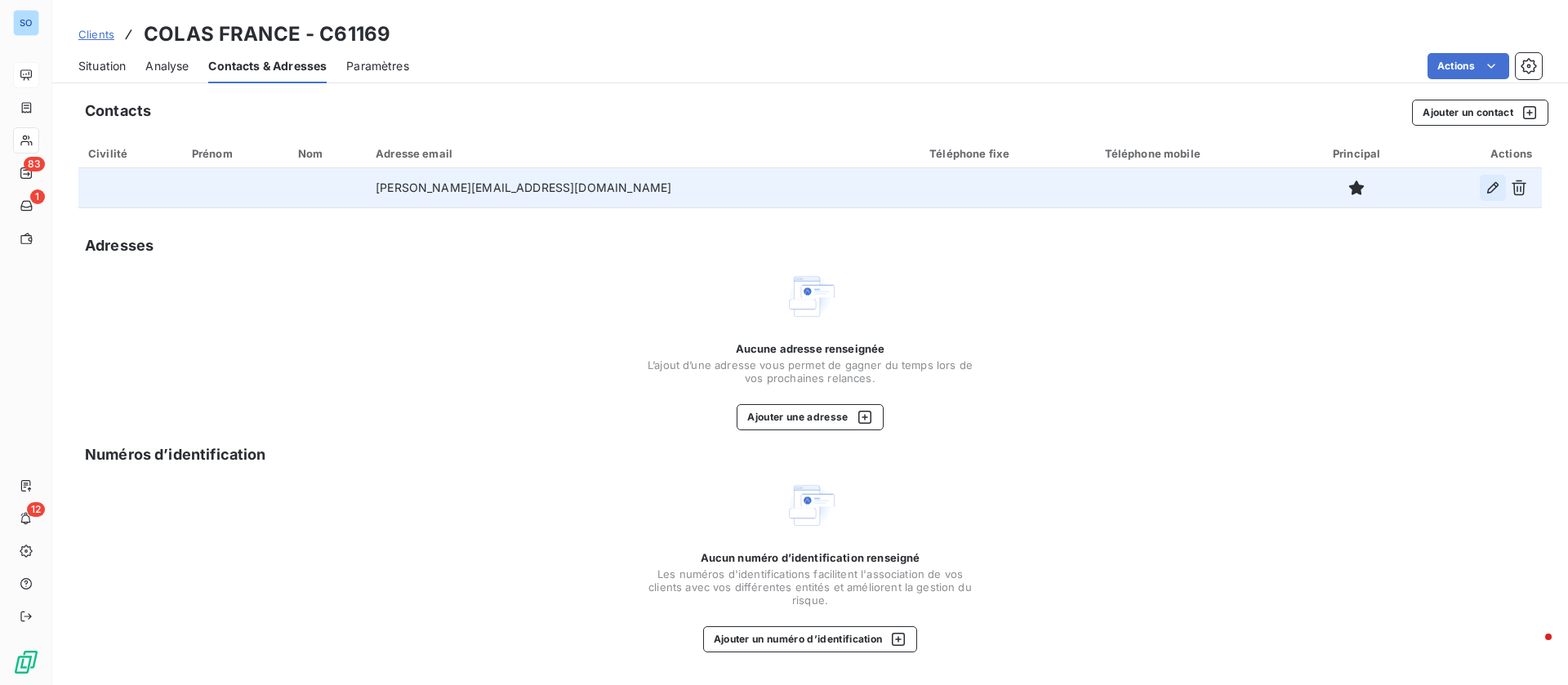
click at [1486, 185] on icon "button" at bounding box center [1492, 188] width 16 height 16
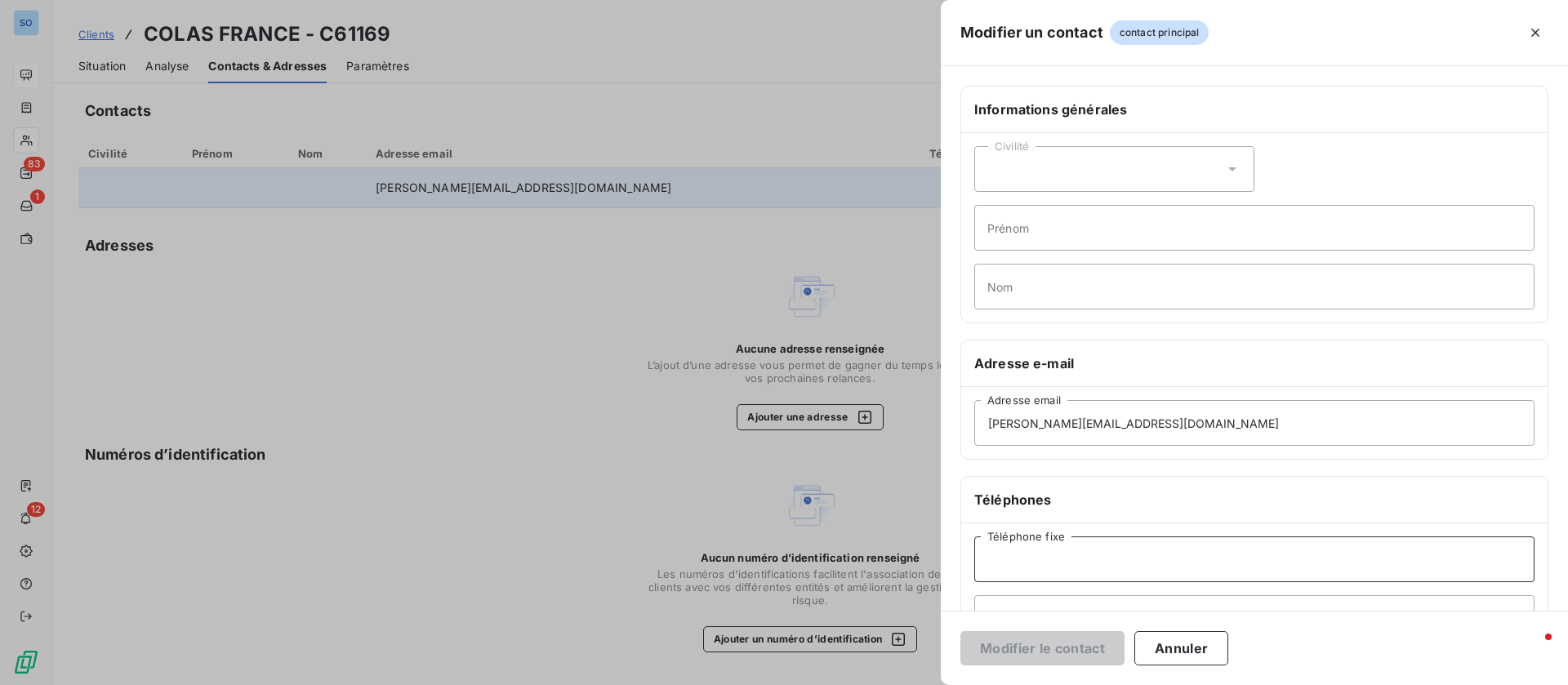
click at [1074, 547] on input "Téléphone fixe" at bounding box center [1254, 559] width 560 height 46
type input "05 62 64 49 68"
click at [1061, 649] on button "Modifier le contact" at bounding box center [1043, 648] width 164 height 35
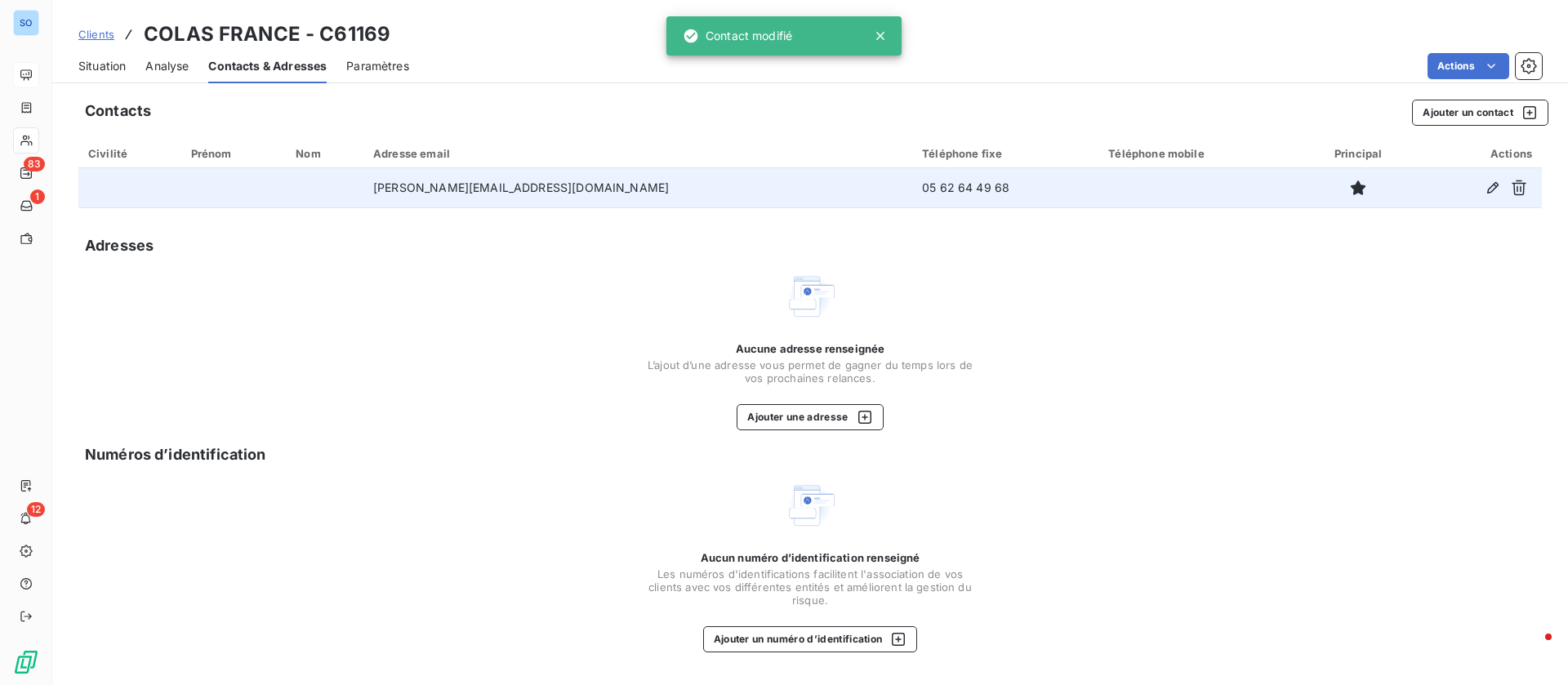
click at [102, 63] on span "Situation" at bounding box center [102, 66] width 47 height 16
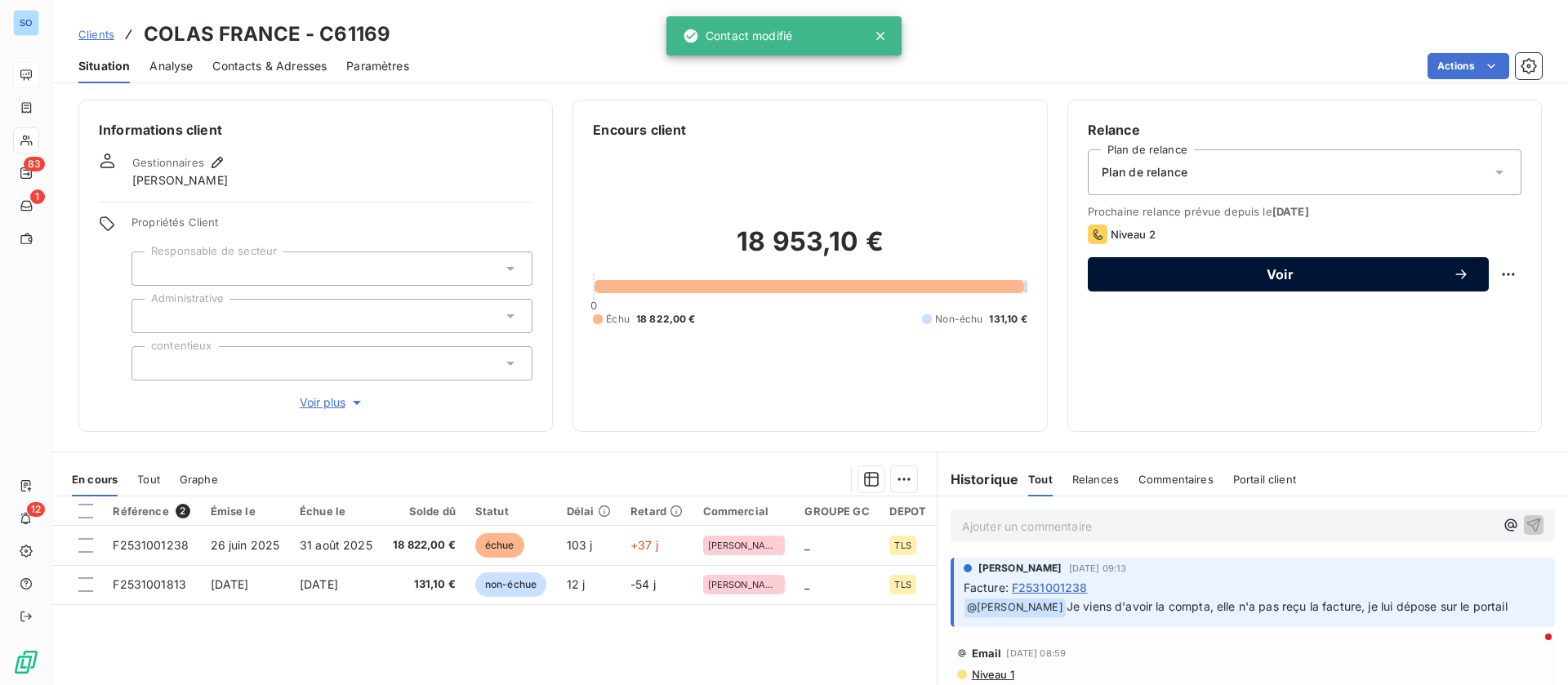
click at [1319, 278] on span "Voir" at bounding box center [1280, 274] width 346 height 13
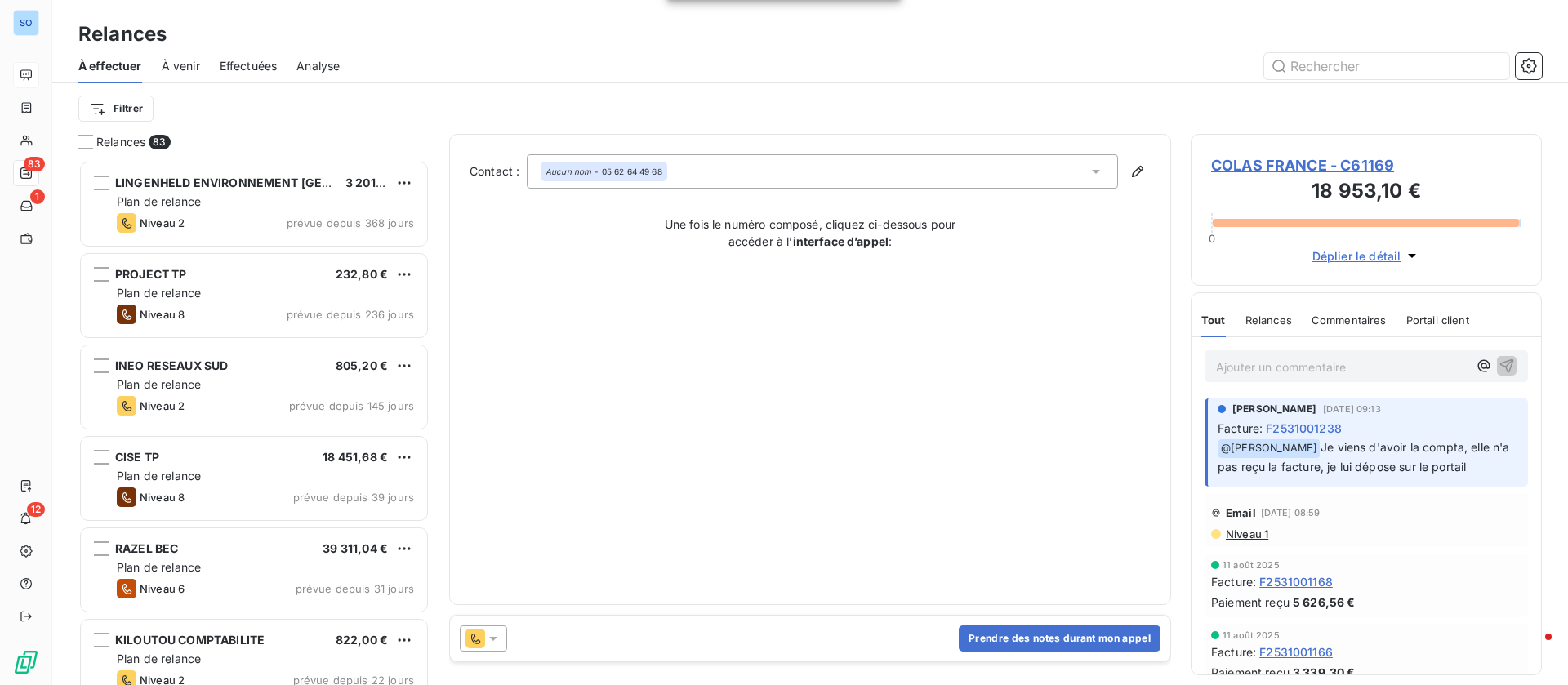
scroll to position [506, 332]
click at [1086, 641] on button "Prendre des notes durant mon appel" at bounding box center [1059, 638] width 202 height 26
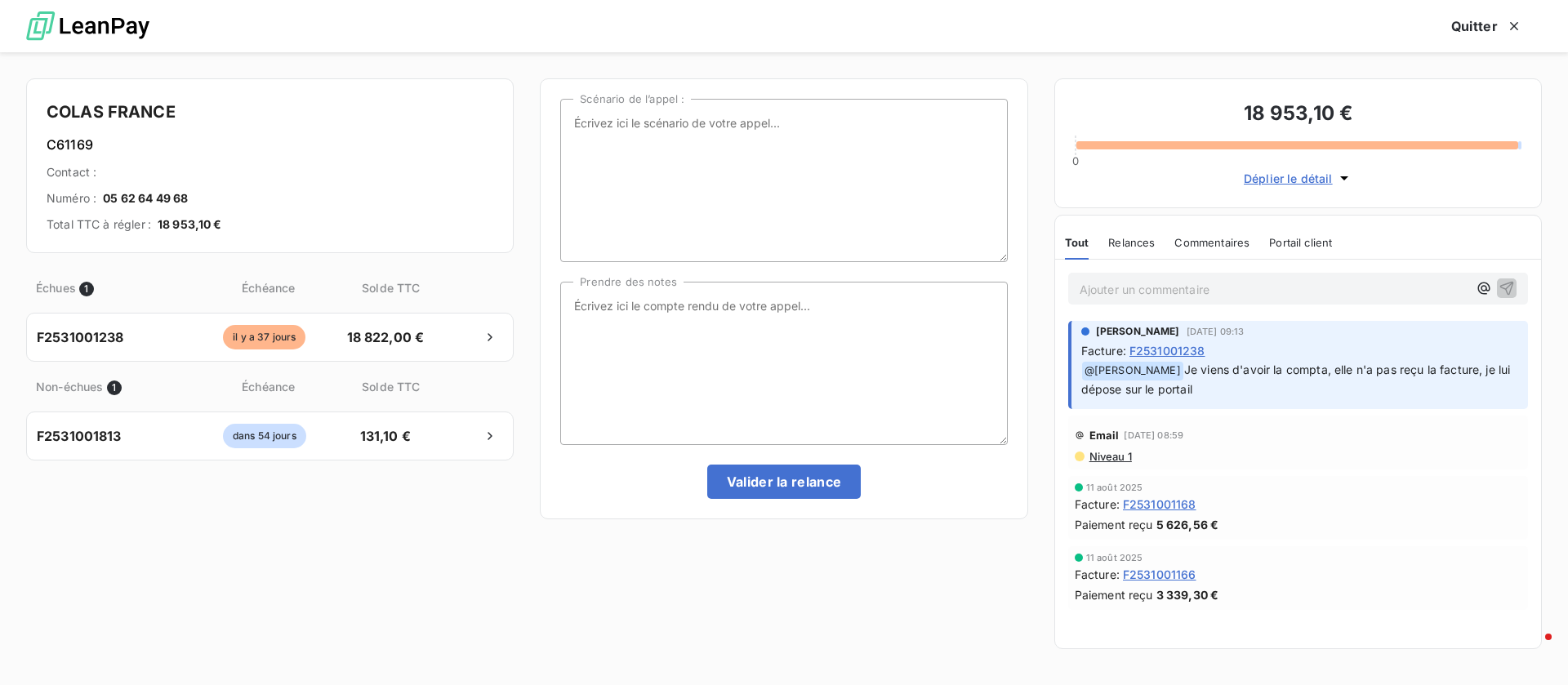
click at [1117, 454] on span "Niveau 1" at bounding box center [1109, 456] width 44 height 13
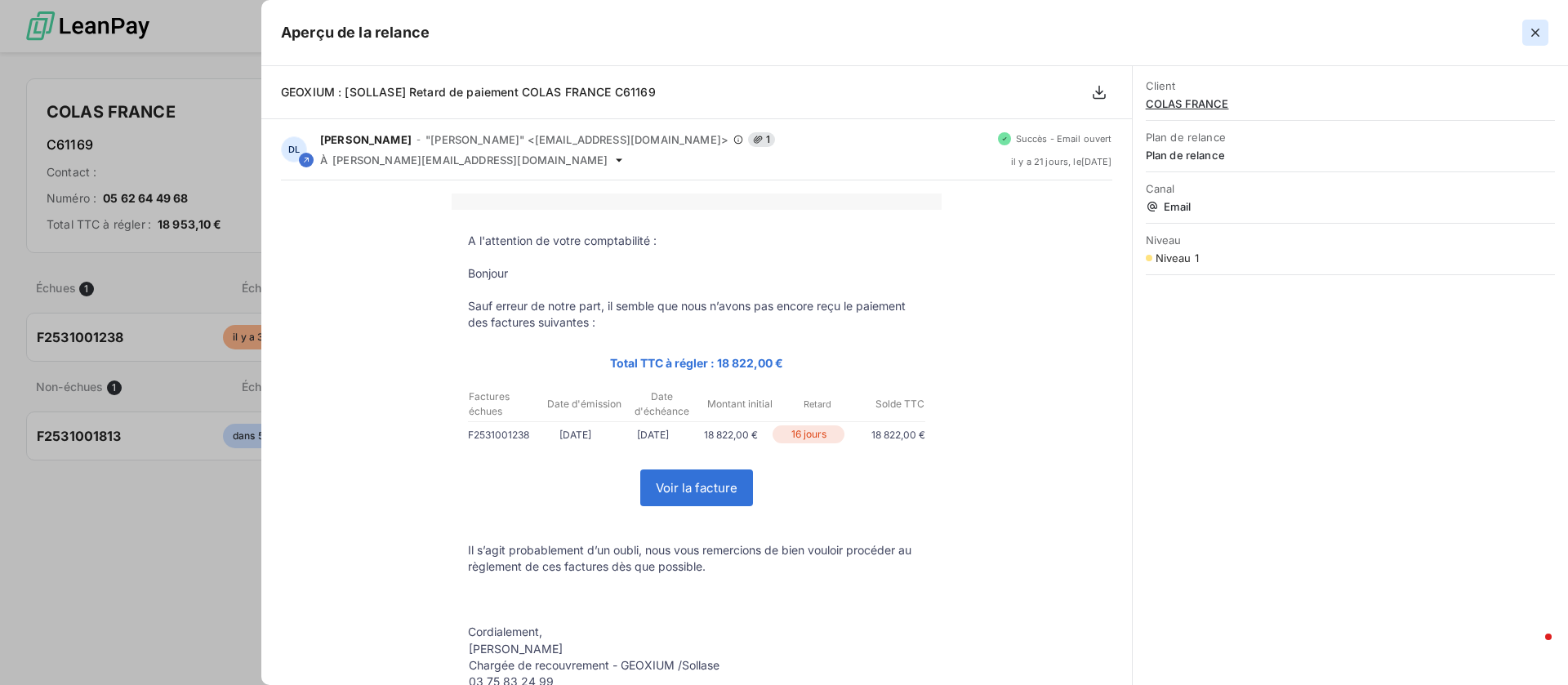
click at [1532, 25] on icon "button" at bounding box center [1534, 32] width 16 height 16
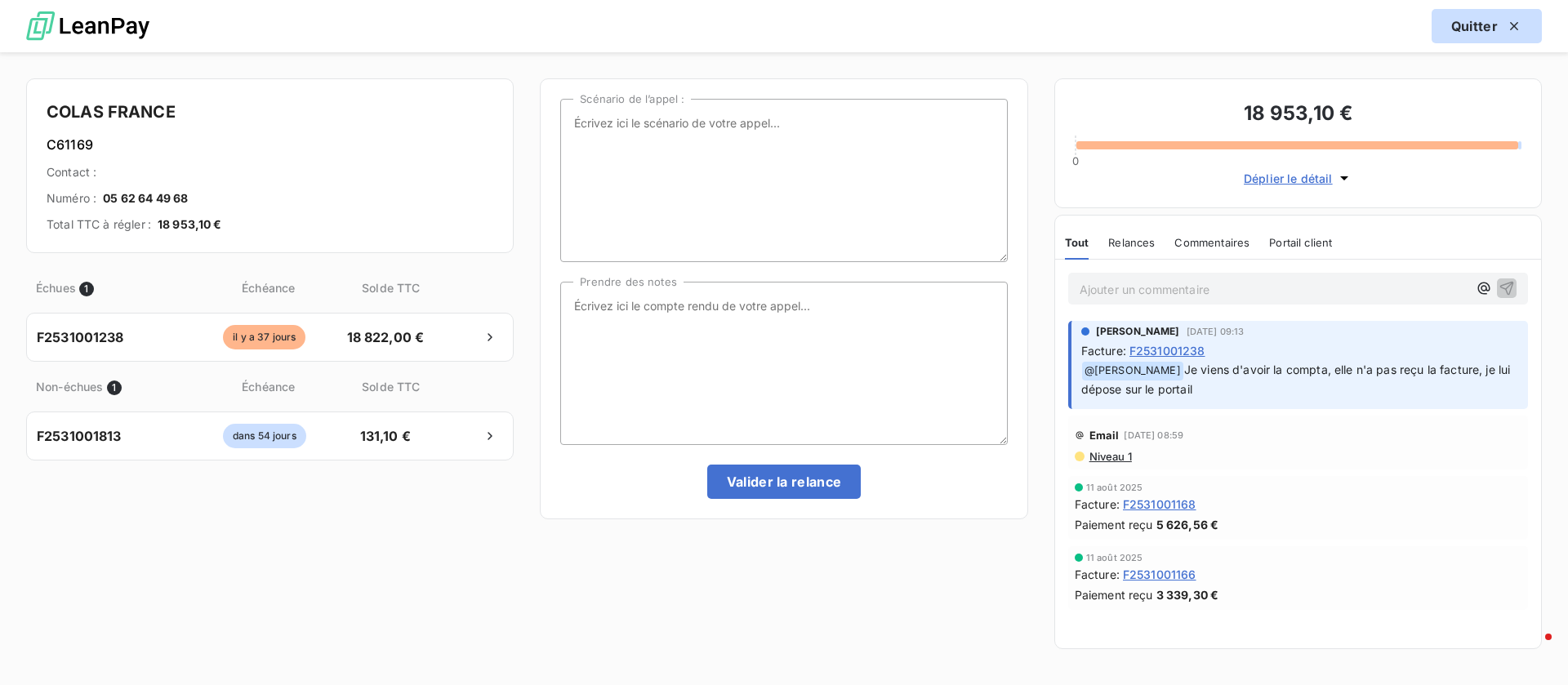
click at [1495, 27] on button "Quitter" at bounding box center [1486, 26] width 110 height 35
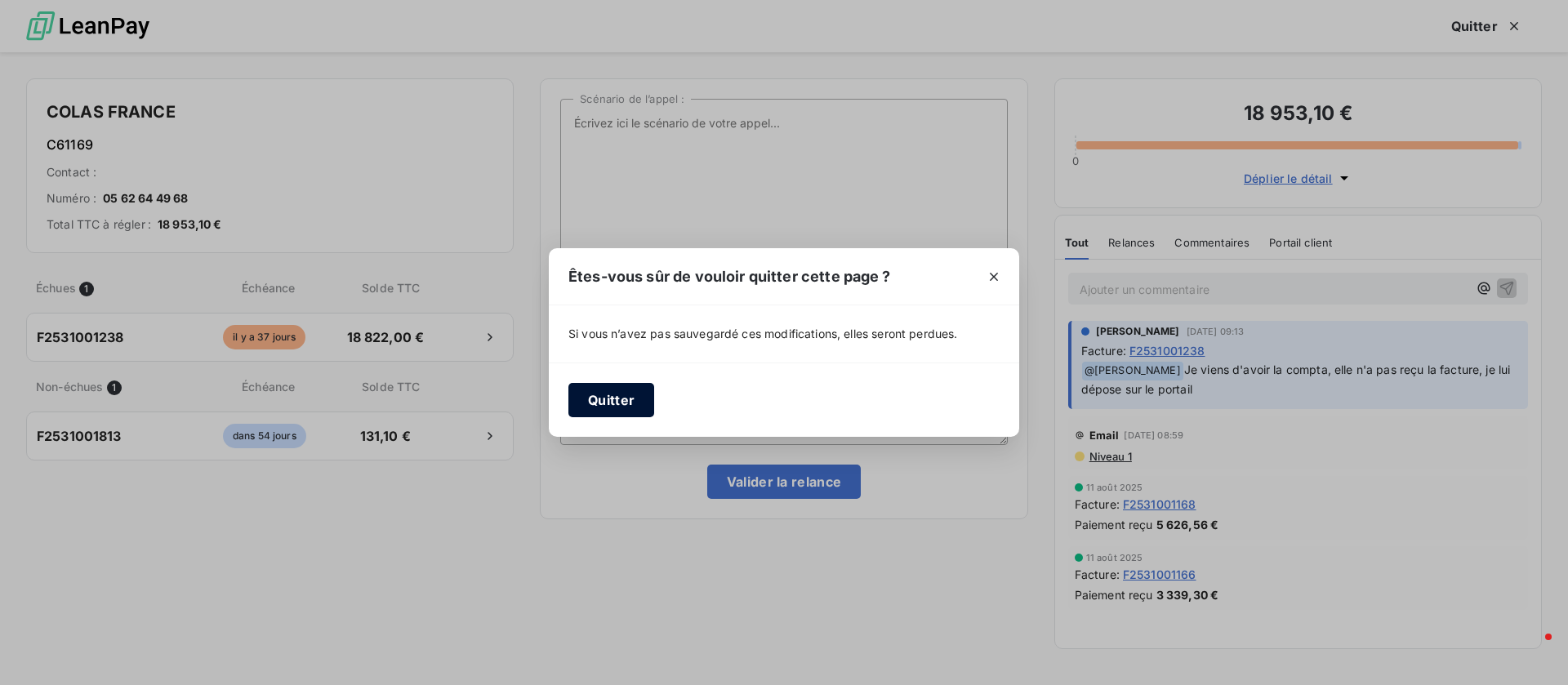
drag, startPoint x: 582, startPoint y: 389, endPoint x: 590, endPoint y: 398, distance: 12.0
click at [590, 398] on button "Quitter" at bounding box center [611, 400] width 85 height 35
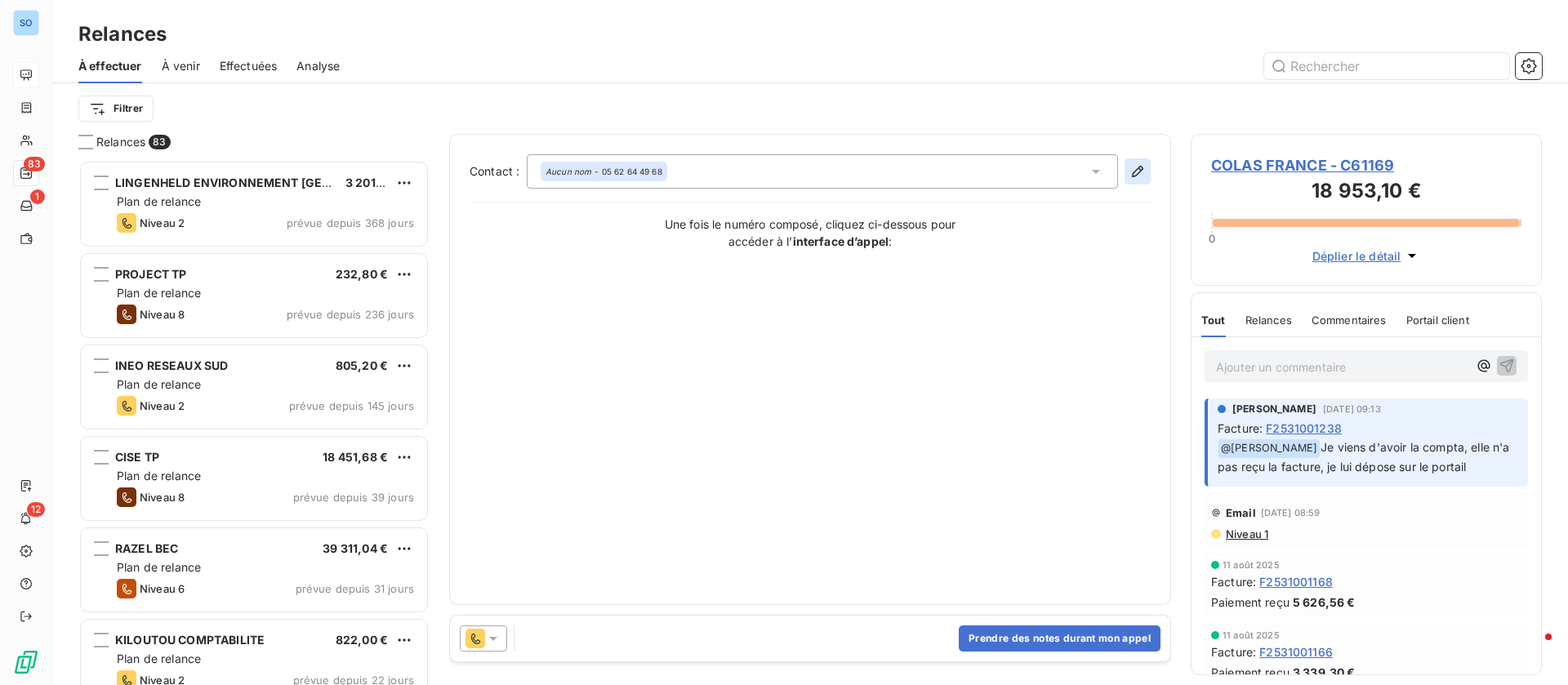
click at [1141, 171] on icon "button" at bounding box center [1137, 171] width 16 height 16
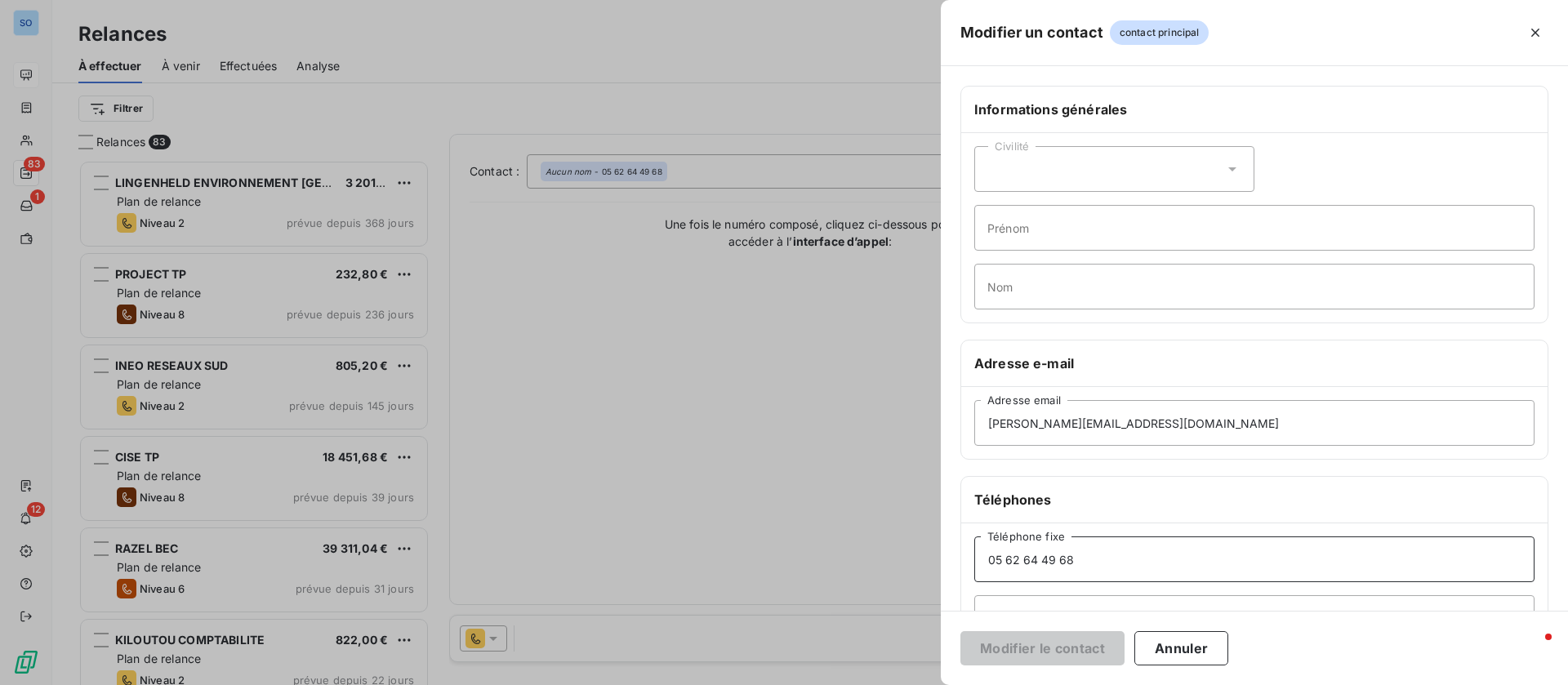
drag, startPoint x: 1059, startPoint y: 553, endPoint x: 896, endPoint y: 553, distance: 163.0
click at [896, 684] on div "Modifier un contact contact principal Informations générales Civilité Prénom No…" at bounding box center [784, 685] width 1568 height 0
type input "05 62 05 10 53"
drag, startPoint x: 1090, startPoint y: 423, endPoint x: 951, endPoint y: 427, distance: 139.1
click at [950, 426] on div "Informations générales Civilité Prénom Nom Adresse e-mail [PERSON_NAME][EMAIL_A…" at bounding box center [1254, 448] width 627 height 725
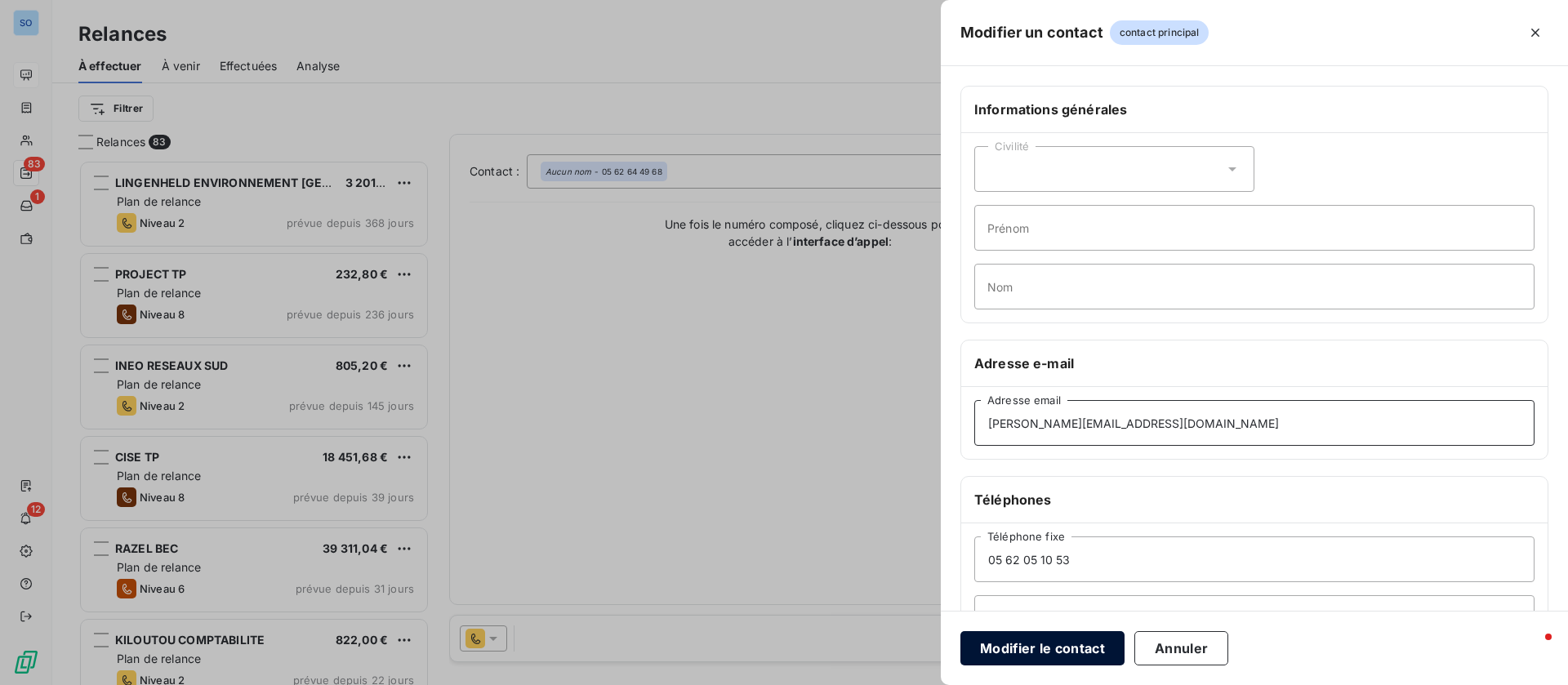
type input "[PERSON_NAME][EMAIL_ADDRESS][DOMAIN_NAME]"
click at [1021, 645] on button "Modifier le contact" at bounding box center [1043, 648] width 164 height 35
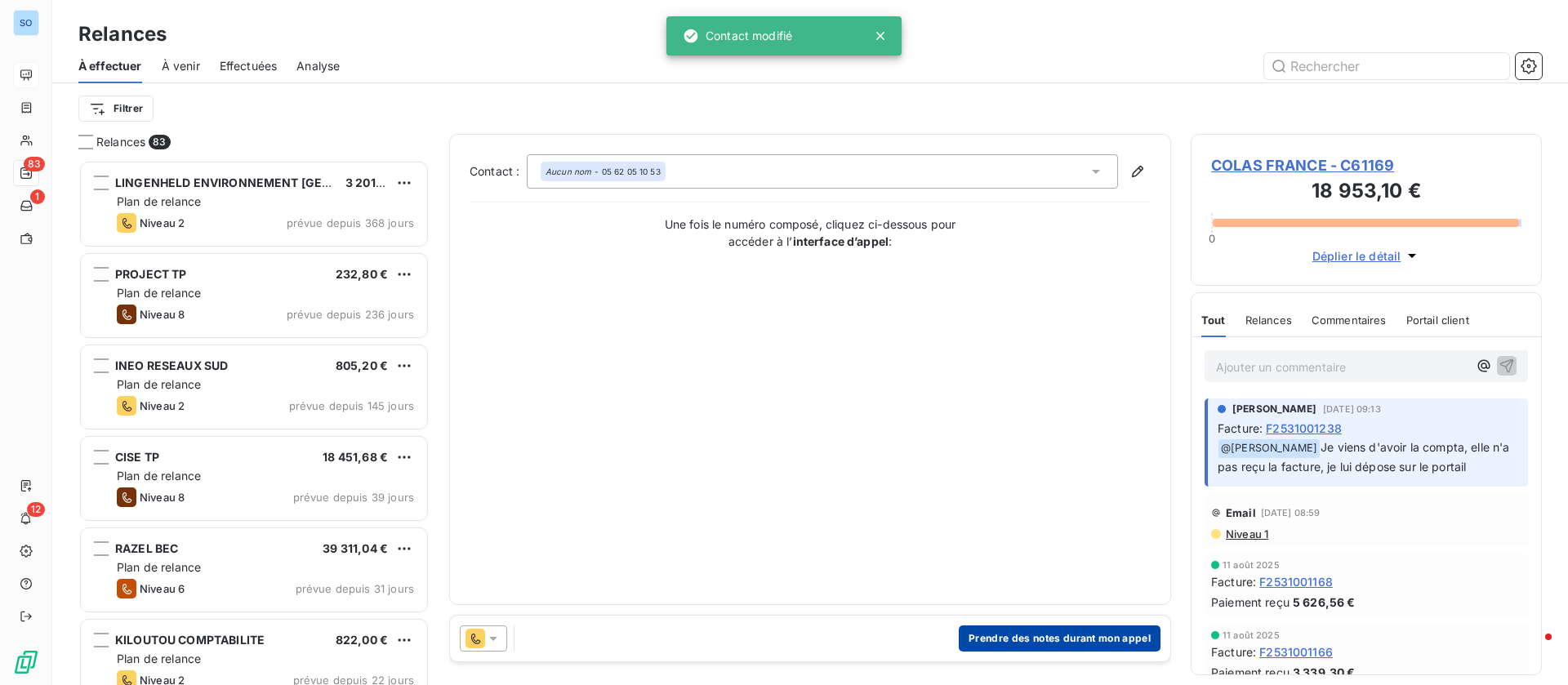
click at [1035, 637] on button "Prendre des notes durant mon appel" at bounding box center [1059, 638] width 202 height 26
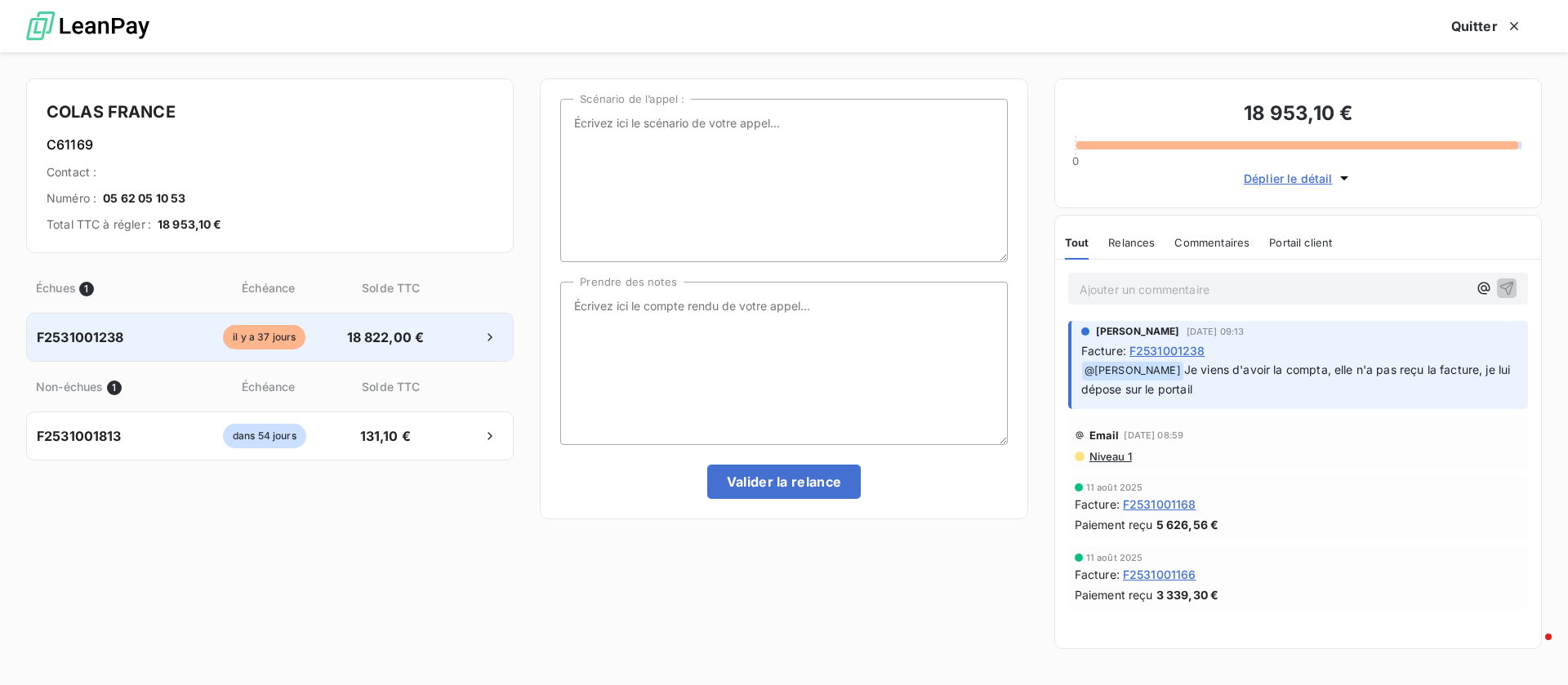
click at [452, 340] on div at bounding box center [466, 337] width 72 height 26
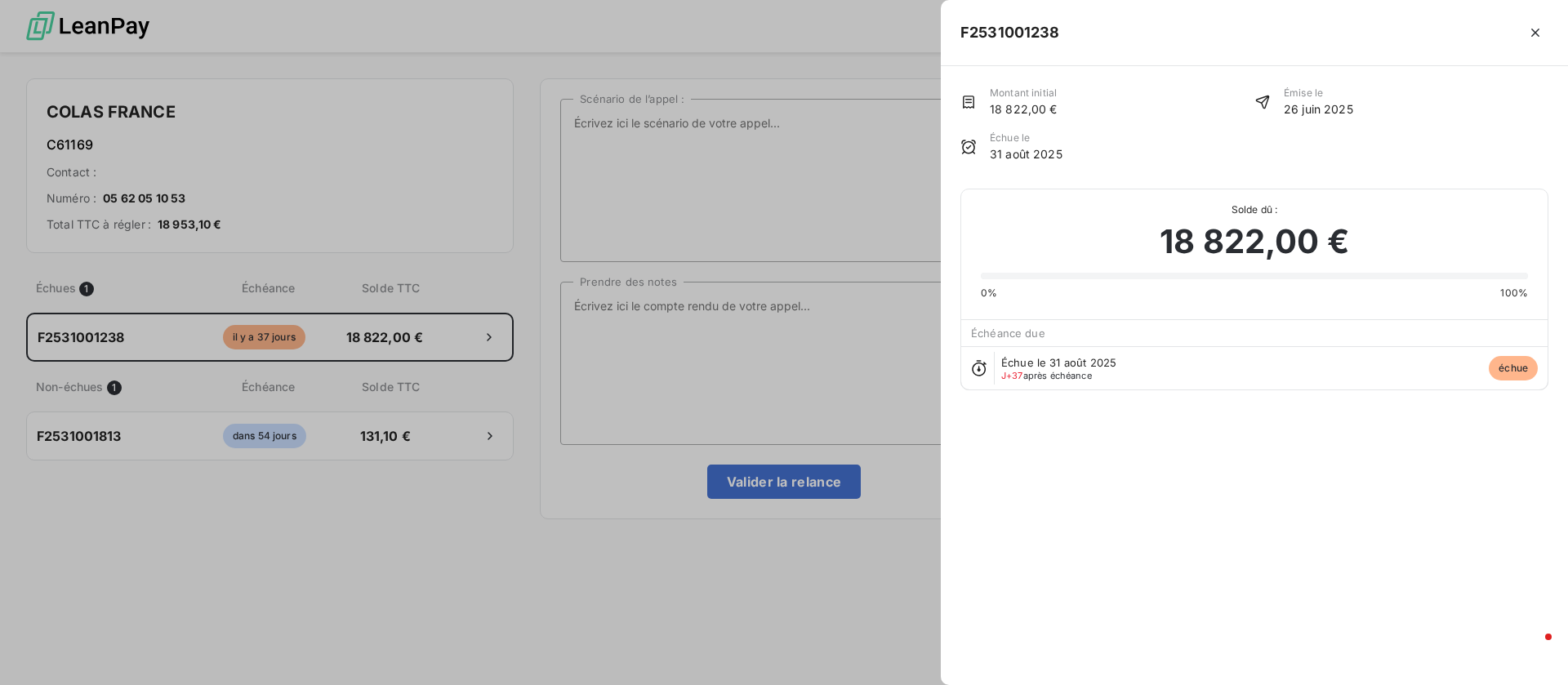
click at [855, 340] on div at bounding box center [784, 342] width 1568 height 685
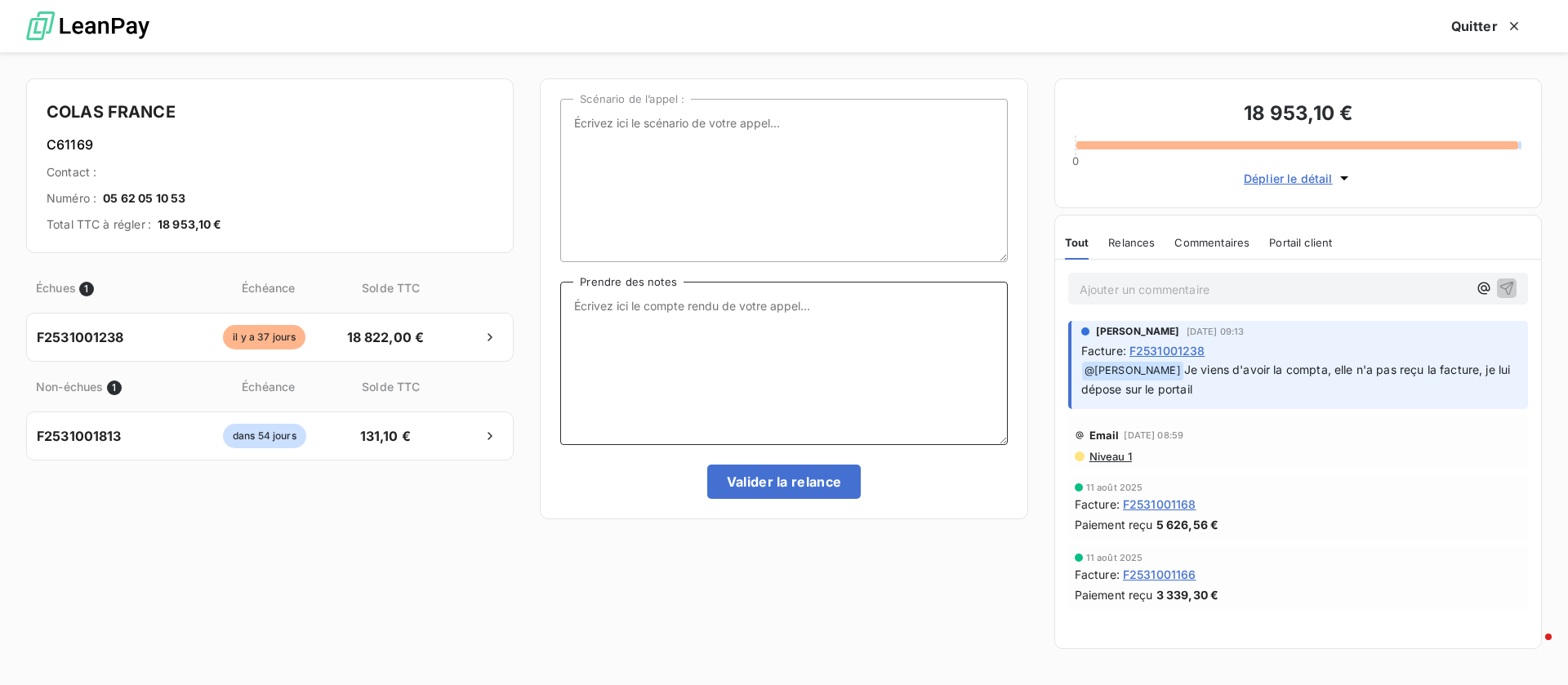
click at [745, 301] on textarea "Prendre des notes" at bounding box center [783, 362] width 447 height 163
click at [807, 308] on textarea "facture validée ce jour, le paiement va suvire rapidement" at bounding box center [783, 362] width 447 height 163
type textarea "facture validée ce jour, le paiement va suivre rapidement"
click at [749, 484] on button "Valider la relance" at bounding box center [784, 481] width 155 height 35
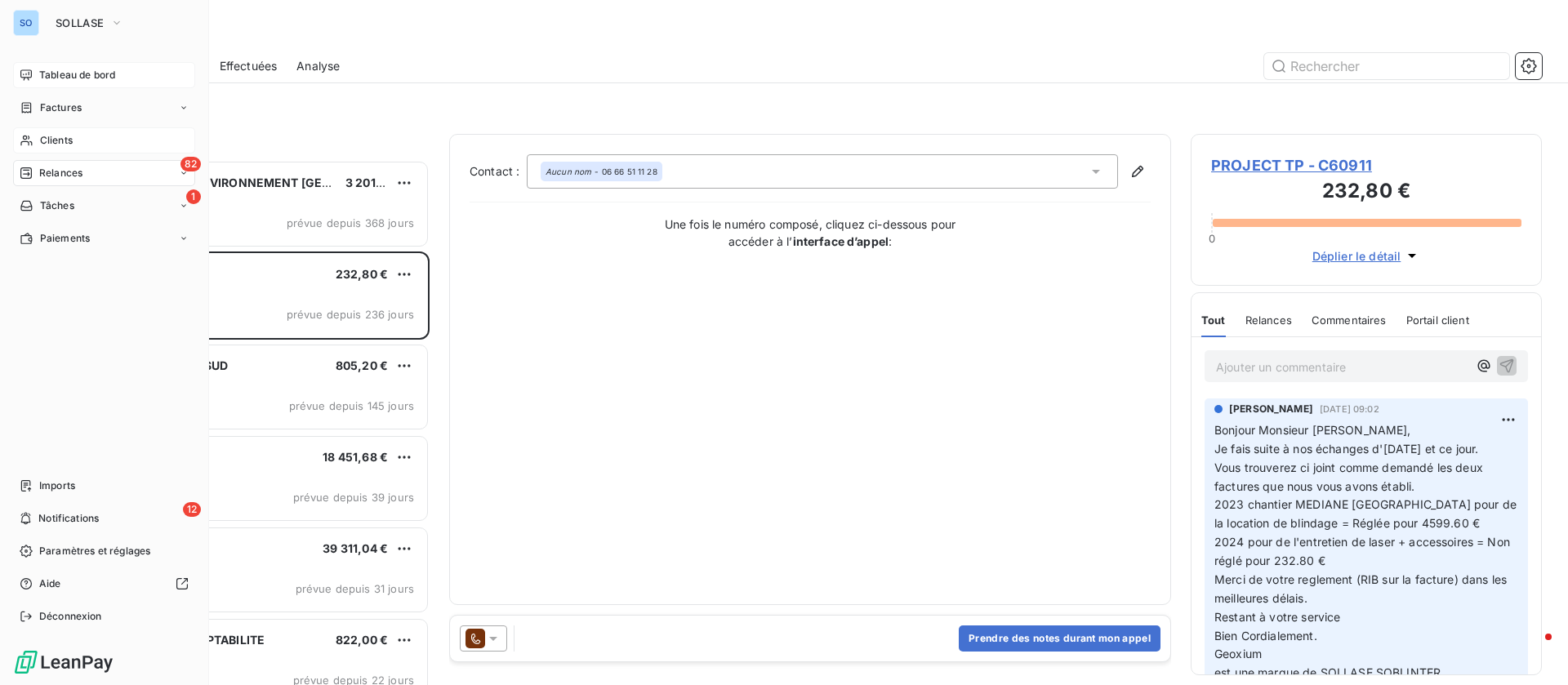
click at [50, 131] on div "Clients" at bounding box center [104, 140] width 182 height 26
click at [102, 75] on span "Tableau de bord" at bounding box center [77, 74] width 76 height 14
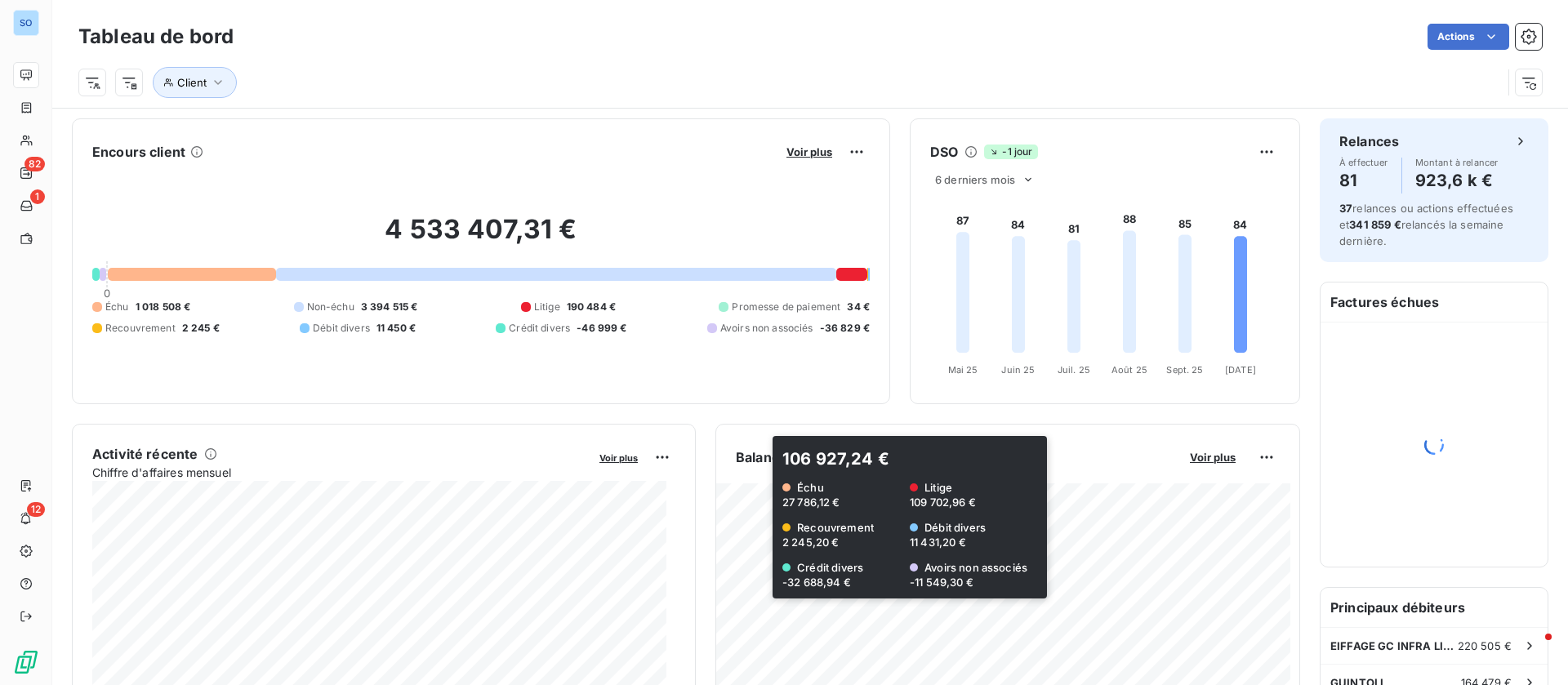
scroll to position [123, 0]
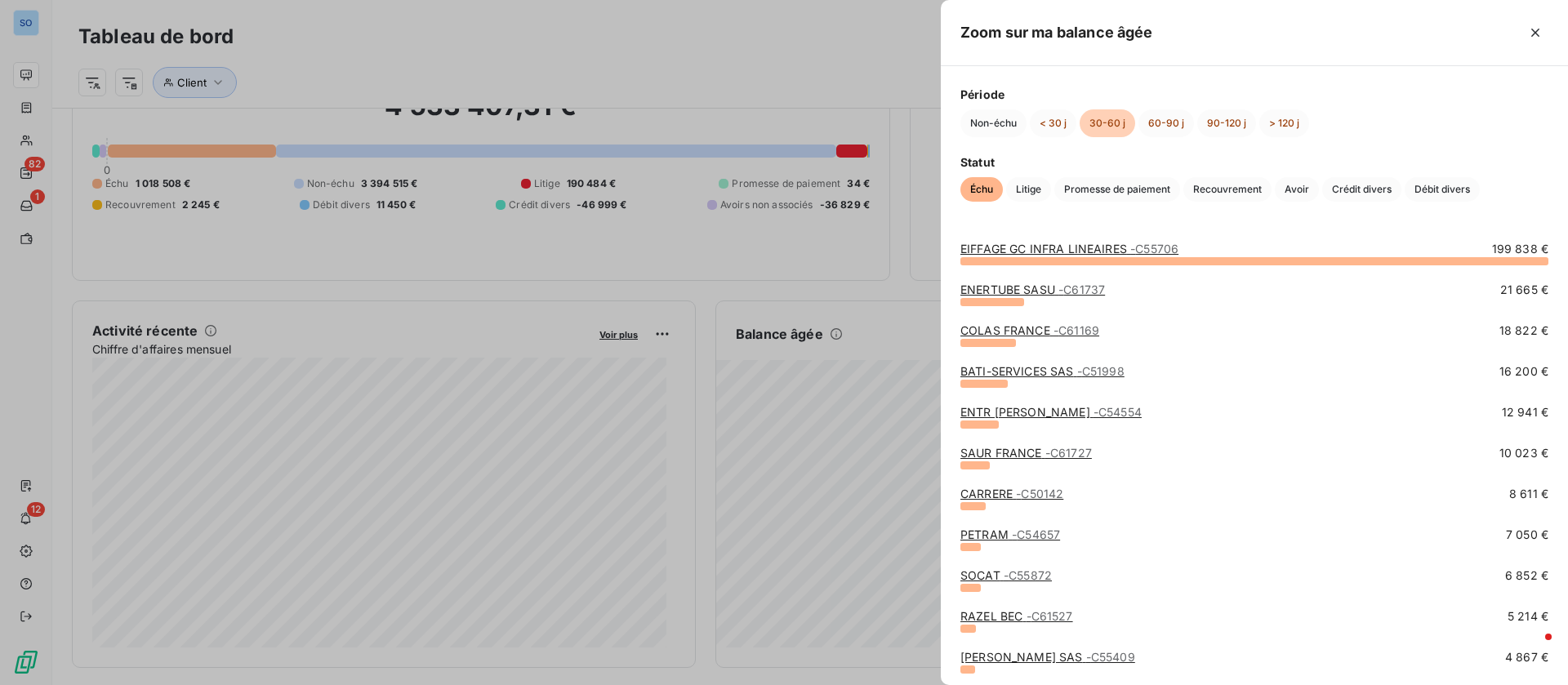
click at [1103, 412] on link "ENTR [PERSON_NAME] MEURSAULT - C54554" at bounding box center [1051, 411] width 182 height 14
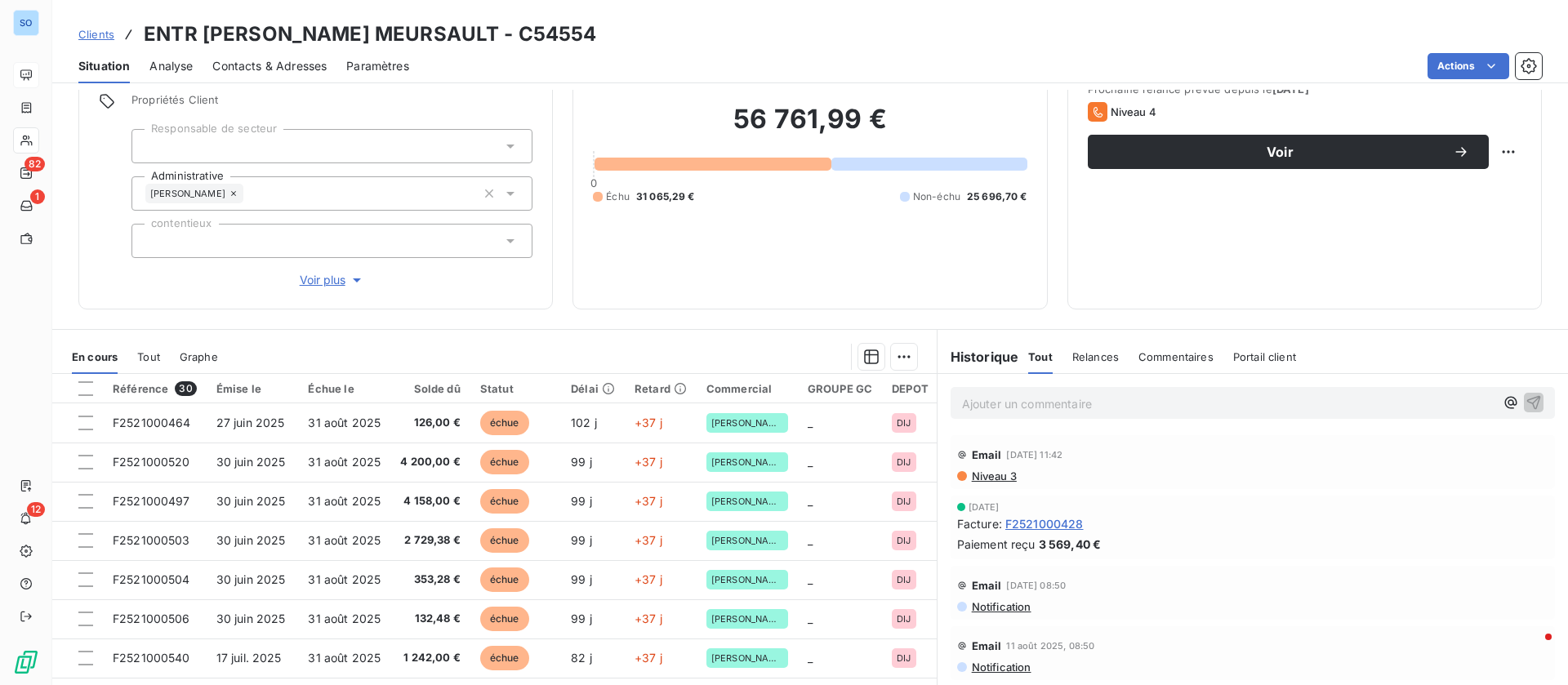
click at [255, 61] on span "Contacts & Adresses" at bounding box center [269, 66] width 114 height 16
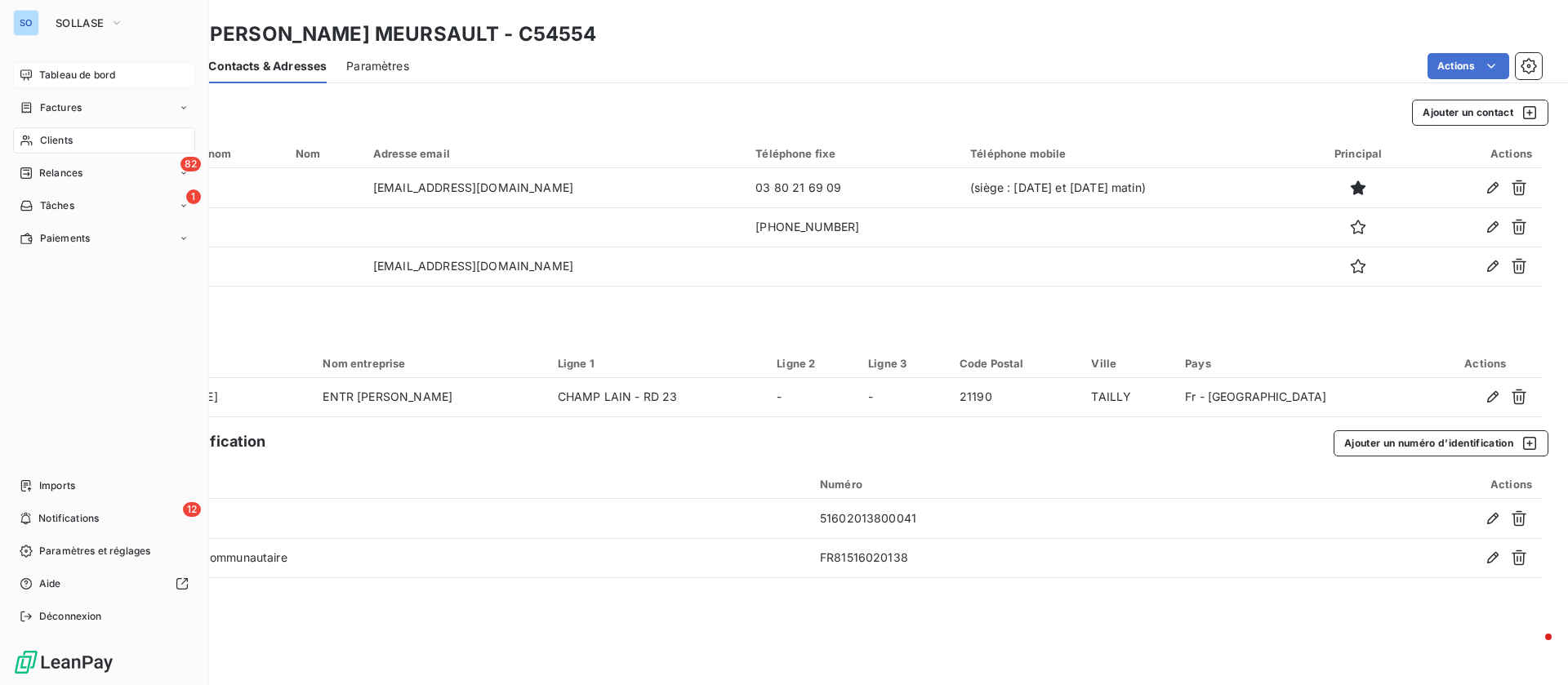
click at [36, 146] on div "Clients" at bounding box center [104, 140] width 182 height 26
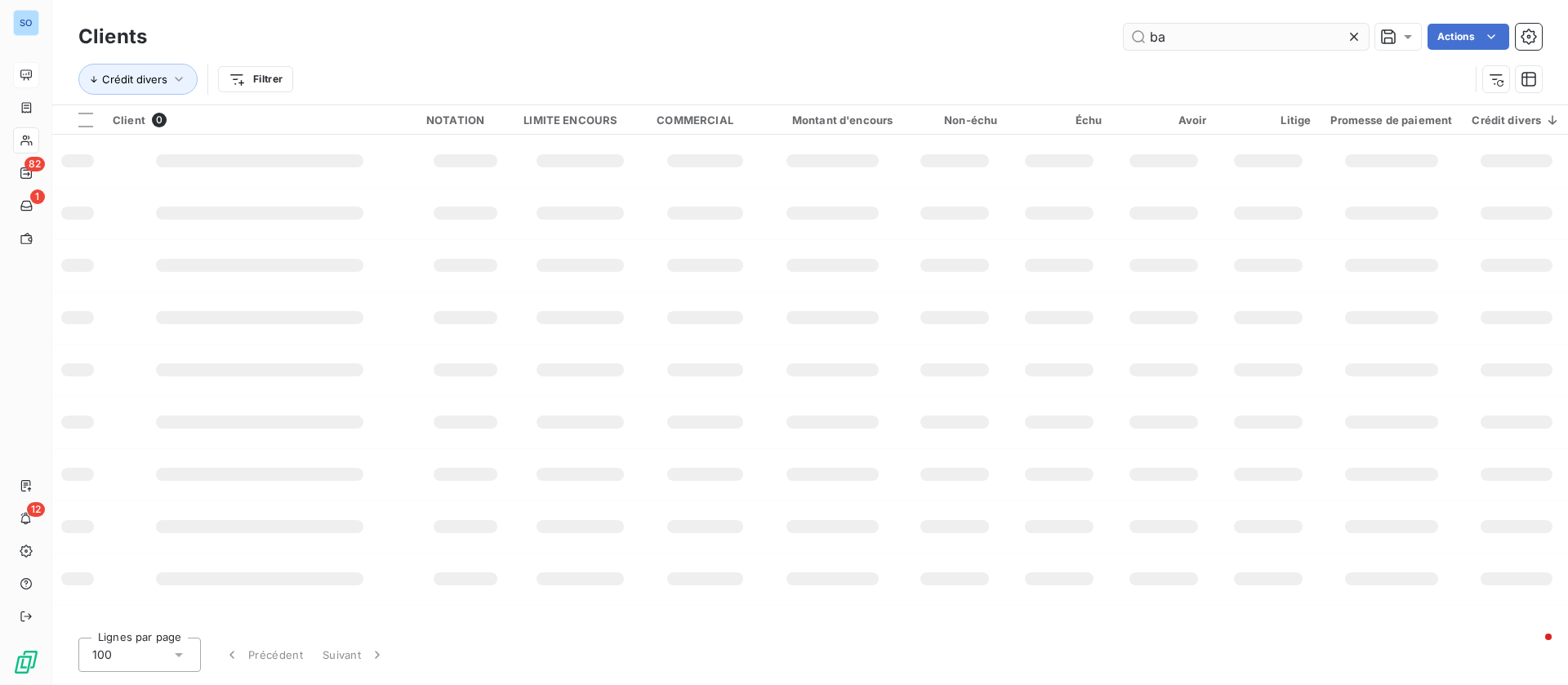
type input "b"
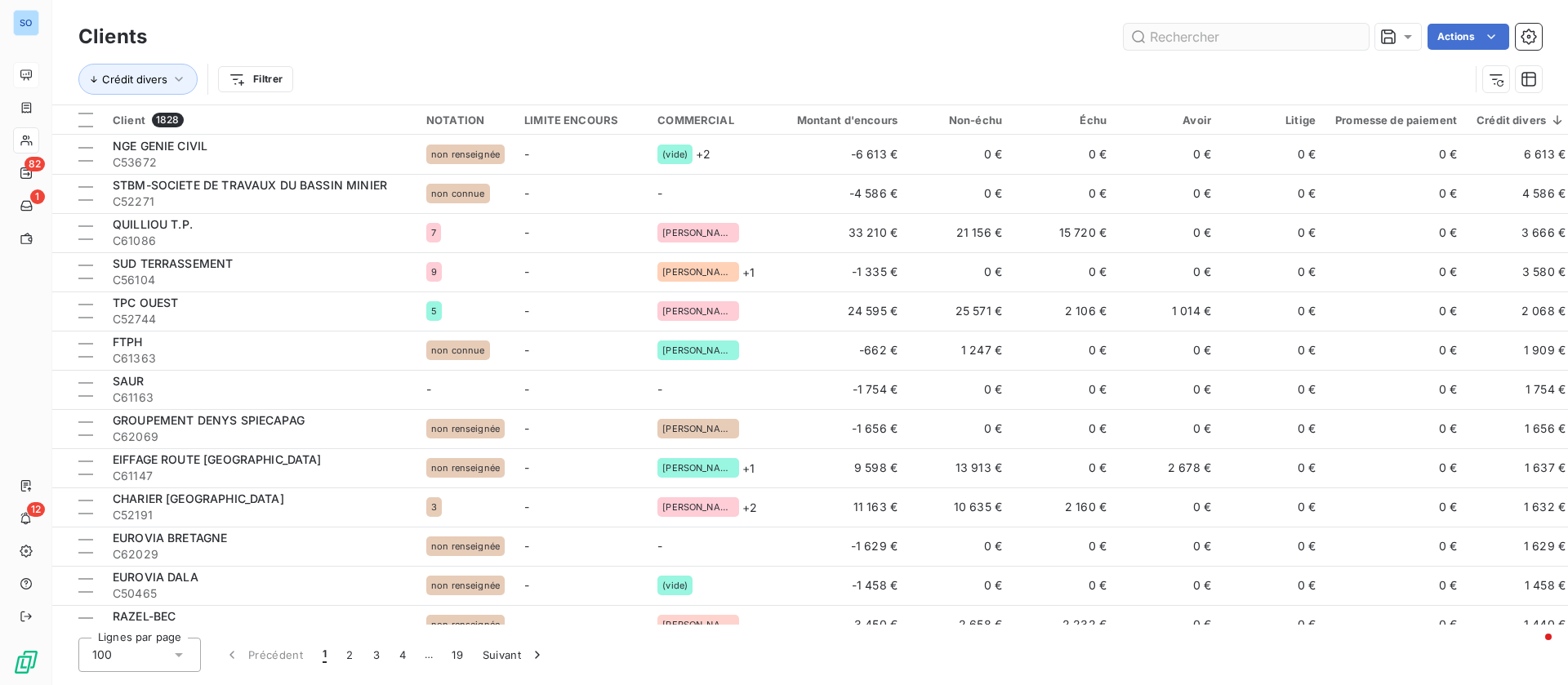
click at [1276, 45] on input "text" at bounding box center [1246, 36] width 245 height 26
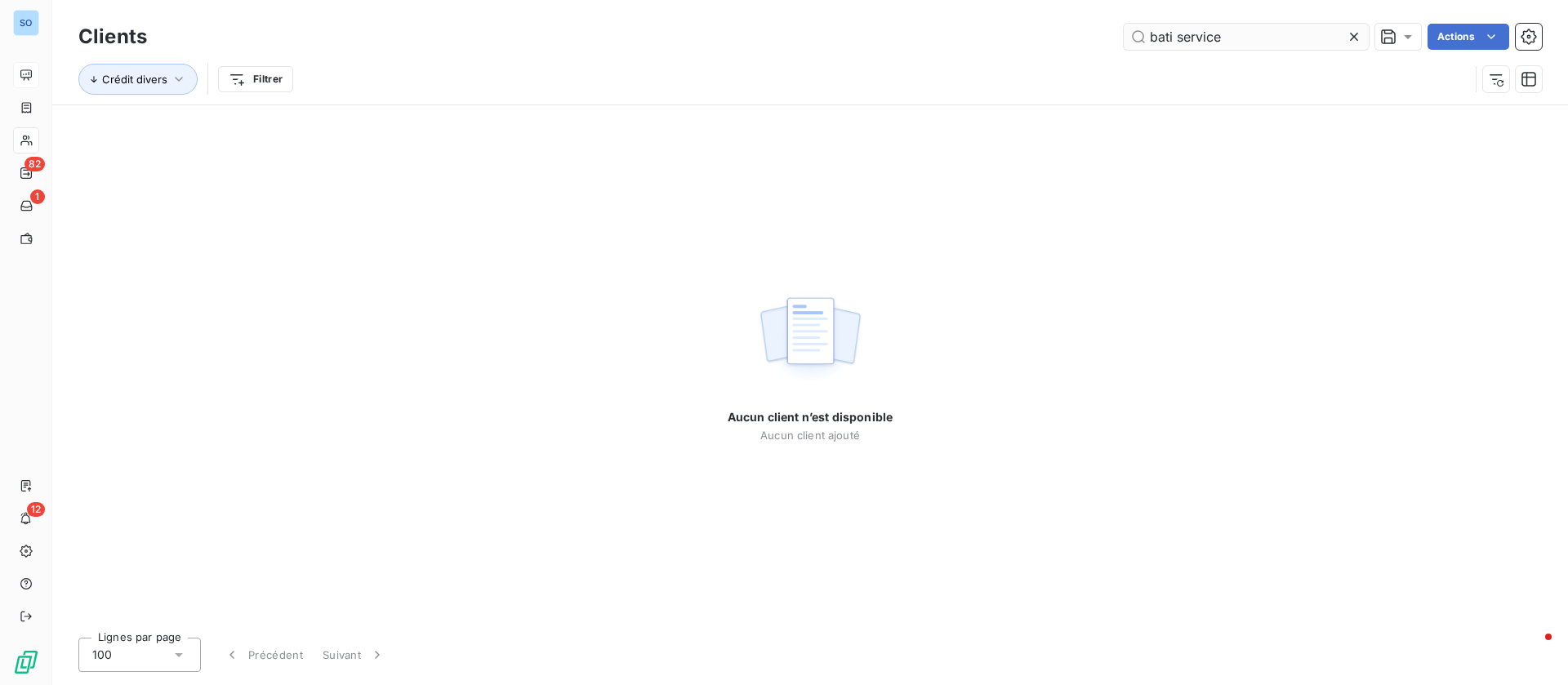
click at [1267, 41] on input "bati service" at bounding box center [1246, 36] width 245 height 26
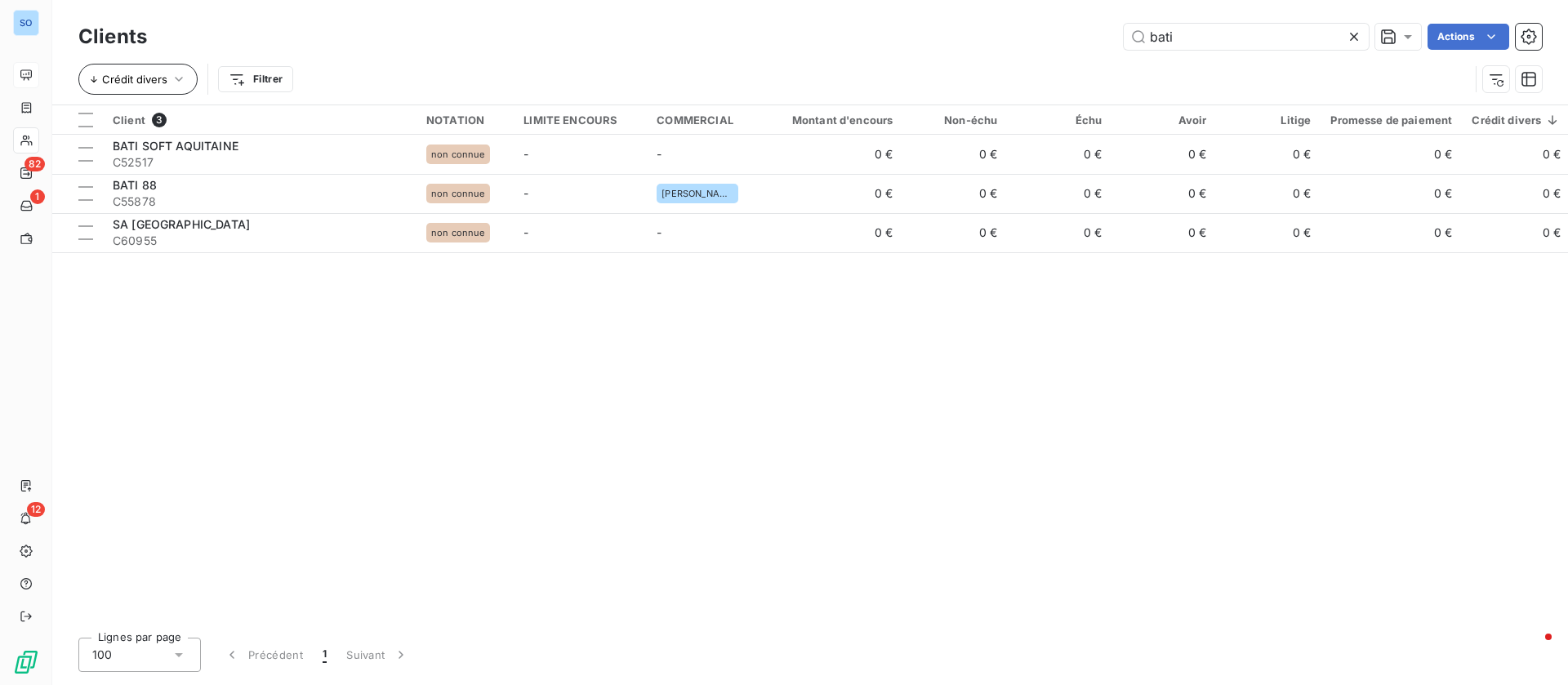
type input "bati"
click at [161, 80] on span "Crédit divers" at bounding box center [134, 79] width 65 height 13
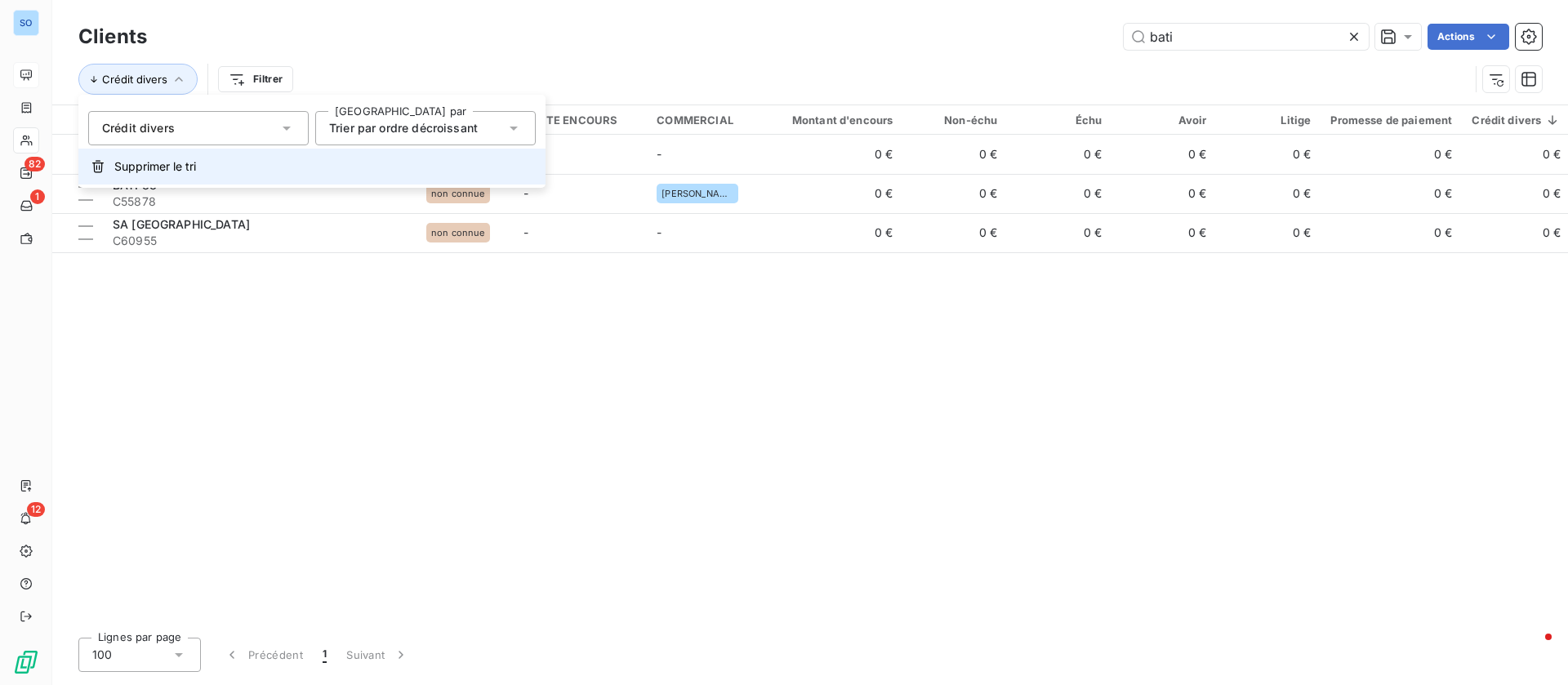
click at [161, 173] on span "Supprimer le tri" at bounding box center [155, 166] width 82 height 16
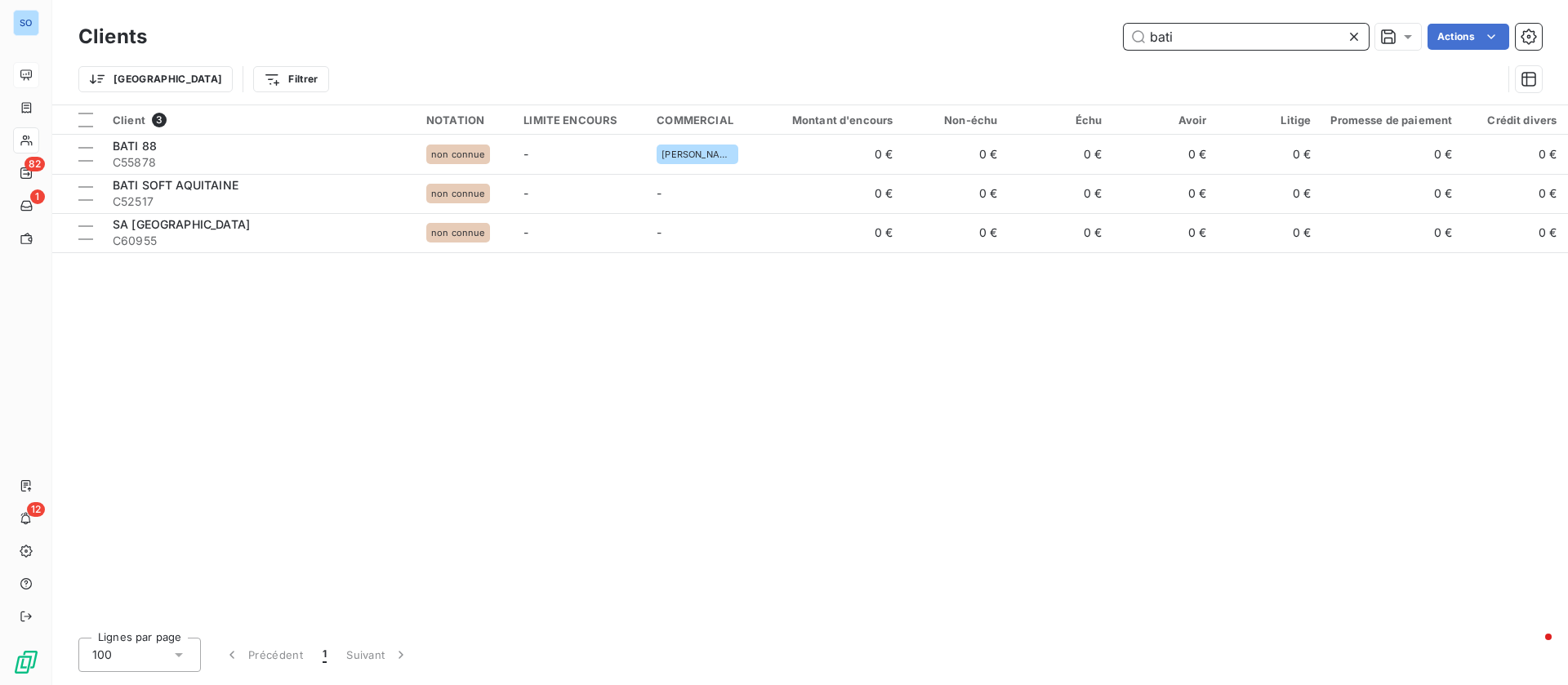
click at [1284, 36] on input "bati" at bounding box center [1246, 36] width 245 height 26
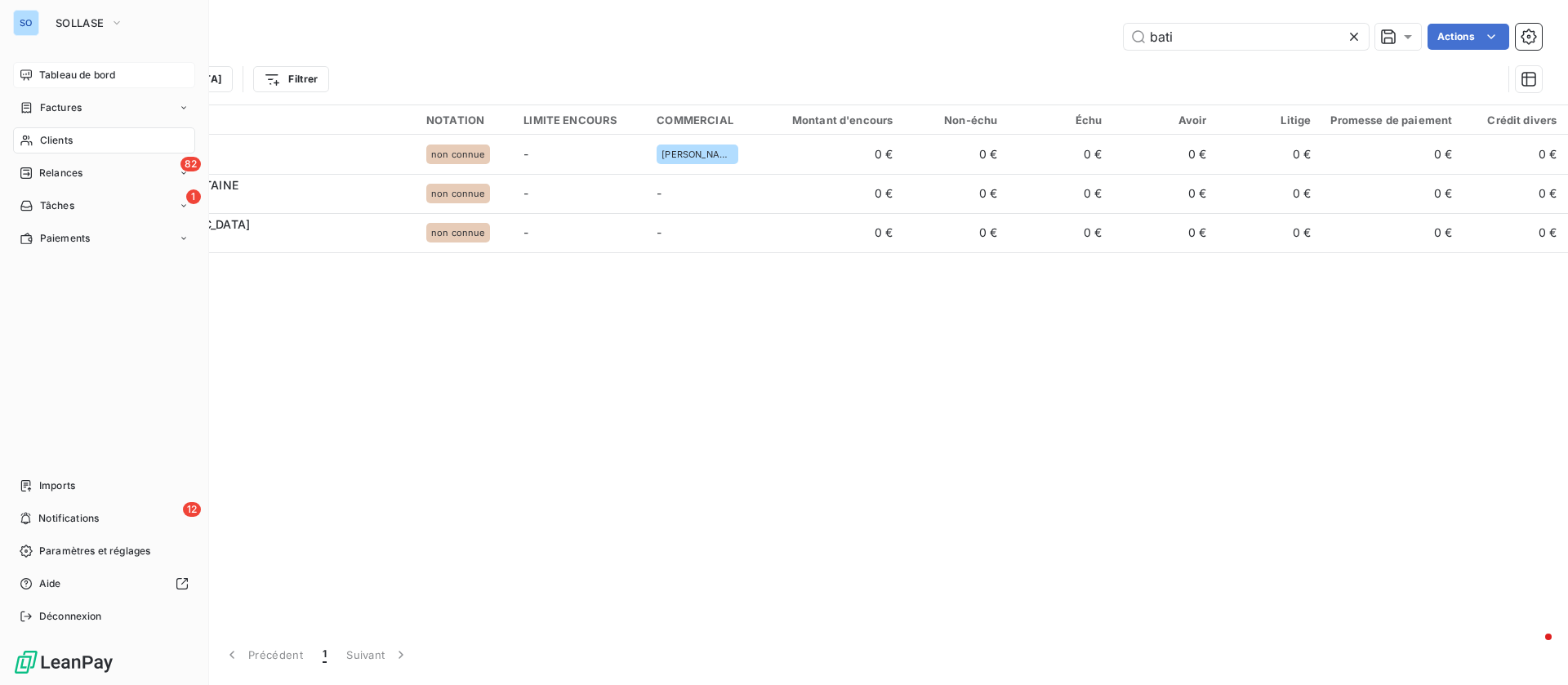
click at [104, 81] on span "Tableau de bord" at bounding box center [77, 74] width 76 height 14
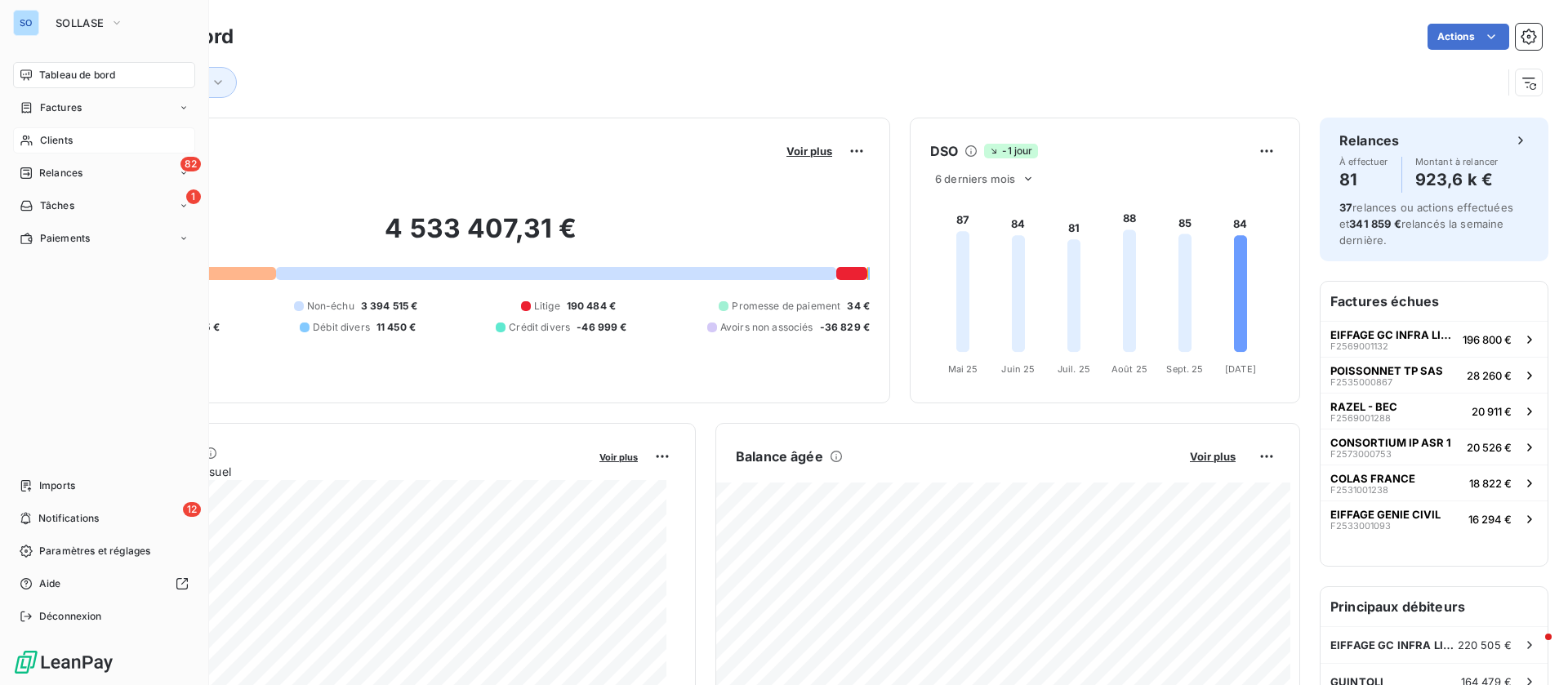
click at [90, 144] on div "Clients" at bounding box center [104, 140] width 182 height 26
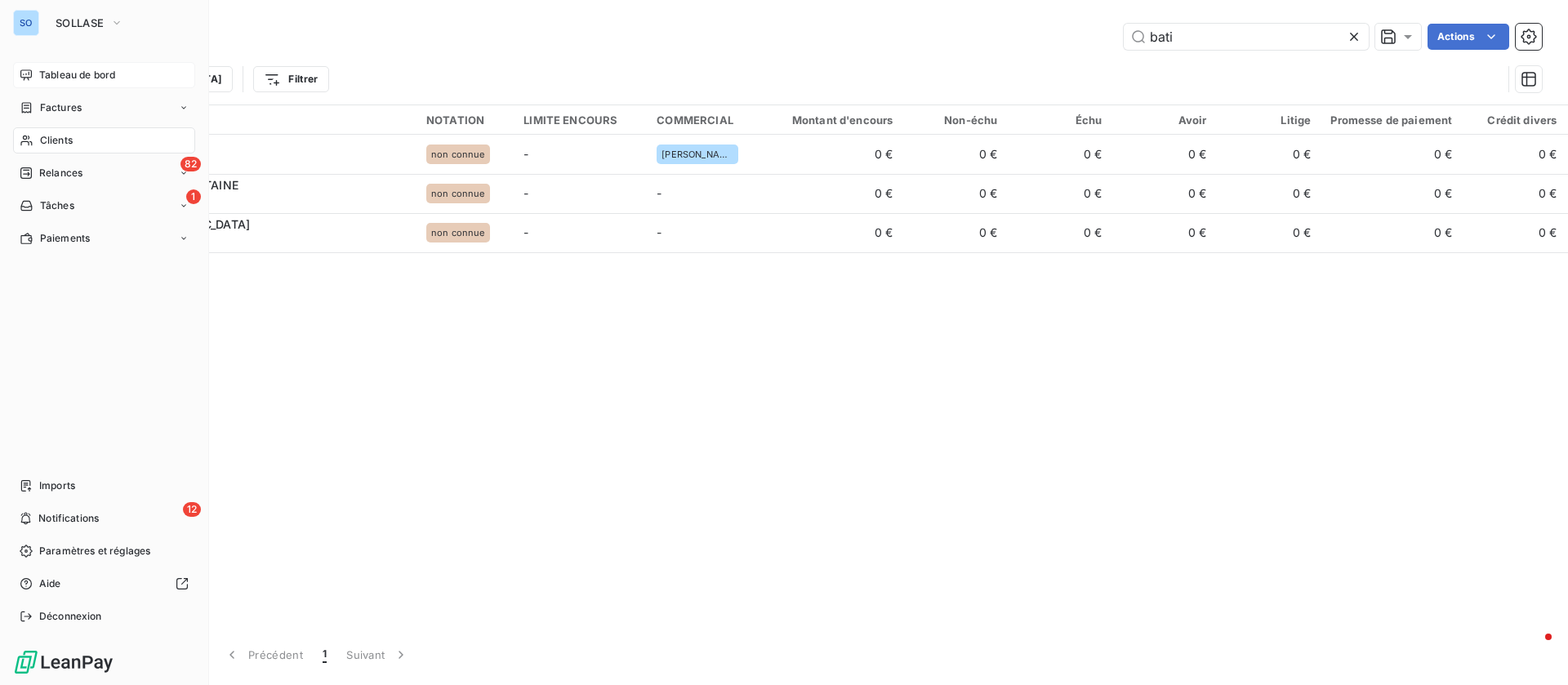
click at [95, 138] on div "Clients" at bounding box center [104, 140] width 182 height 26
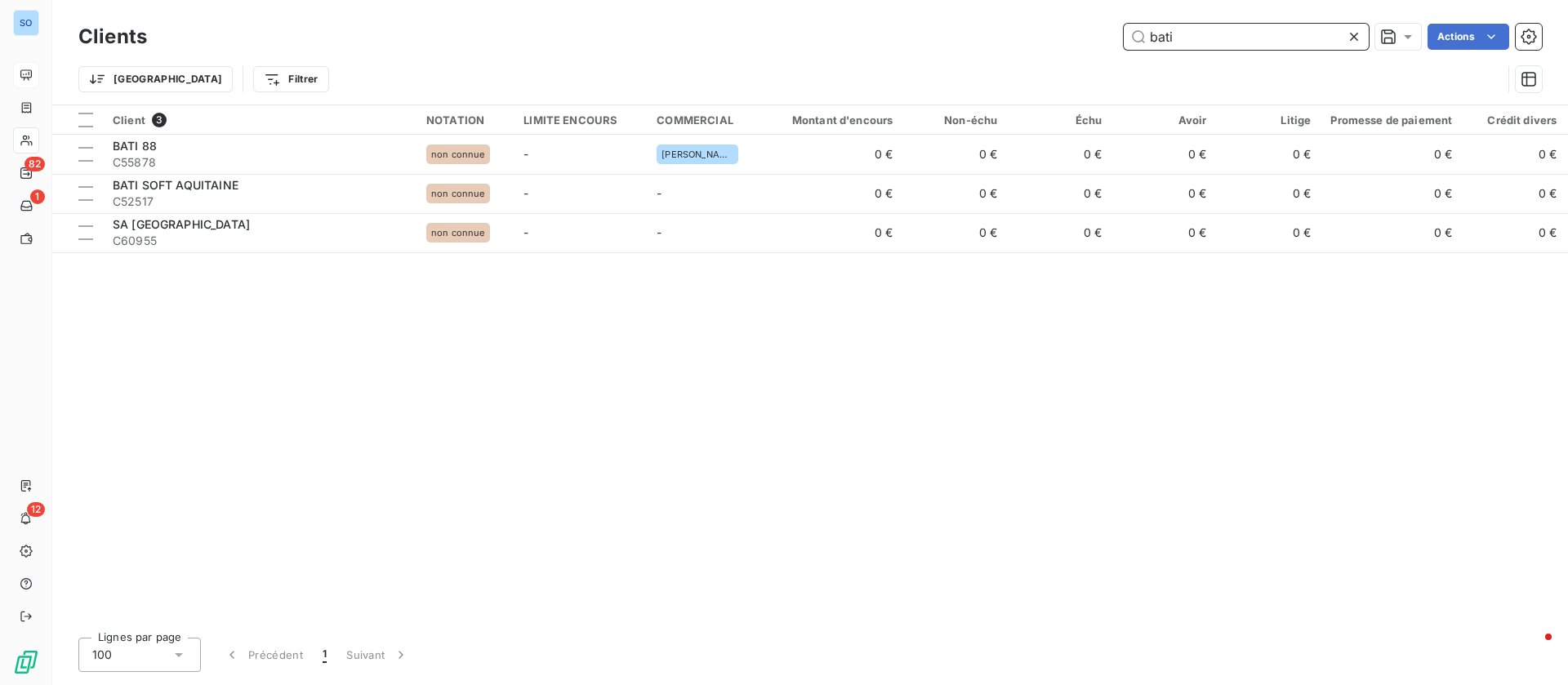
drag, startPoint x: 1173, startPoint y: 31, endPoint x: 937, endPoint y: 33, distance: 236.0
click at [951, 36] on div "bati Actions" at bounding box center [854, 36] width 1375 height 26
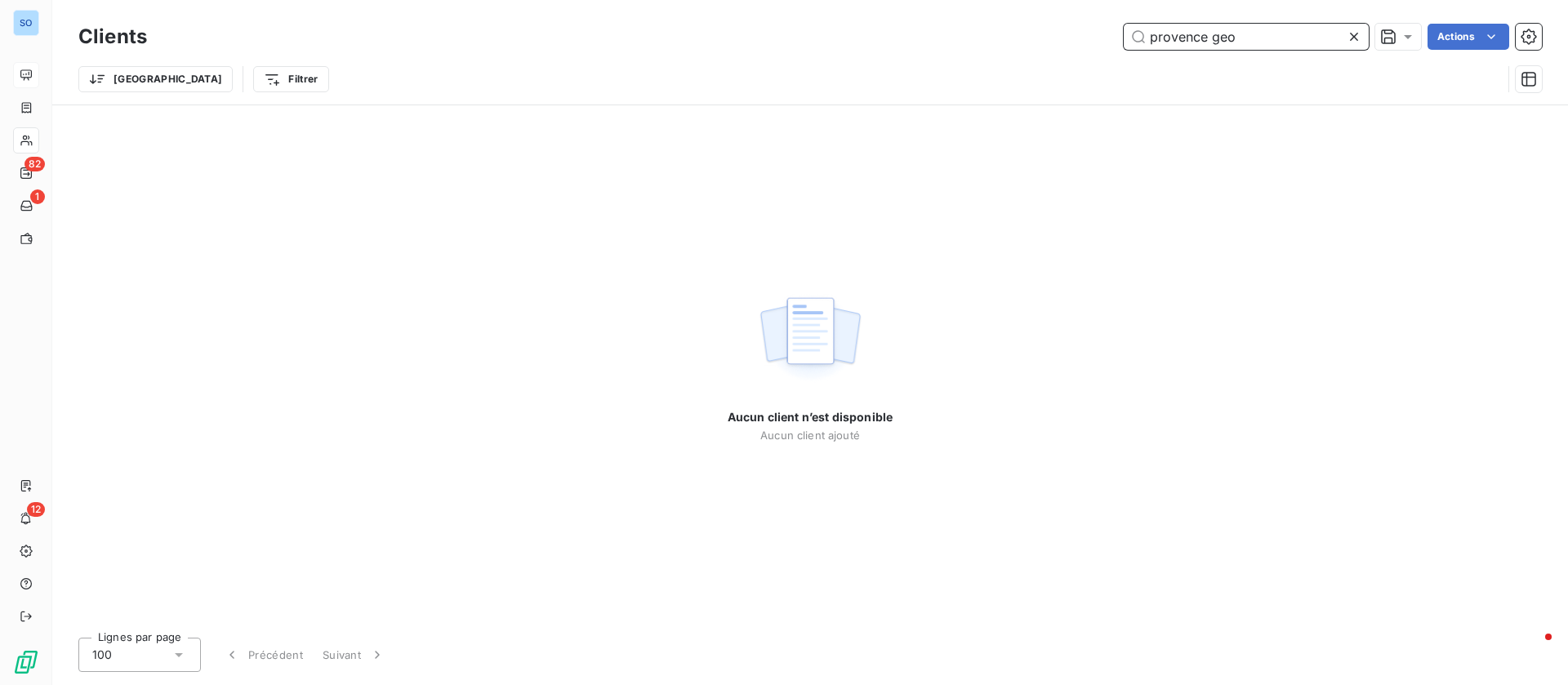
drag, startPoint x: 1266, startPoint y: 46, endPoint x: 762, endPoint y: 20, distance: 504.7
click at [754, 31] on div "provence geo Actions" at bounding box center [854, 36] width 1375 height 26
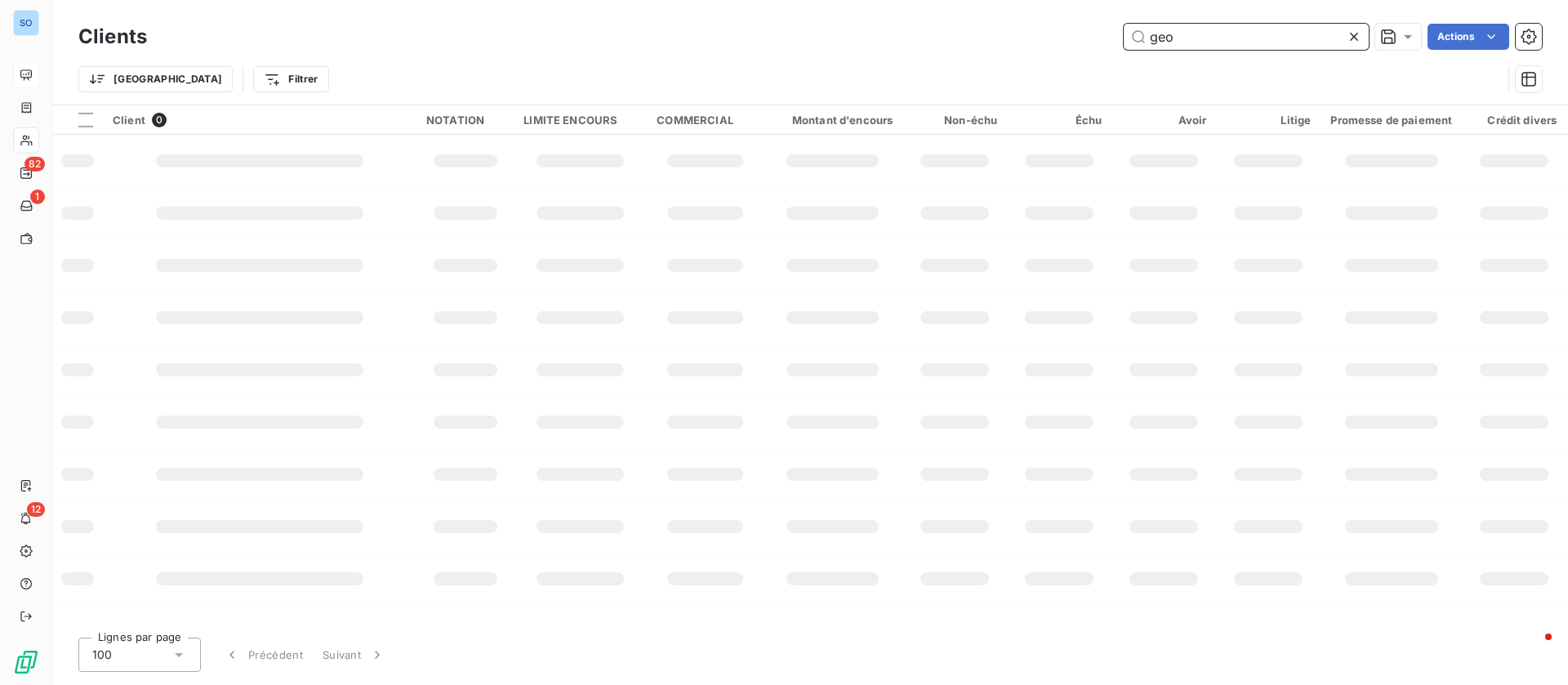
type input "geo"
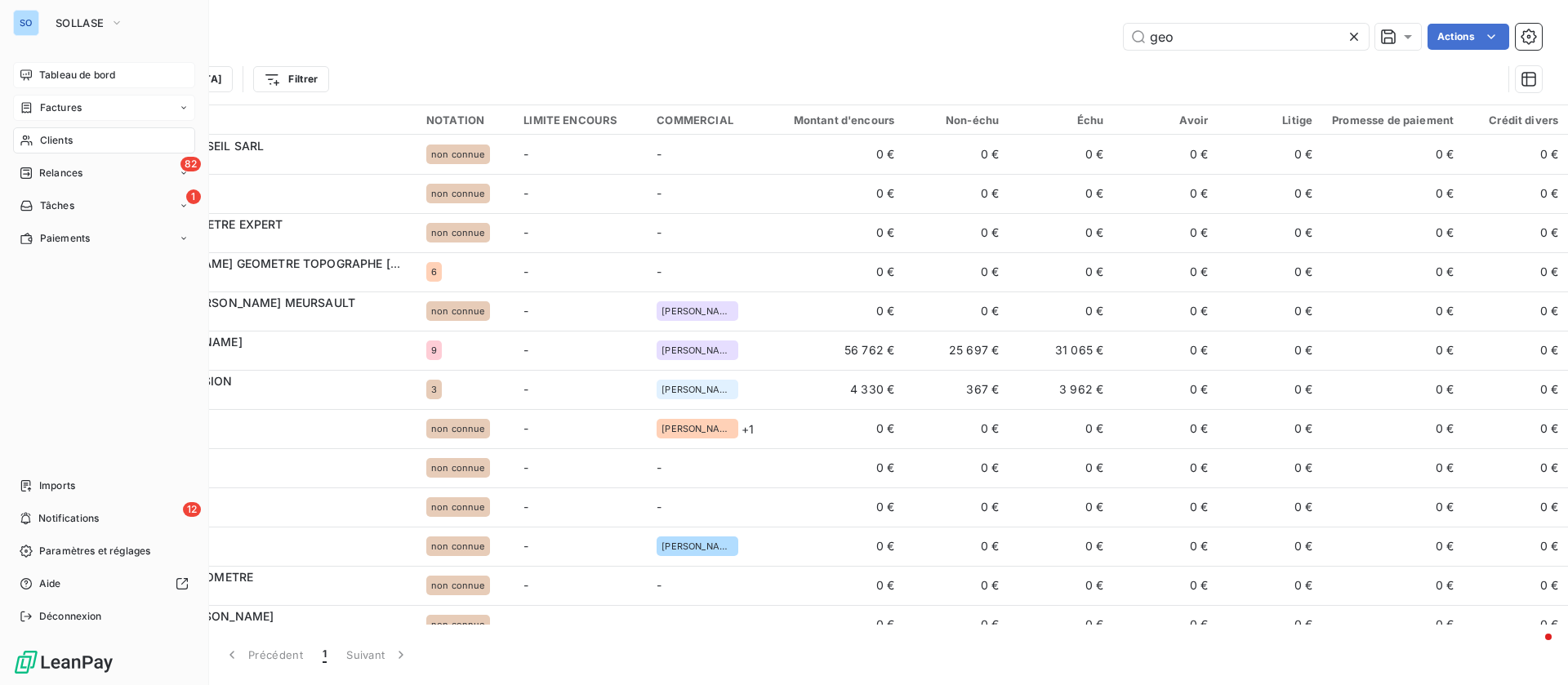
click at [41, 110] on span "Factures" at bounding box center [60, 107] width 41 height 14
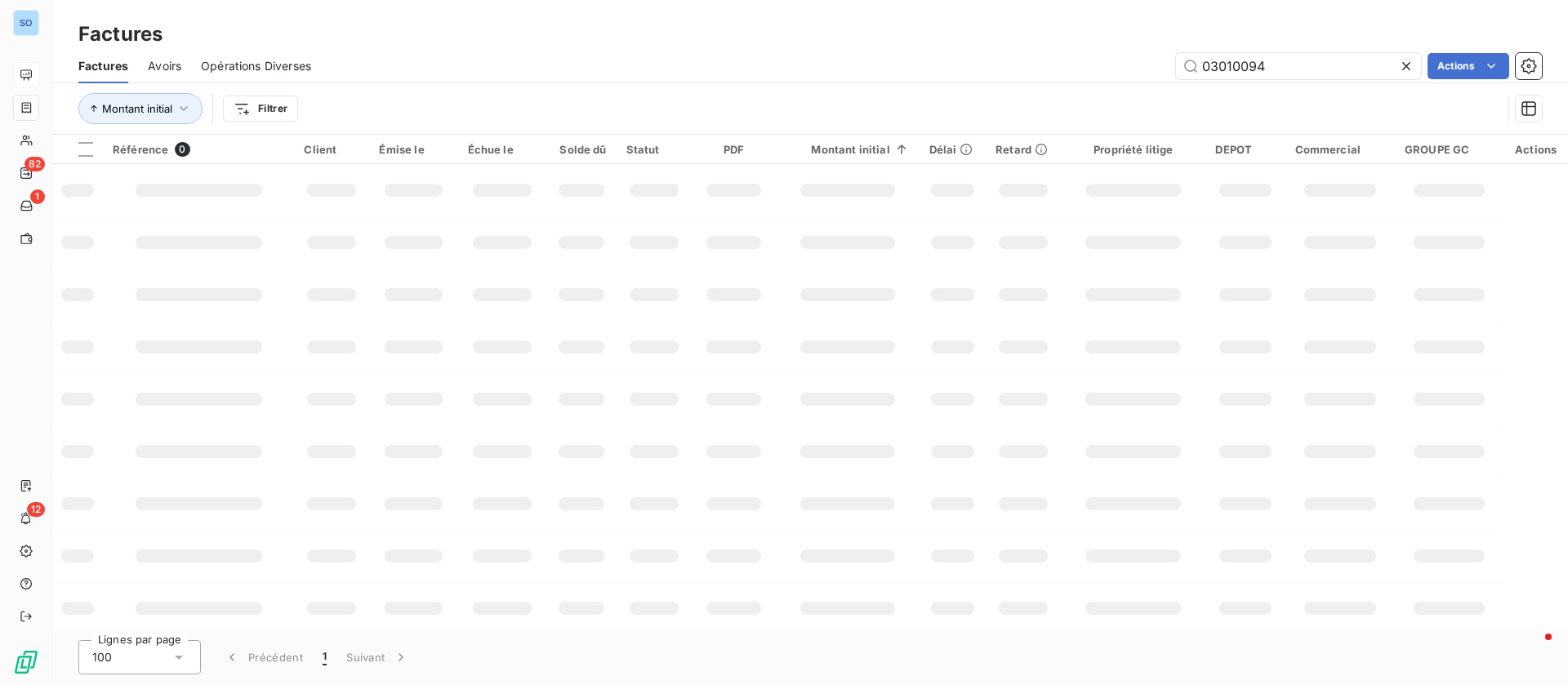
drag, startPoint x: 1278, startPoint y: 57, endPoint x: 1009, endPoint y: 60, distance: 269.0
click at [1009, 60] on div "03010094 Actions" at bounding box center [935, 66] width 1211 height 26
type input "2"
click at [1275, 60] on input "2" at bounding box center [1298, 66] width 245 height 26
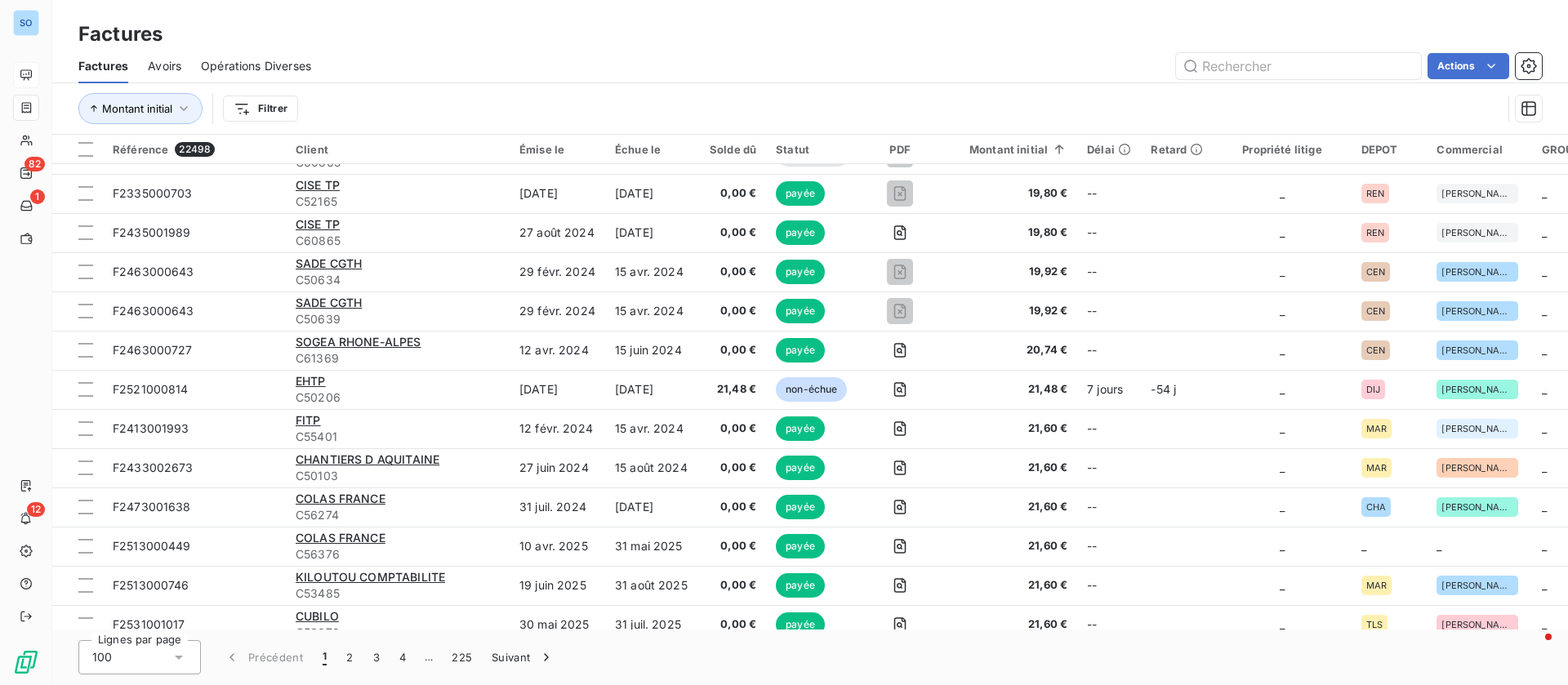
scroll to position [3460, 0]
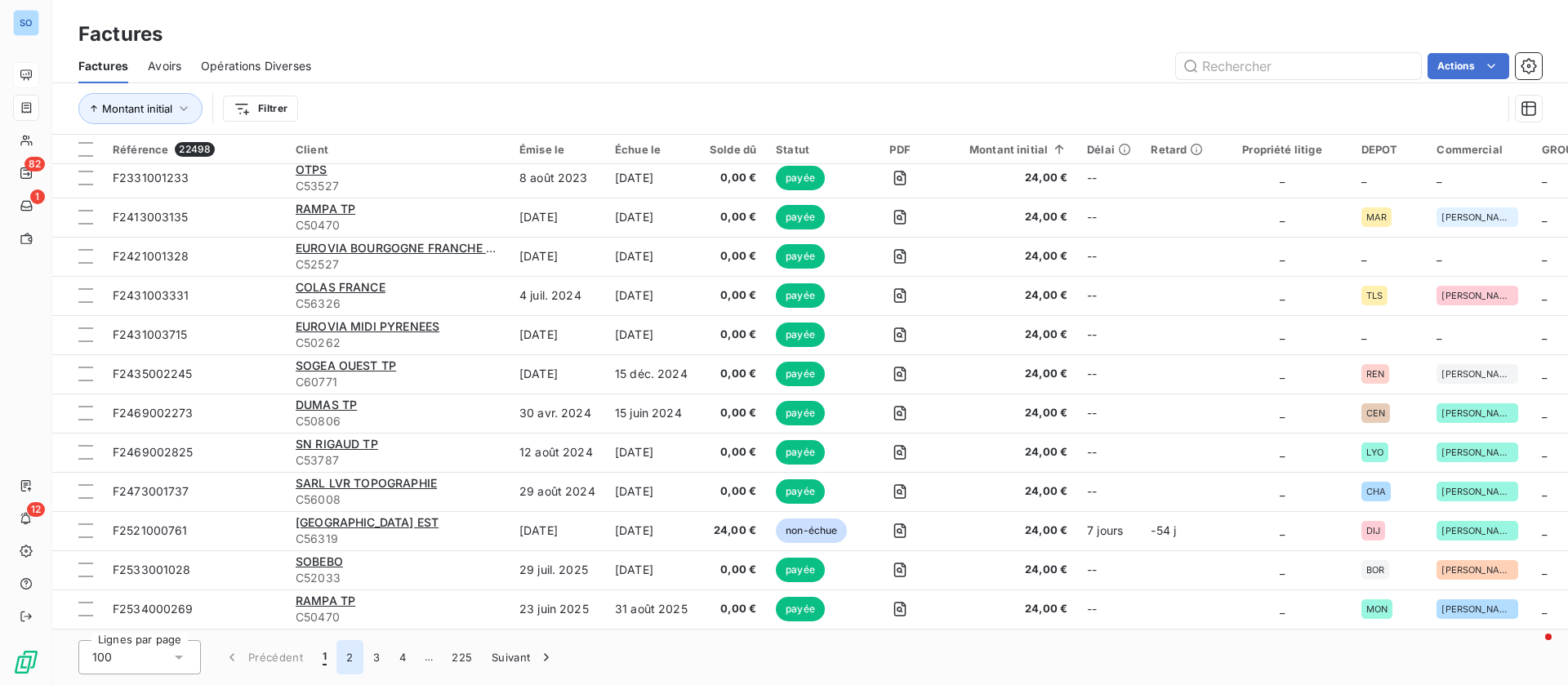
click at [344, 653] on button "2" at bounding box center [349, 657] width 26 height 35
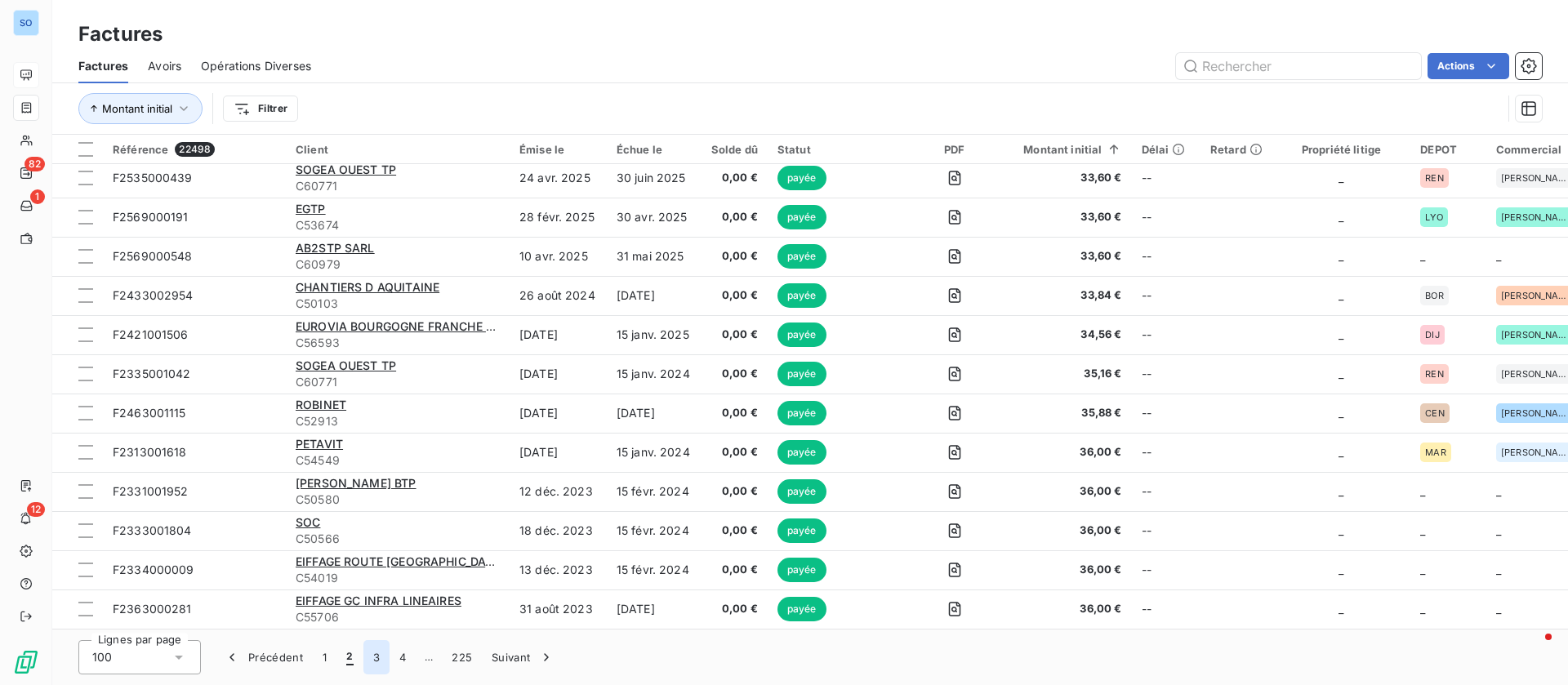
click at [378, 655] on button "3" at bounding box center [376, 657] width 26 height 35
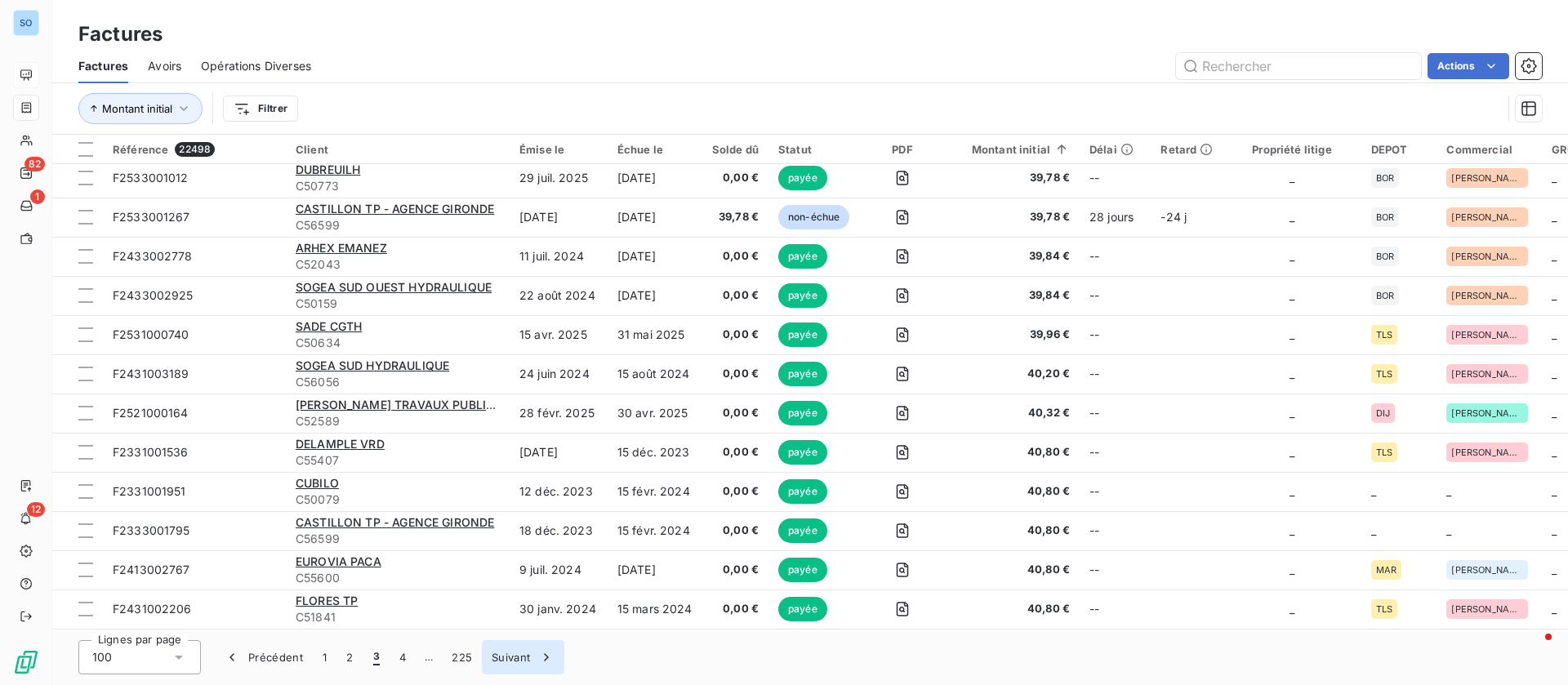
click at [511, 655] on button "Suivant" at bounding box center [523, 657] width 83 height 35
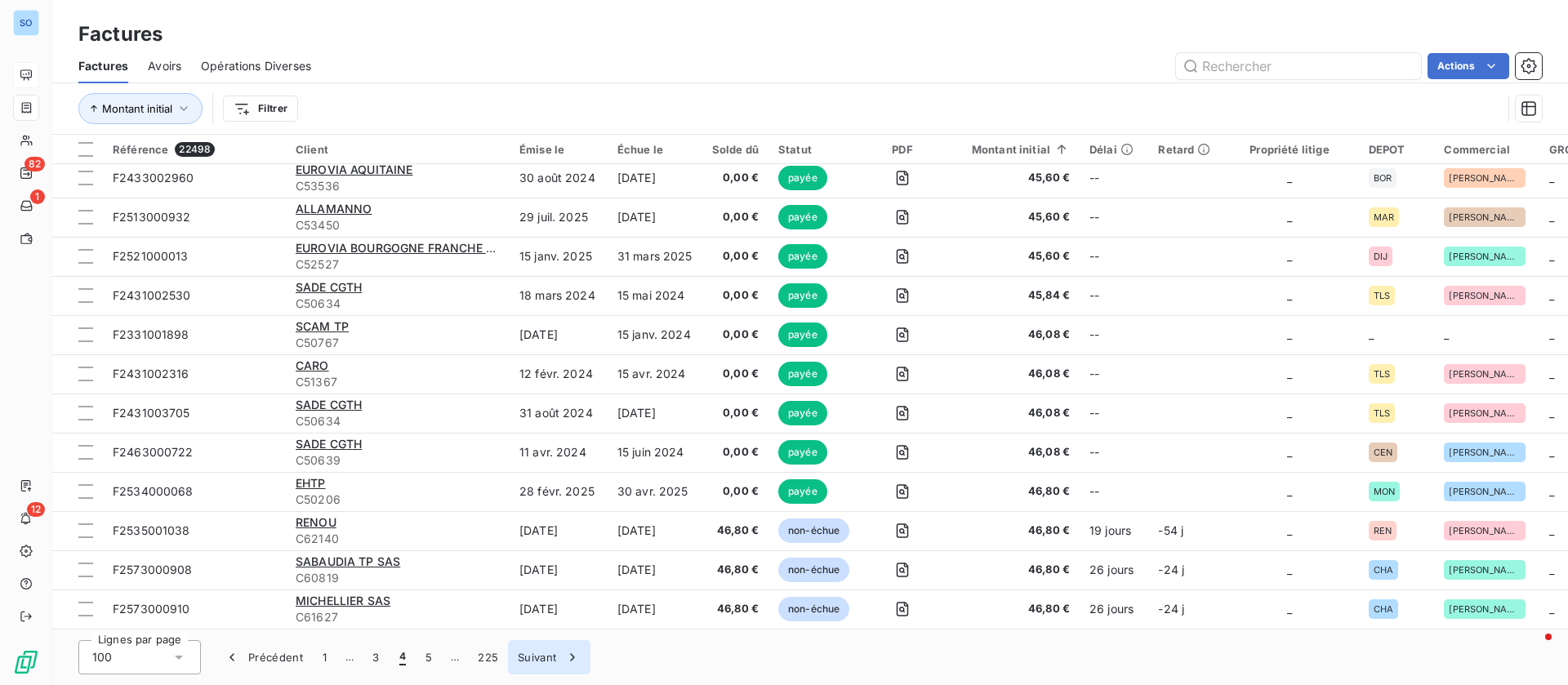
click at [542, 647] on button "Suivant" at bounding box center [549, 657] width 83 height 35
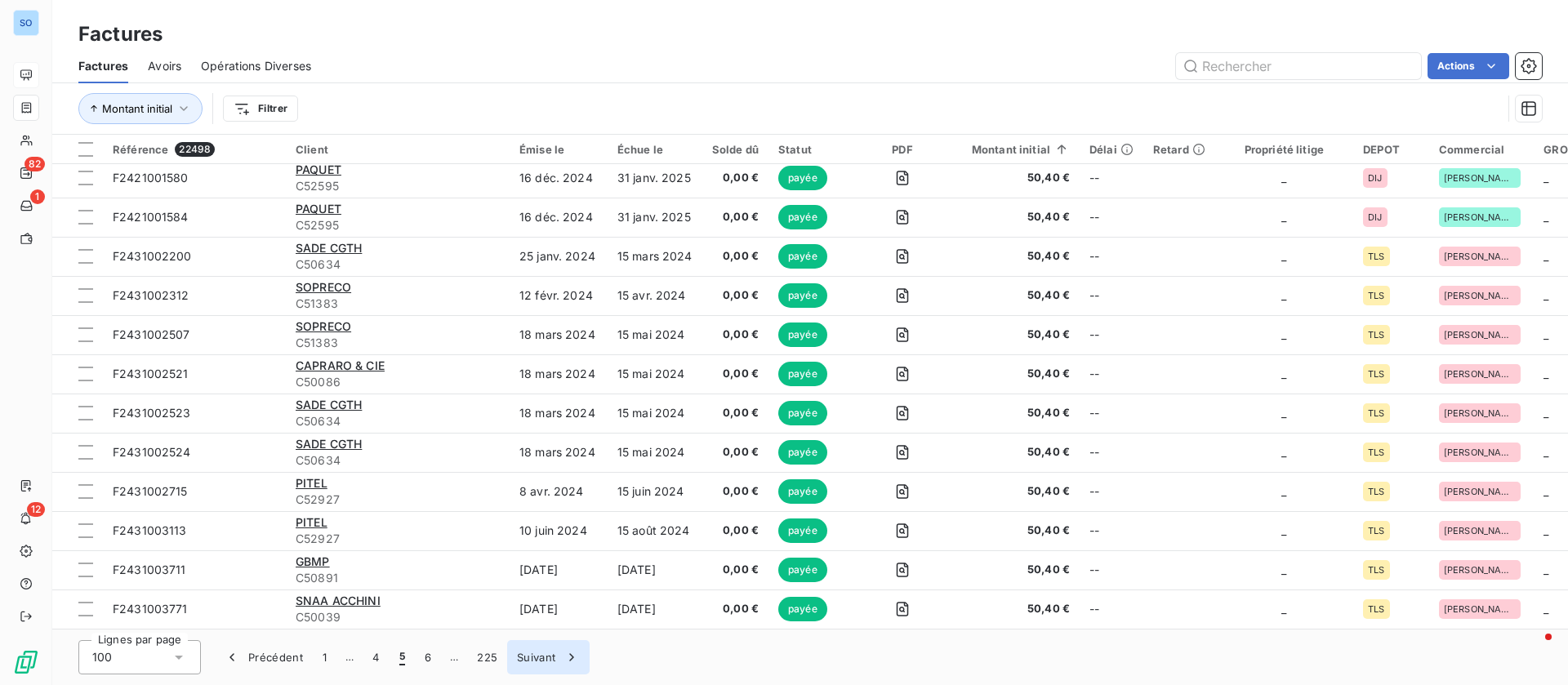
click at [553, 653] on button "Suivant" at bounding box center [548, 657] width 83 height 35
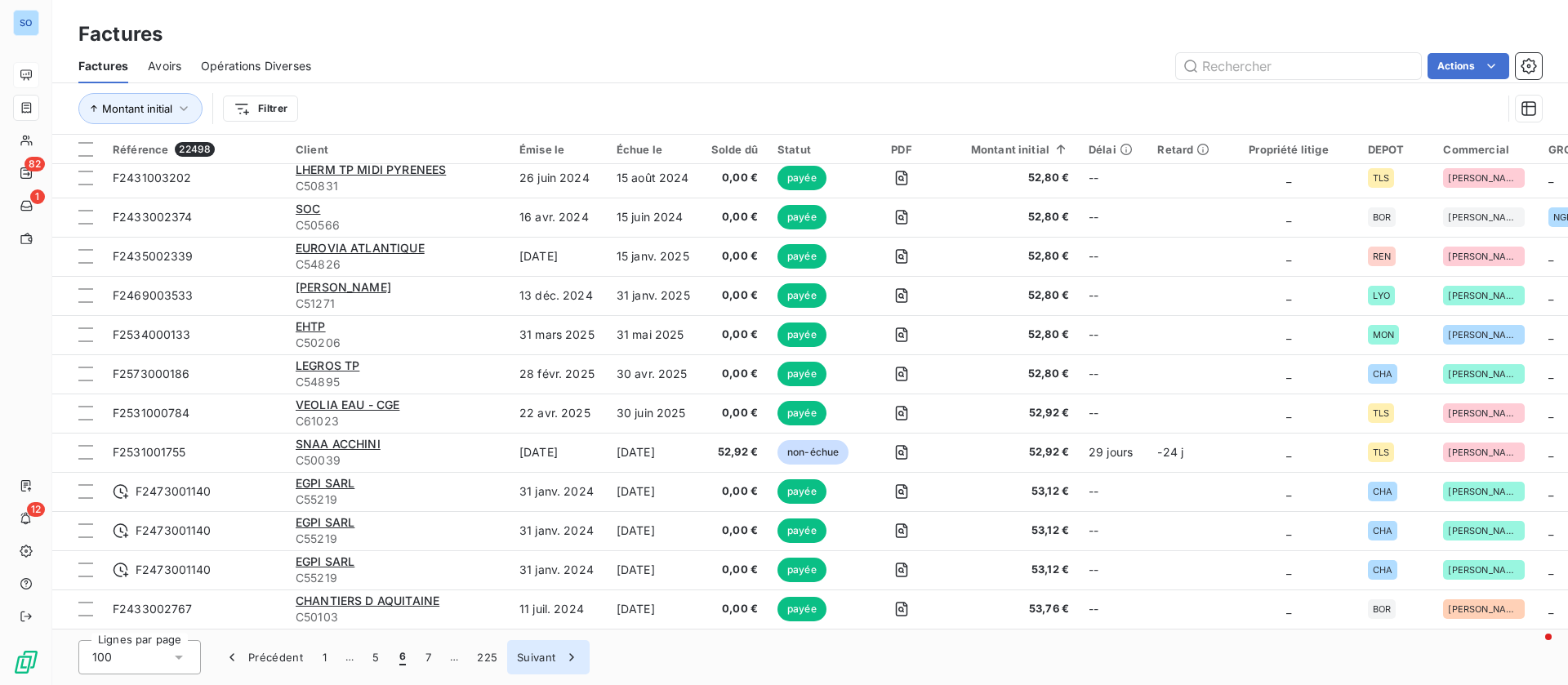
click at [517, 661] on button "Suivant" at bounding box center [548, 657] width 83 height 35
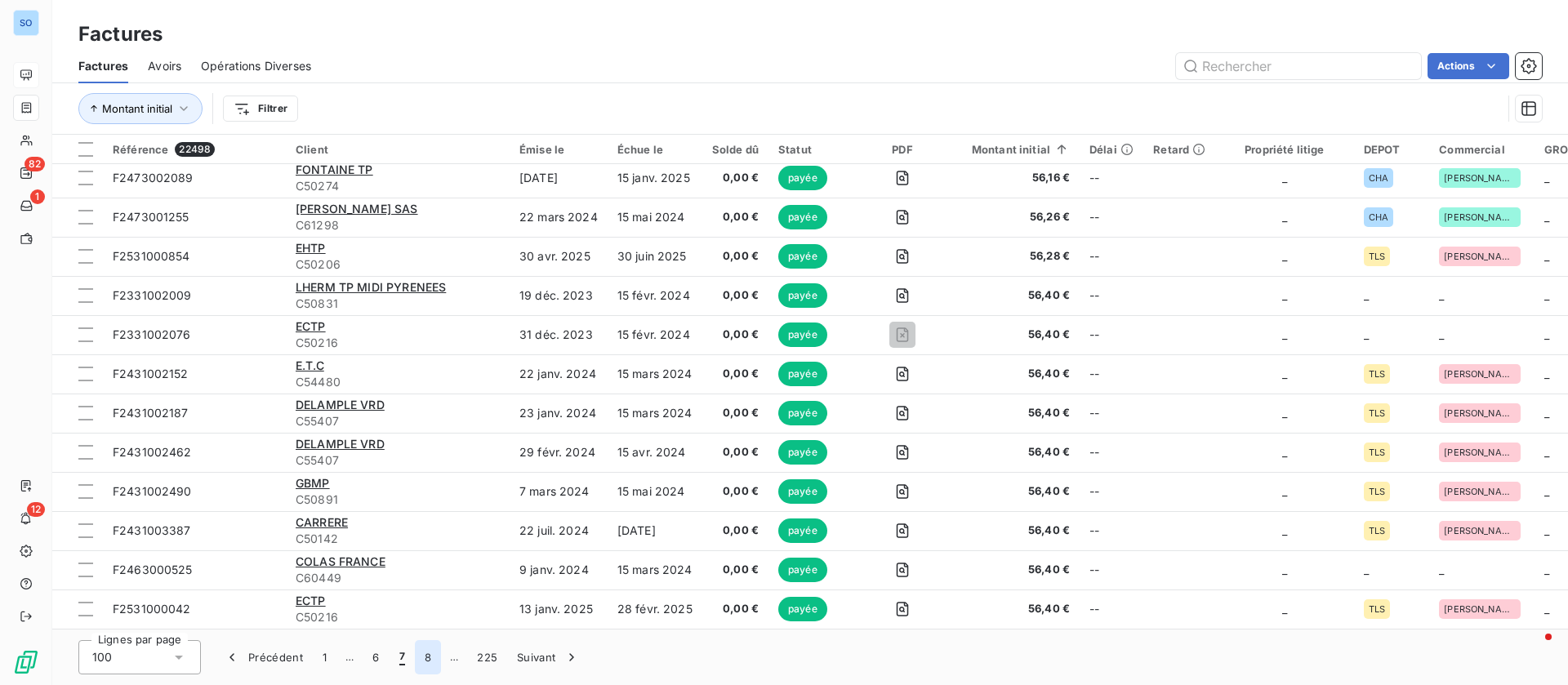
click at [432, 658] on button "8" at bounding box center [427, 657] width 26 height 35
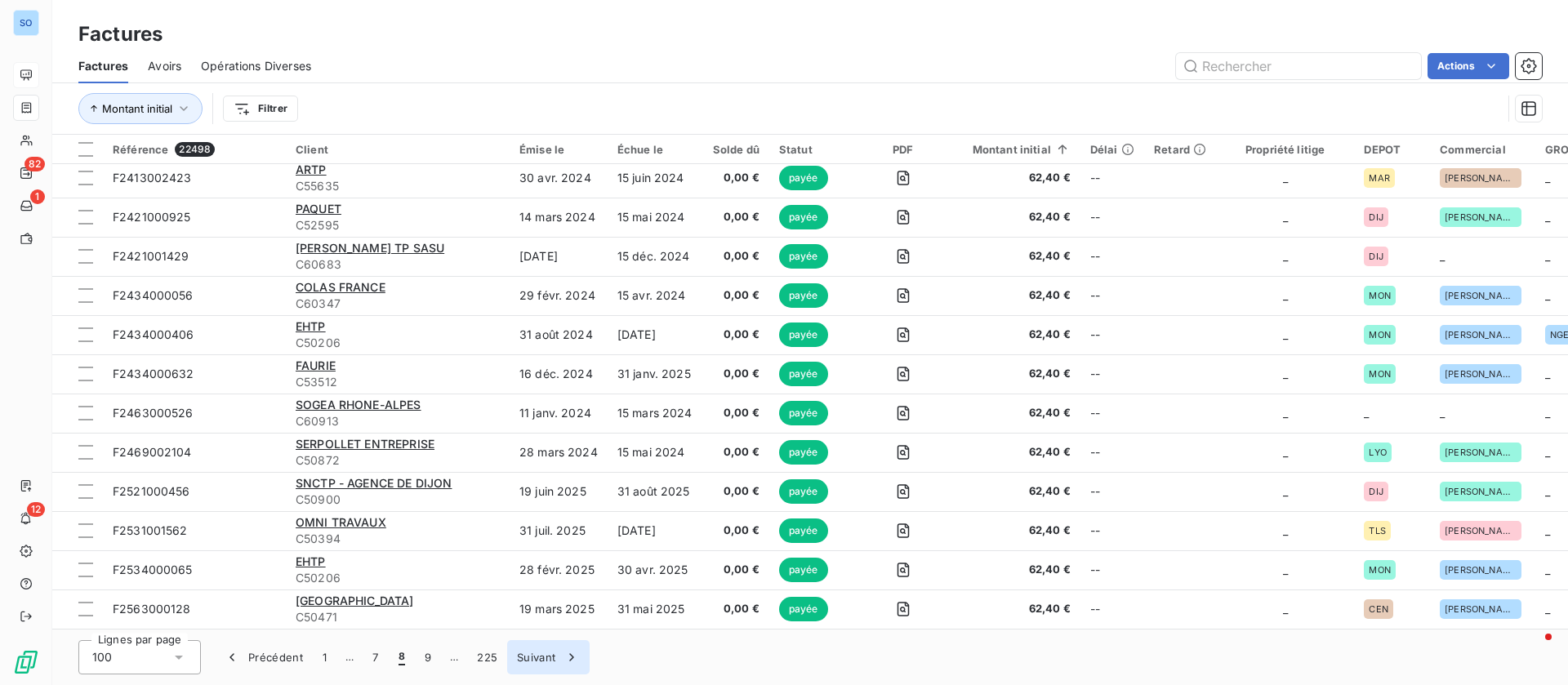
click at [561, 660] on div "button" at bounding box center [567, 656] width 24 height 16
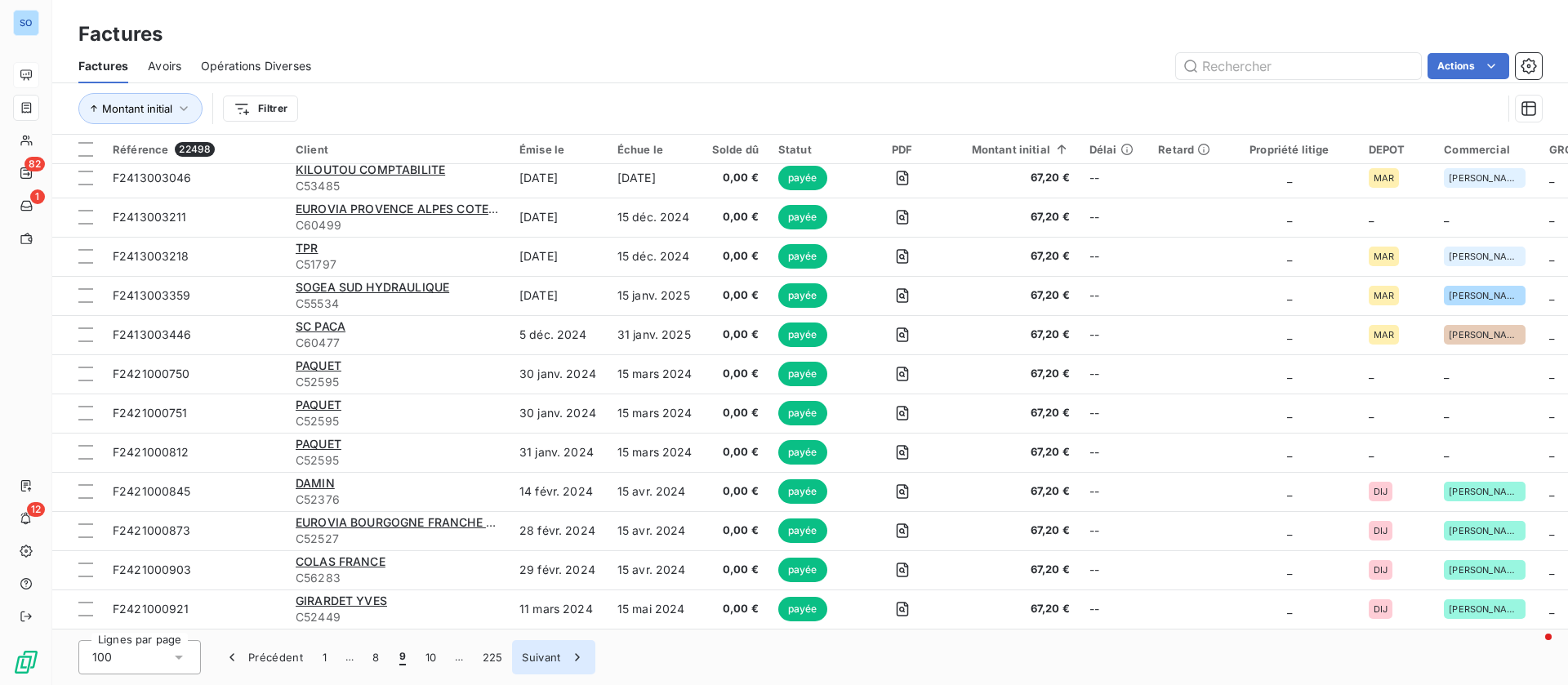
click at [575, 654] on icon "button" at bounding box center [576, 656] width 4 height 8
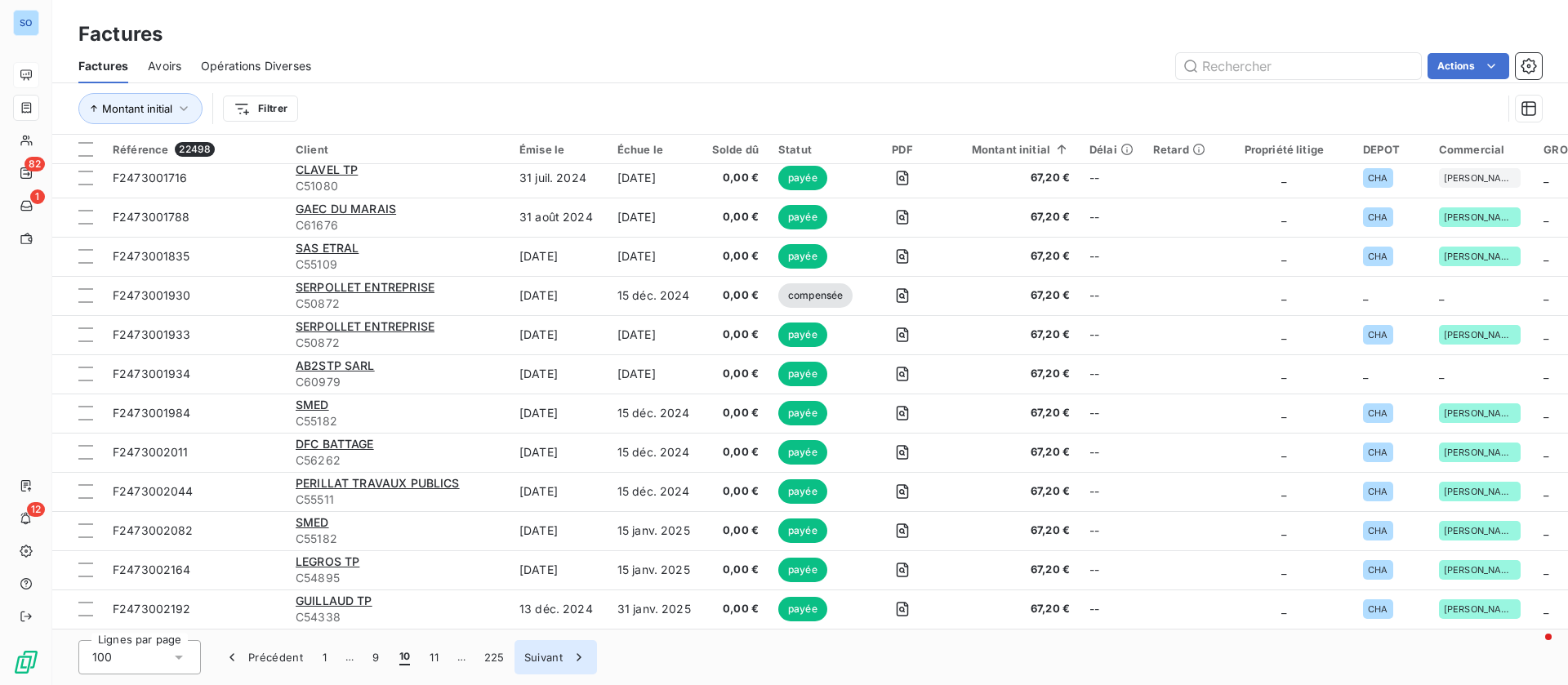
click at [569, 652] on div "button" at bounding box center [574, 656] width 24 height 16
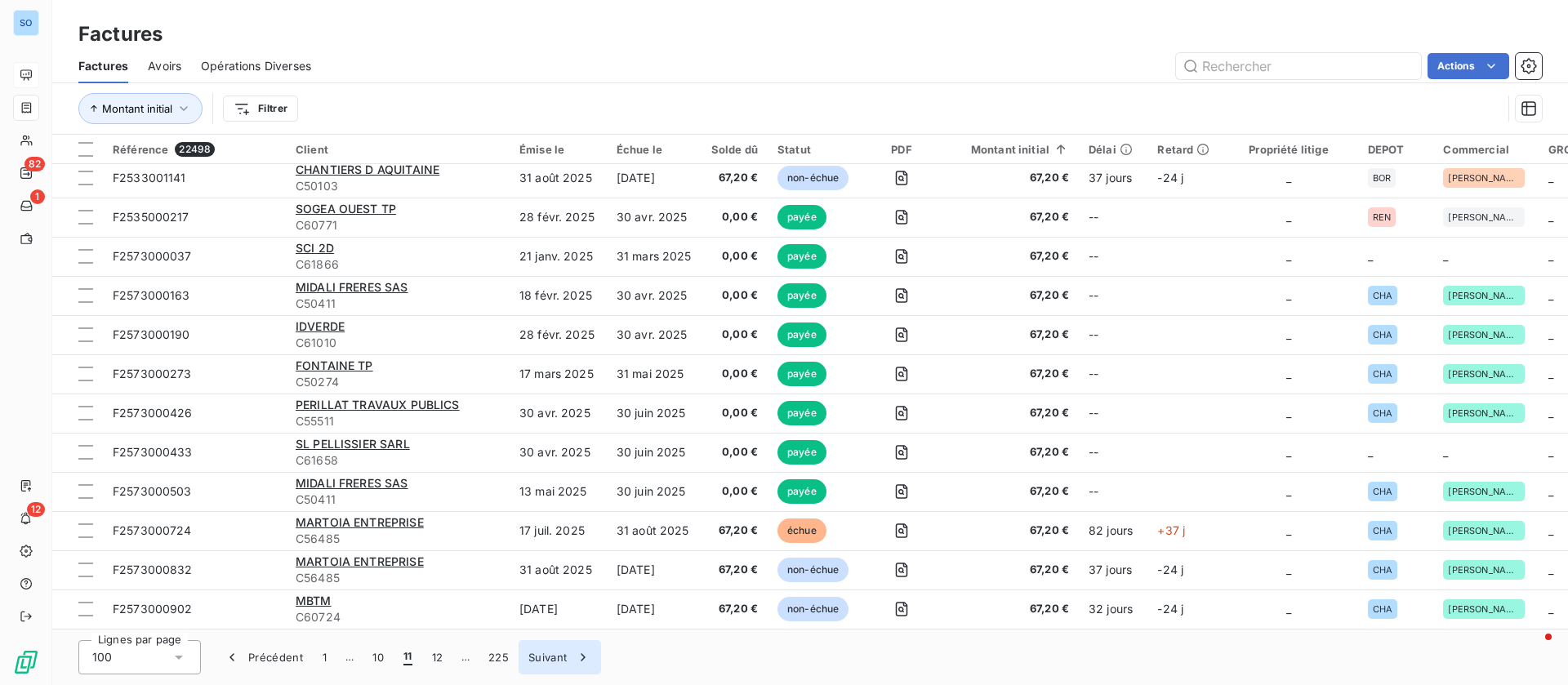
click at [535, 656] on button "Suivant" at bounding box center [560, 657] width 83 height 35
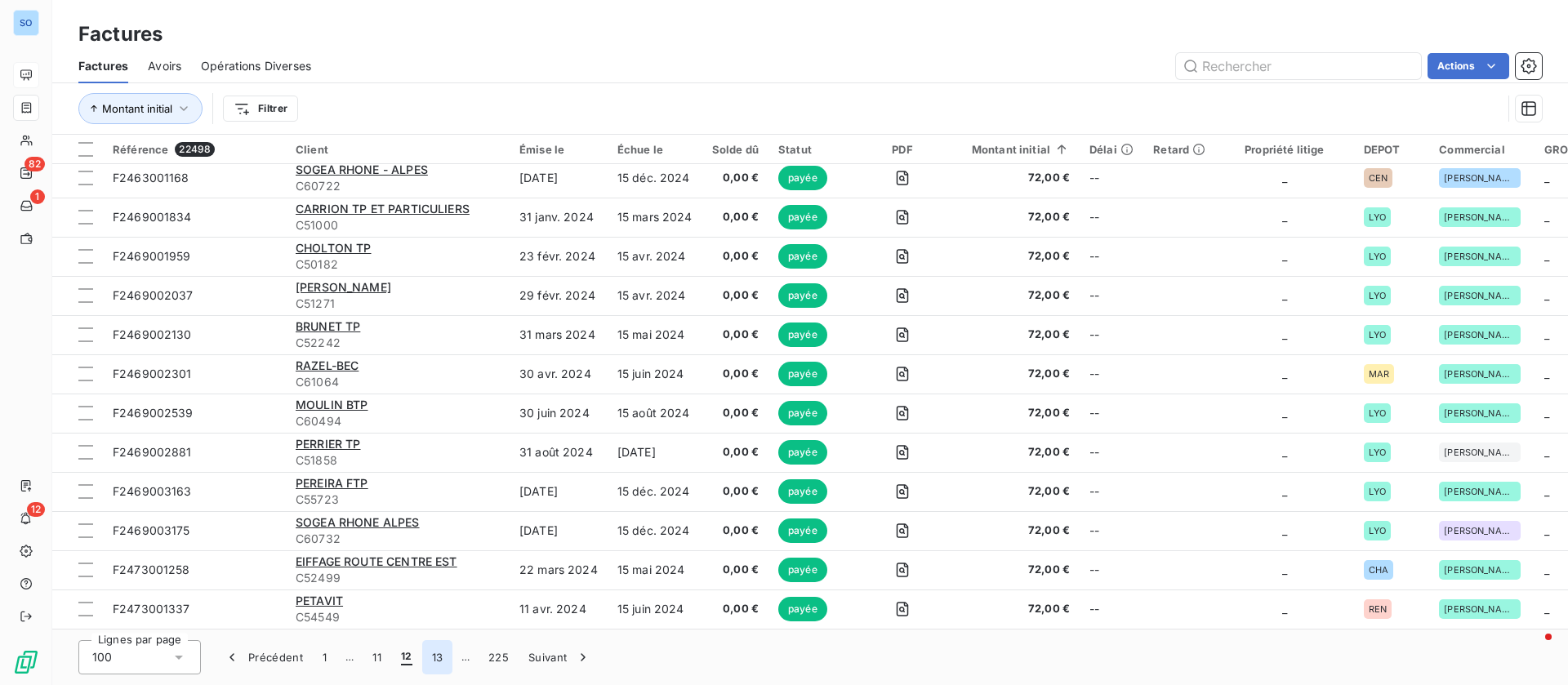
click at [431, 657] on button "13" at bounding box center [438, 657] width 31 height 35
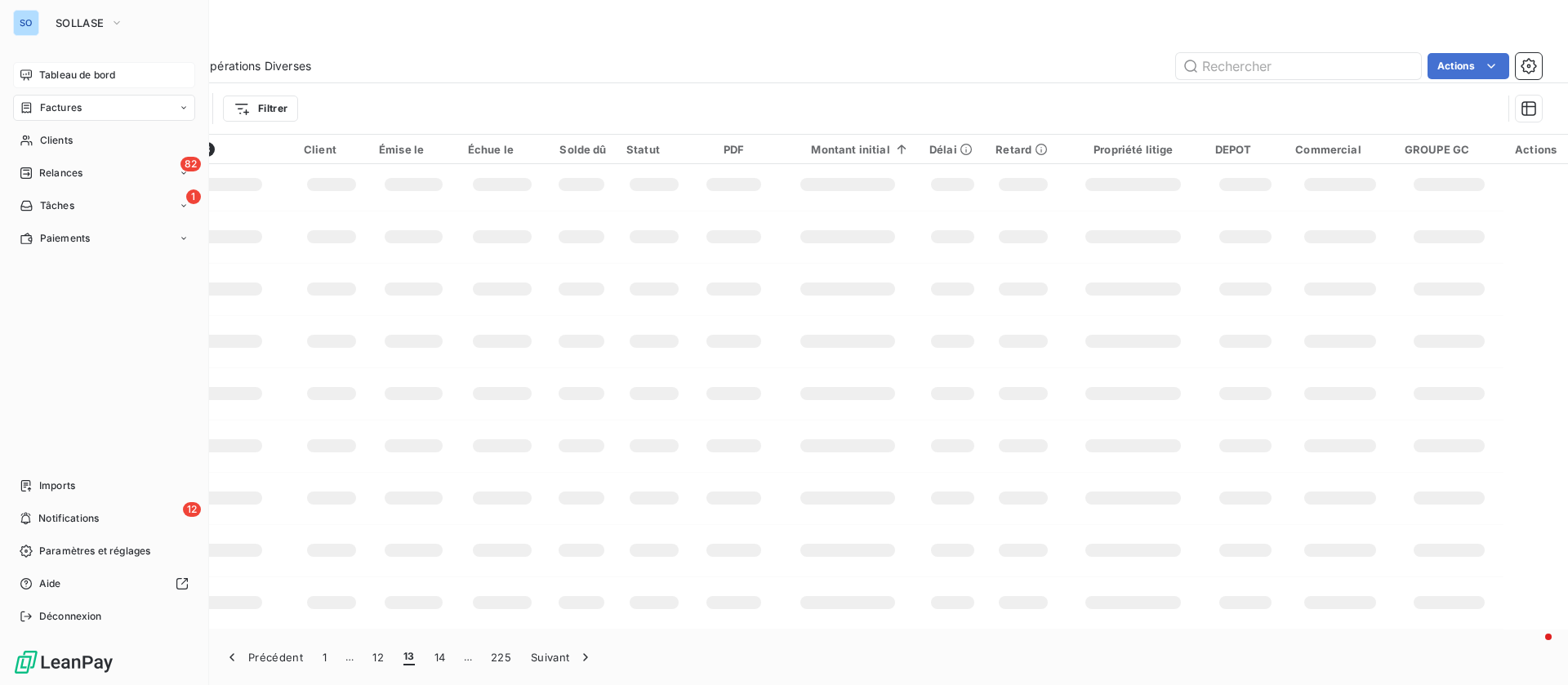
scroll to position [319, 0]
click at [63, 131] on div "Clients" at bounding box center [104, 140] width 182 height 26
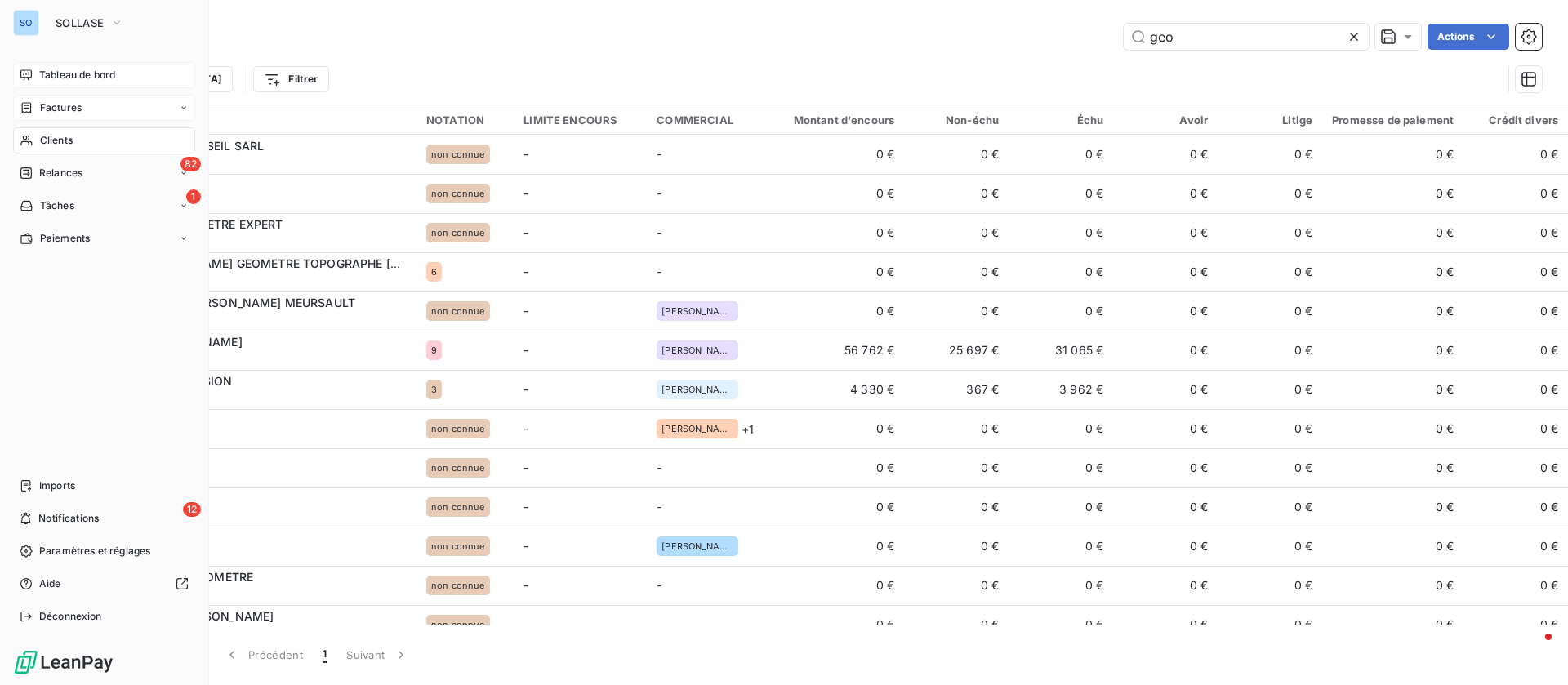
click at [72, 81] on span "Tableau de bord" at bounding box center [77, 74] width 76 height 14
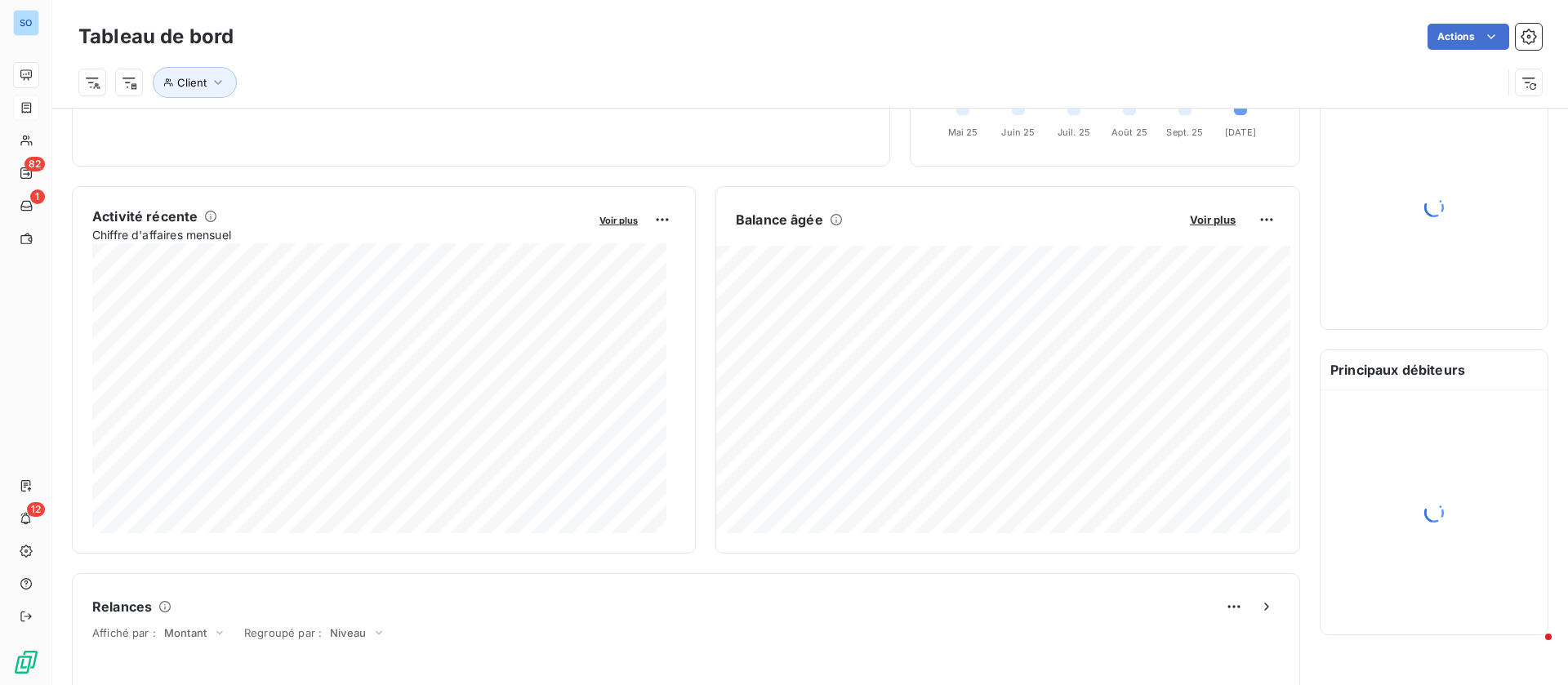
scroll to position [246, 0]
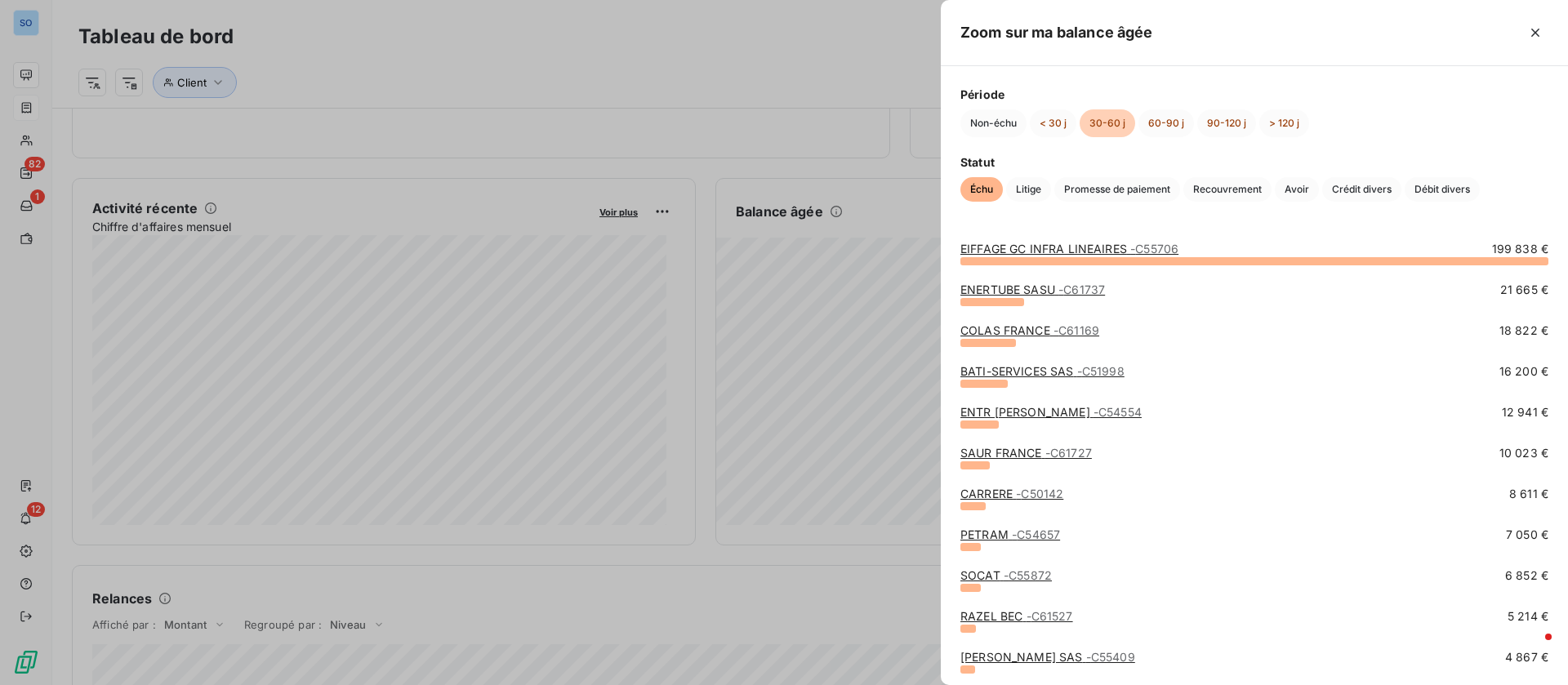
click at [1119, 410] on link "ENTR [PERSON_NAME] MEURSAULT - C54554" at bounding box center [1051, 411] width 182 height 14
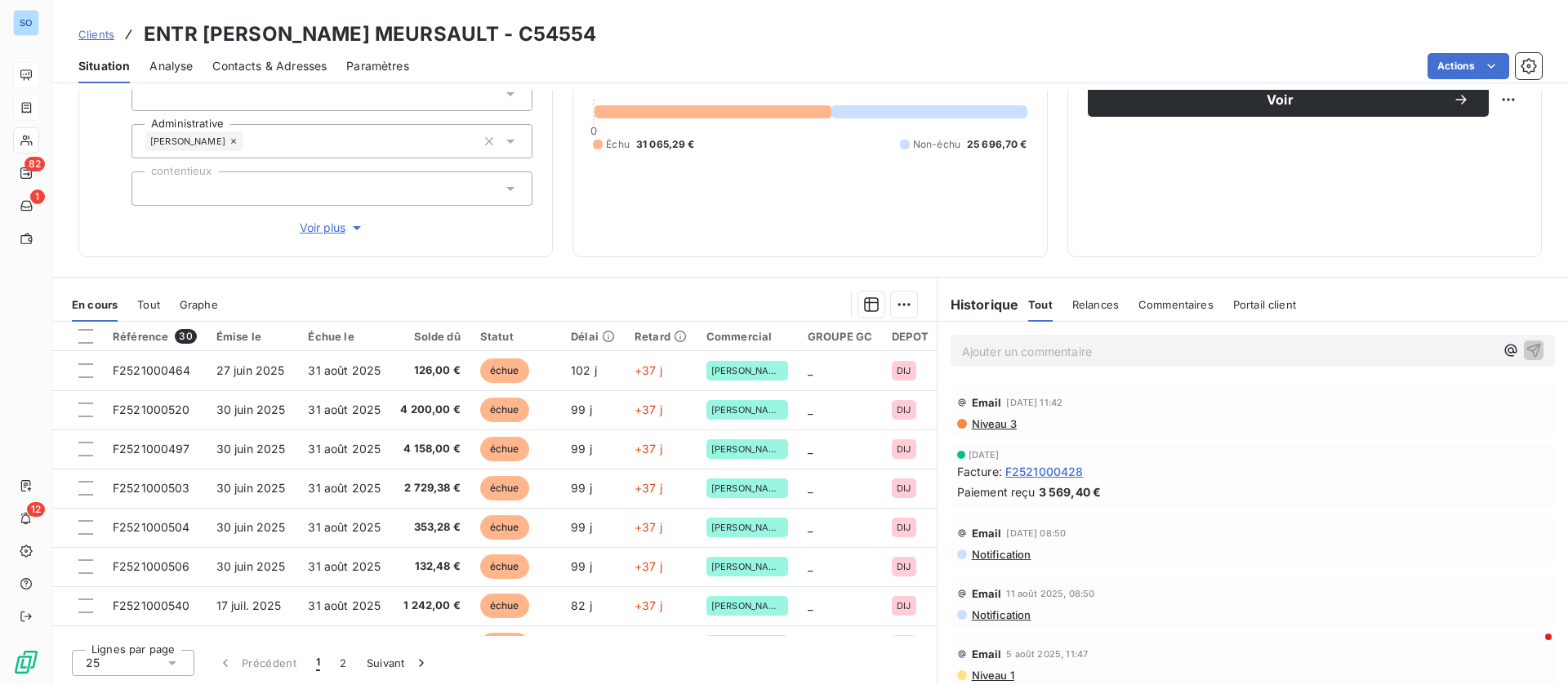
click at [270, 61] on span "Contacts & Adresses" at bounding box center [269, 66] width 114 height 16
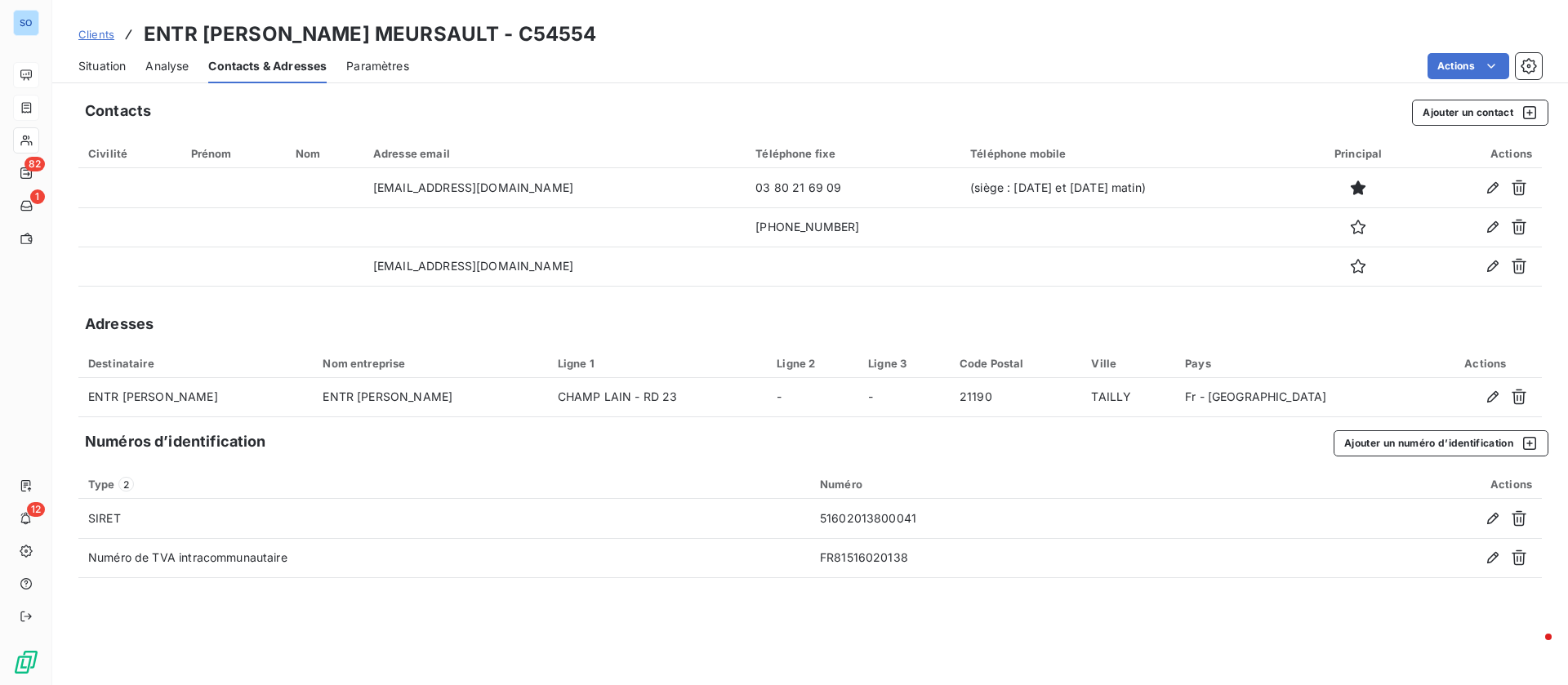
click at [107, 72] on span "Situation" at bounding box center [102, 66] width 47 height 16
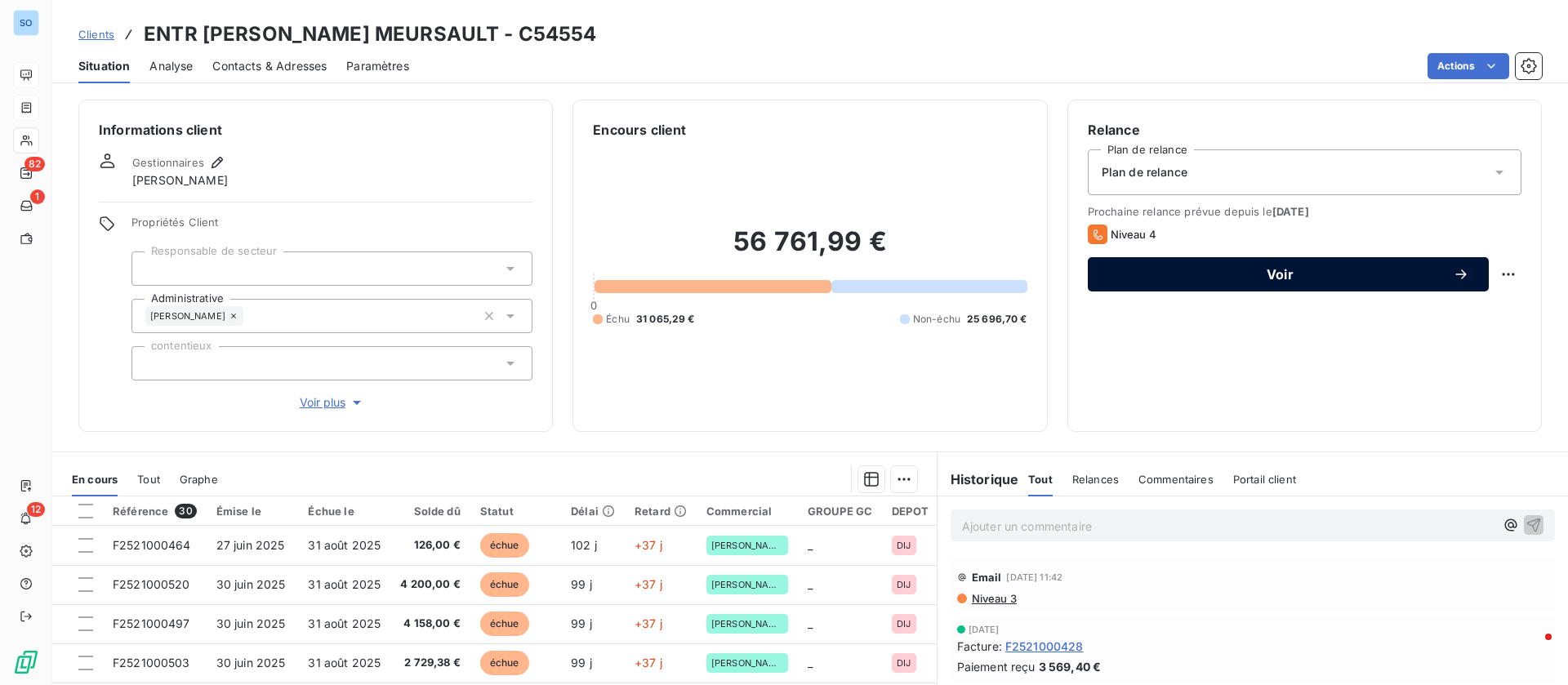
click at [1286, 269] on span "Voir" at bounding box center [1280, 274] width 346 height 13
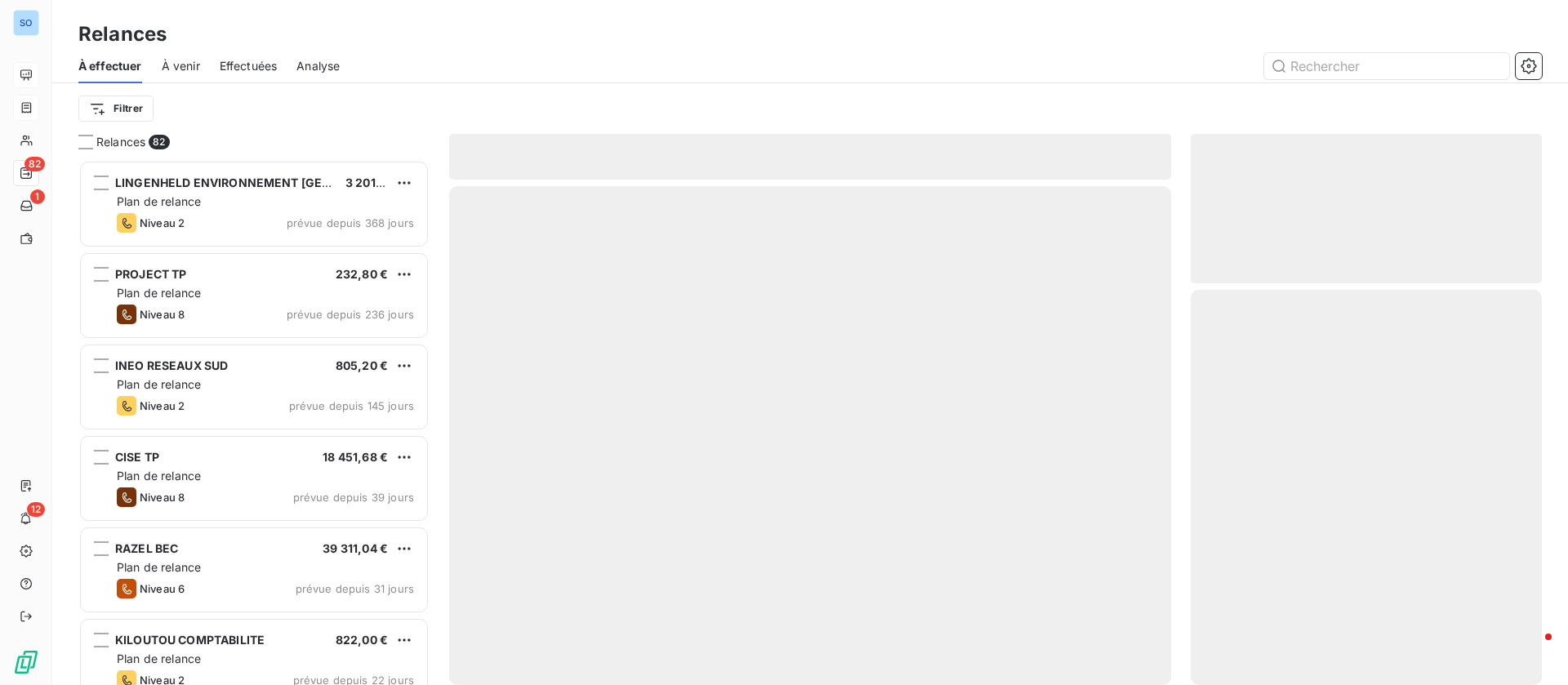
scroll to position [506, 332]
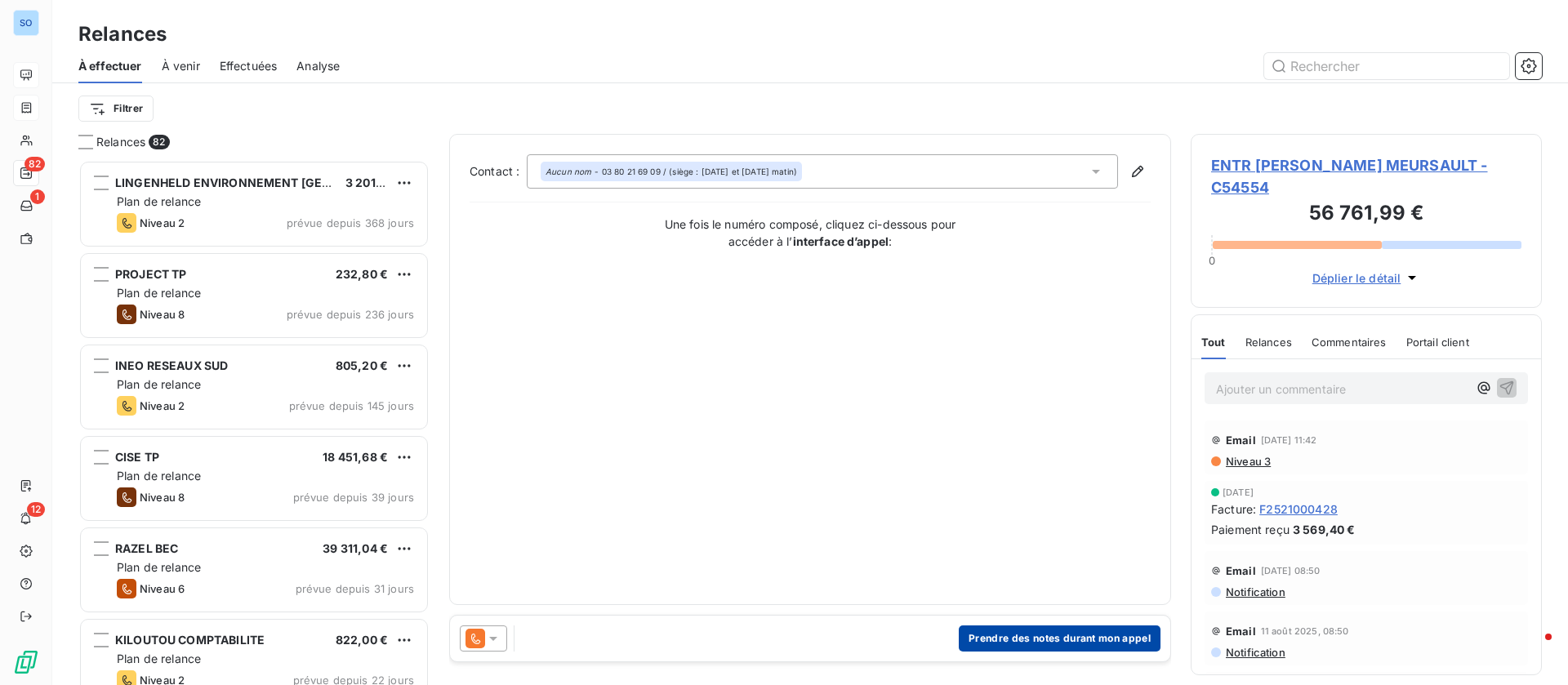
click at [1117, 631] on button "Prendre des notes durant mon appel" at bounding box center [1059, 638] width 202 height 26
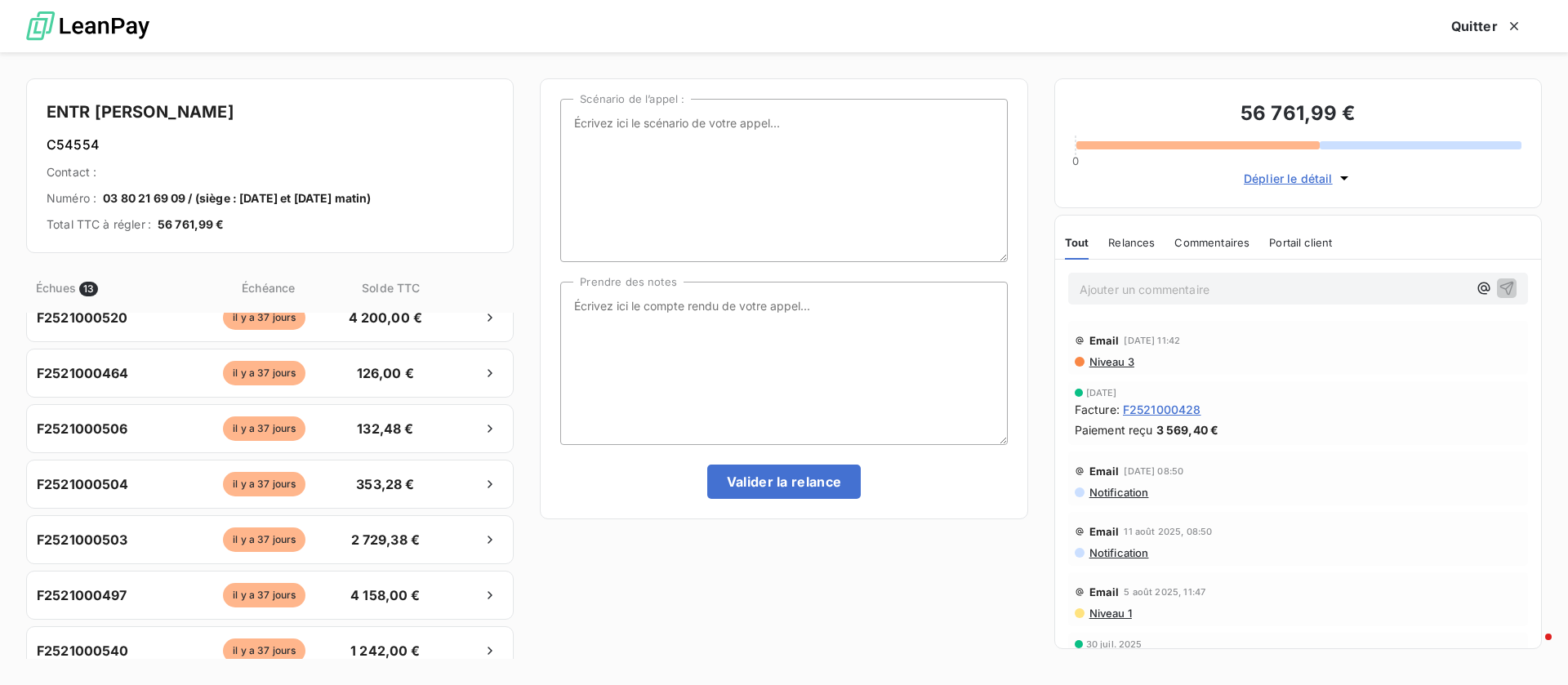
scroll to position [0, 0]
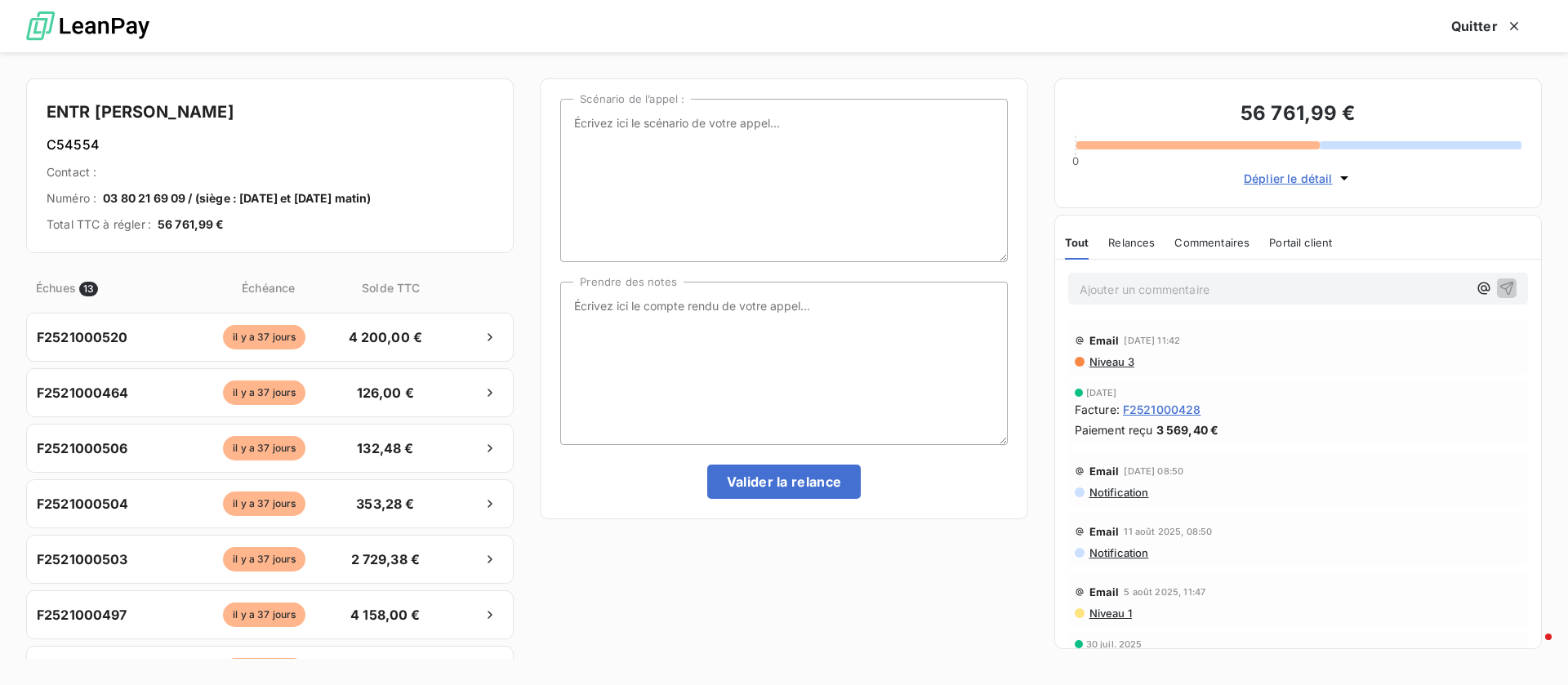
click at [1309, 182] on span "Déplier le détail" at bounding box center [1288, 178] width 89 height 17
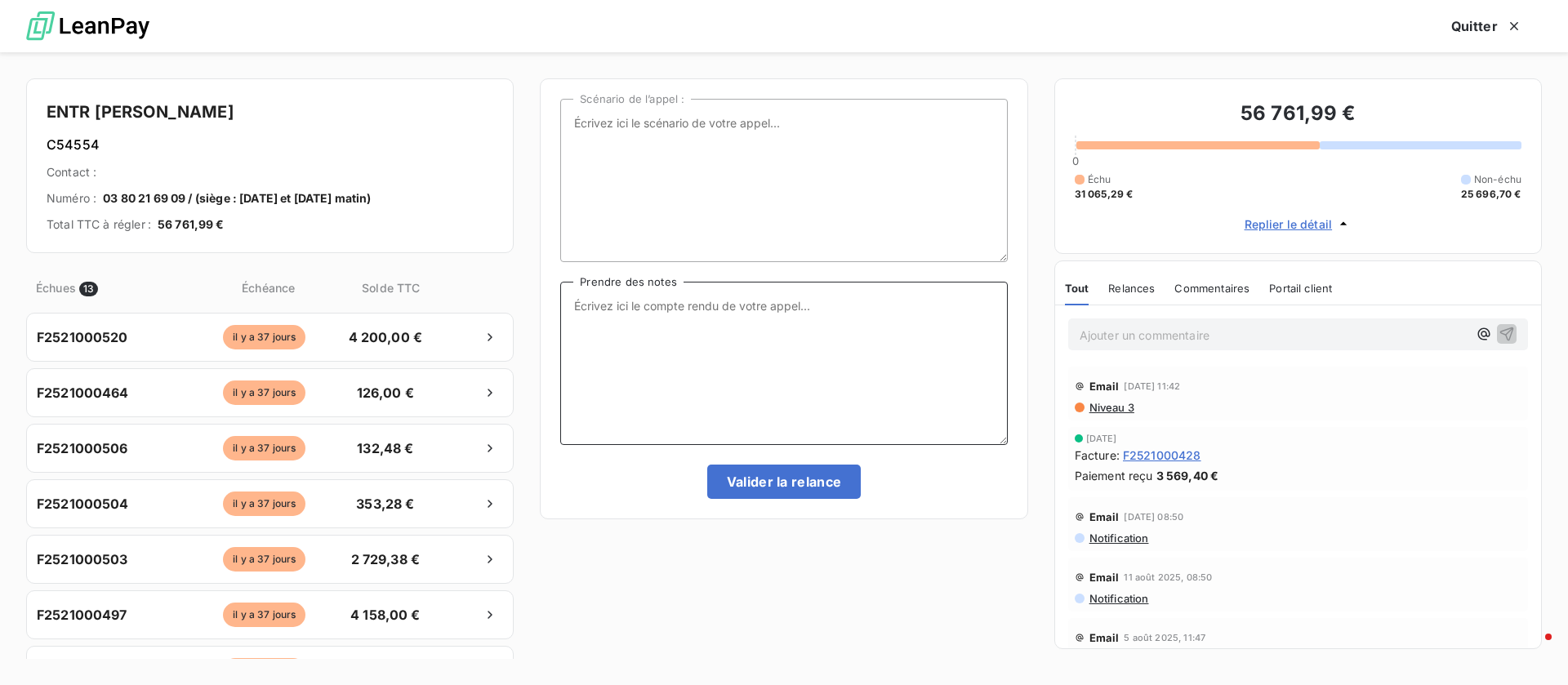
click at [841, 337] on textarea "Prendre des notes" at bounding box center [783, 362] width 447 height 163
click at [1105, 401] on span "Niveau 3" at bounding box center [1110, 407] width 46 height 13
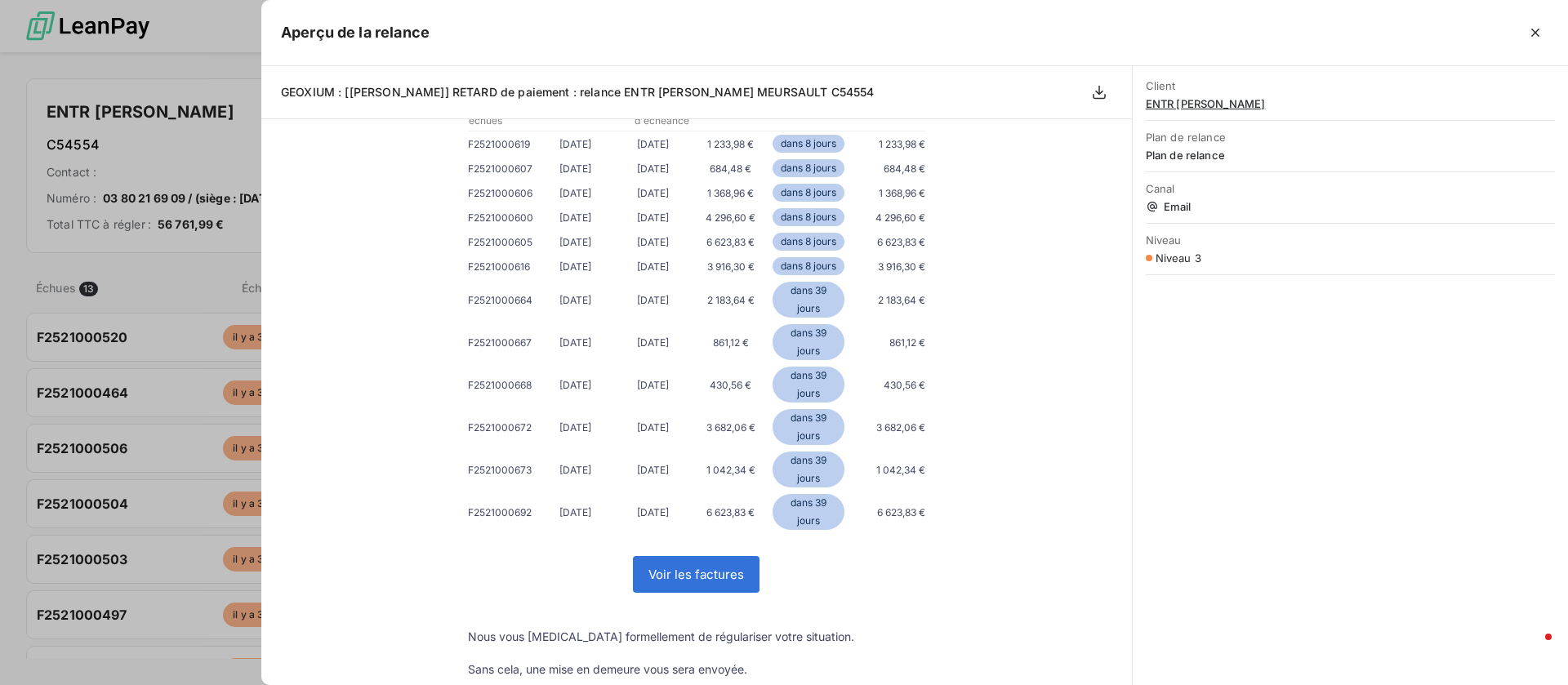
scroll to position [245, 0]
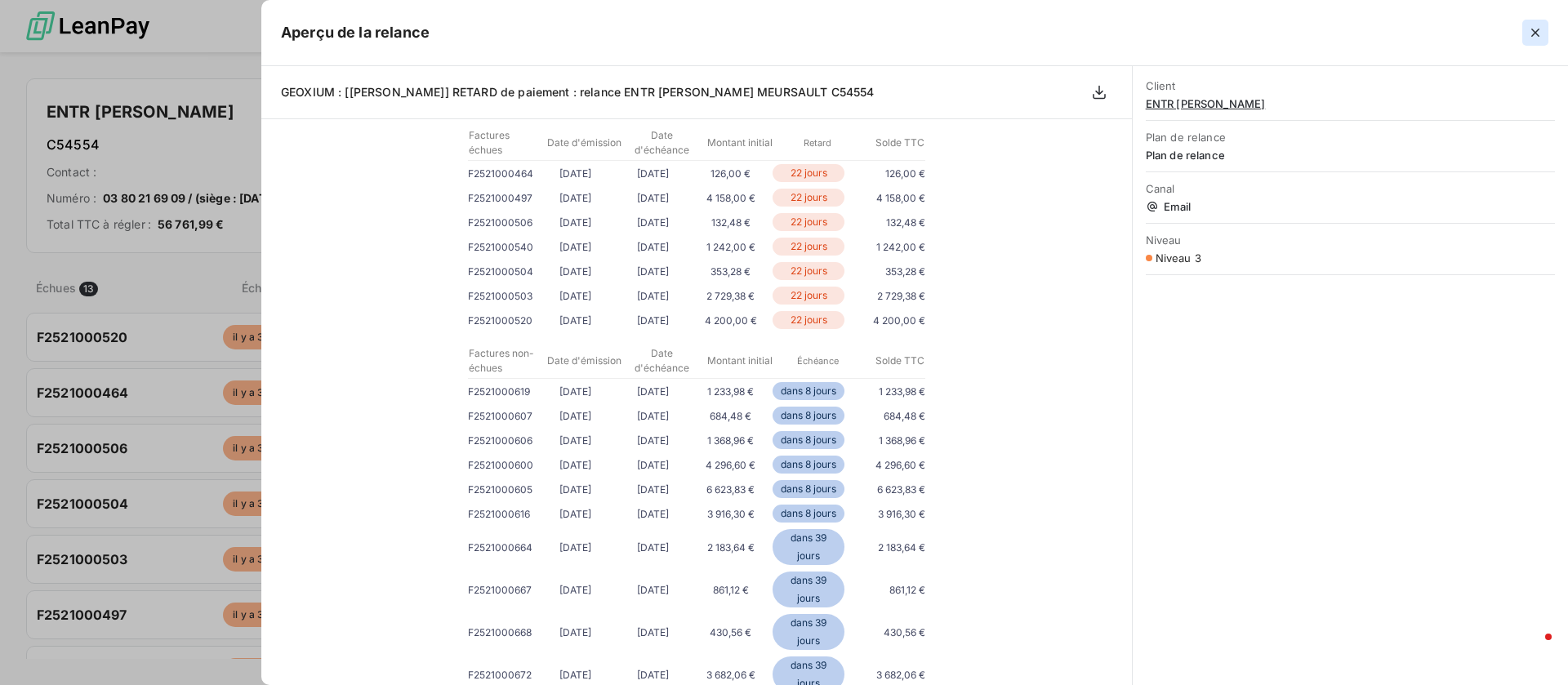
click at [1545, 23] on button "button" at bounding box center [1534, 32] width 26 height 26
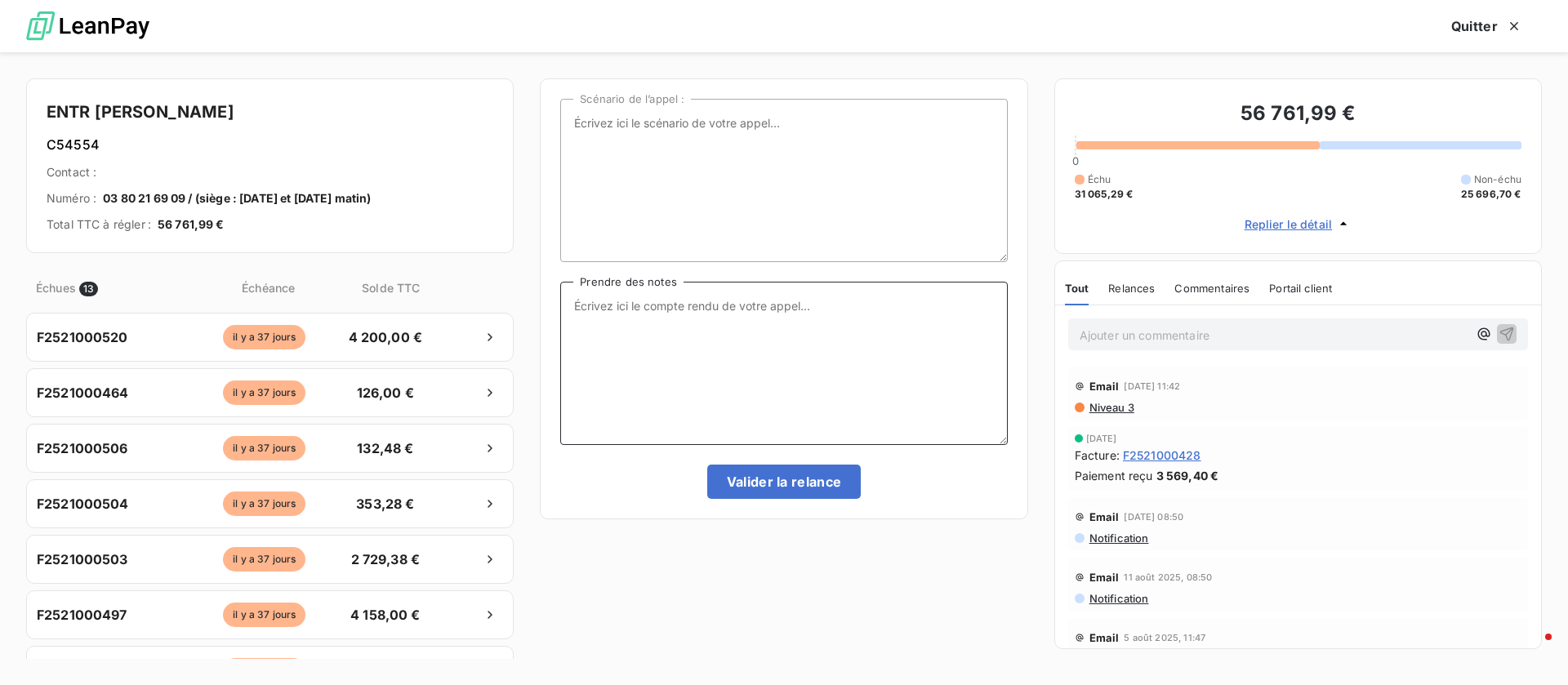
click at [820, 358] on textarea "Prendre des notes" at bounding box center [783, 362] width 447 height 163
type textarea "t"
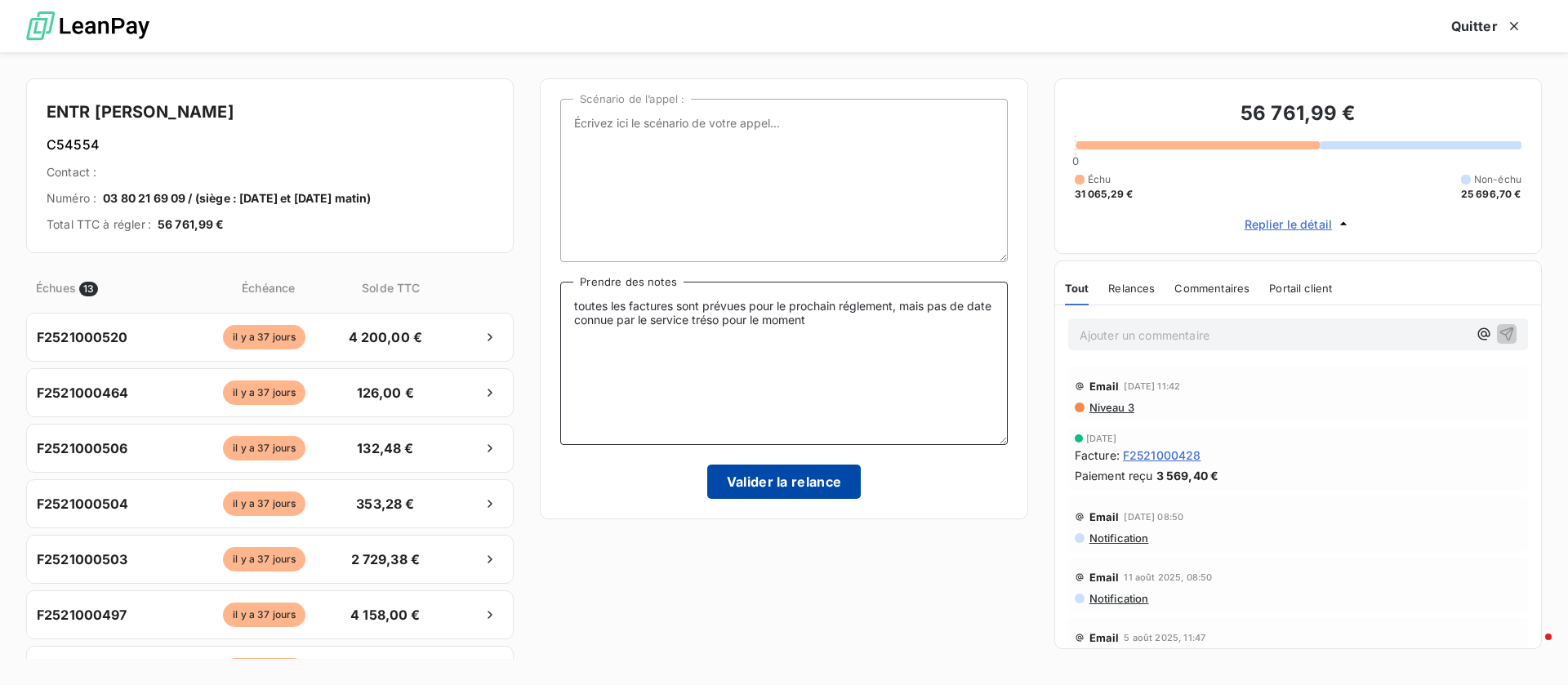
type textarea "toutes les factures sont prévues pour le prochain réglement, mais pas de date c…"
click at [804, 490] on button "Valider la relance" at bounding box center [784, 481] width 155 height 35
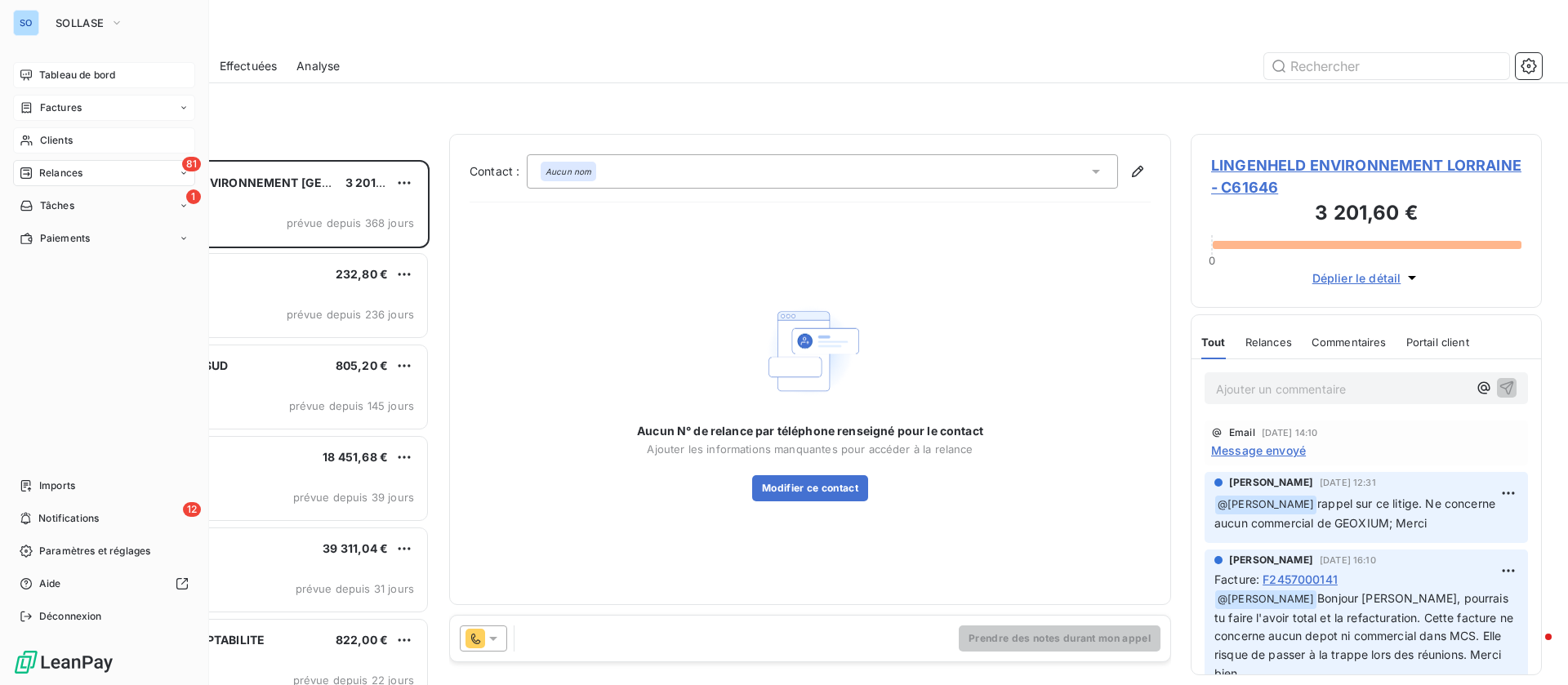
click at [74, 146] on div "Clients" at bounding box center [104, 140] width 182 height 26
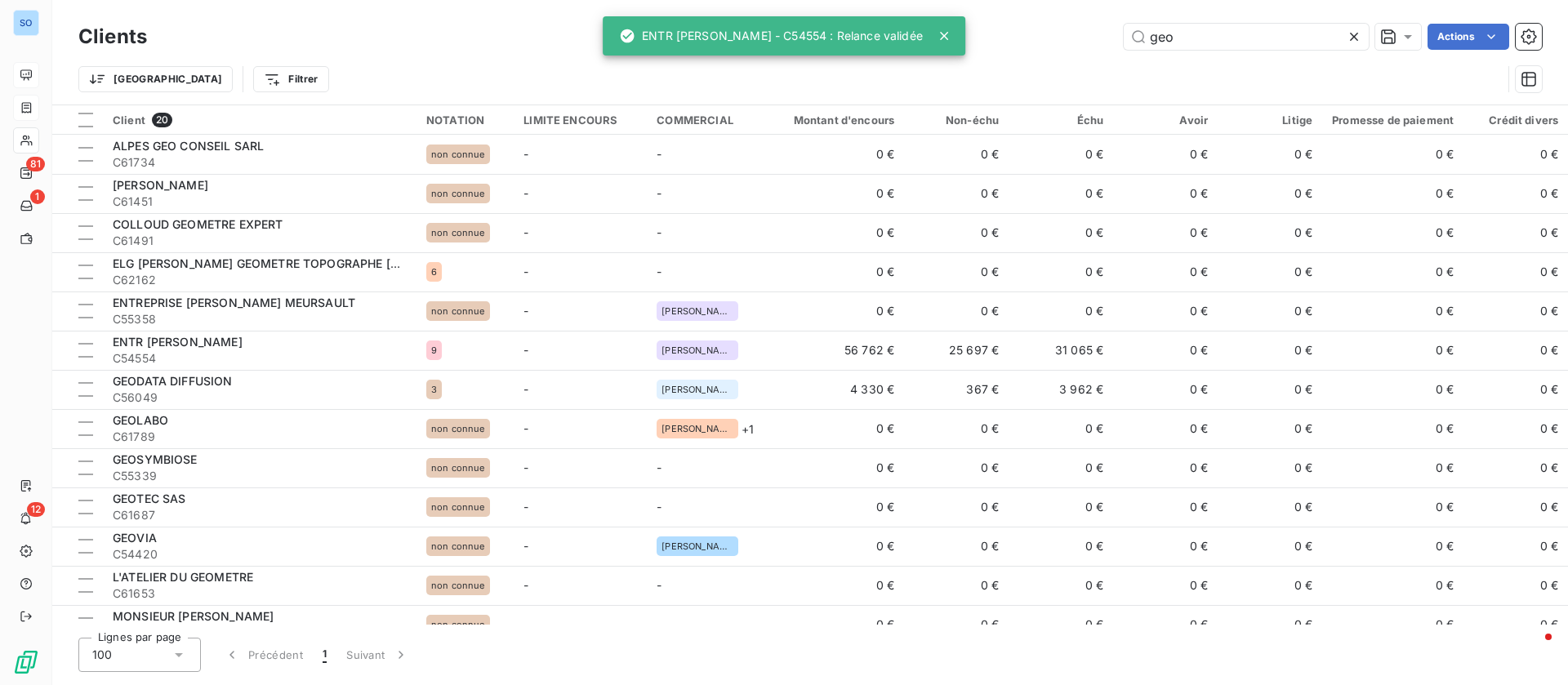
drag, startPoint x: 1109, startPoint y: 26, endPoint x: 1039, endPoint y: 25, distance: 70.0
click at [1039, 25] on div "geo Actions" at bounding box center [854, 36] width 1375 height 26
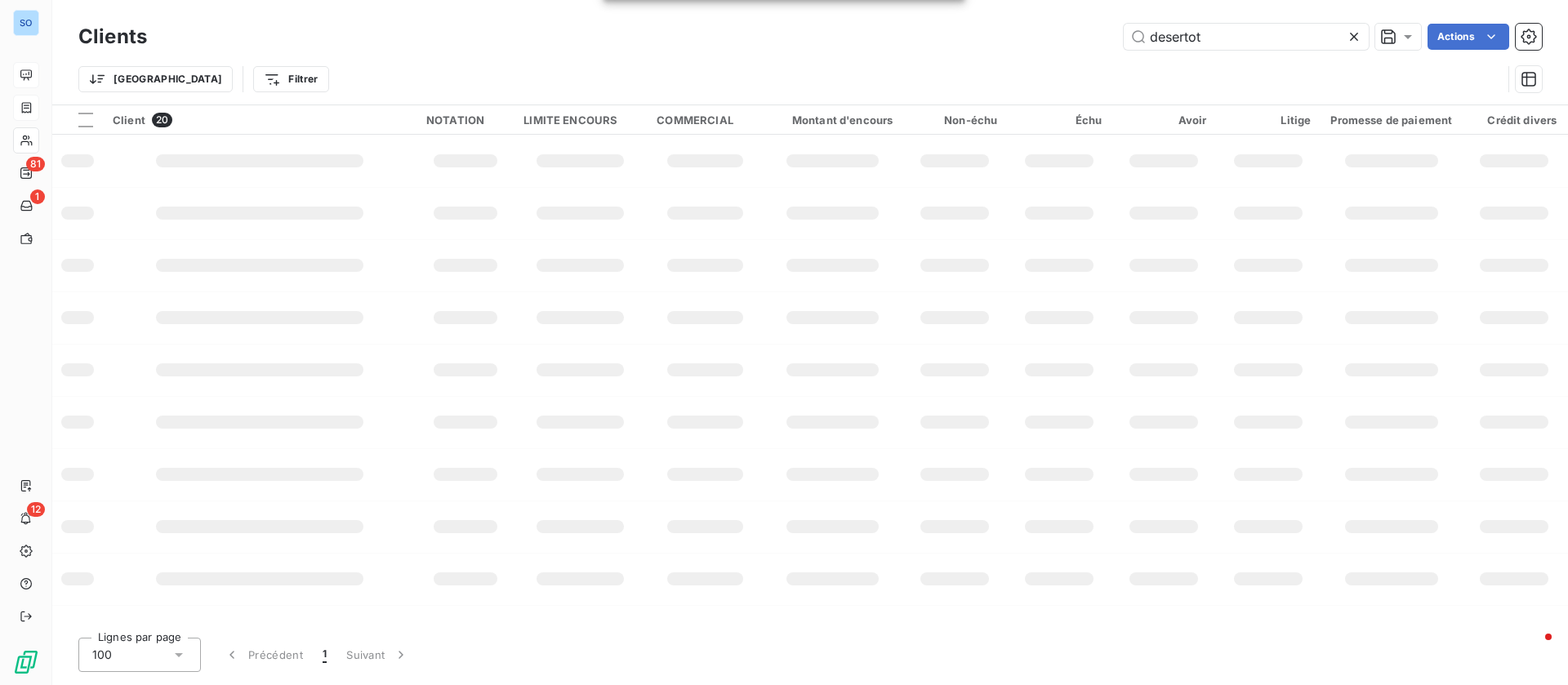
type input "desertot"
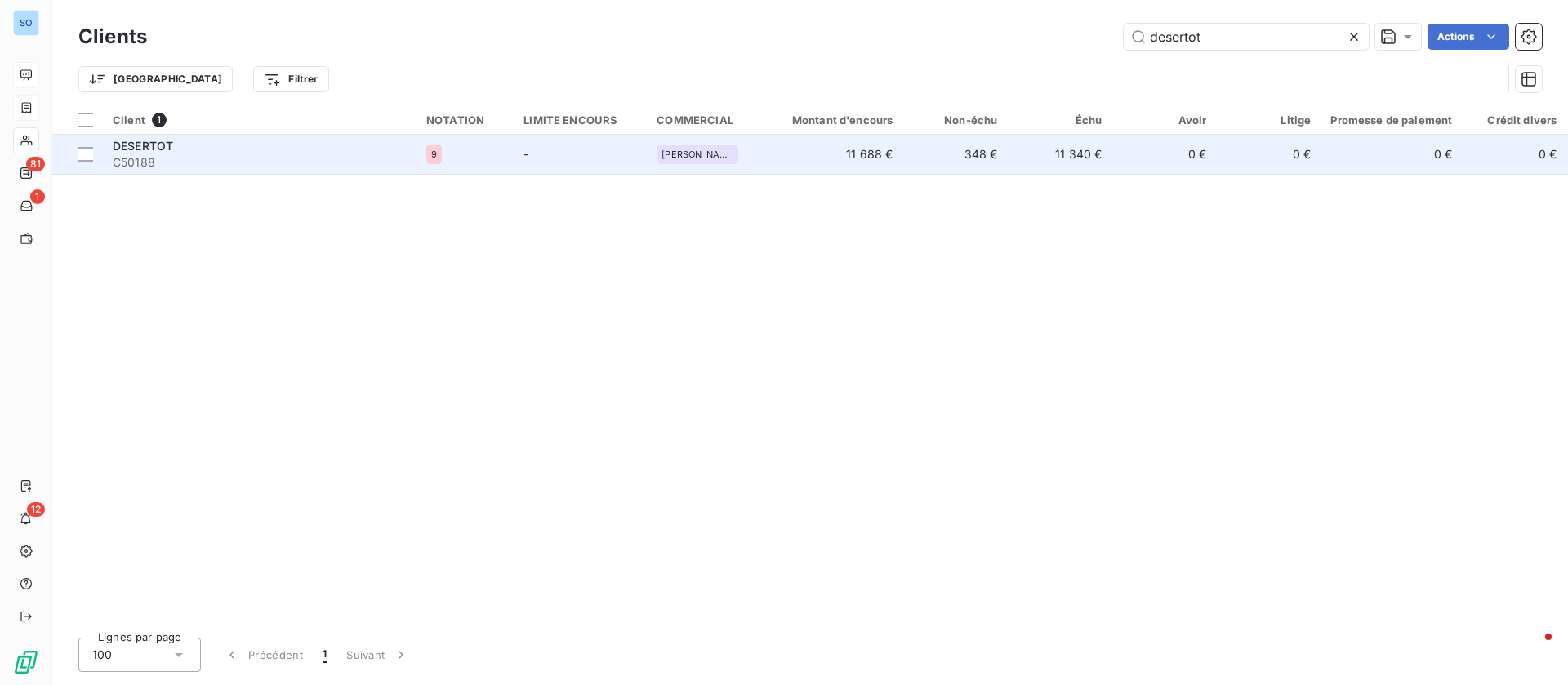
click at [217, 161] on span "C50188" at bounding box center [259, 162] width 294 height 16
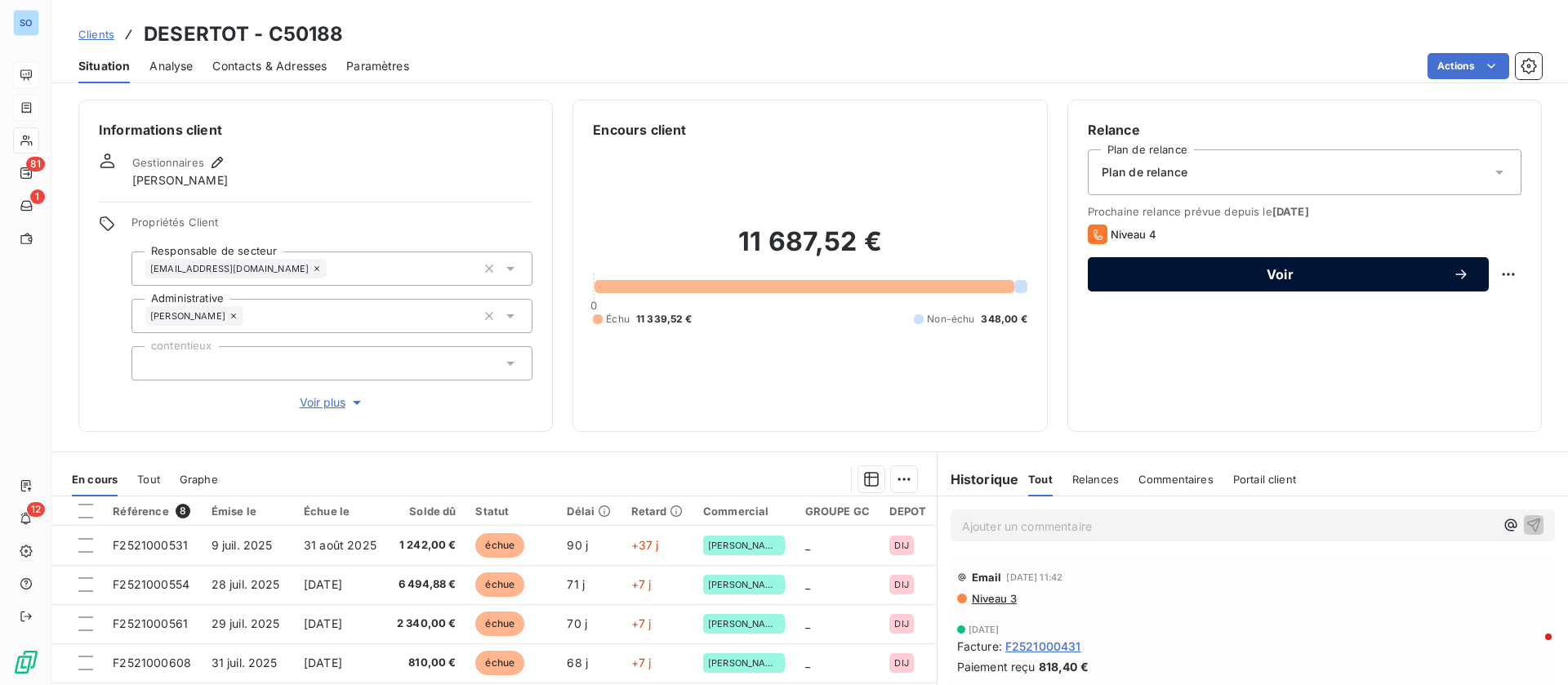
click at [1244, 268] on span "Voir" at bounding box center [1280, 274] width 346 height 13
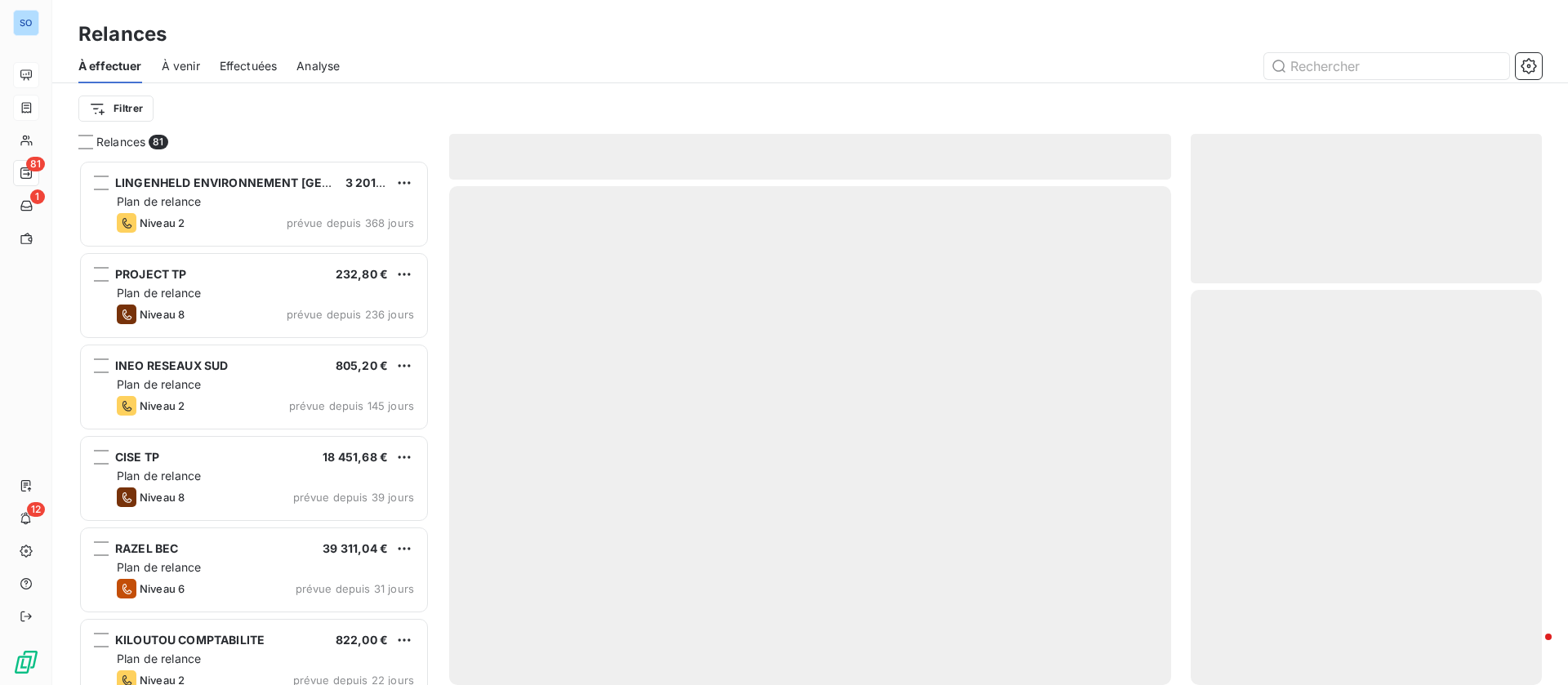
scroll to position [506, 332]
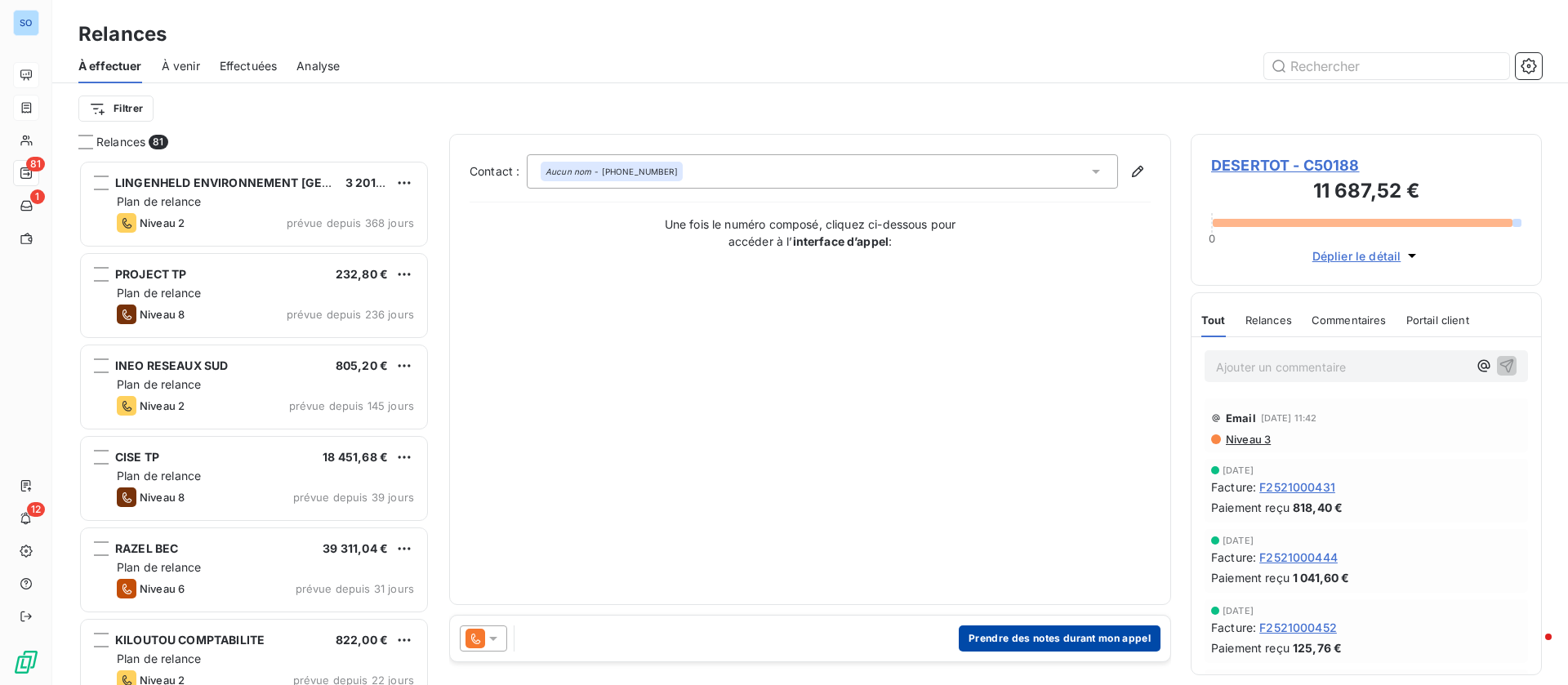
click at [1083, 631] on button "Prendre des notes durant mon appel" at bounding box center [1059, 638] width 202 height 26
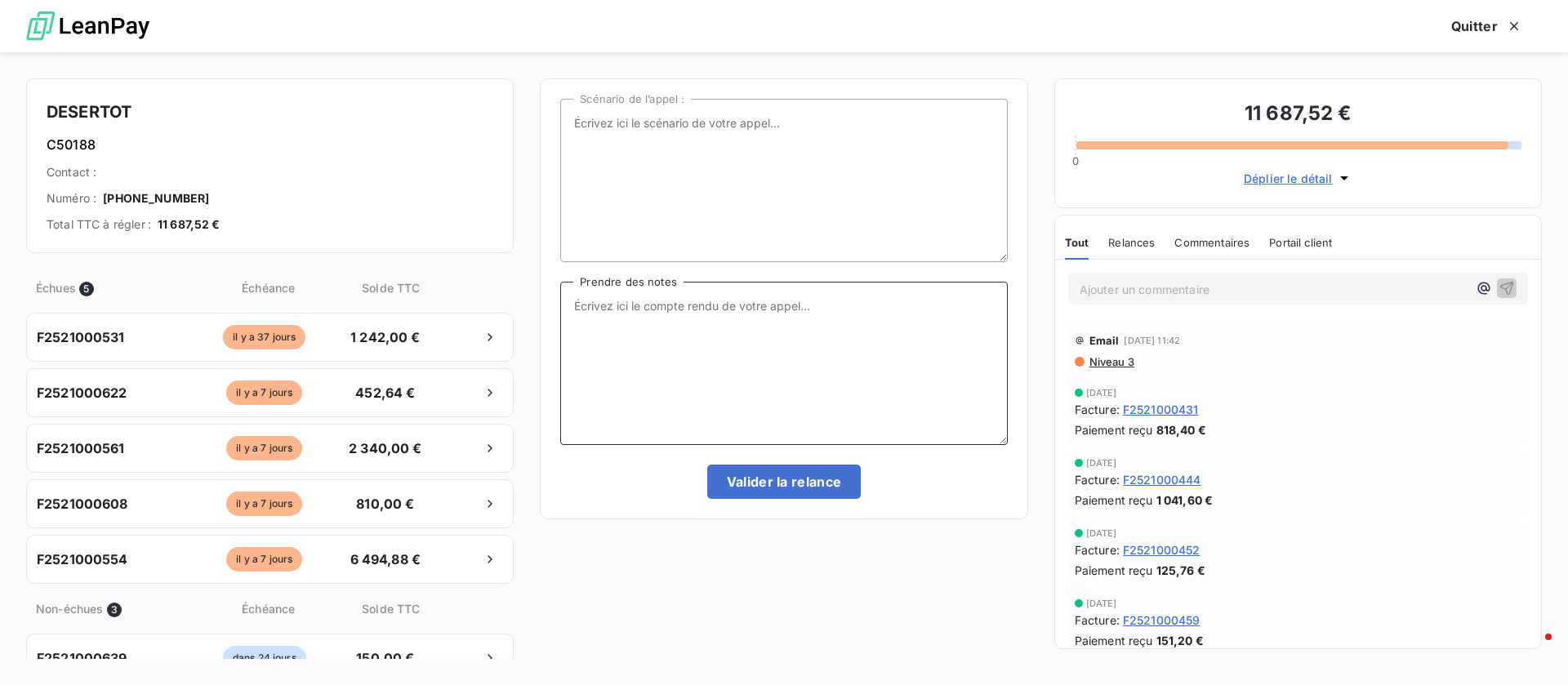
click at [704, 308] on textarea "Prendre des notes" at bounding box center [783, 362] width 447 height 163
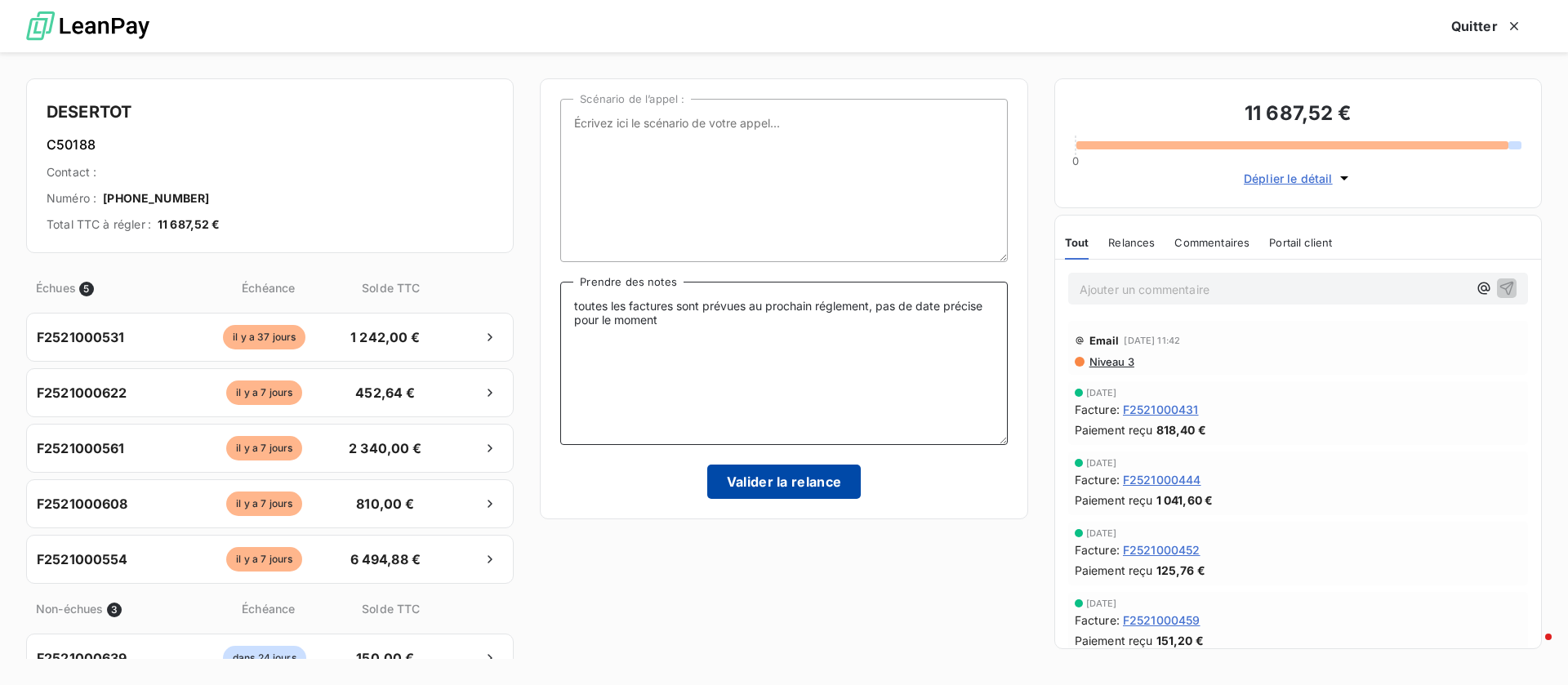
type textarea "toutes les factures sont prévues au prochain réglement, pas de date précise pou…"
click at [760, 481] on button "Valider la relance" at bounding box center [784, 481] width 155 height 35
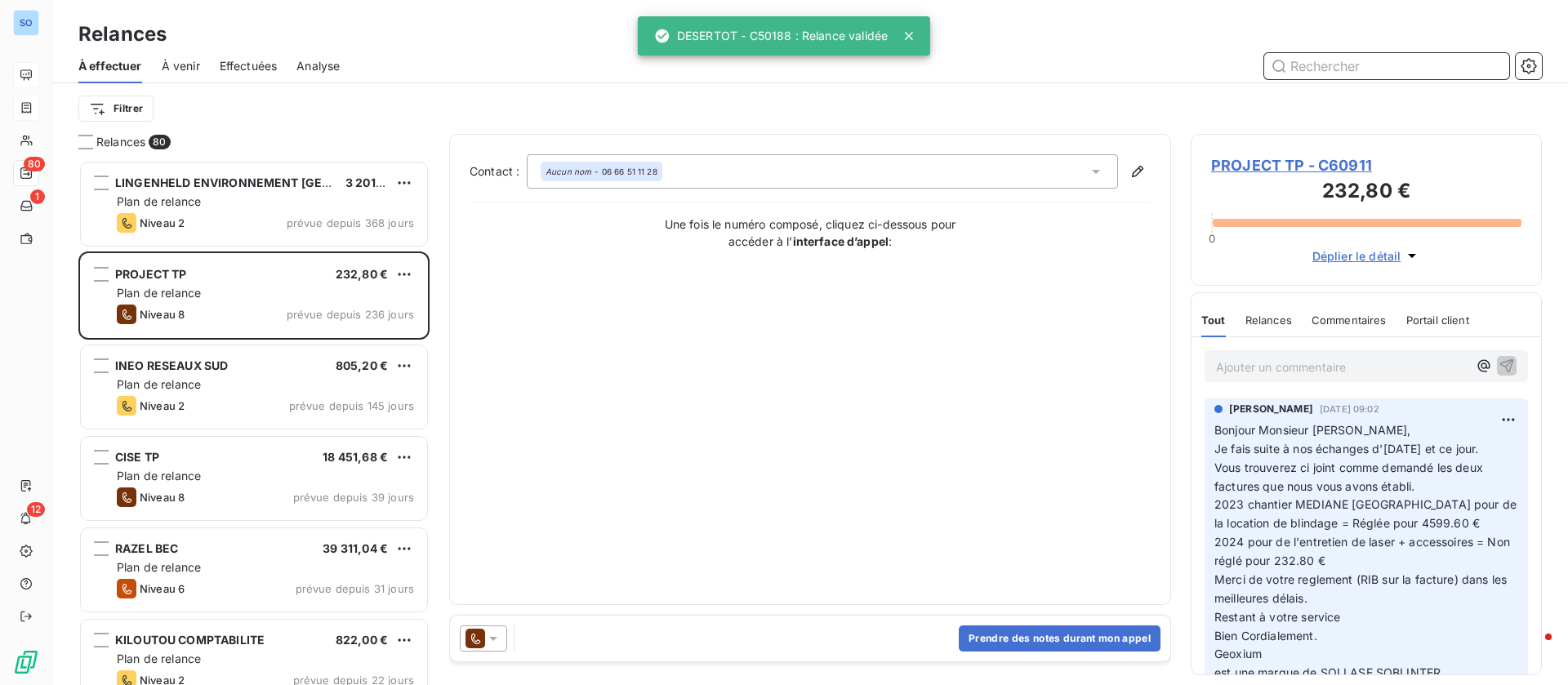
click at [222, 69] on span "Effectuées" at bounding box center [248, 66] width 58 height 16
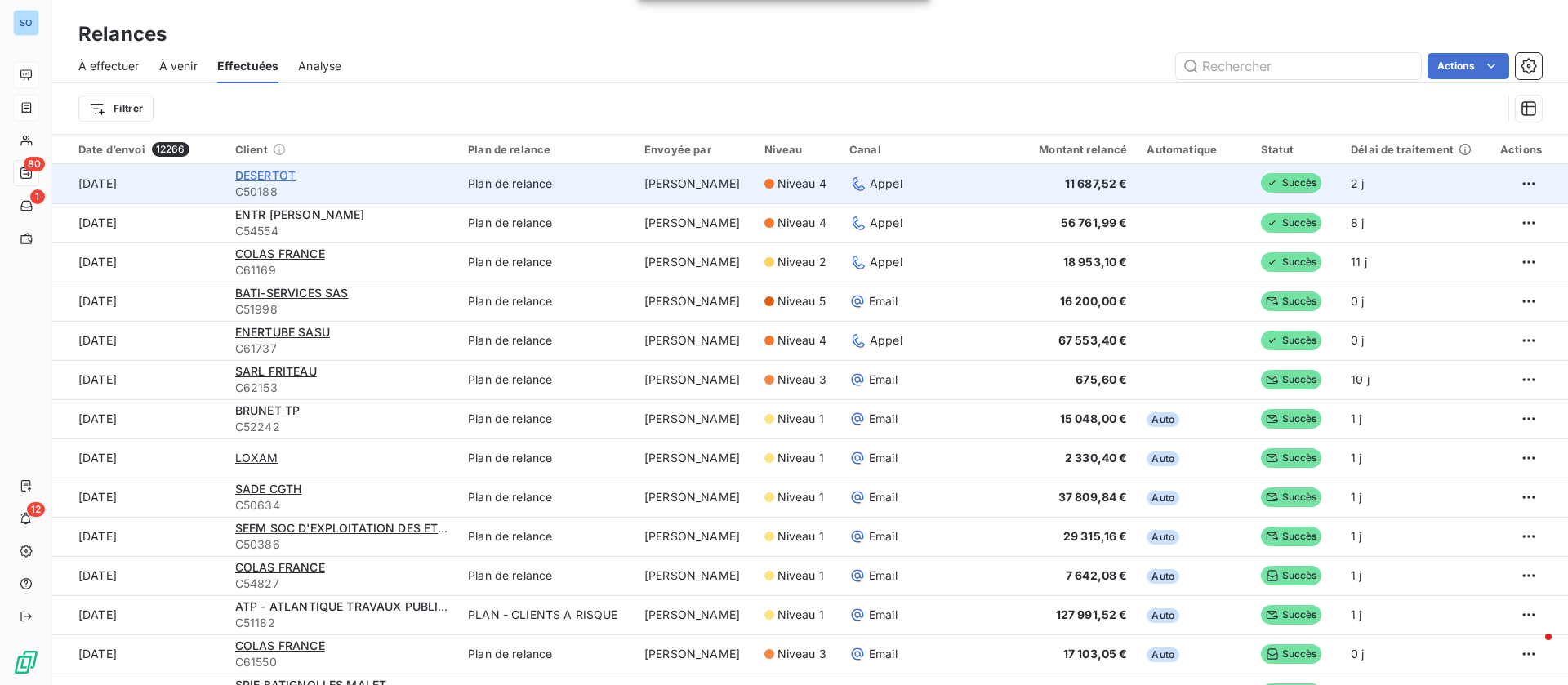
click at [259, 168] on span "DESERTOT" at bounding box center [265, 175] width 61 height 14
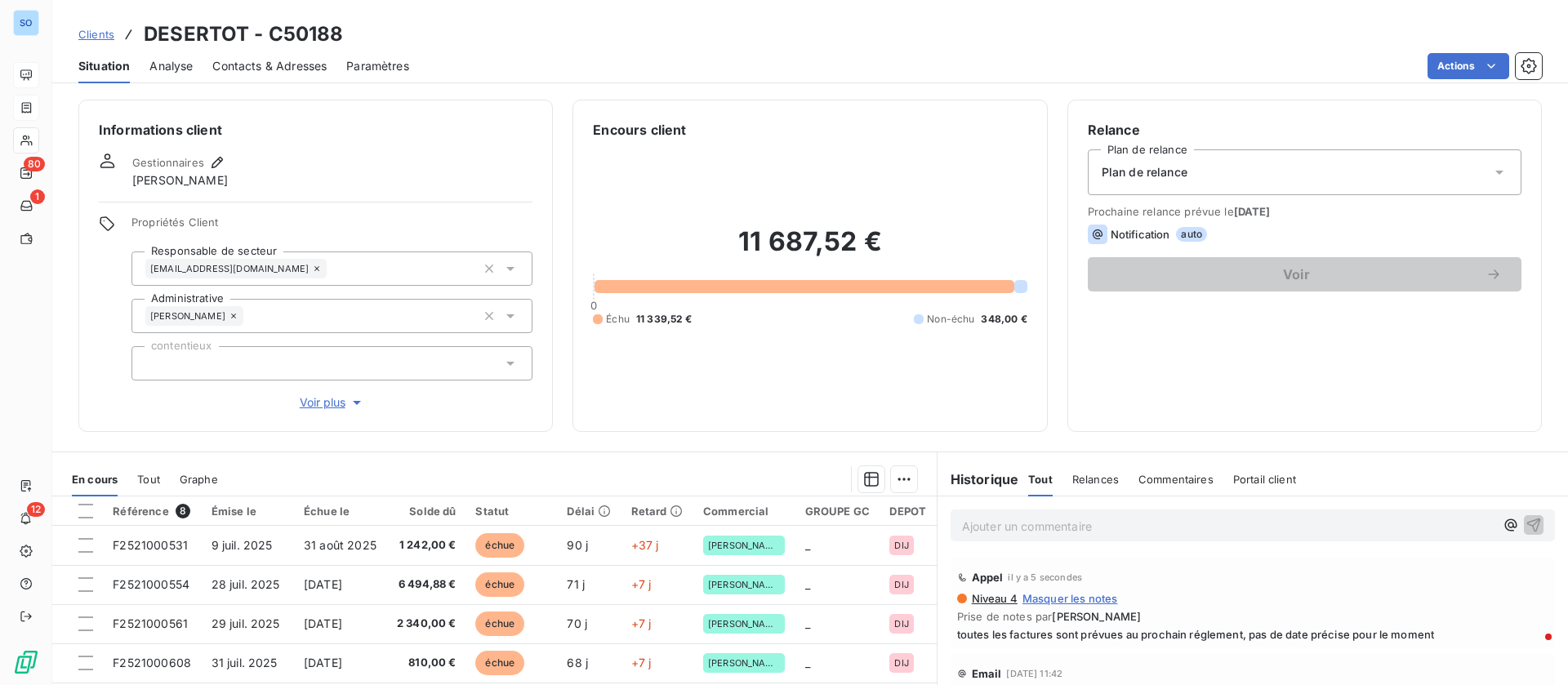
click at [277, 61] on span "Contacts & Adresses" at bounding box center [269, 66] width 114 height 16
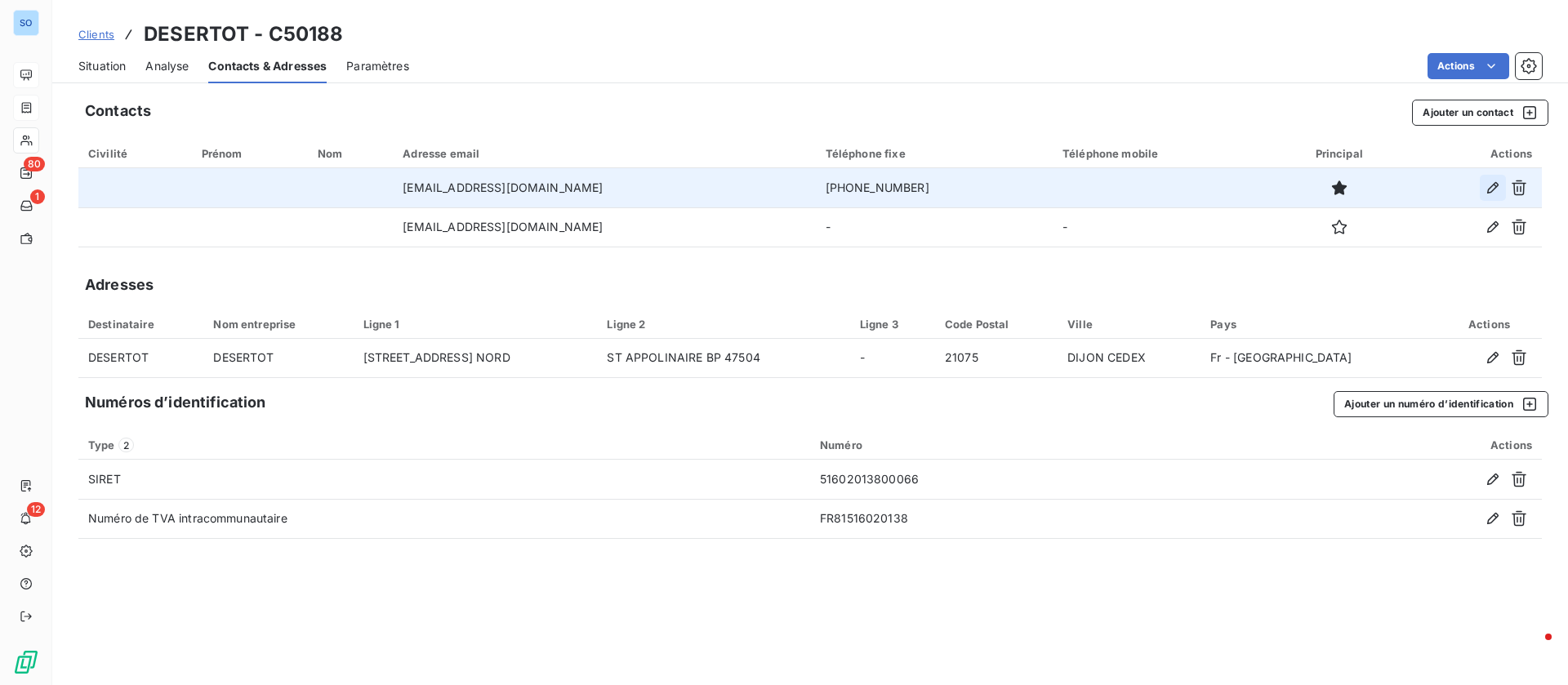
click at [1487, 184] on icon "button" at bounding box center [1492, 188] width 16 height 16
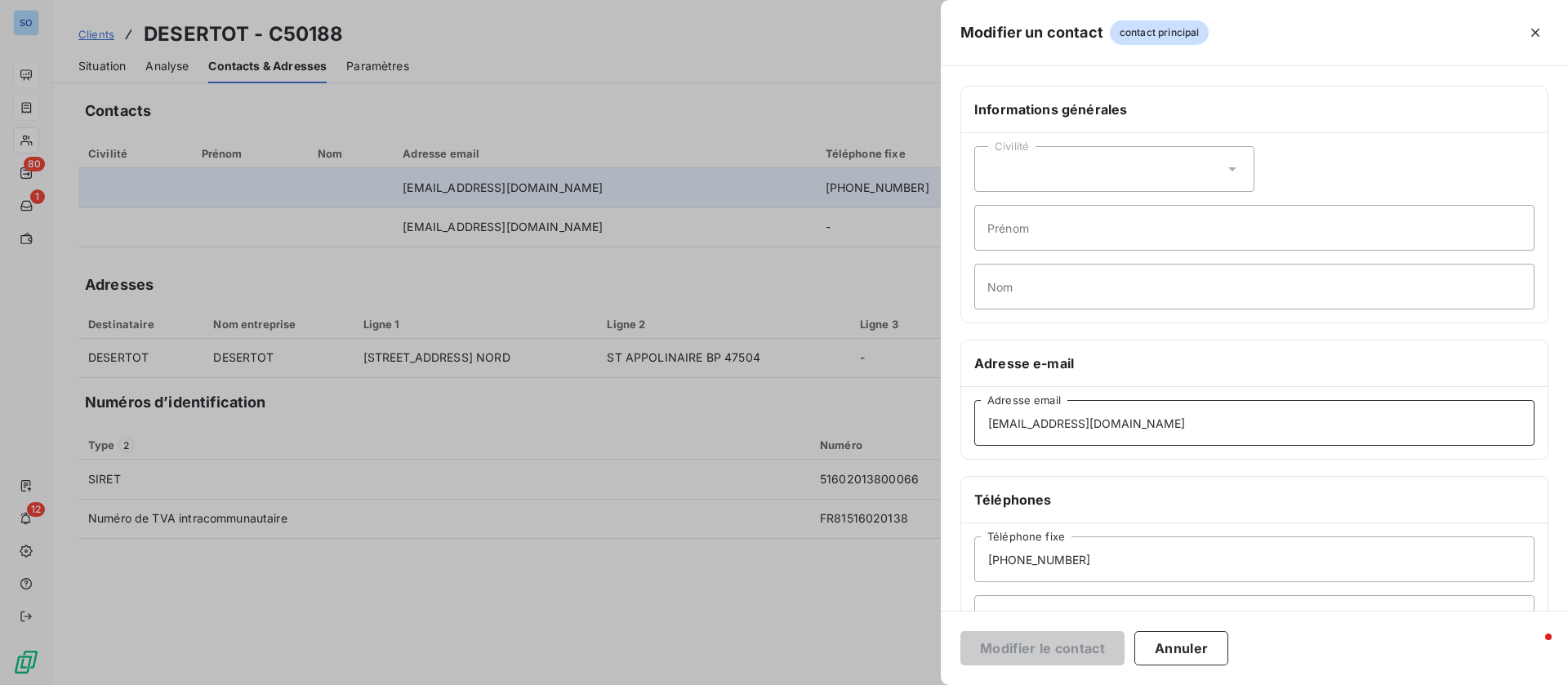
drag, startPoint x: 1139, startPoint y: 417, endPoint x: 873, endPoint y: 345, distance: 275.6
click at [863, 684] on div "Modifier un contact contact principal Informations générales Civilité Prénom No…" at bounding box center [784, 685] width 1568 height 0
click at [1105, 422] on input "[EMAIL_ADDRESS][DOMAIN_NAME]" at bounding box center [1254, 423] width 560 height 46
type input "[EMAIL_ADDRESS][DOMAIN_NAME]"
click at [1026, 644] on button "Modifier le contact" at bounding box center [1043, 648] width 164 height 35
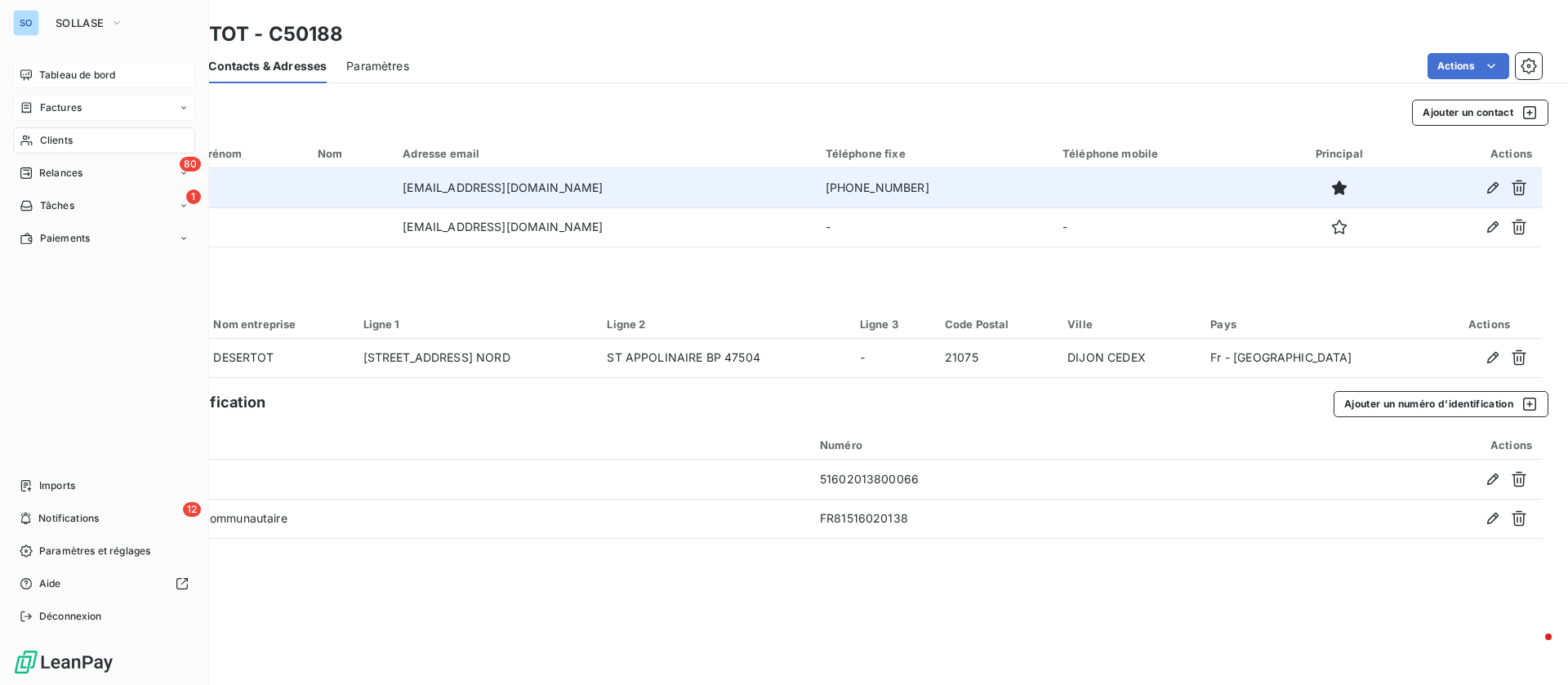
click at [32, 142] on icon at bounding box center [26, 140] width 12 height 11
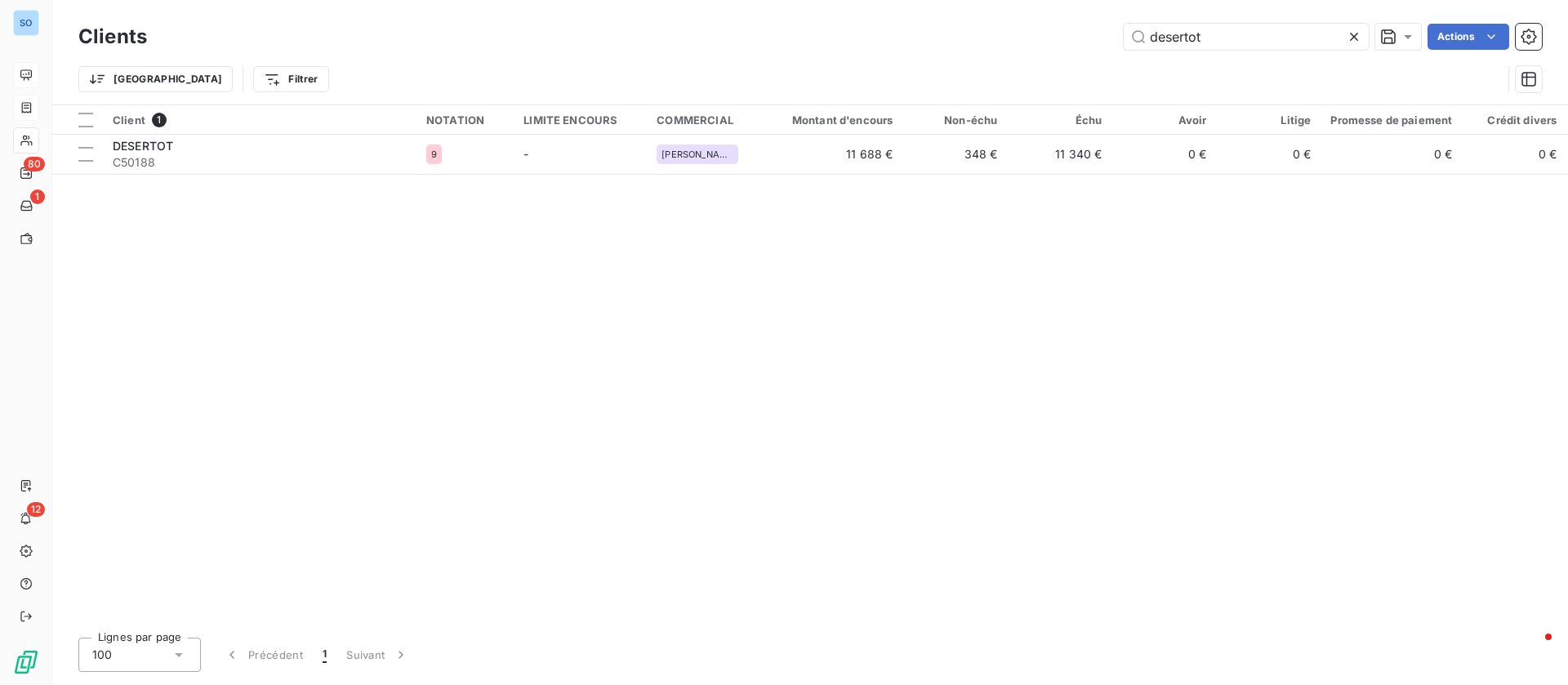
drag, startPoint x: 1250, startPoint y: 35, endPoint x: 910, endPoint y: 23, distance: 340.2
click at [910, 24] on div "desertot Actions" at bounding box center [854, 36] width 1375 height 26
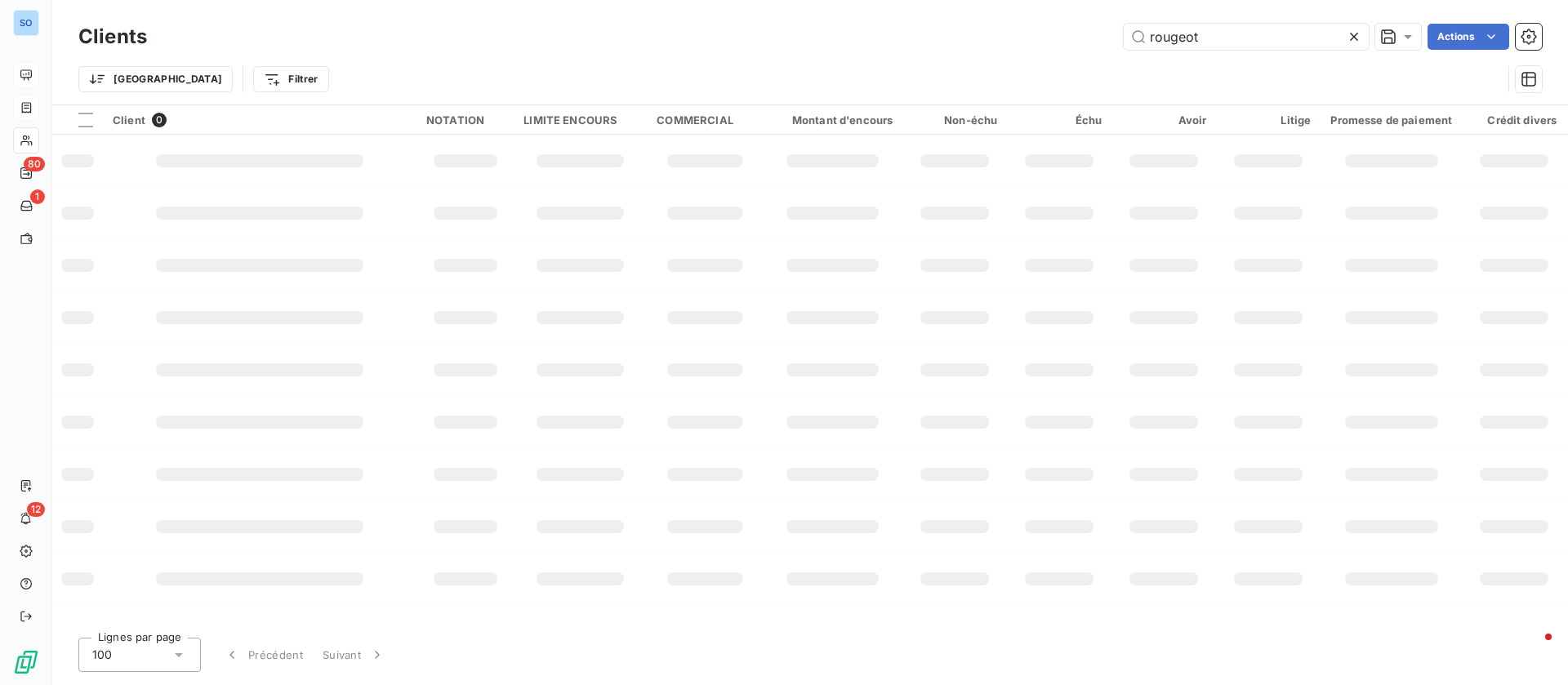
type input "rougeot"
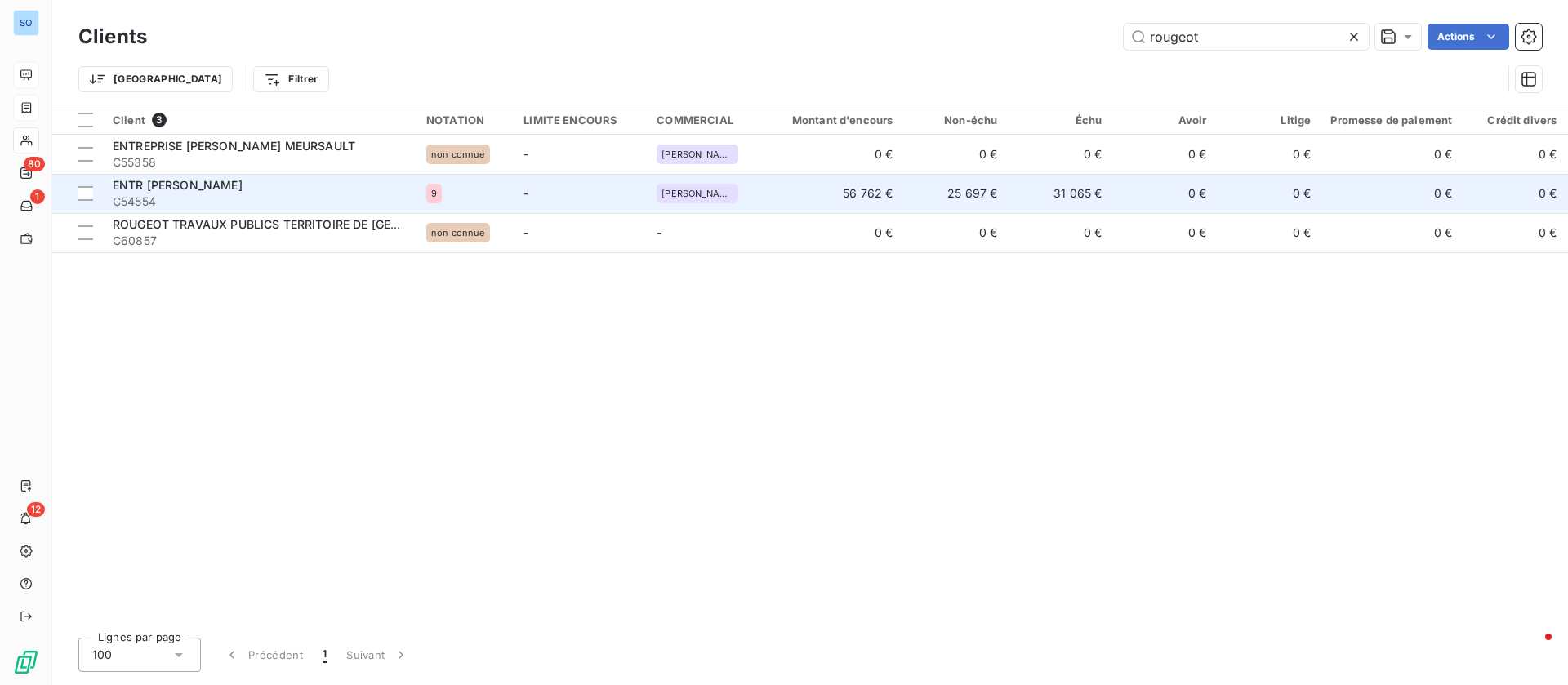
click at [368, 195] on span "C54554" at bounding box center [259, 201] width 294 height 16
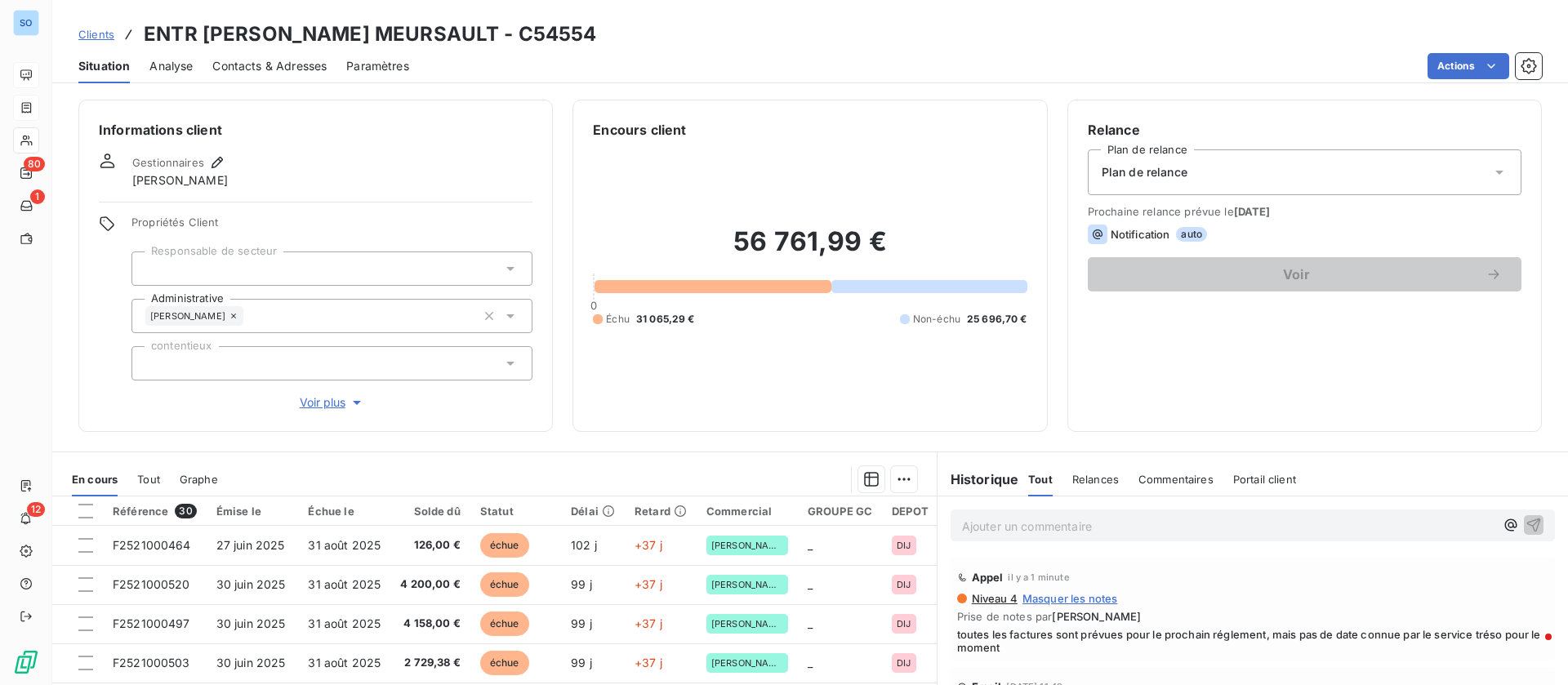
click at [274, 60] on span "Contacts & Adresses" at bounding box center [269, 66] width 114 height 16
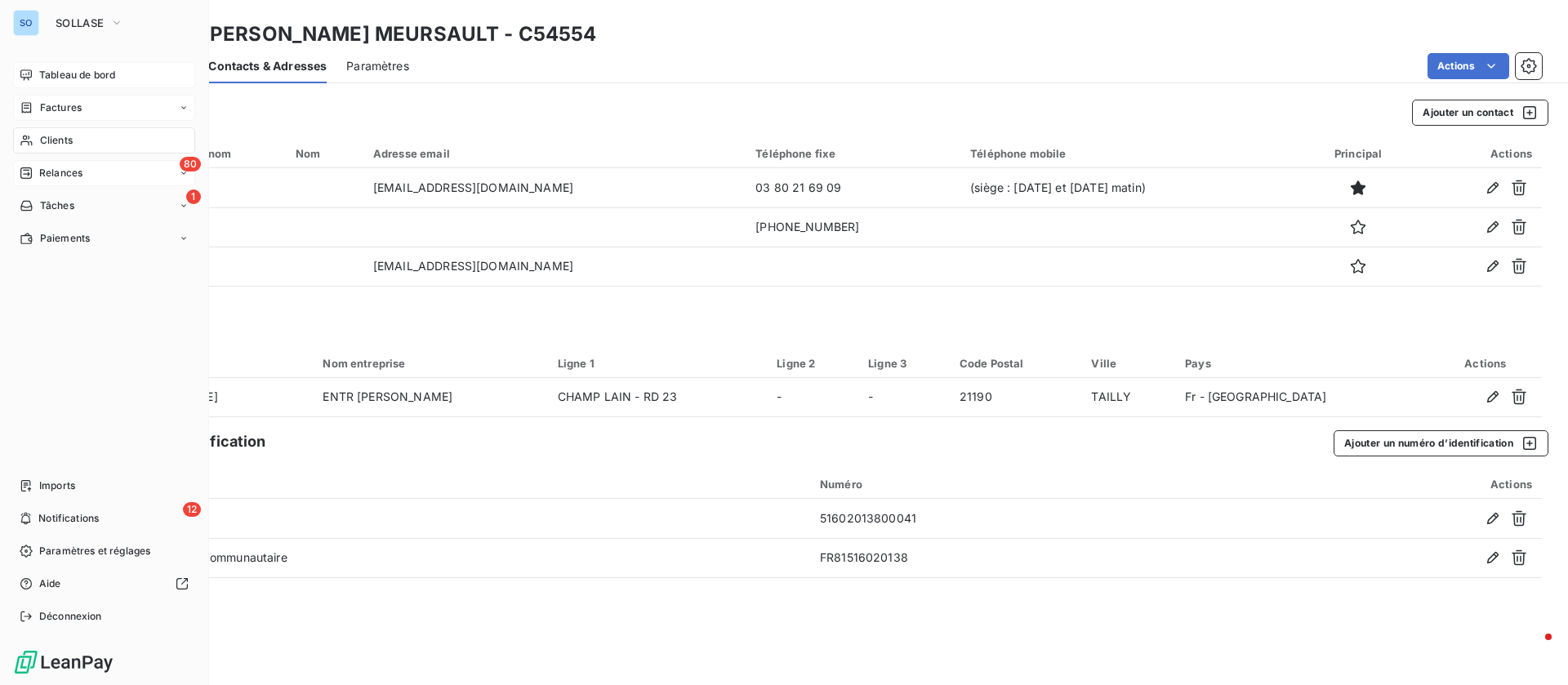
click at [90, 166] on div "80 Relances" at bounding box center [104, 172] width 182 height 26
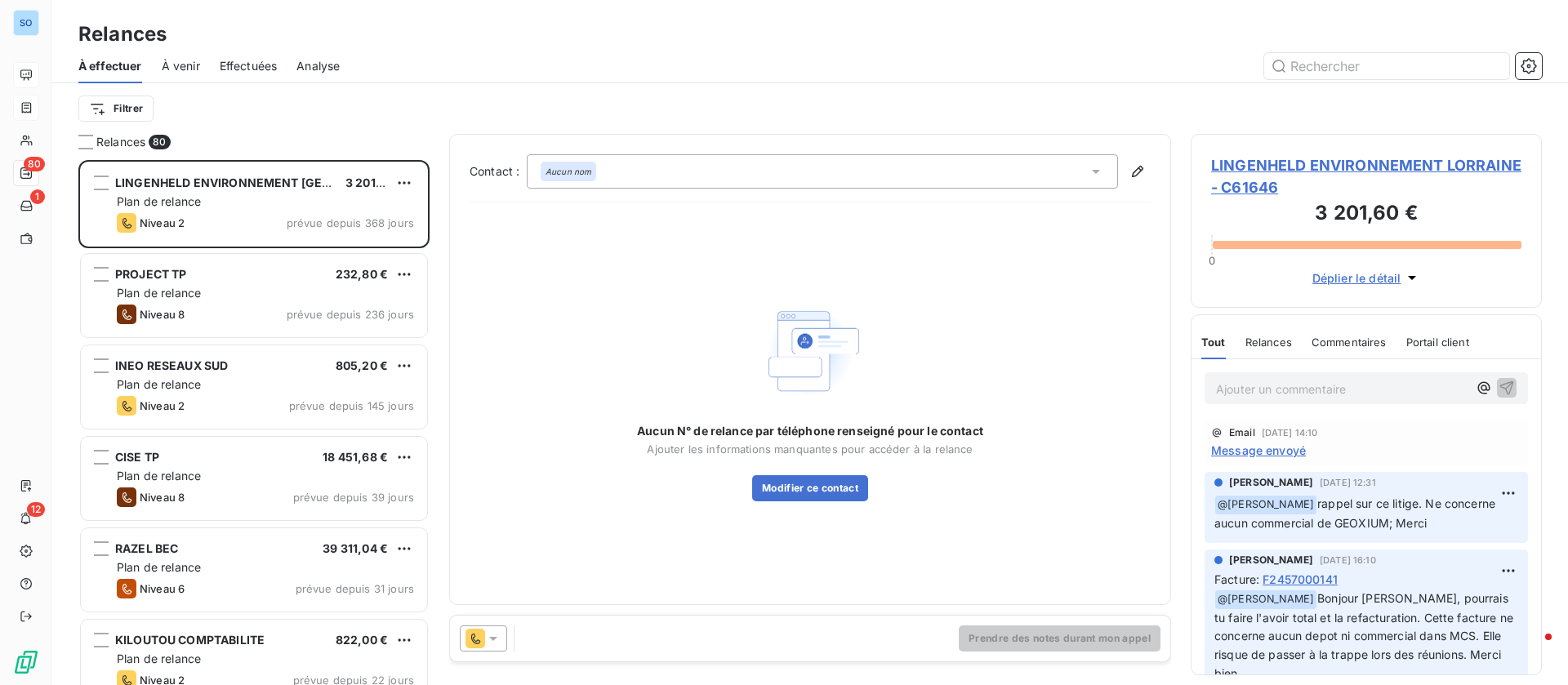
scroll to position [506, 332]
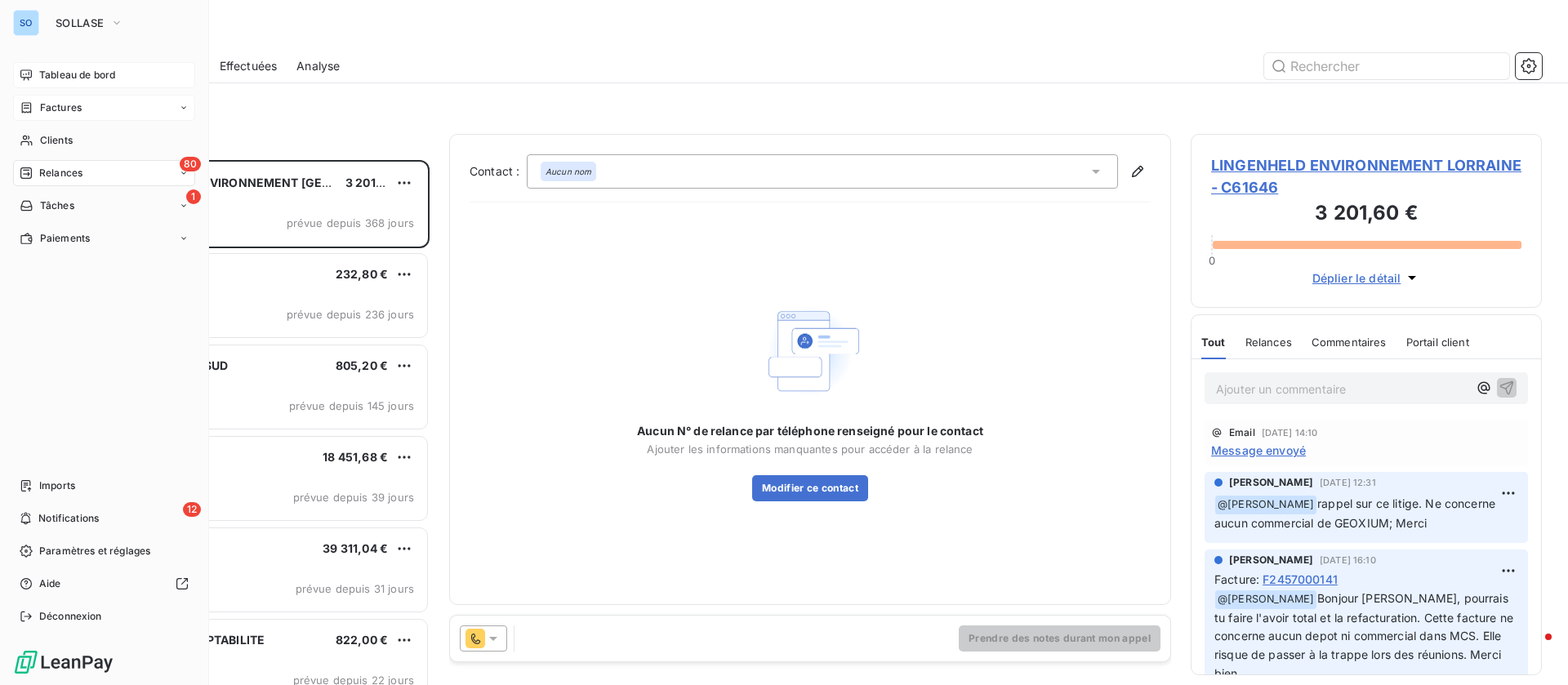
drag, startPoint x: 46, startPoint y: 79, endPoint x: 160, endPoint y: 87, distance: 114.3
click at [48, 80] on span "Tableau de bord" at bounding box center [77, 74] width 76 height 14
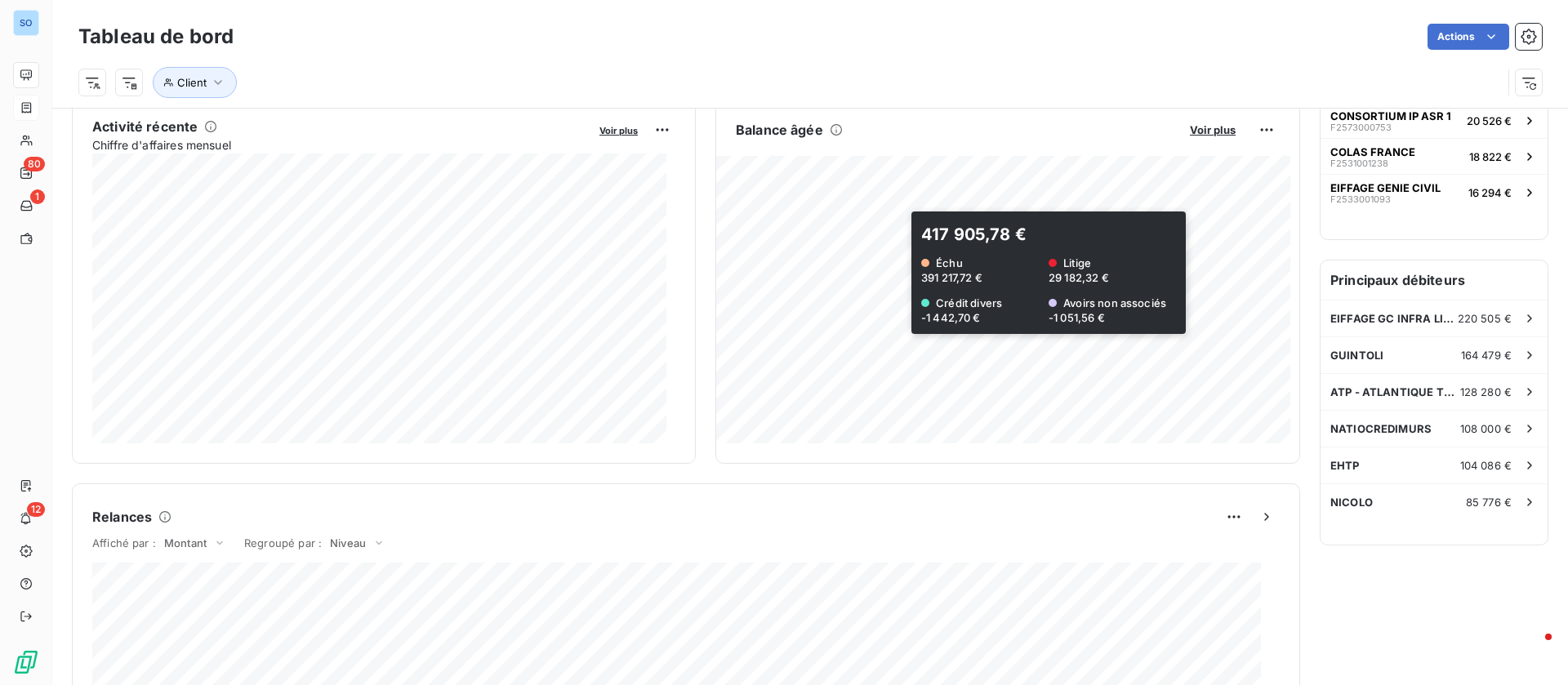
scroll to position [368, 0]
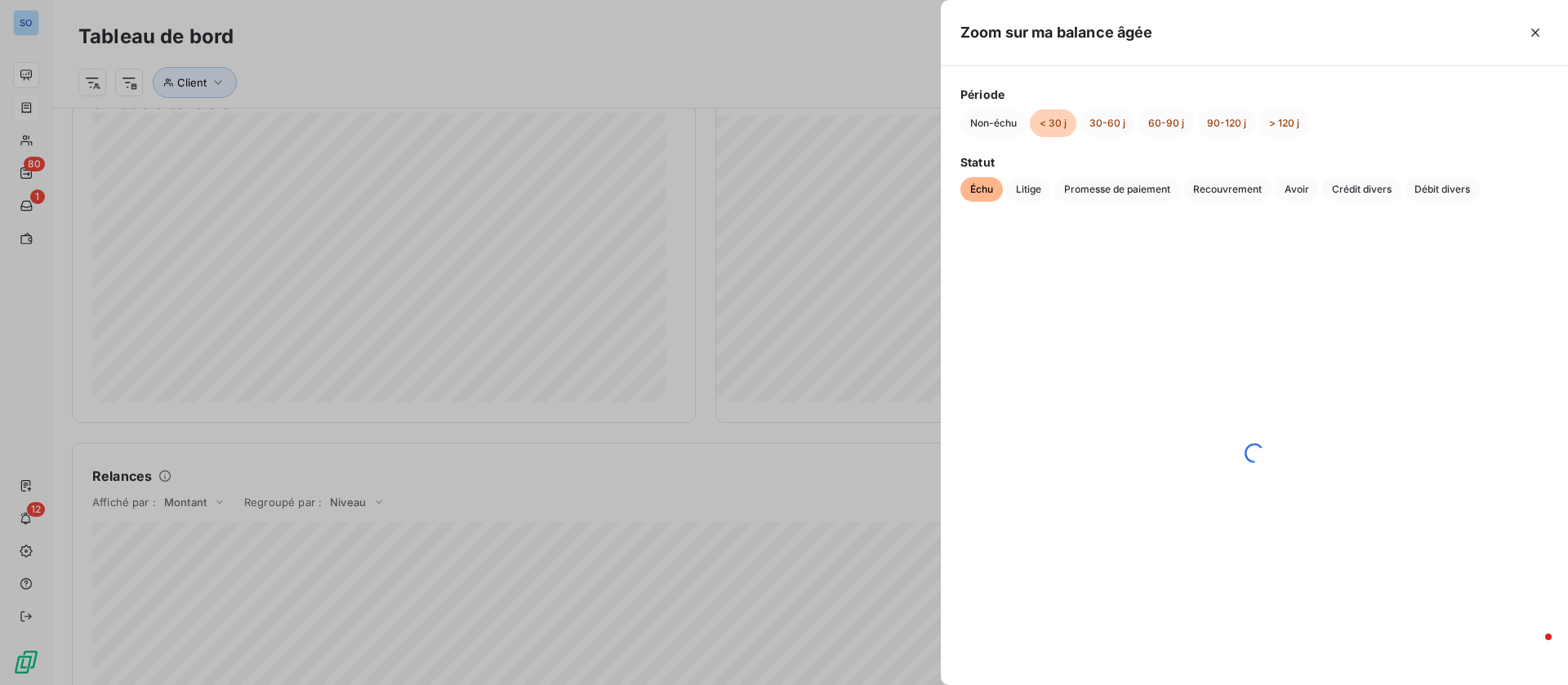
click at [858, 176] on div at bounding box center [784, 342] width 1568 height 685
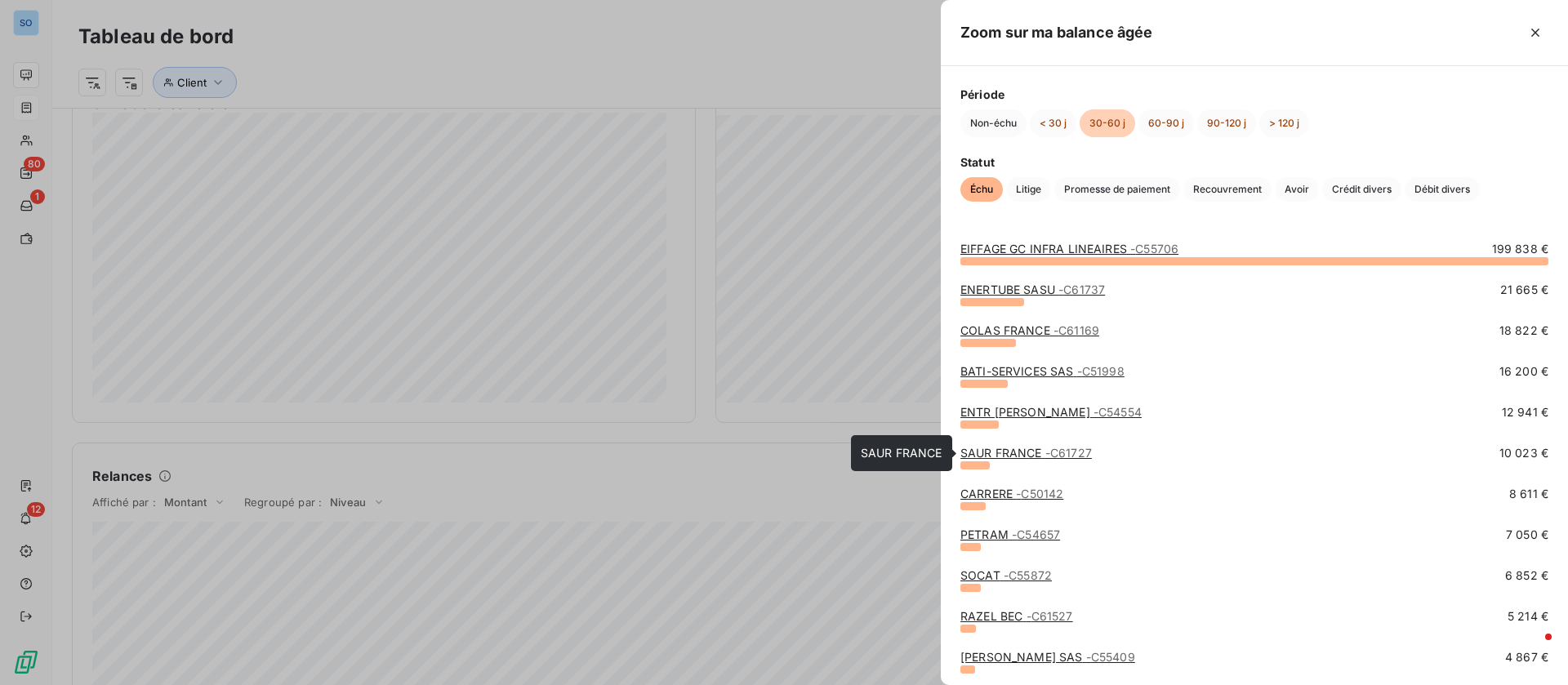
click at [1027, 456] on link "SAUR FRANCE - C61727" at bounding box center [1026, 453] width 132 height 14
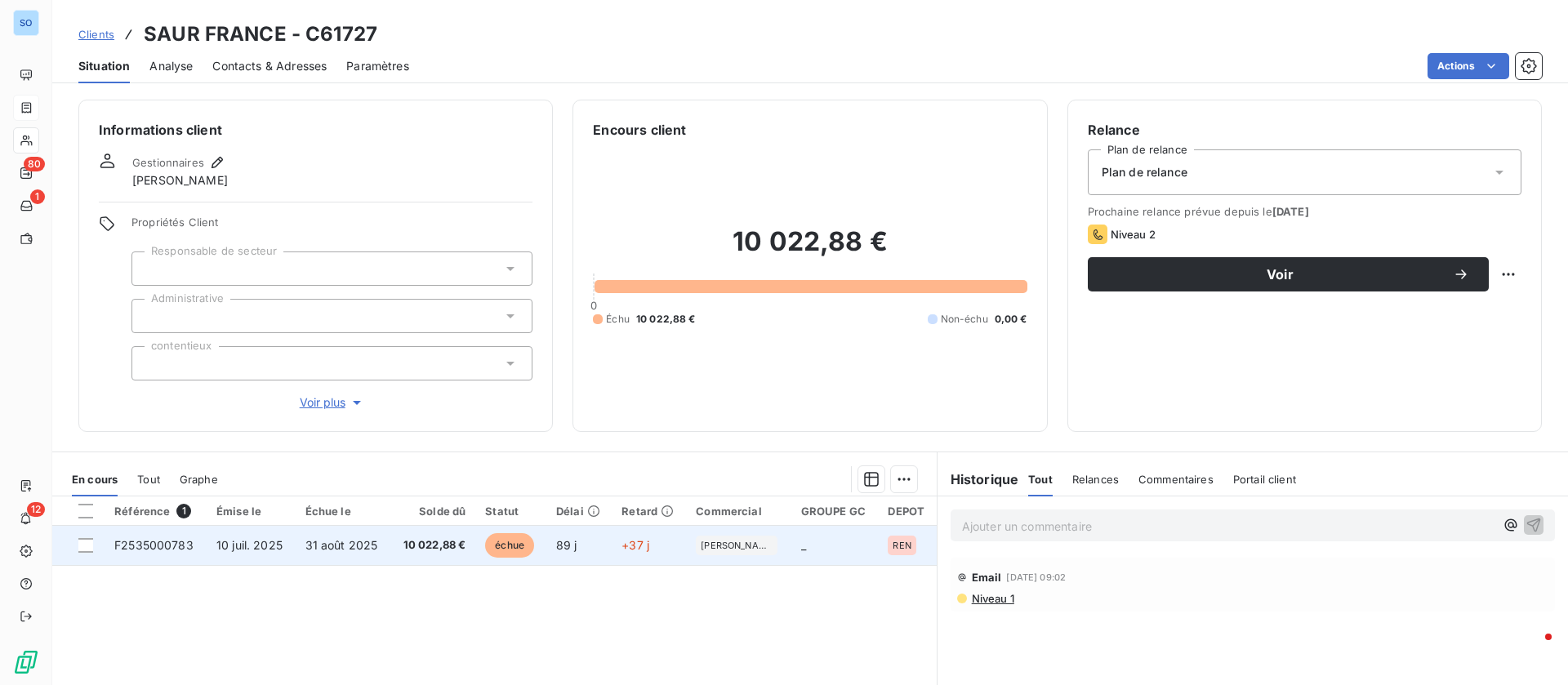
click at [316, 554] on td "31 août 2025" at bounding box center [343, 545] width 95 height 39
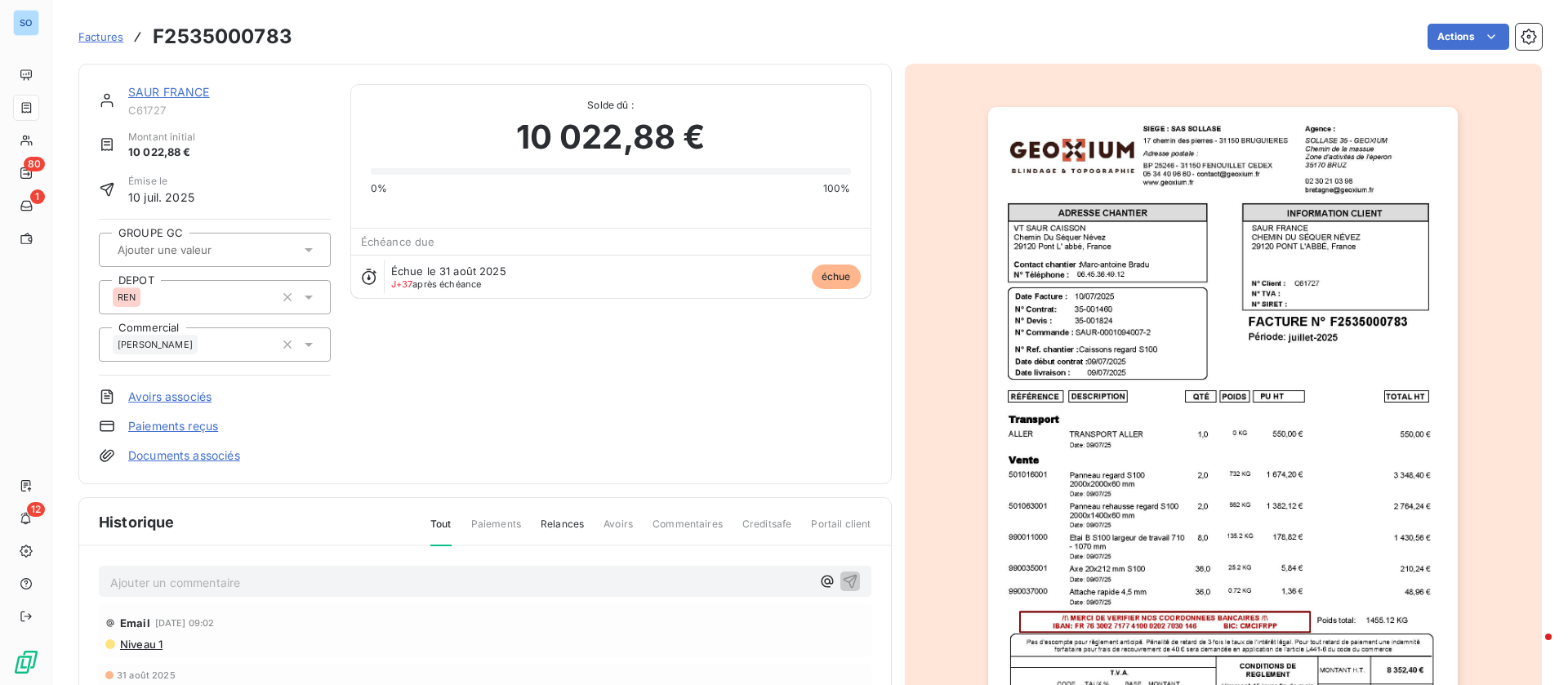
click at [162, 88] on link "SAUR FRANCE" at bounding box center [169, 92] width 82 height 14
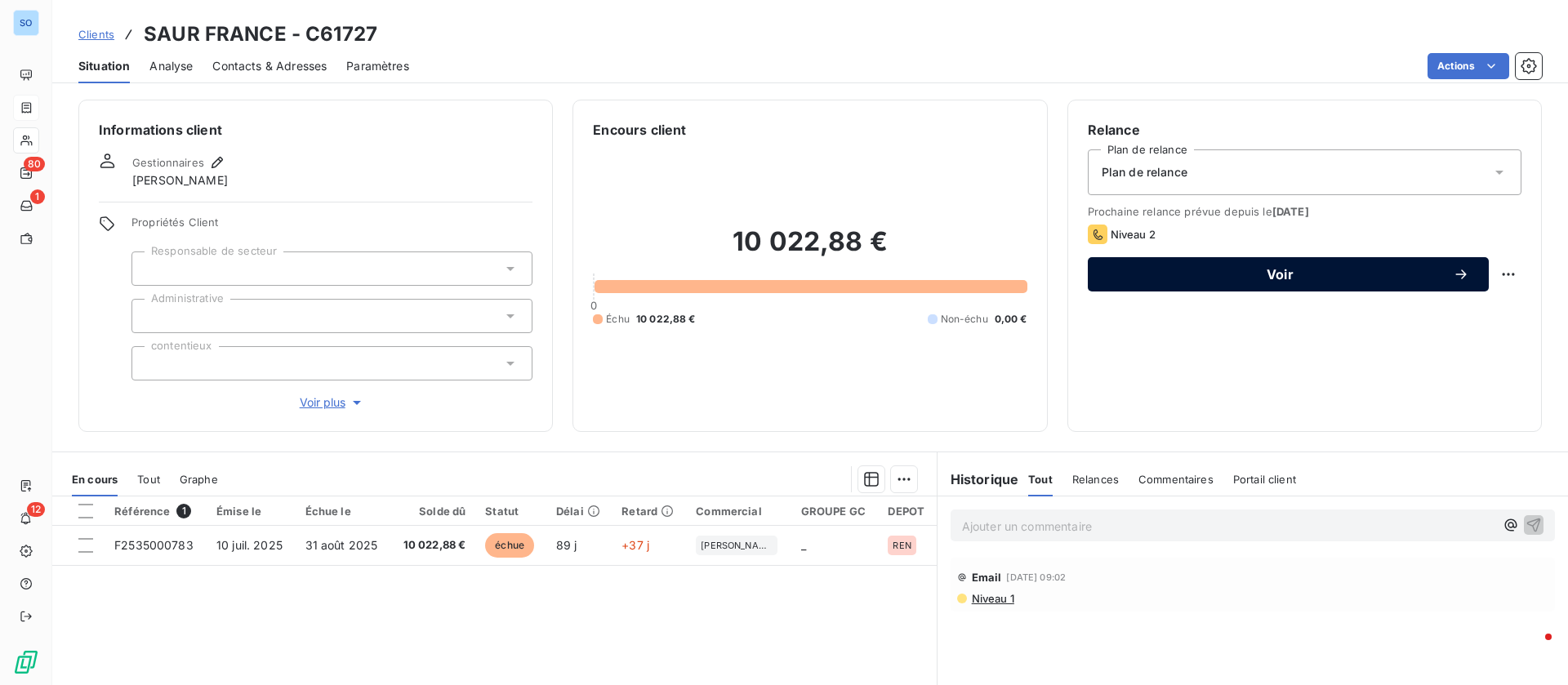
click at [1239, 263] on button "Voir" at bounding box center [1288, 274] width 401 height 35
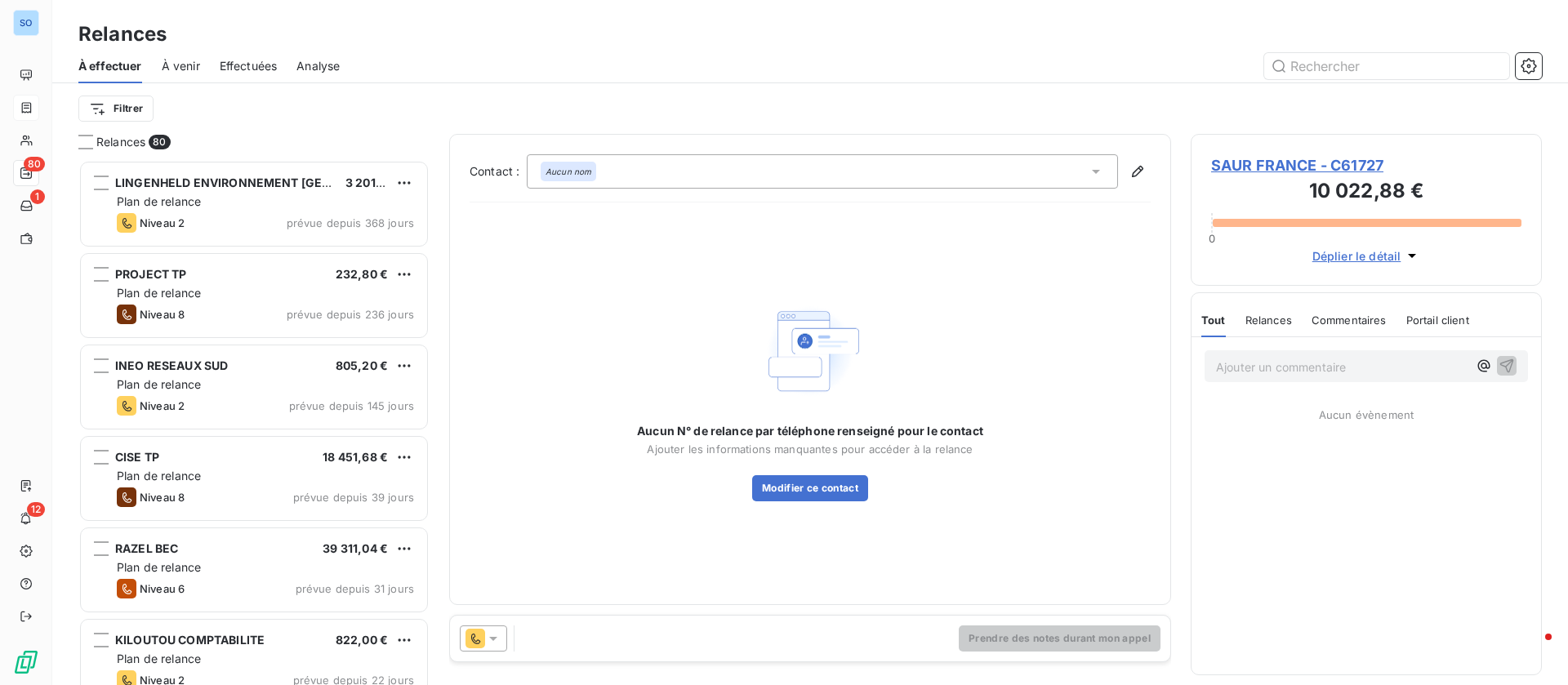
scroll to position [506, 332]
click at [1341, 163] on span "SAUR FRANCE - C61727" at bounding box center [1365, 166] width 310 height 22
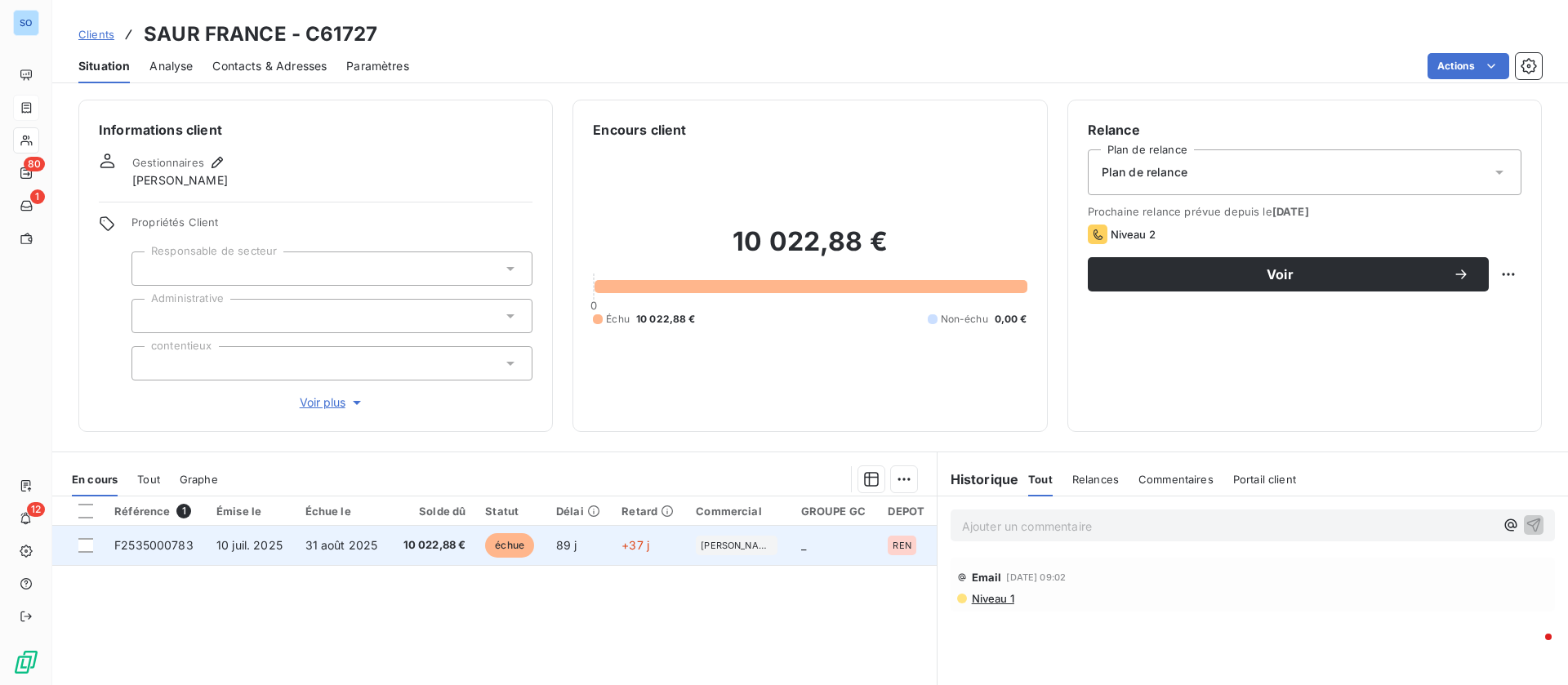
click at [366, 548] on span "31 août 2025" at bounding box center [341, 545] width 73 height 14
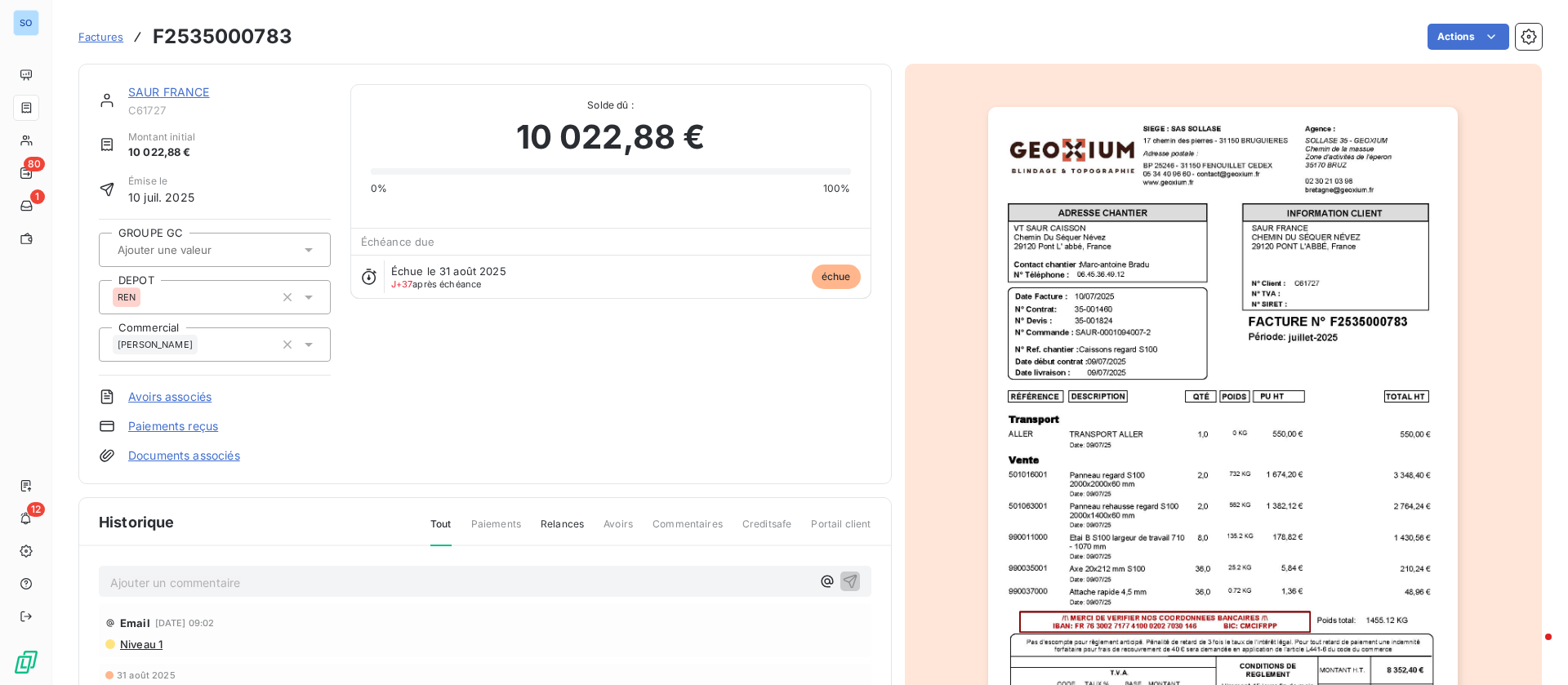
click at [177, 91] on link "SAUR FRANCE" at bounding box center [169, 92] width 82 height 14
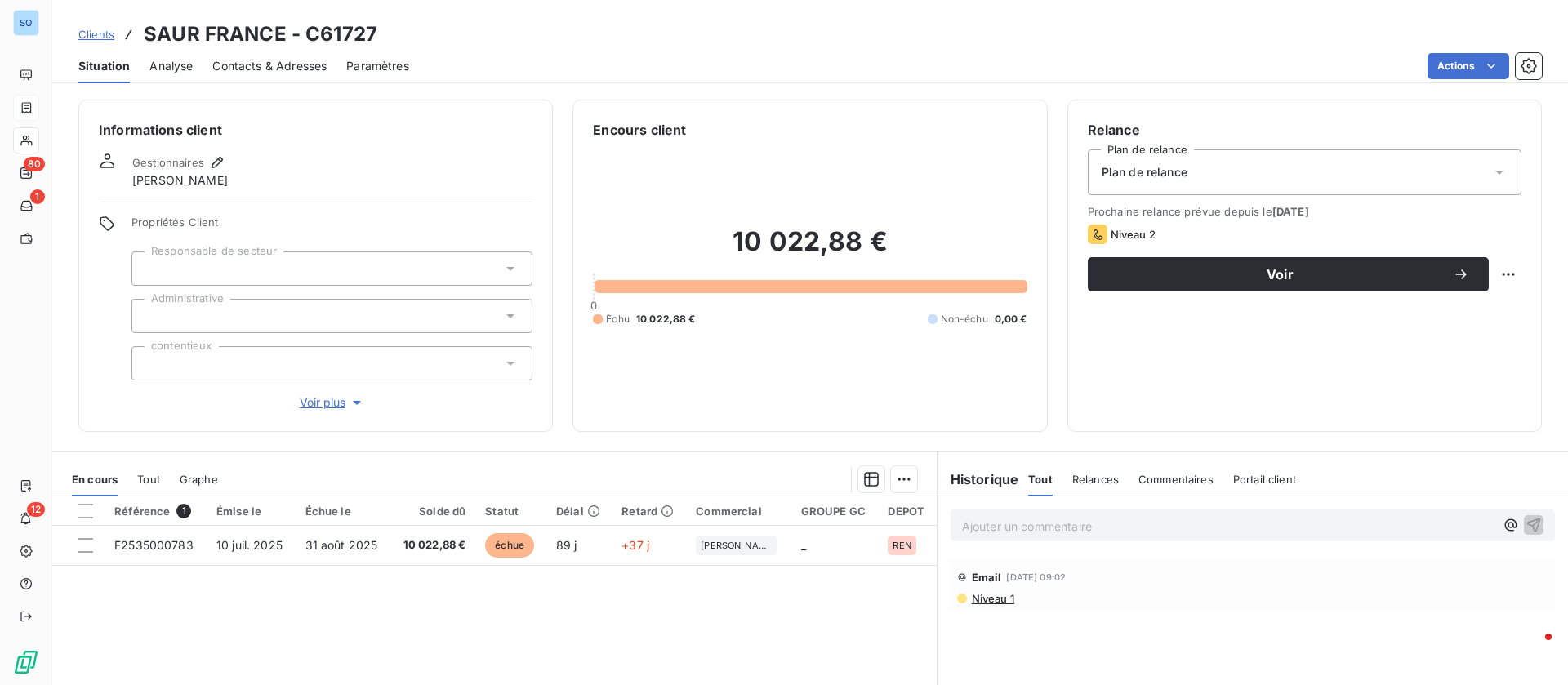
click at [991, 598] on span "Niveau 1" at bounding box center [992, 598] width 44 height 13
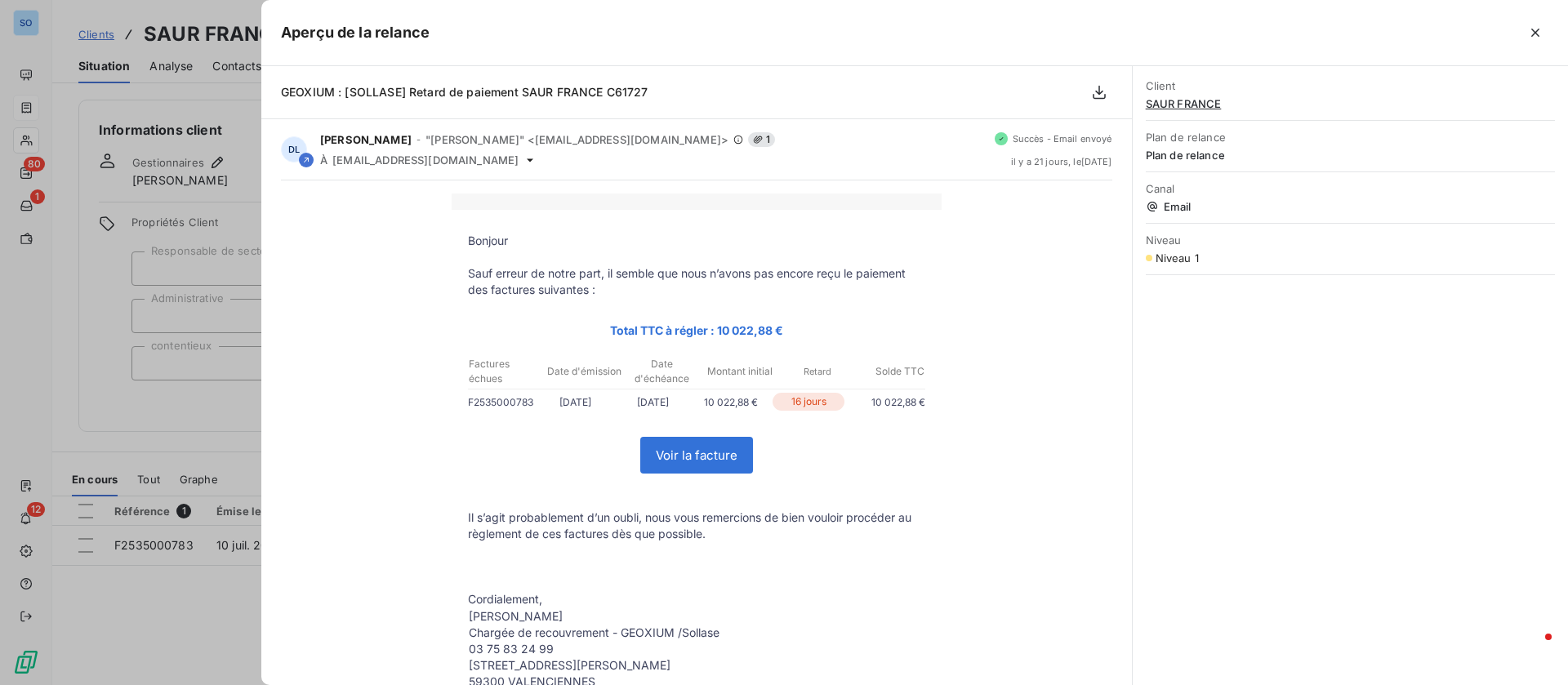
click at [1537, 35] on icon "button" at bounding box center [1535, 33] width 8 height 8
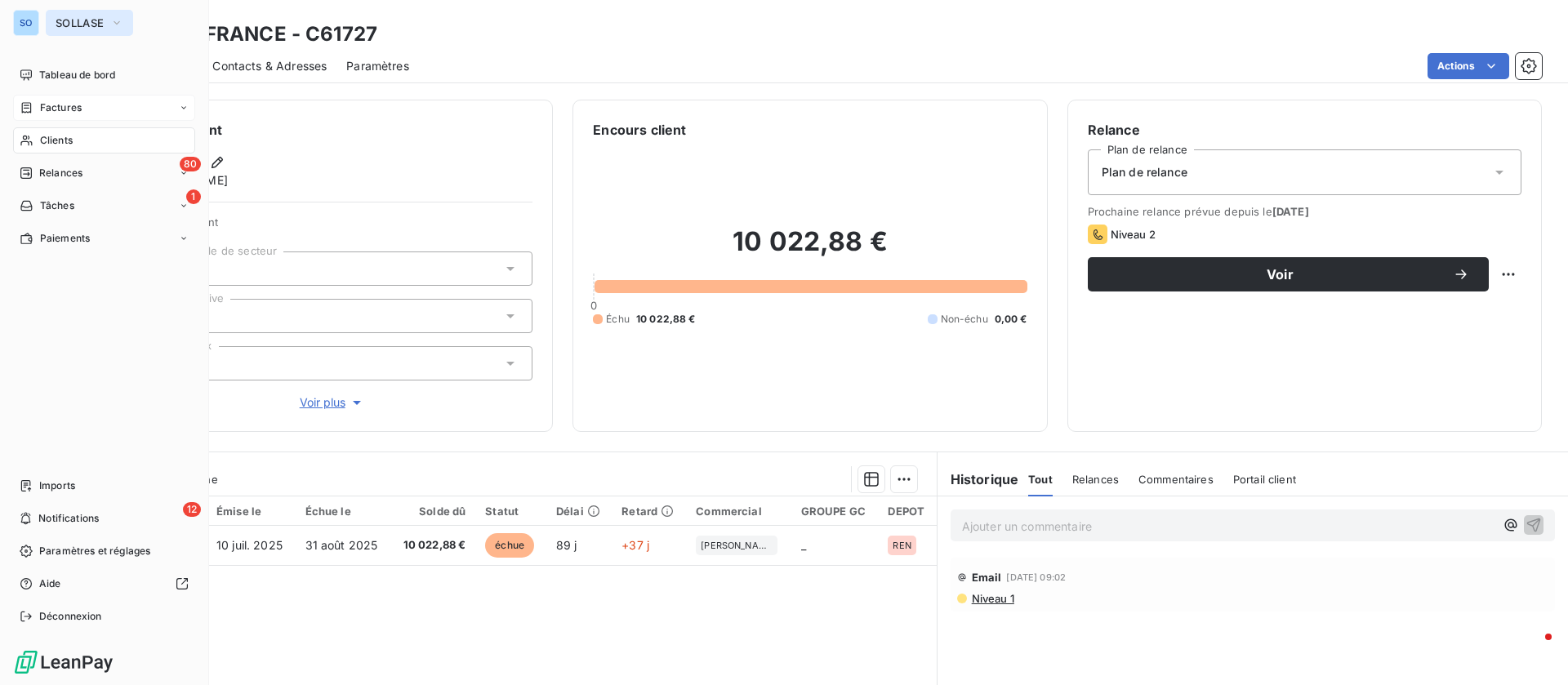
click at [61, 16] on span "SOLLASE" at bounding box center [79, 22] width 48 height 13
click at [29, 14] on div "SO" at bounding box center [25, 23] width 26 height 26
click at [112, 26] on icon "button" at bounding box center [116, 22] width 13 height 16
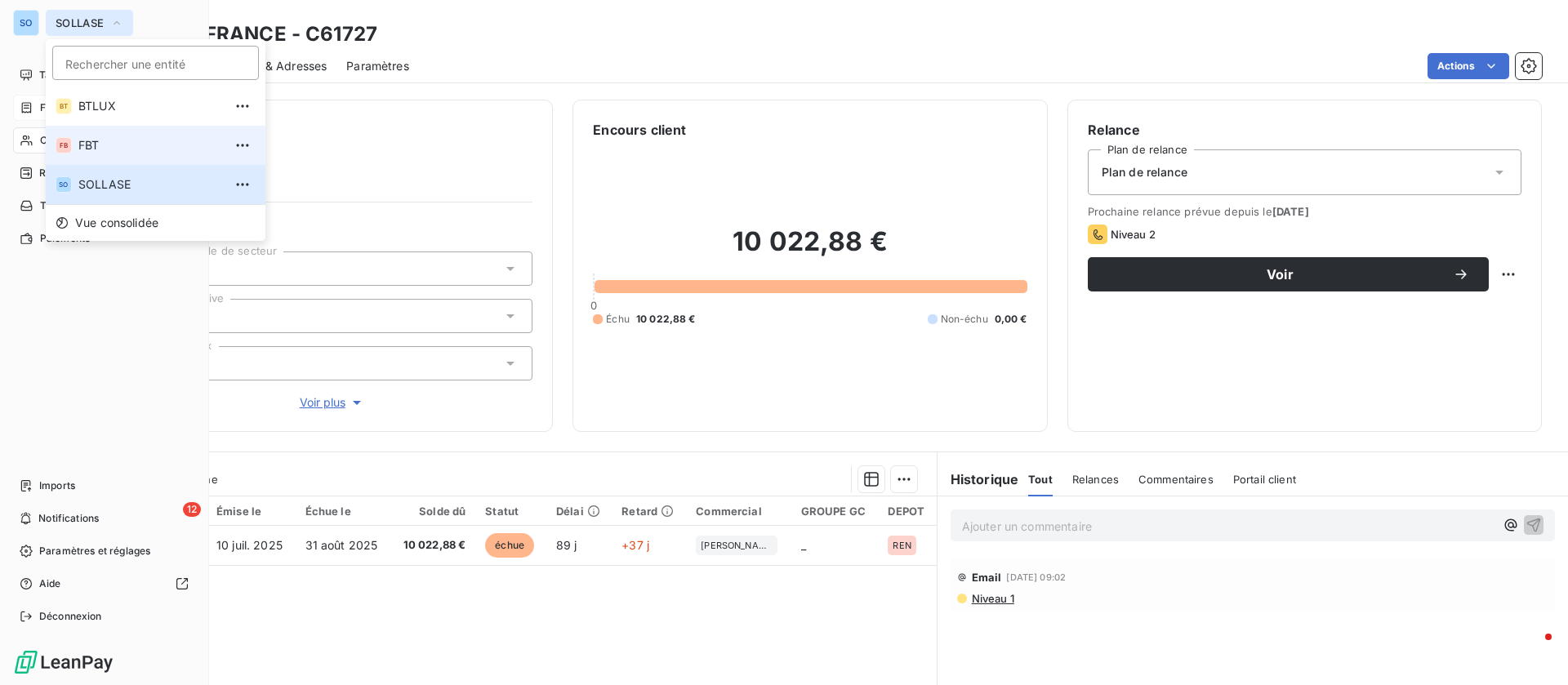
click at [117, 126] on li "FB FBT" at bounding box center [155, 145] width 220 height 39
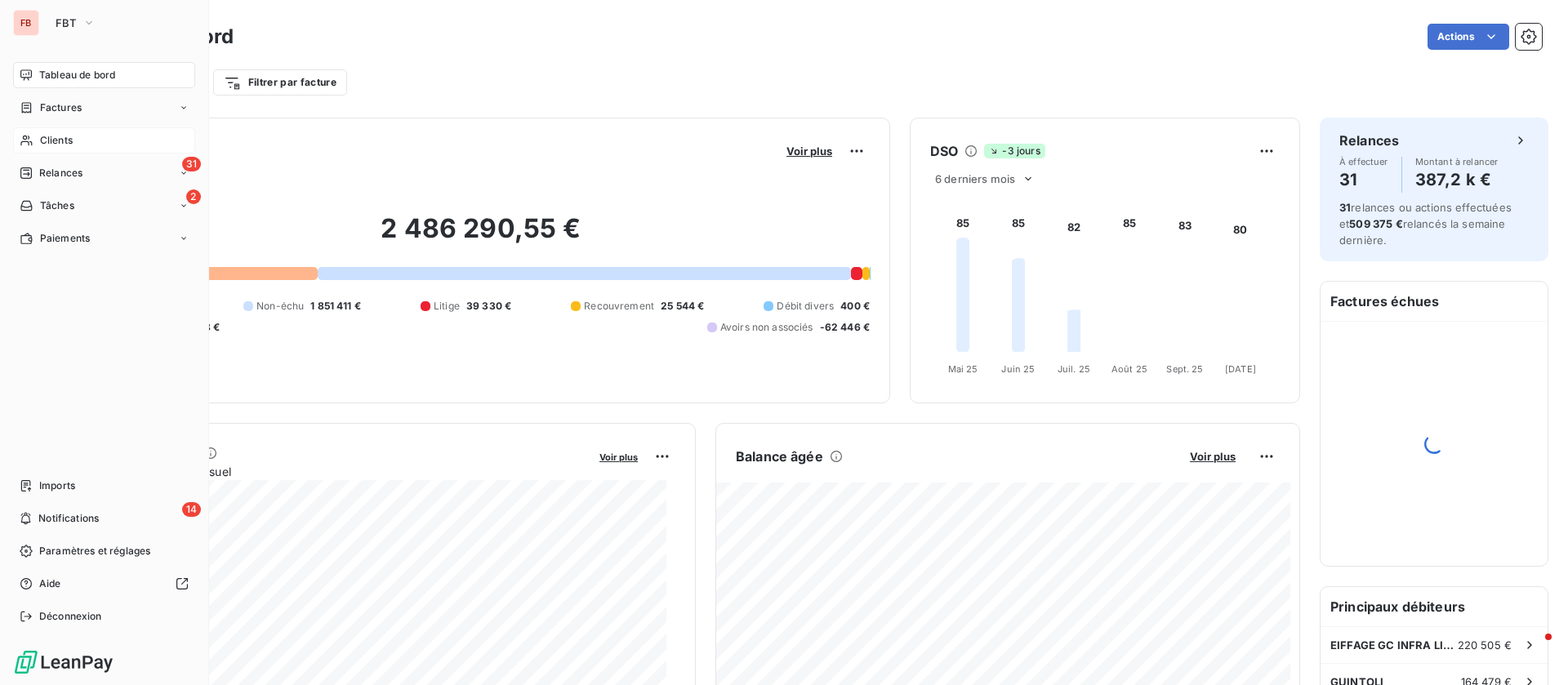
click at [89, 129] on div "Clients" at bounding box center [104, 140] width 182 height 26
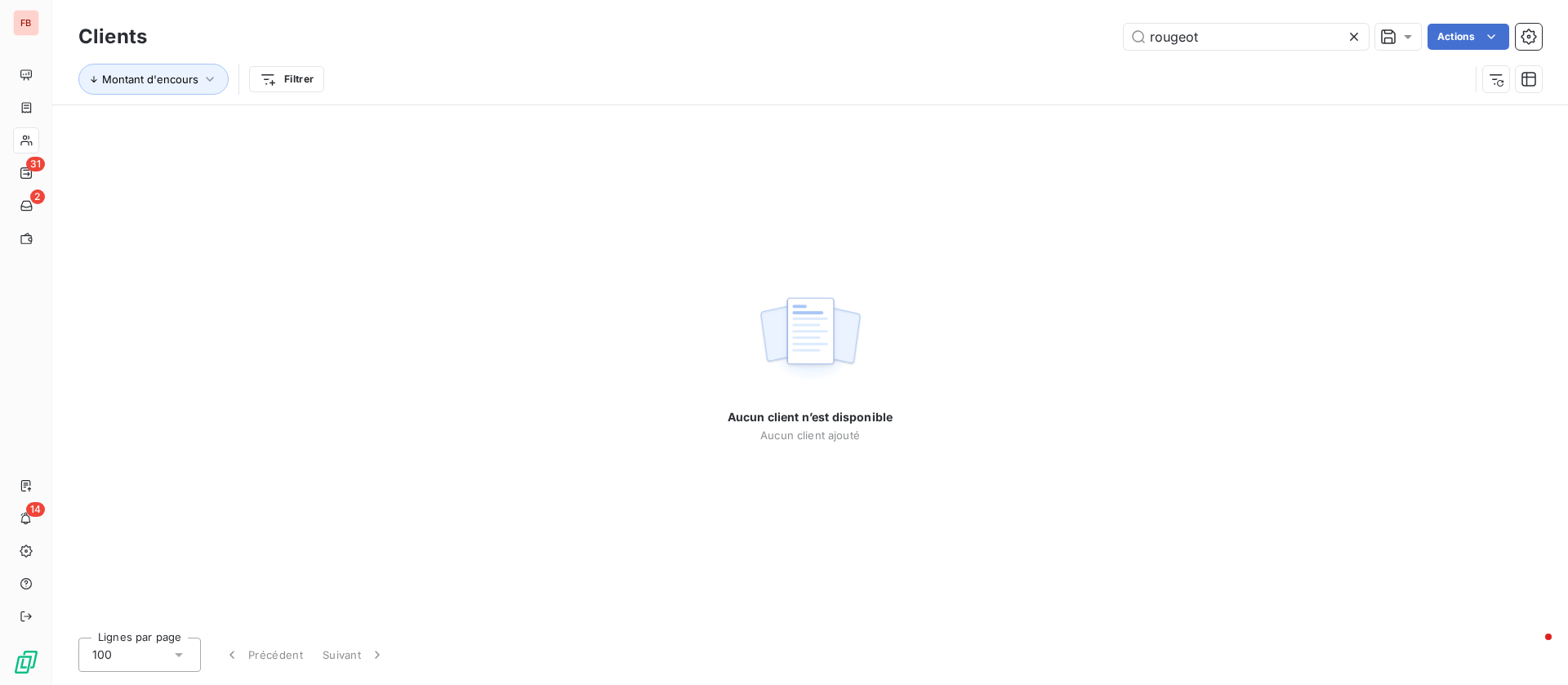
drag, startPoint x: 1226, startPoint y: 35, endPoint x: 994, endPoint y: 37, distance: 232.0
click at [994, 37] on div "rougeot Actions" at bounding box center [854, 36] width 1375 height 26
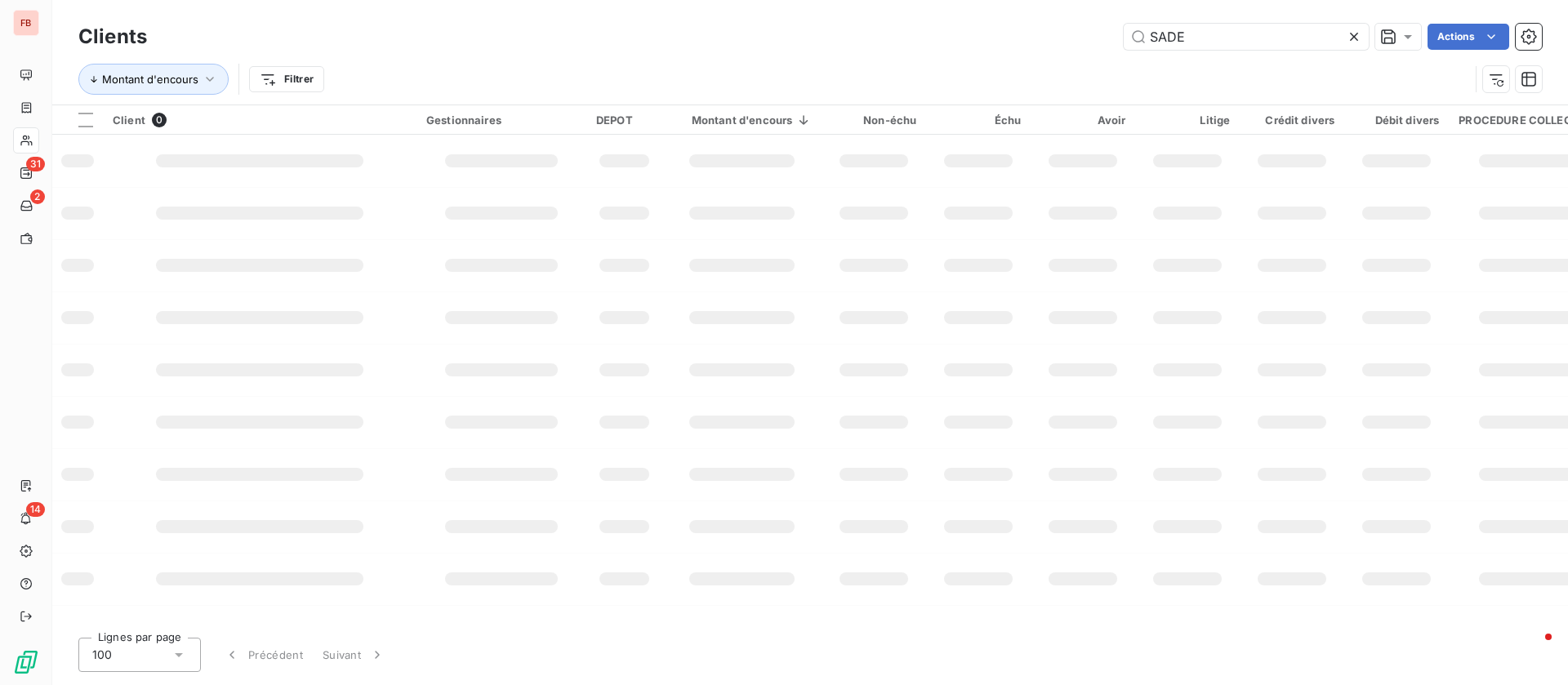
type input "SADE"
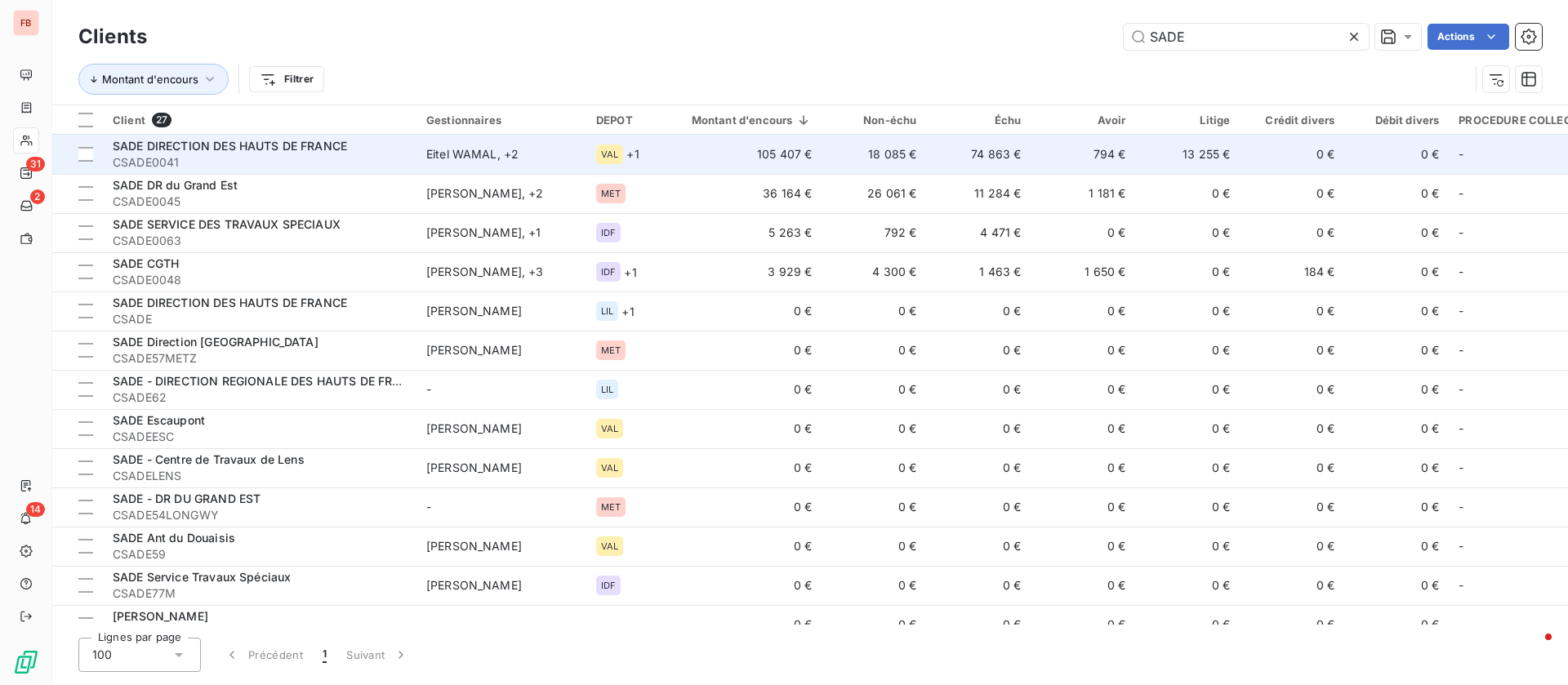
click at [308, 144] on span "SADE DIRECTION DES HAUTS DE FRANCE" at bounding box center [229, 145] width 234 height 14
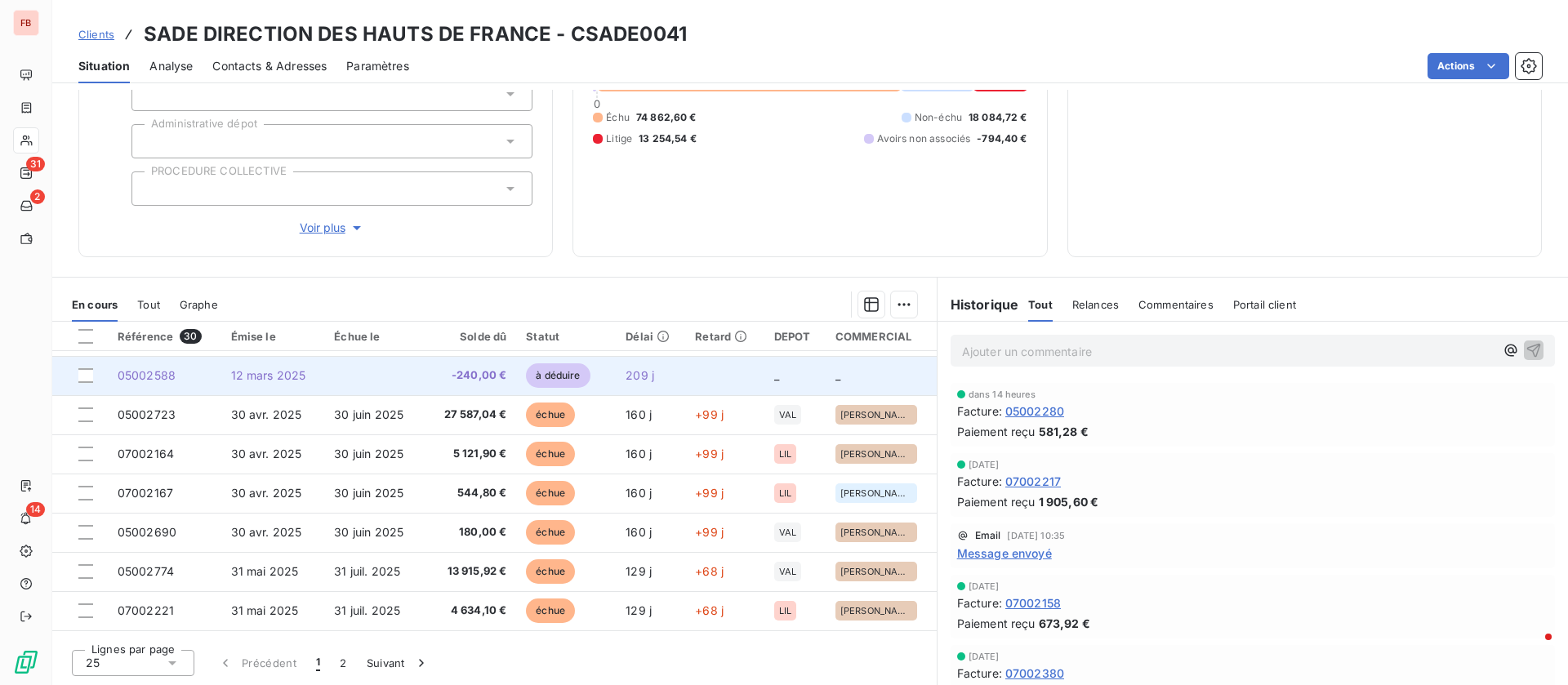
scroll to position [122, 0]
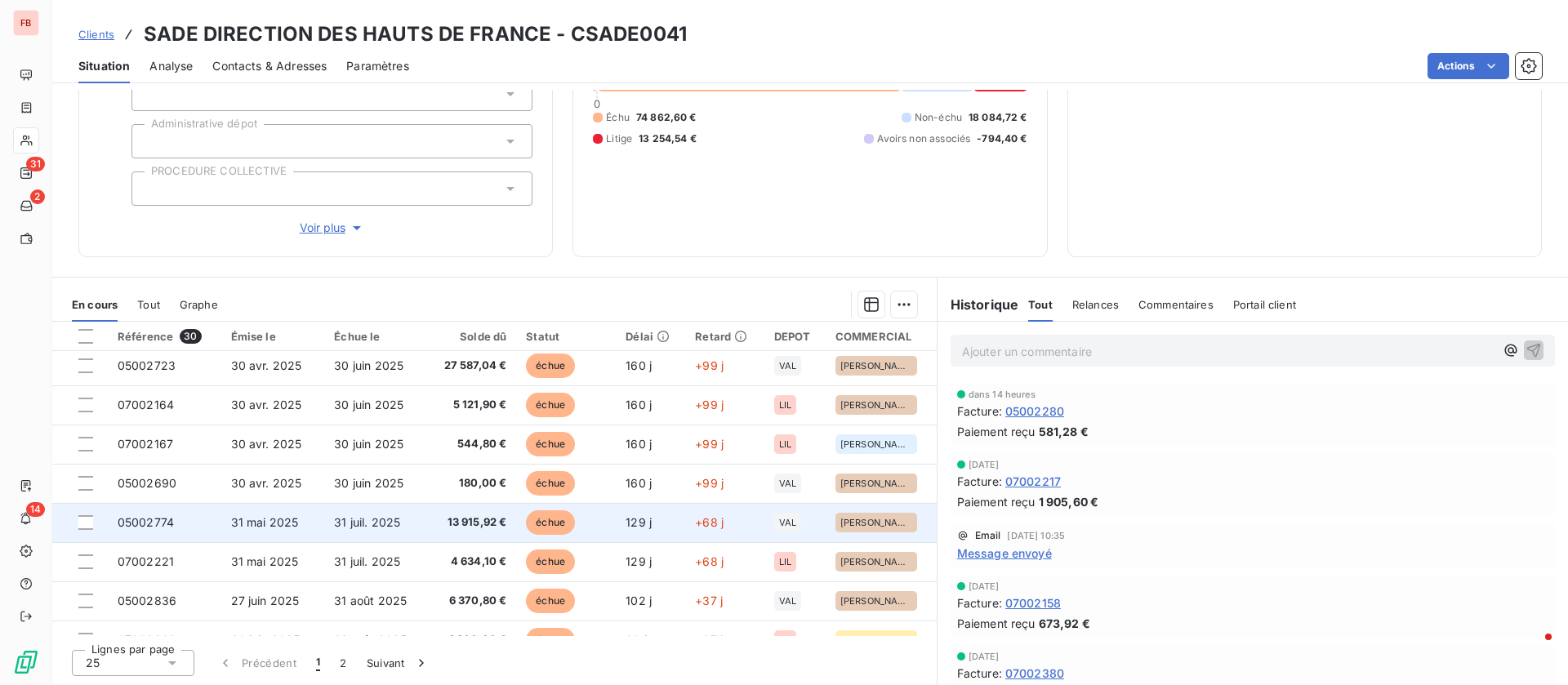
click at [334, 526] on span "31 juil. 2025" at bounding box center [367, 522] width 66 height 14
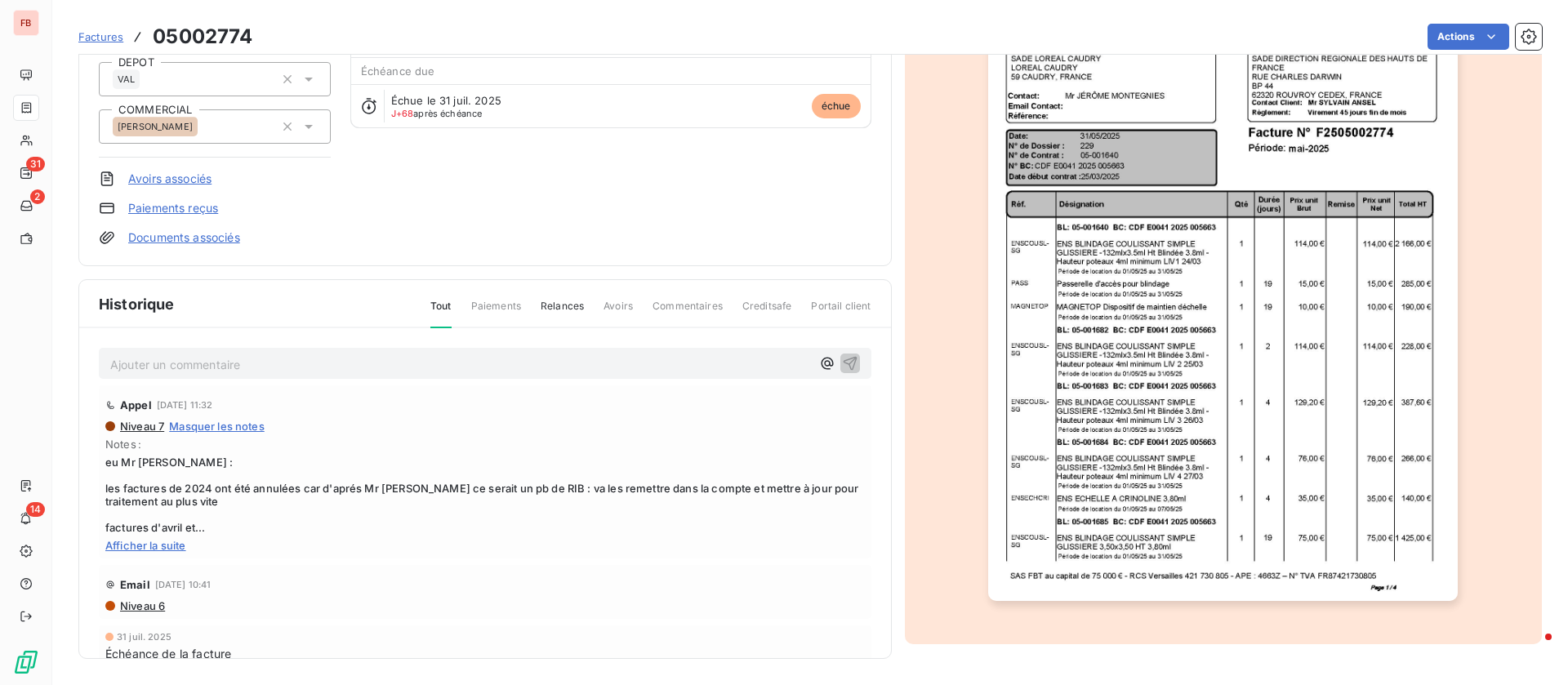
scroll to position [49, 0]
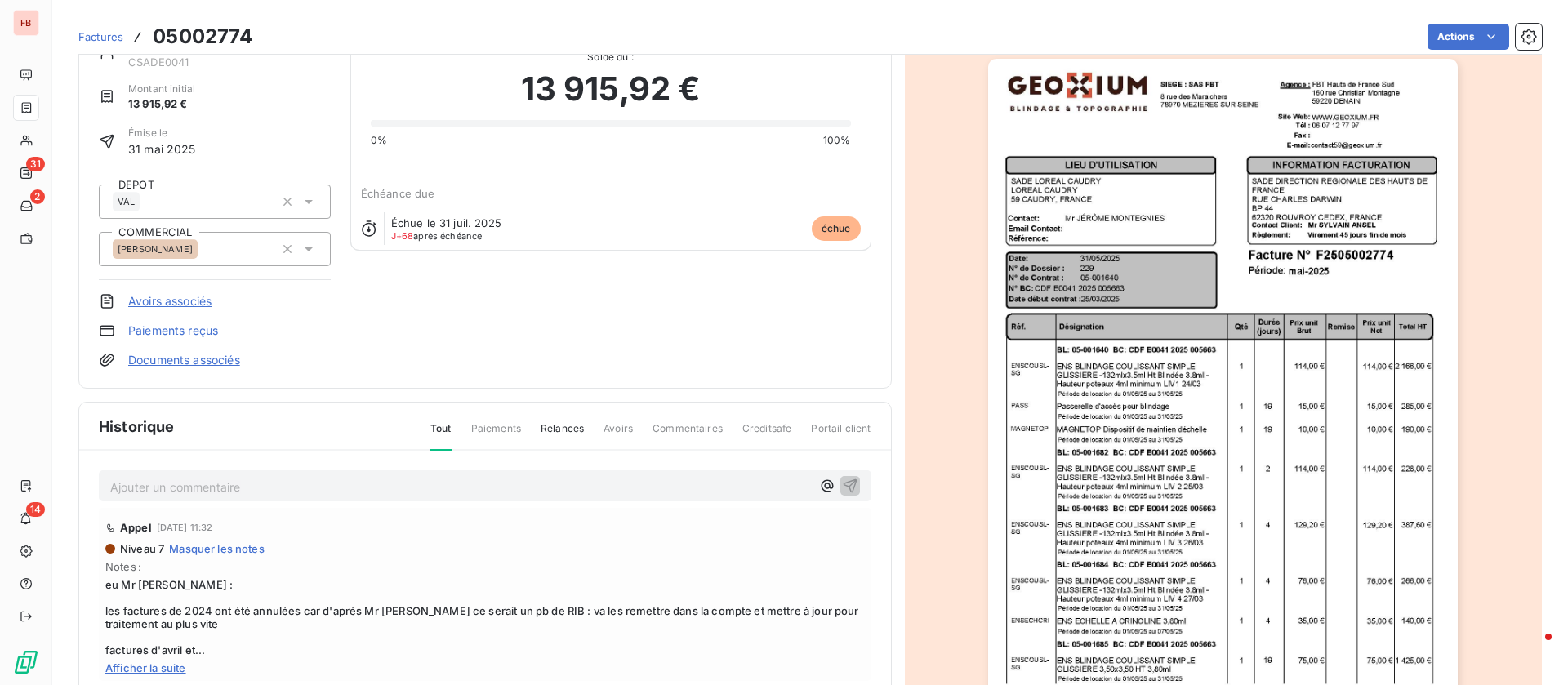
click at [287, 488] on p "Ajouter un commentaire ﻿" at bounding box center [460, 487] width 700 height 20
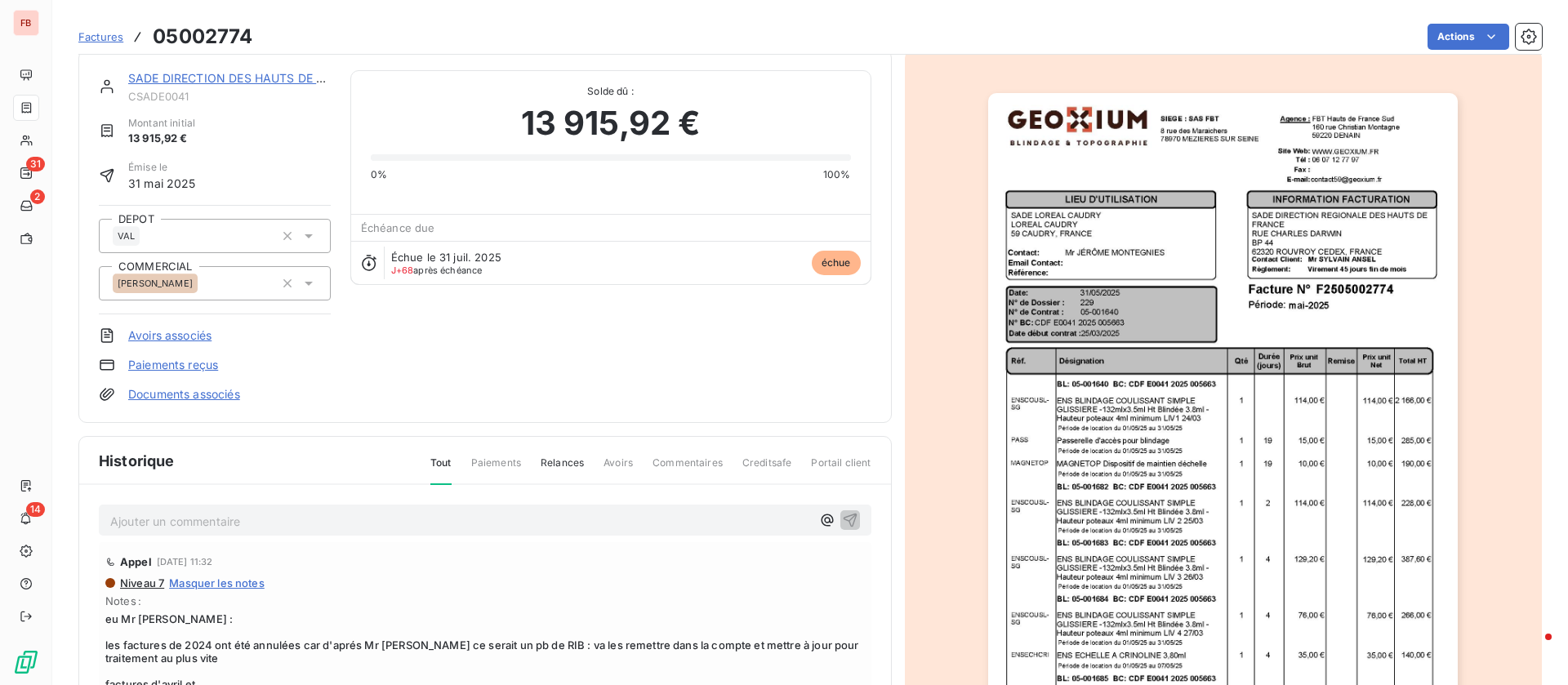
scroll to position [0, 0]
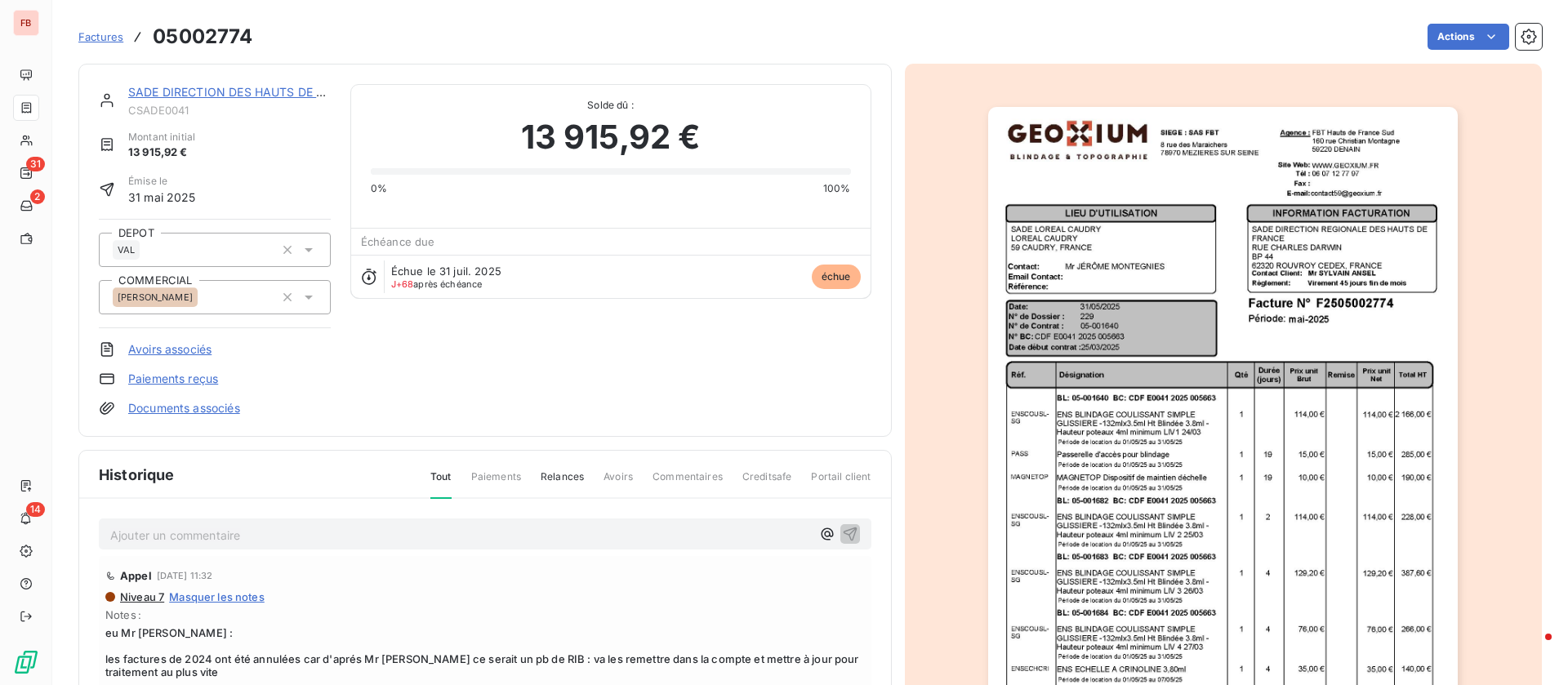
click at [202, 79] on div "SADE DIRECTION DES HAUTS DE FRANCE CSADE0041 Montant initial 13 915,92 € Émise …" at bounding box center [485, 250] width 814 height 373
click at [210, 86] on link "SADE DIRECTION DES HAUTS DE FRANCE" at bounding box center [245, 92] width 234 height 14
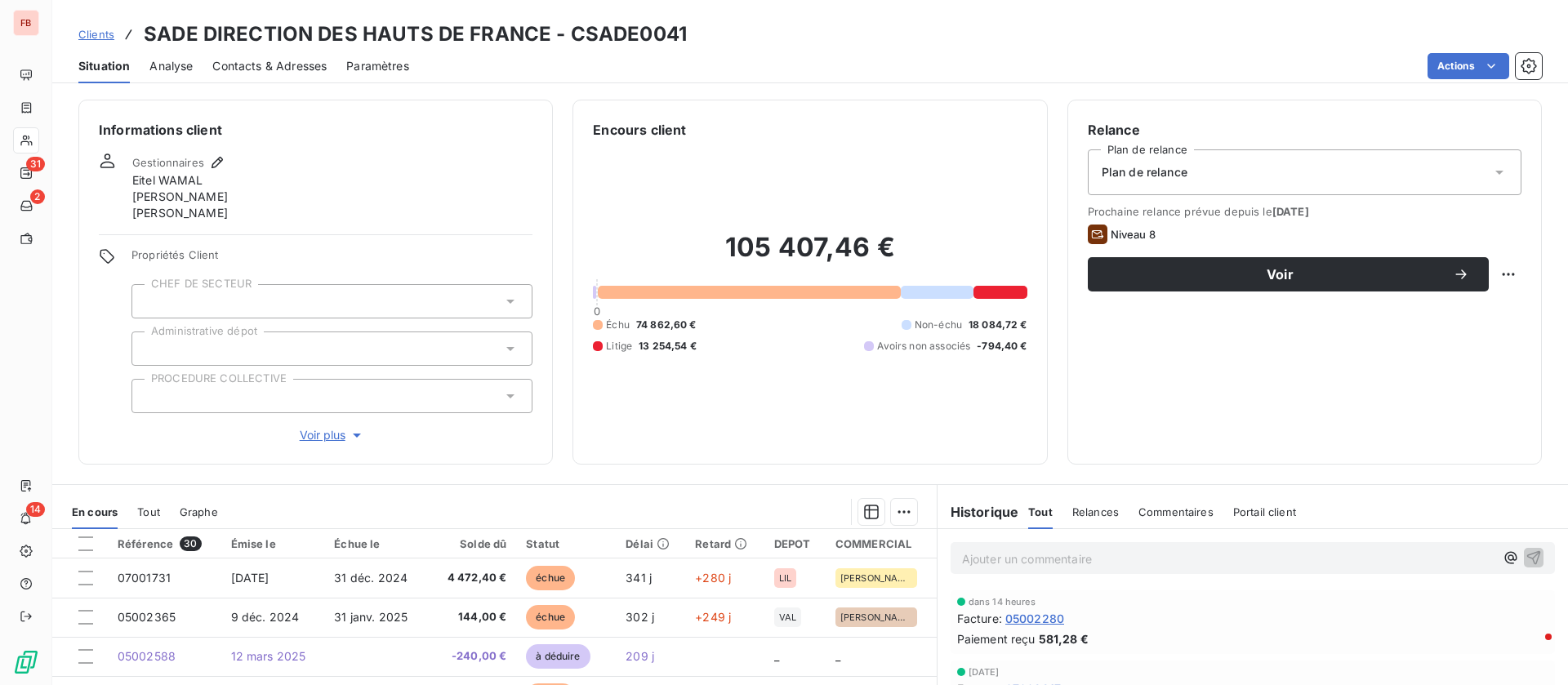
click at [290, 65] on span "Contacts & Adresses" at bounding box center [269, 66] width 114 height 16
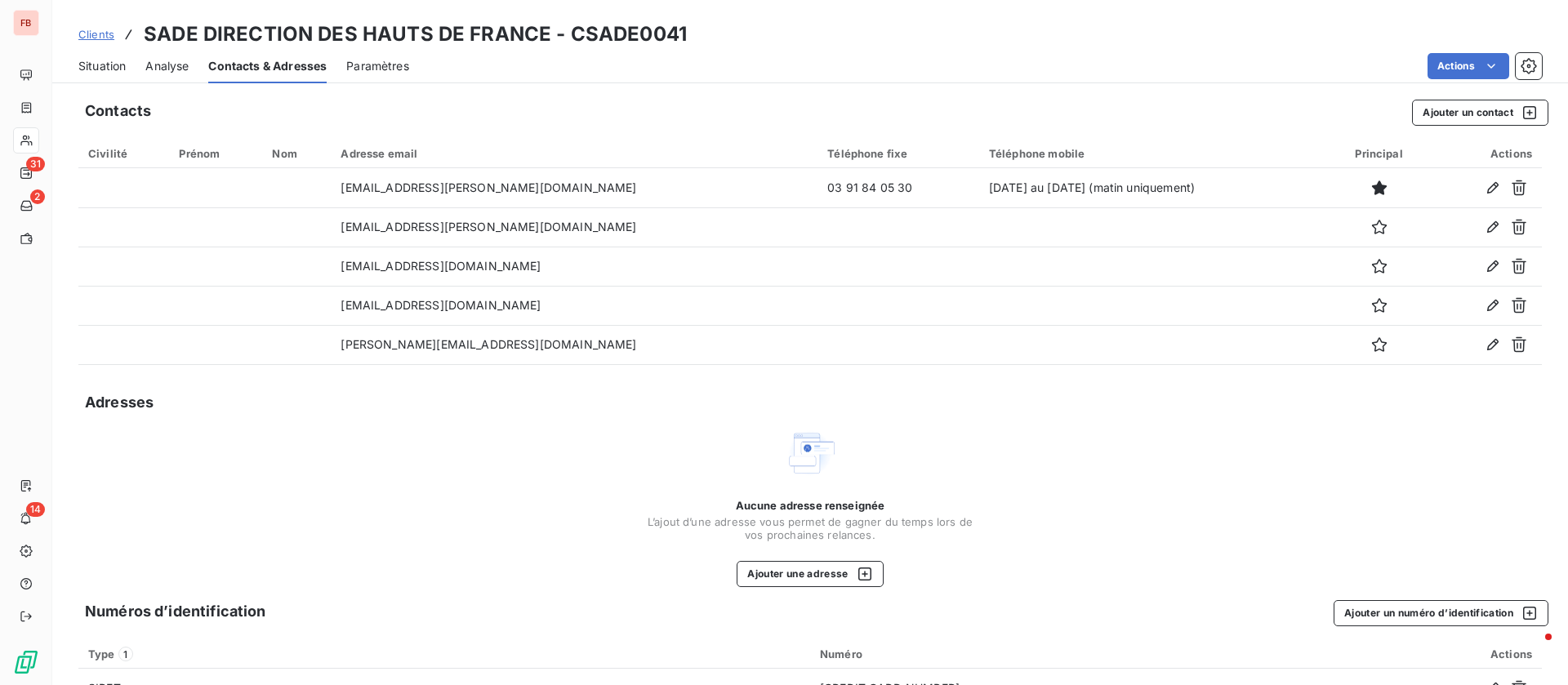
click at [97, 64] on span "Situation" at bounding box center [102, 66] width 47 height 16
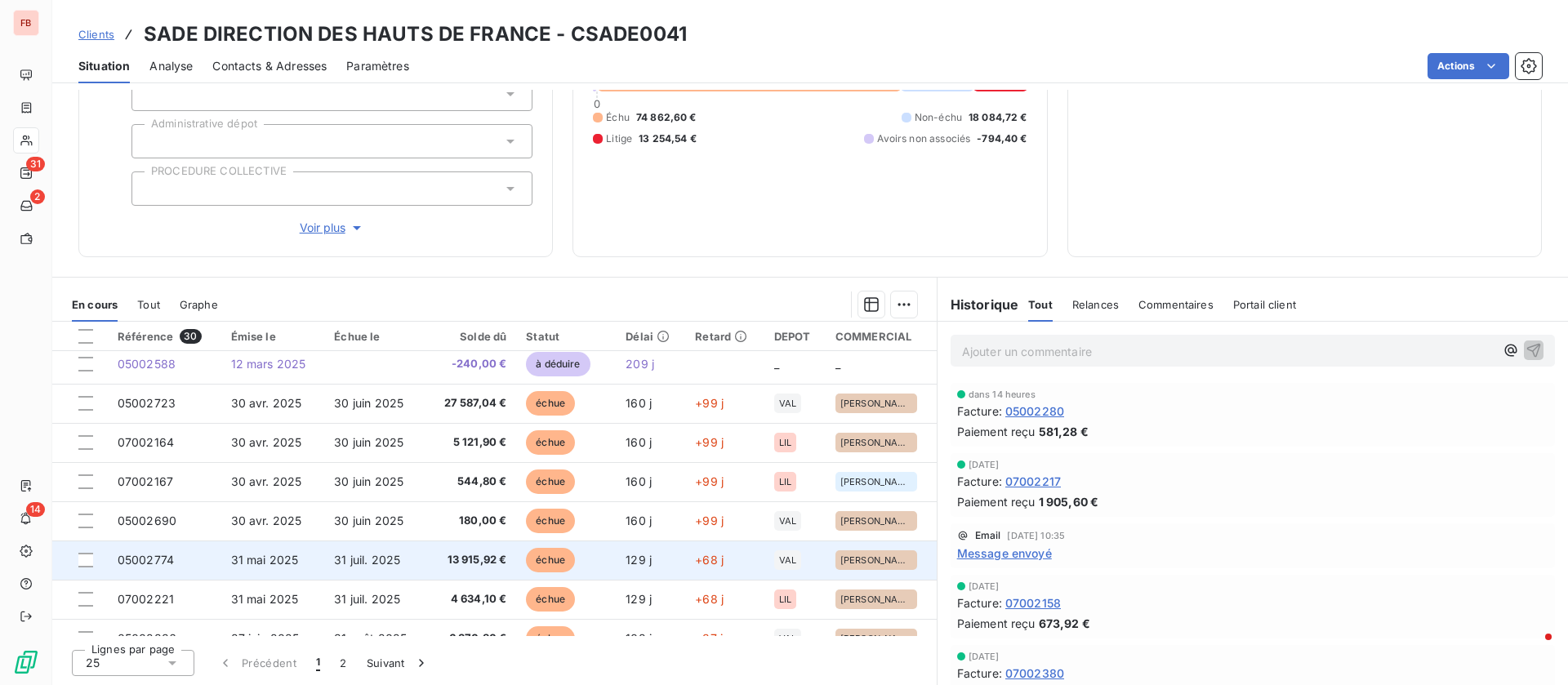
scroll to position [122, 0]
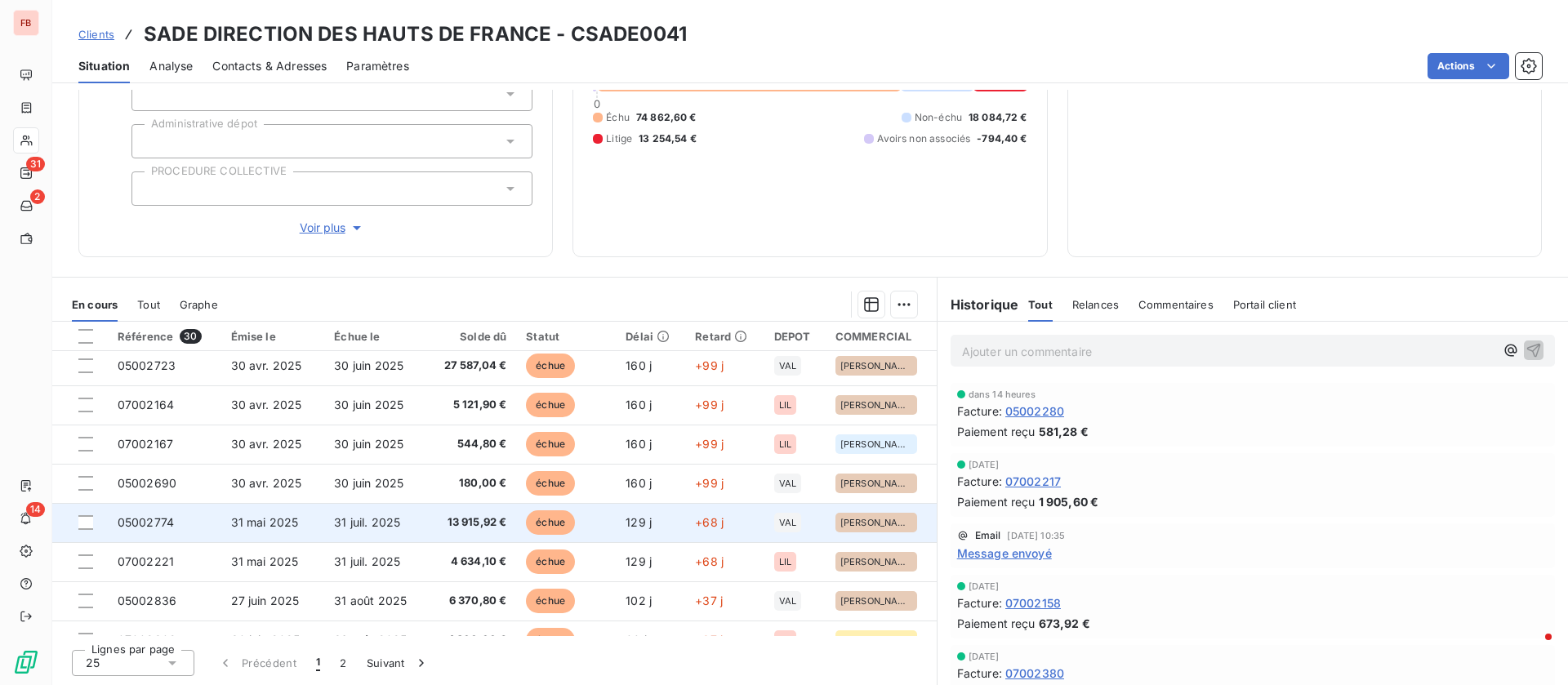
click at [419, 523] on td "31 juil. 2025" at bounding box center [375, 522] width 102 height 39
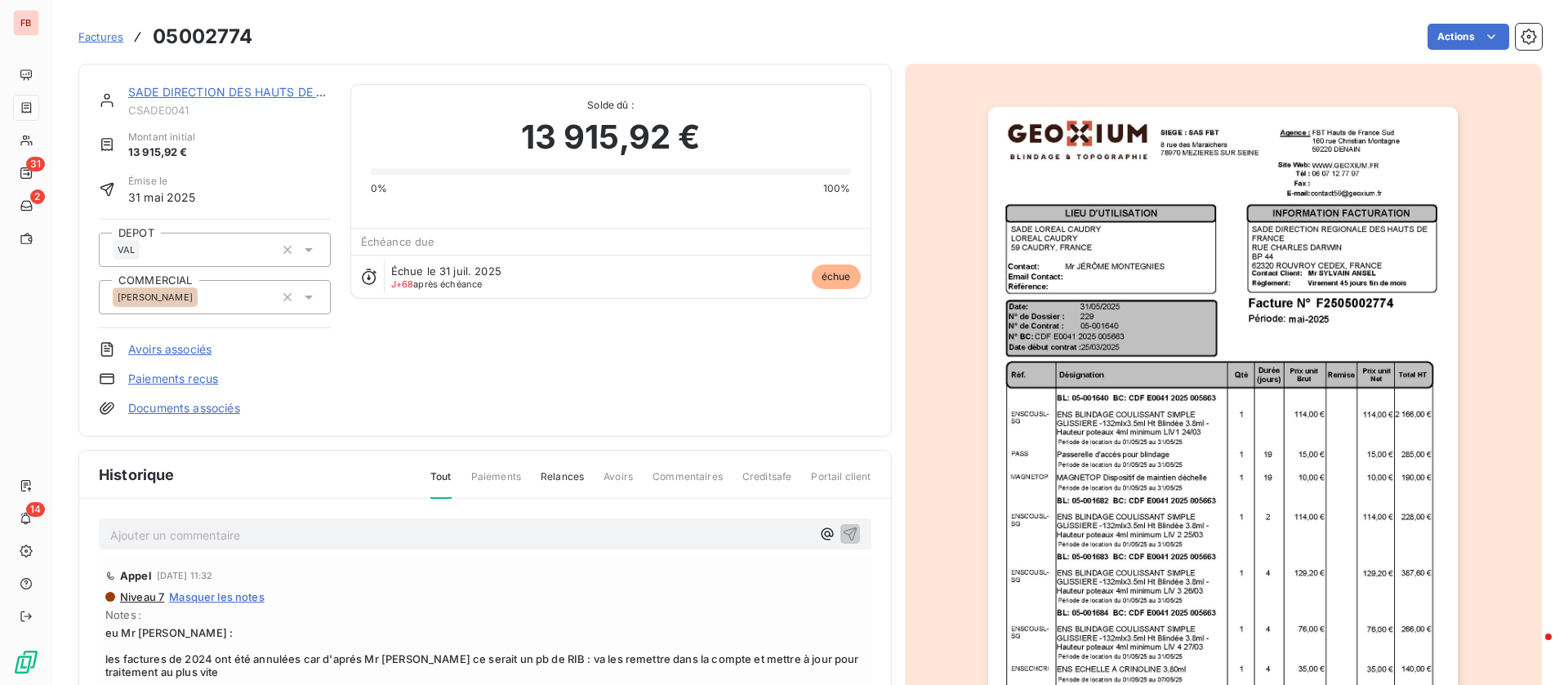
click at [339, 532] on p "Ajouter un commentaire ﻿" at bounding box center [460, 535] width 700 height 20
click at [842, 533] on icon "button" at bounding box center [849, 533] width 14 height 14
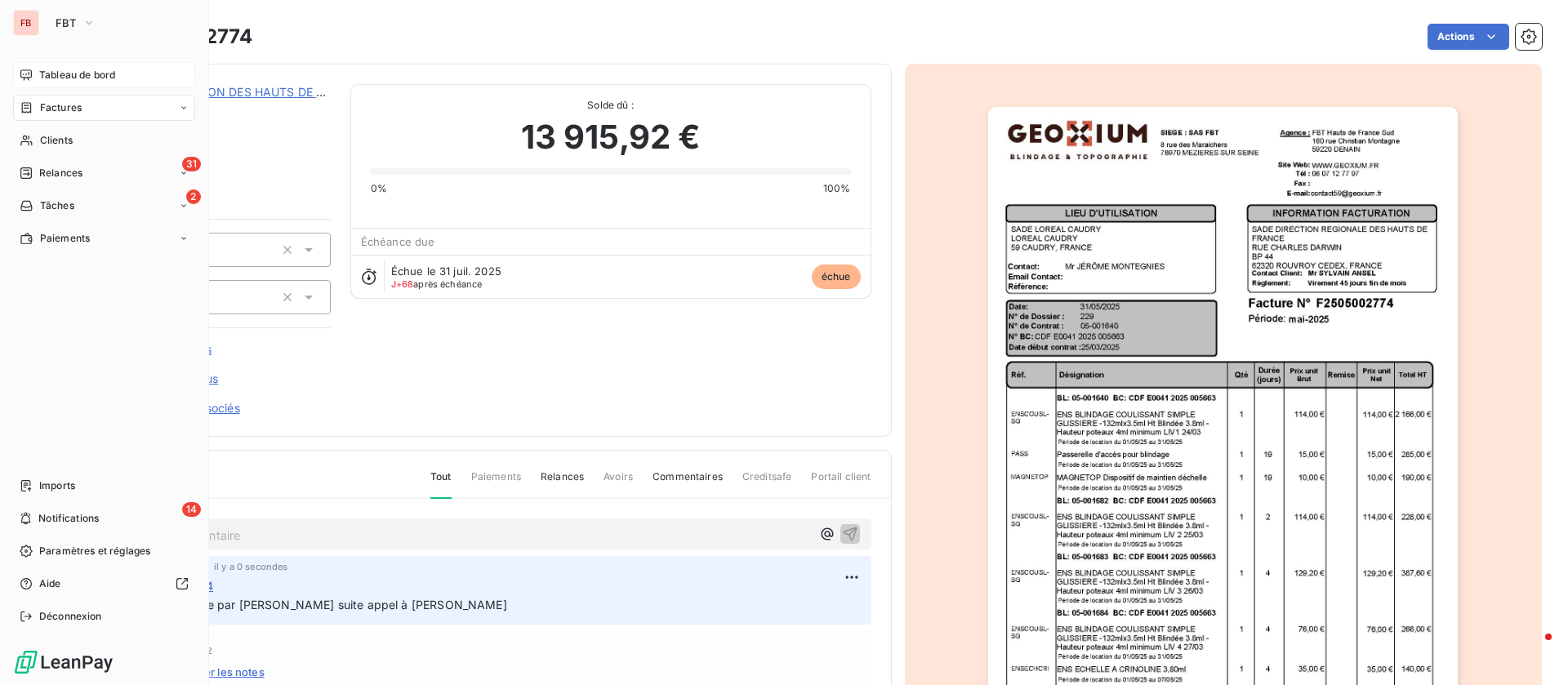
click at [43, 74] on span "Tableau de bord" at bounding box center [77, 74] width 76 height 14
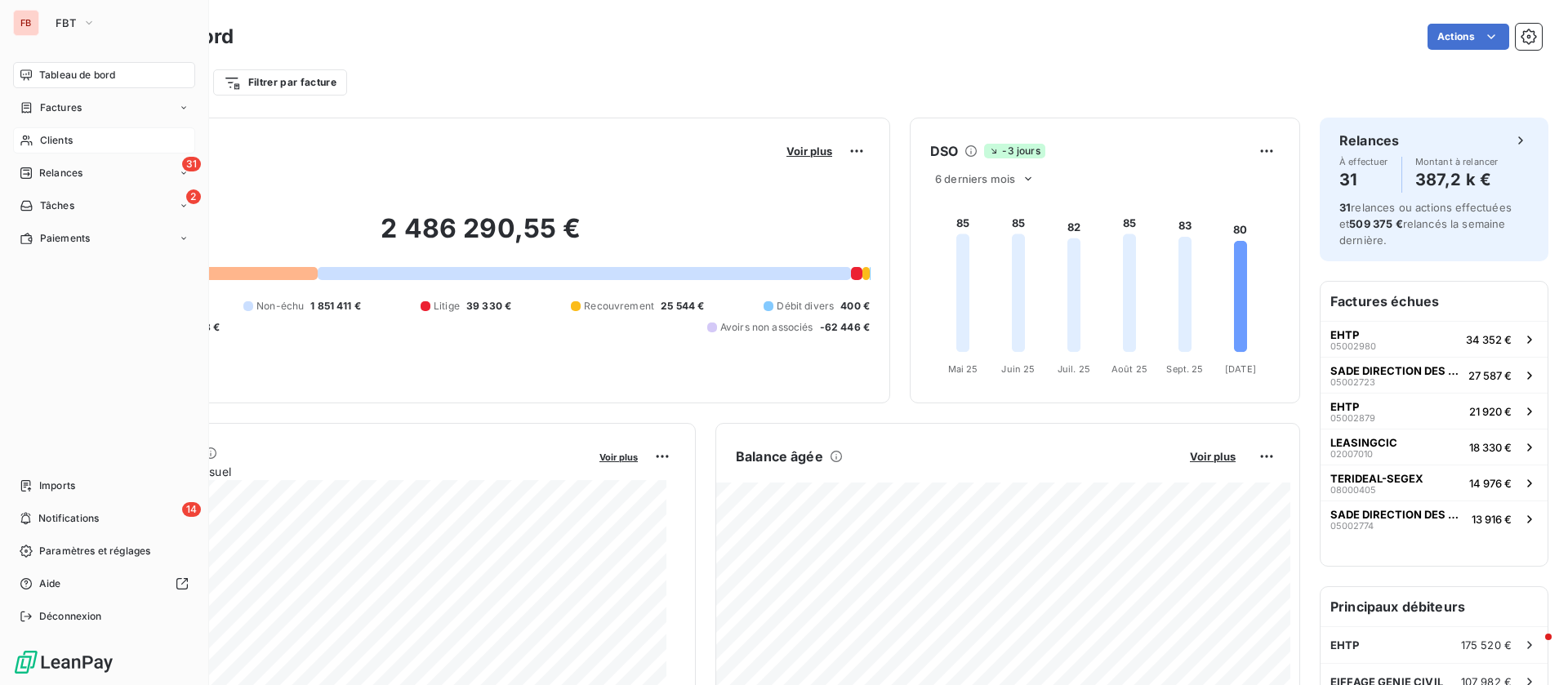
click at [56, 144] on span "Clients" at bounding box center [56, 140] width 33 height 14
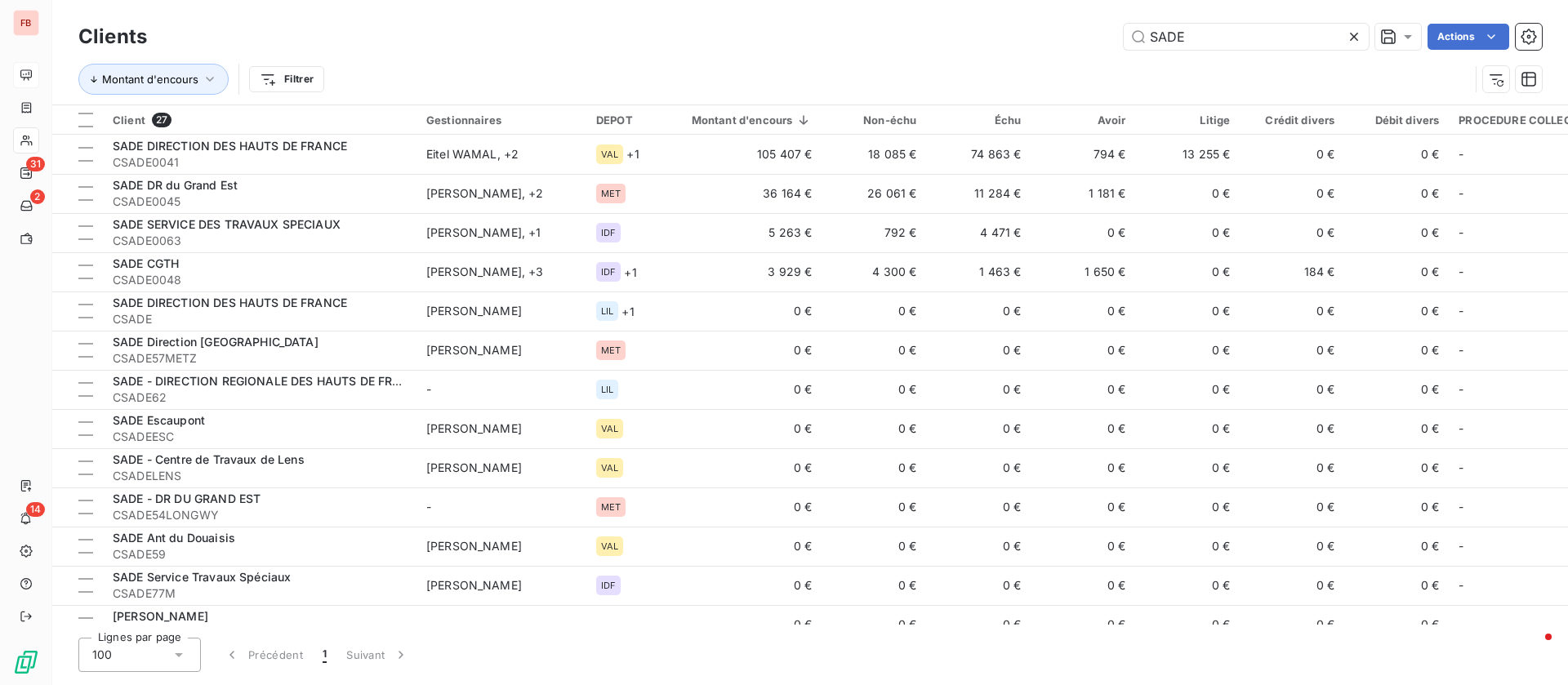
drag, startPoint x: 1129, startPoint y: 30, endPoint x: 958, endPoint y: 30, distance: 171.0
click at [973, 30] on div "SADE Actions" at bounding box center [854, 36] width 1375 height 26
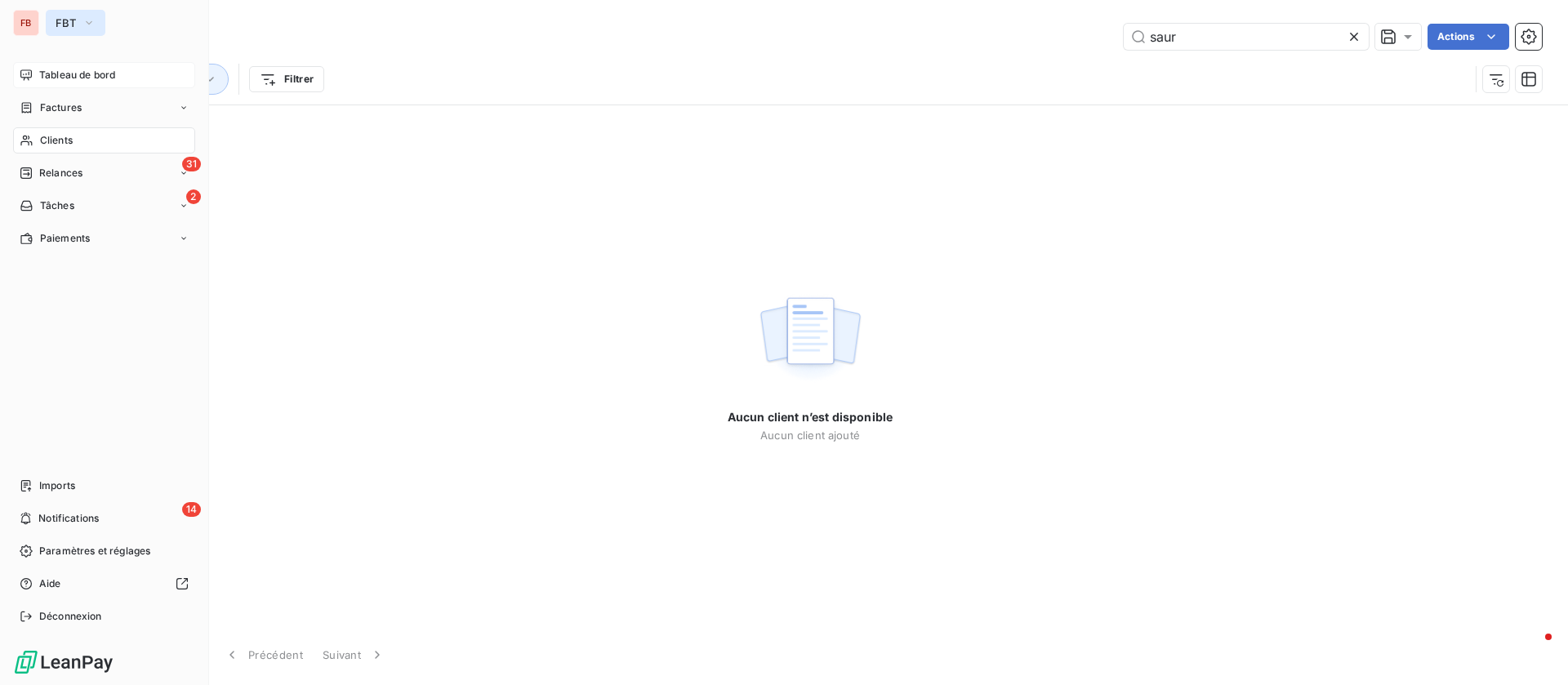
type input "saur"
click at [68, 20] on span "FBT" at bounding box center [66, 22] width 20 height 13
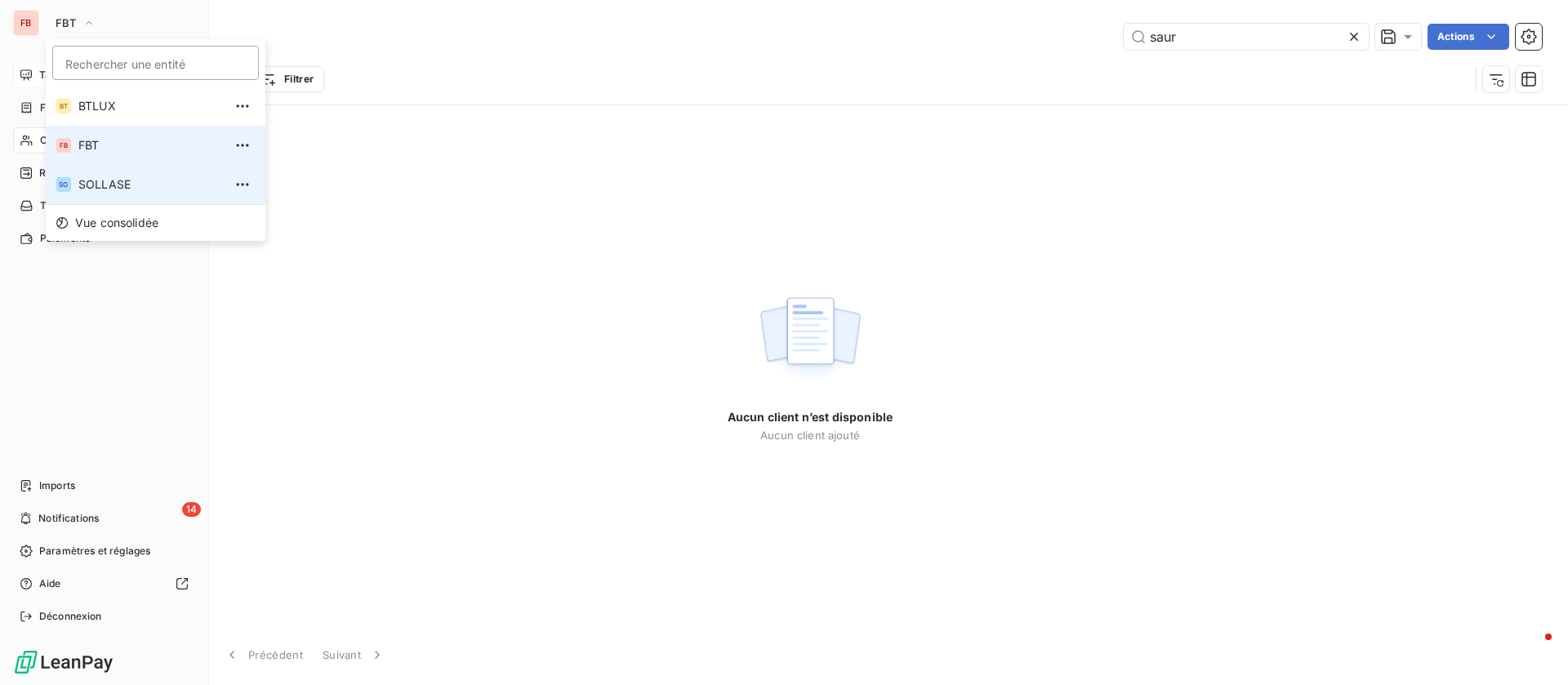
click at [127, 179] on span "SOLLASE" at bounding box center [150, 184] width 144 height 16
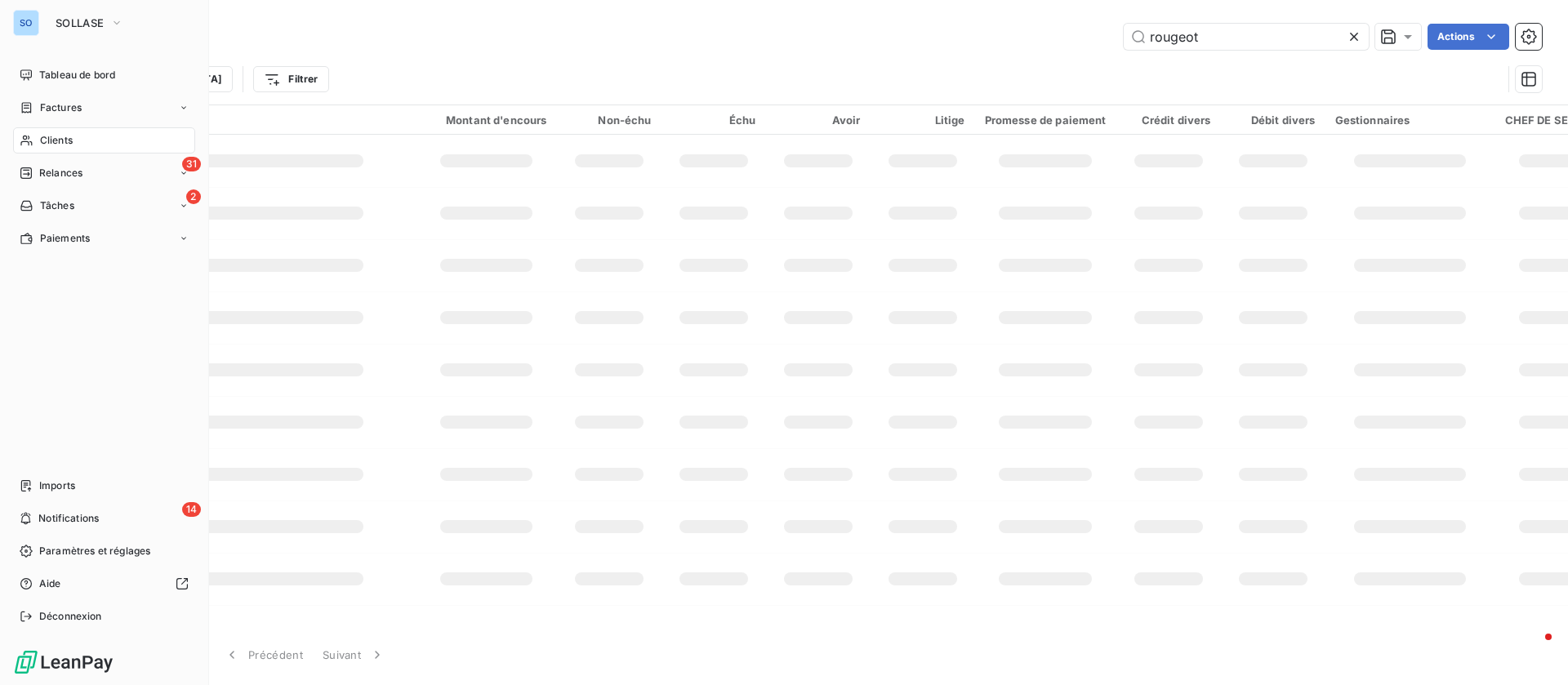
type input "saur"
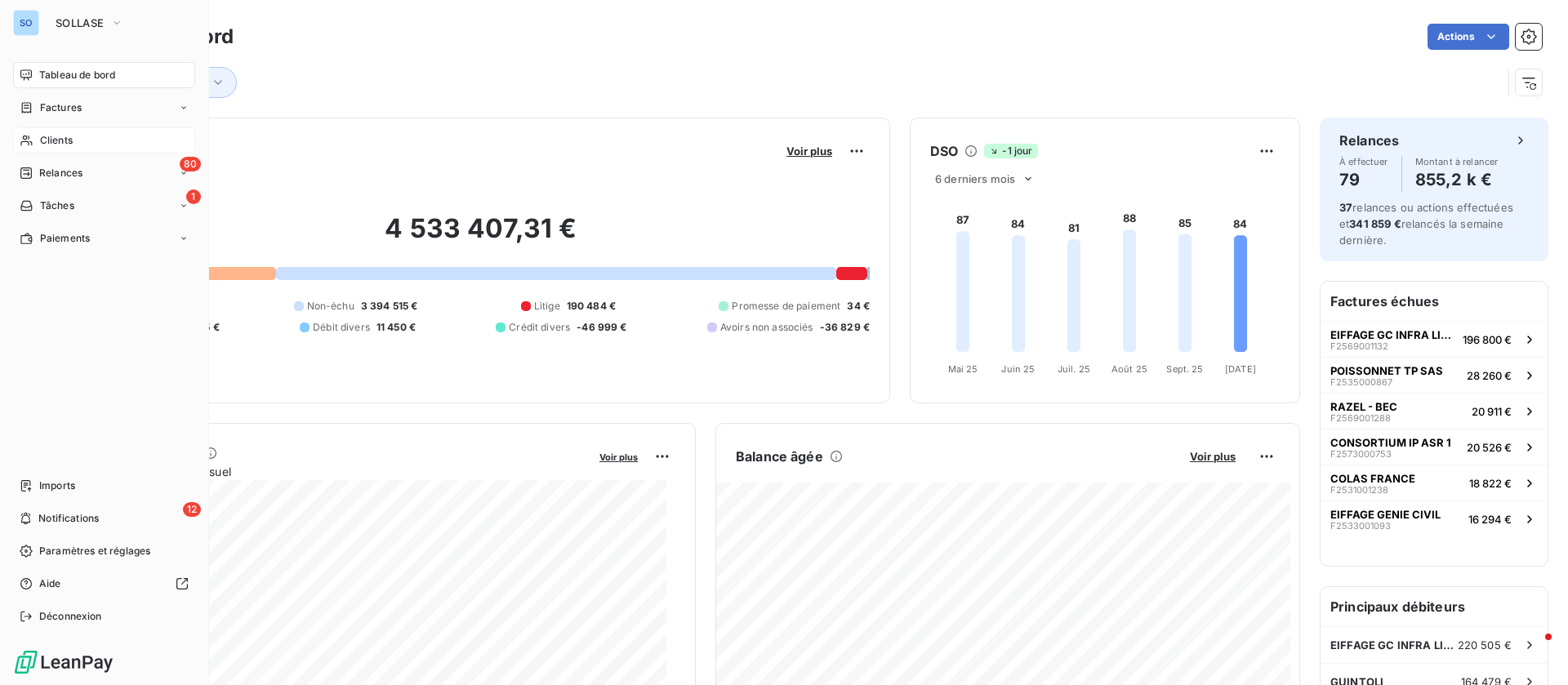
click at [61, 139] on span "Clients" at bounding box center [56, 140] width 33 height 14
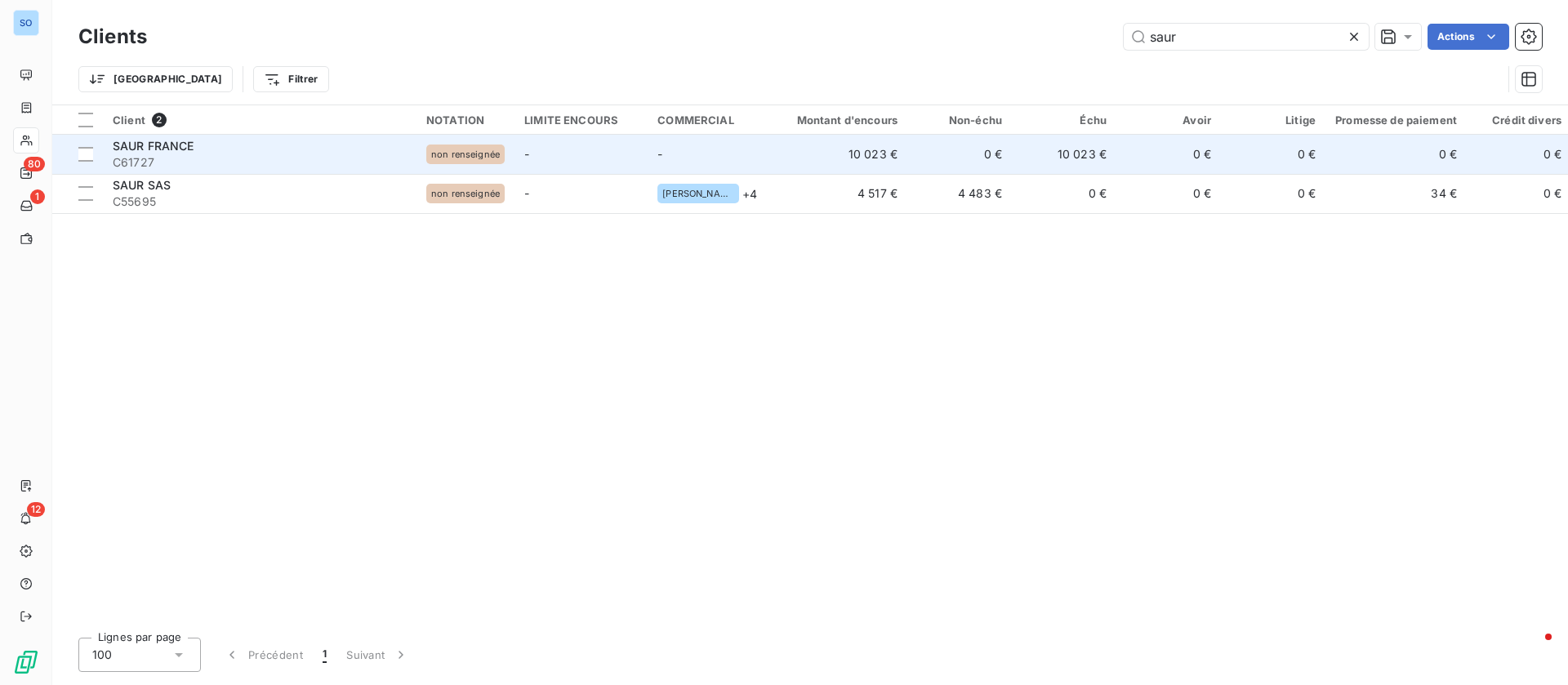
click at [1050, 153] on td "10 023 €" at bounding box center [1064, 154] width 105 height 39
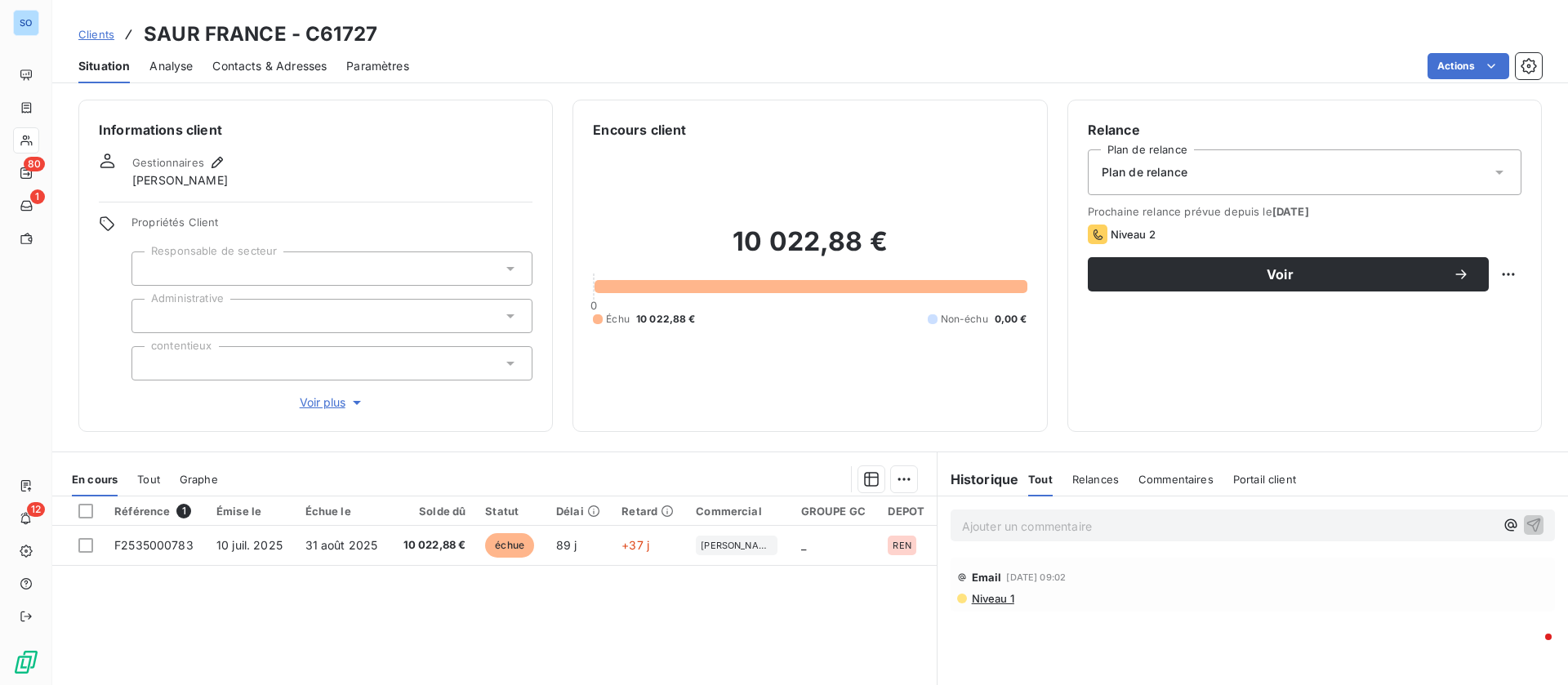
click at [265, 70] on span "Contacts & Adresses" at bounding box center [269, 66] width 114 height 16
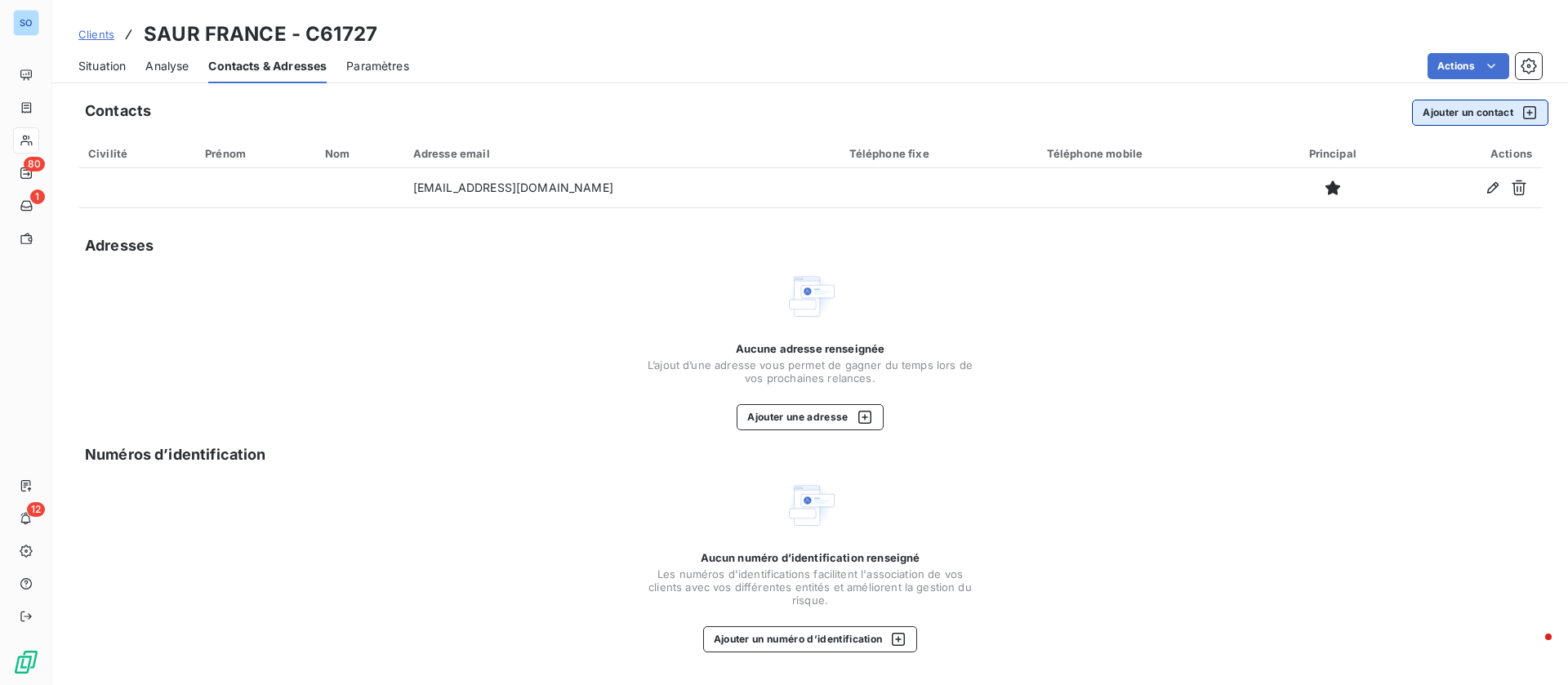
click at [1473, 116] on button "Ajouter un contact" at bounding box center [1479, 112] width 136 height 26
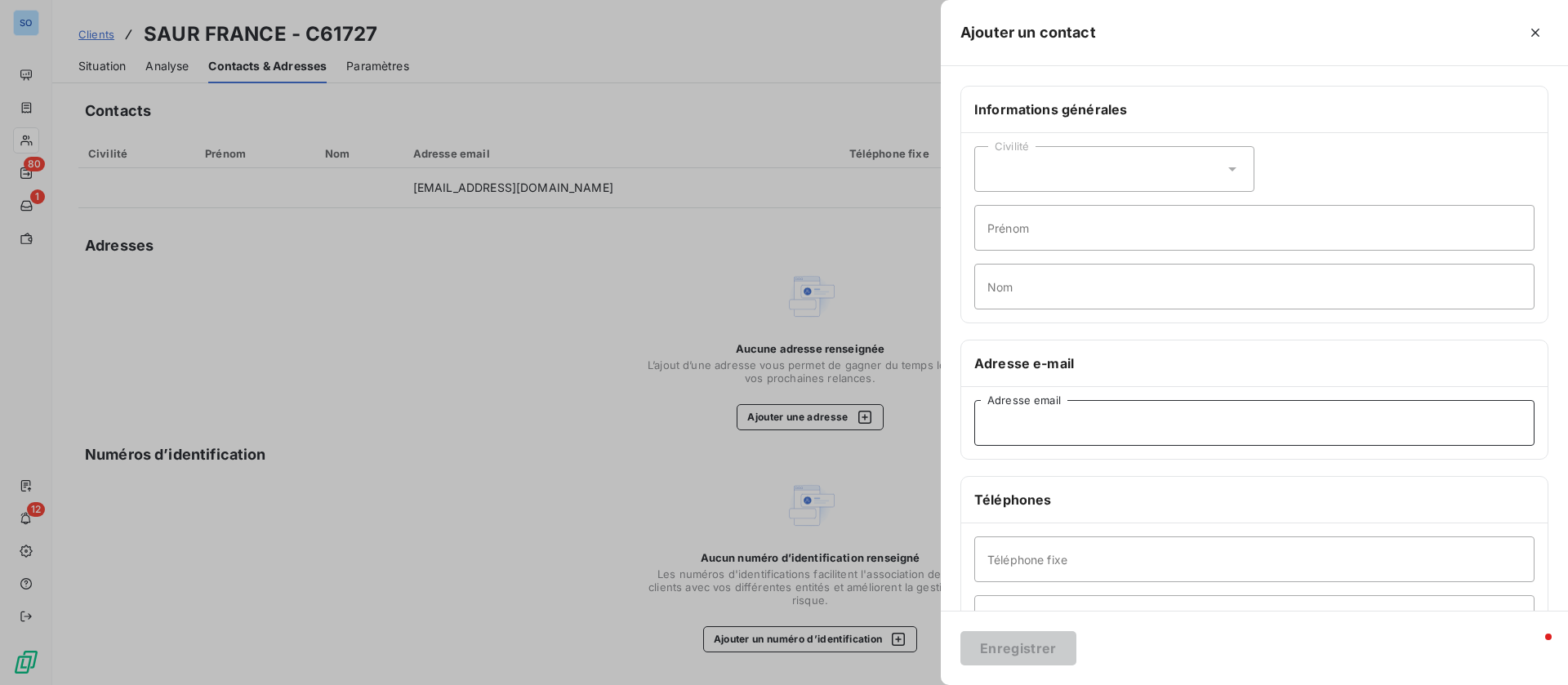
click at [1169, 430] on input "Adresse email" at bounding box center [1254, 423] width 560 height 46
type input "erwann.lambotin@saur.com"
click at [1010, 642] on button "Enregistrer" at bounding box center [1018, 648] width 116 height 35
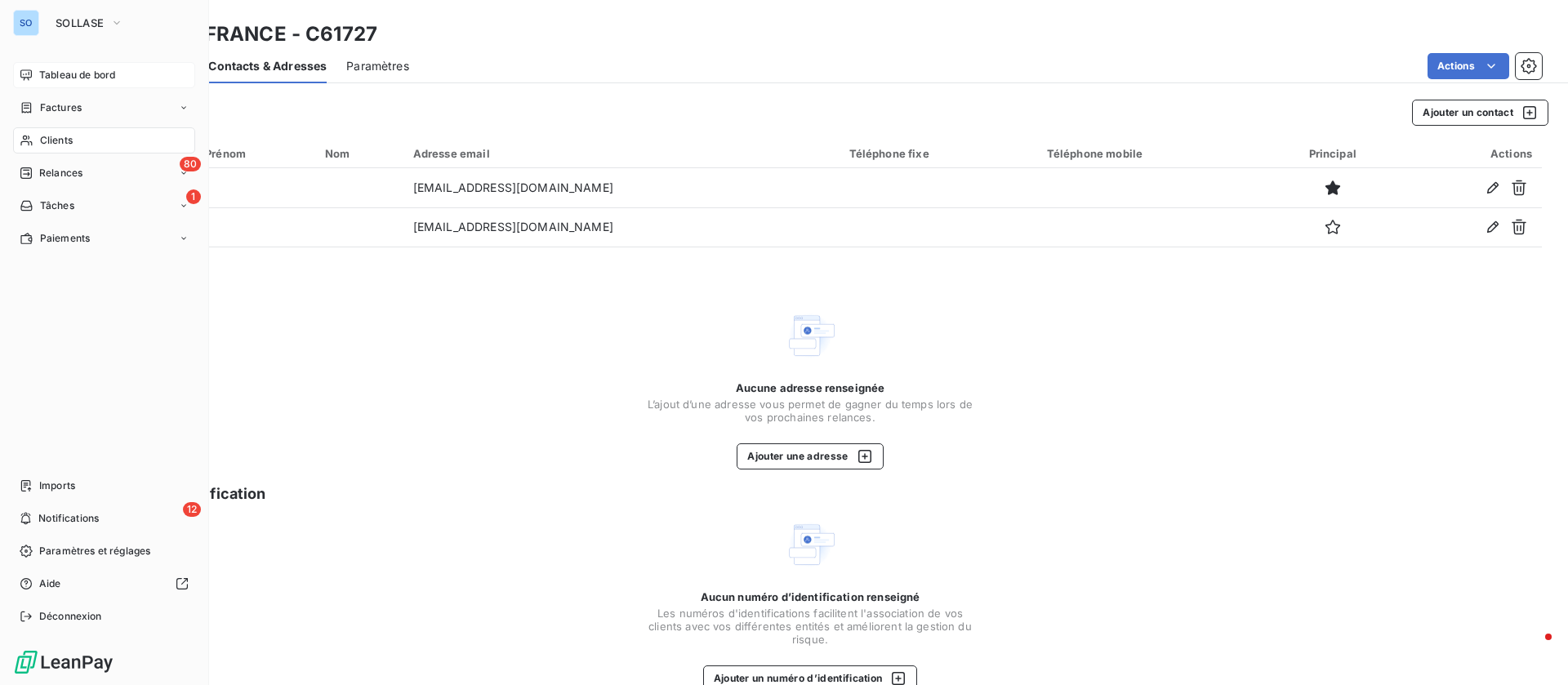
click at [30, 68] on icon at bounding box center [25, 74] width 13 height 13
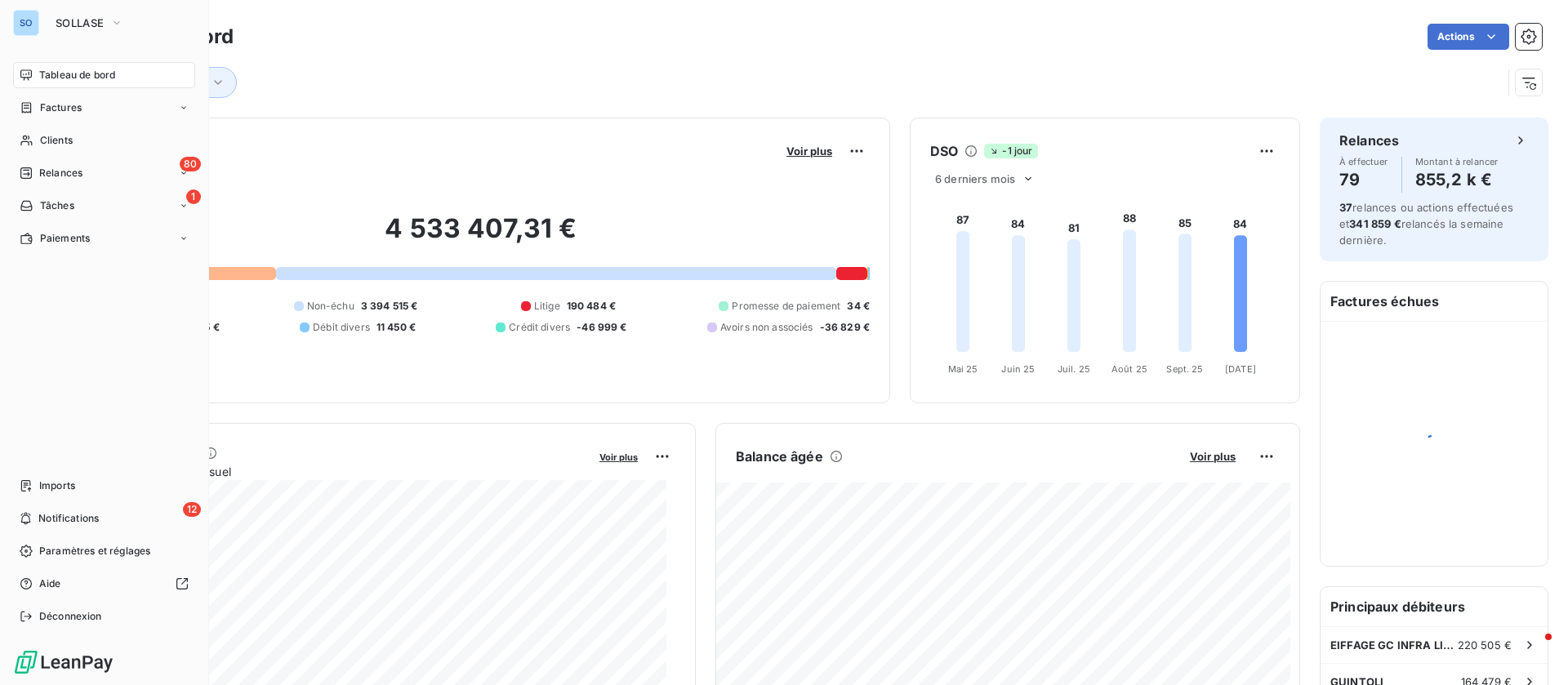
click at [37, 12] on div "SO" at bounding box center [25, 23] width 26 height 26
click at [82, 27] on span "SOLLASE" at bounding box center [79, 22] width 48 height 13
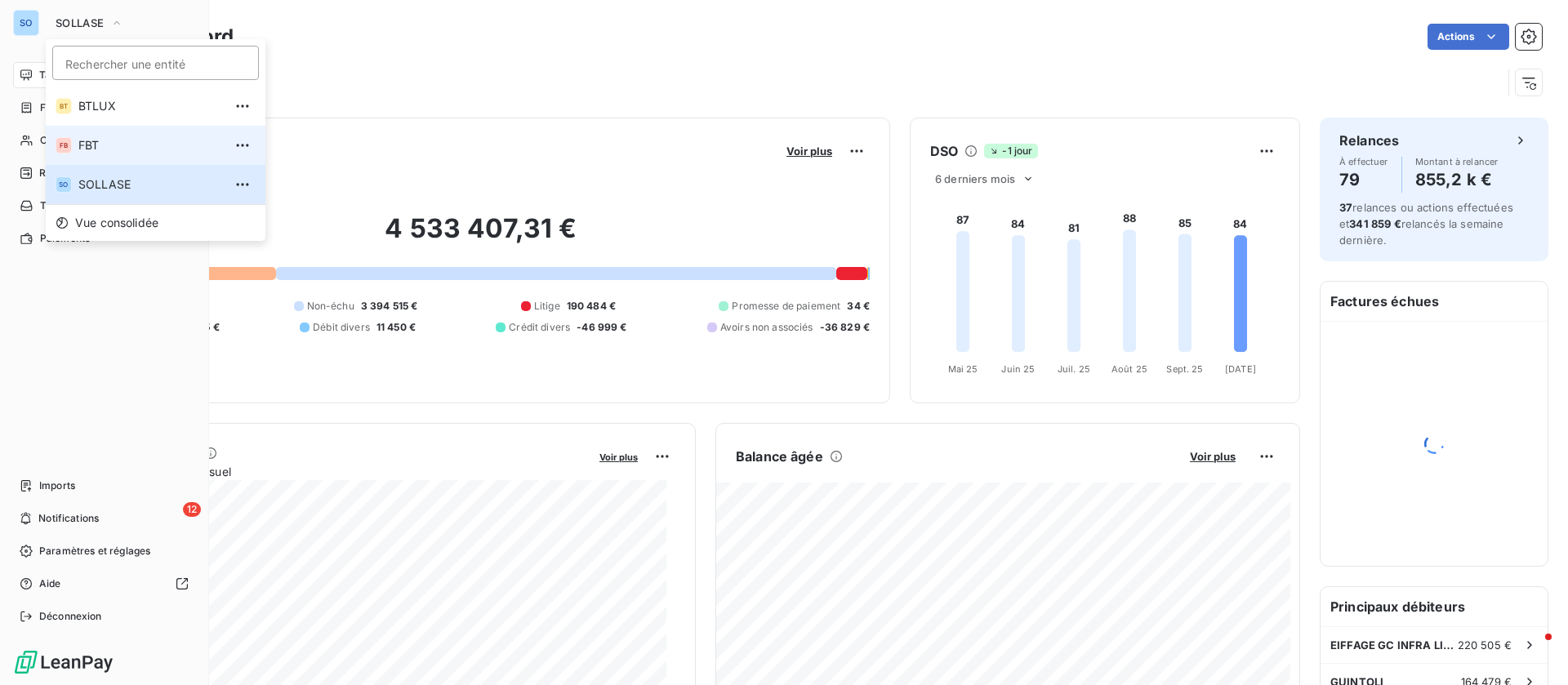
click at [124, 139] on span "FBT" at bounding box center [150, 144] width 144 height 16
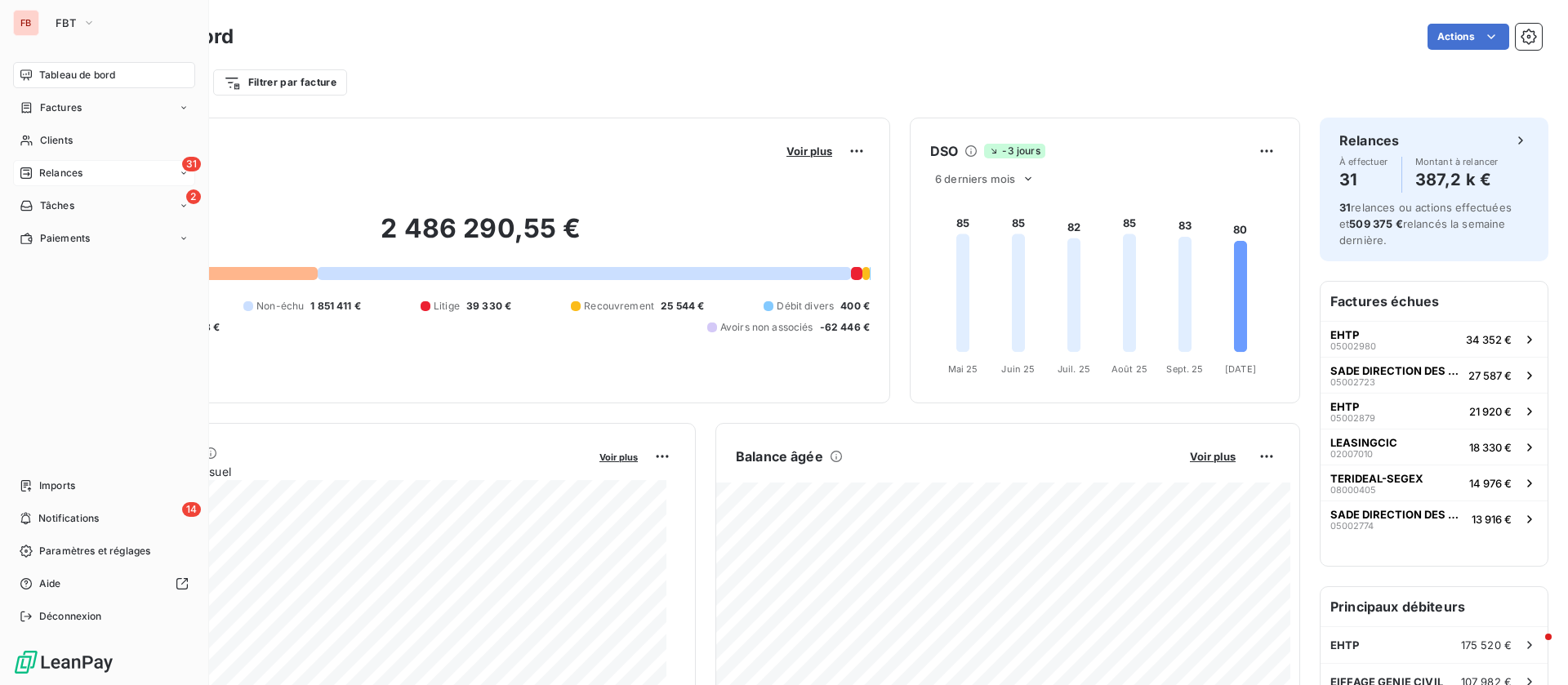
click at [96, 168] on div "31 Relances" at bounding box center [104, 172] width 182 height 26
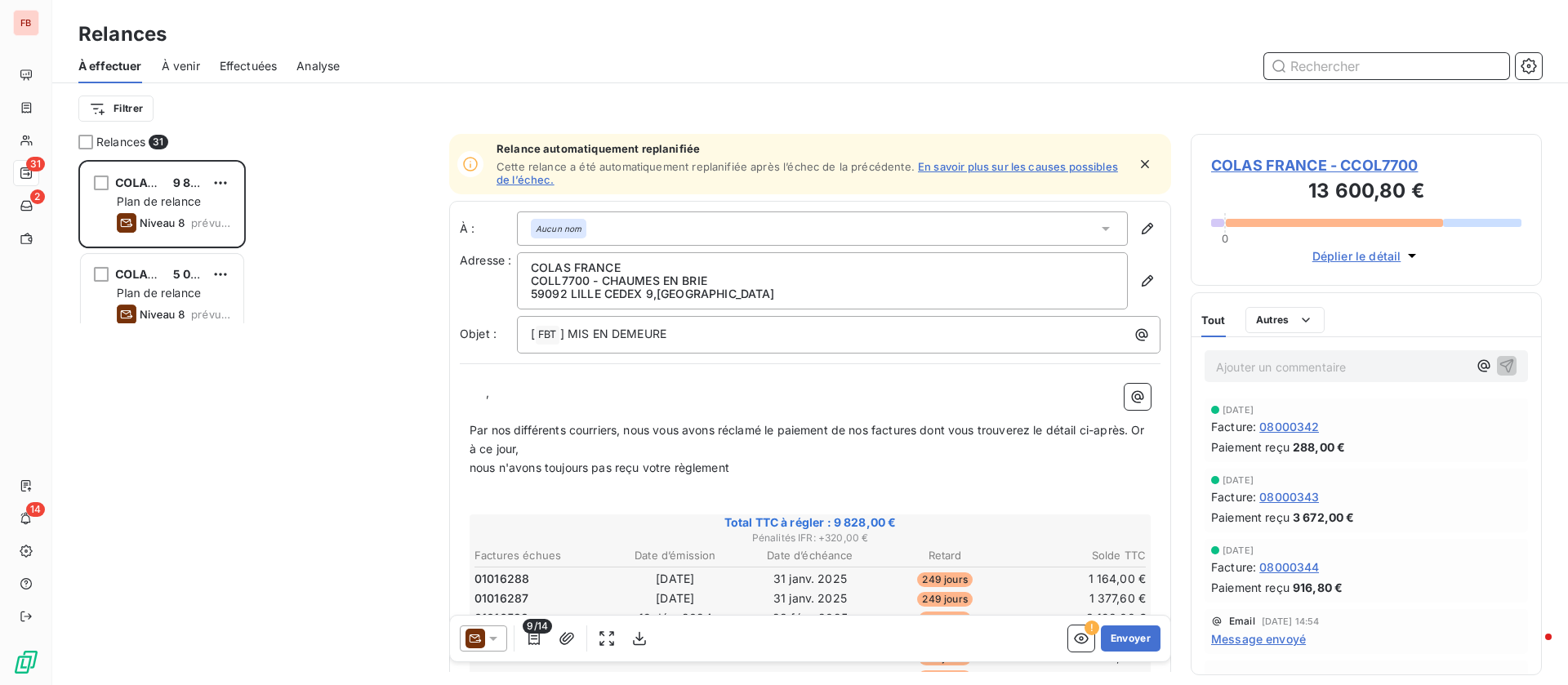
scroll to position [506, 332]
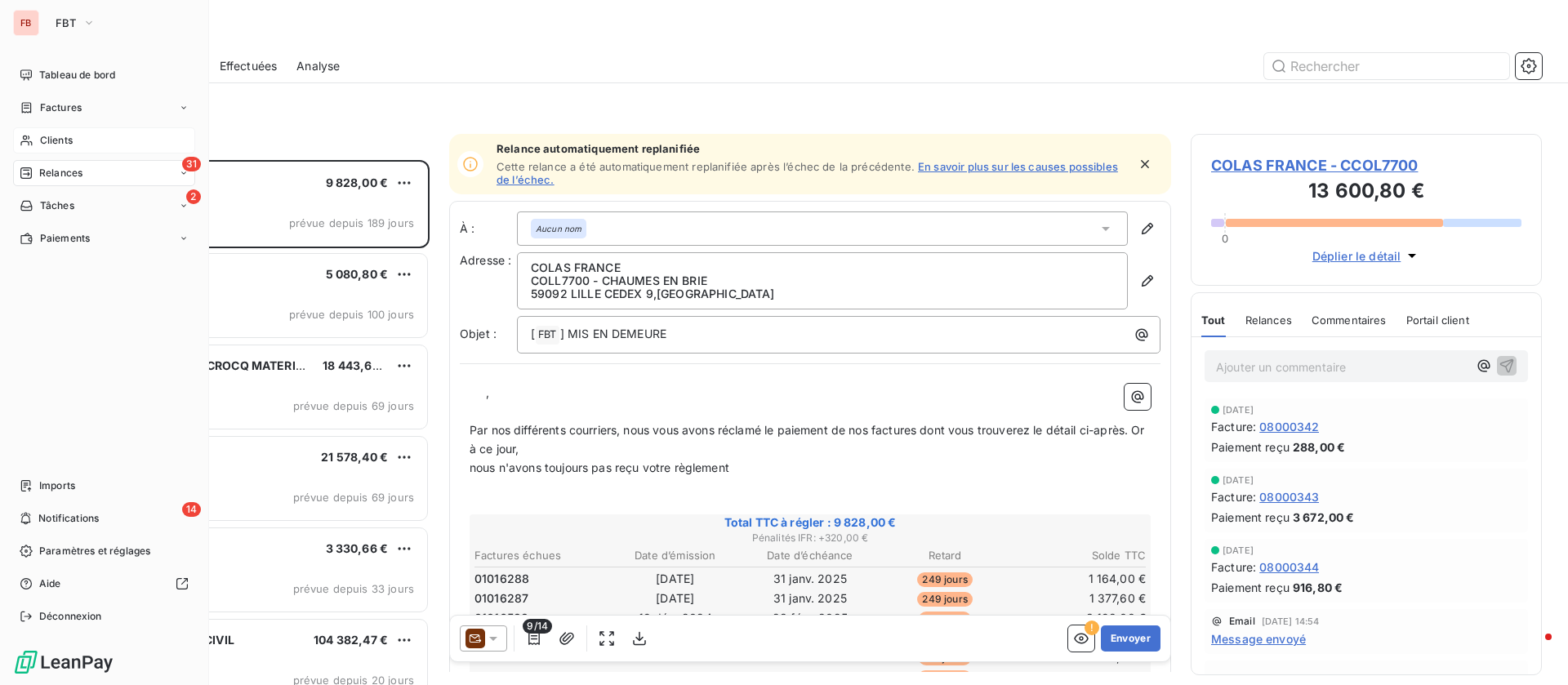
click at [35, 138] on div "Clients" at bounding box center [104, 140] width 182 height 26
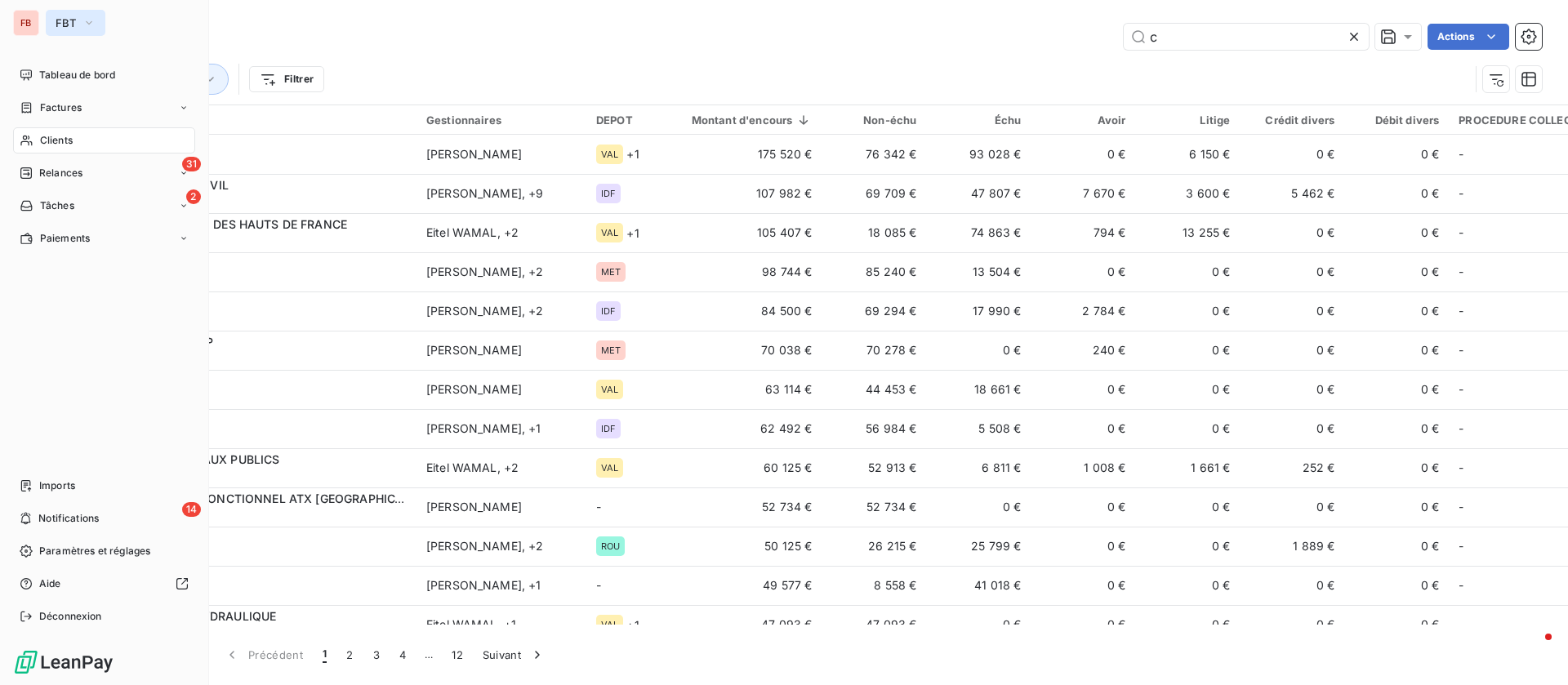
type input "c"
click at [65, 19] on span "FBT" at bounding box center [66, 22] width 20 height 13
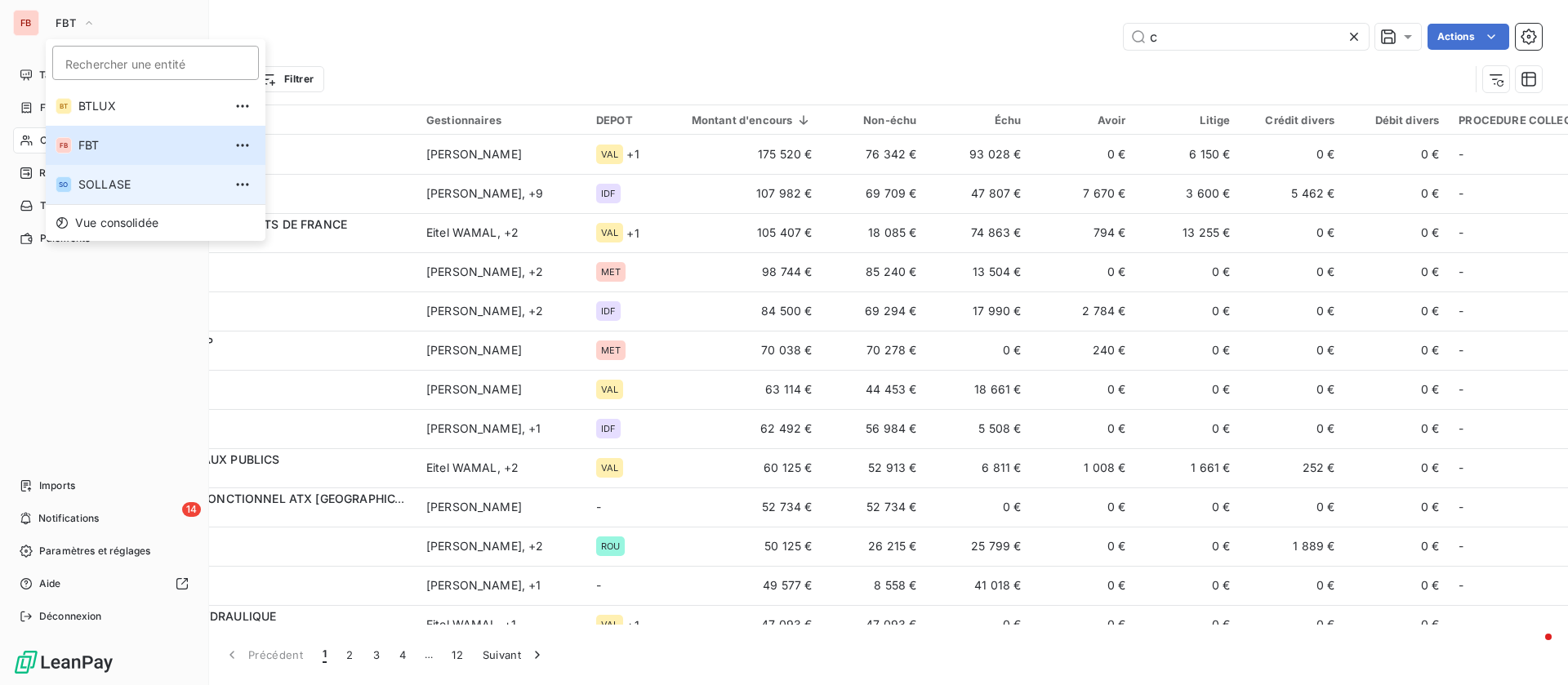
click at [132, 177] on li "SO SOLLASE" at bounding box center [155, 184] width 220 height 39
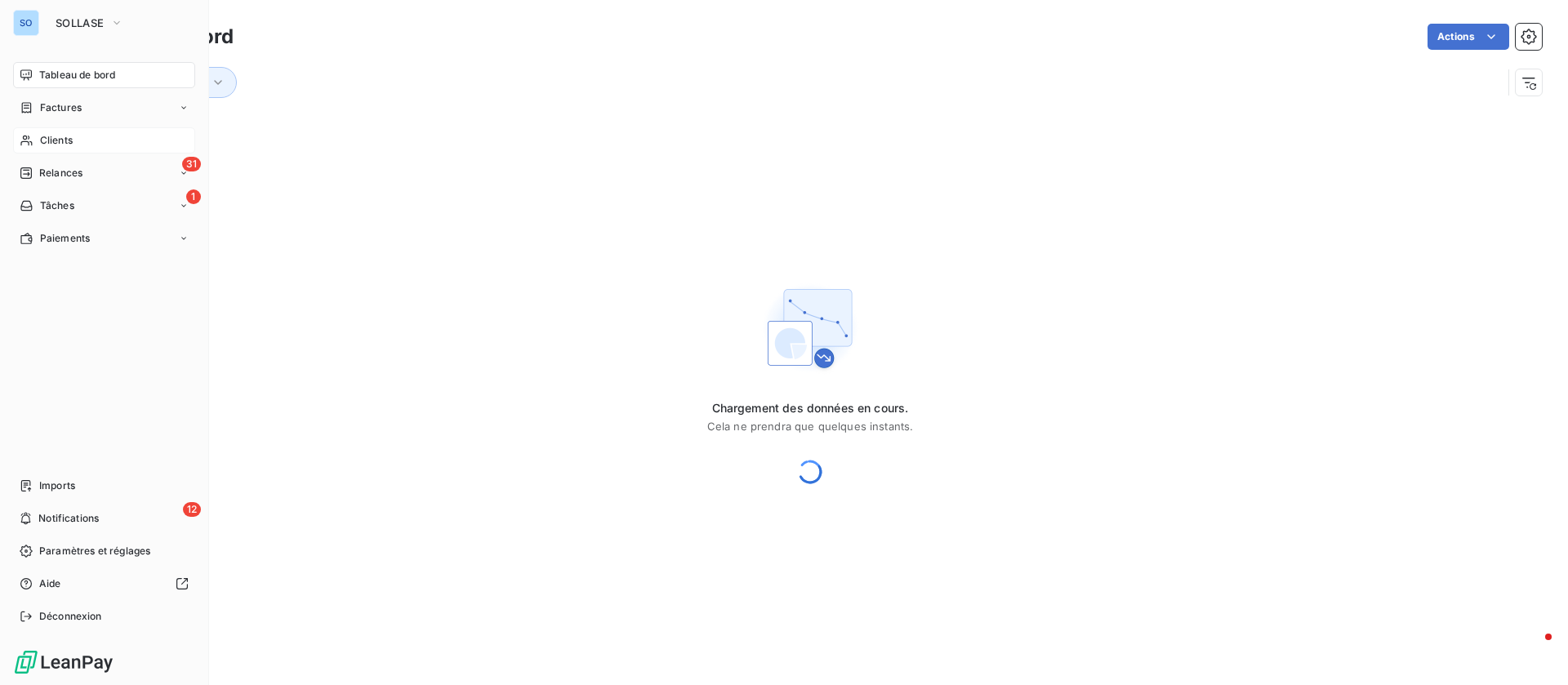
click at [70, 140] on span "Clients" at bounding box center [56, 140] width 33 height 14
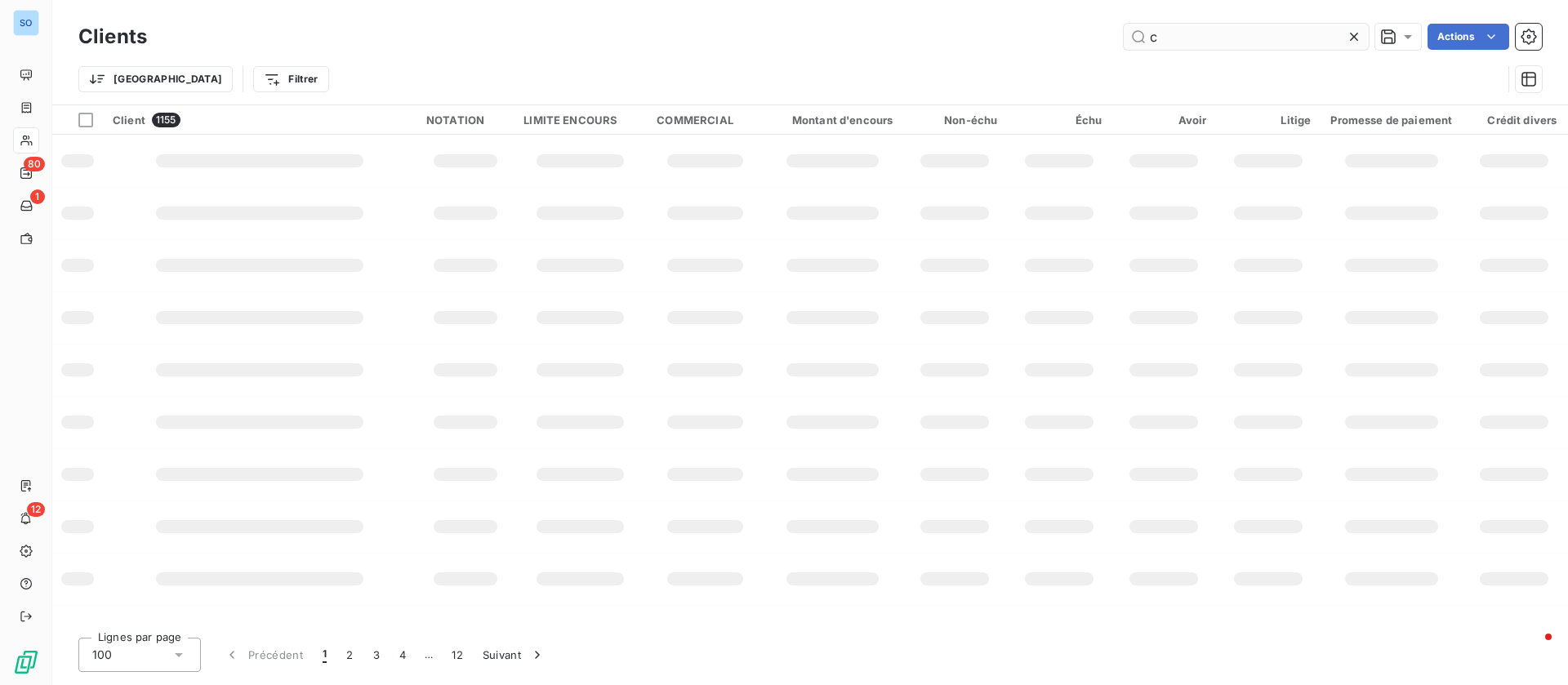
click at [1222, 37] on input "c" at bounding box center [1246, 36] width 245 height 26
type input "c50891"
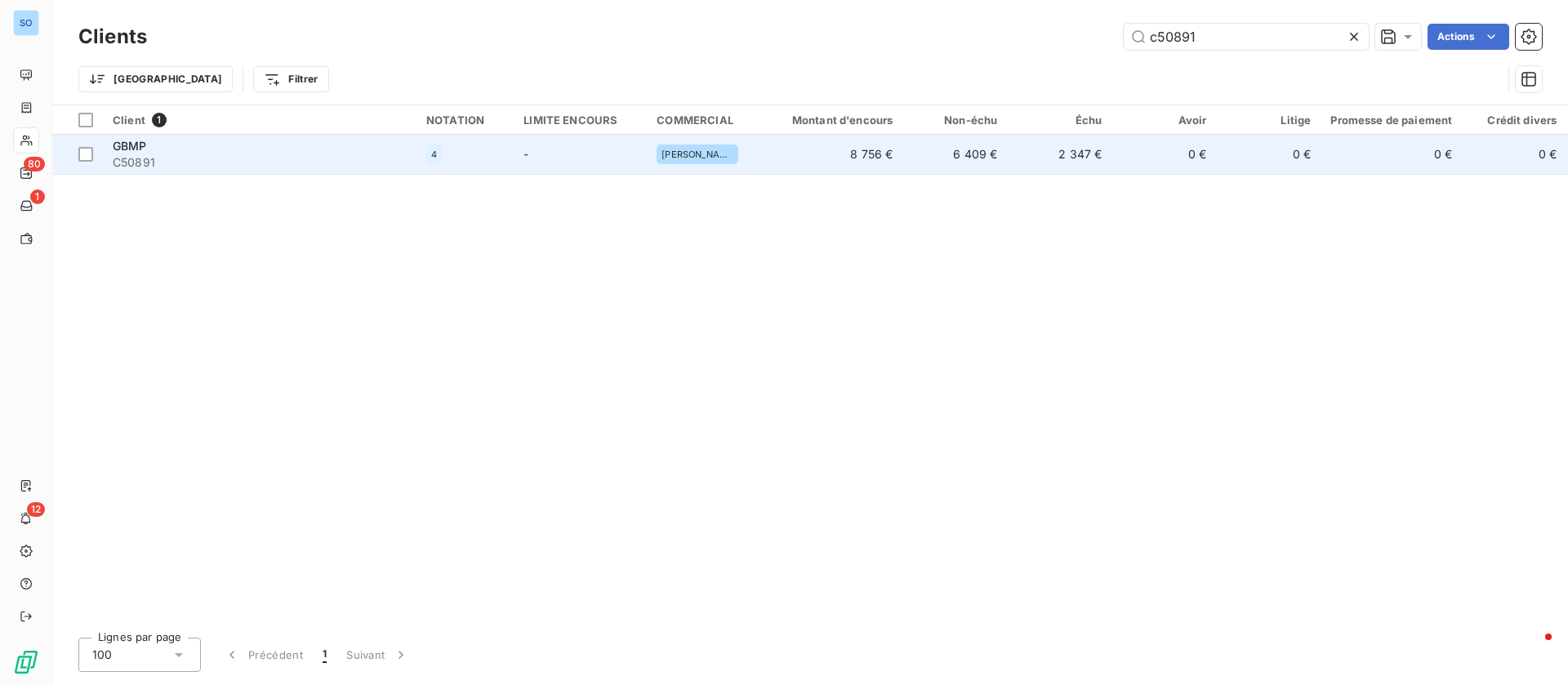
click at [381, 153] on div "GBMP" at bounding box center [259, 145] width 294 height 16
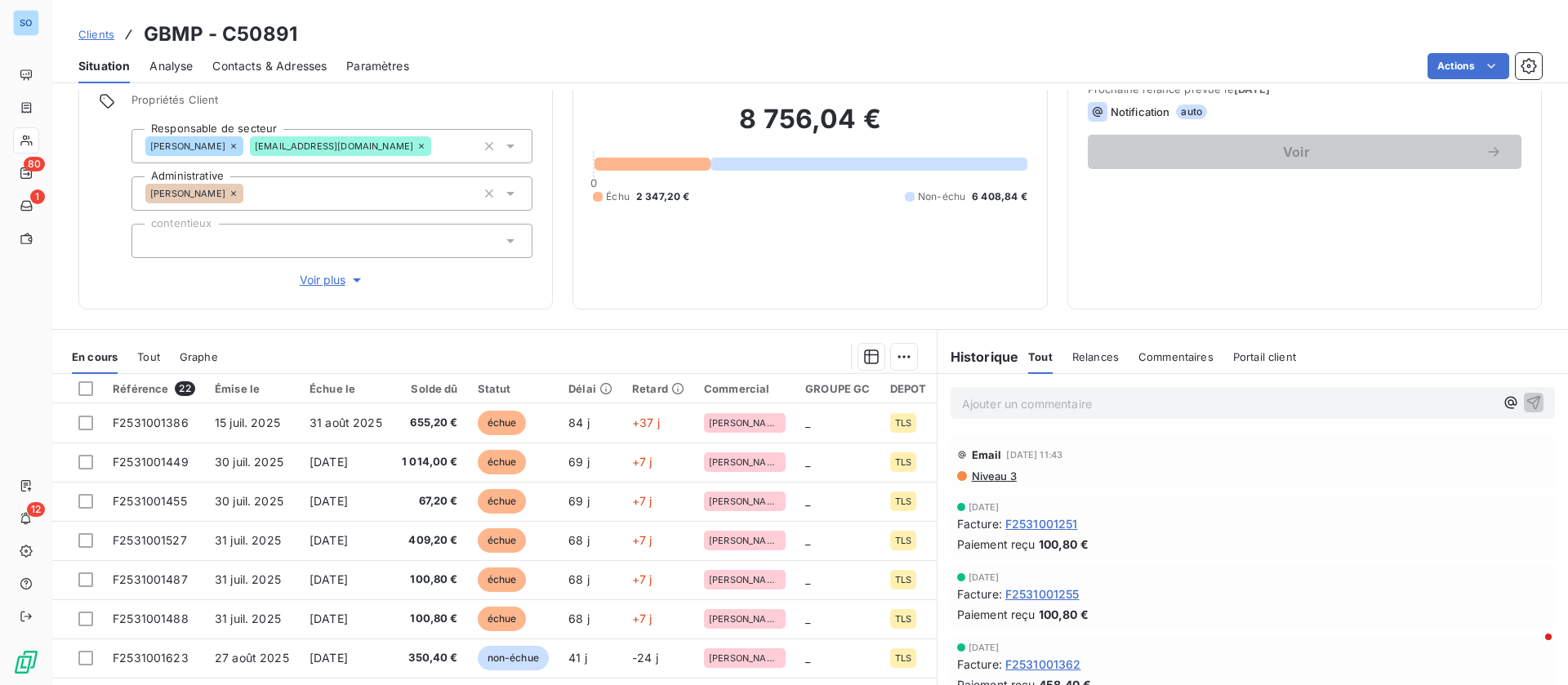
scroll to position [122, 0]
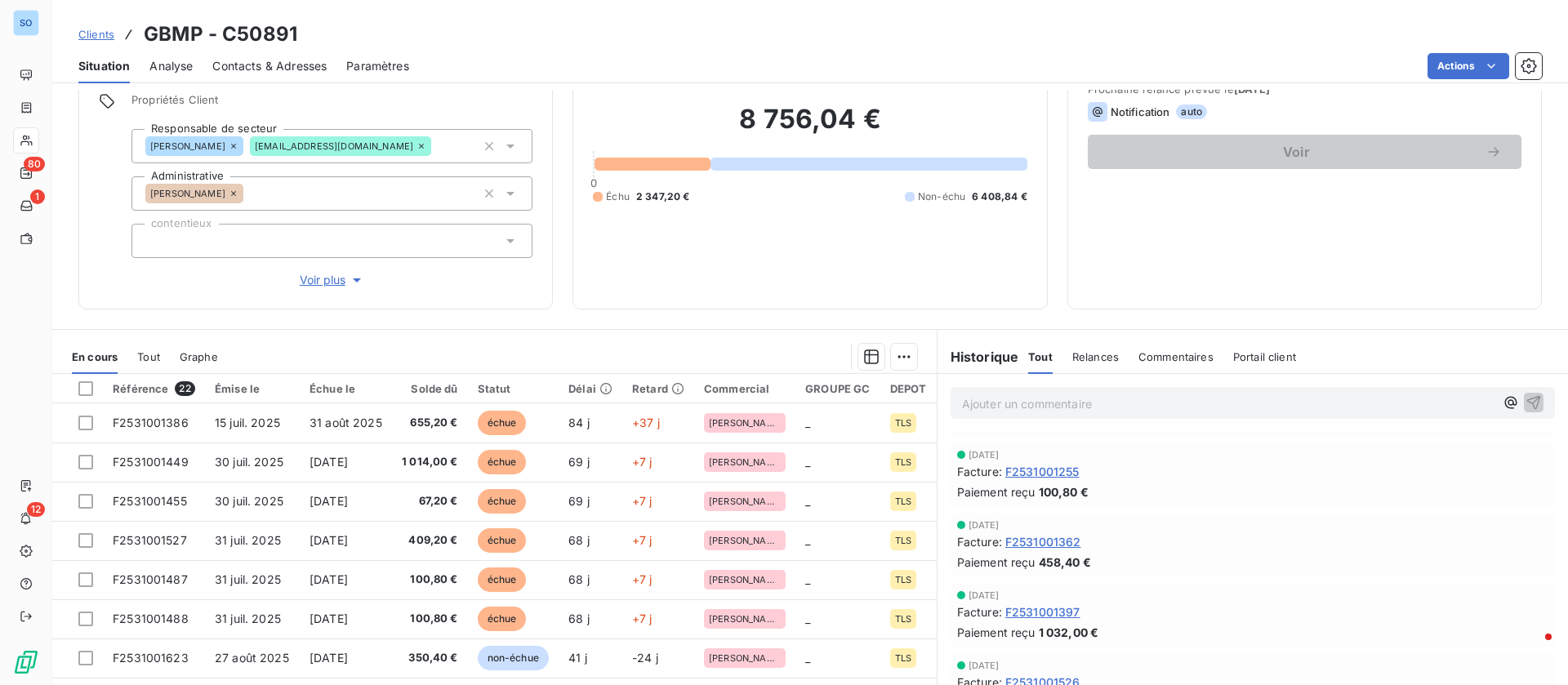
click at [1123, 405] on p "Ajouter un commentaire ﻿" at bounding box center [1228, 404] width 532 height 20
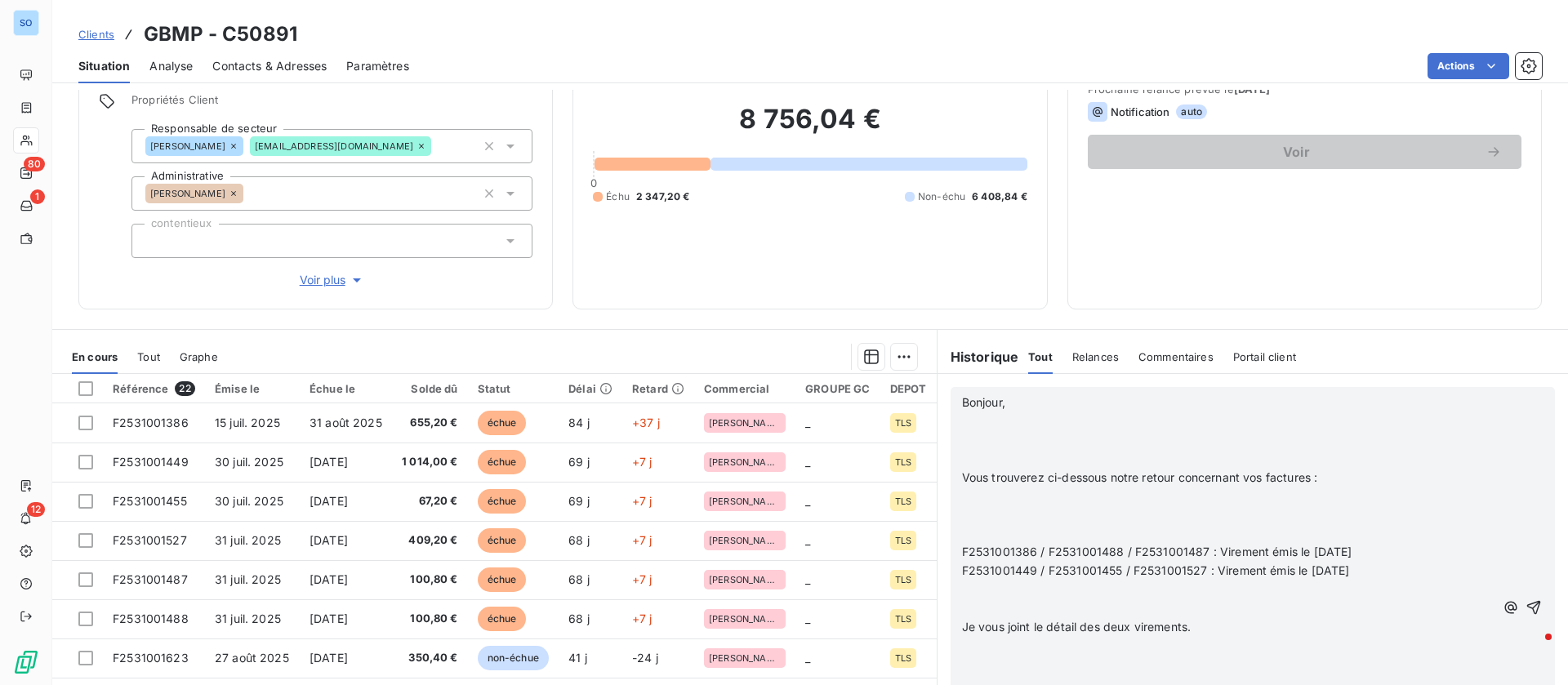
scroll to position [531, 0]
click at [1059, 423] on p "﻿" at bounding box center [1228, 421] width 532 height 19
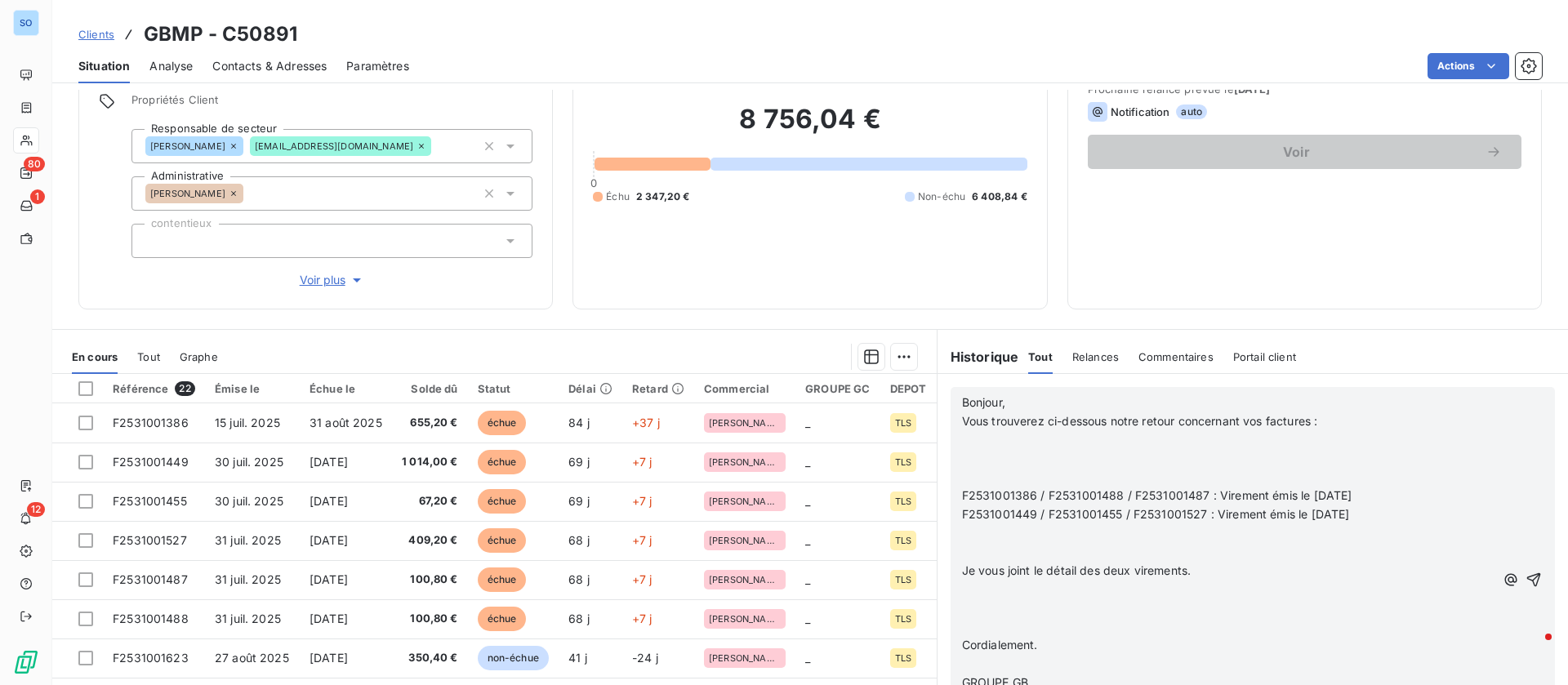
click at [1013, 448] on p "﻿" at bounding box center [1228, 440] width 532 height 19
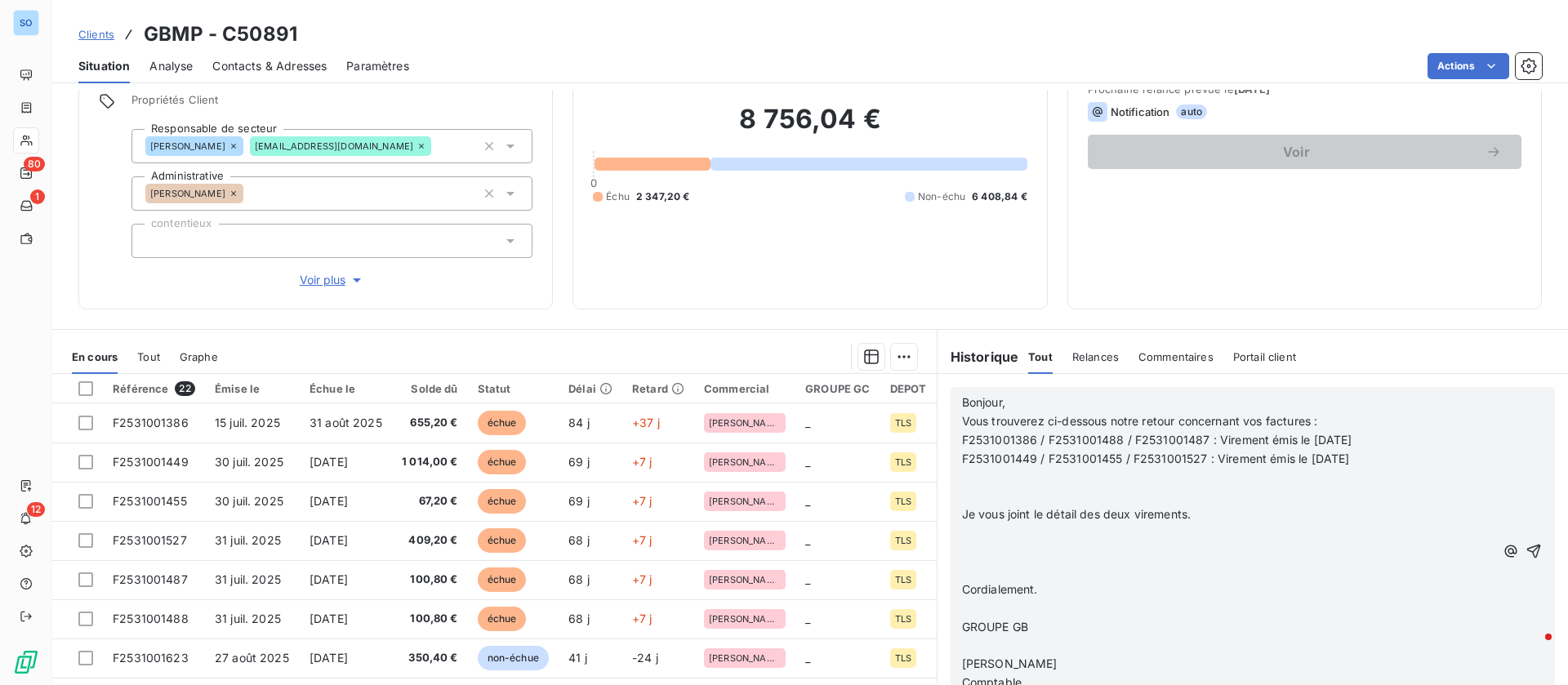
click at [995, 478] on p at bounding box center [1228, 478] width 532 height 19
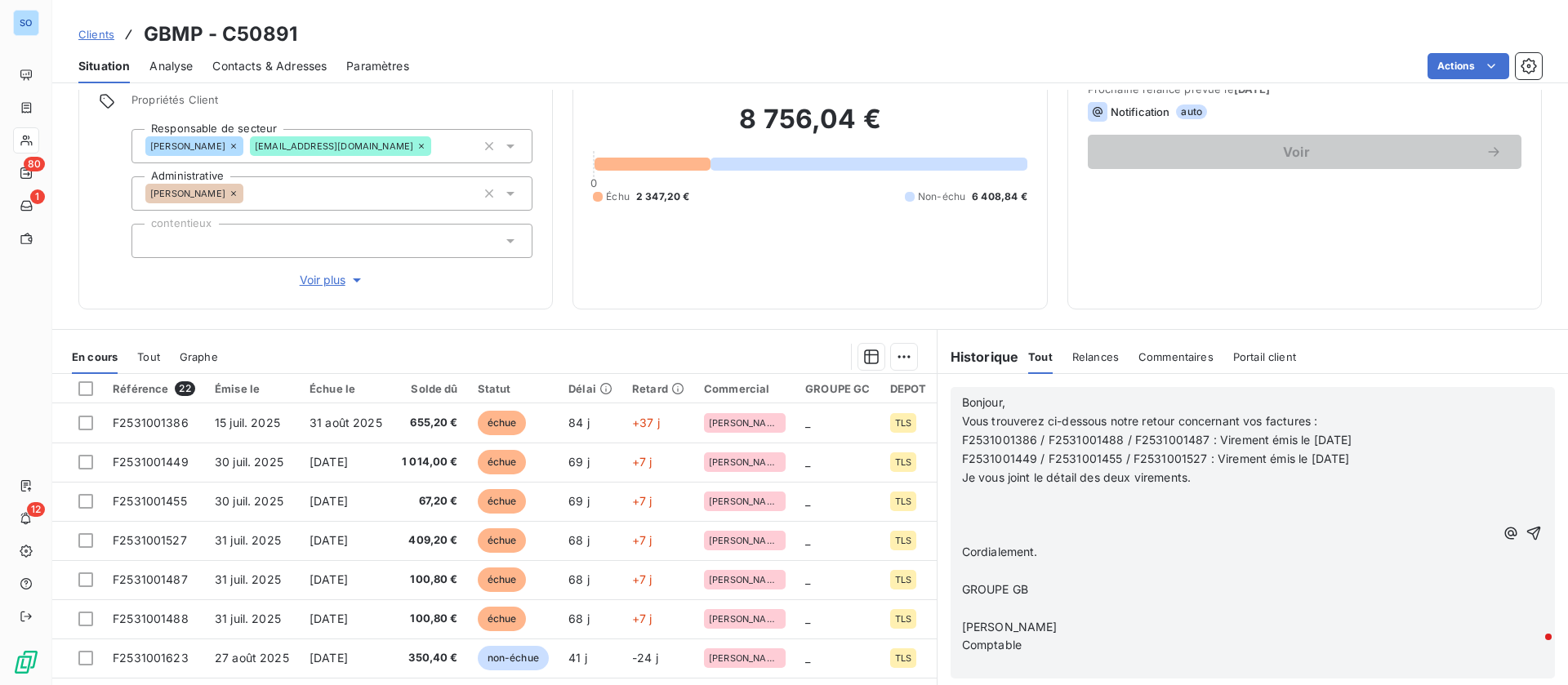
click at [991, 502] on p "﻿" at bounding box center [1228, 496] width 532 height 19
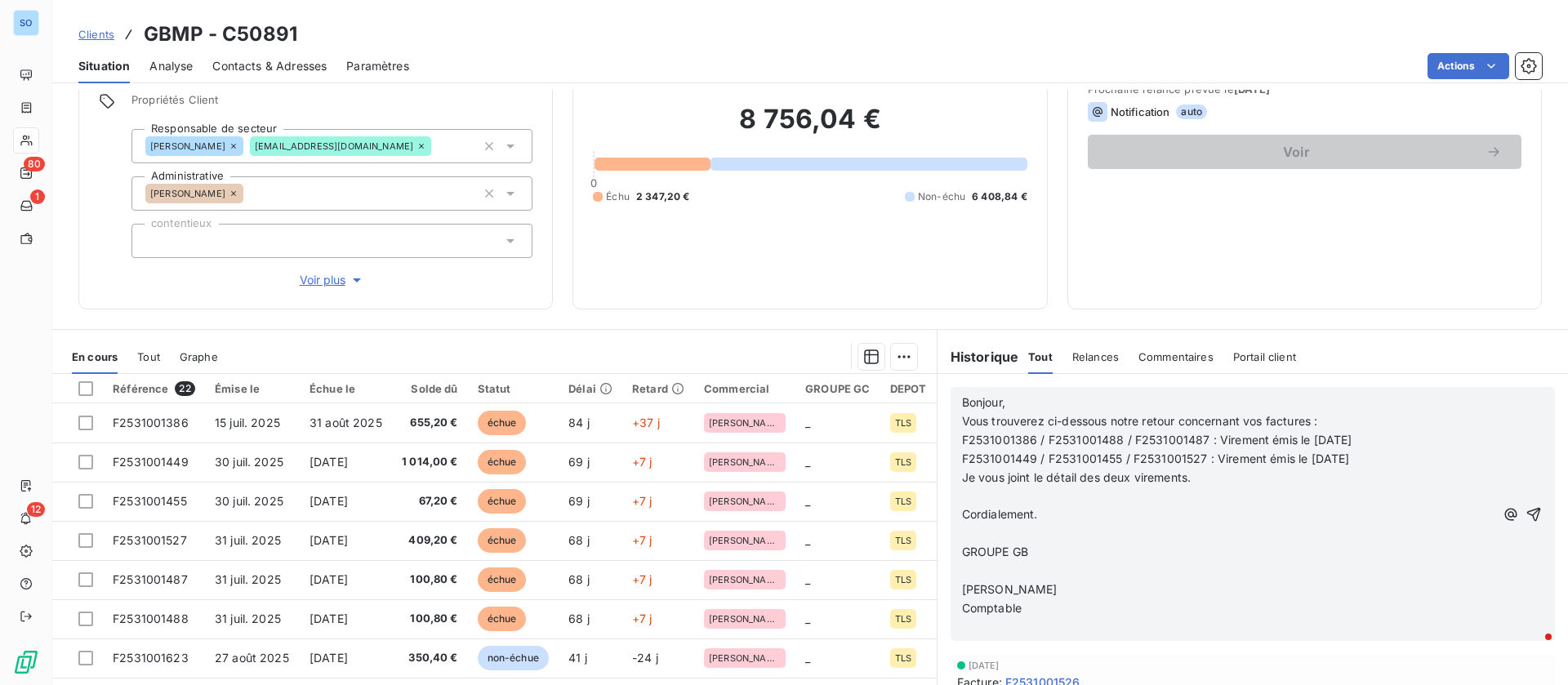
click at [985, 531] on p "﻿" at bounding box center [1228, 533] width 532 height 19
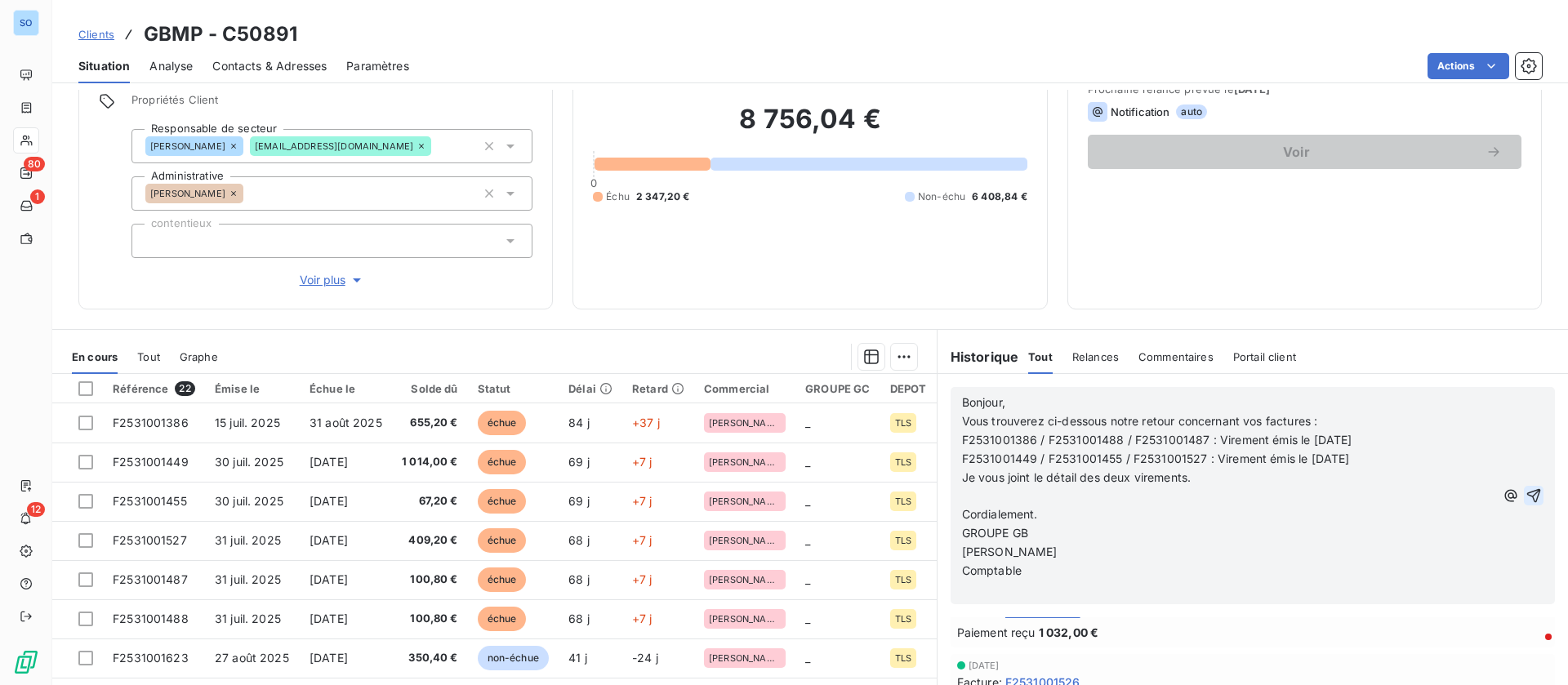
click at [1525, 494] on icon "button" at bounding box center [1533, 495] width 16 height 16
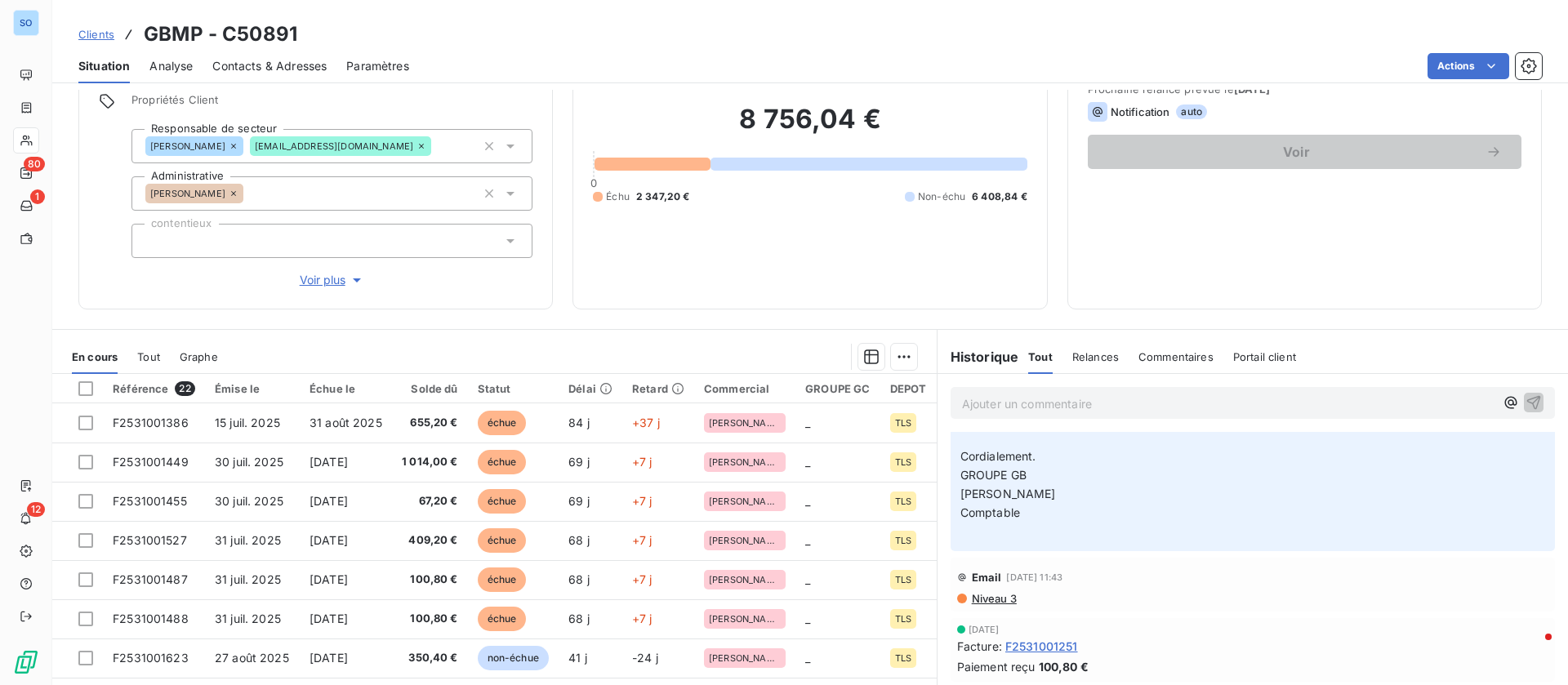
scroll to position [367, 0]
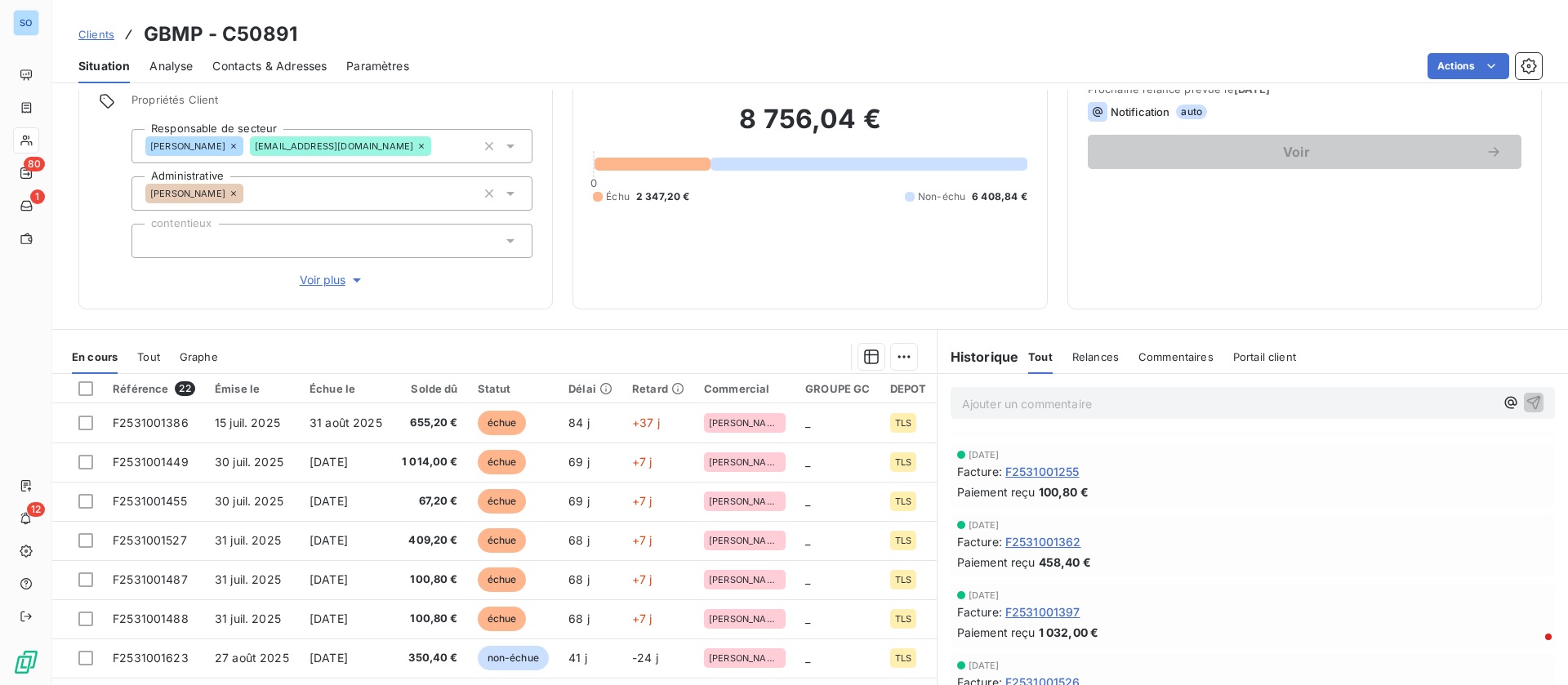
click at [727, 285] on div "8 756,04 € 0 Échu 2 347,20 € Non-échu 6 408,84 €" at bounding box center [809, 153] width 433 height 272
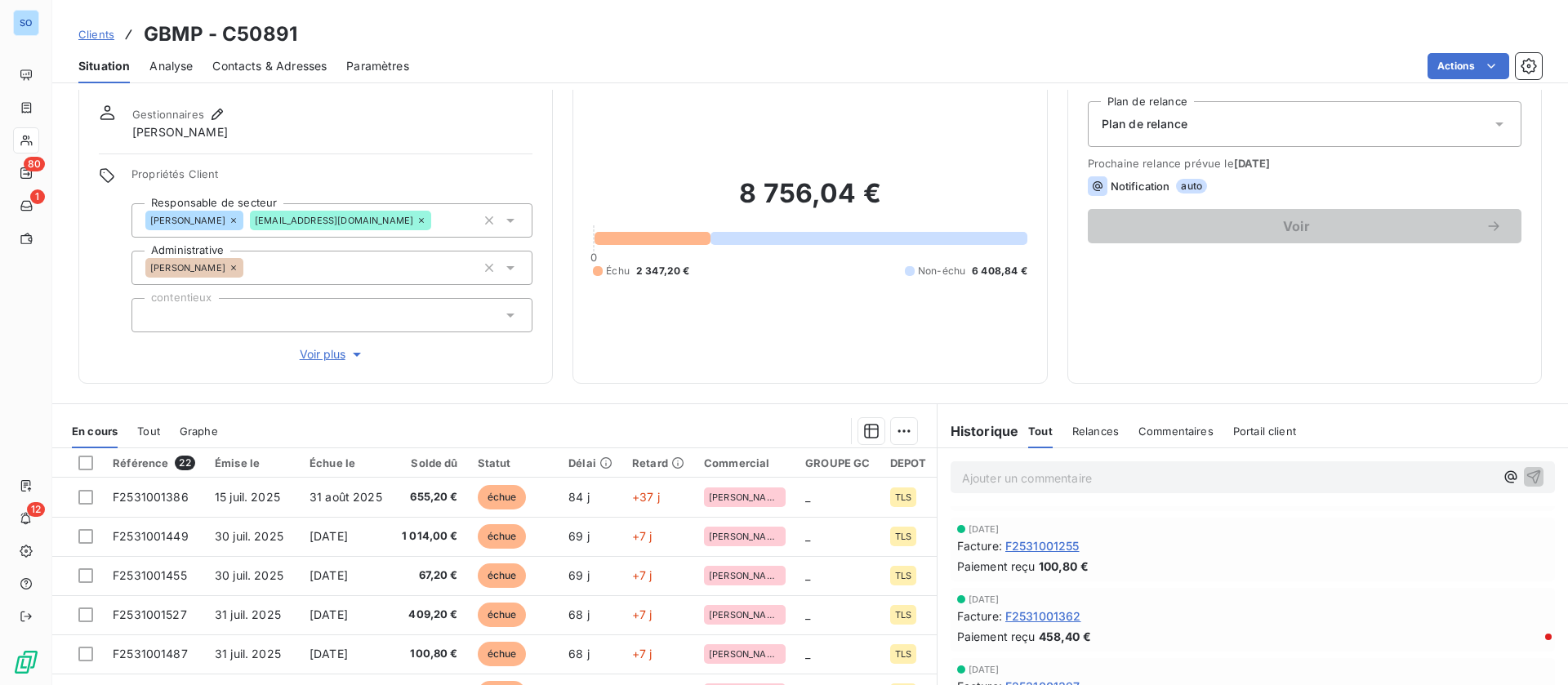
scroll to position [0, 0]
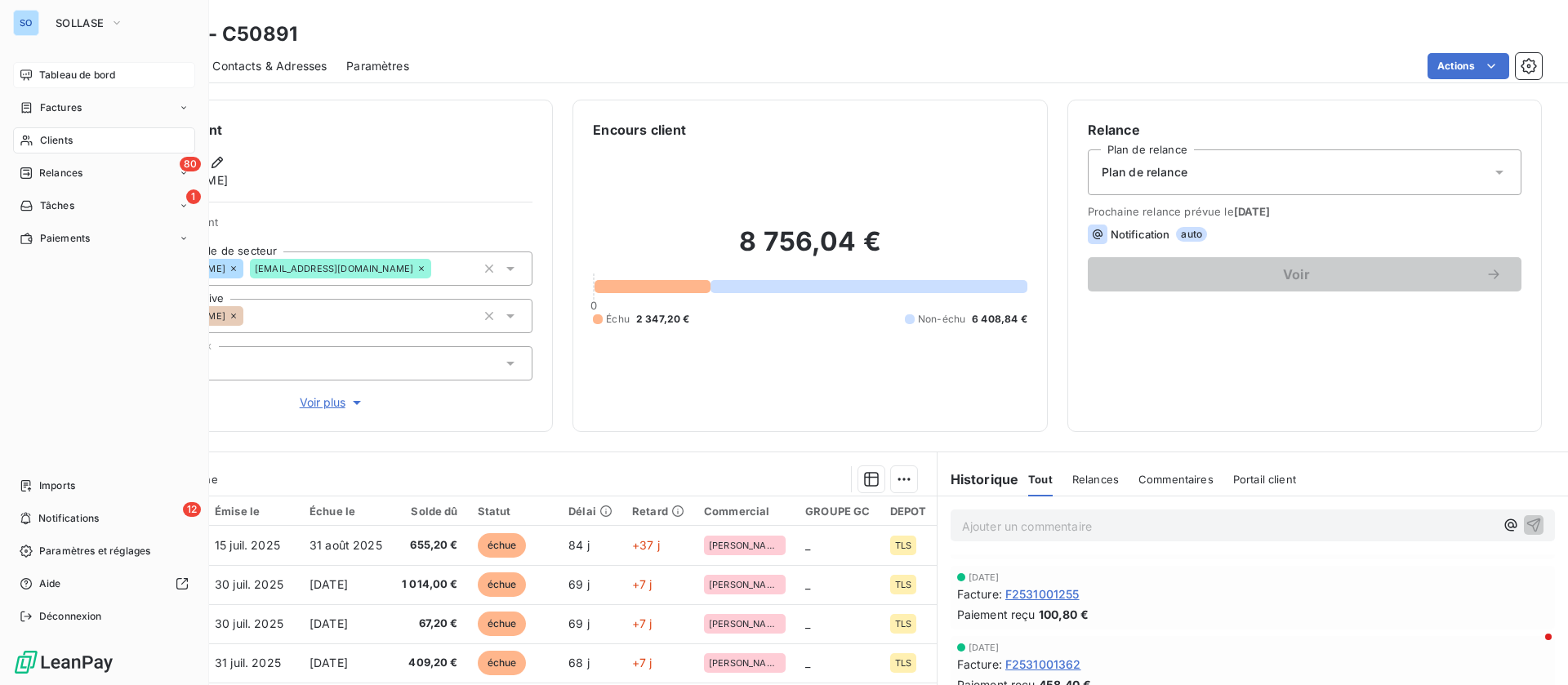
click at [73, 78] on span "Tableau de bord" at bounding box center [77, 74] width 76 height 14
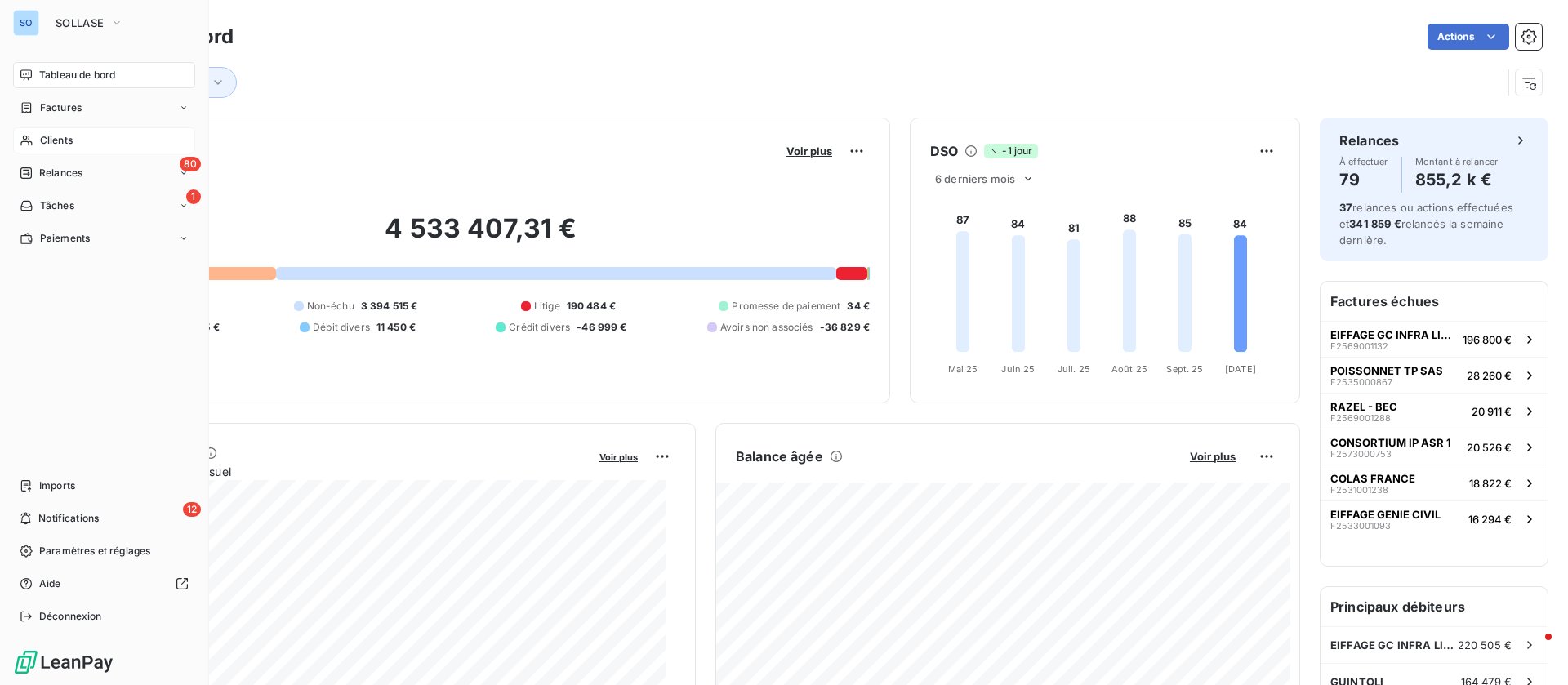
click at [74, 136] on div "Clients" at bounding box center [104, 140] width 182 height 26
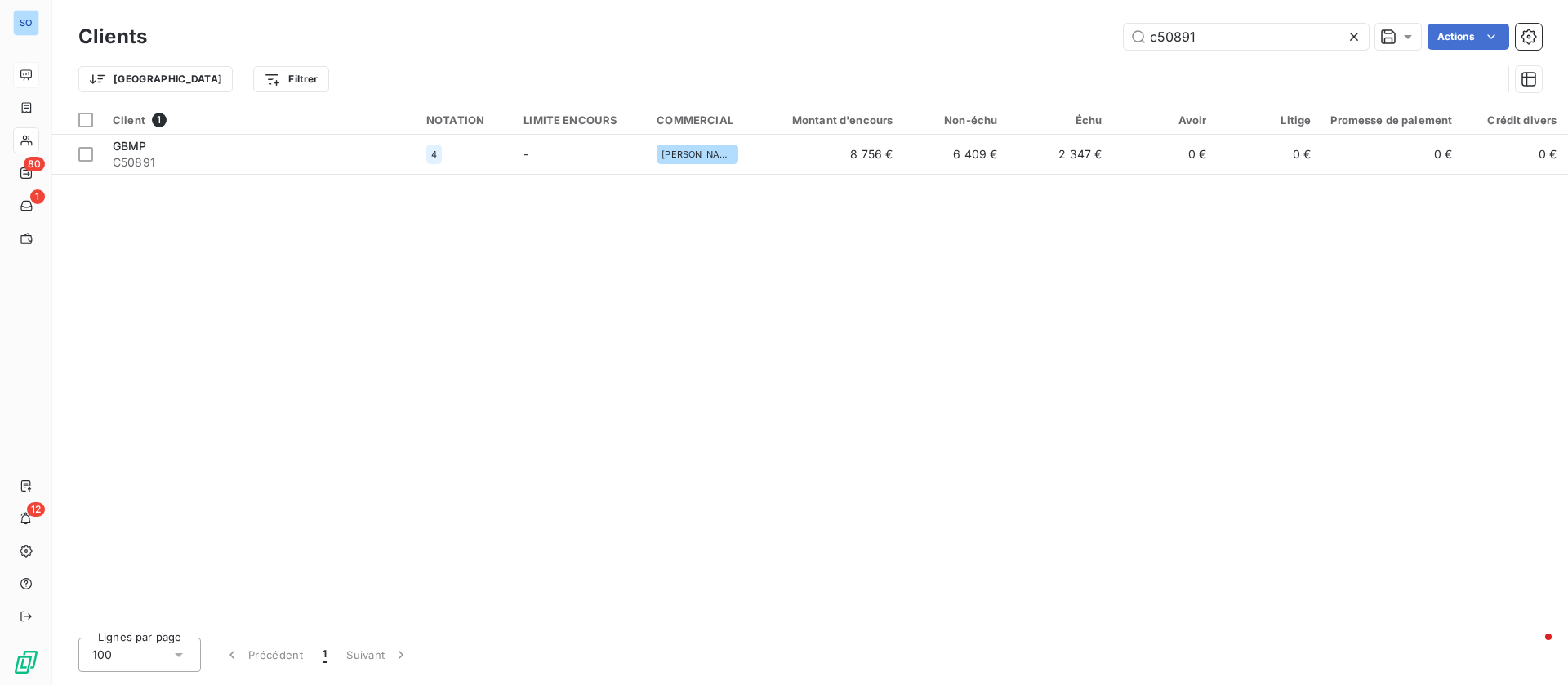
click at [1356, 37] on icon at bounding box center [1353, 36] width 16 height 16
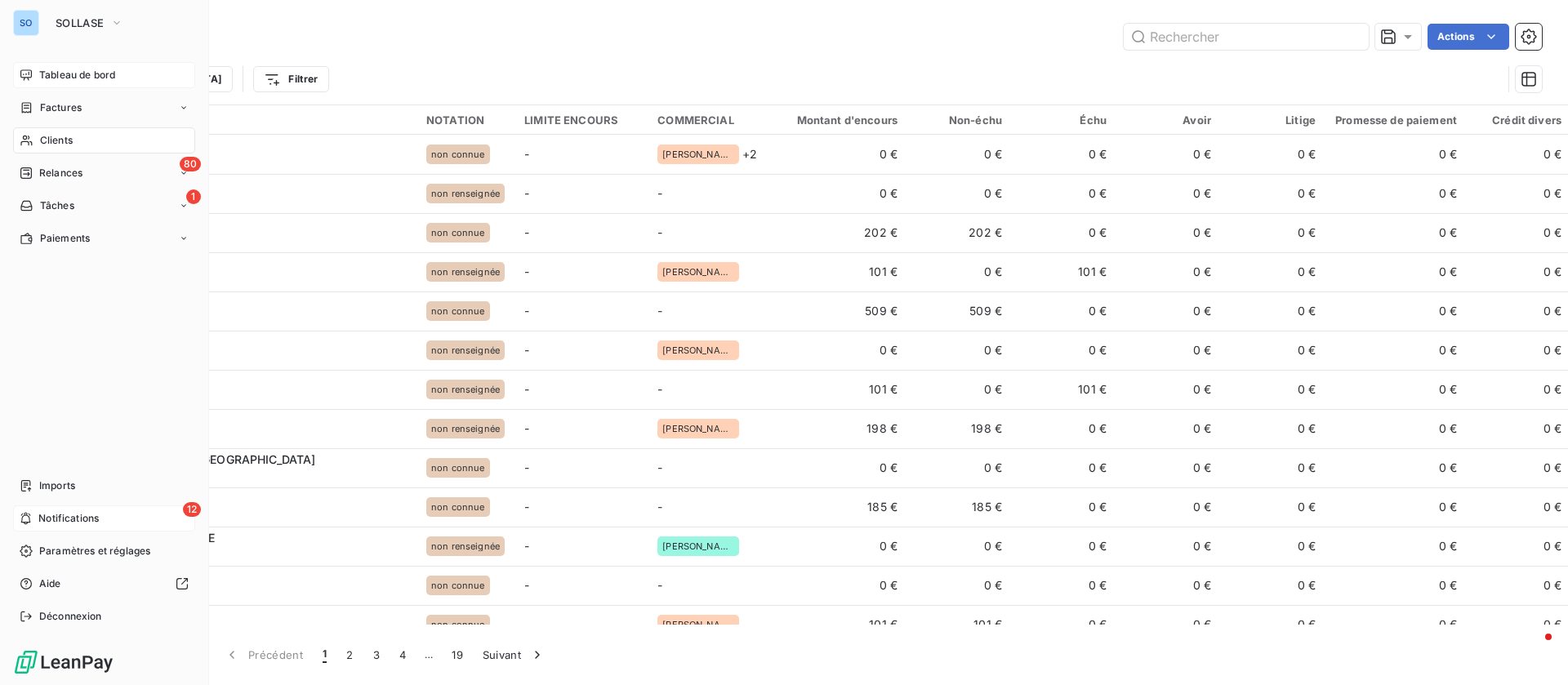
click at [61, 514] on span "Notifications" at bounding box center [68, 518] width 61 height 14
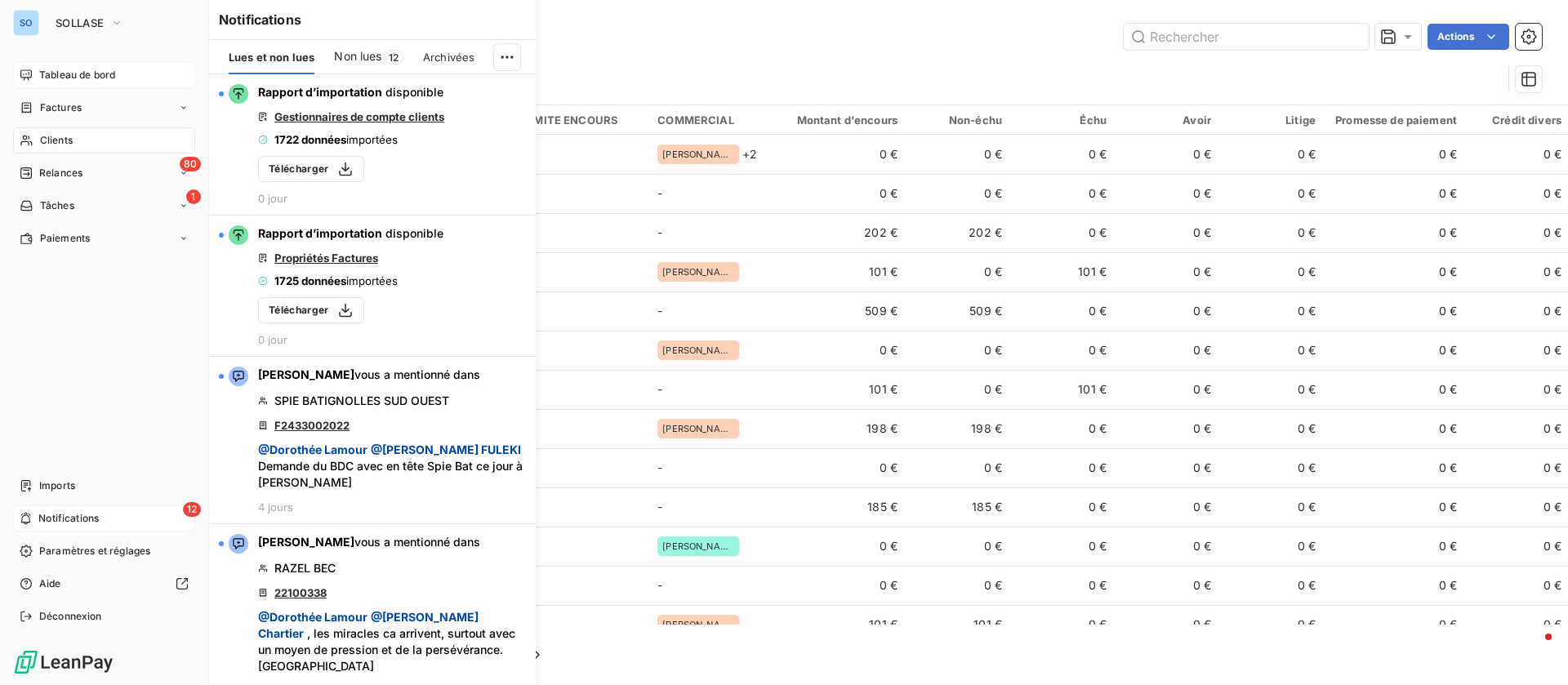
click at [55, 134] on span "Clients" at bounding box center [56, 140] width 33 height 14
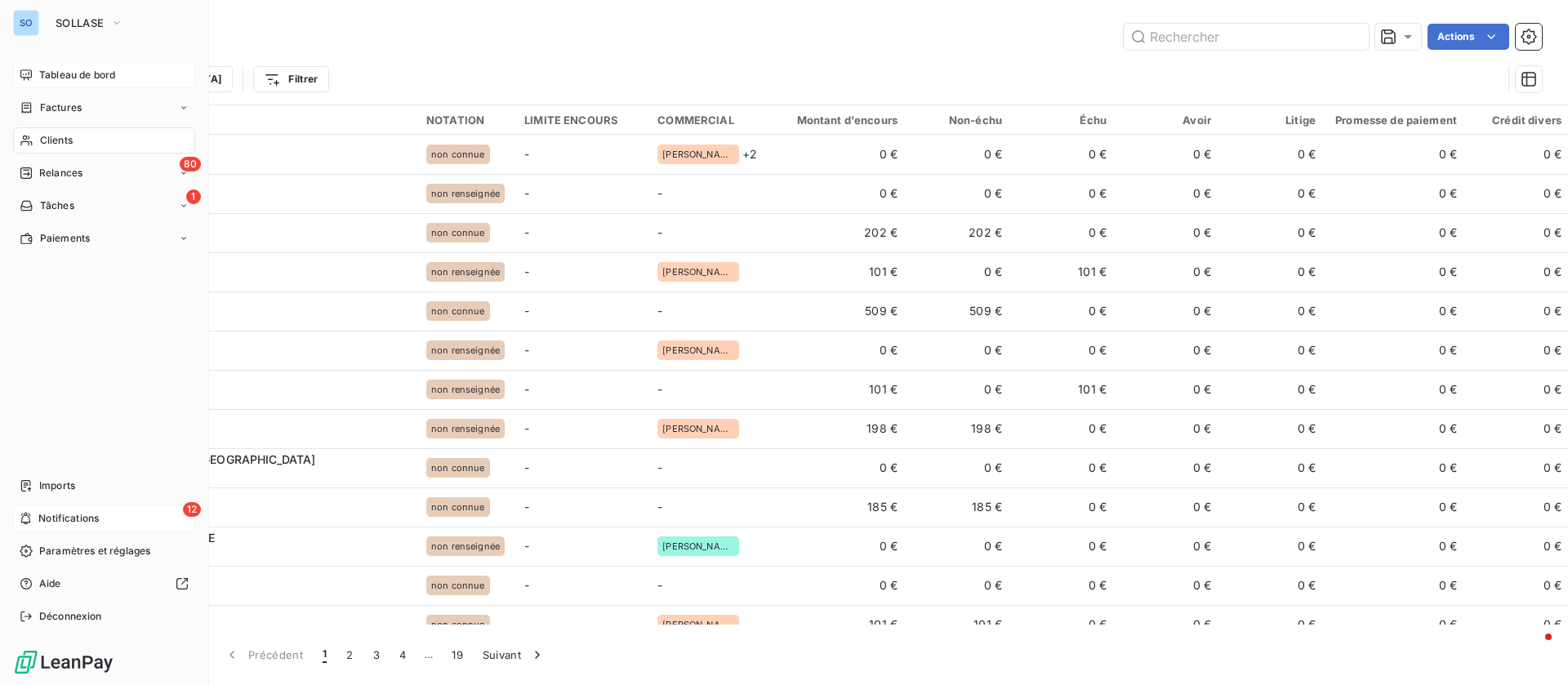
click at [72, 71] on span "Tableau de bord" at bounding box center [77, 74] width 76 height 14
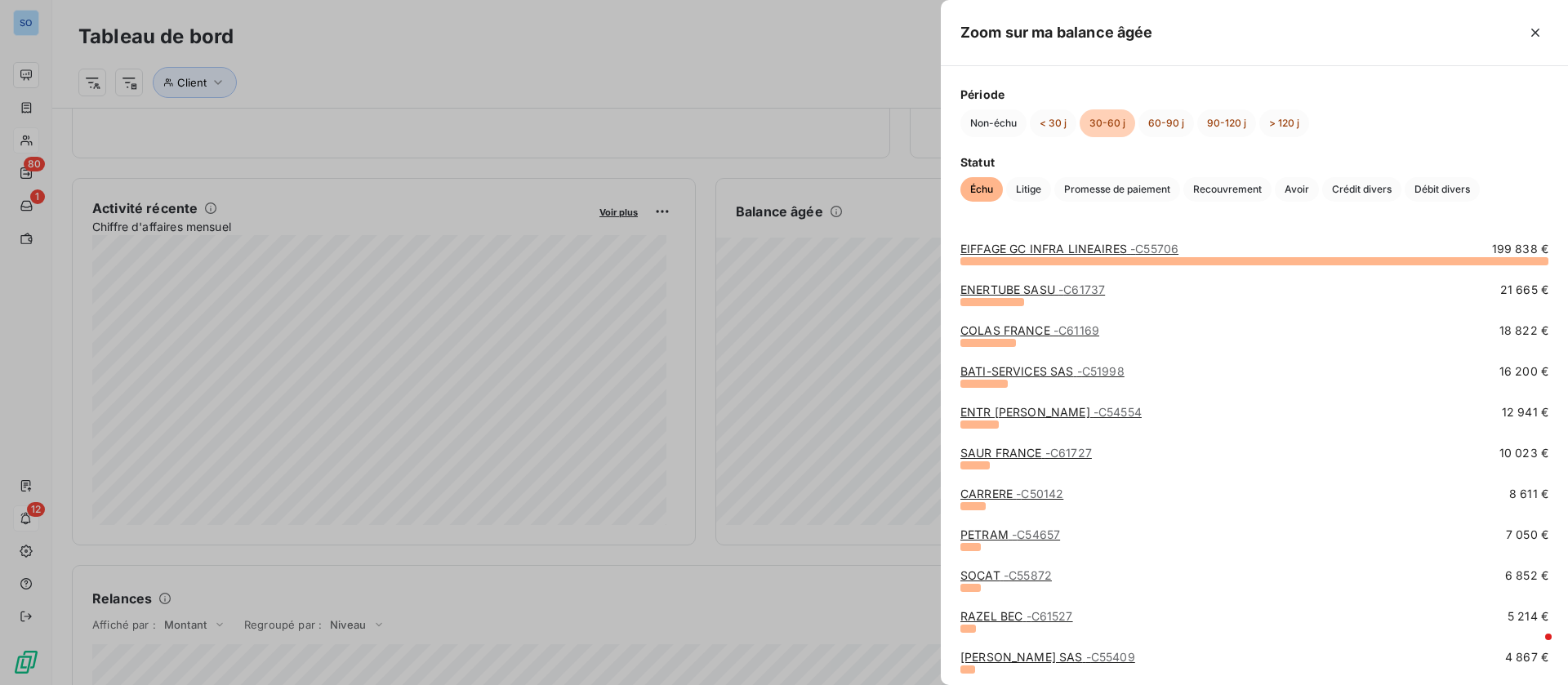
scroll to position [122, 0]
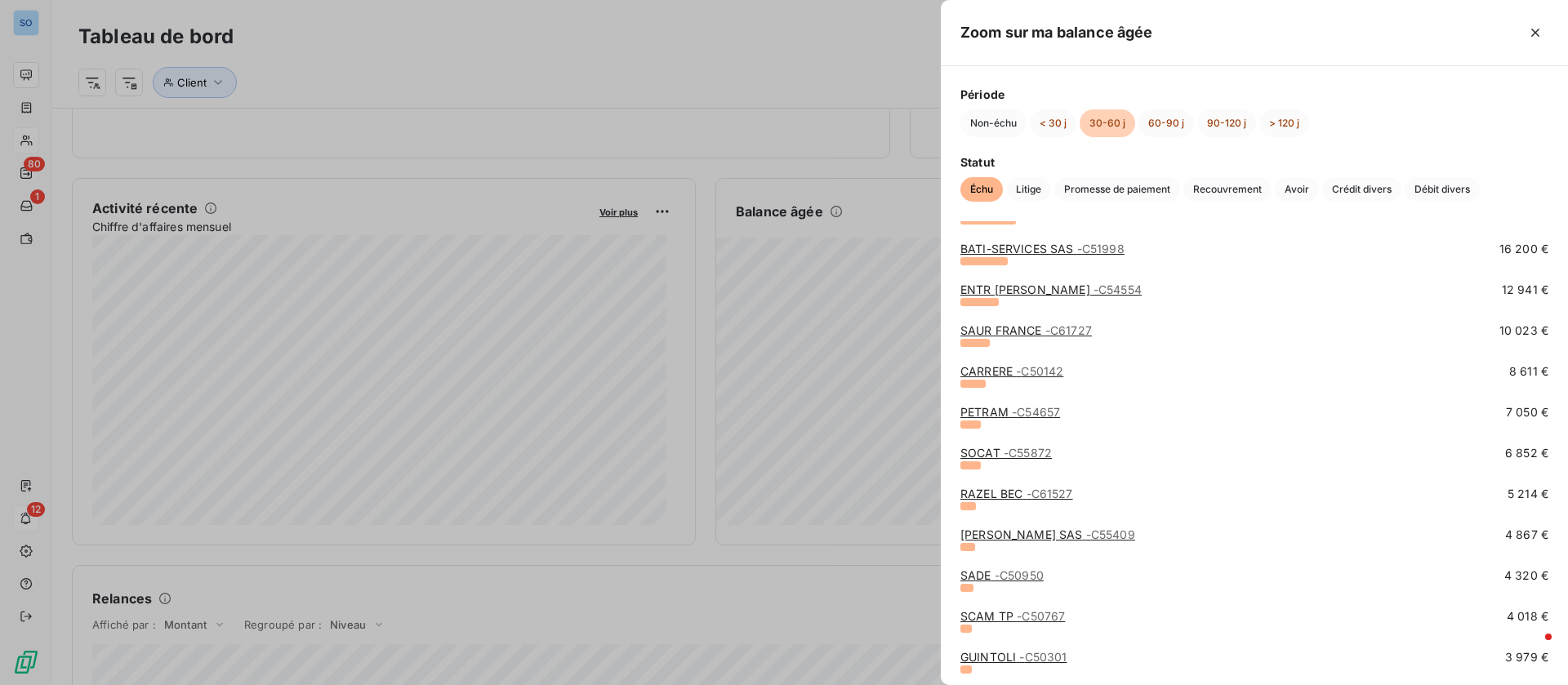
click at [1038, 370] on span "- C50142" at bounding box center [1039, 371] width 47 height 14
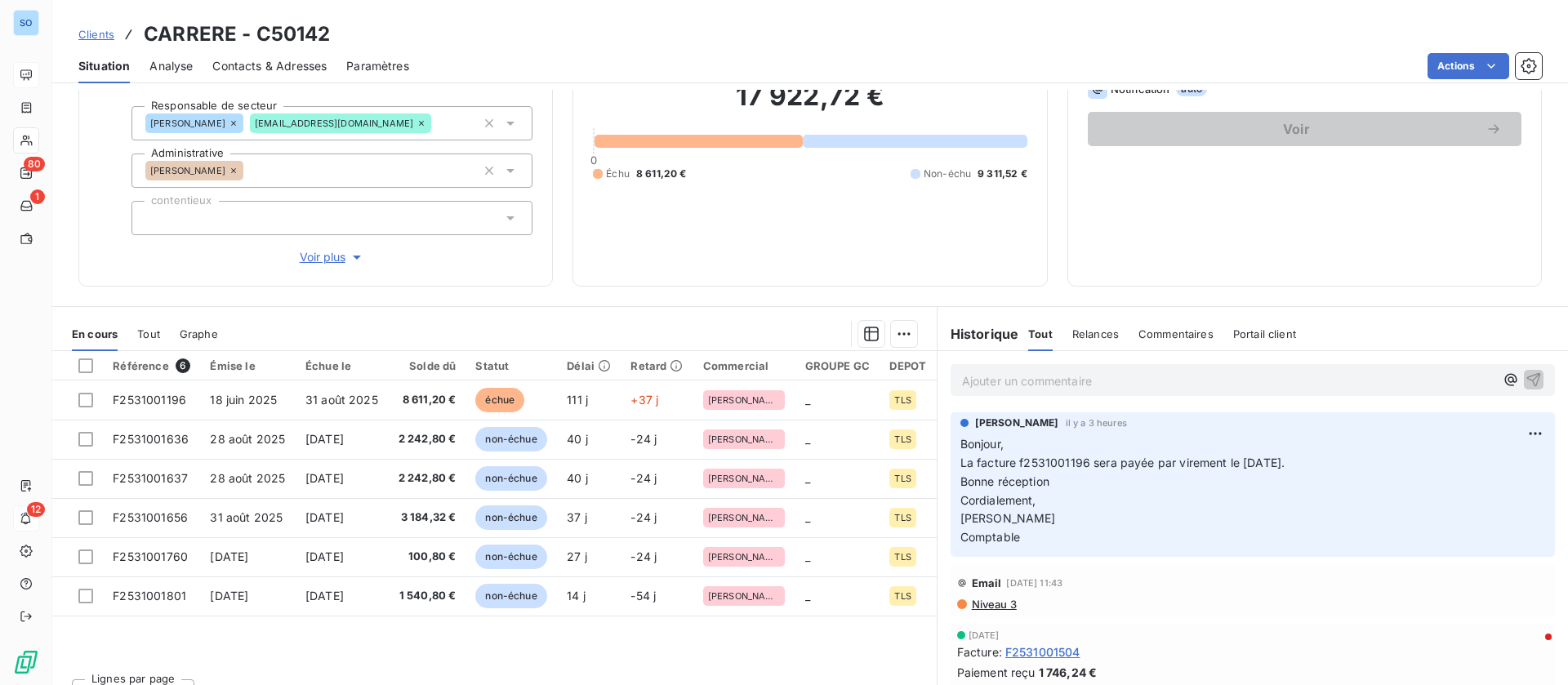
scroll to position [175, 0]
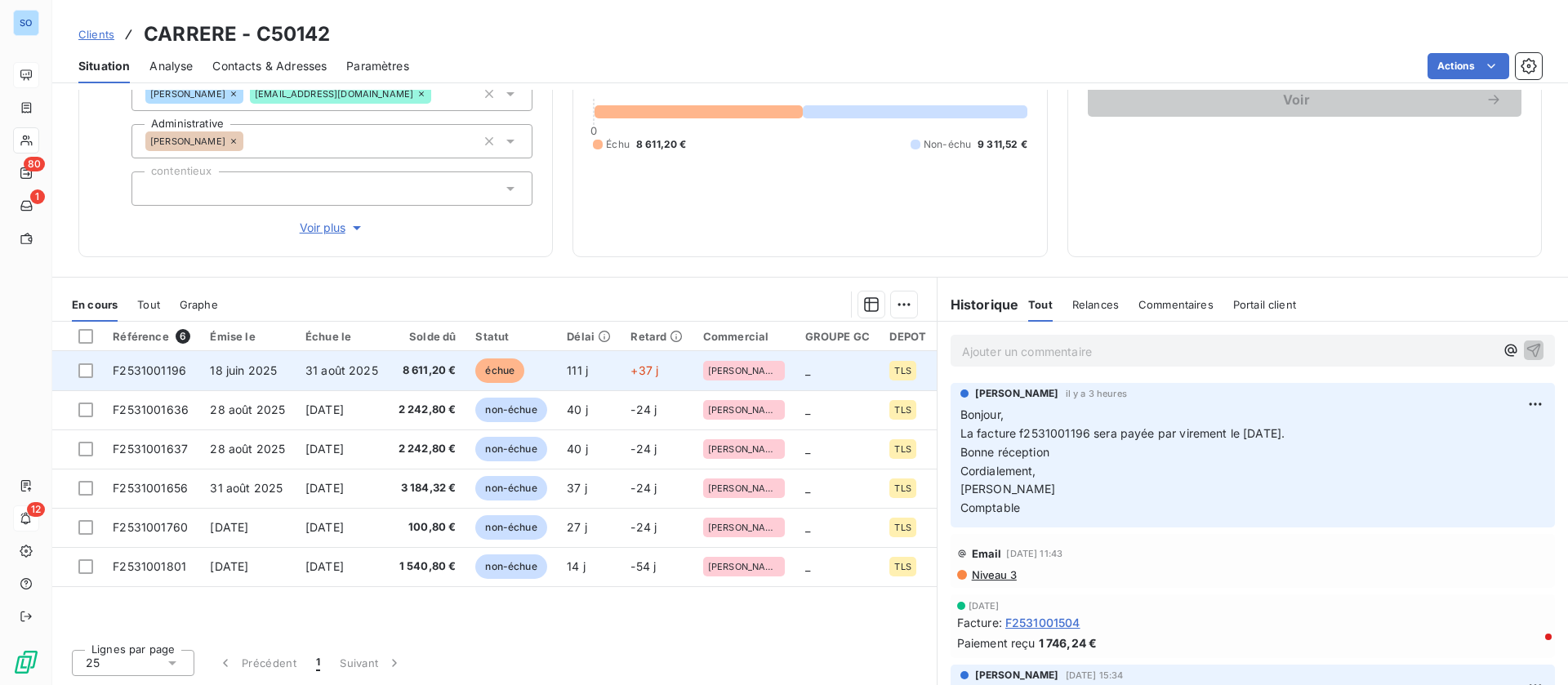
click at [321, 361] on td "31 août 2025" at bounding box center [341, 371] width 92 height 39
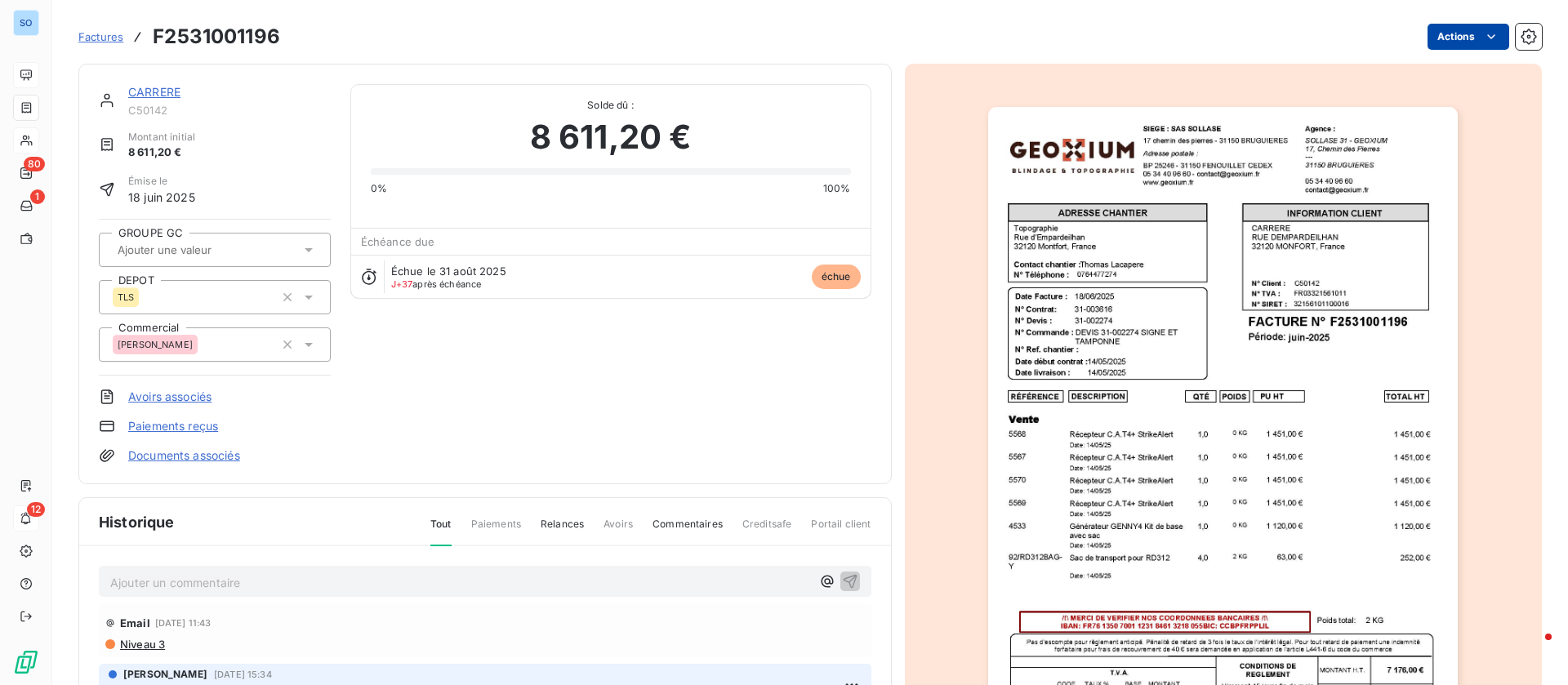
click at [1492, 33] on div "Actions" at bounding box center [921, 36] width 1242 height 26
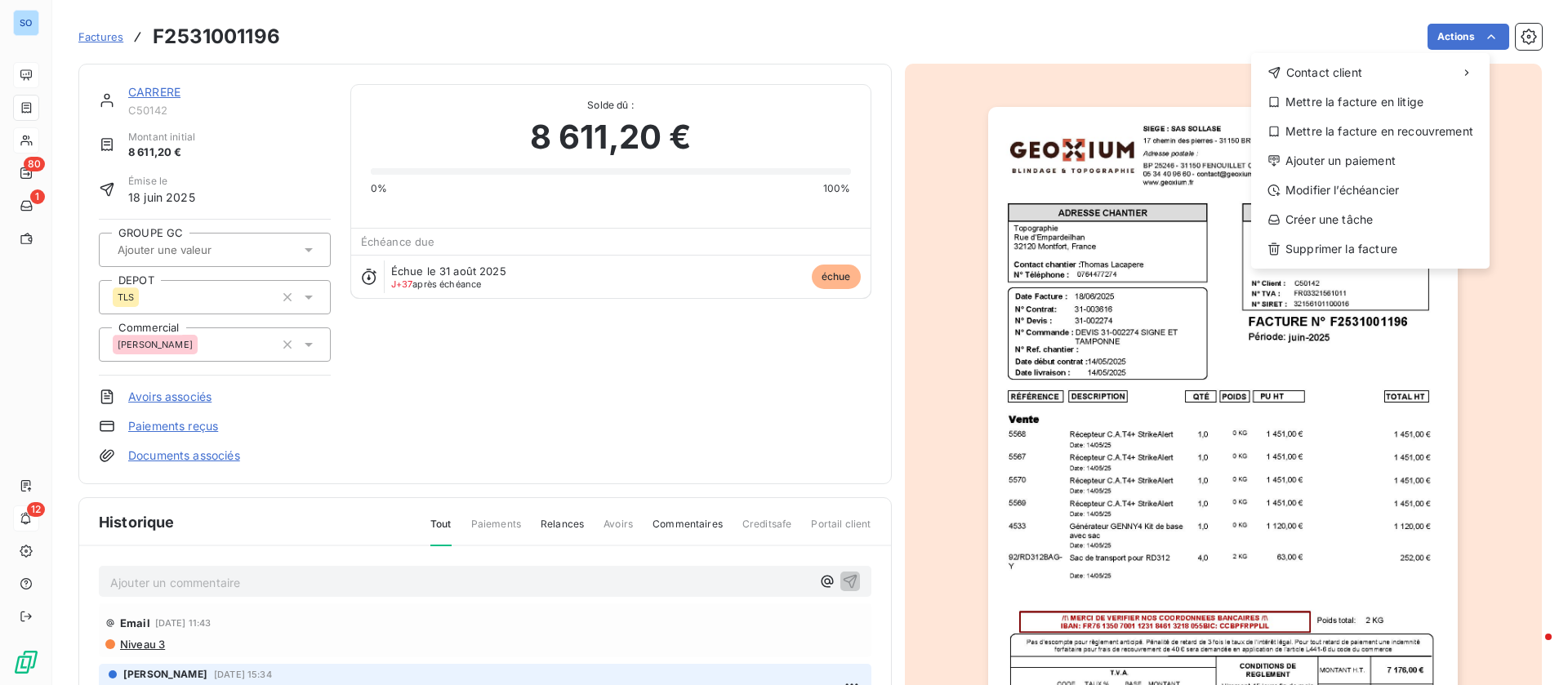
click at [434, 588] on html "SO 80 1 12 Factures F2531001196 Actions Contact client Mettre la facture en lit…" at bounding box center [784, 342] width 1568 height 685
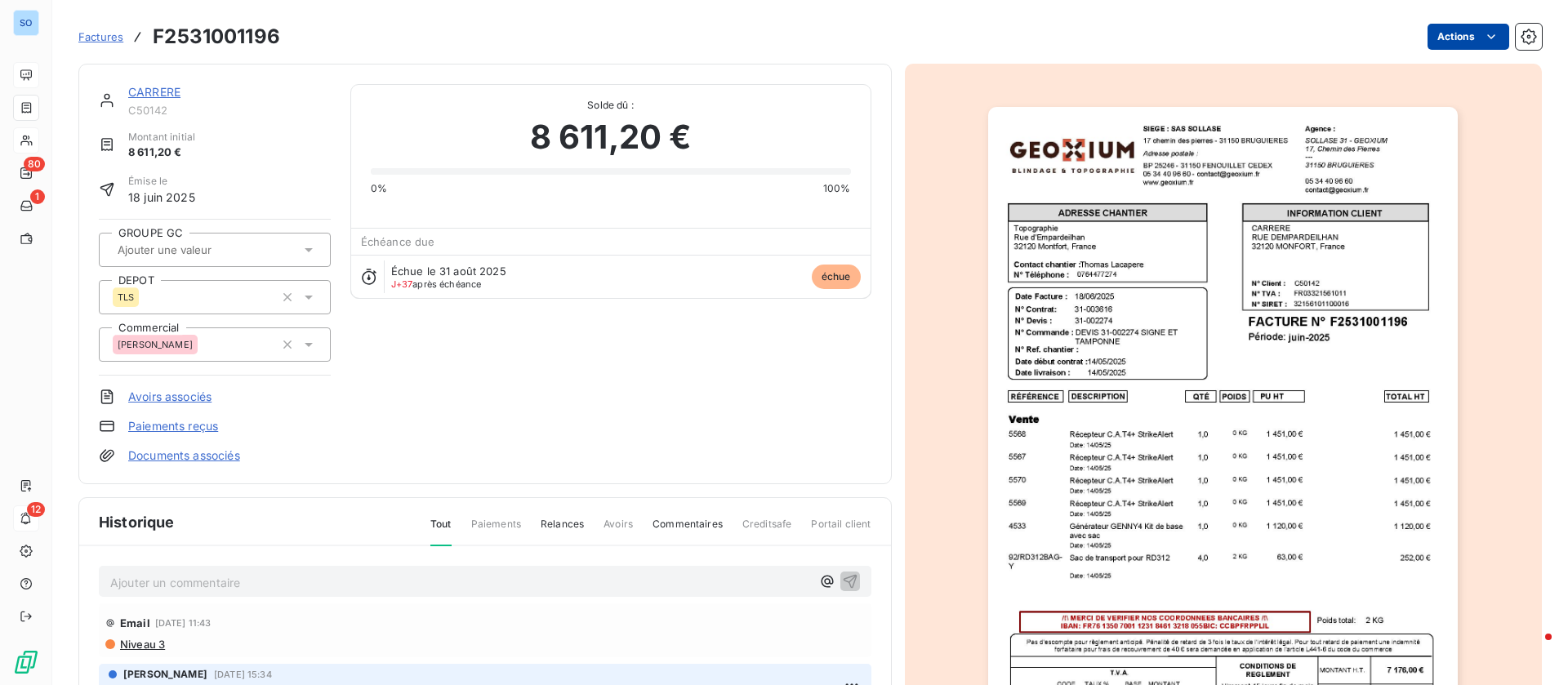
click at [1457, 33] on html "SO 80 1 12 Factures F2531001196 Actions CARRERE C50142 Montant initial 8 611,20…" at bounding box center [784, 342] width 1568 height 685
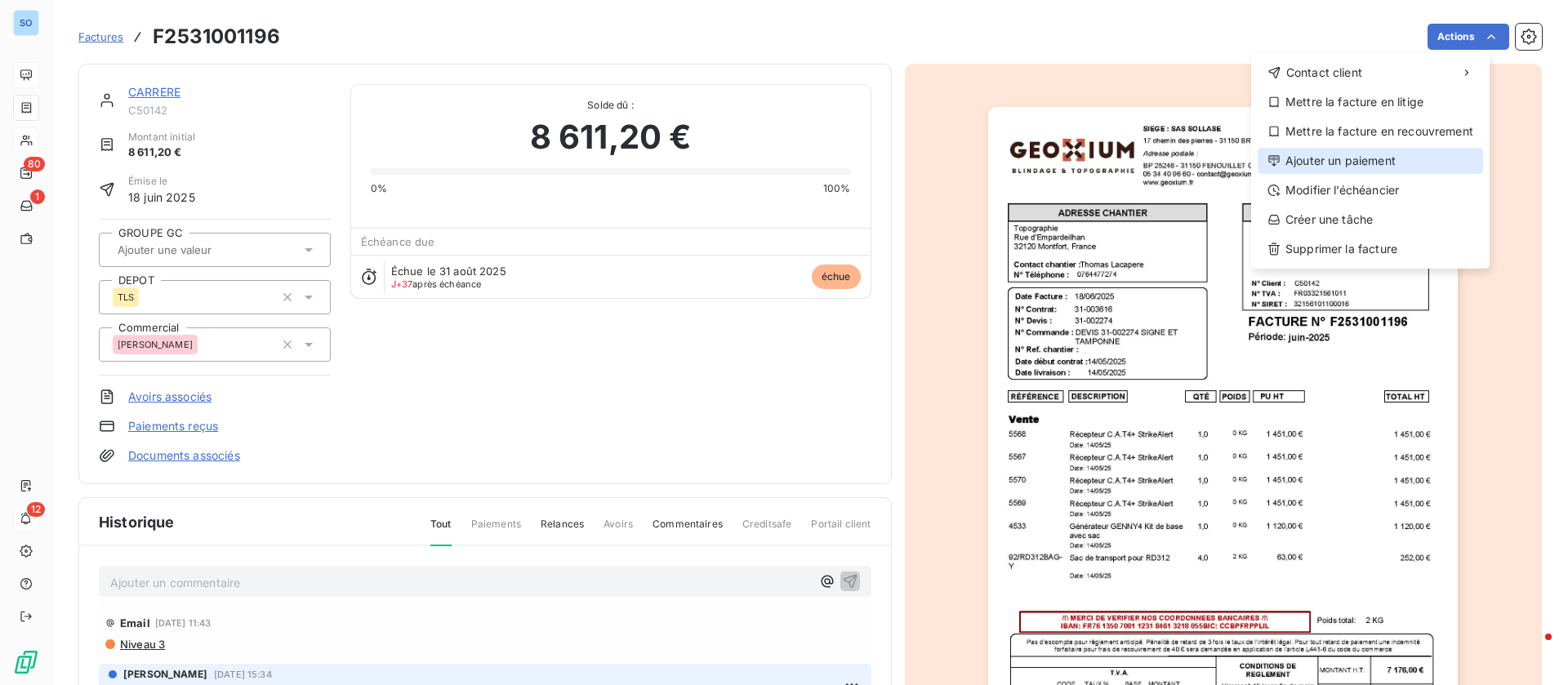
click at [1331, 153] on div "Ajouter un paiement" at bounding box center [1369, 160] width 226 height 26
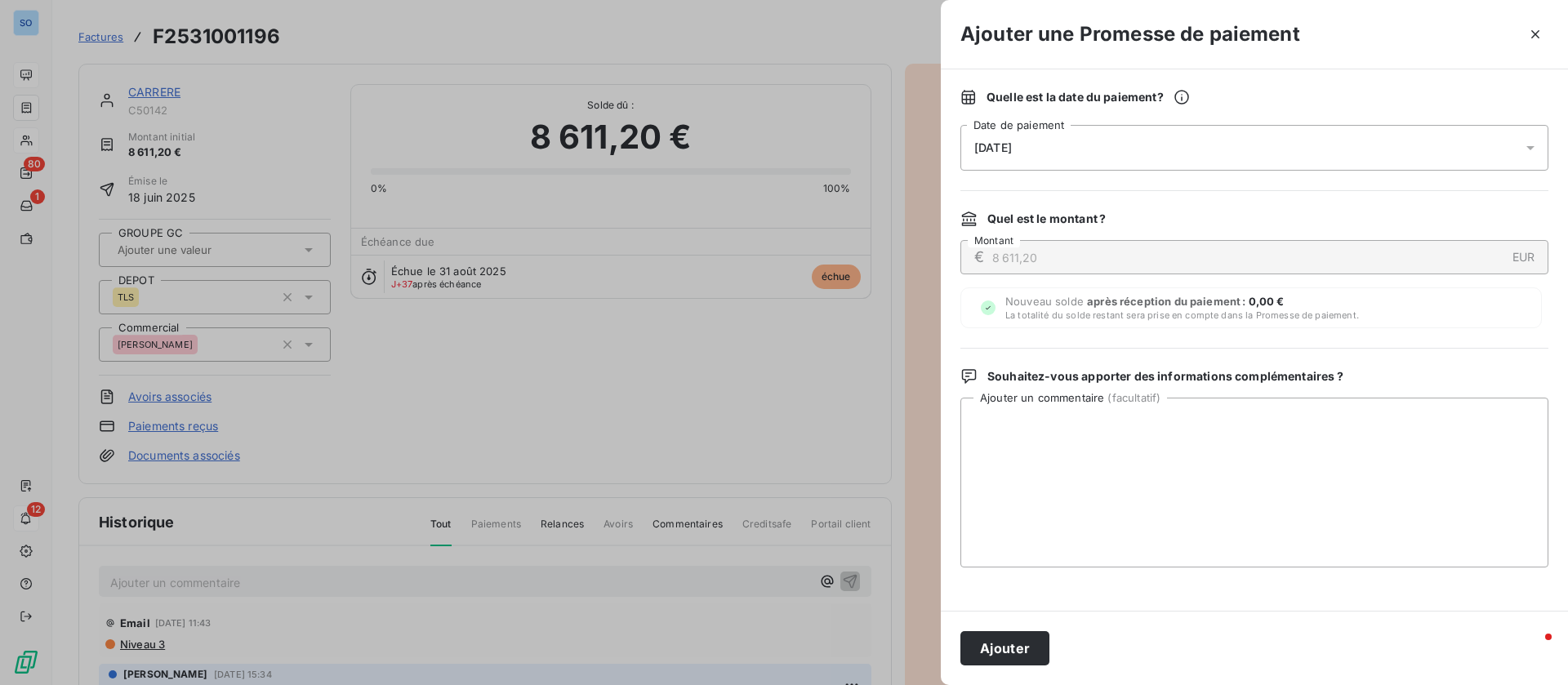
click at [1071, 155] on div "08/10/2025" at bounding box center [1255, 148] width 588 height 46
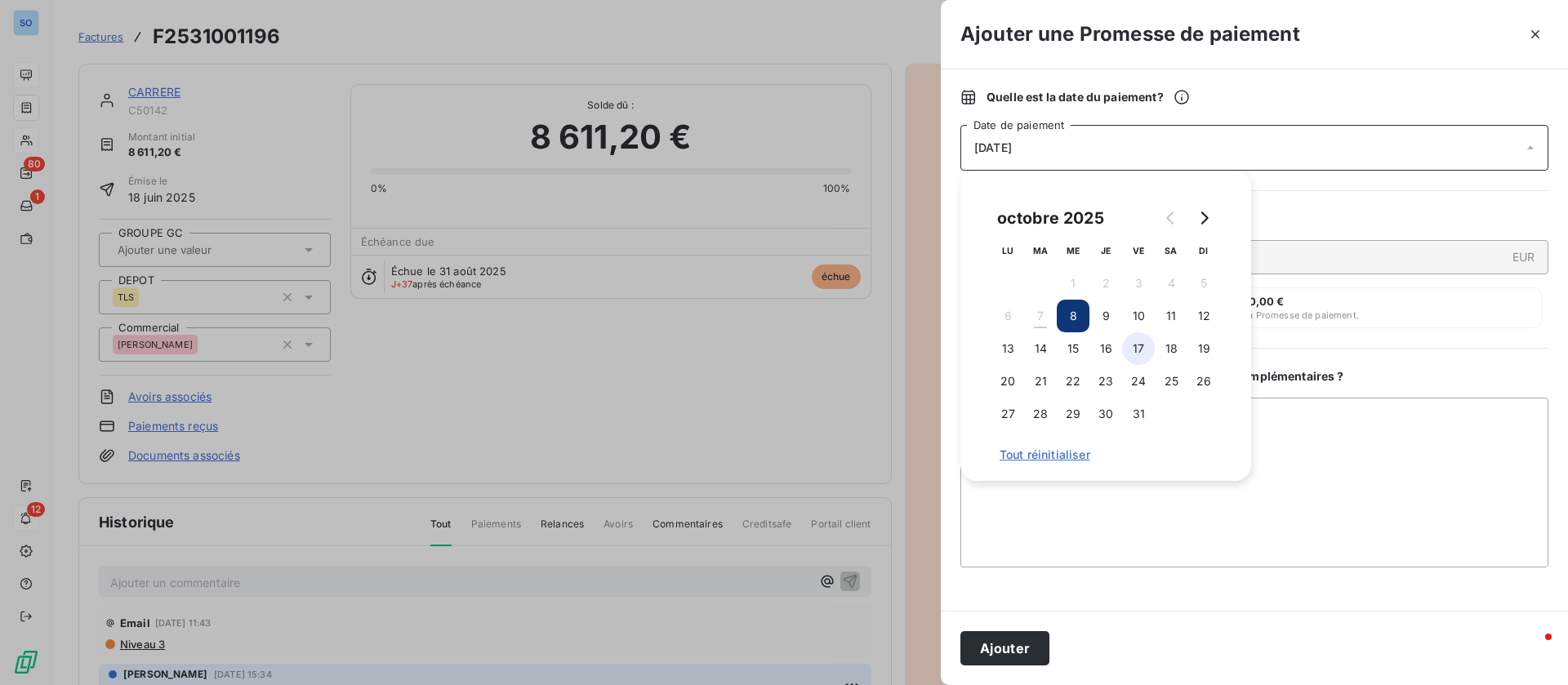
click at [1142, 351] on button "17" at bounding box center [1138, 348] width 33 height 33
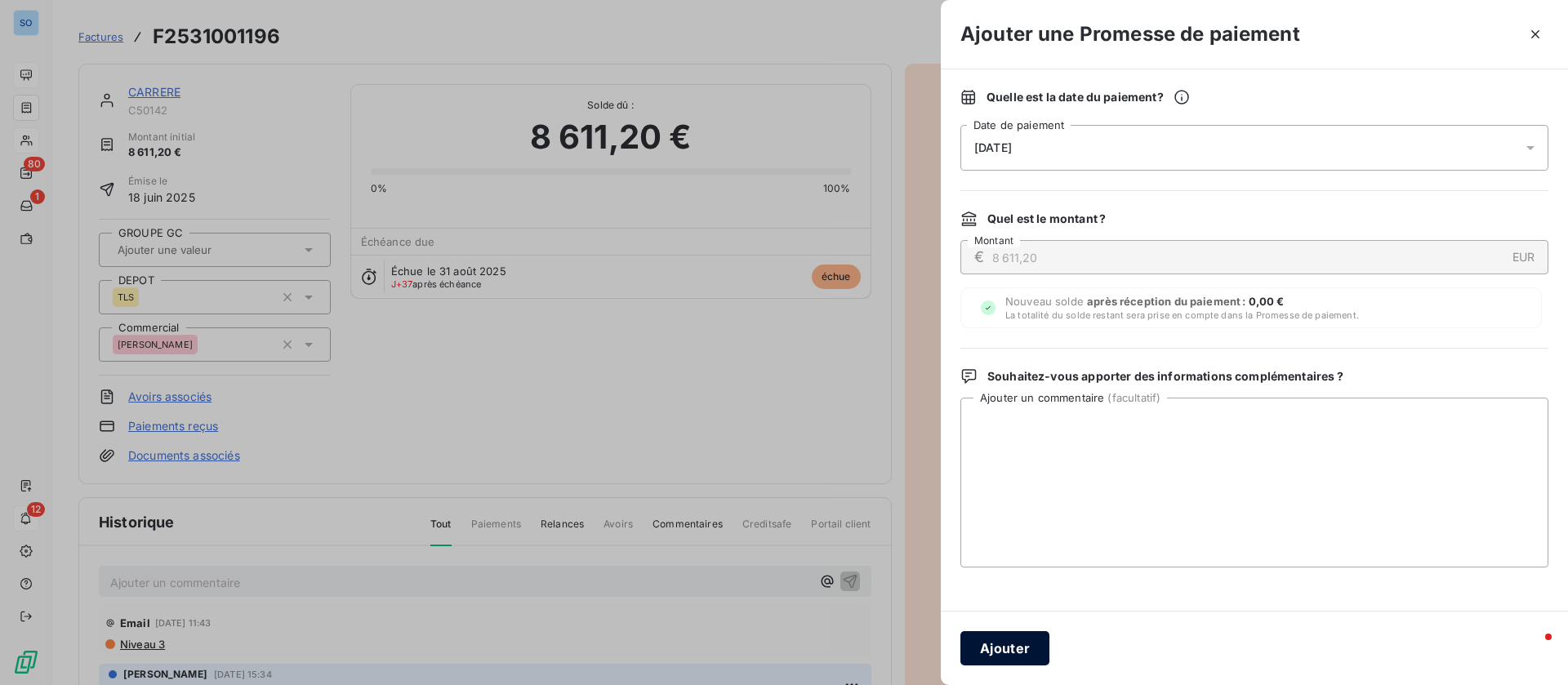
click at [1004, 641] on button "Ajouter" at bounding box center [1004, 648] width 89 height 35
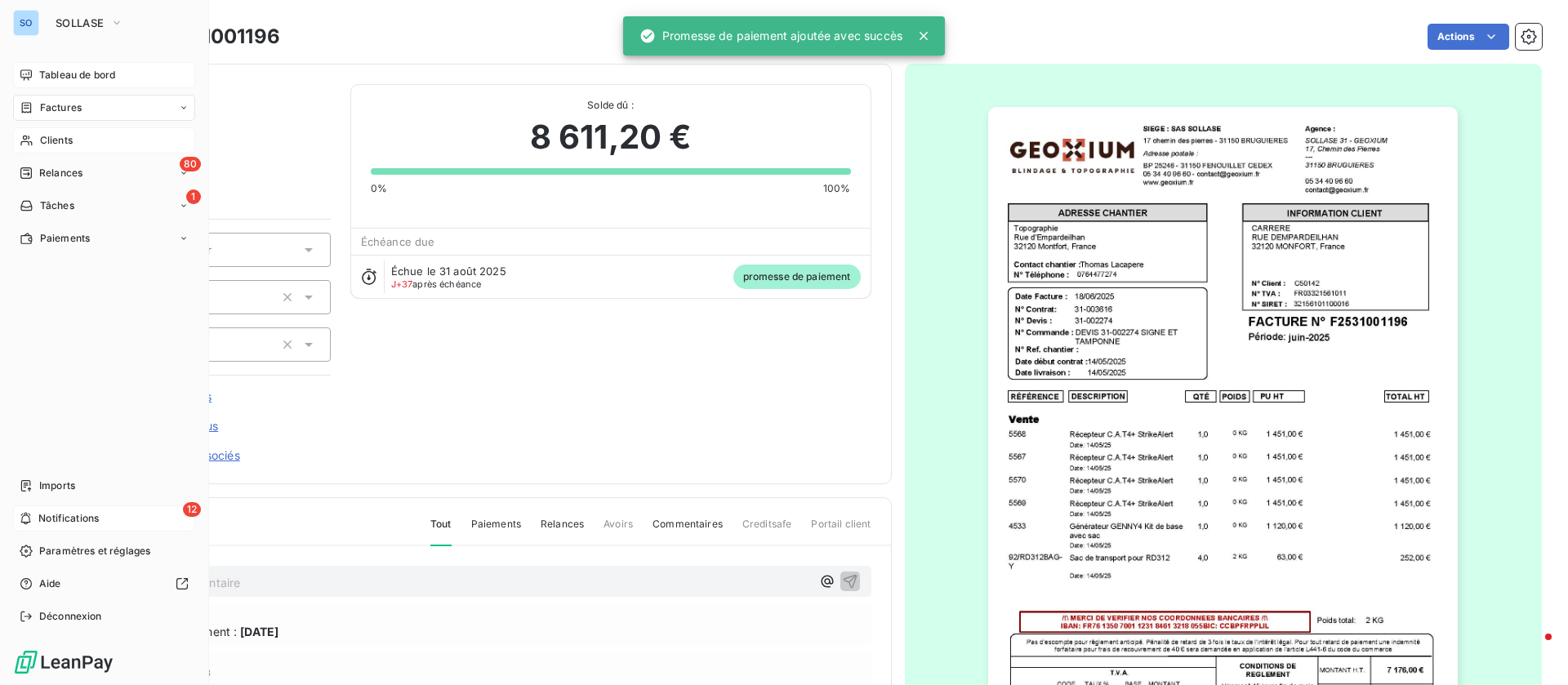
click at [67, 69] on span "Tableau de bord" at bounding box center [77, 74] width 76 height 14
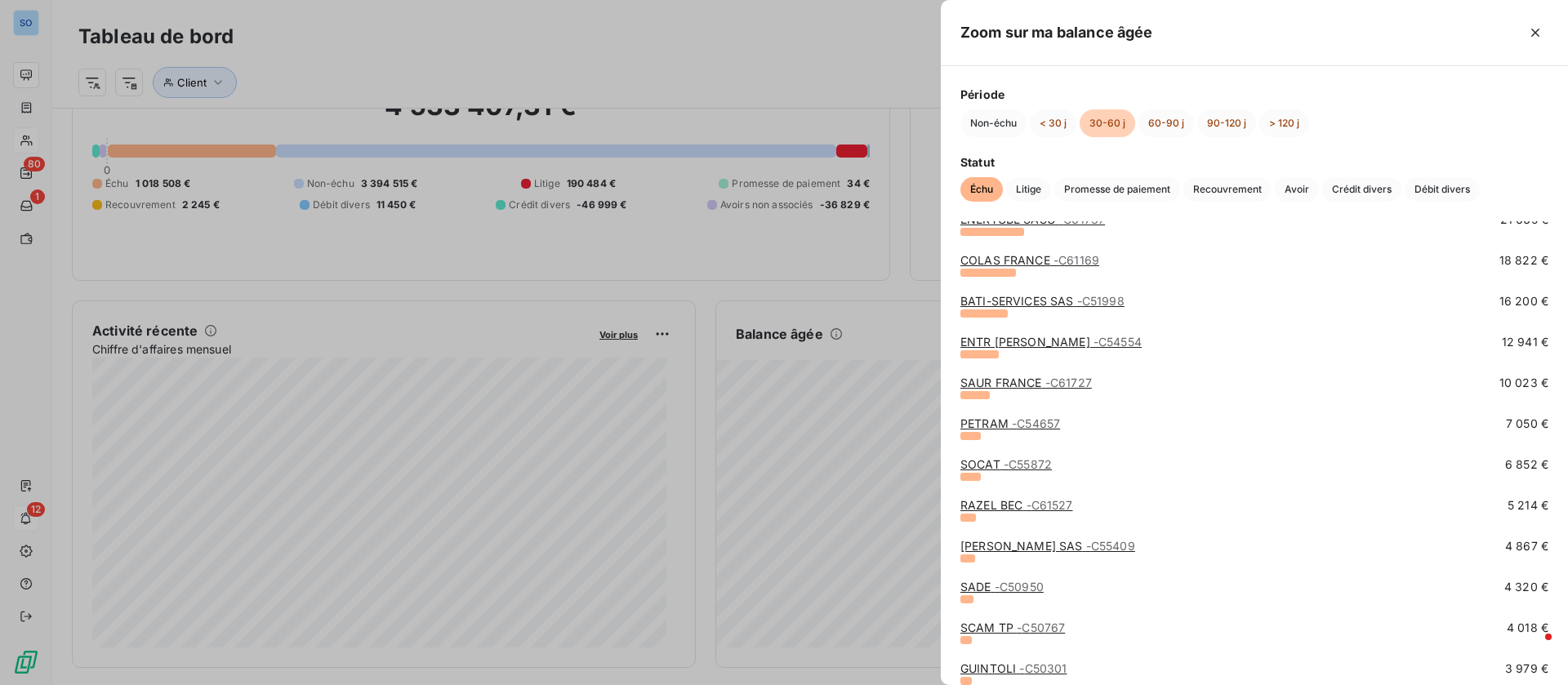
scroll to position [122, 0]
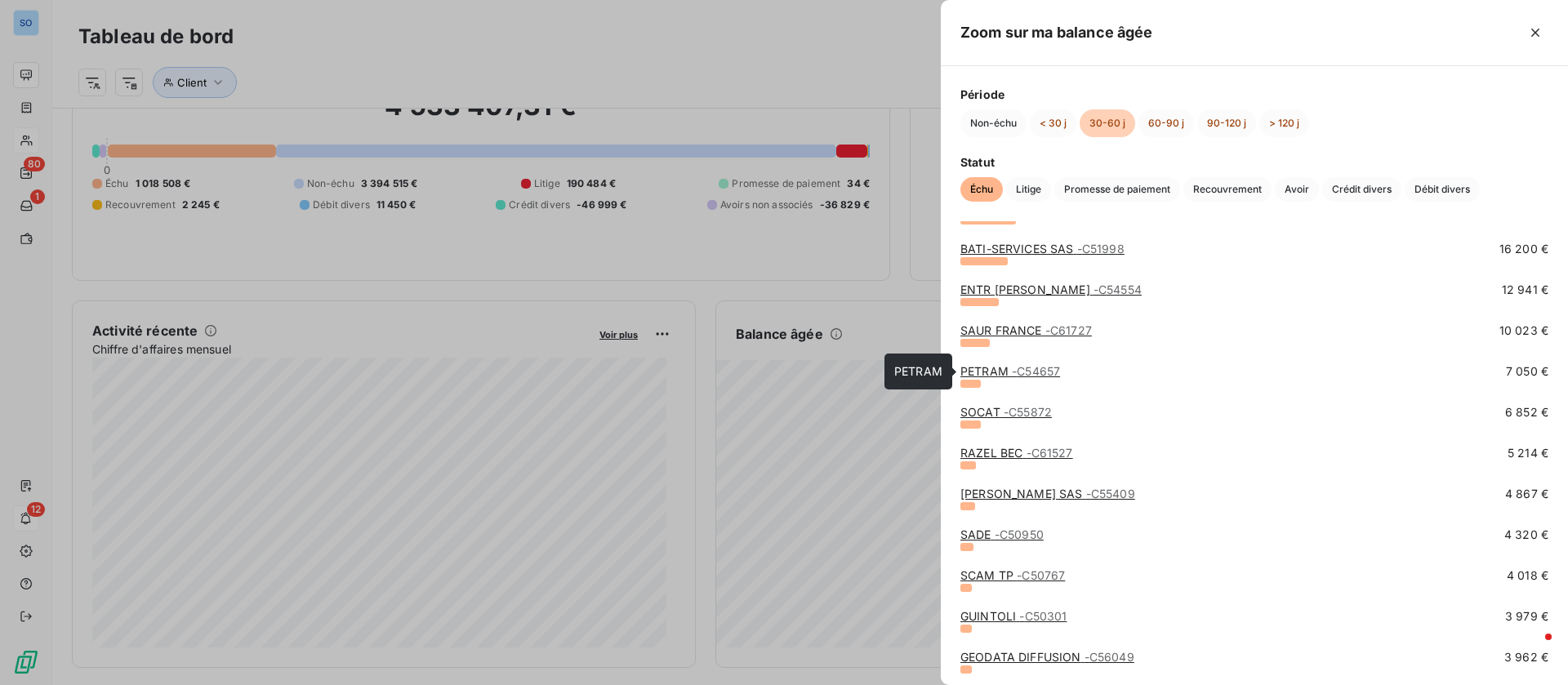
click at [1005, 365] on link "PETRAM - C54657" at bounding box center [1010, 371] width 100 height 14
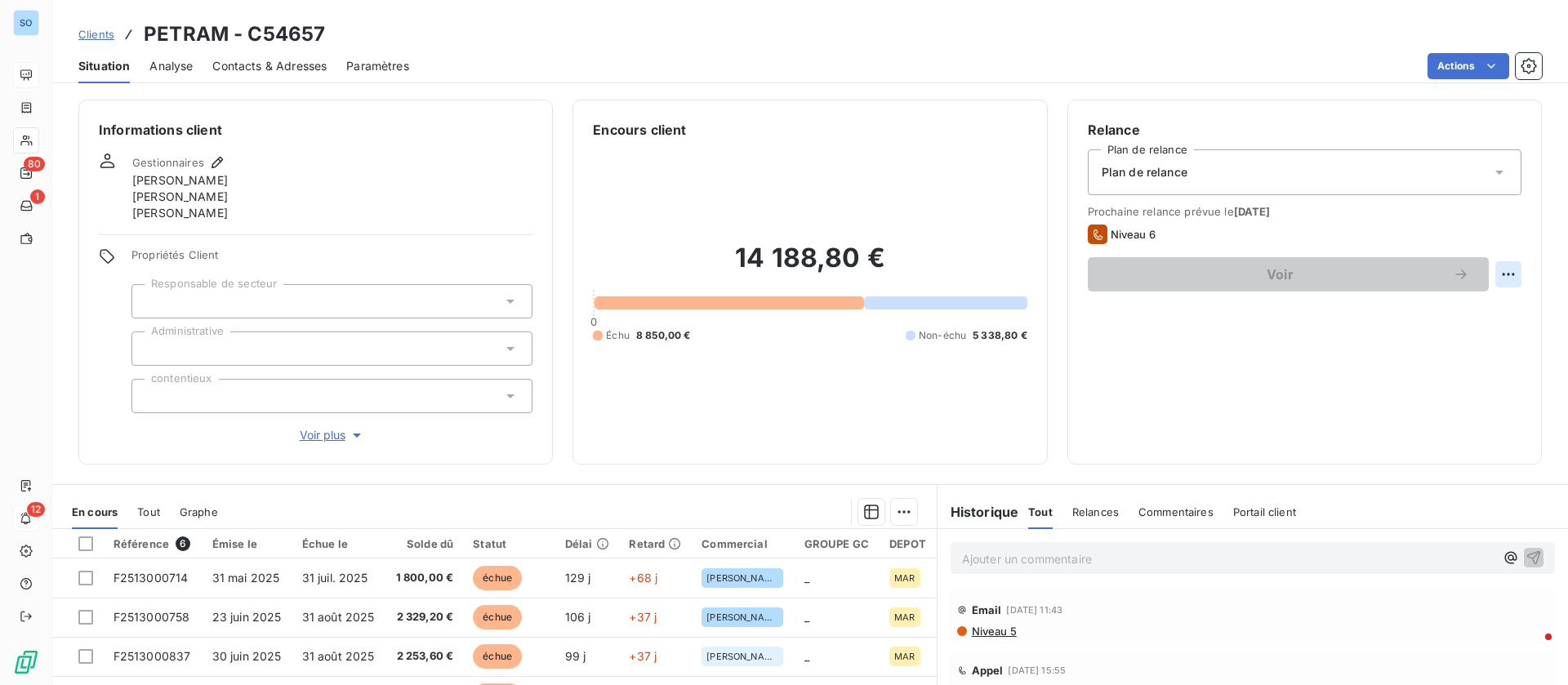
click at [1493, 275] on html "SO 80 1 12 Clients PETRAM - C54657 Situation Analyse Contacts & Adresses Paramè…" at bounding box center [784, 342] width 1568 height 685
click at [1459, 302] on div "Replanifier cette action" at bounding box center [1422, 310] width 146 height 26
select select "9"
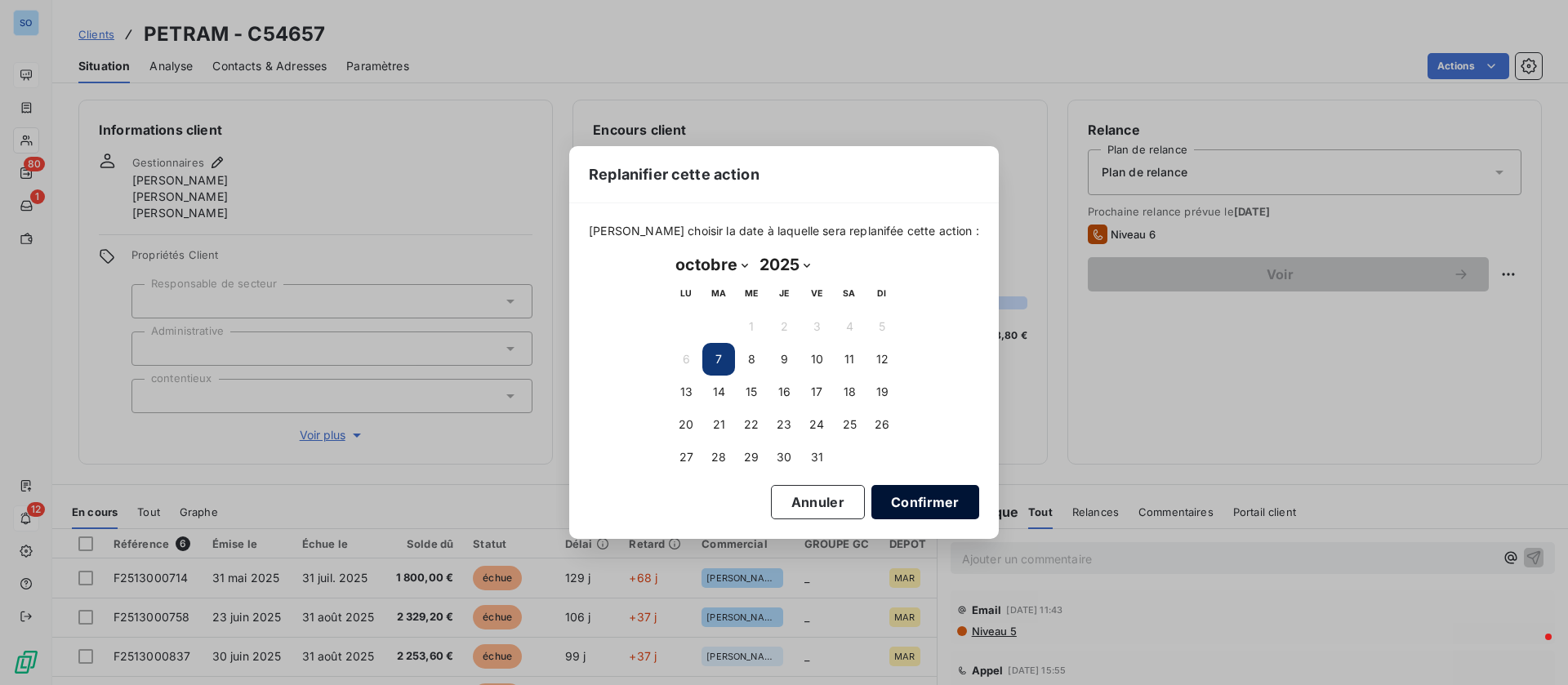
click at [913, 497] on button "Confirmer" at bounding box center [925, 502] width 108 height 35
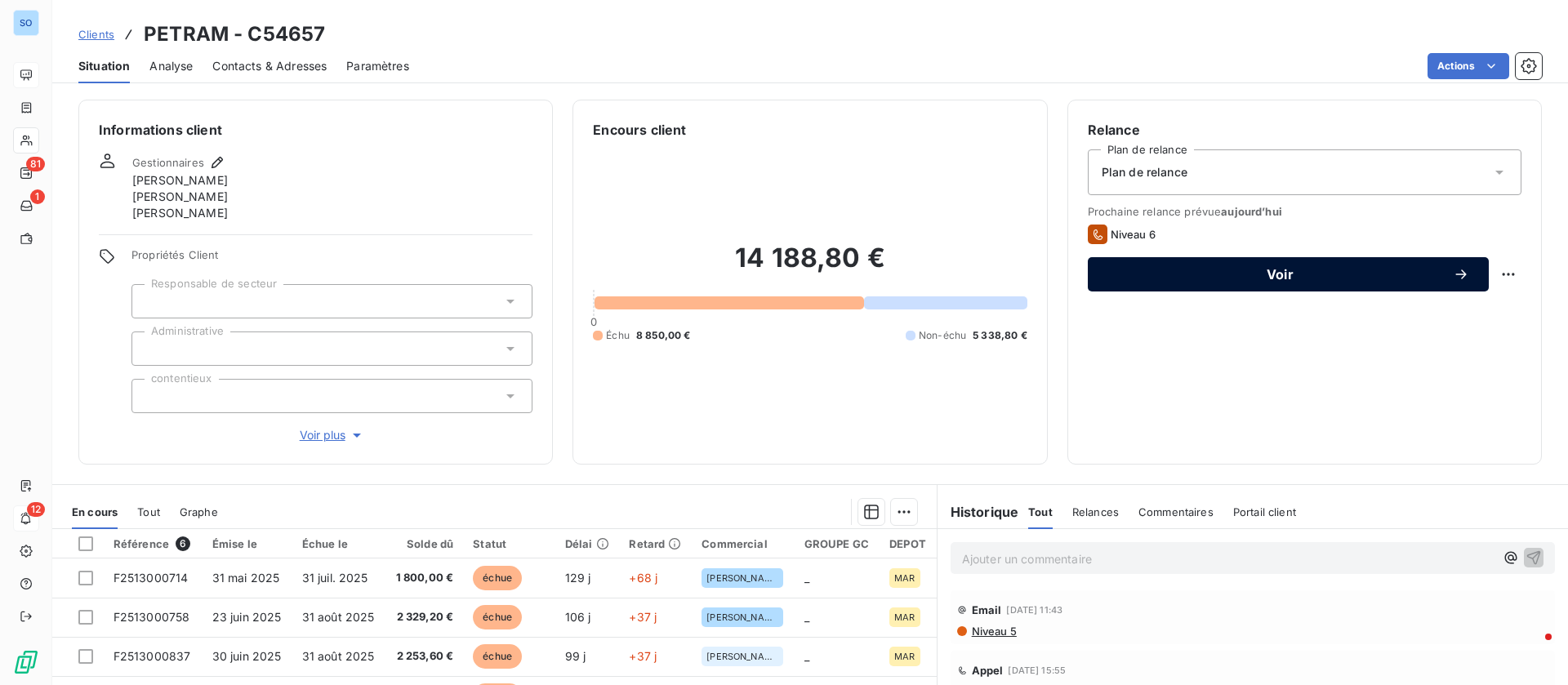
click at [1249, 275] on span "Voir" at bounding box center [1280, 274] width 346 height 13
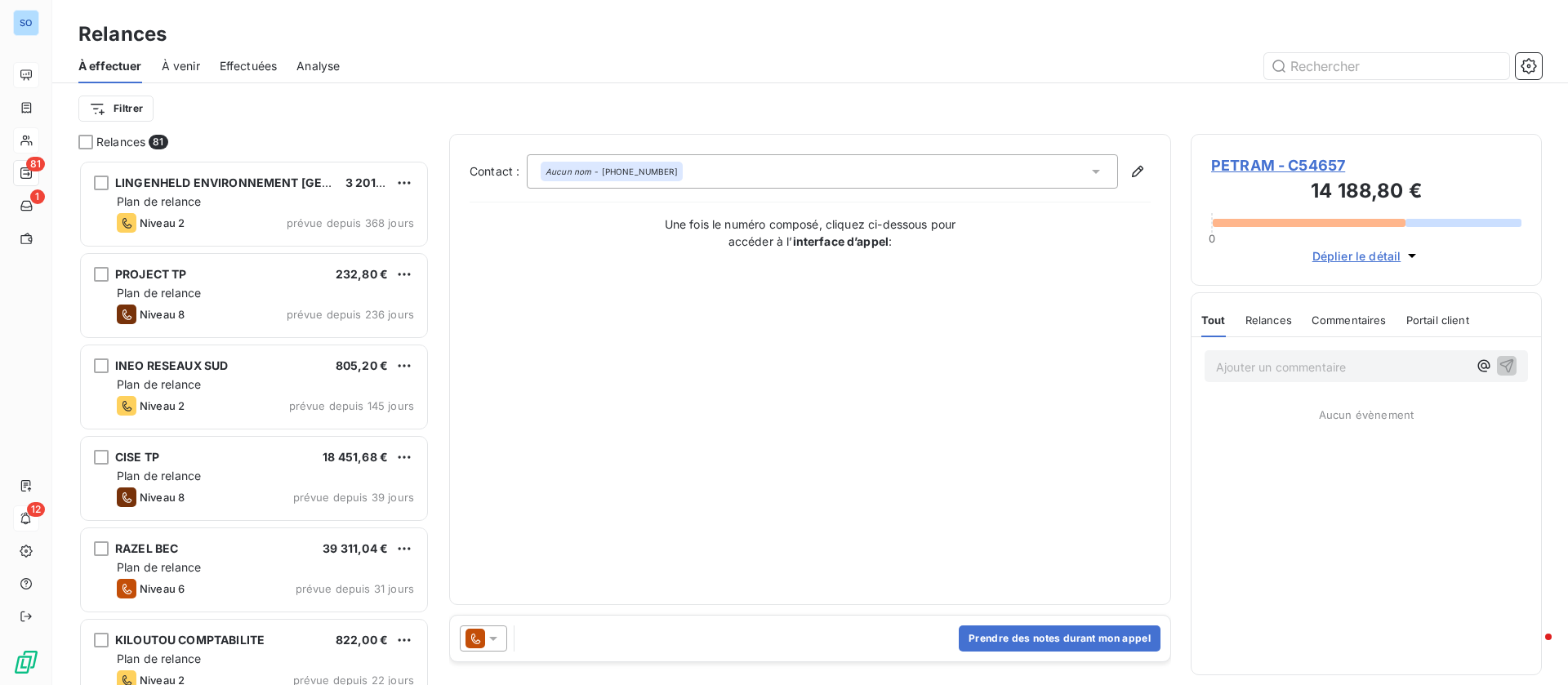
scroll to position [506, 332]
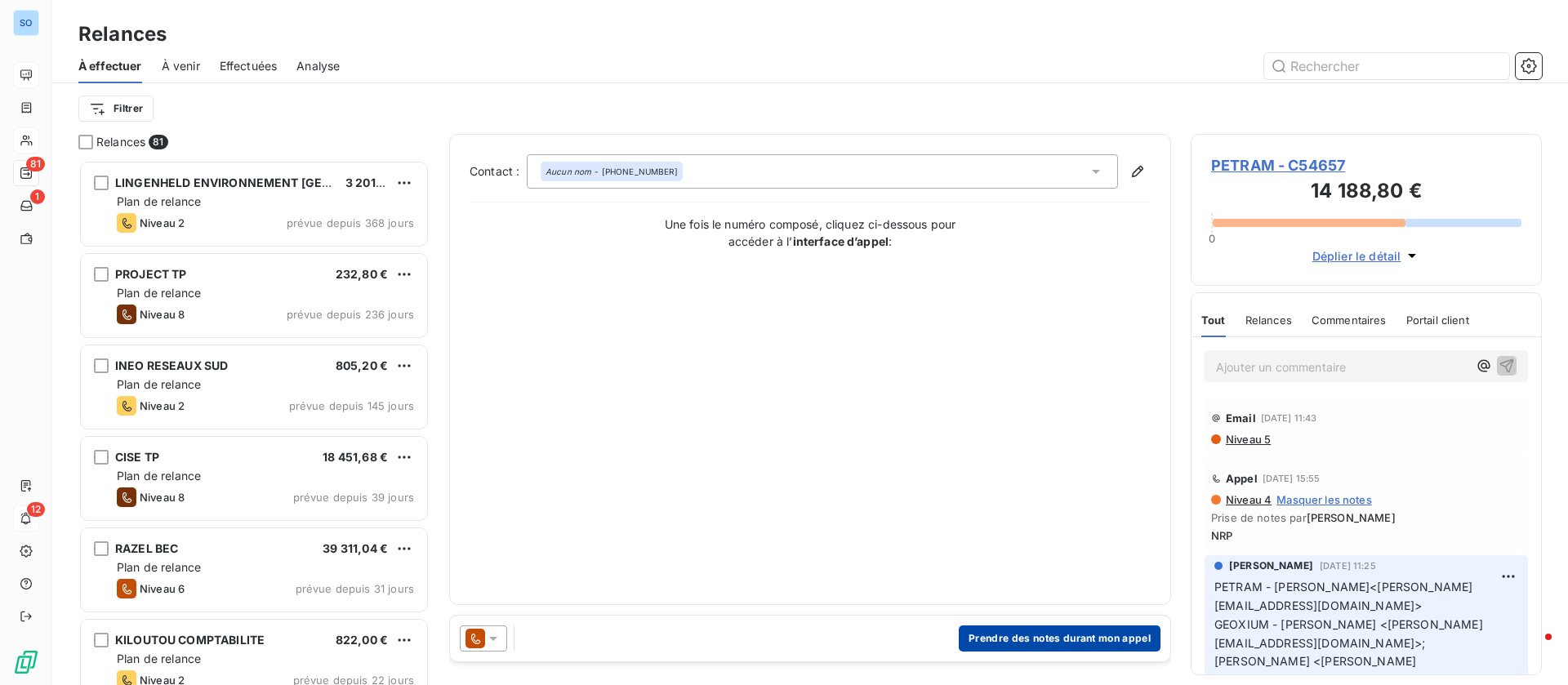
click at [1070, 633] on button "Prendre des notes durant mon appel" at bounding box center [1059, 638] width 202 height 26
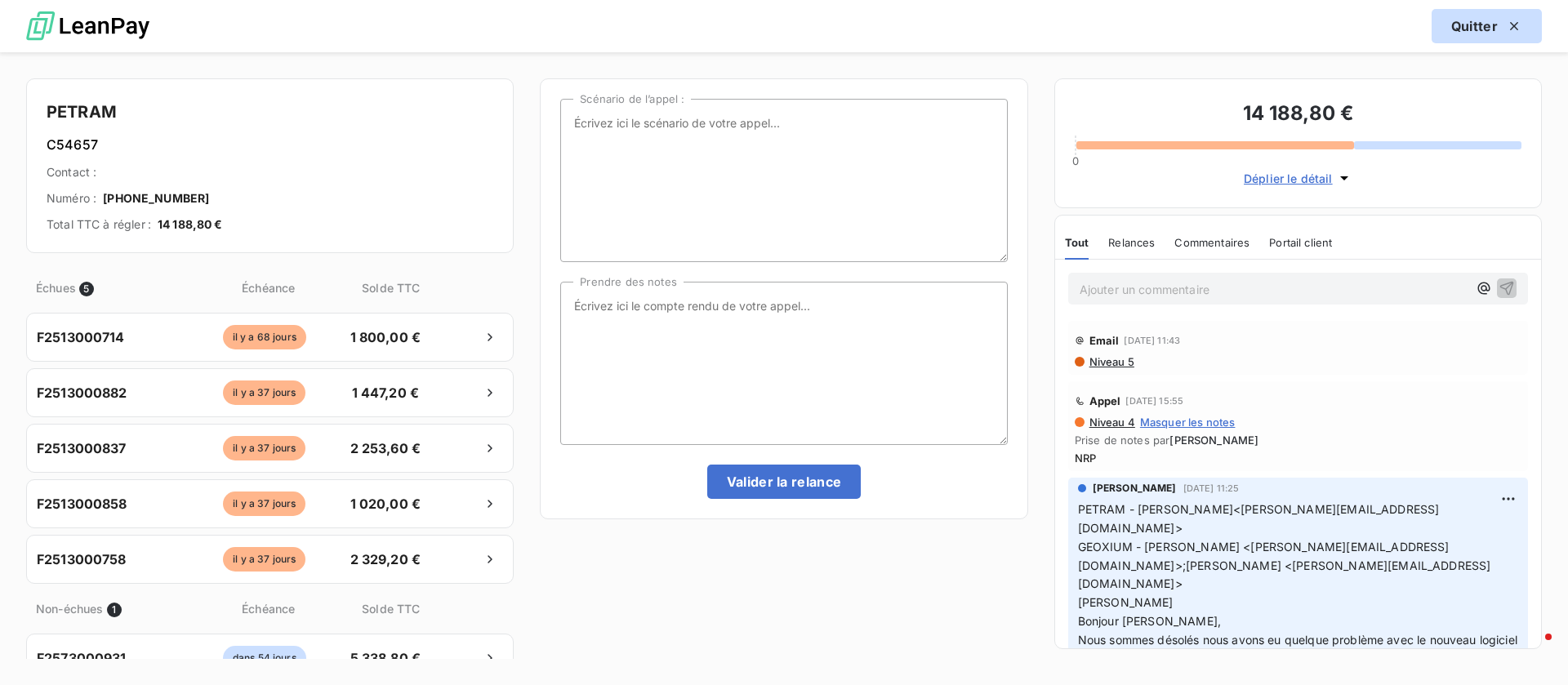
click at [1489, 33] on button "Quitter" at bounding box center [1486, 26] width 110 height 35
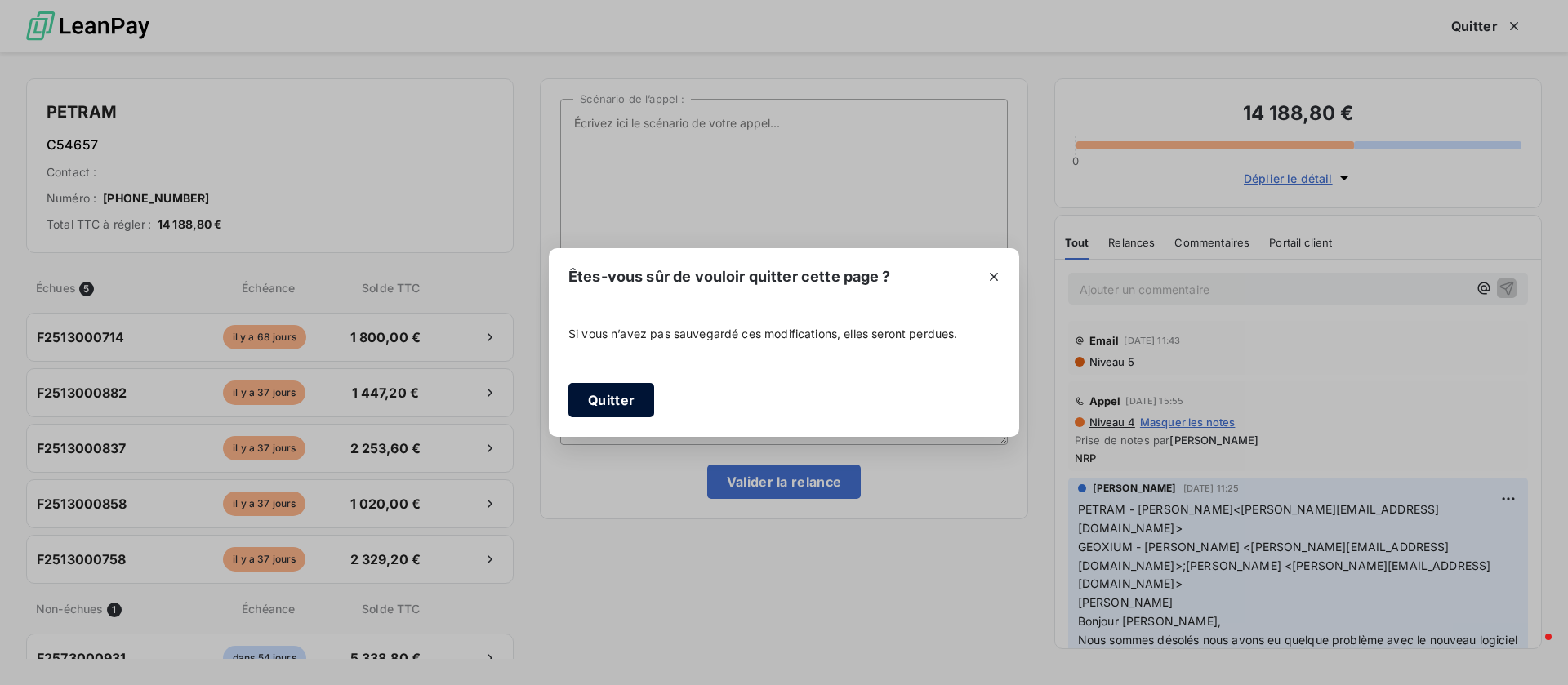
click at [601, 408] on button "Quitter" at bounding box center [611, 400] width 85 height 35
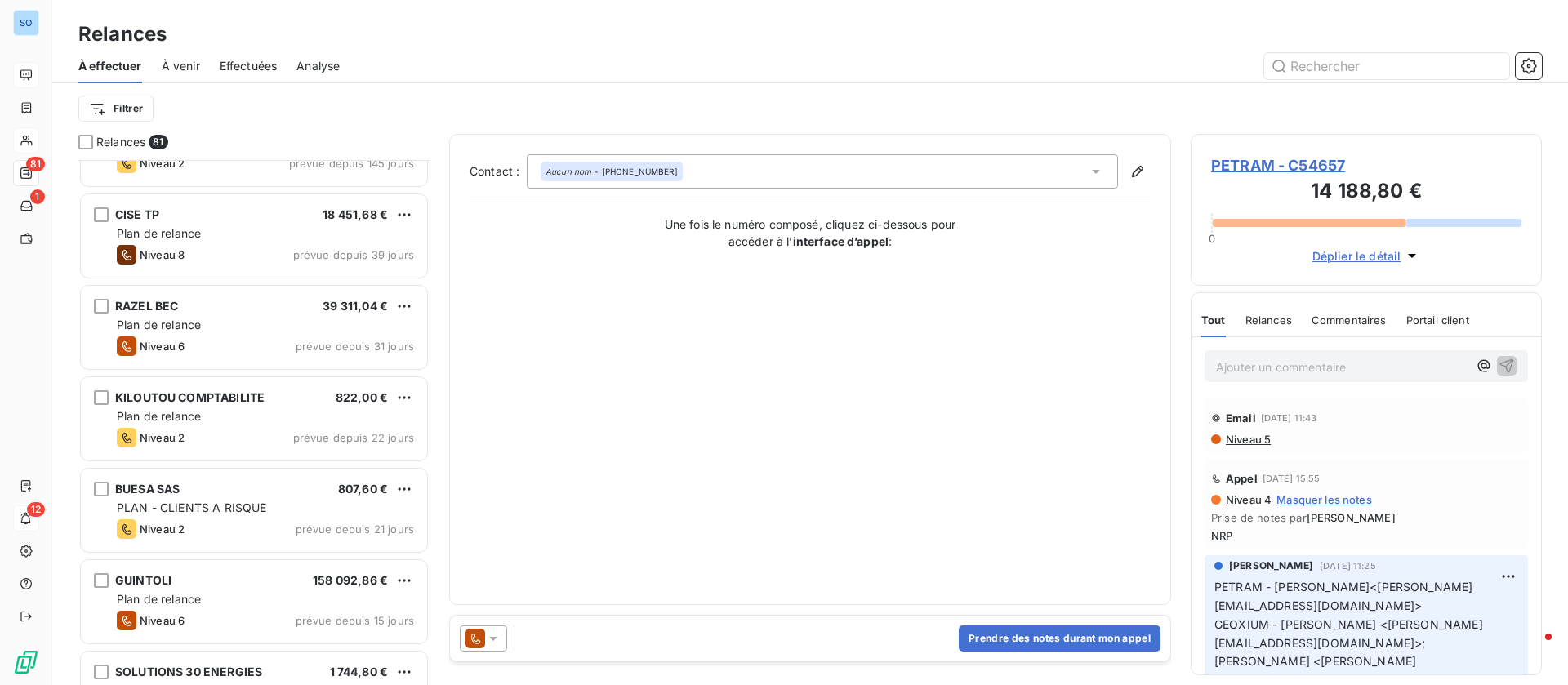
scroll to position [246, 0]
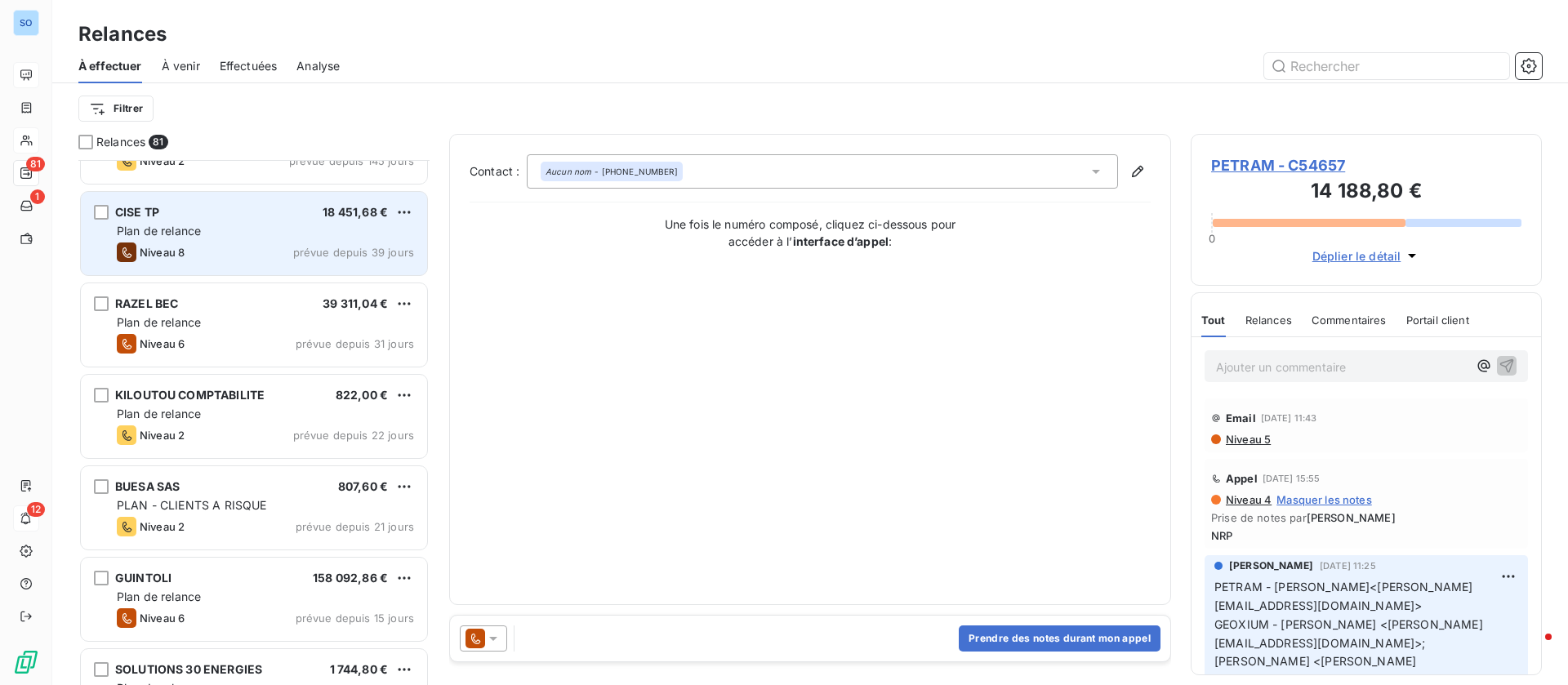
click at [304, 226] on div "Plan de relance" at bounding box center [265, 231] width 297 height 16
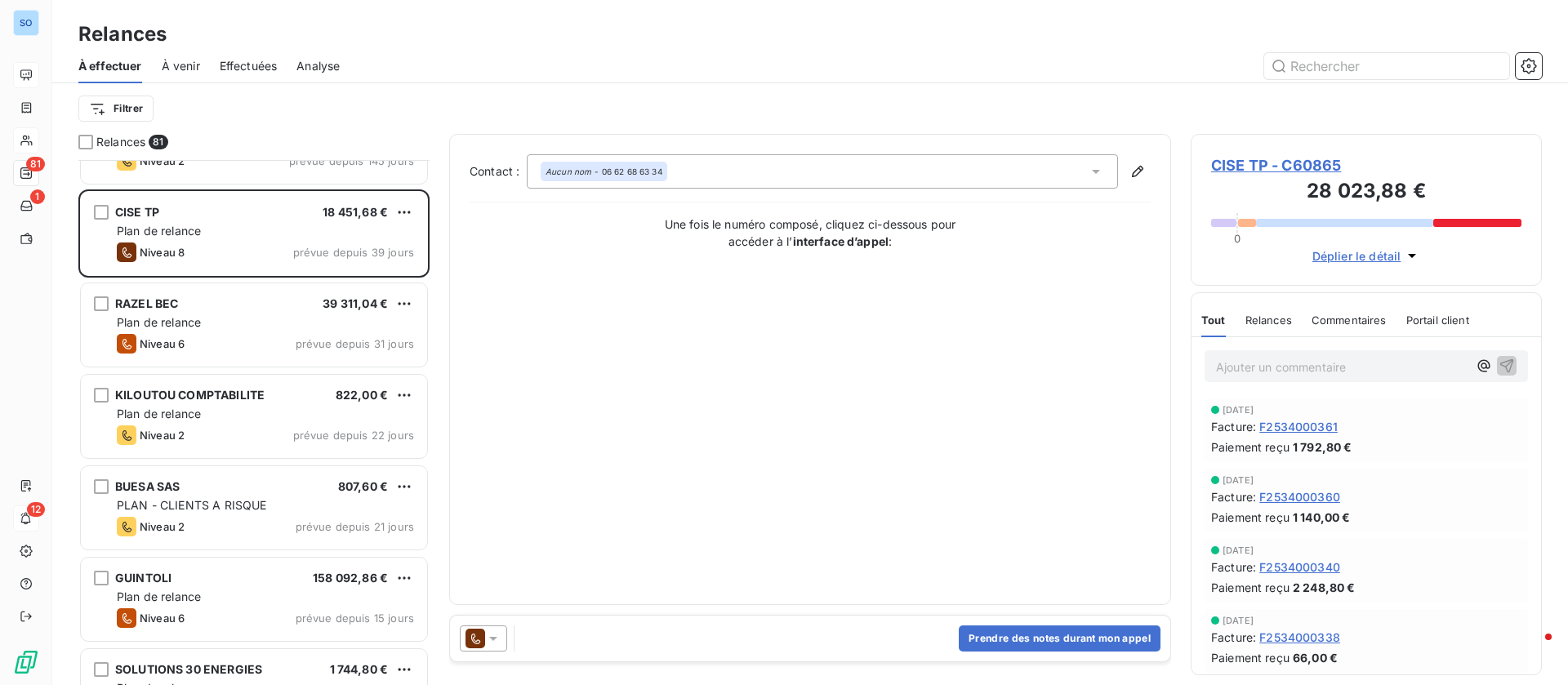
click at [1301, 166] on span "CISE TP - C60865" at bounding box center [1365, 166] width 310 height 22
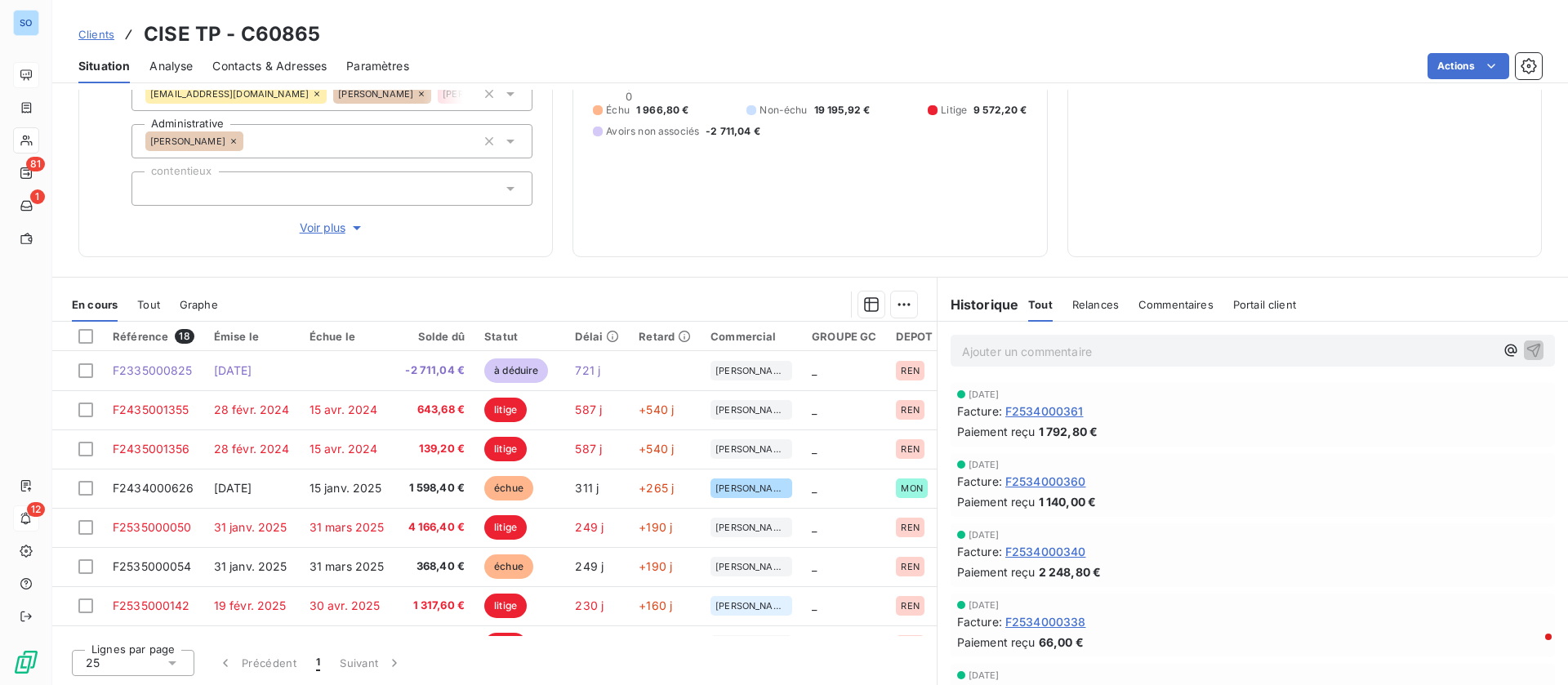
scroll to position [100, 0]
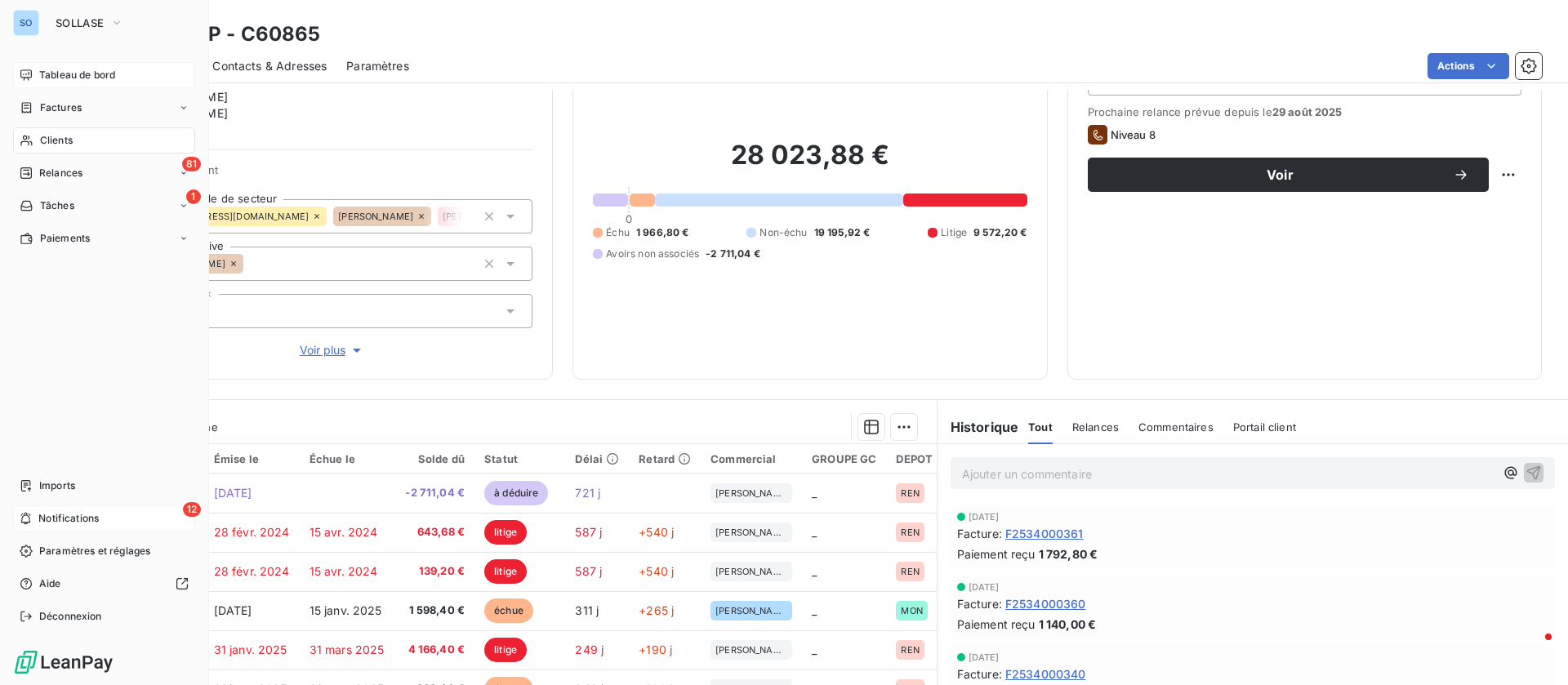
click at [25, 67] on div "Tableau de bord" at bounding box center [104, 74] width 182 height 26
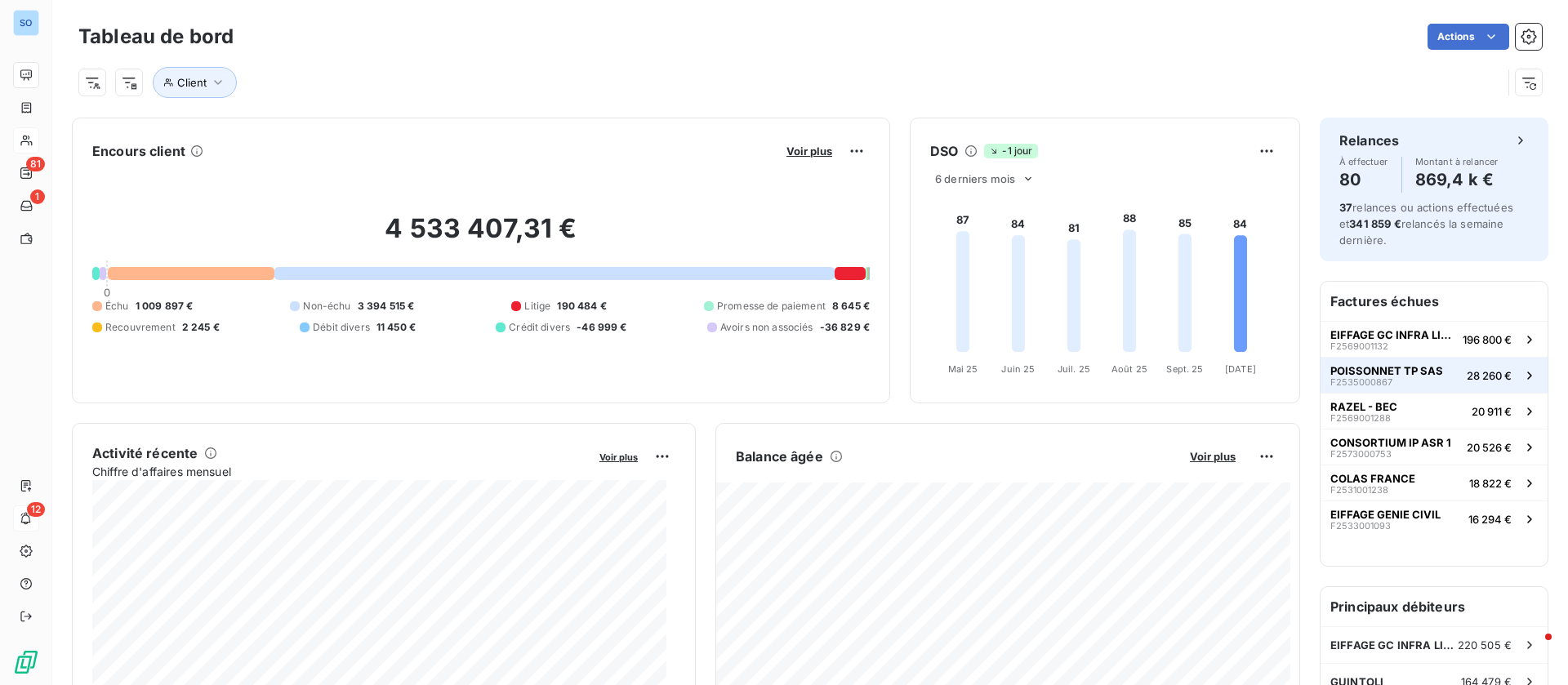
click at [1370, 374] on span "POISSONNET TP SAS" at bounding box center [1386, 370] width 112 height 13
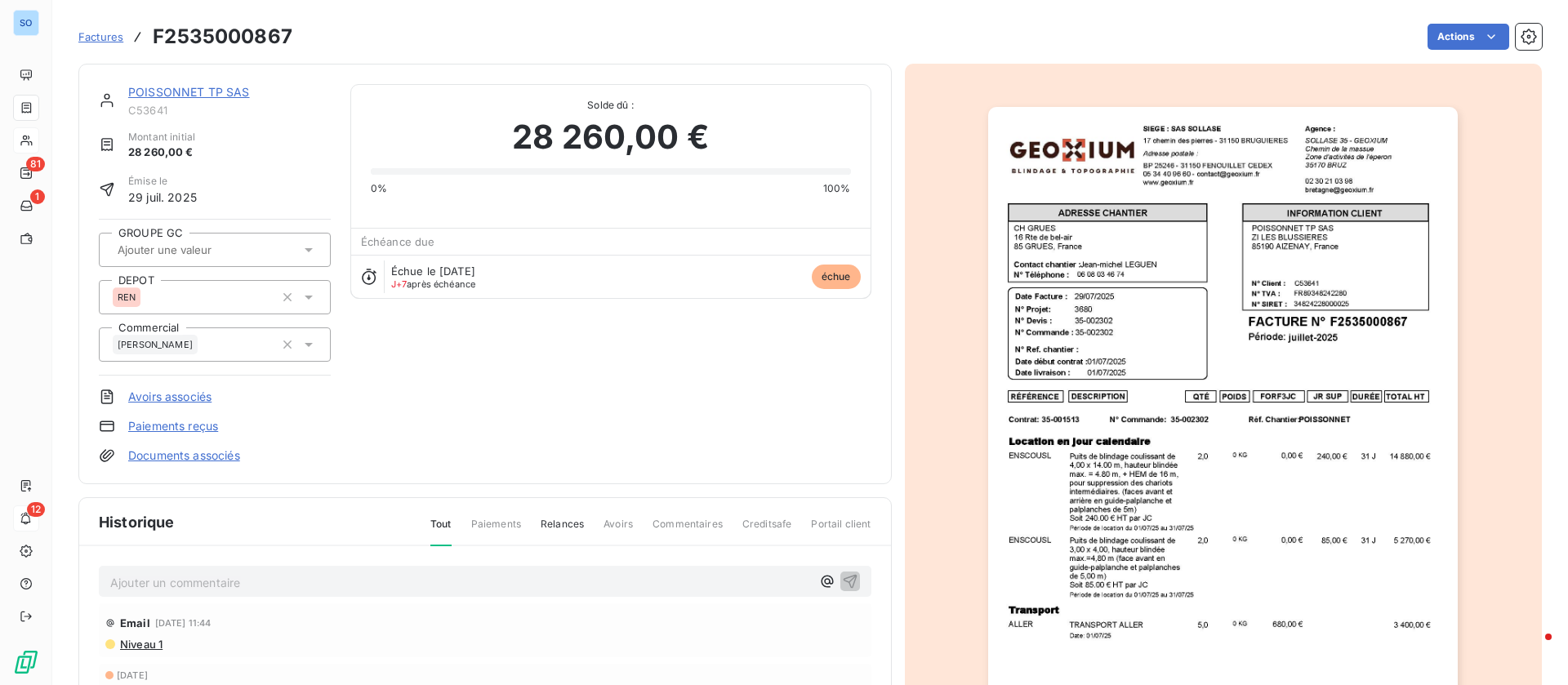
click at [221, 97] on link "POISSONNET TP SAS" at bounding box center [189, 92] width 122 height 14
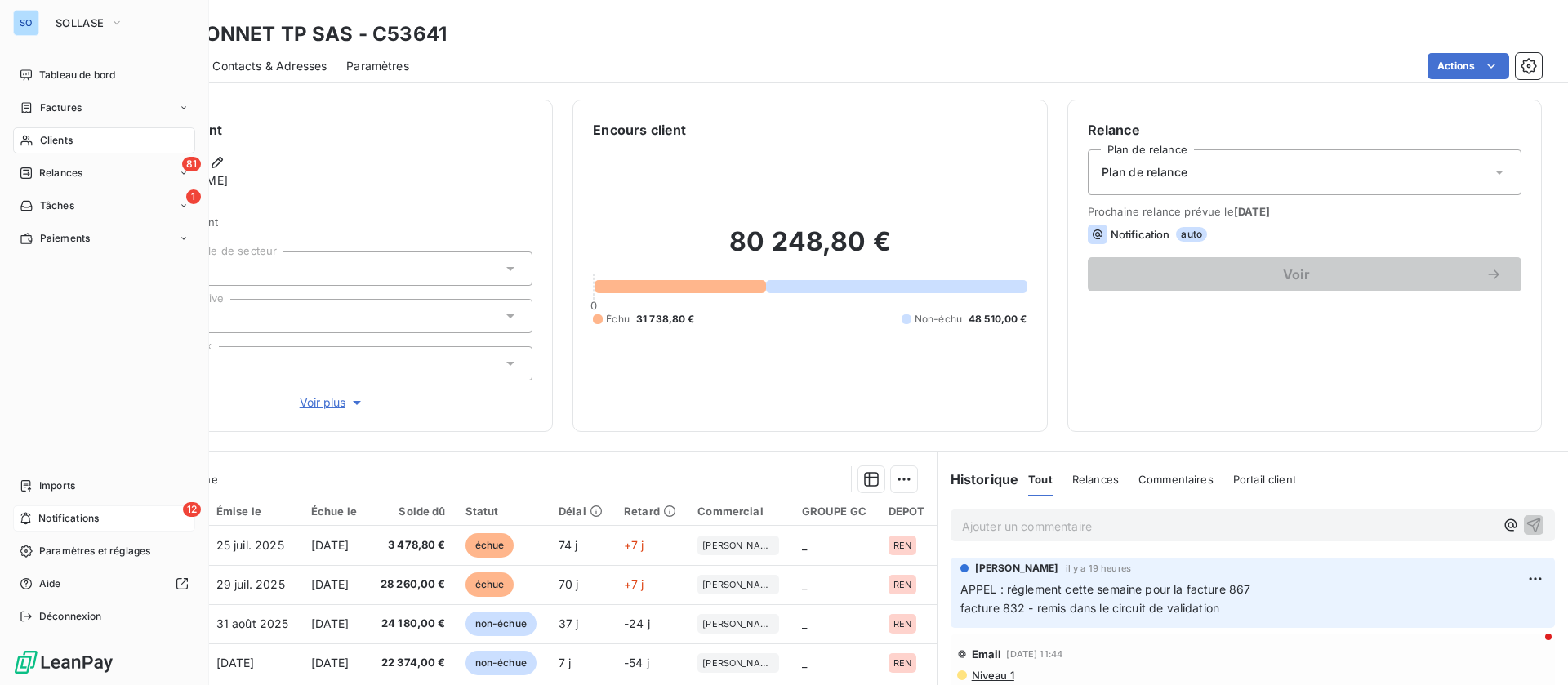
click at [76, 134] on div "Clients" at bounding box center [104, 140] width 182 height 26
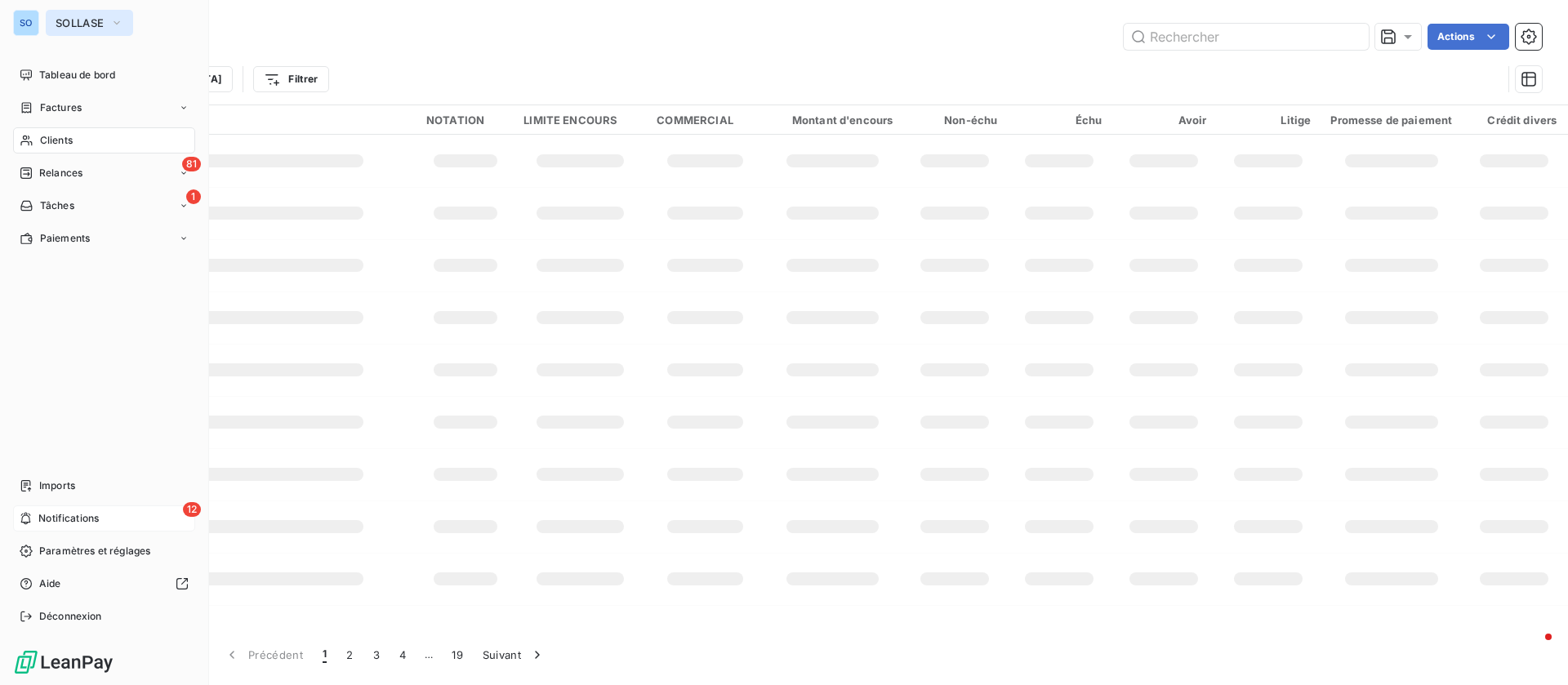
click at [58, 21] on span "SOLLASE" at bounding box center [79, 22] width 48 height 13
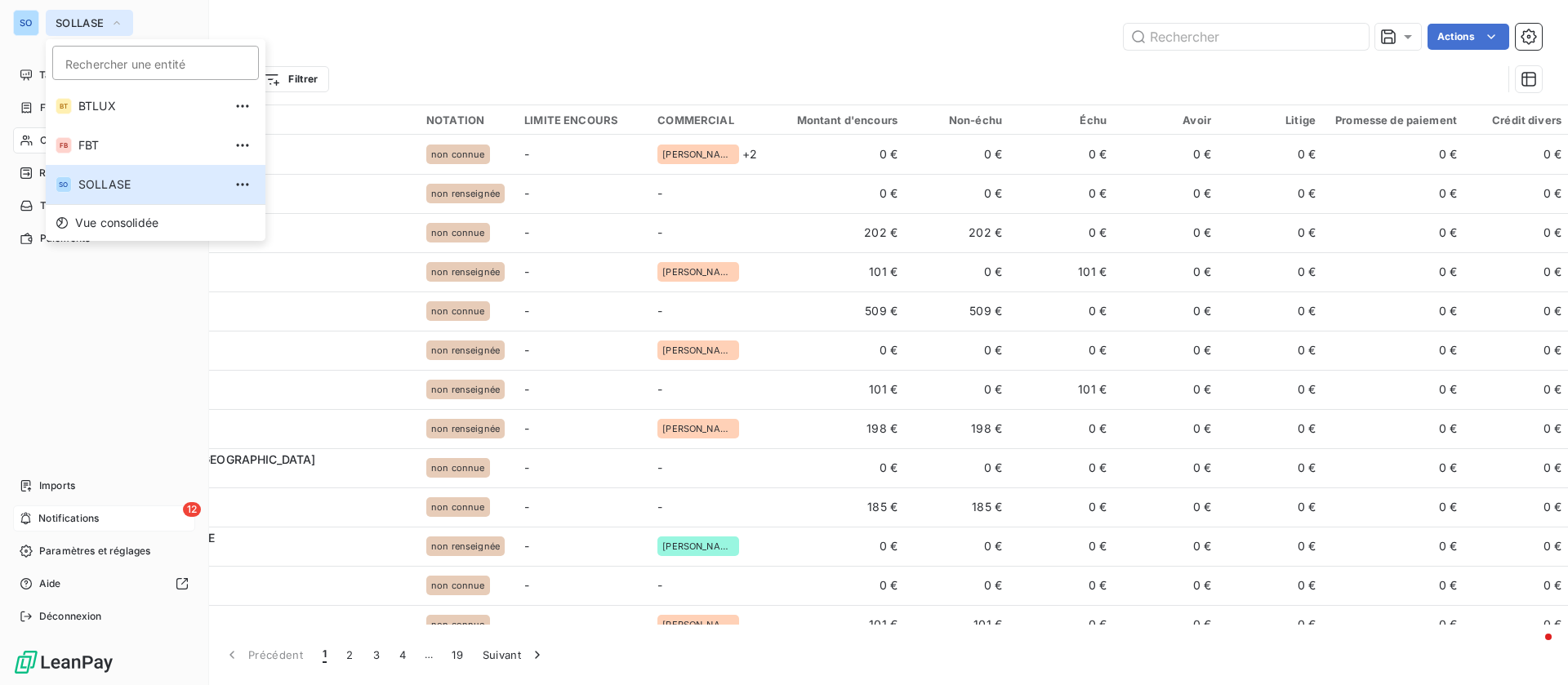
click at [103, 25] on span "SOLLASE" at bounding box center [79, 22] width 48 height 13
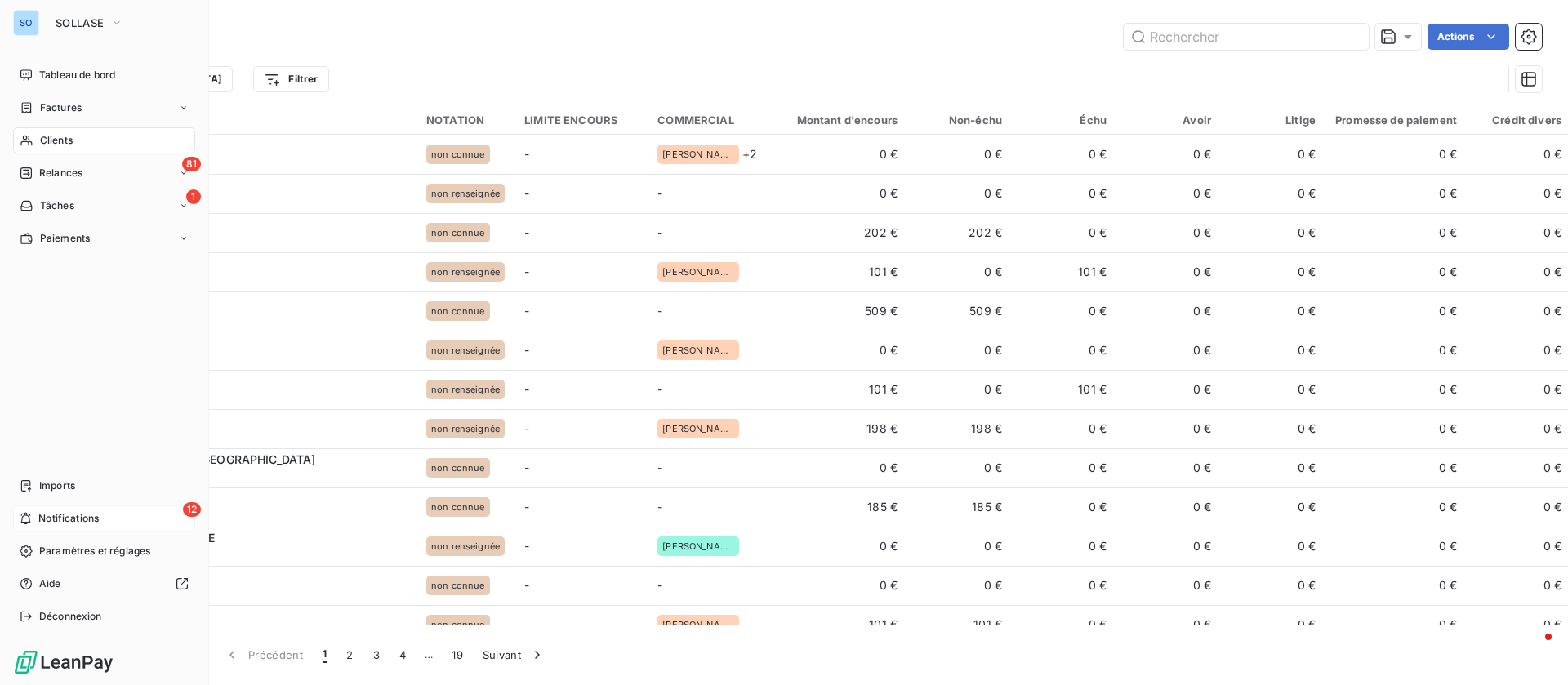
click at [110, 35] on button "SOLLASE" at bounding box center [89, 23] width 87 height 26
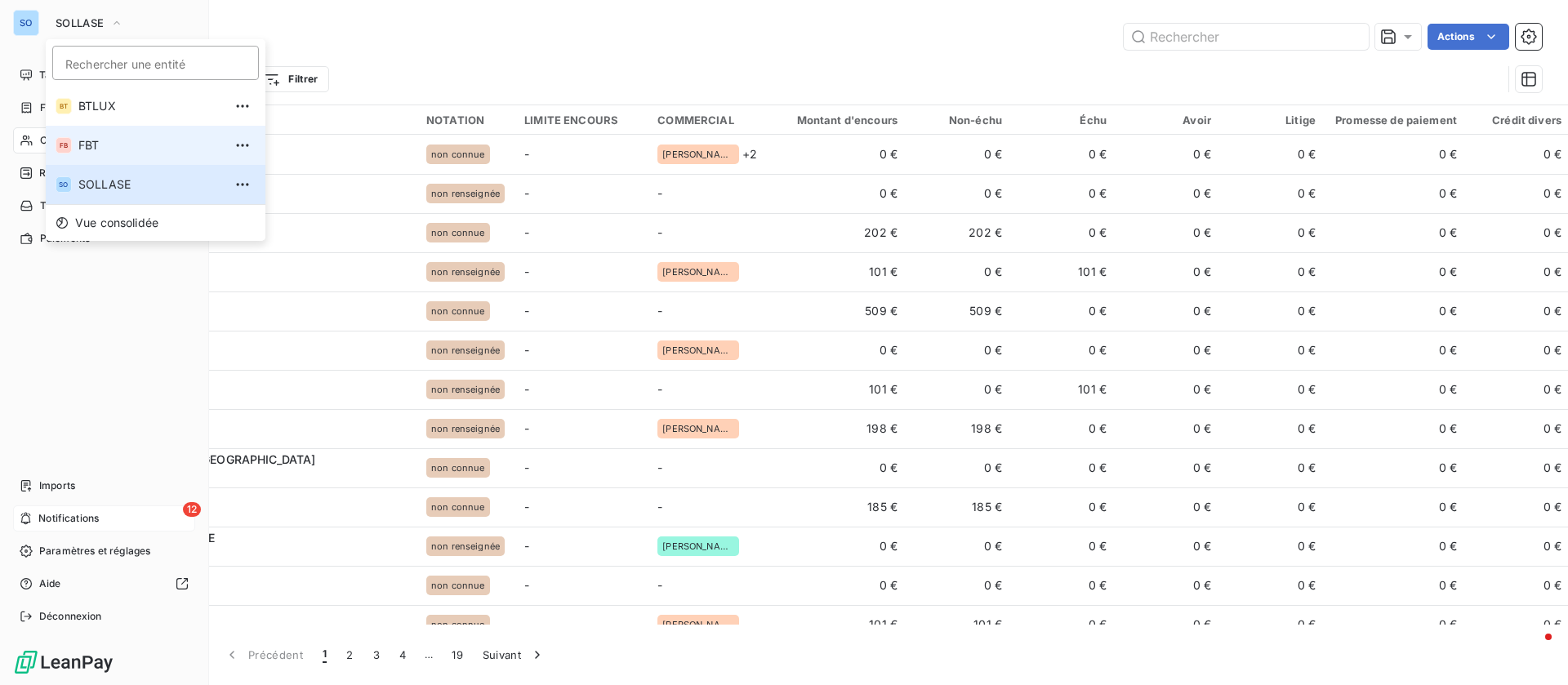
click at [133, 144] on span "FBT" at bounding box center [150, 144] width 144 height 16
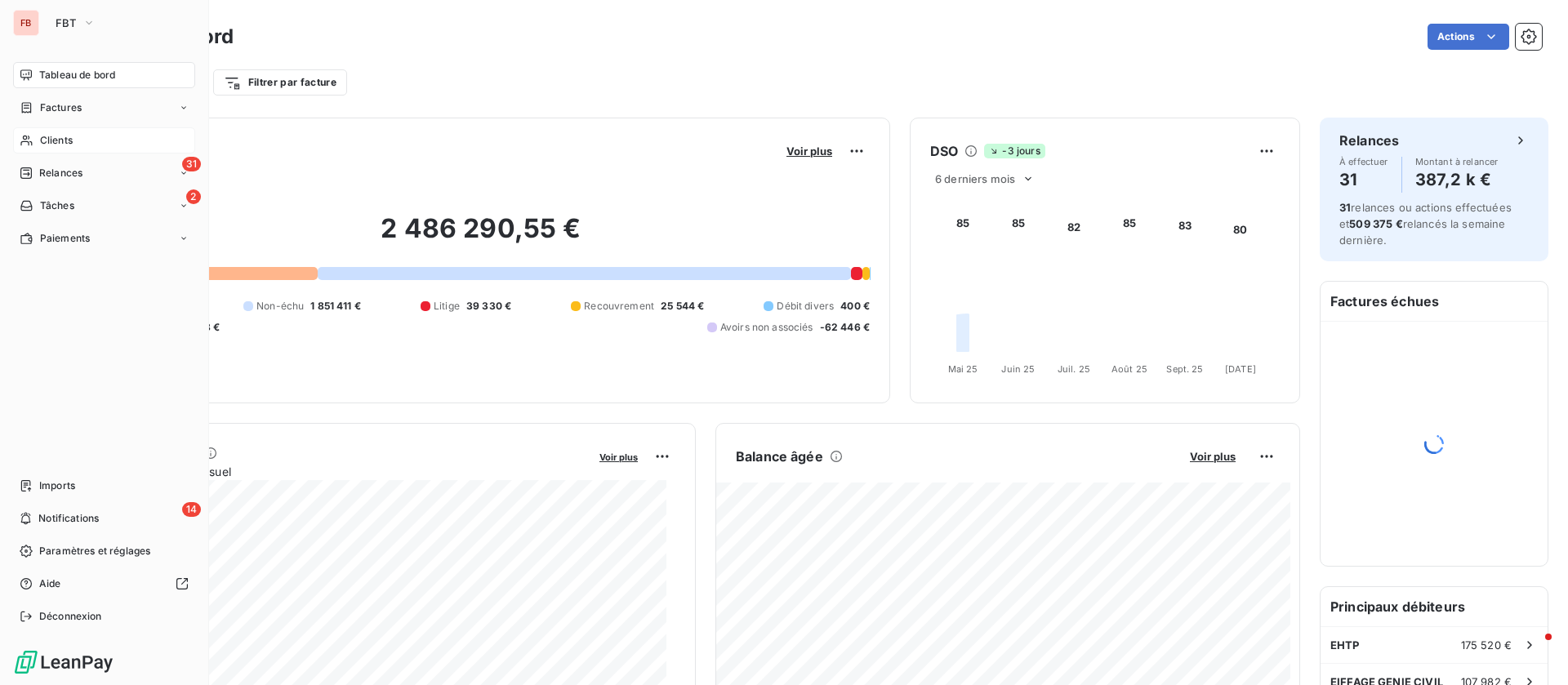
click at [90, 133] on div "Clients" at bounding box center [104, 140] width 182 height 26
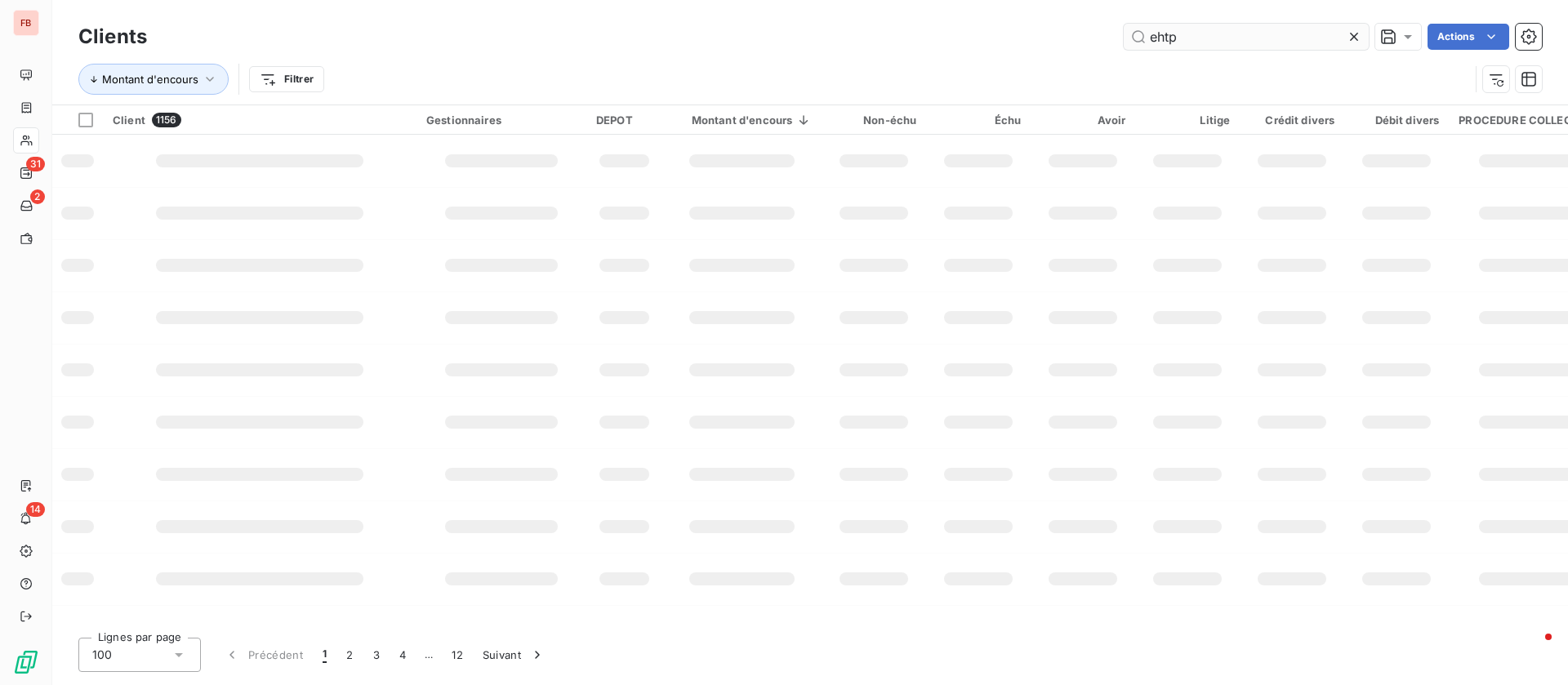
type input "ehtp"
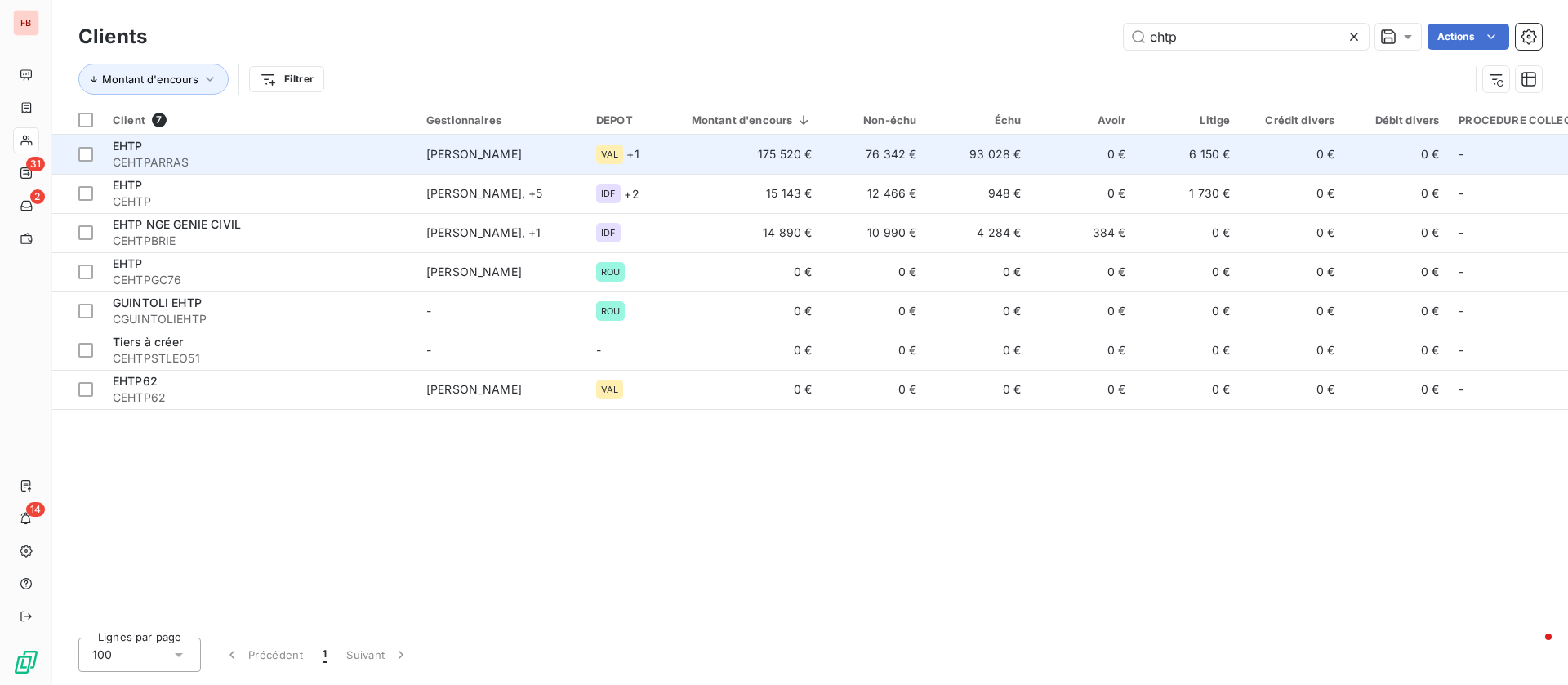
click at [209, 153] on div "EHTP" at bounding box center [259, 145] width 294 height 16
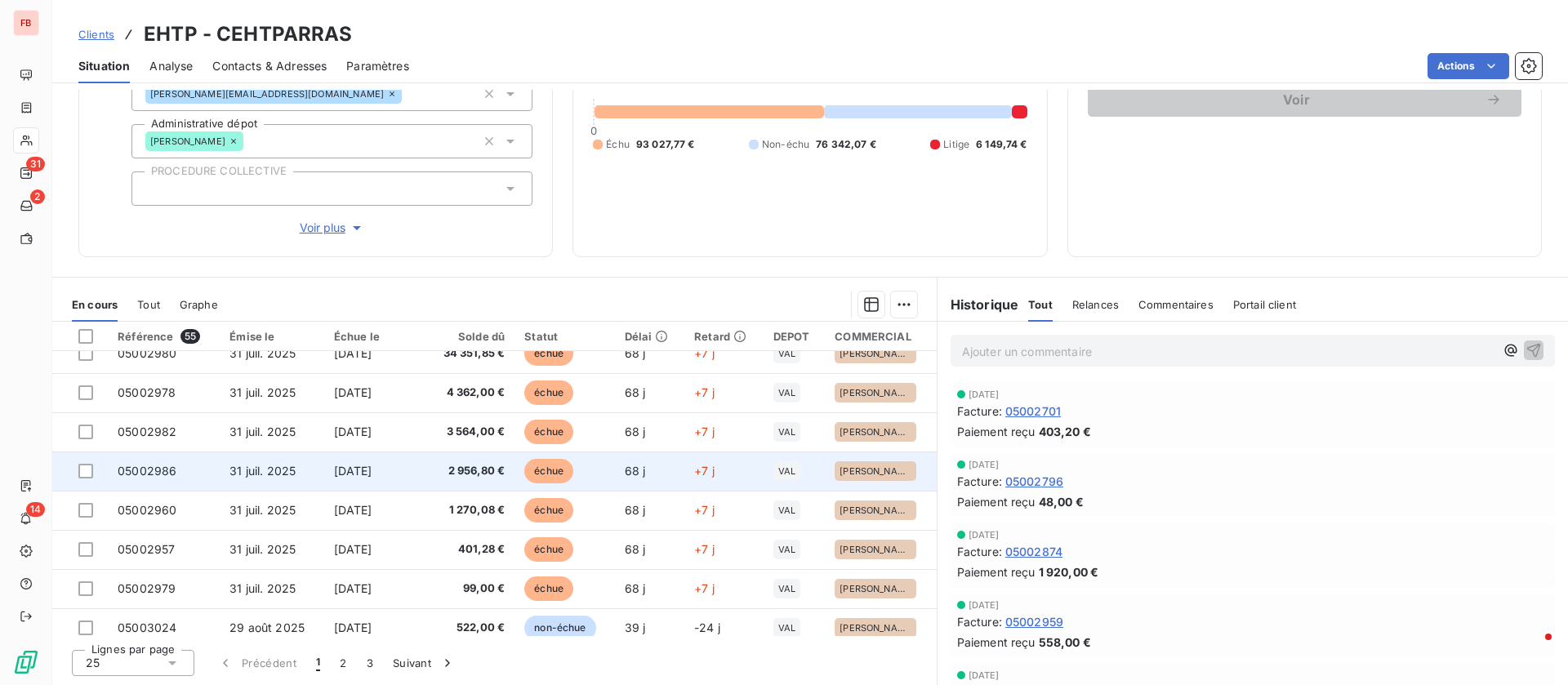
scroll to position [695, 0]
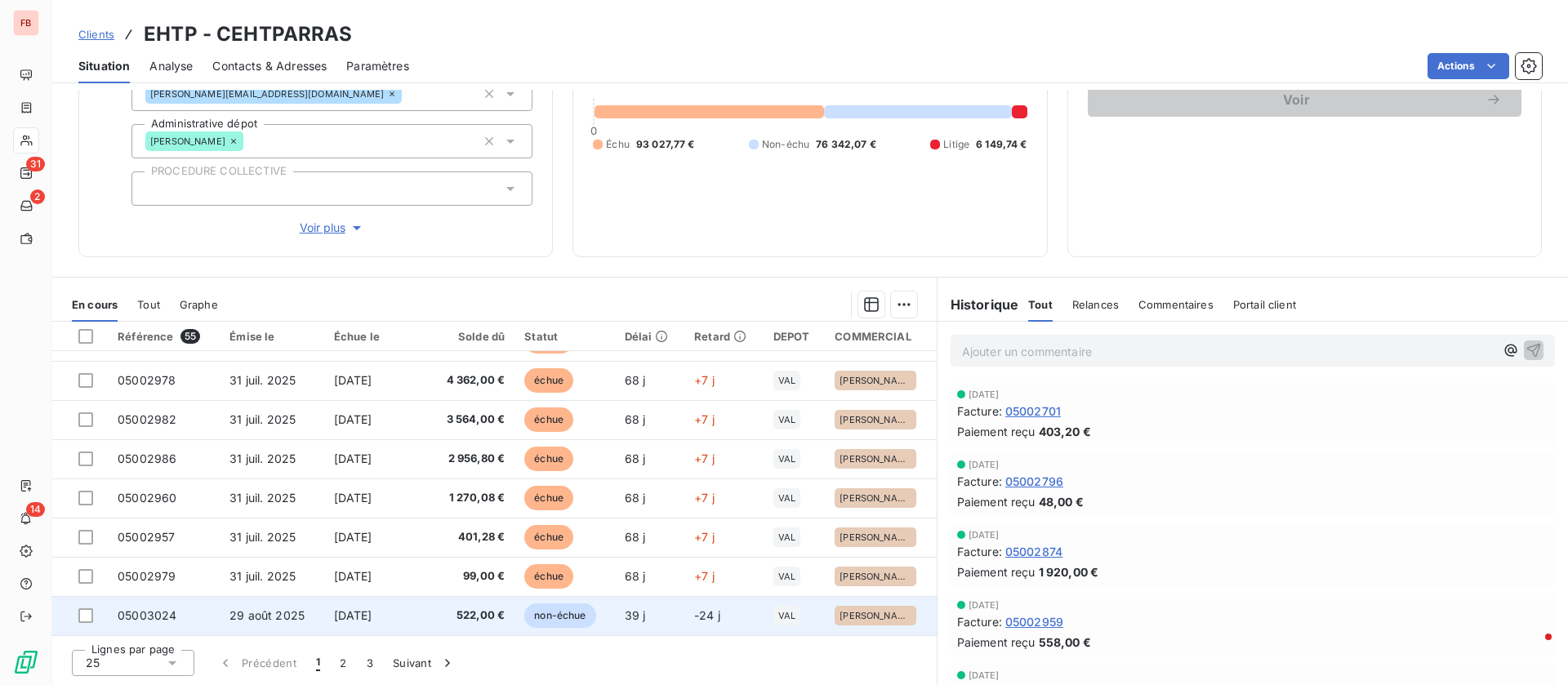
click at [426, 617] on td "522,00 €" at bounding box center [471, 616] width 90 height 39
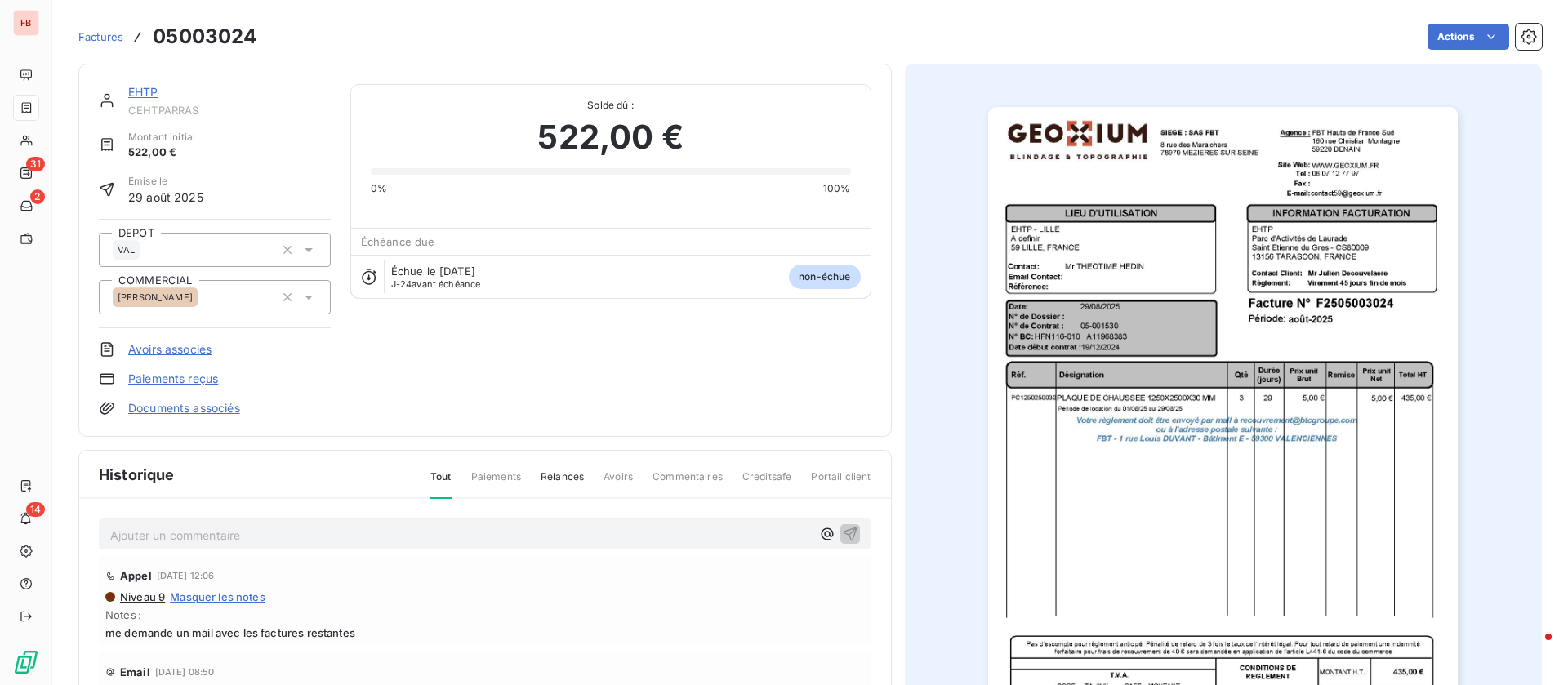
click at [149, 86] on link "EHTP" at bounding box center [144, 92] width 30 height 14
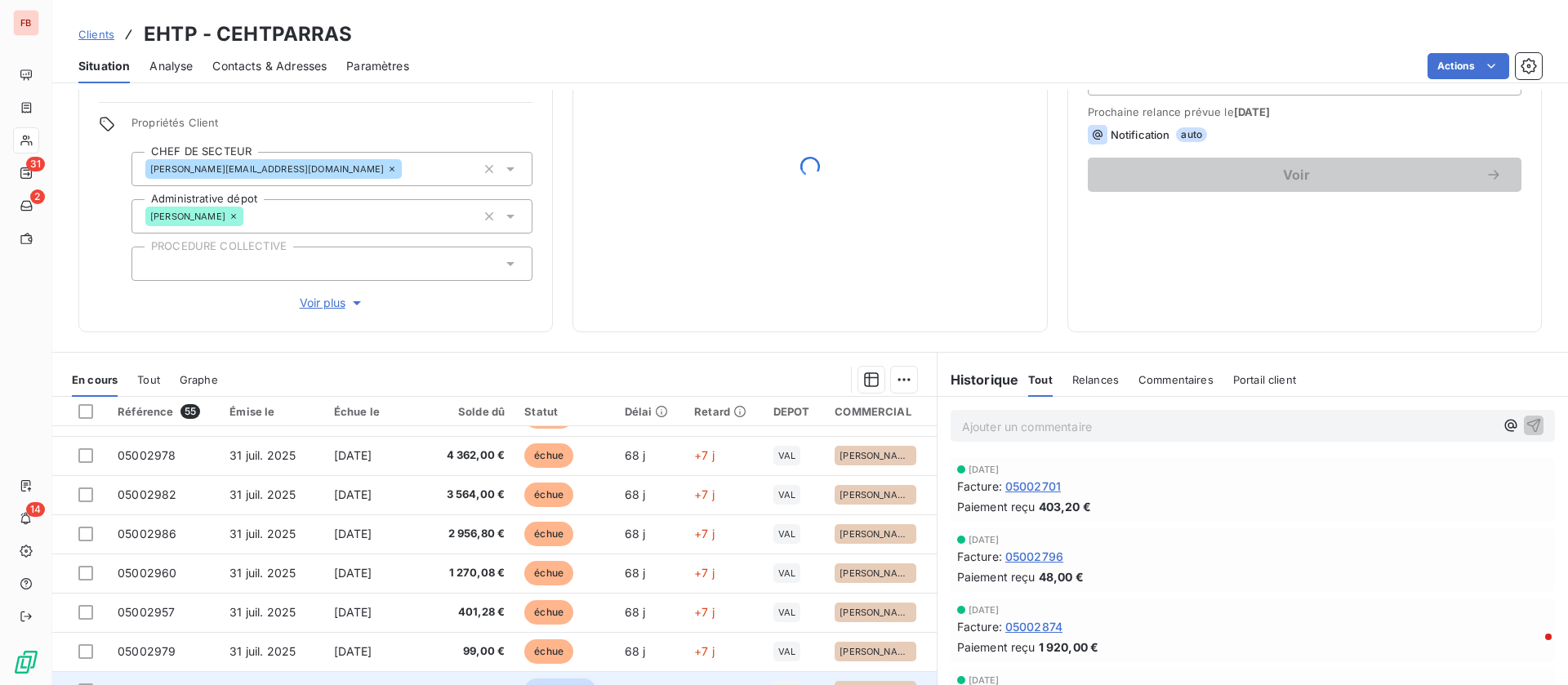
scroll to position [175, 0]
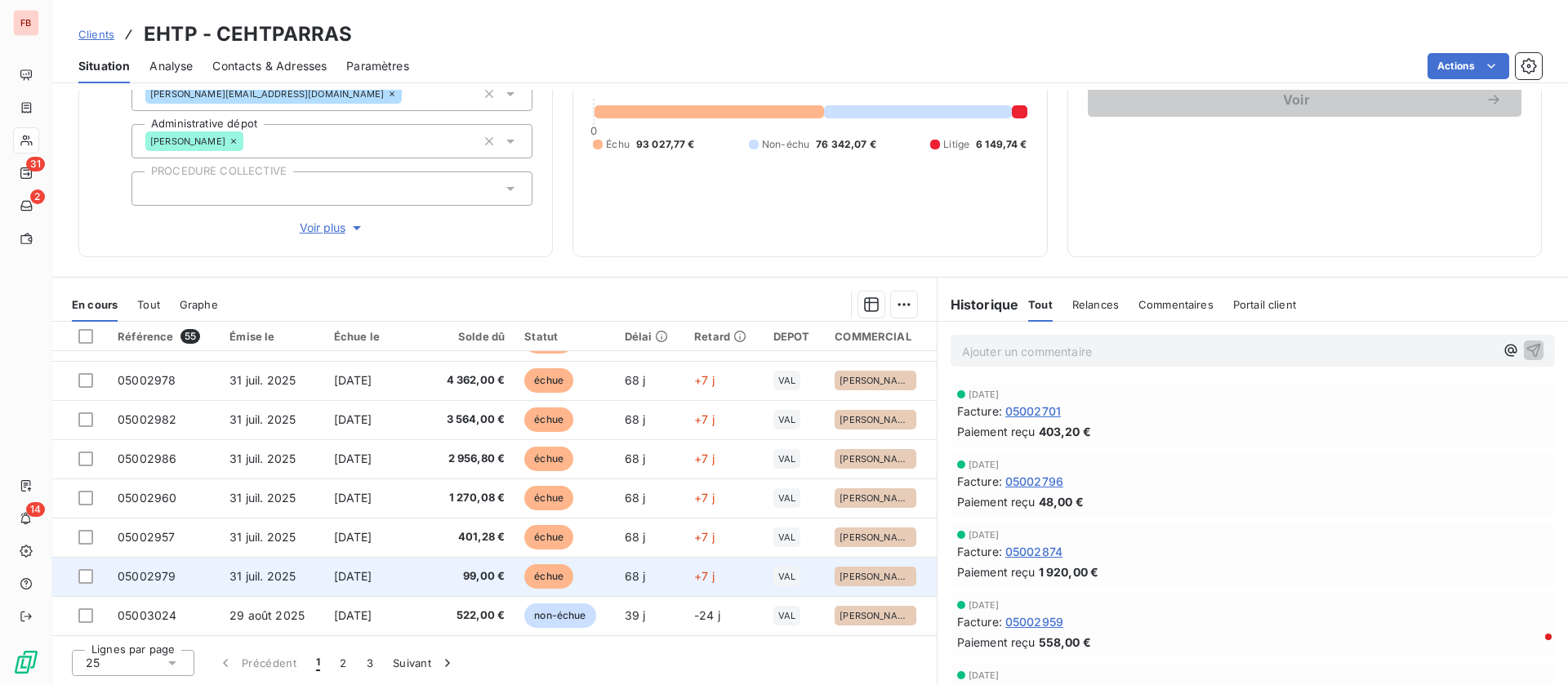
click at [467, 574] on span "99,00 €" at bounding box center [470, 576] width 70 height 16
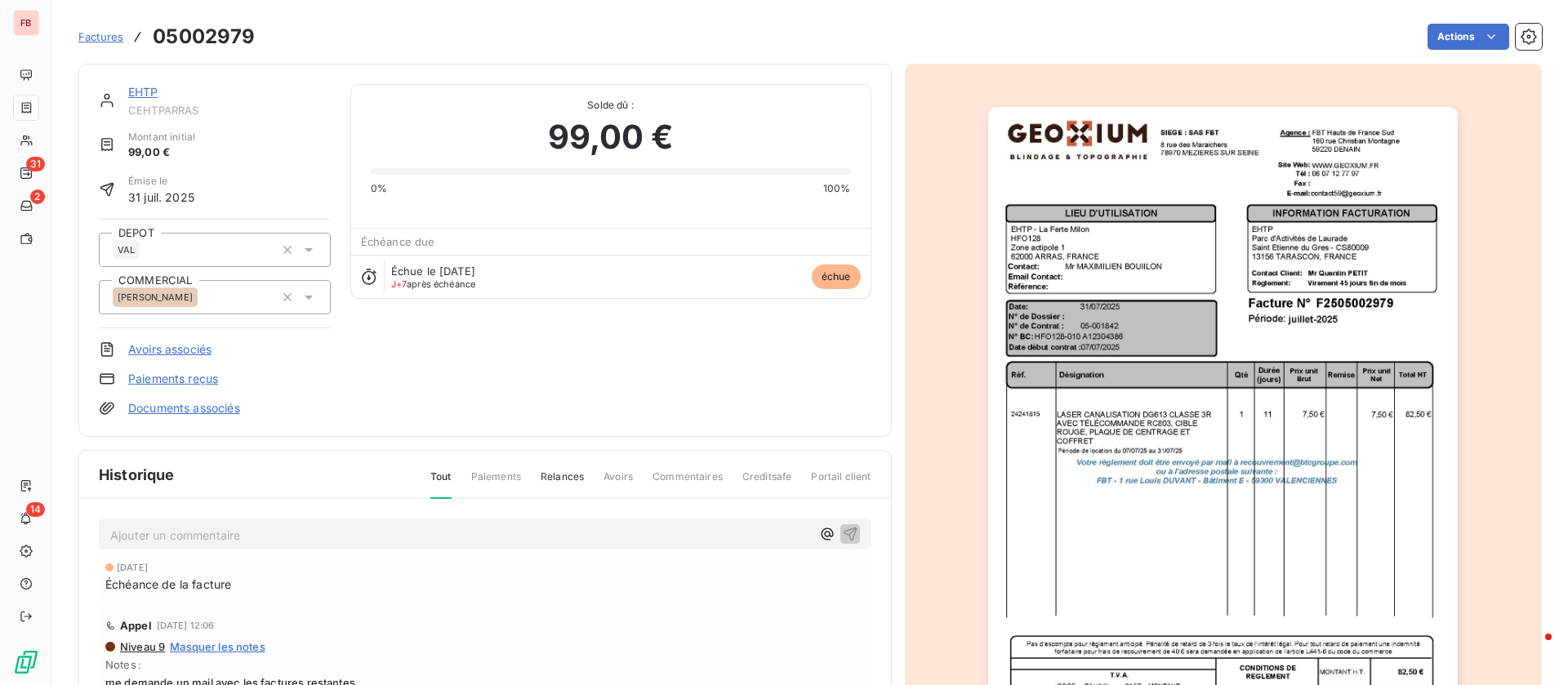
click at [148, 85] on link "EHTP" at bounding box center [144, 92] width 30 height 14
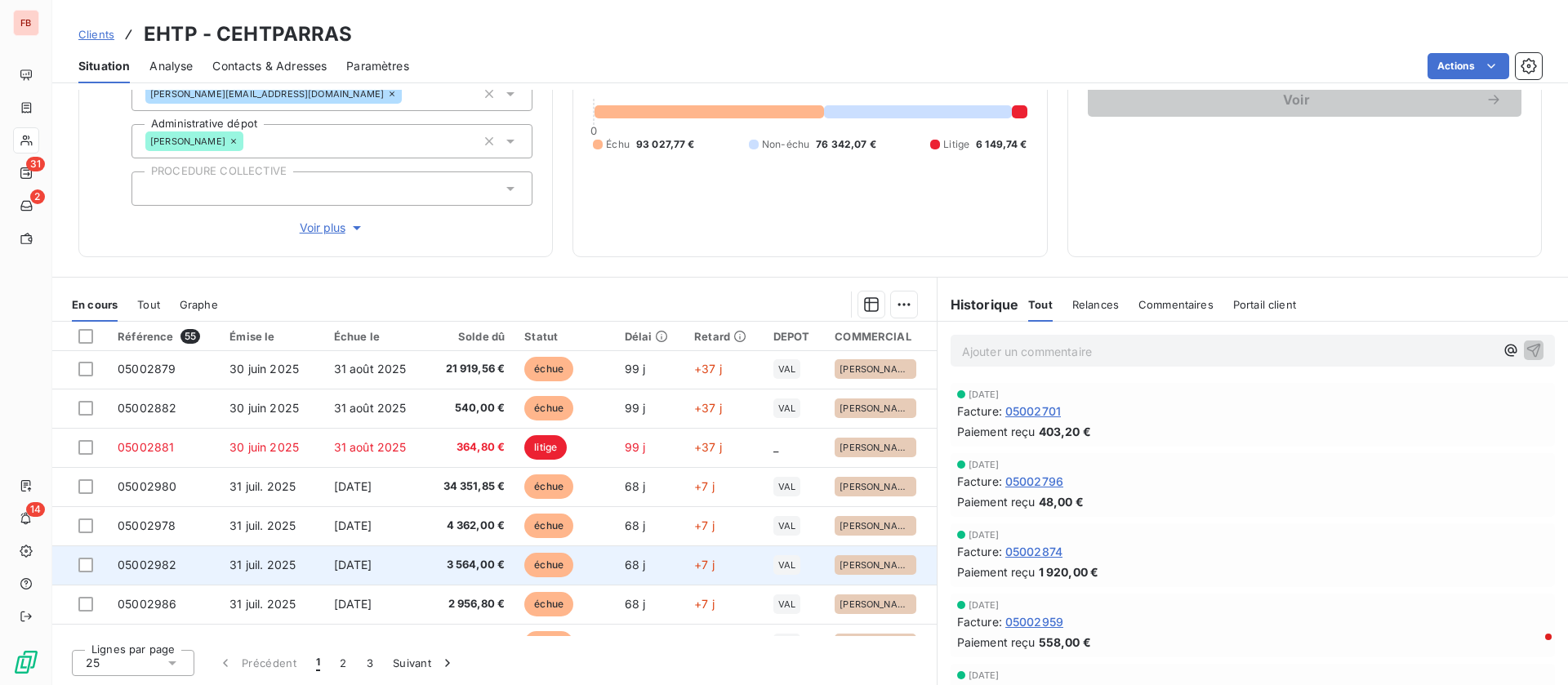
scroll to position [695, 0]
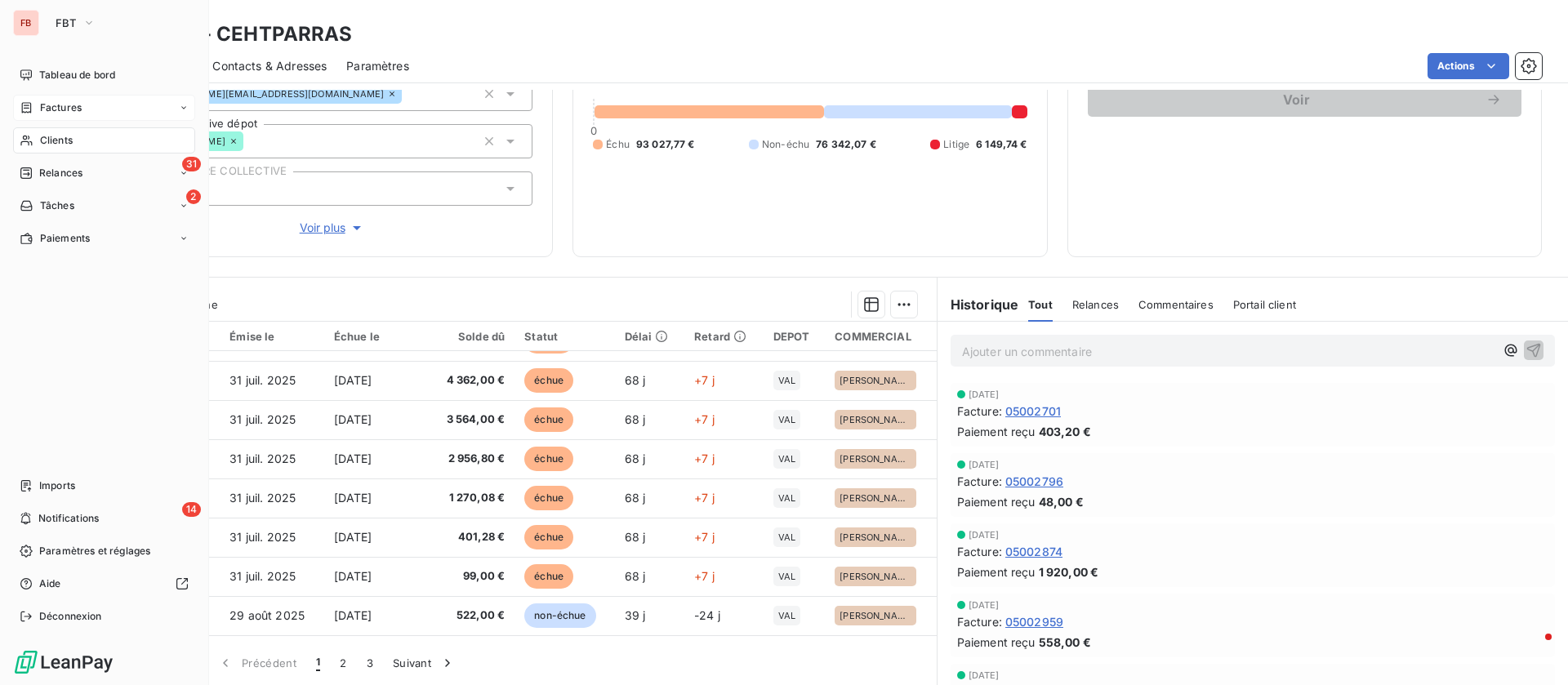
click at [53, 109] on span "Factures" at bounding box center [60, 107] width 41 height 14
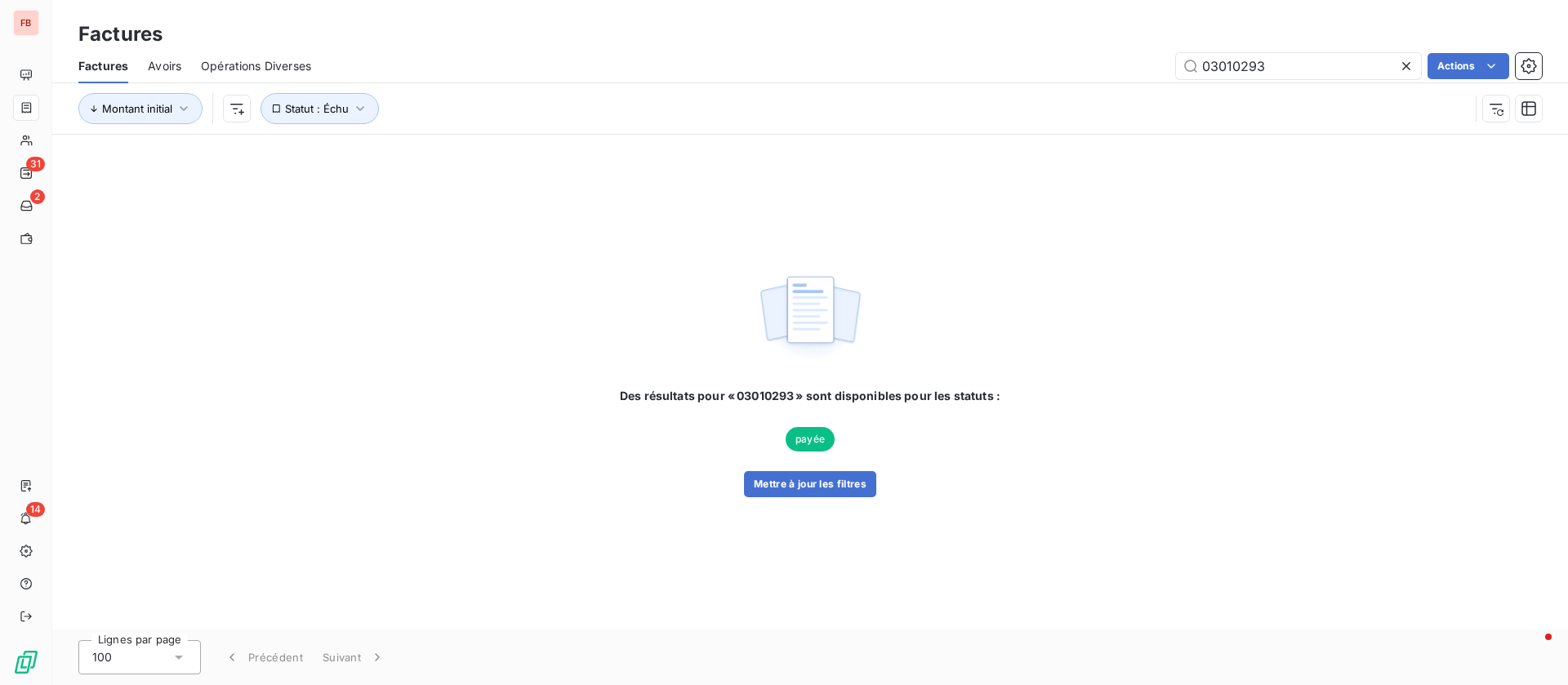
drag, startPoint x: 1278, startPoint y: 68, endPoint x: 1077, endPoint y: 63, distance: 201.1
click at [1077, 63] on div "03010293 Actions" at bounding box center [935, 66] width 1211 height 26
type input "ehtp"
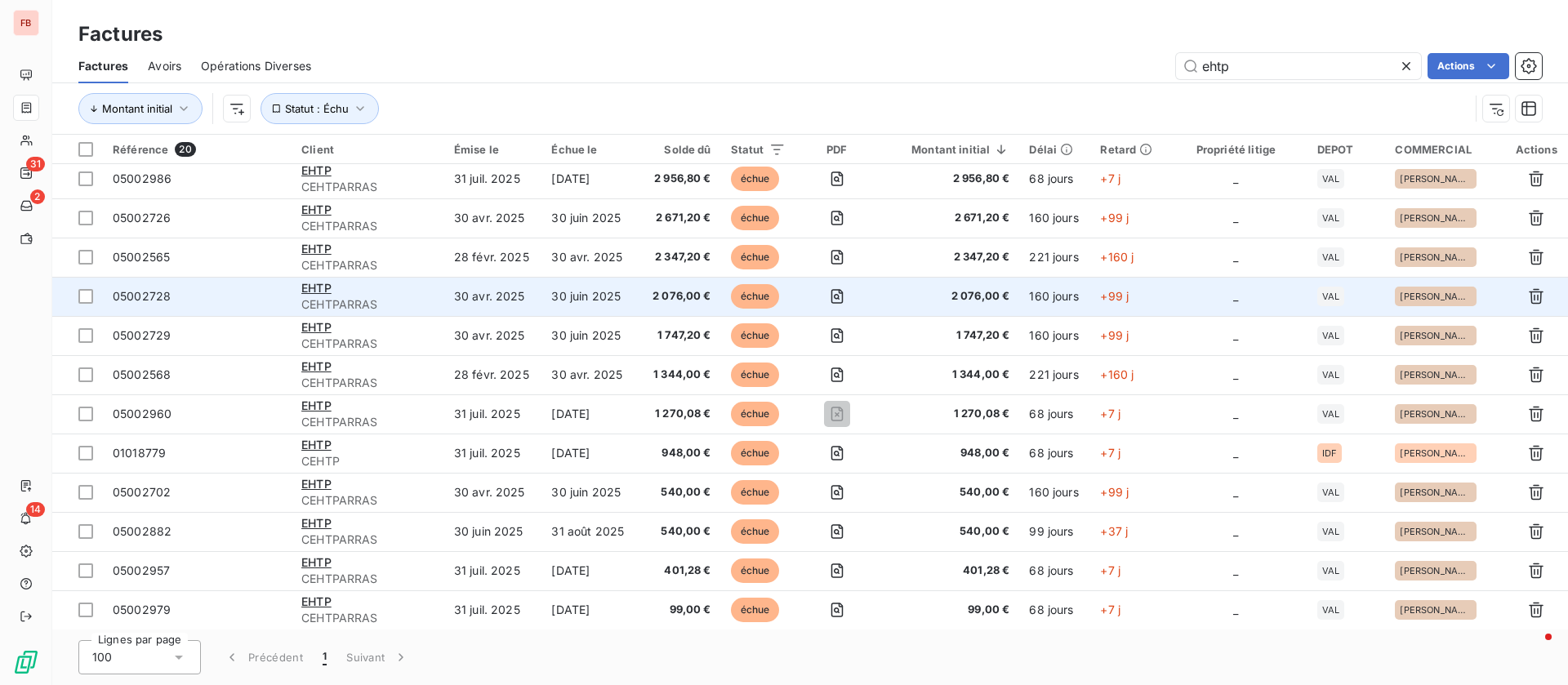
scroll to position [319, 0]
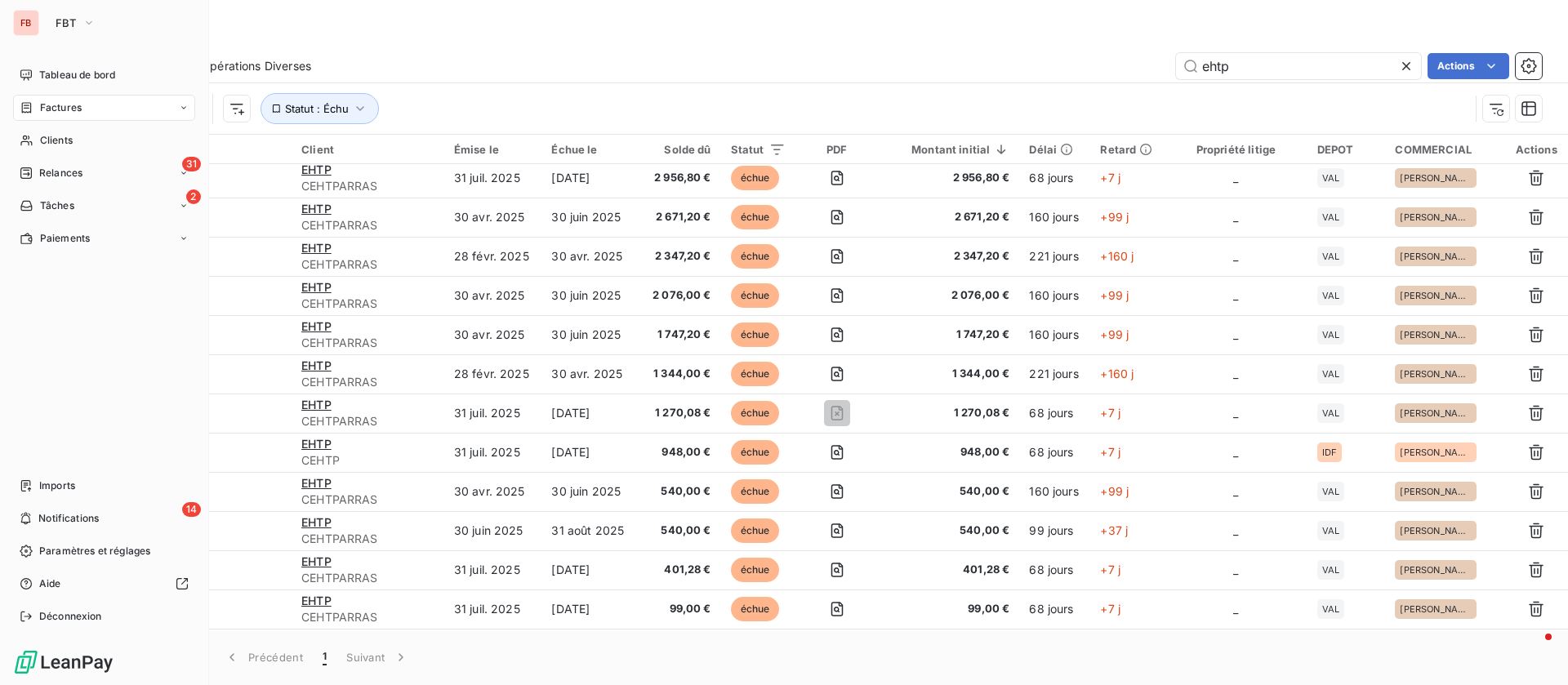
click at [41, 470] on div "Tableau de bord Factures Clients 31 Relances 2 Tâches Paiements Imports 14 Noti…" at bounding box center [104, 345] width 182 height 568
click at [61, 486] on span "Imports" at bounding box center [57, 485] width 36 height 14
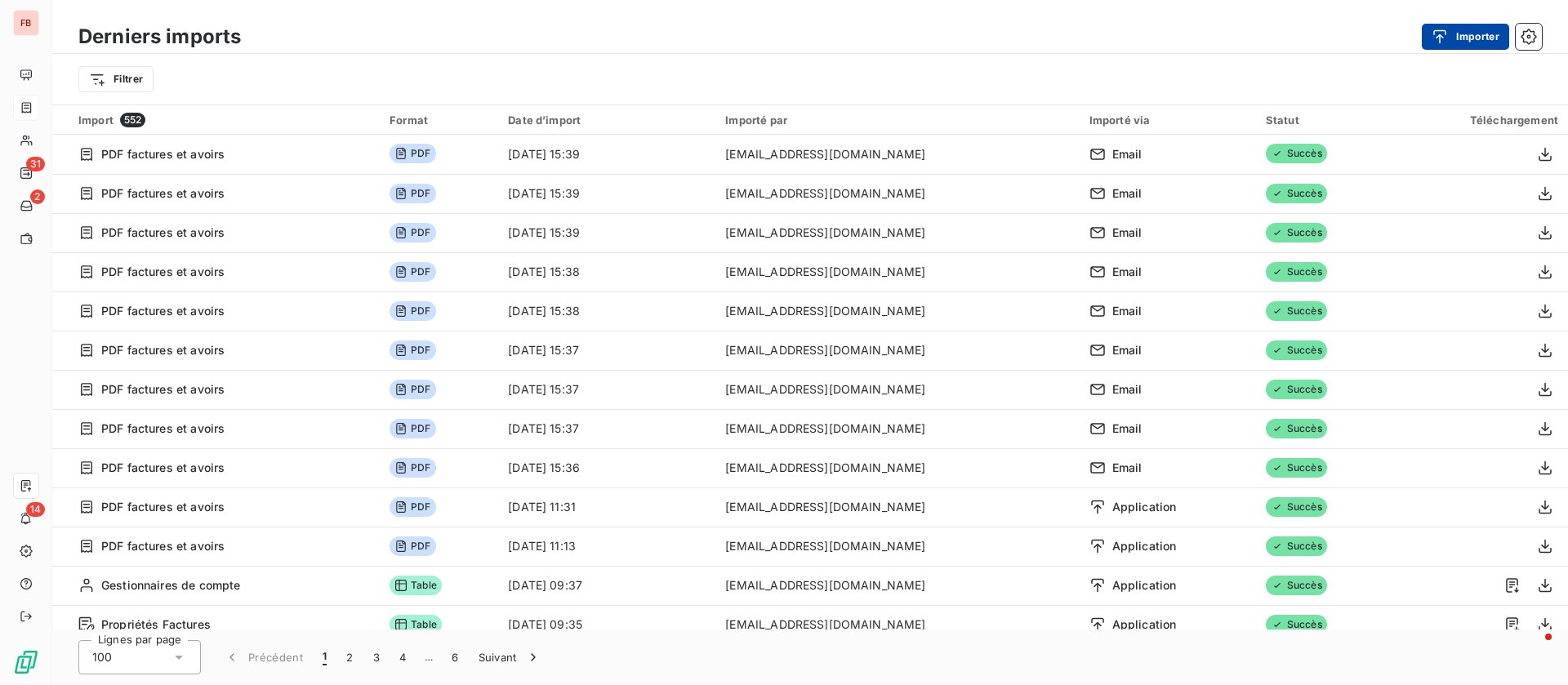
click at [1481, 30] on button "Importer" at bounding box center [1465, 36] width 87 height 26
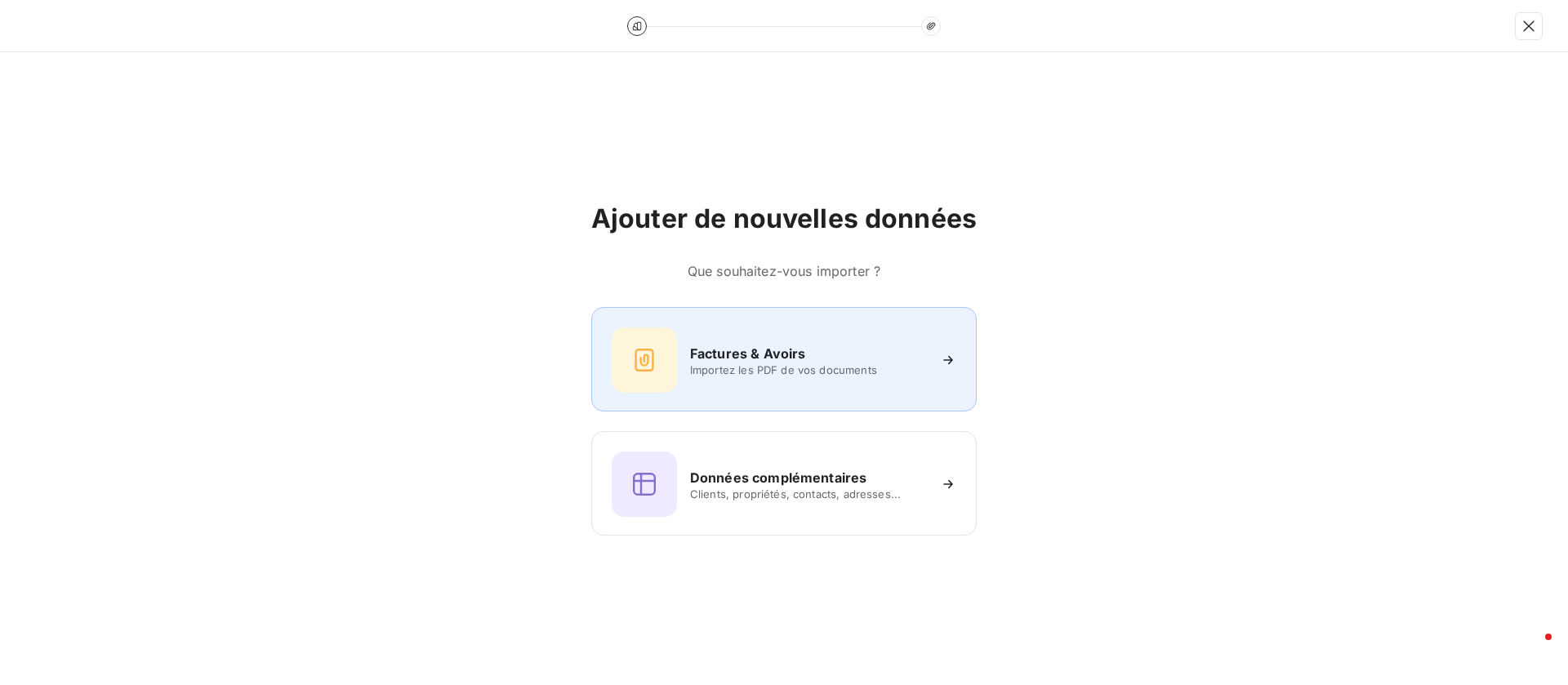
click at [841, 395] on div "Factures & Avoirs Importez les PDF de vos documents" at bounding box center [784, 359] width 385 height 105
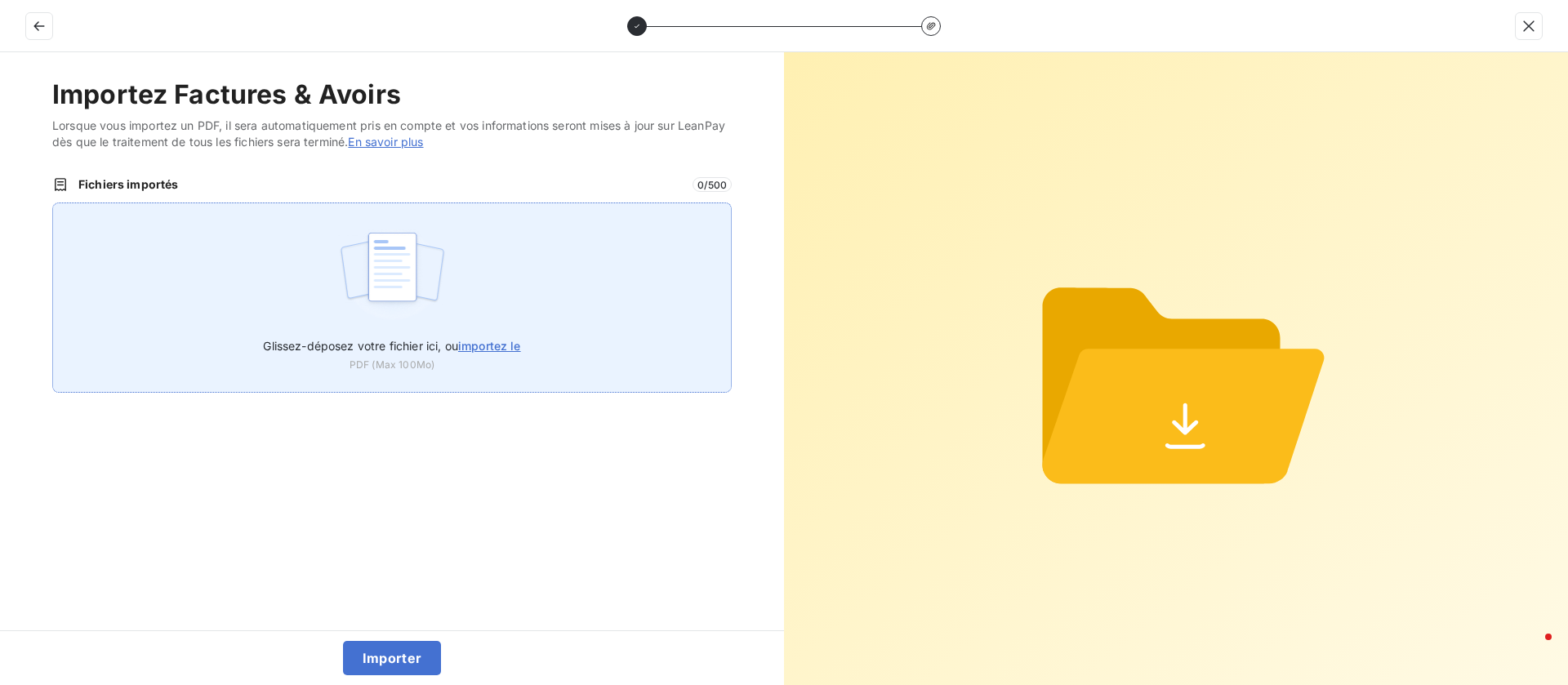
click at [477, 339] on span "importez le" at bounding box center [489, 345] width 63 height 14
click at [53, 204] on input "Glissez-déposez votre fichier ici, ou importez le" at bounding box center [52, 203] width 1 height 1
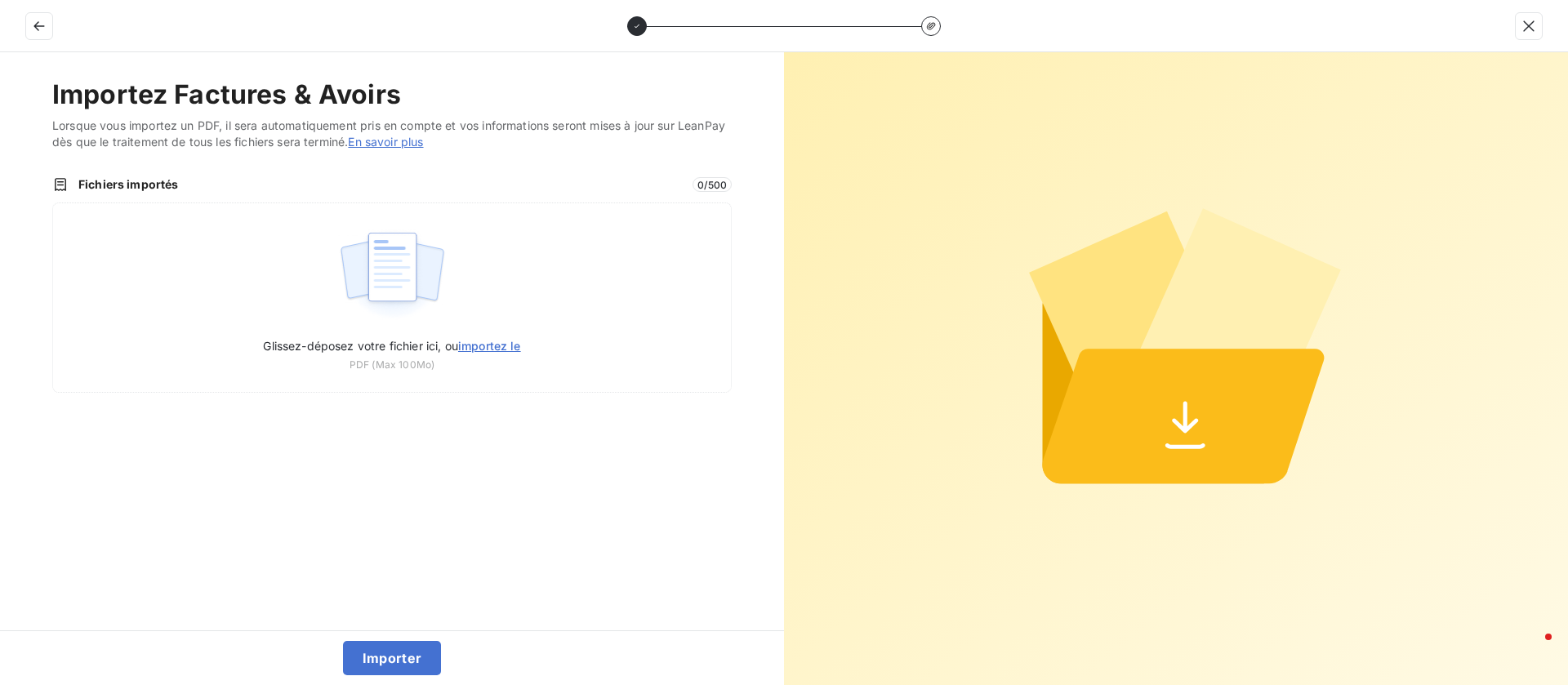
type input "C:\fakepath\05002960.pdf"
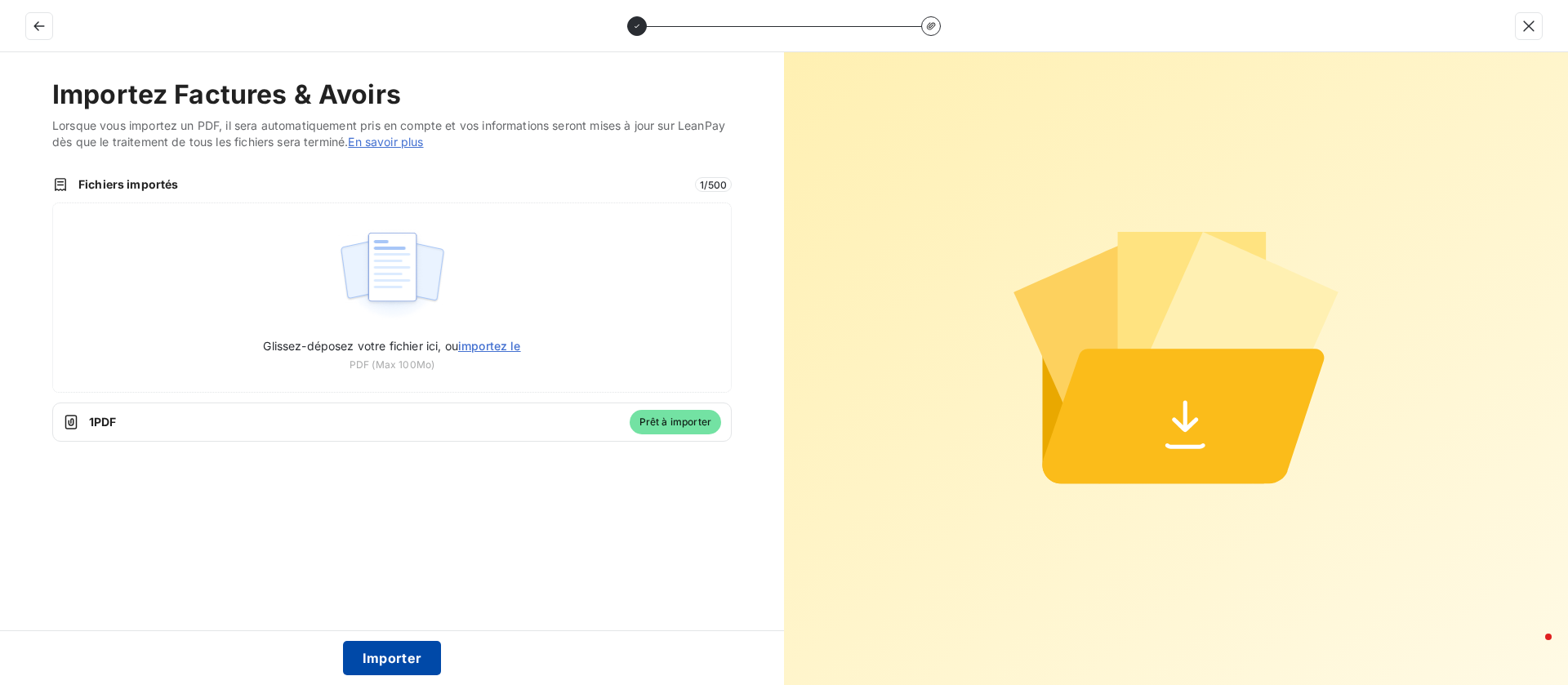
click at [406, 646] on button "Importer" at bounding box center [392, 658] width 99 height 35
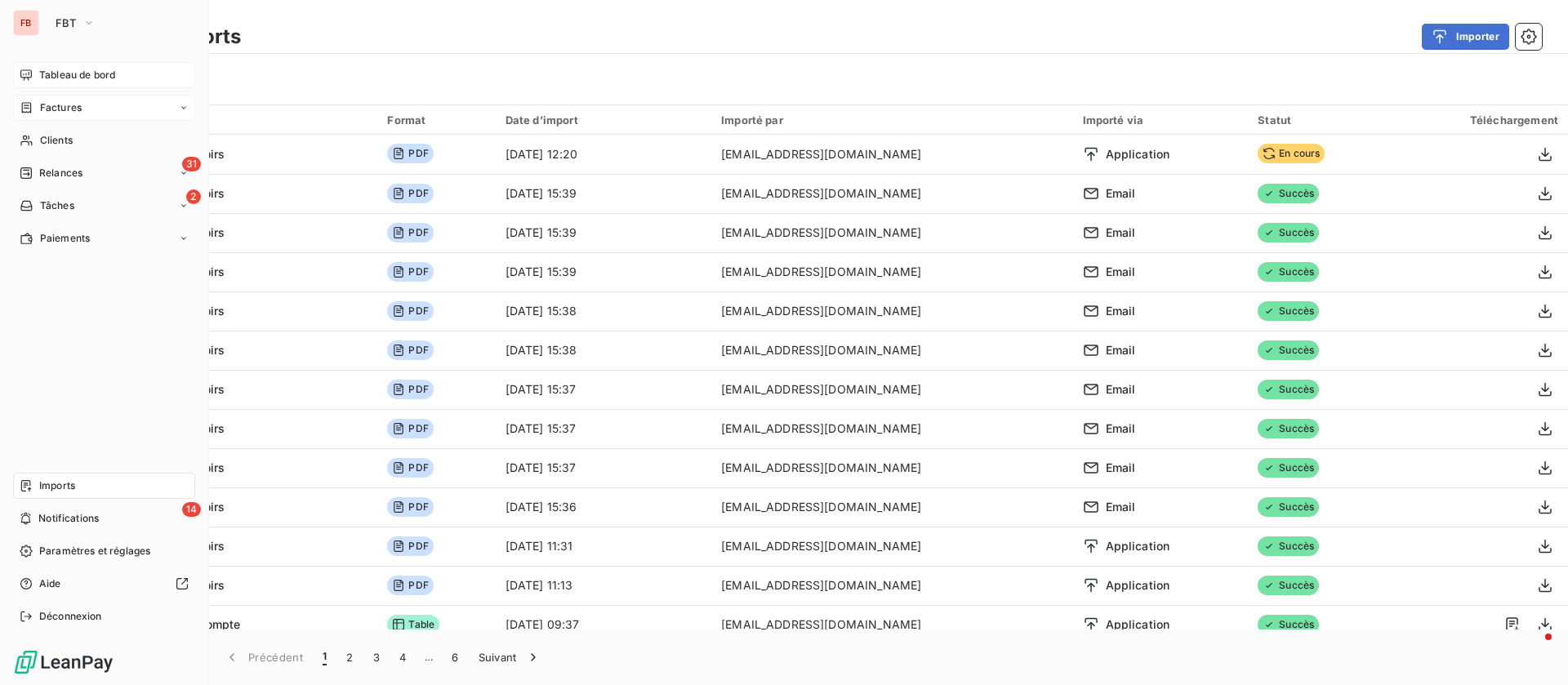
click at [53, 64] on div "Tableau de bord" at bounding box center [104, 74] width 182 height 26
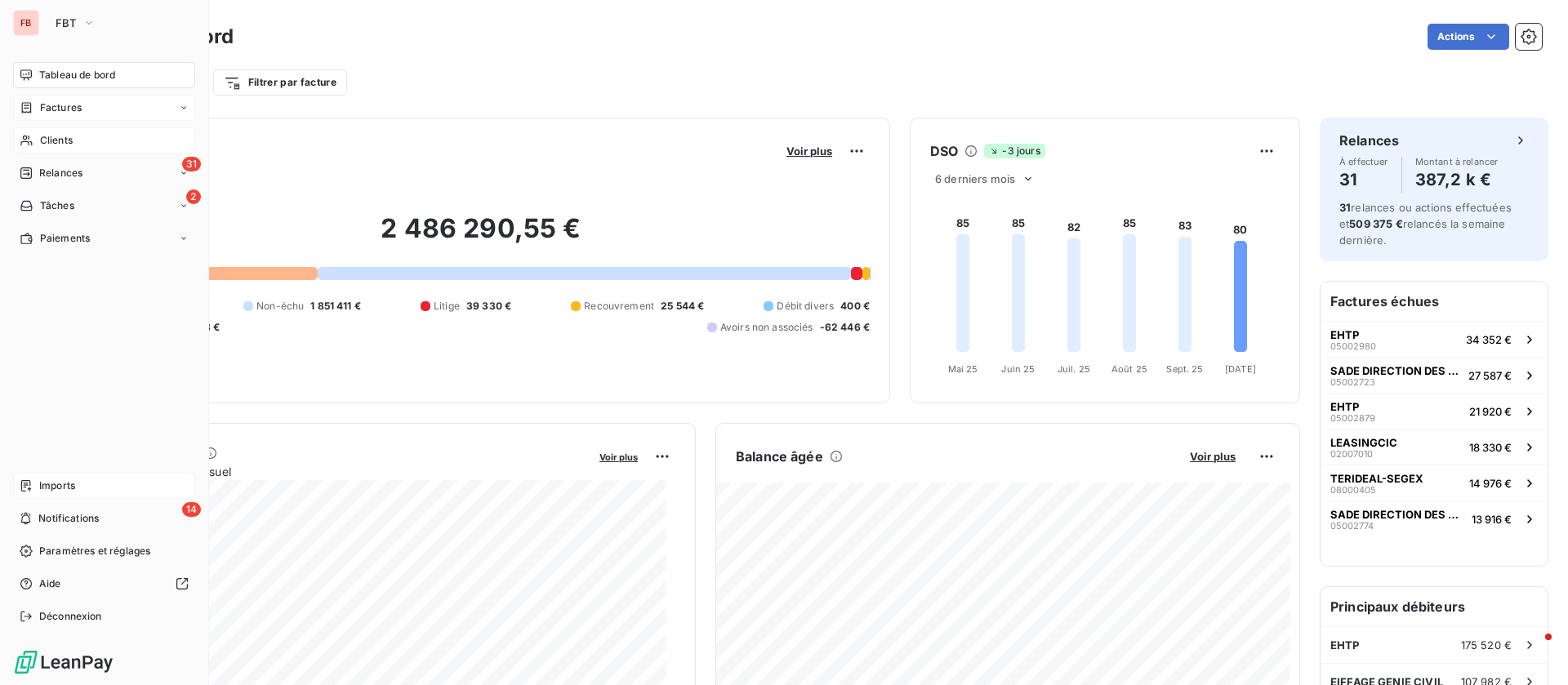
click at [47, 128] on div "Clients" at bounding box center [104, 140] width 182 height 26
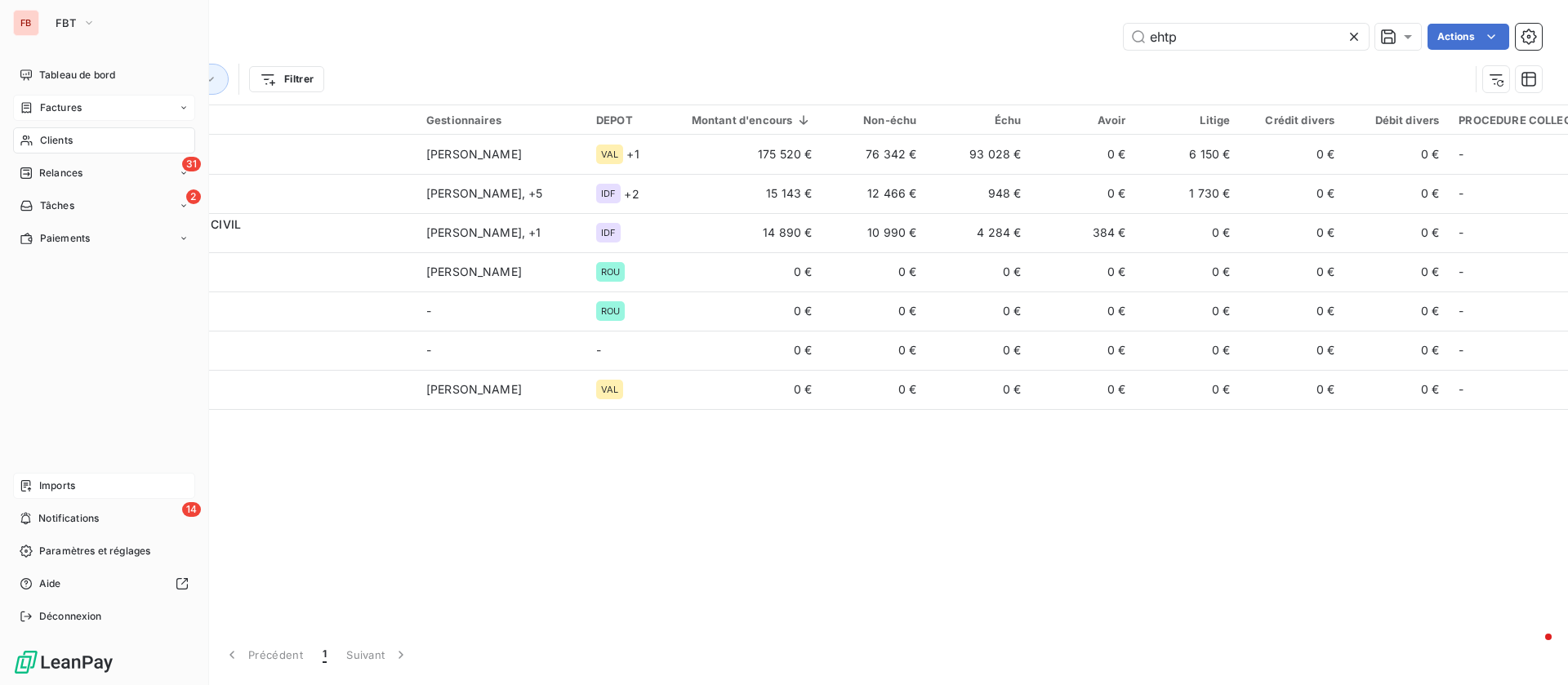
click at [45, 111] on span "Factures" at bounding box center [60, 107] width 41 height 14
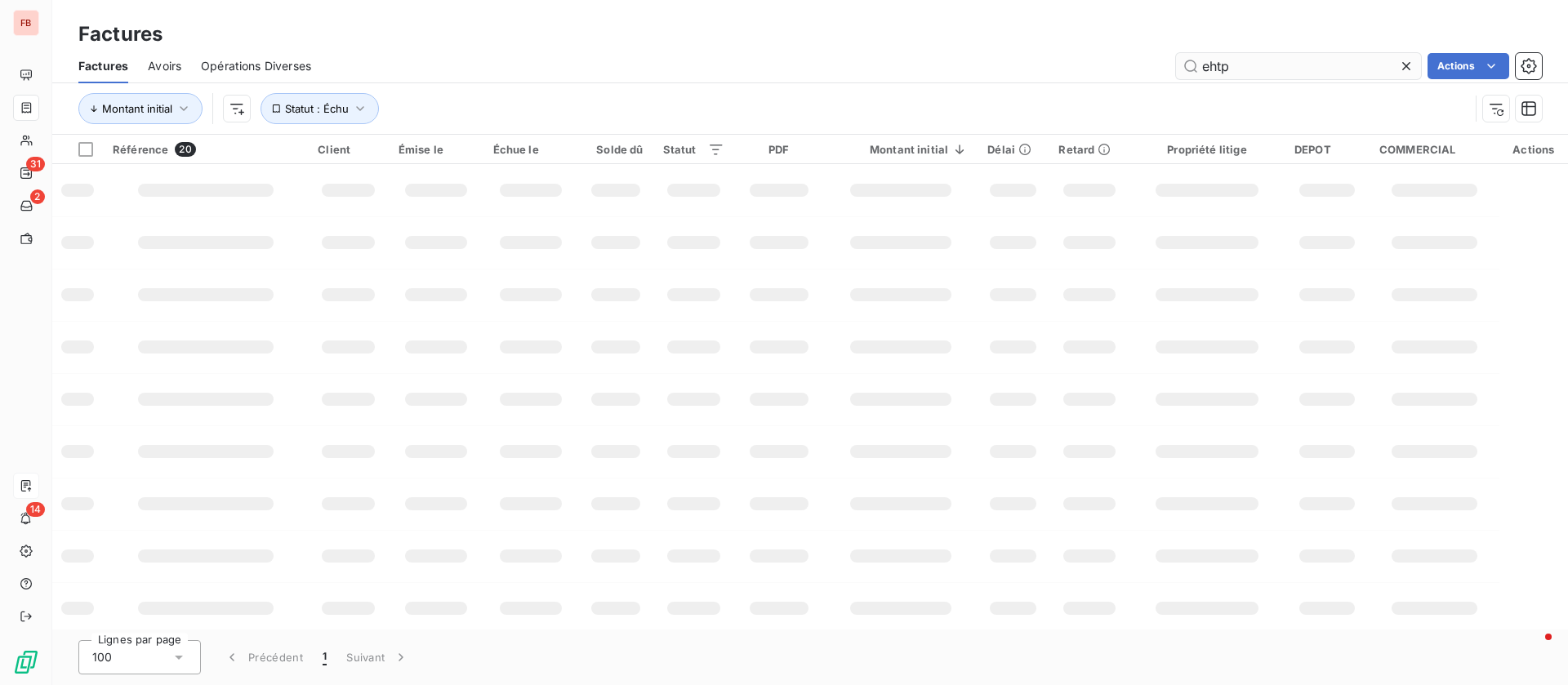
click at [1275, 57] on input "ehtp" at bounding box center [1298, 66] width 245 height 26
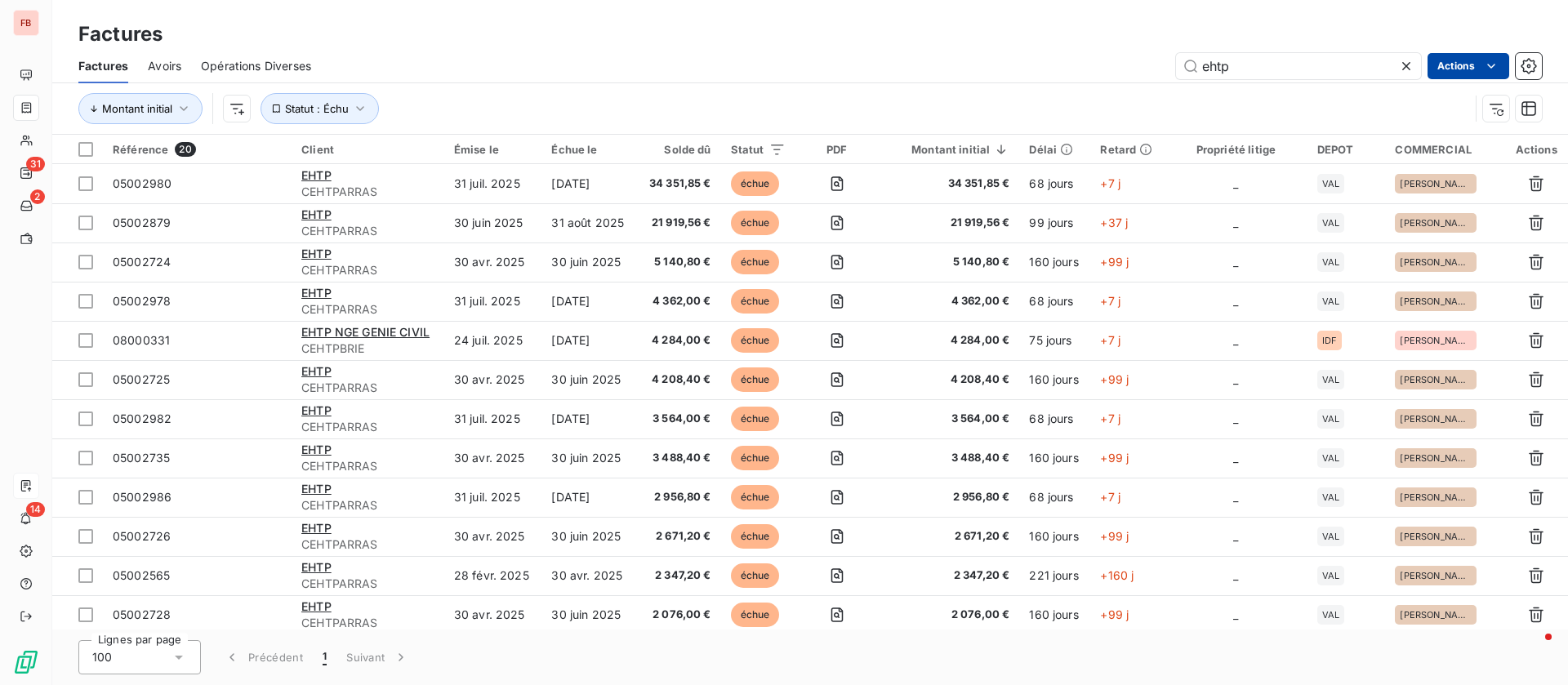
click at [1474, 64] on html "FB 31 2 14 Factures Factures Avoirs Opérations Diverses ehtp Actions Montant in…" at bounding box center [784, 342] width 1568 height 685
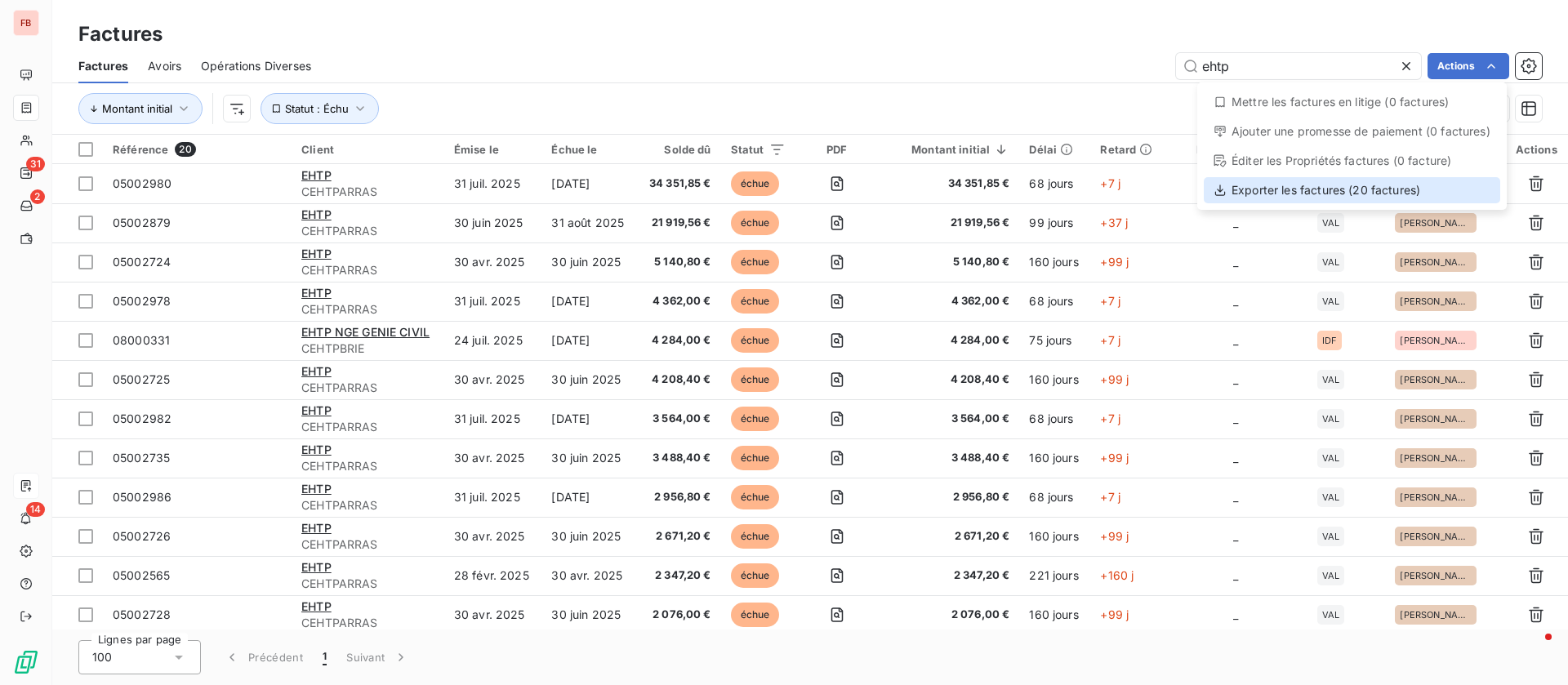
click at [1315, 193] on div "Exporter les factures (20 factures)" at bounding box center [1352, 190] width 297 height 26
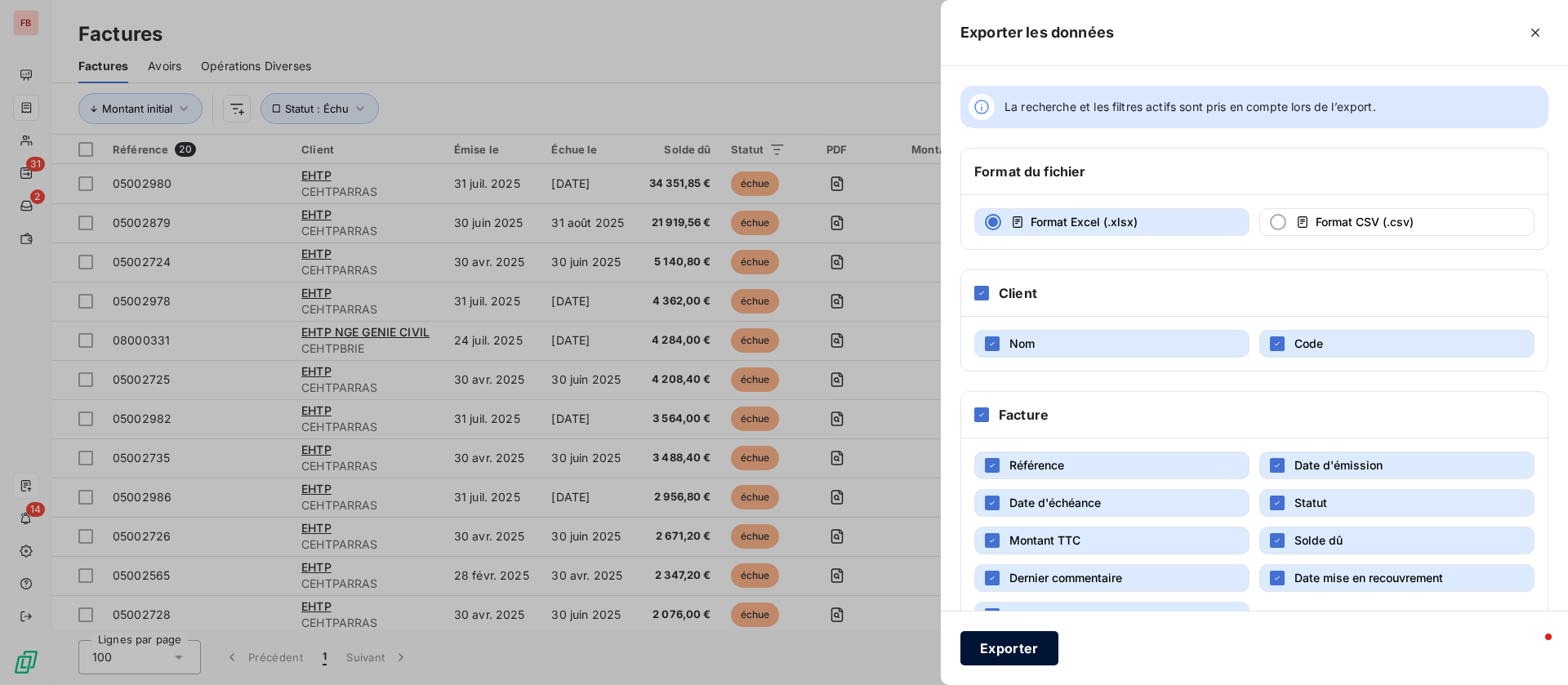
click at [1014, 640] on button "Exporter" at bounding box center [1010, 648] width 98 height 35
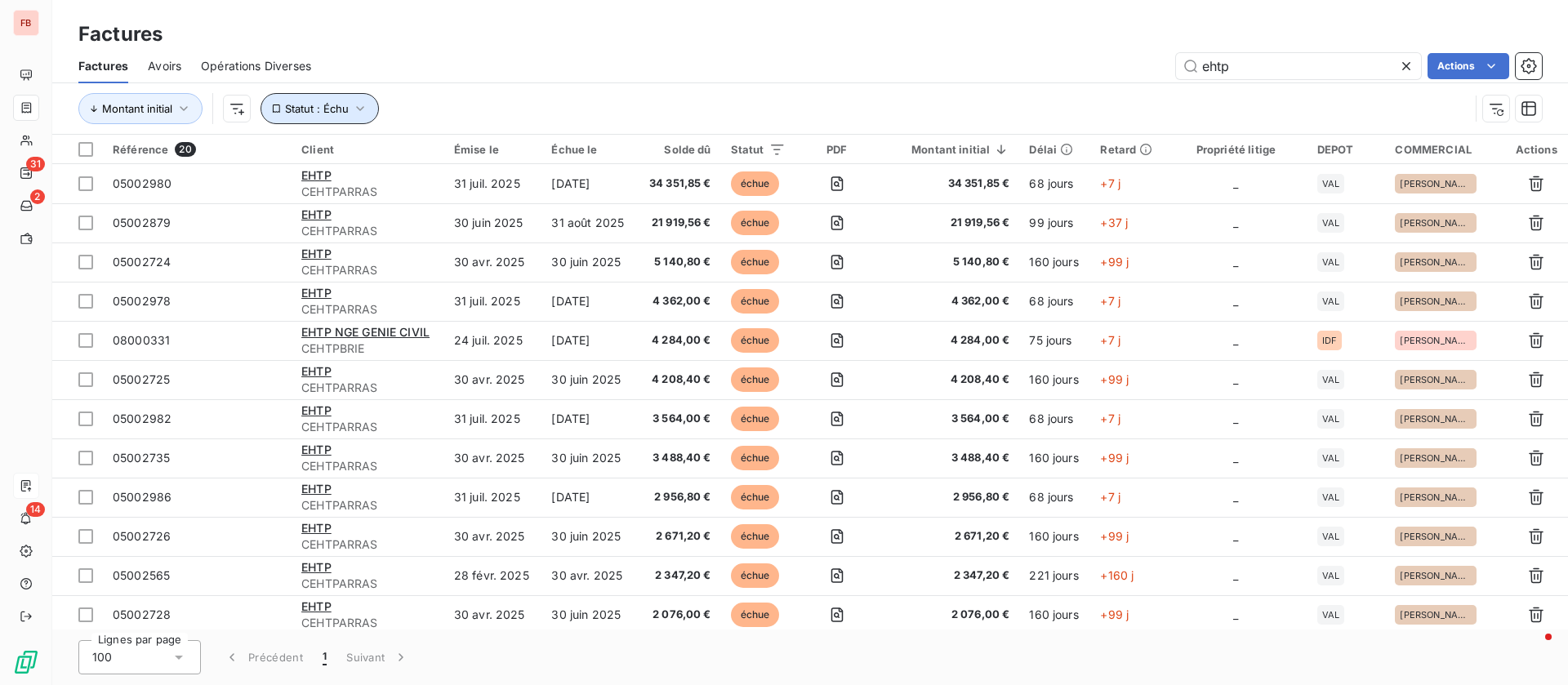
click at [328, 110] on span "Statut : Échu" at bounding box center [316, 108] width 63 height 13
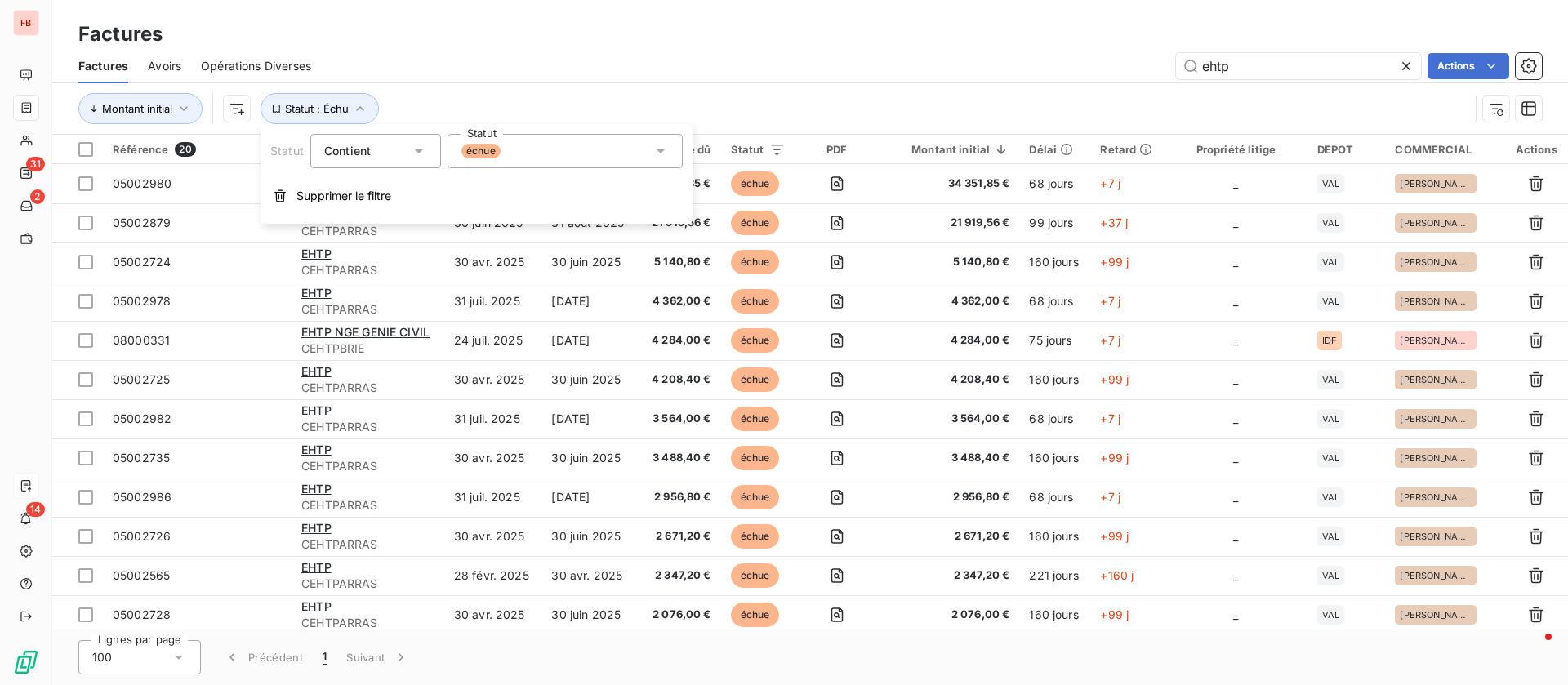
click at [546, 157] on div "échue" at bounding box center [565, 150] width 235 height 35
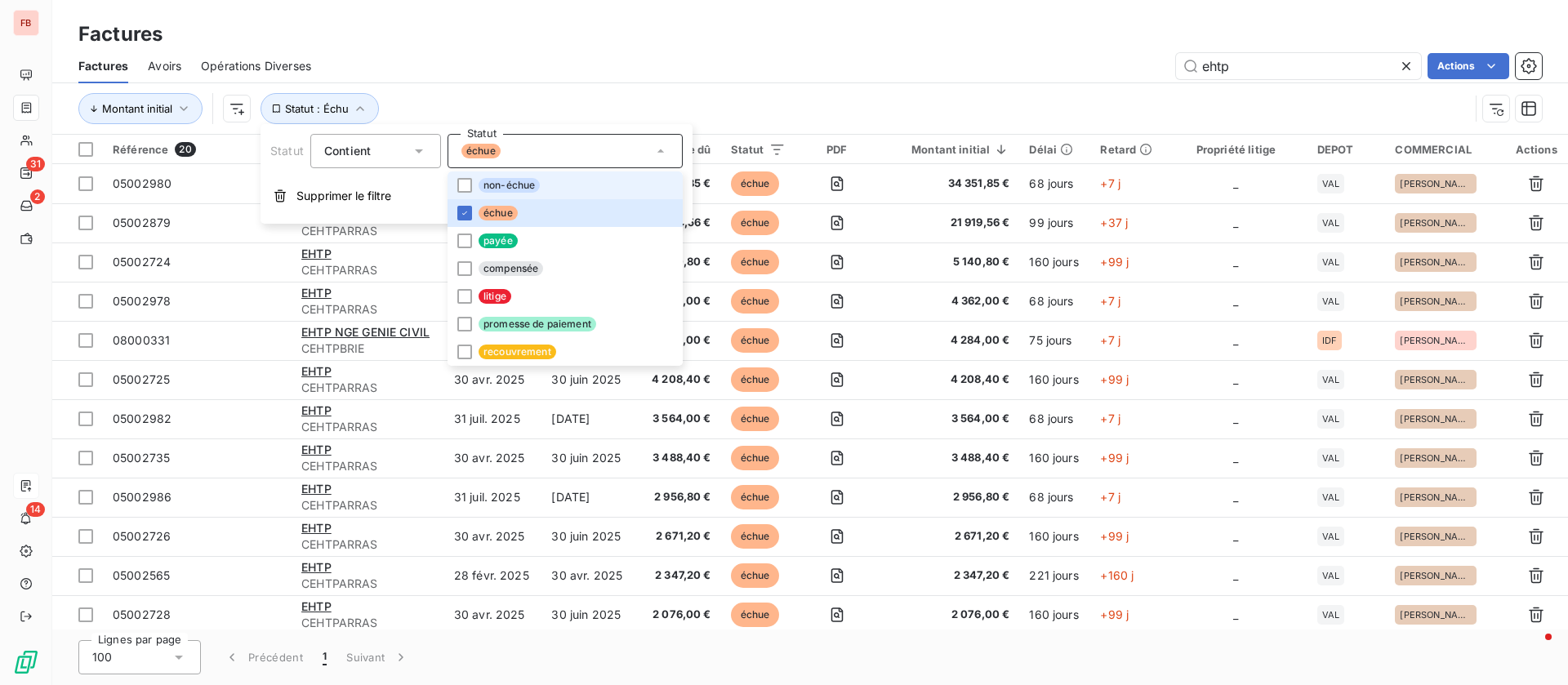
click at [518, 182] on span "non-échue" at bounding box center [509, 185] width 61 height 14
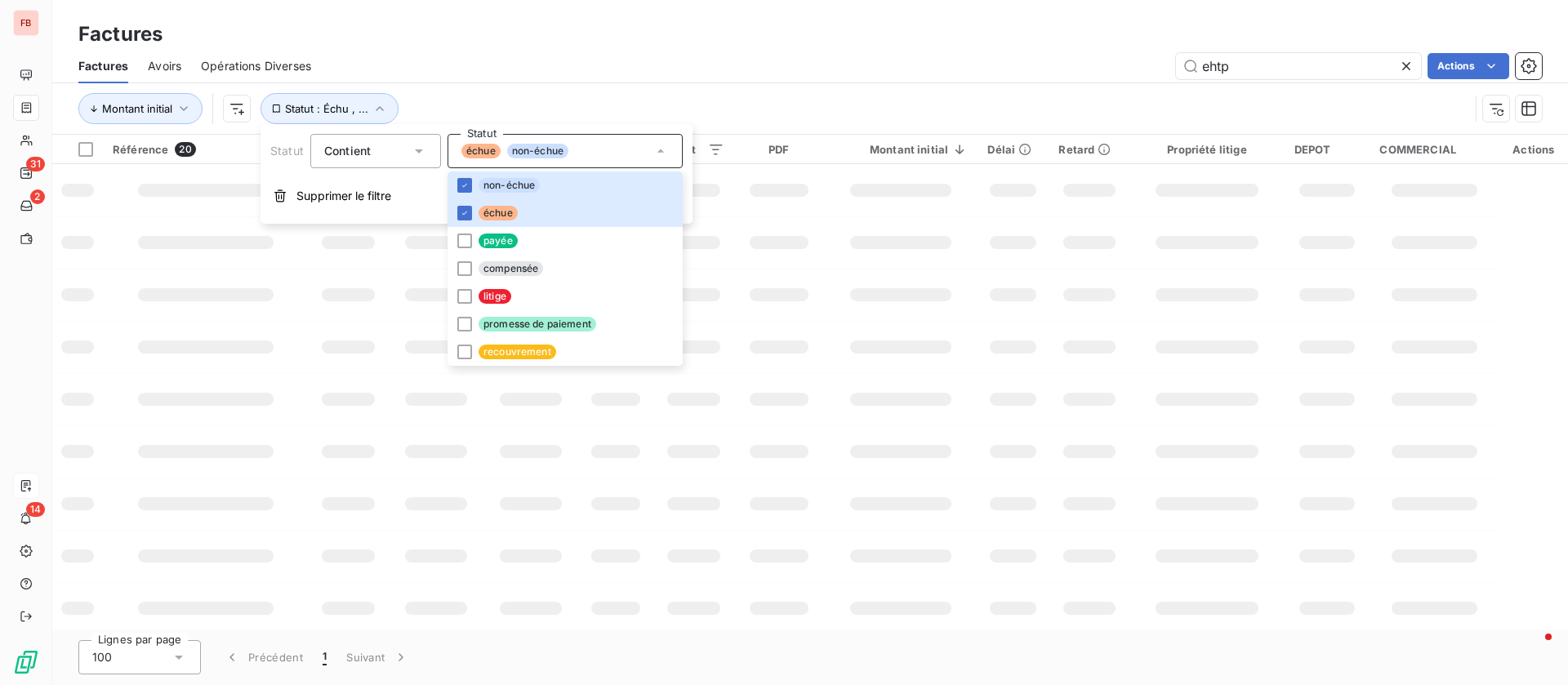
click at [839, 72] on div "ehtp Actions" at bounding box center [935, 66] width 1211 height 26
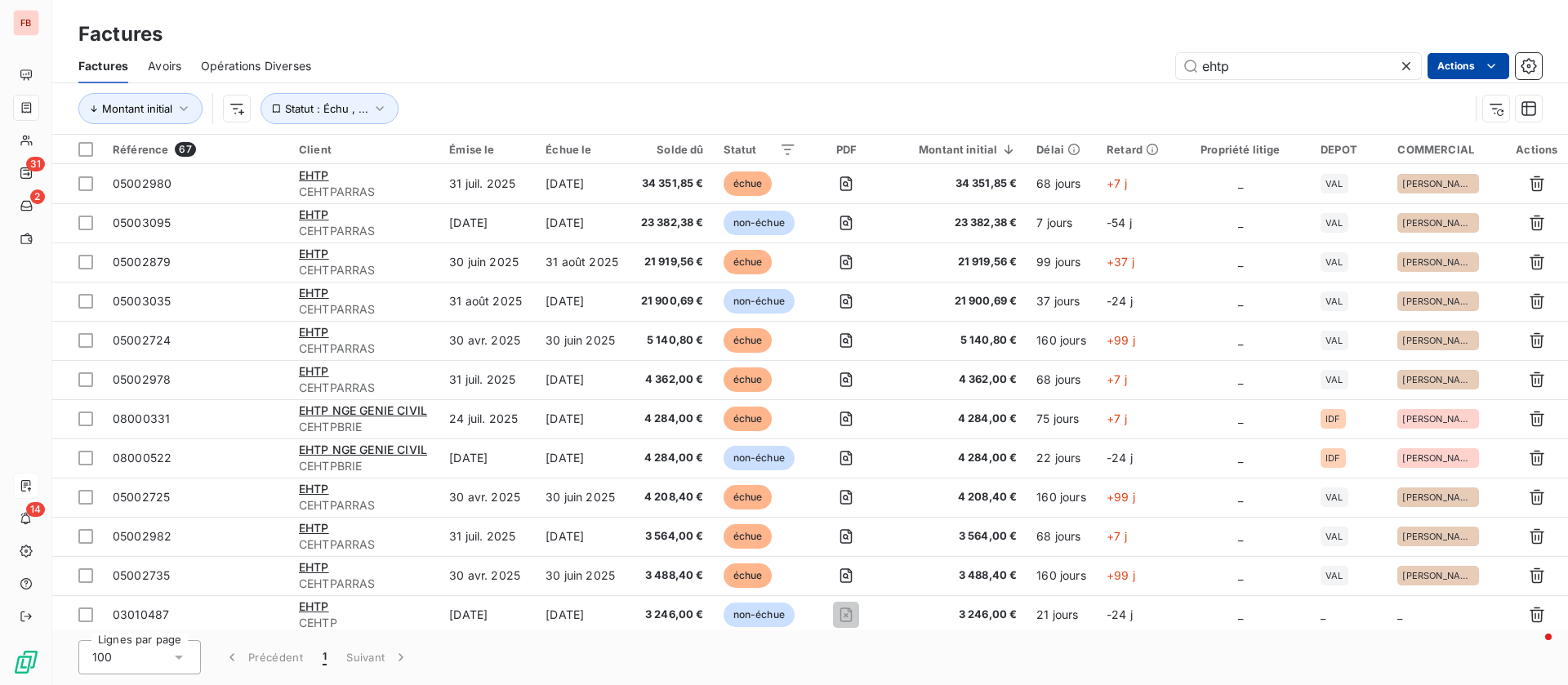
click at [1480, 61] on html "FB 31 2 14 Factures Factures Avoirs Opérations Diverses ehtp Actions Montant in…" at bounding box center [784, 342] width 1568 height 685
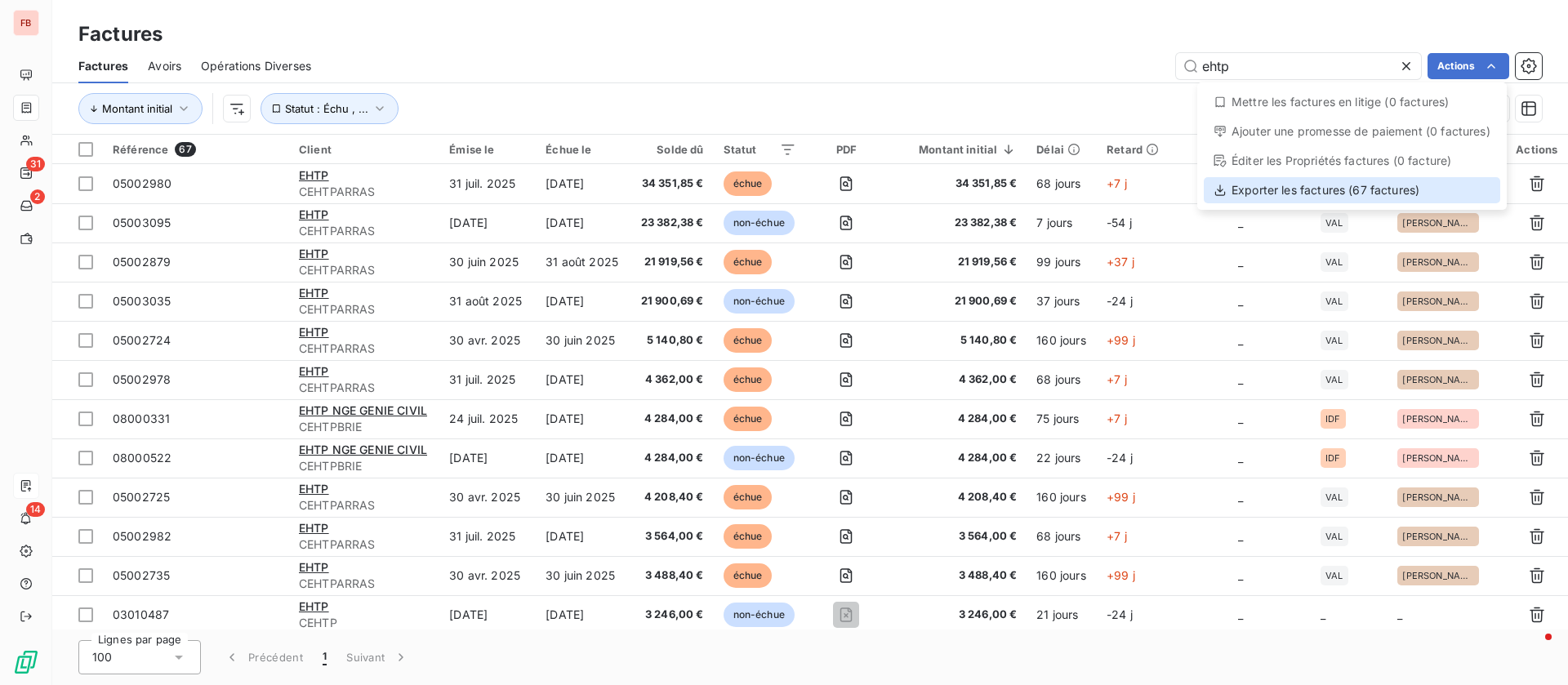
click at [1407, 197] on div "Exporter les factures (67 factures)" at bounding box center [1352, 190] width 297 height 26
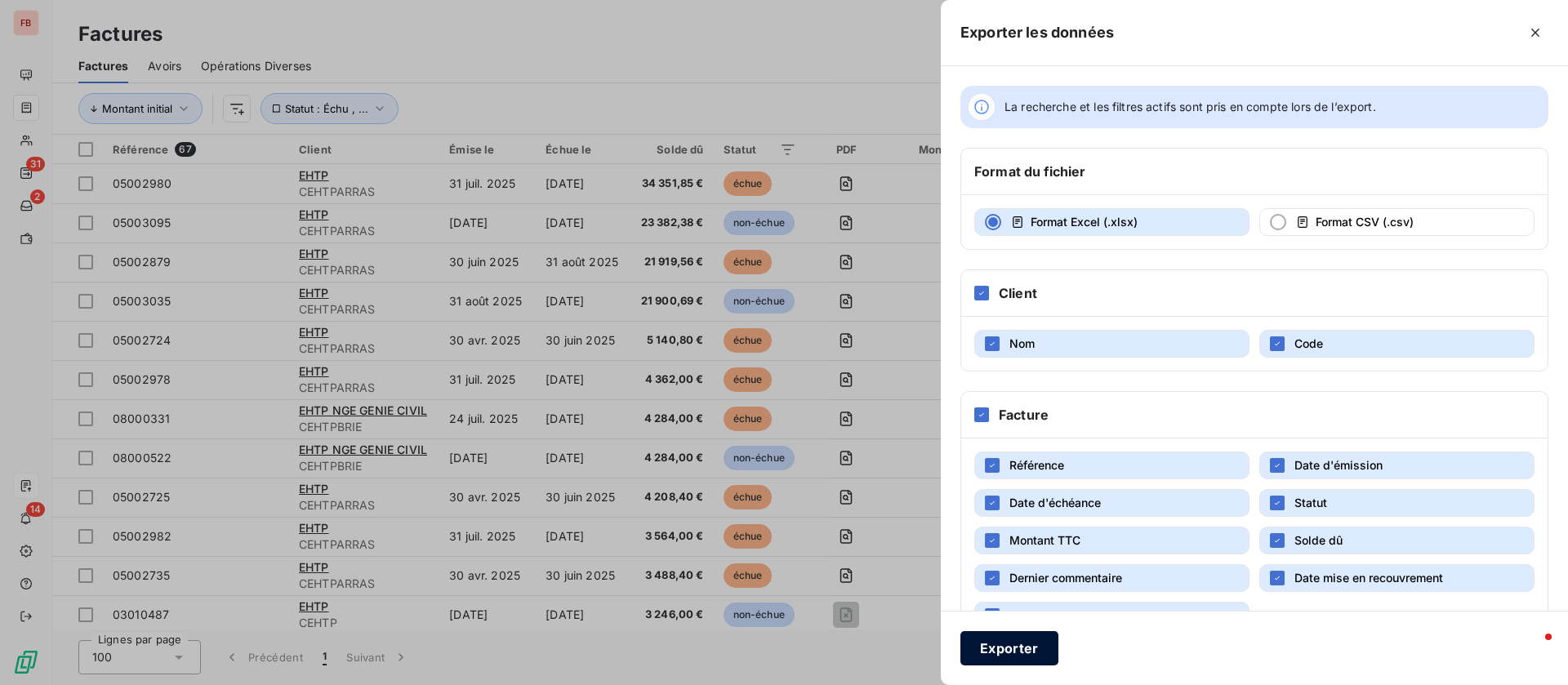
click at [1021, 655] on button "Exporter" at bounding box center [1010, 648] width 98 height 35
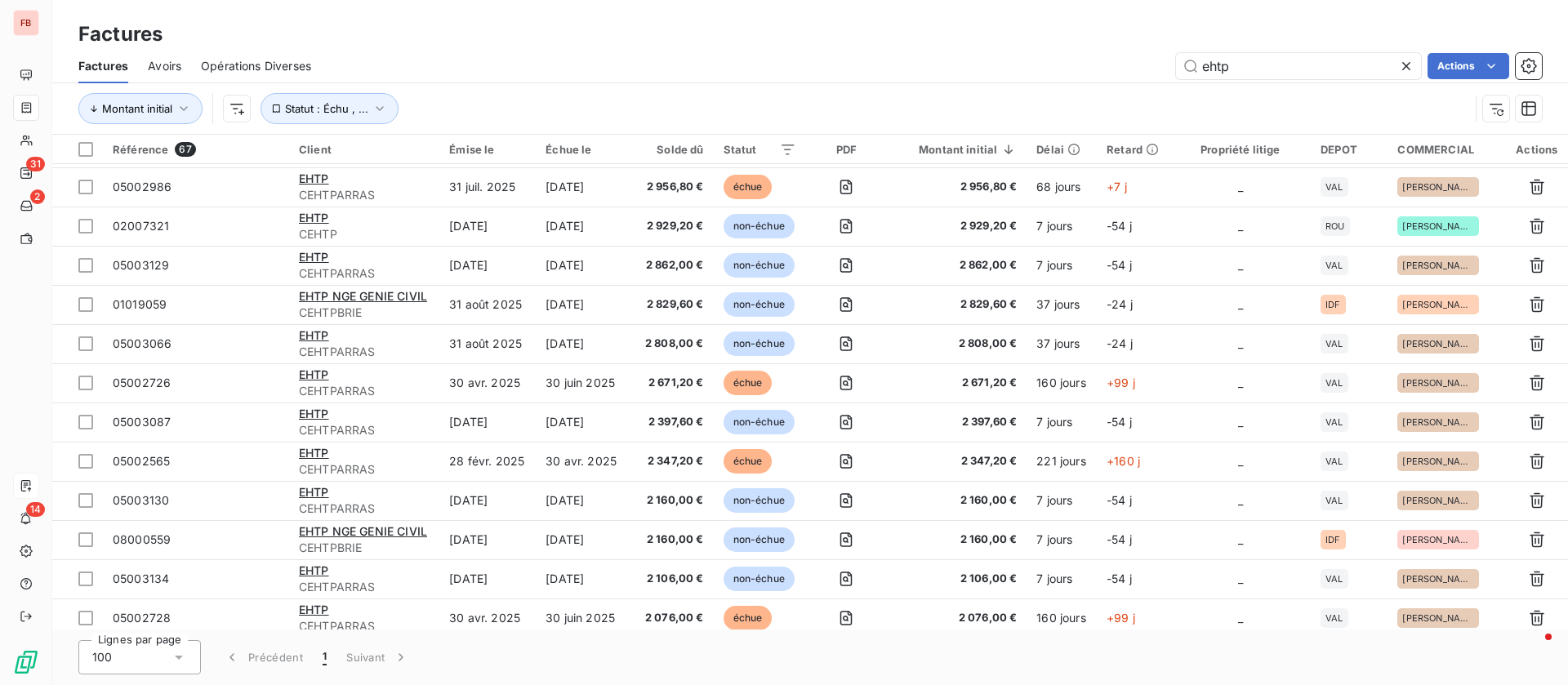
scroll to position [490, 0]
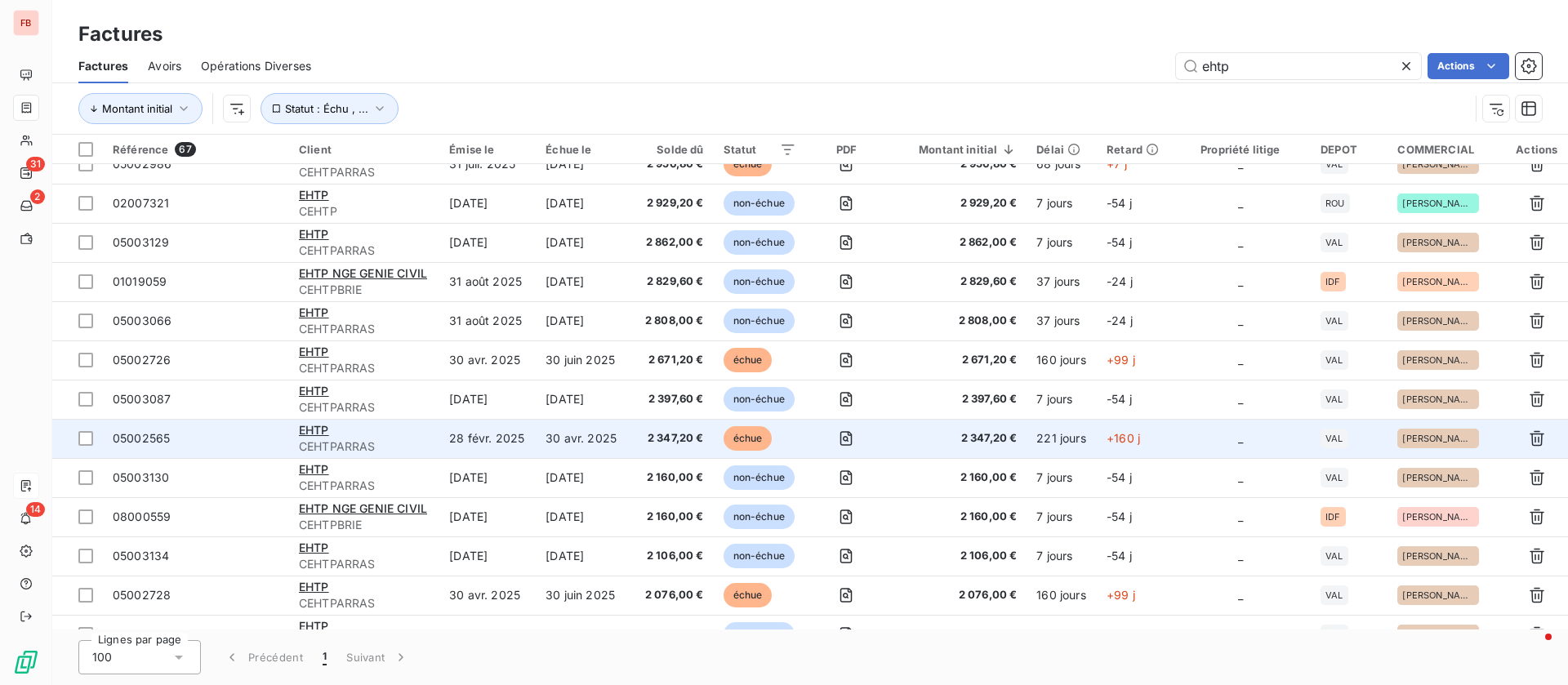
click at [202, 443] on span "05002565" at bounding box center [195, 438] width 166 height 16
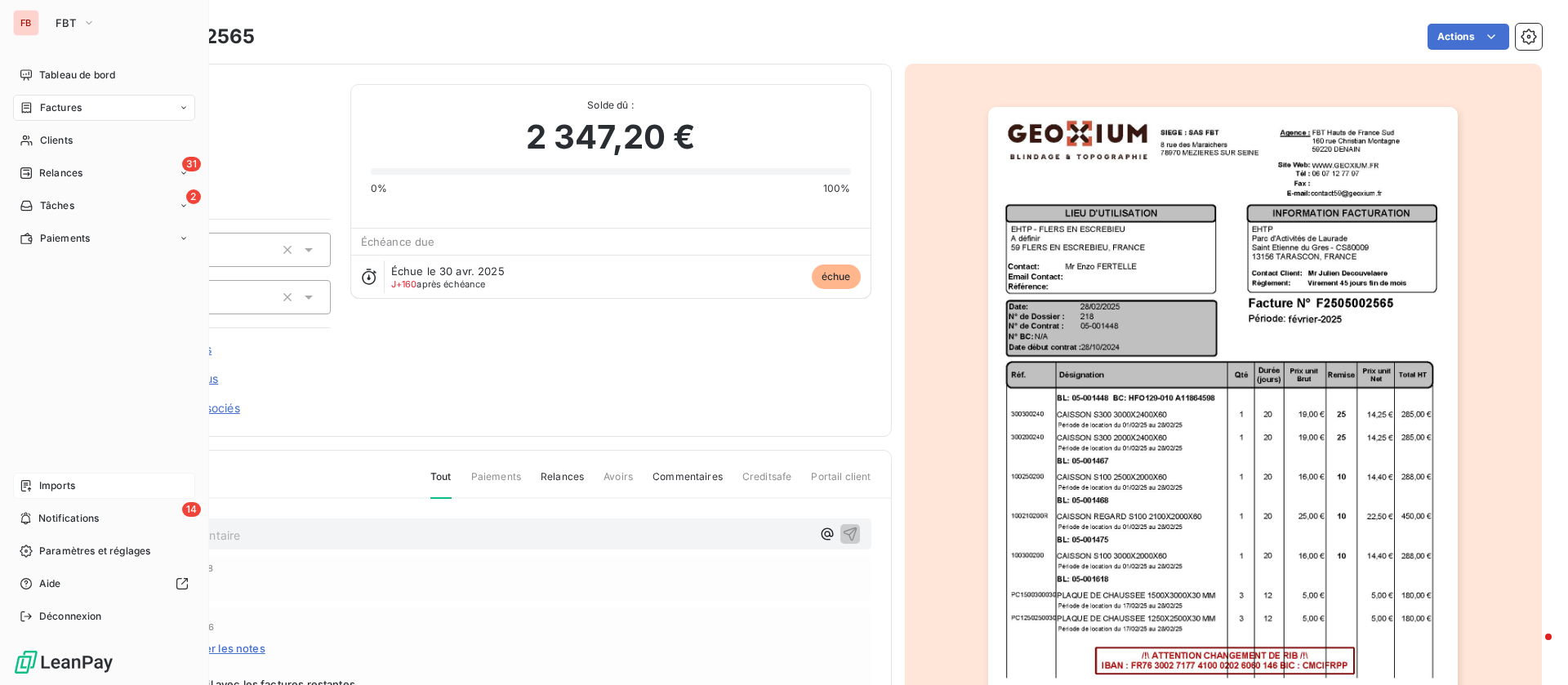
click at [88, 95] on div "Factures" at bounding box center [104, 107] width 182 height 26
drag, startPoint x: 52, startPoint y: 150, endPoint x: 61, endPoint y: 134, distance: 18.4
click at [53, 144] on div "Clients" at bounding box center [104, 140] width 182 height 26
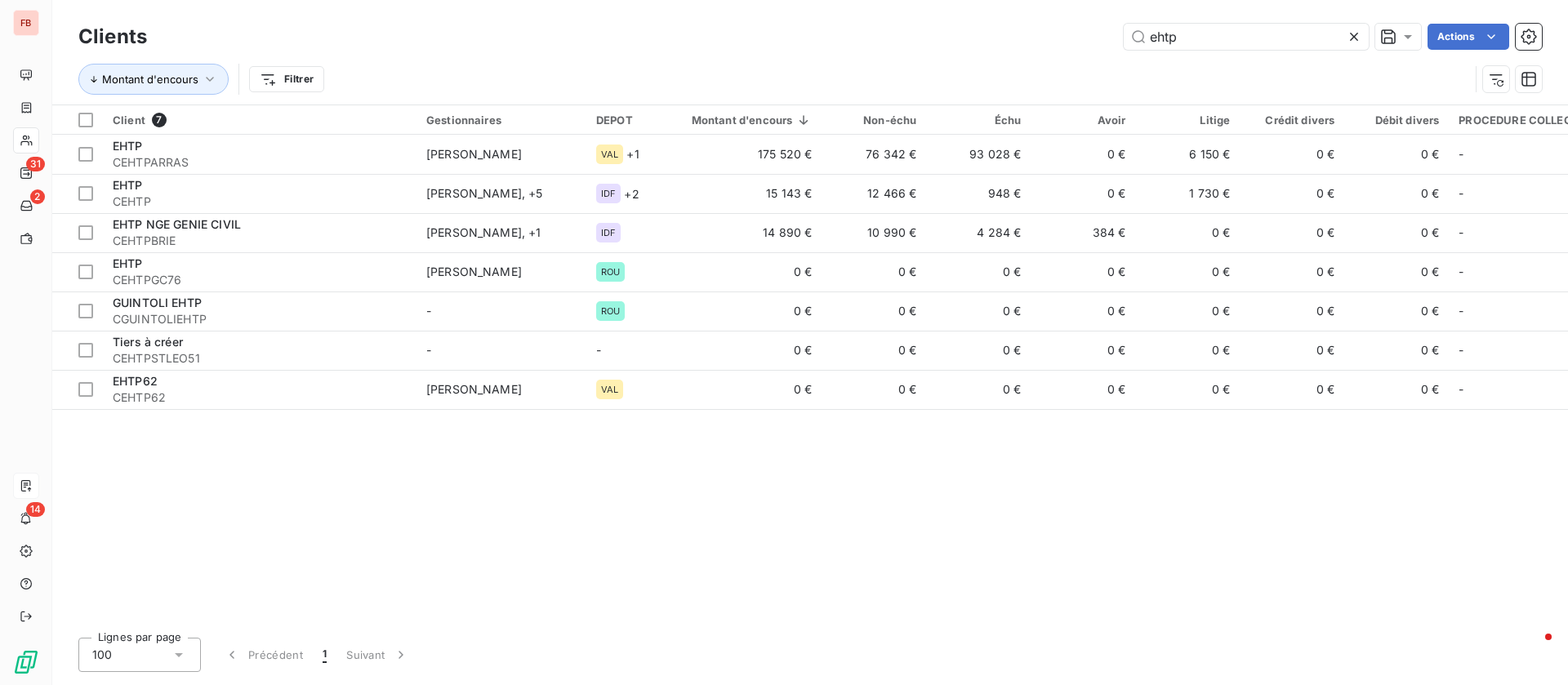
drag, startPoint x: 1081, startPoint y: 35, endPoint x: 949, endPoint y: 27, distance: 132.2
click at [949, 31] on div "ehtp Actions" at bounding box center [854, 36] width 1375 height 26
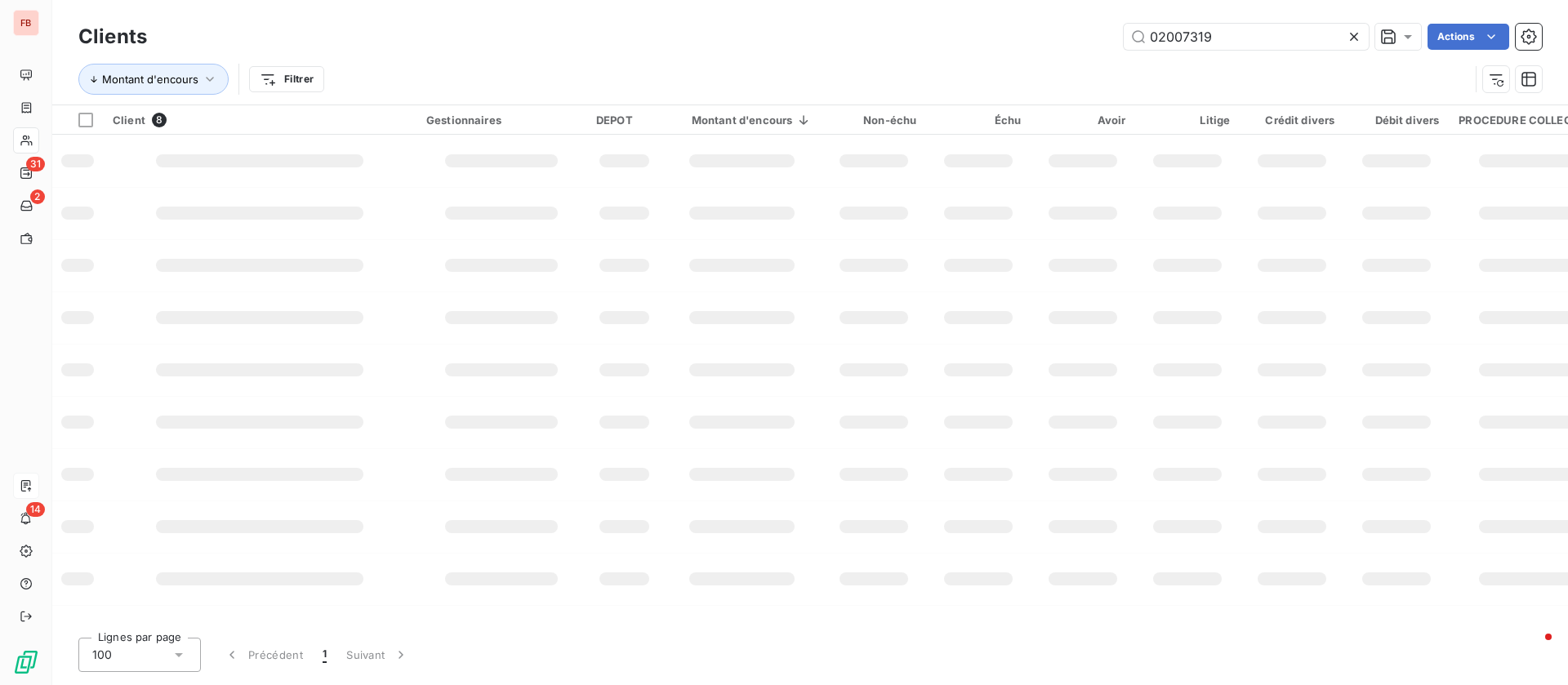
type input "02007319"
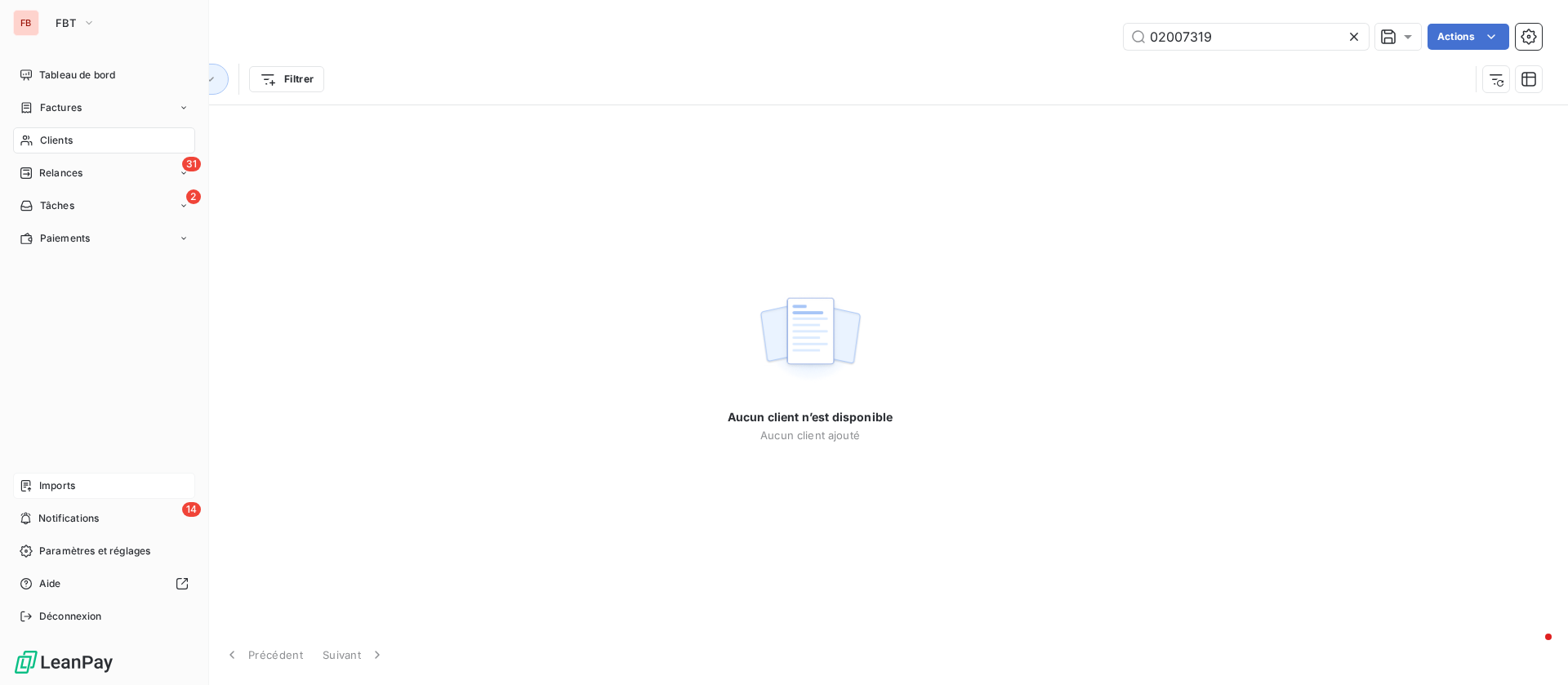
drag, startPoint x: 53, startPoint y: 100, endPoint x: 70, endPoint y: 95, distance: 17.7
click at [56, 99] on div "Factures" at bounding box center [104, 107] width 182 height 26
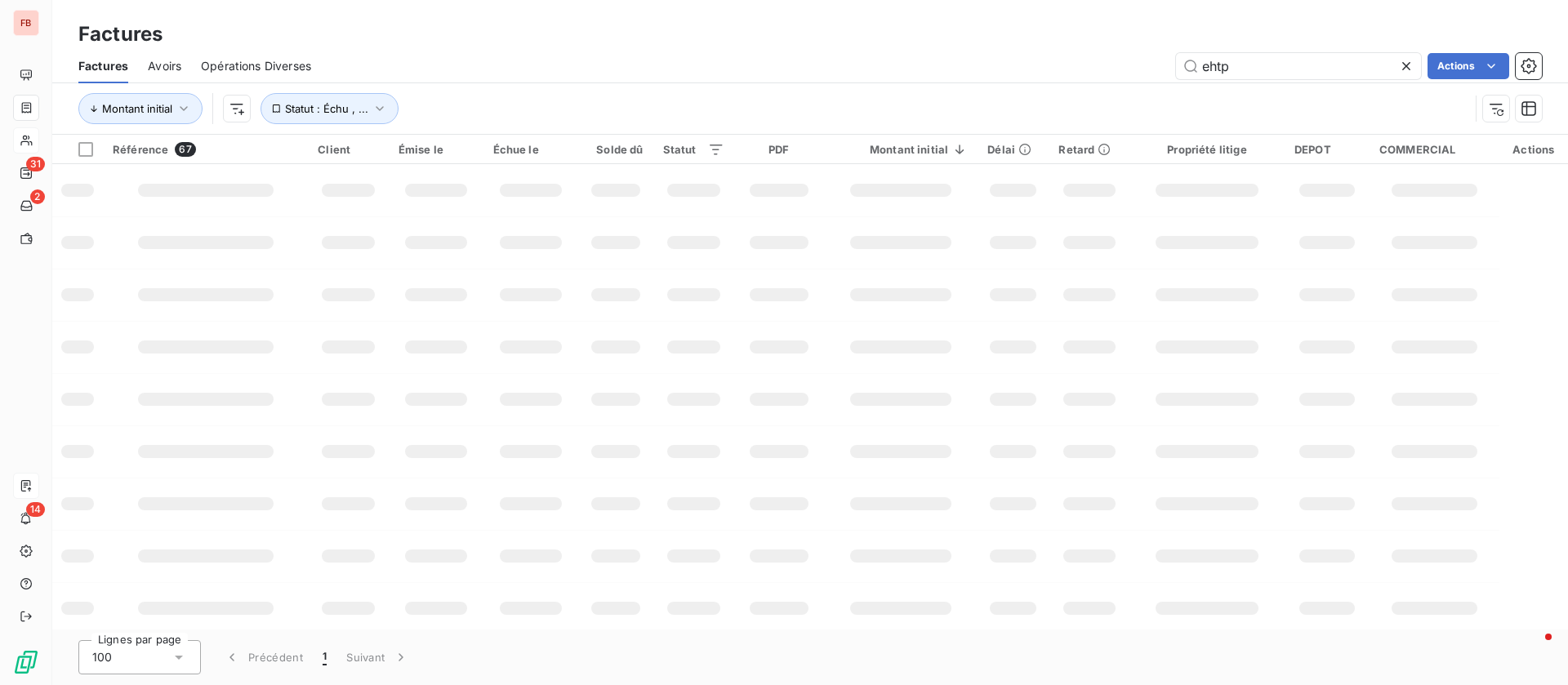
click at [1012, 39] on div "Factures Factures Avoirs Opérations Diverses ehtp Actions Montant initial Statu…" at bounding box center [810, 67] width 1516 height 134
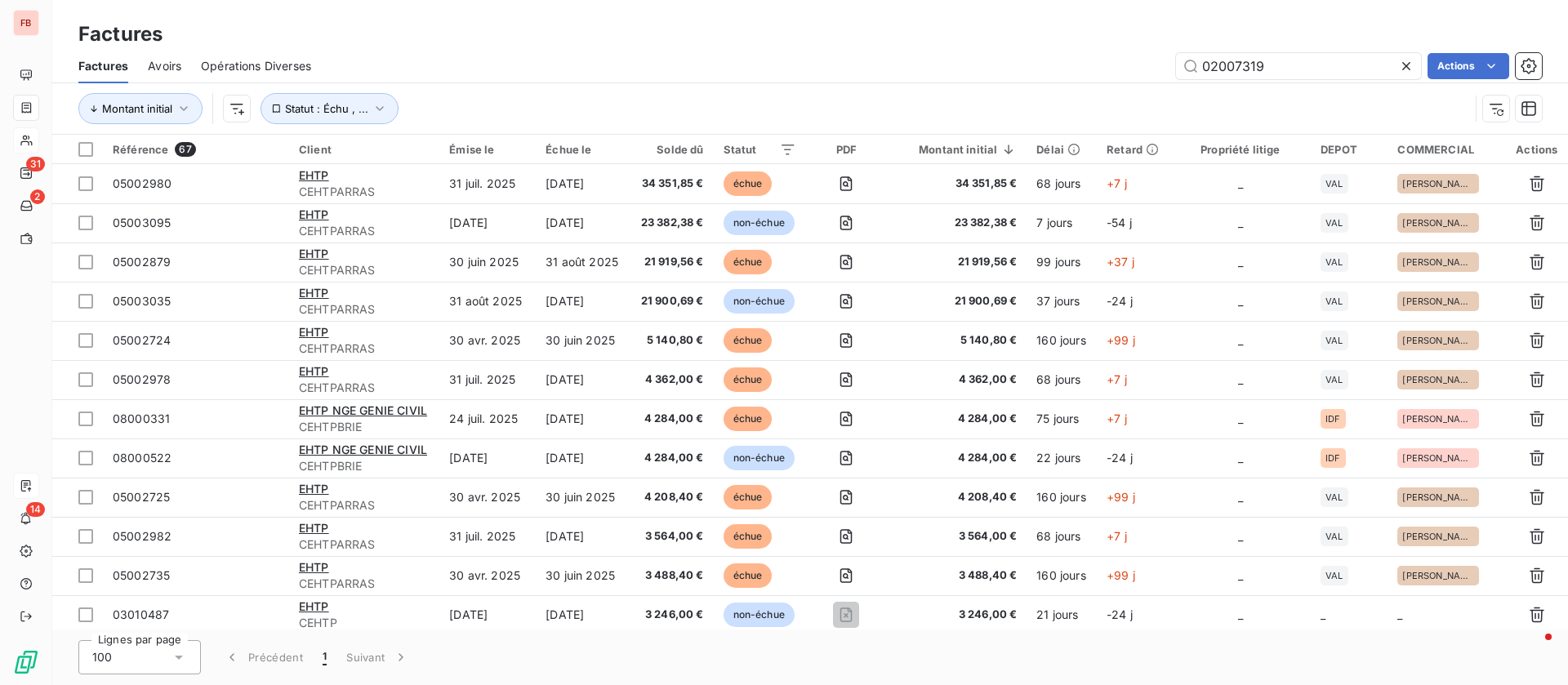
type input "02007319"
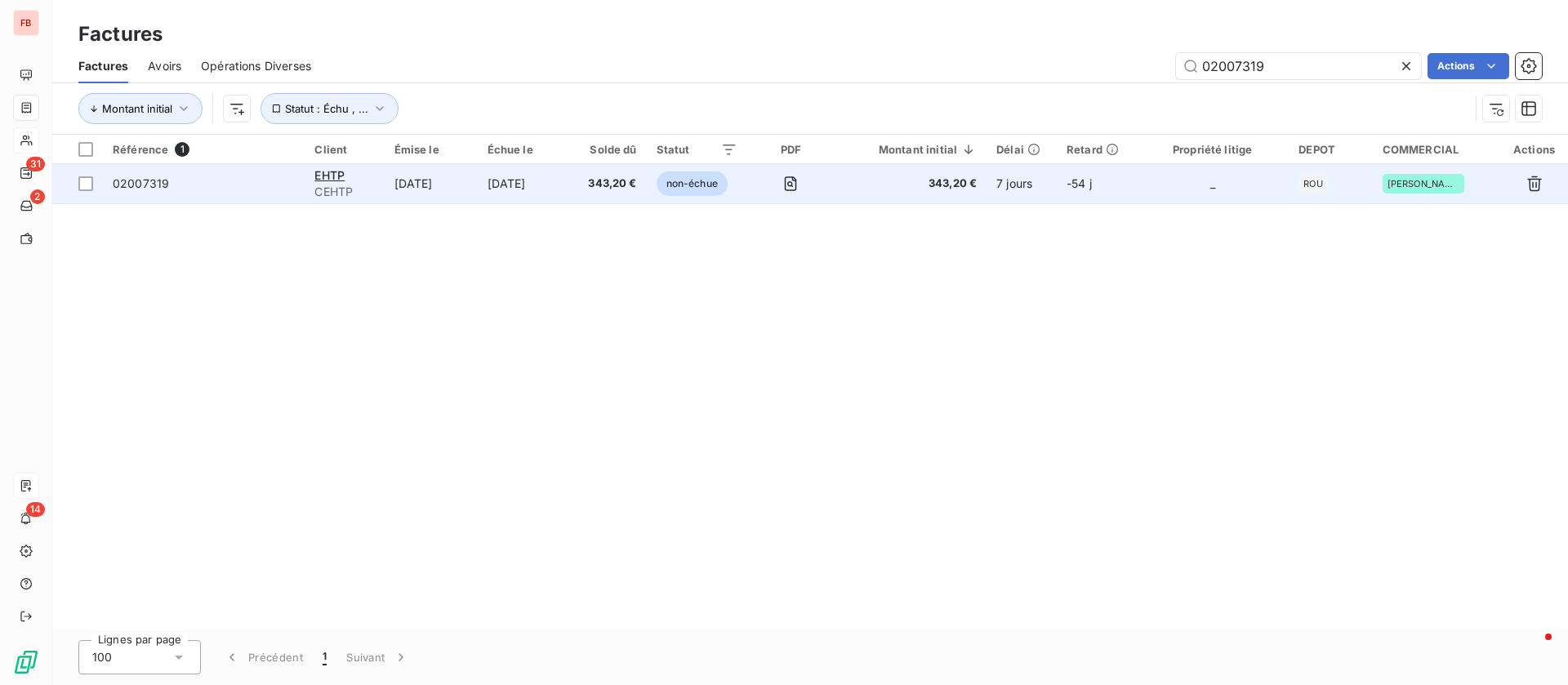
click at [520, 191] on td "[DATE]" at bounding box center [524, 183] width 94 height 39
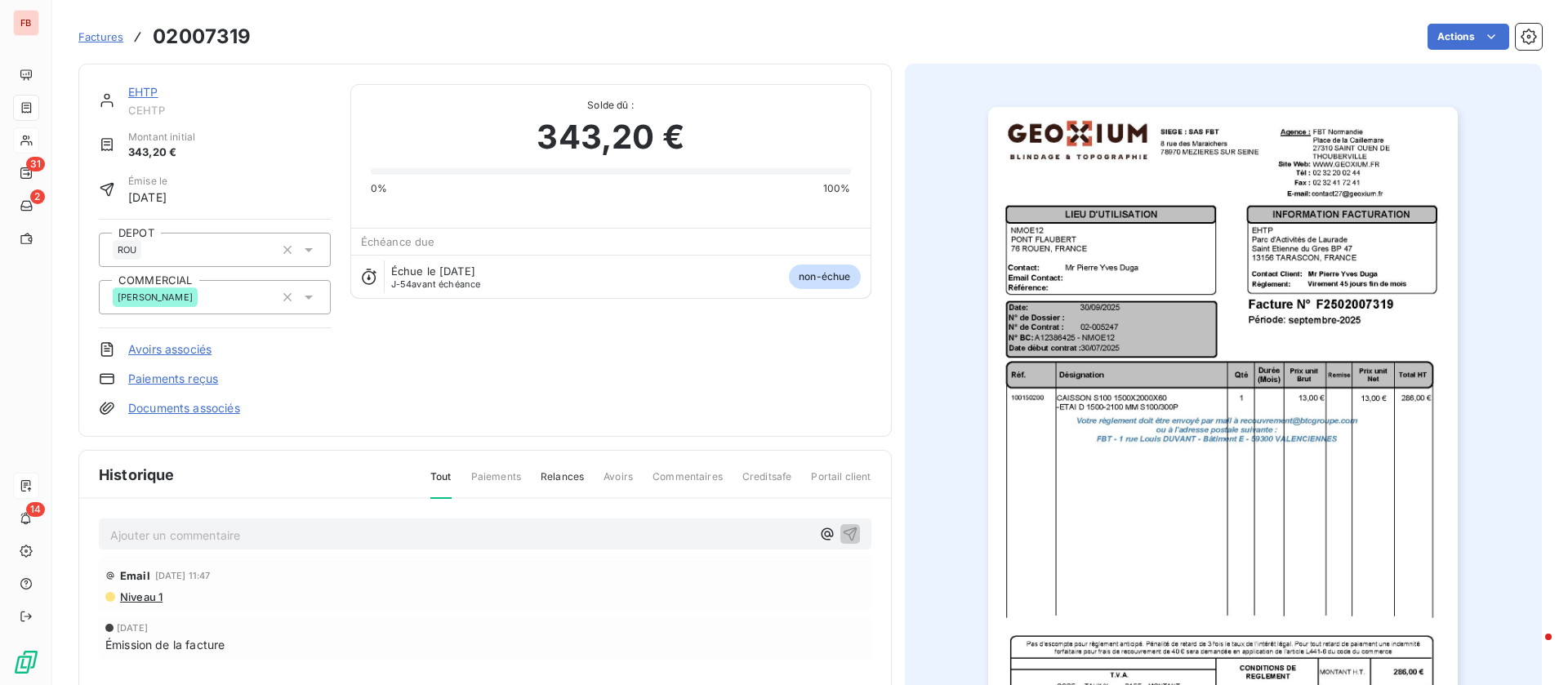
click at [151, 89] on link "EHTP" at bounding box center [144, 92] width 30 height 14
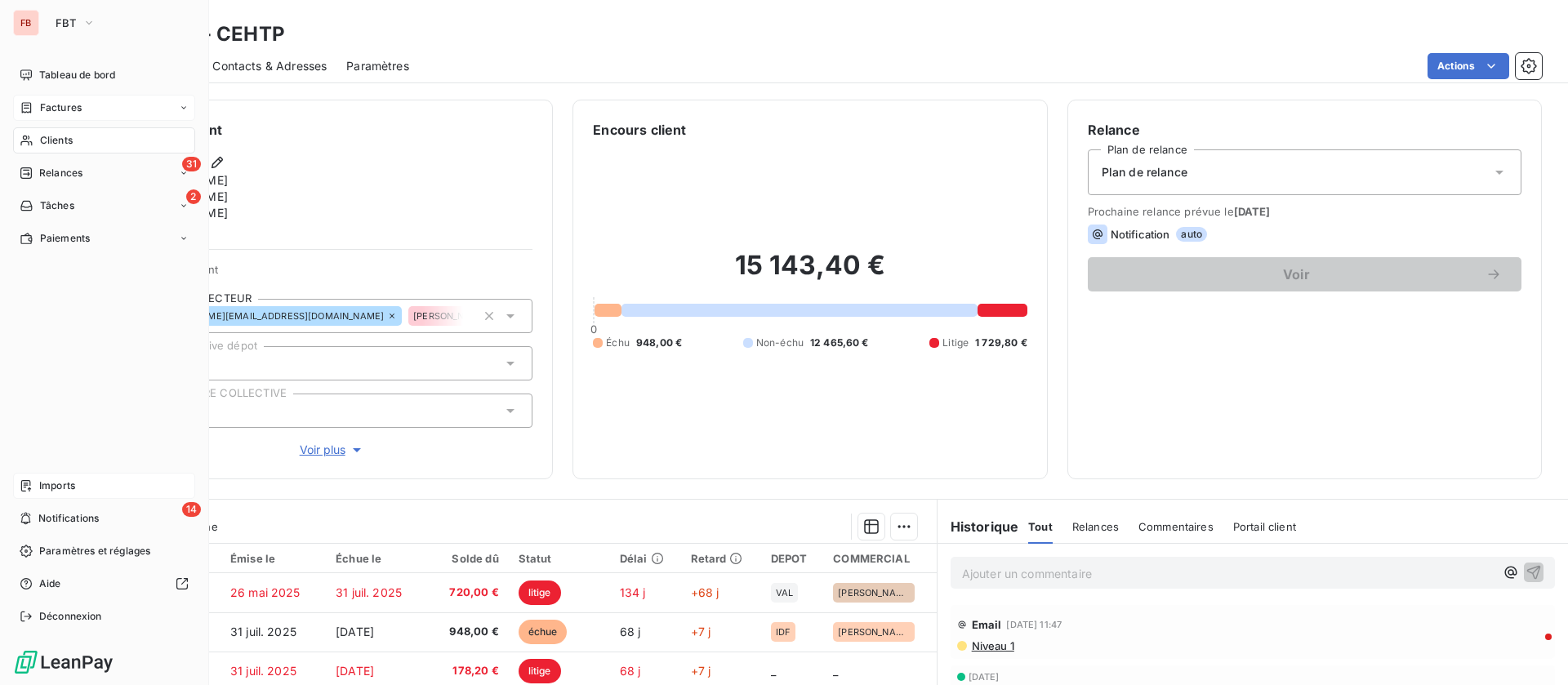
click at [64, 108] on span "Factures" at bounding box center [60, 107] width 41 height 14
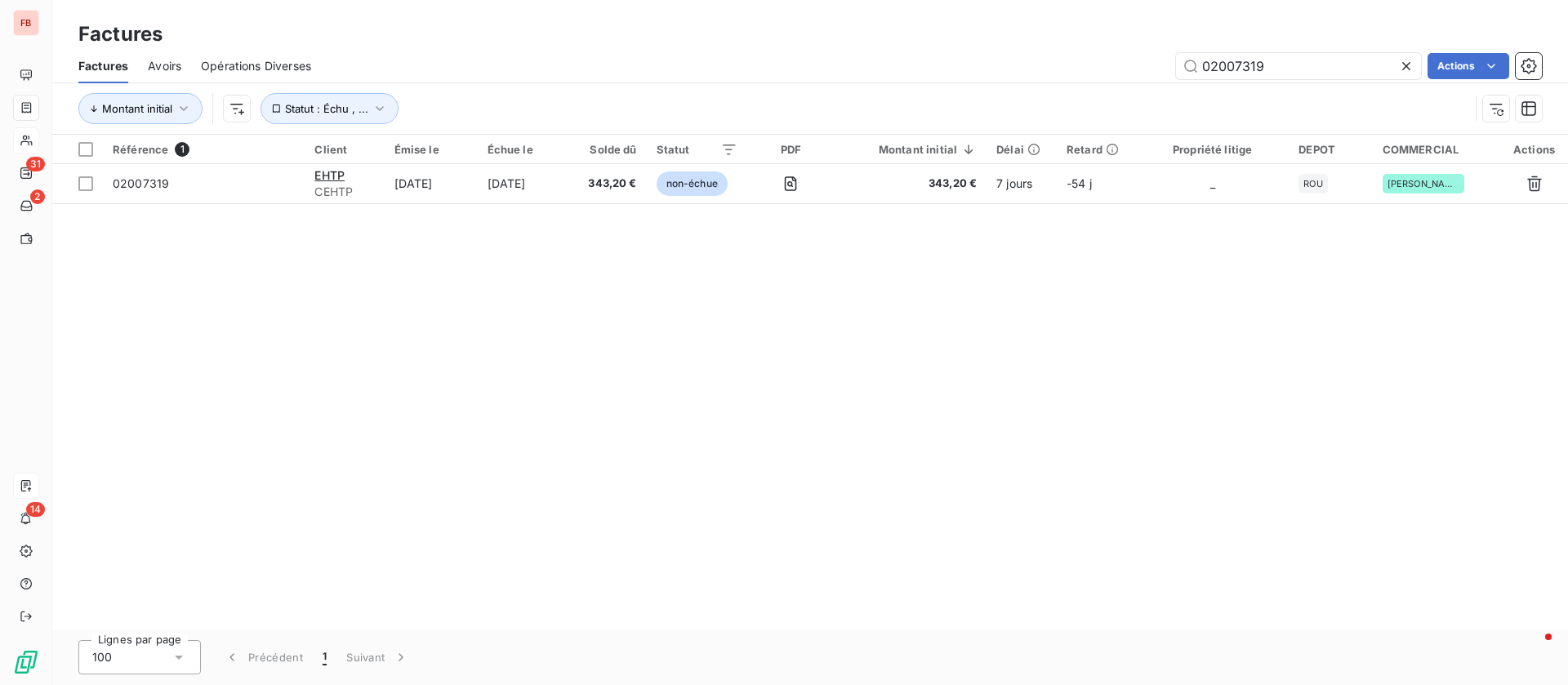
drag, startPoint x: 1326, startPoint y: 60, endPoint x: 916, endPoint y: 68, distance: 410.1
click at [916, 68] on div "02007319 Actions" at bounding box center [935, 66] width 1211 height 26
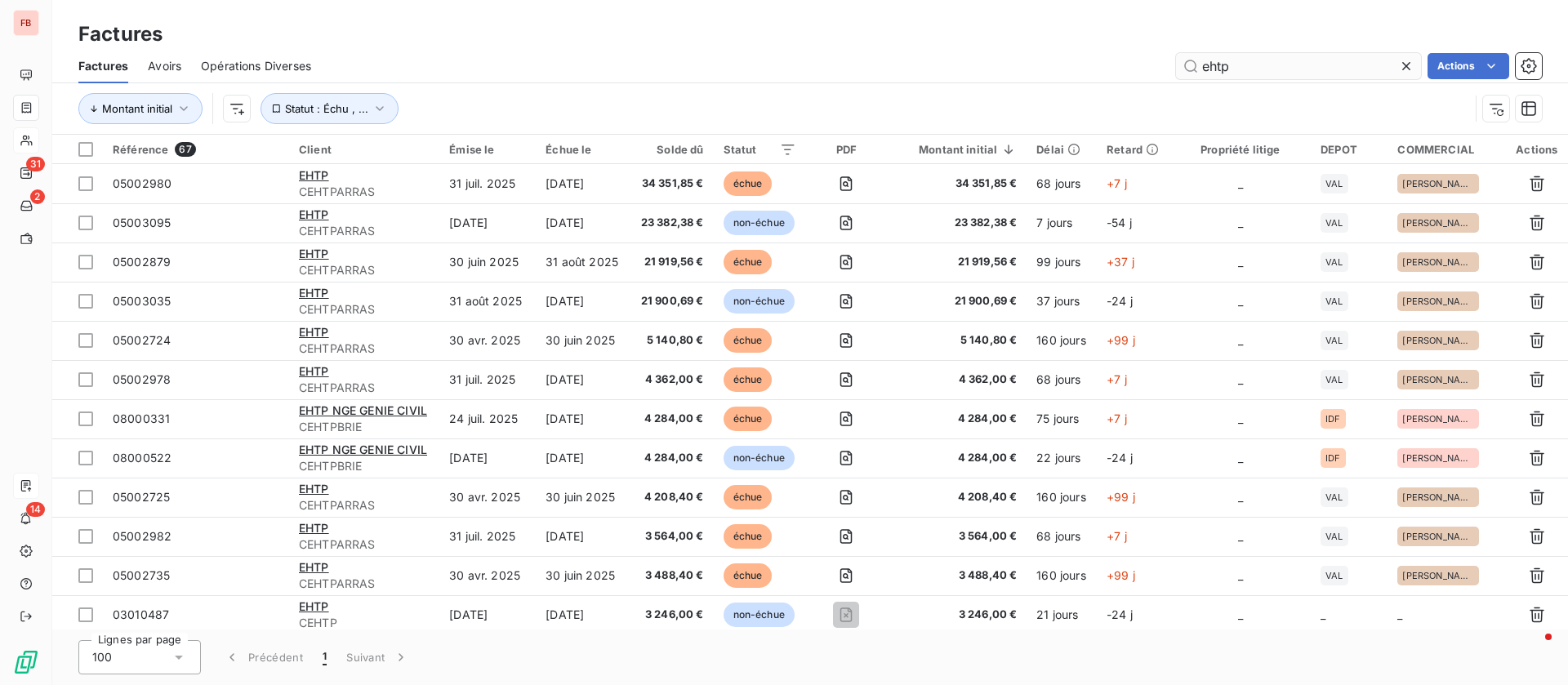
type input "ehtp"
click at [242, 107] on html "FB 31 2 14 Factures Factures Avoirs Opérations Diverses ehtp Actions Montant in…" at bounding box center [784, 342] width 1568 height 685
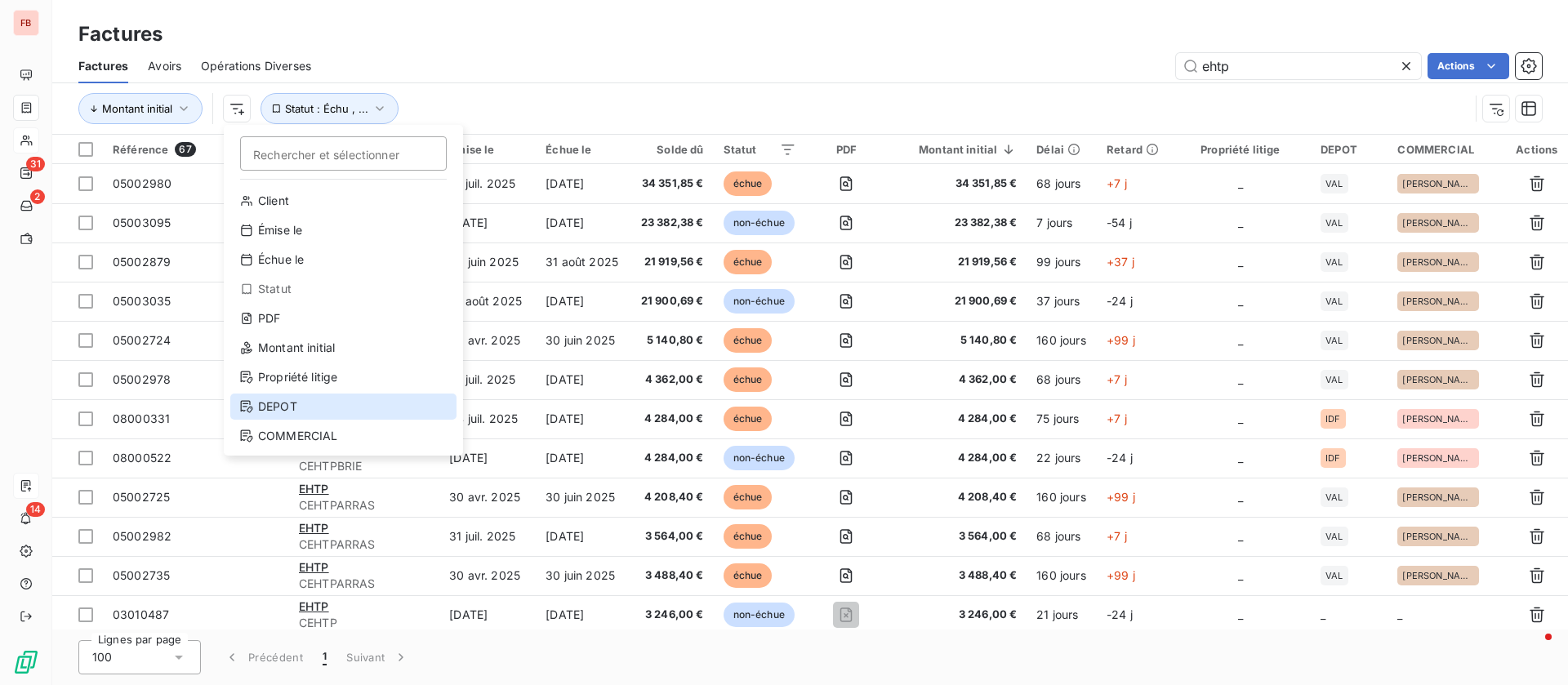
click at [297, 405] on div "DEPOT" at bounding box center [344, 406] width 226 height 26
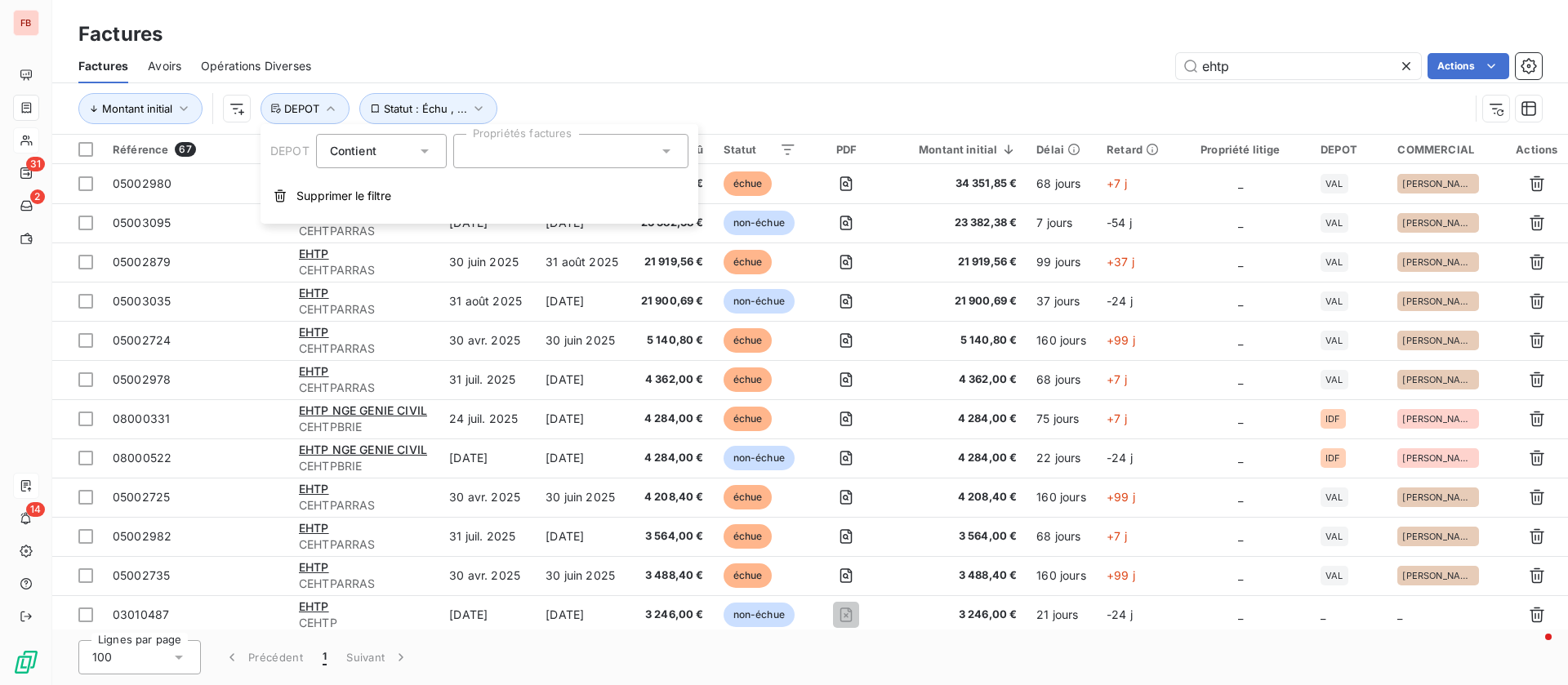
click at [646, 150] on div at bounding box center [570, 150] width 235 height 35
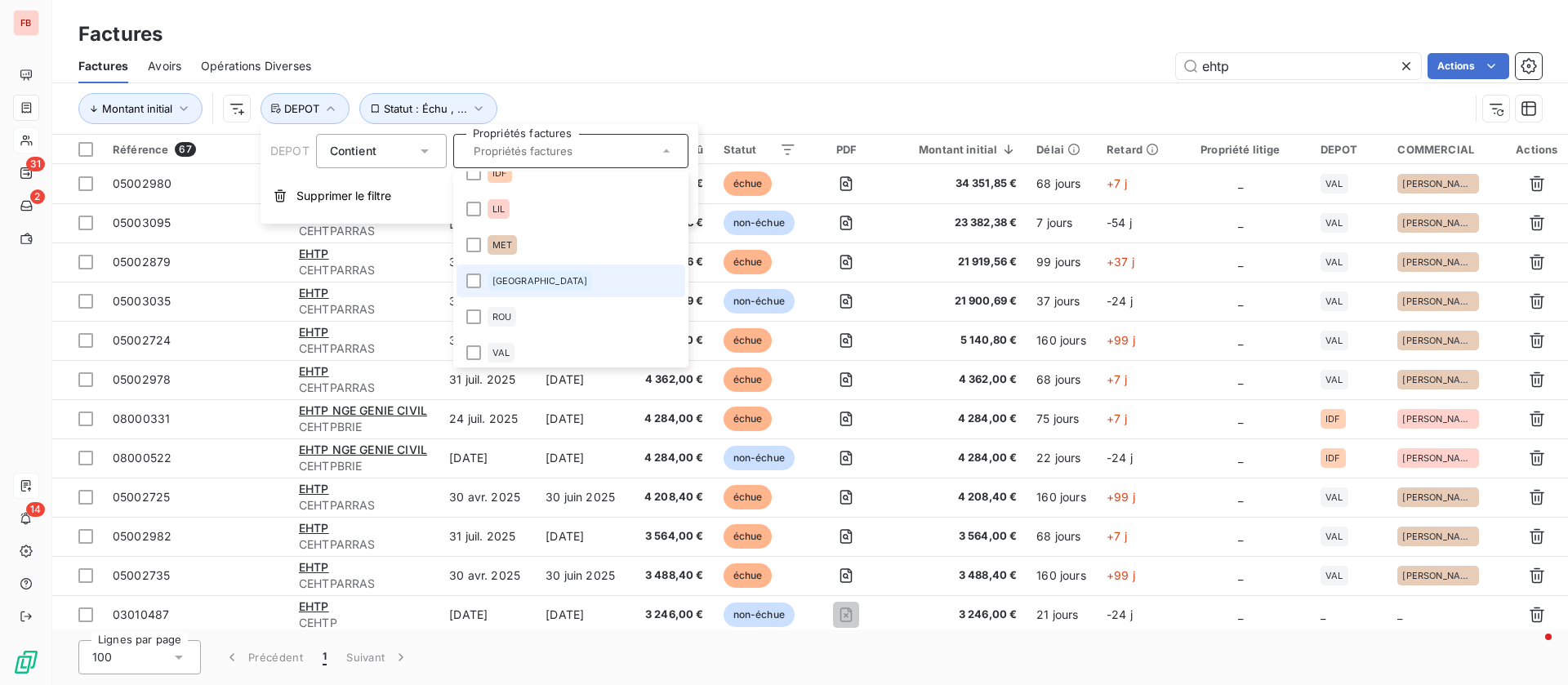
scroll to position [23, 0]
click at [494, 310] on span "ROU" at bounding box center [502, 312] width 19 height 10
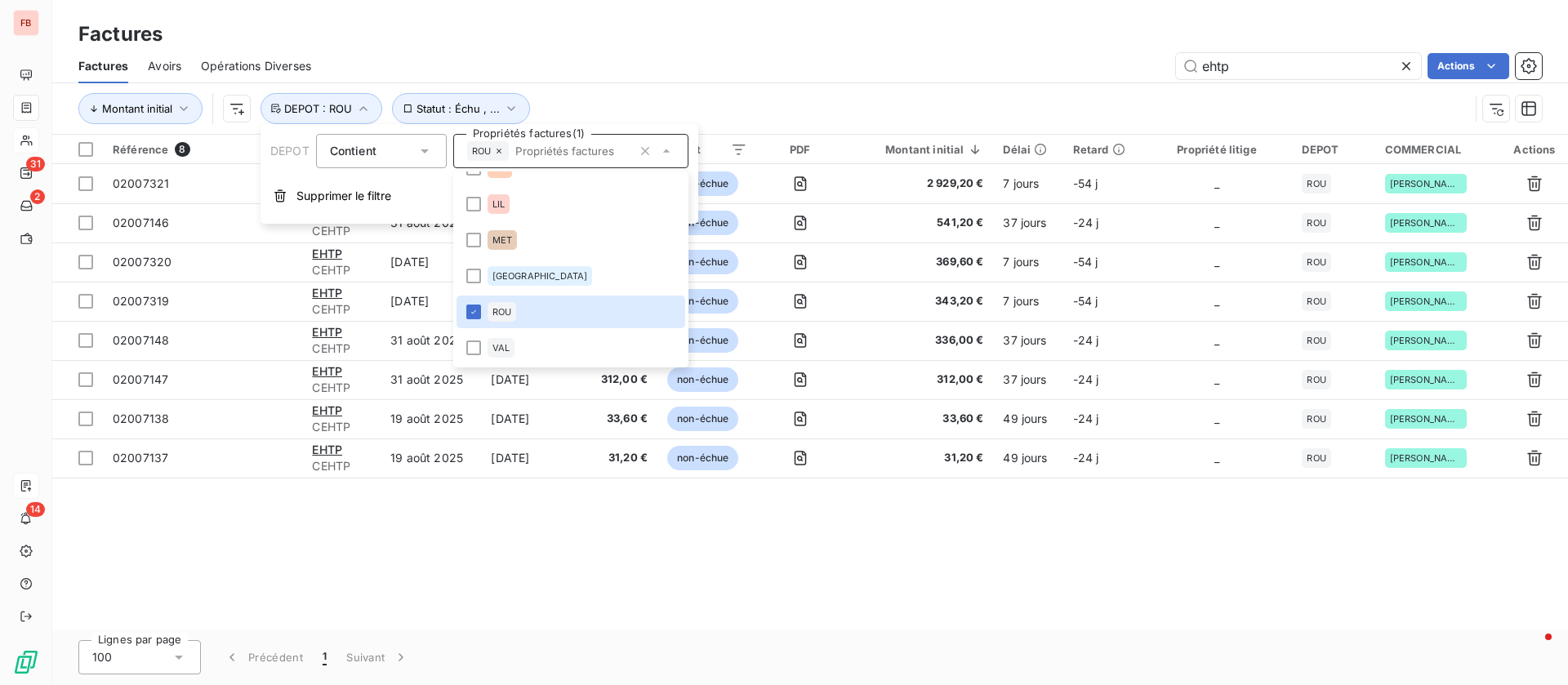
click at [999, 75] on div "ehtp Actions" at bounding box center [935, 66] width 1211 height 26
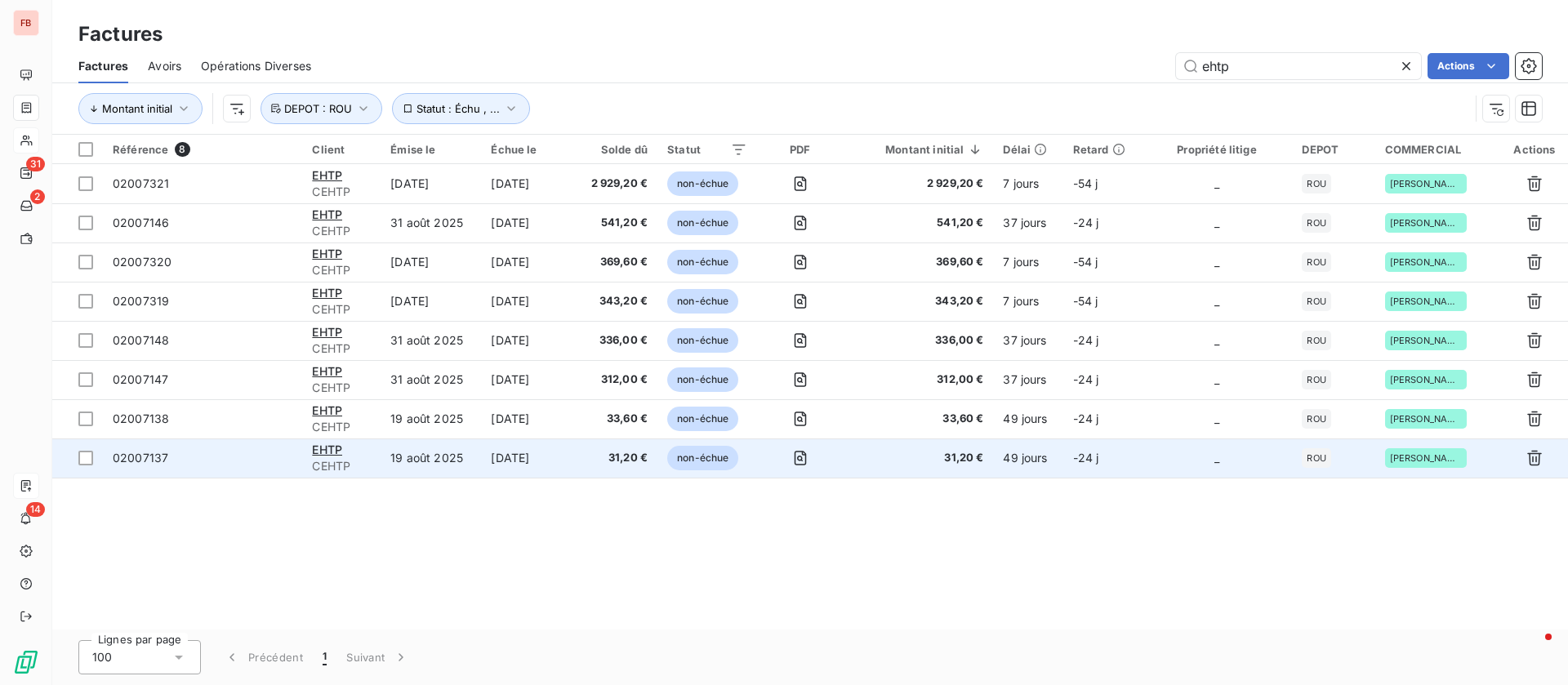
click at [449, 460] on td "19 août 2025" at bounding box center [430, 458] width 101 height 39
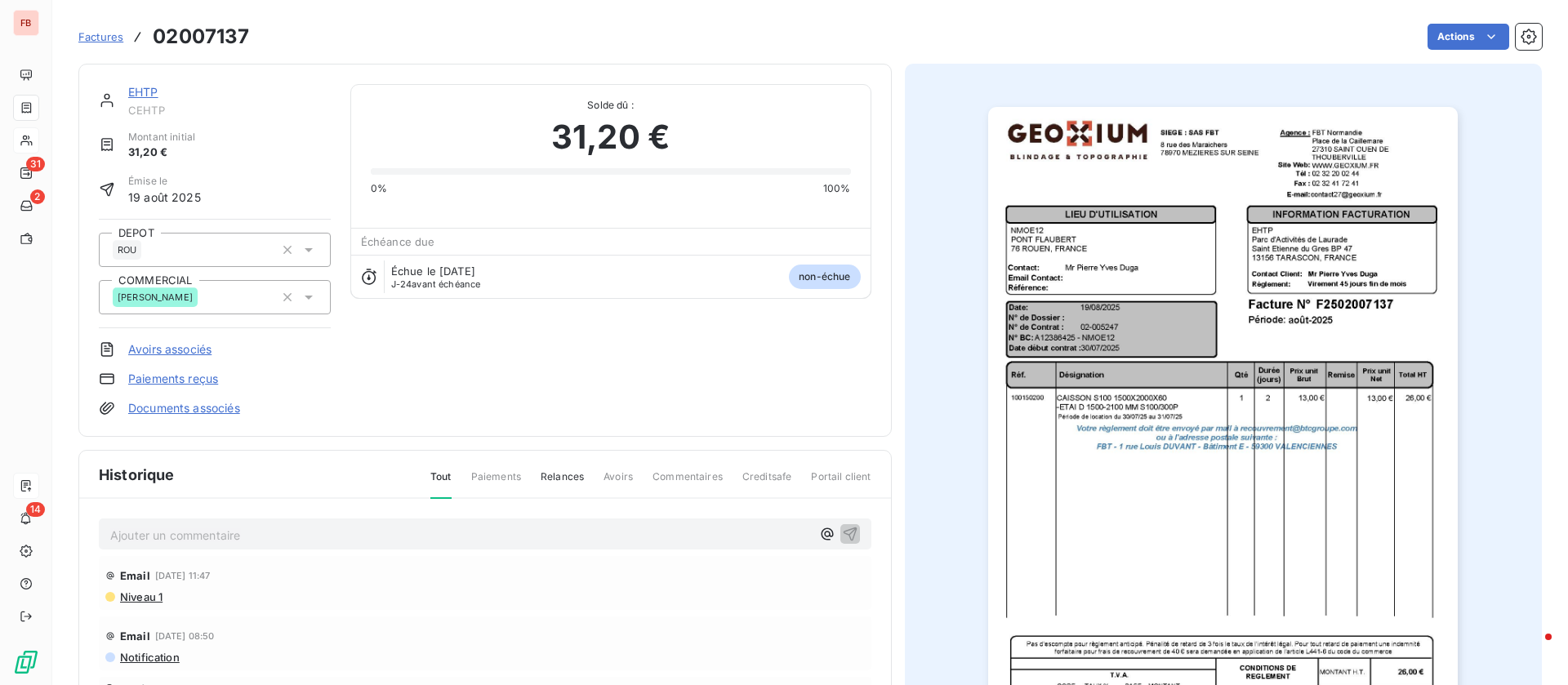
click at [143, 95] on link "EHTP" at bounding box center [144, 92] width 30 height 14
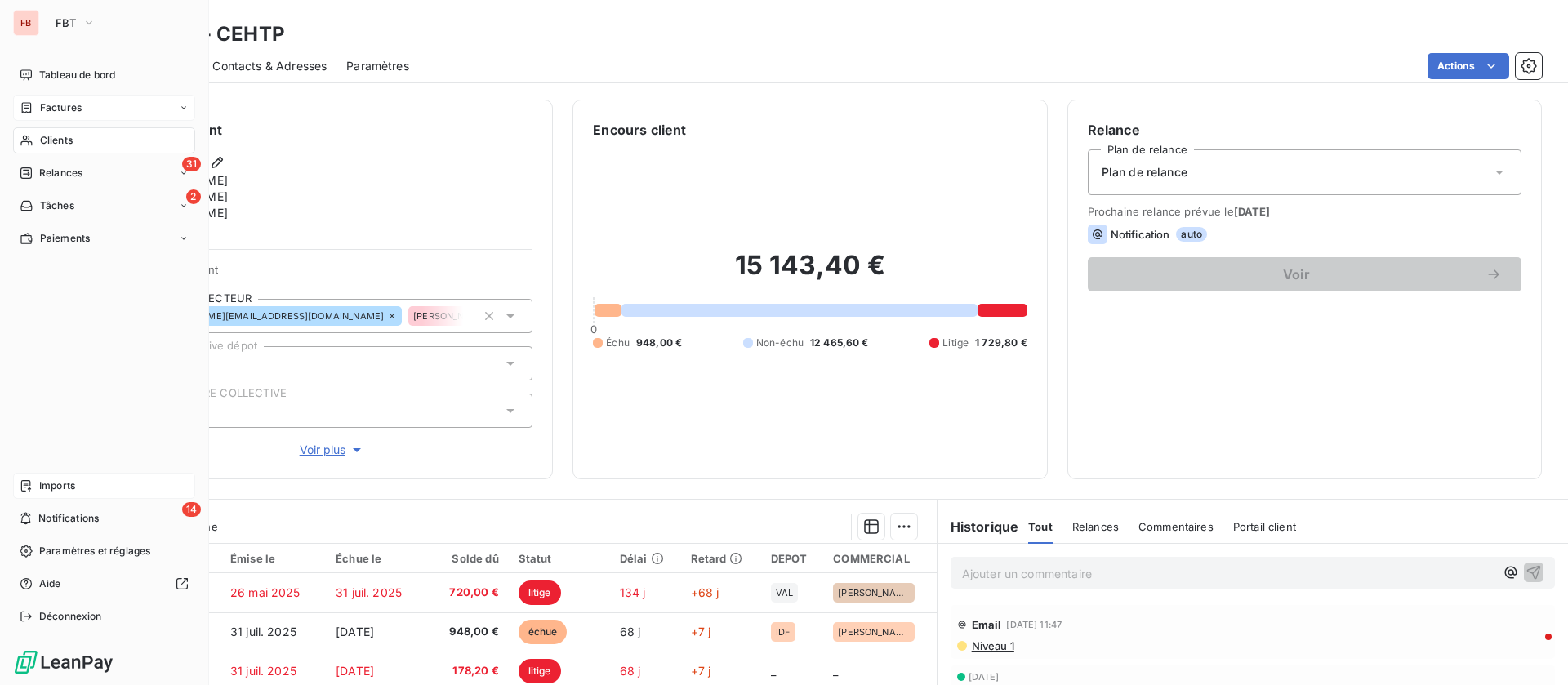
click at [77, 92] on nav "Tableau de bord Factures Clients 31 Relances 2 Tâches Paiements" at bounding box center [104, 156] width 182 height 189
click at [74, 102] on span "Factures" at bounding box center [60, 107] width 41 height 14
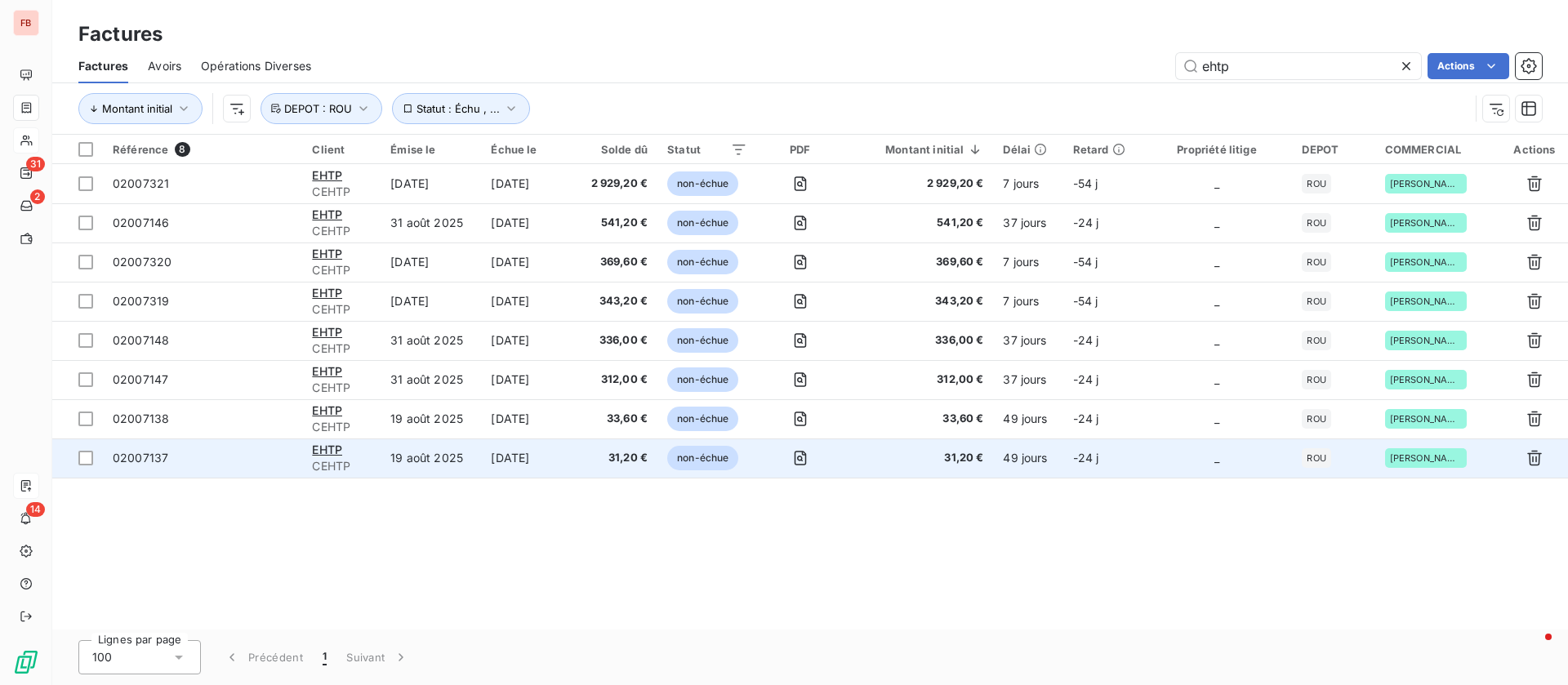
click at [492, 461] on td "[DATE]" at bounding box center [527, 458] width 93 height 39
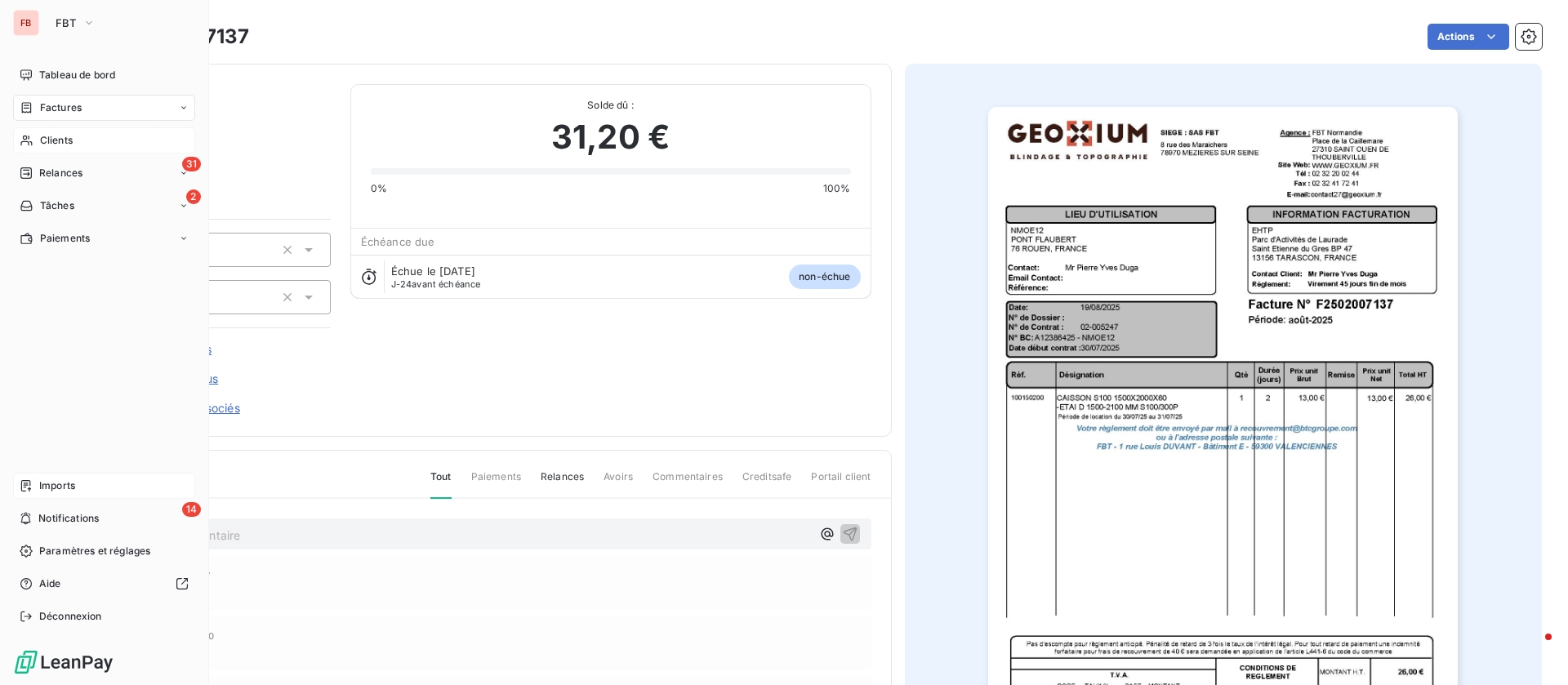
click at [46, 138] on span "Clients" at bounding box center [56, 140] width 33 height 14
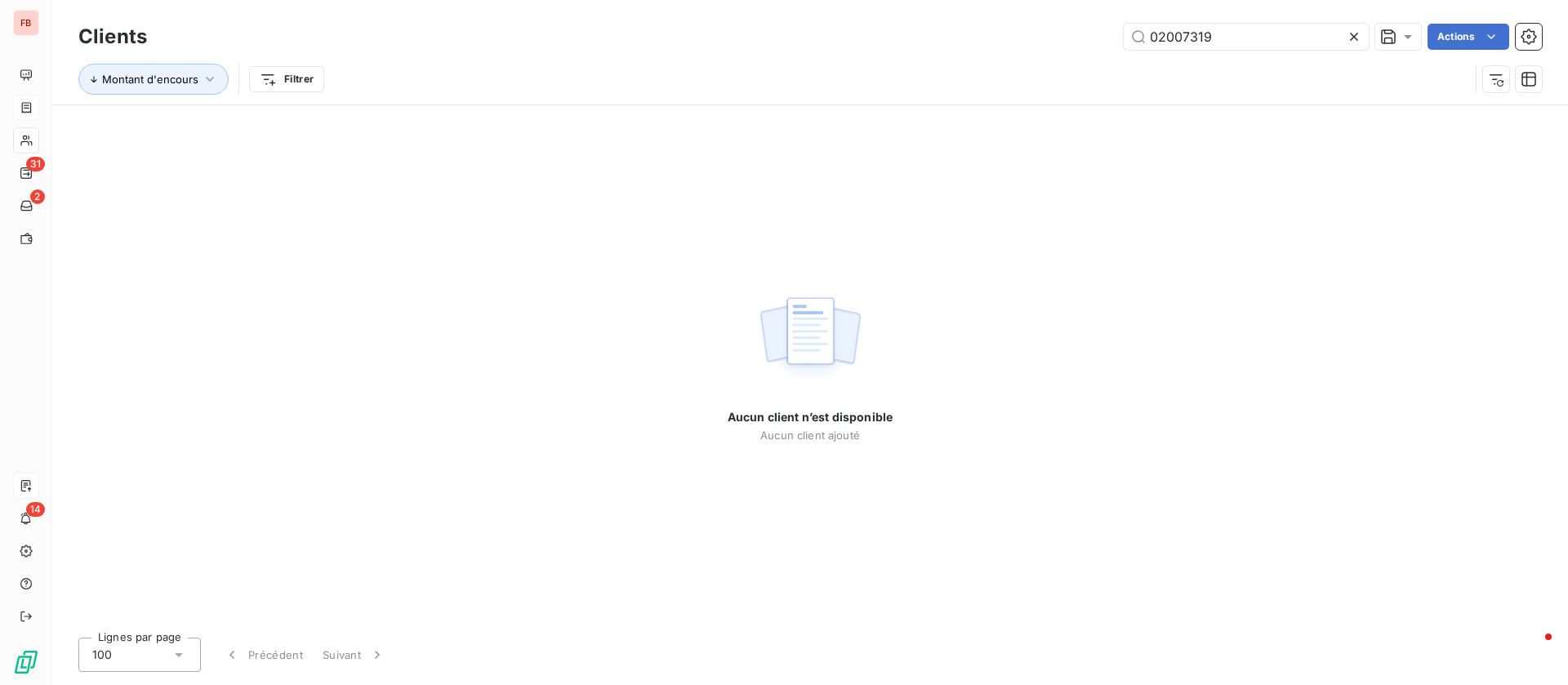
drag, startPoint x: 1253, startPoint y: 30, endPoint x: 992, endPoint y: 35, distance: 261.0
click at [994, 35] on div "02007319 Actions" at bounding box center [854, 36] width 1375 height 26
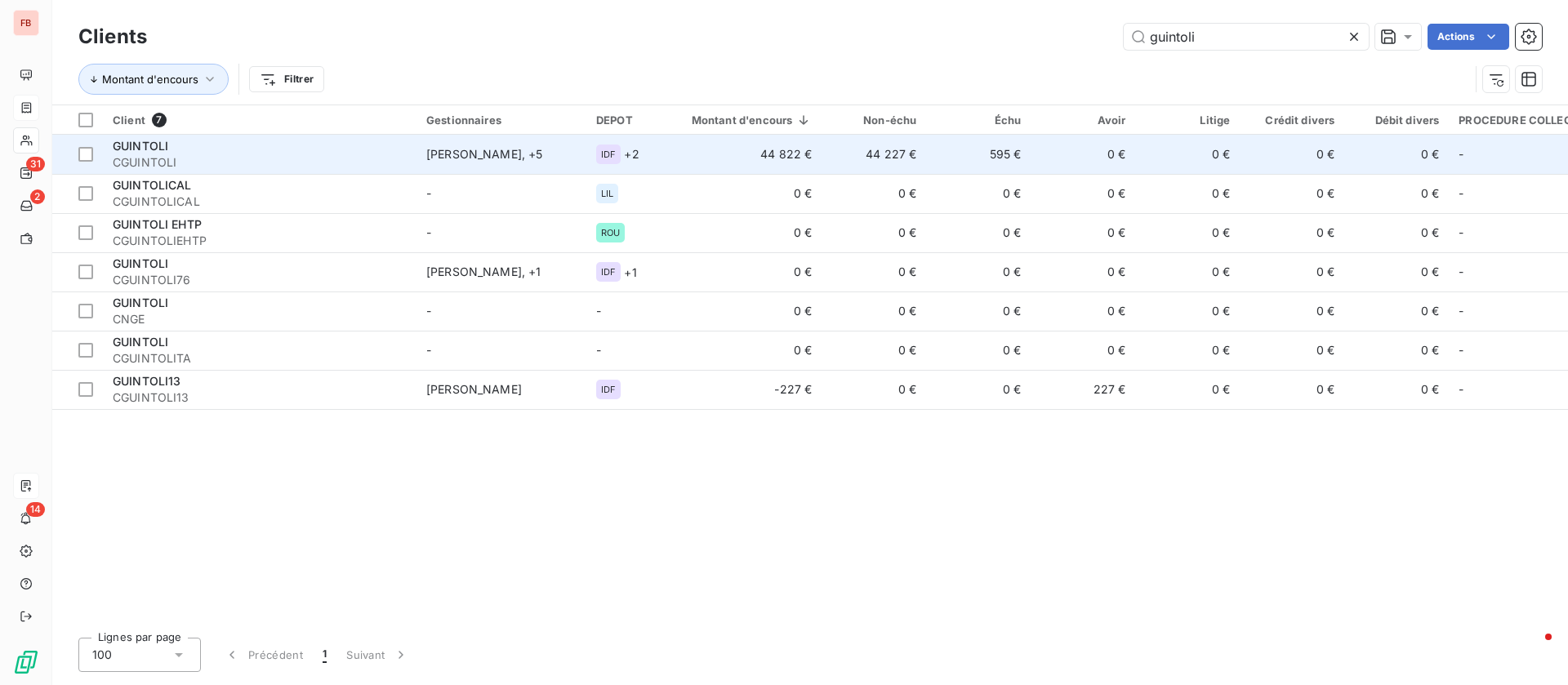
type input "guintoli"
click at [995, 151] on td "595 €" at bounding box center [978, 154] width 105 height 39
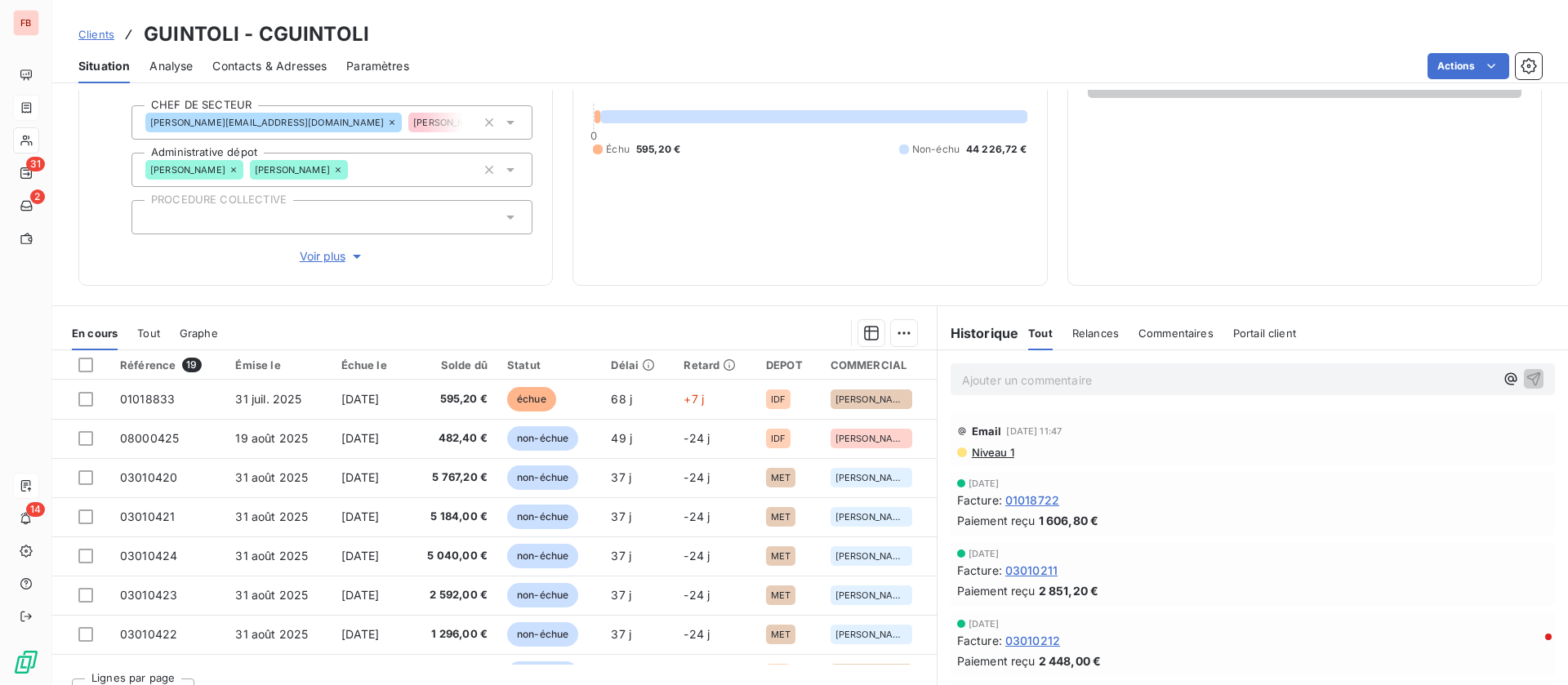
scroll to position [222, 0]
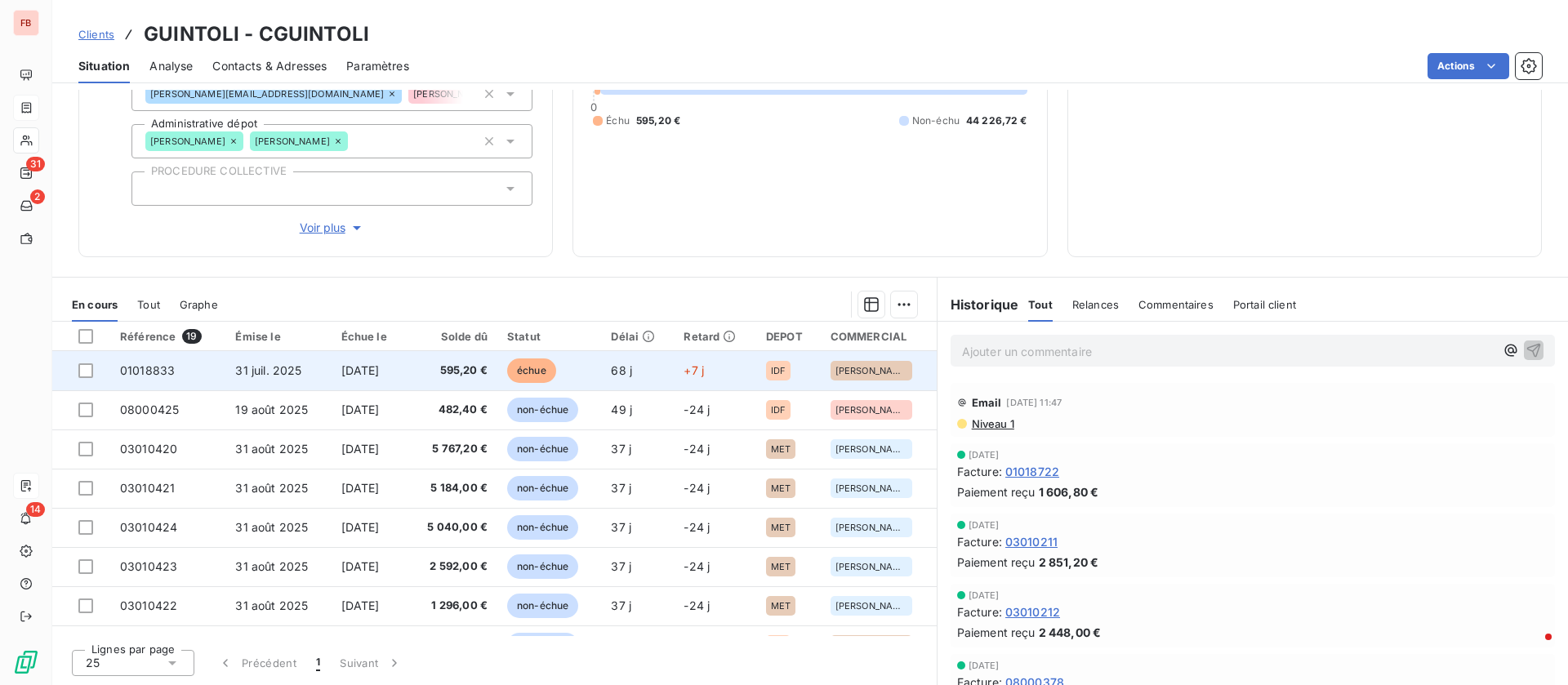
click at [340, 386] on td "[DATE]" at bounding box center [368, 371] width 75 height 39
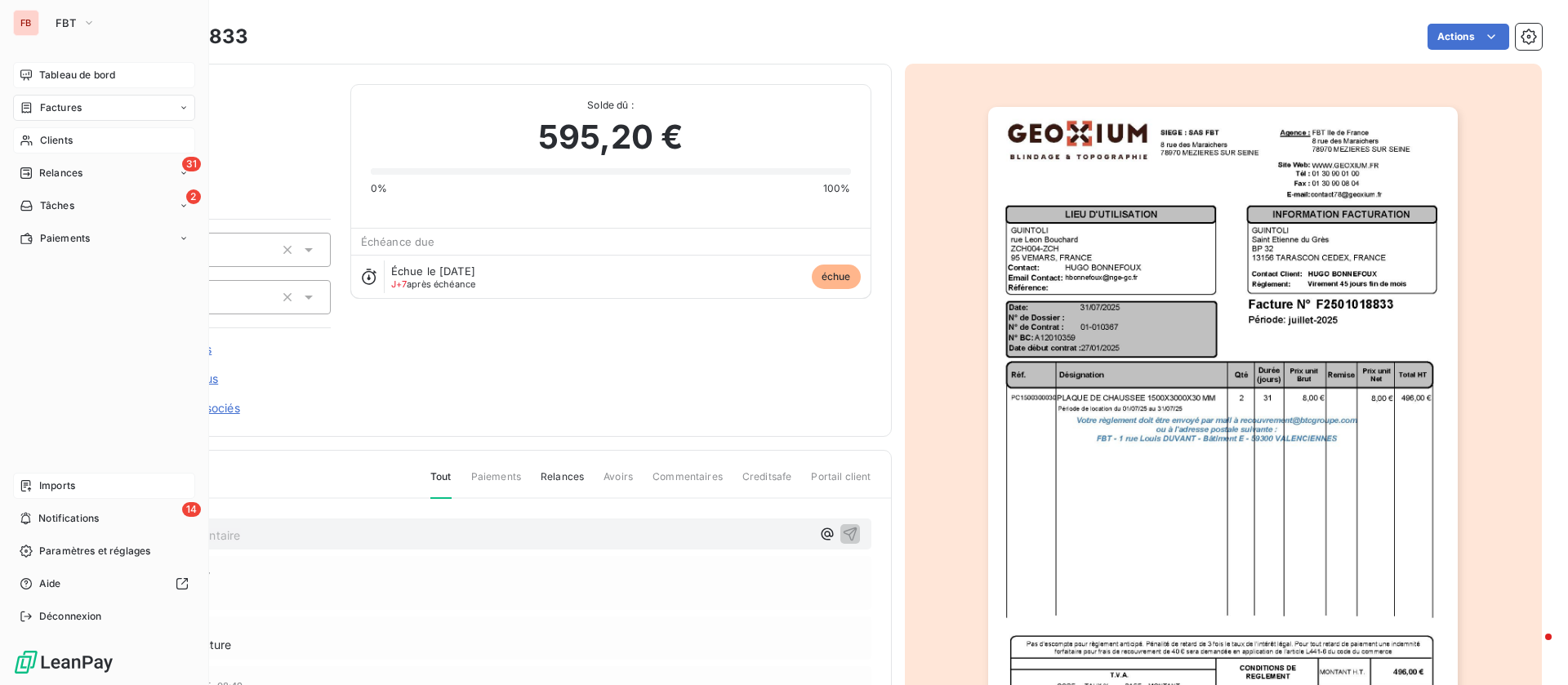
drag, startPoint x: 24, startPoint y: 72, endPoint x: 33, endPoint y: 68, distance: 9.8
click at [24, 72] on icon at bounding box center [25, 74] width 13 height 13
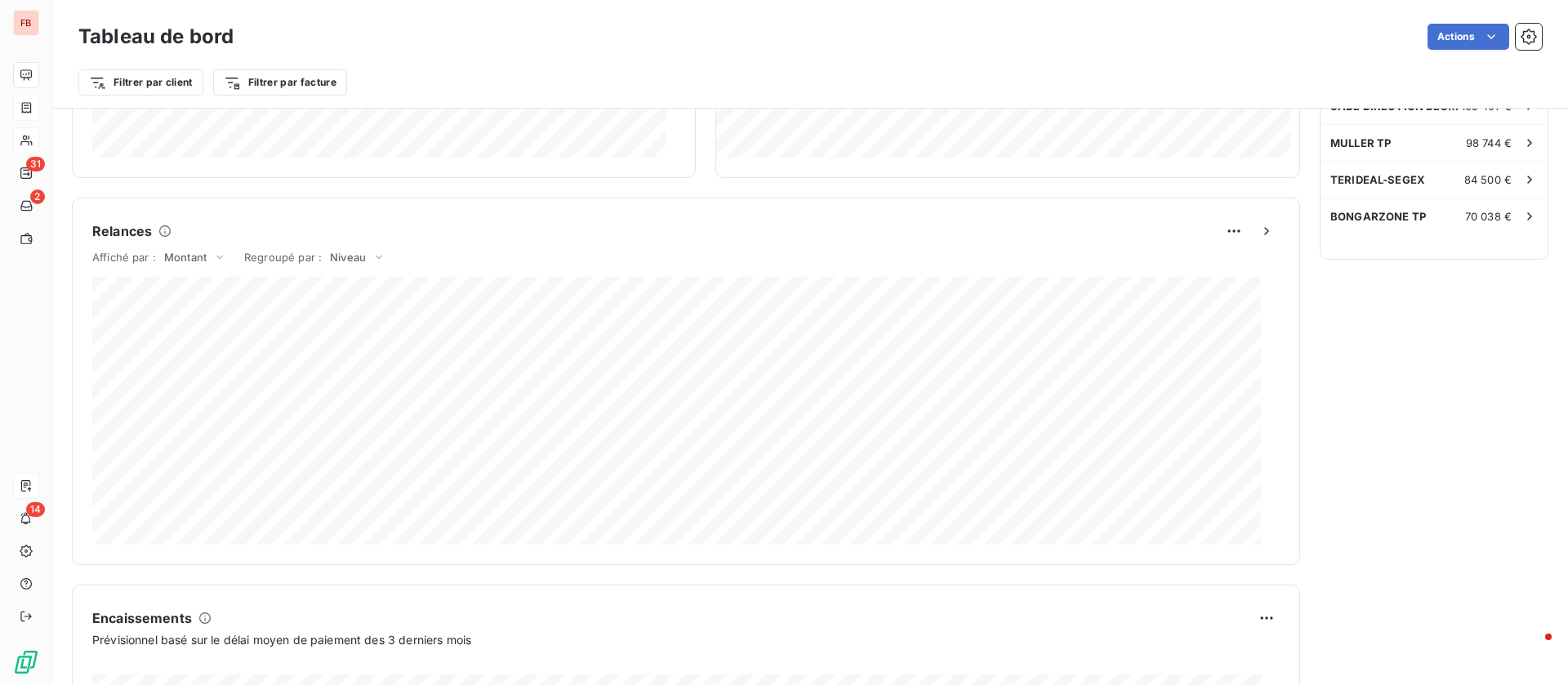
scroll to position [906, 0]
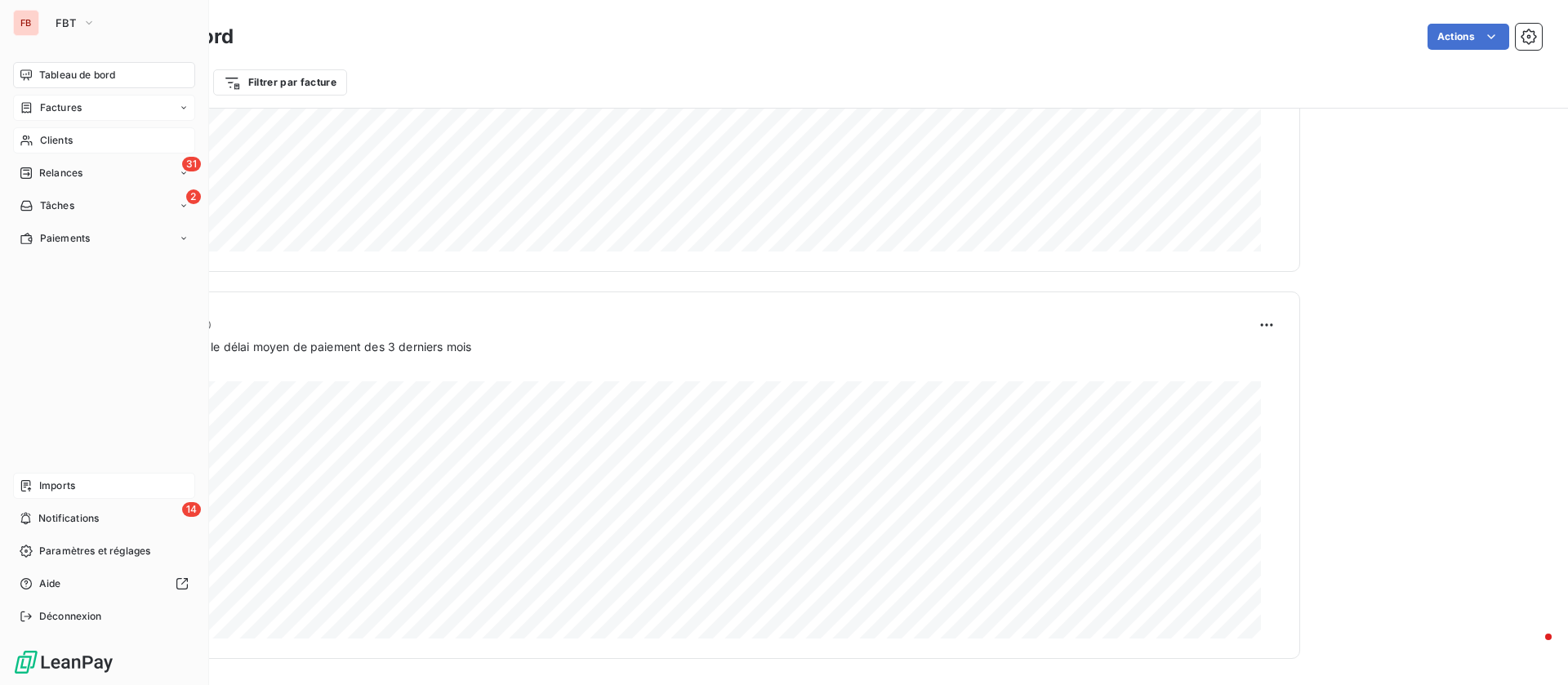
click at [47, 139] on span "Clients" at bounding box center [56, 140] width 33 height 14
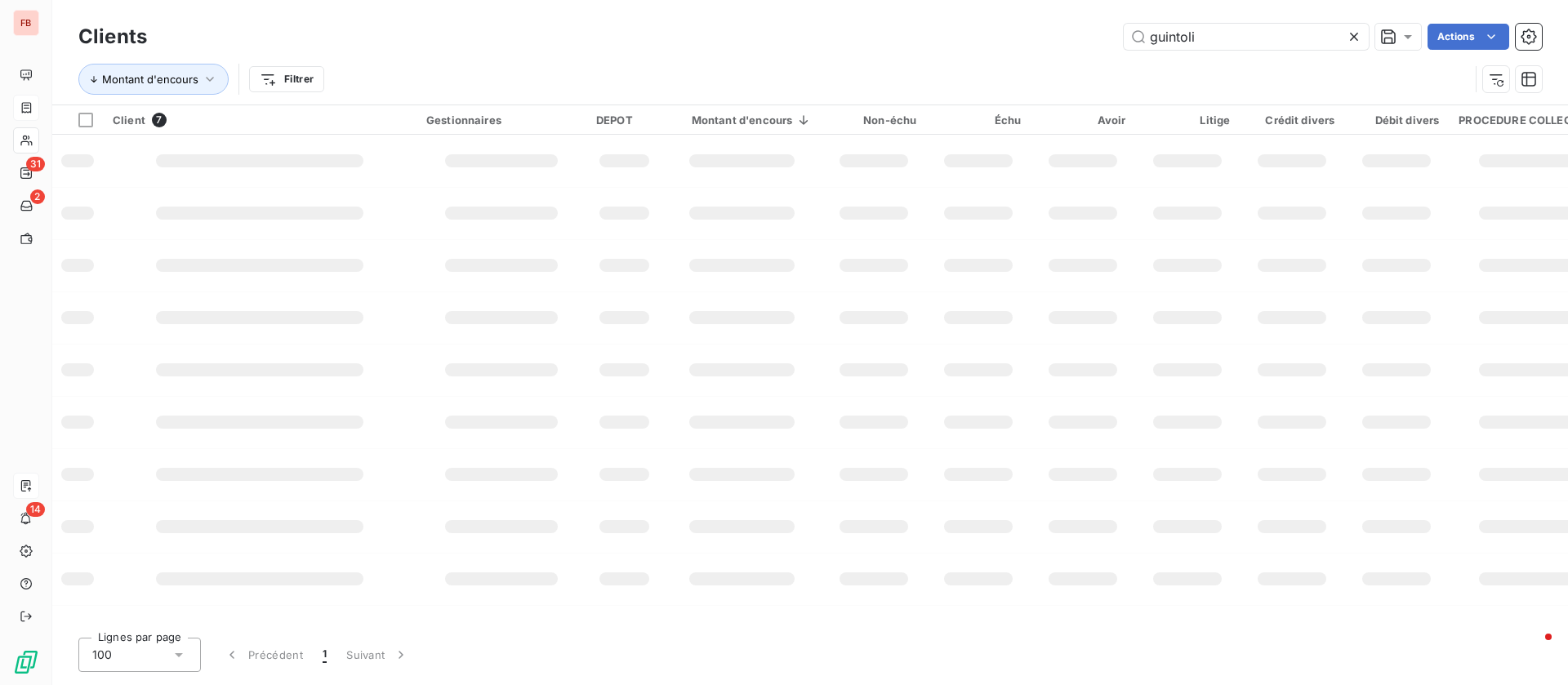
drag, startPoint x: 1236, startPoint y: 35, endPoint x: 733, endPoint y: 12, distance: 503.5
click at [750, 30] on div "guintoli Actions" at bounding box center [854, 36] width 1375 height 26
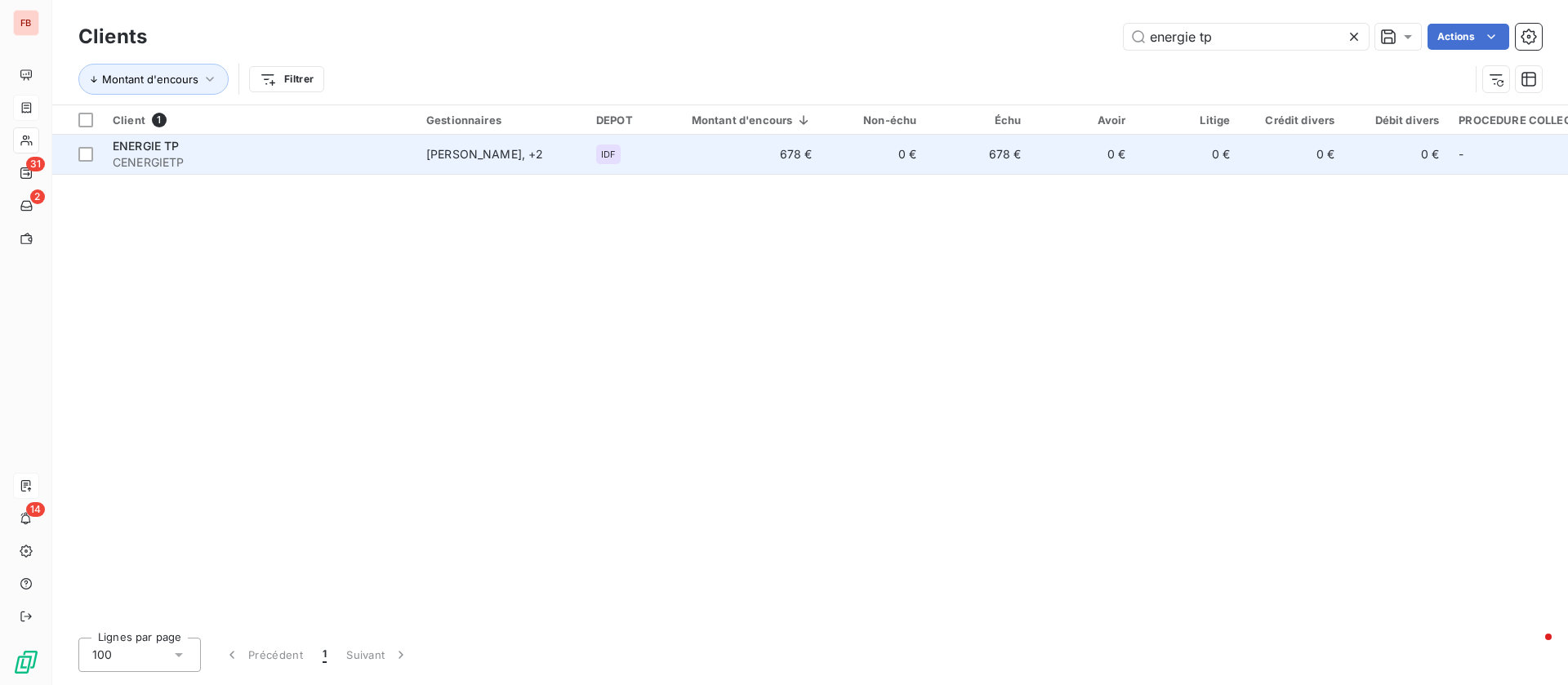
type input "energie tp"
click at [749, 160] on td "678 €" at bounding box center [742, 154] width 160 height 39
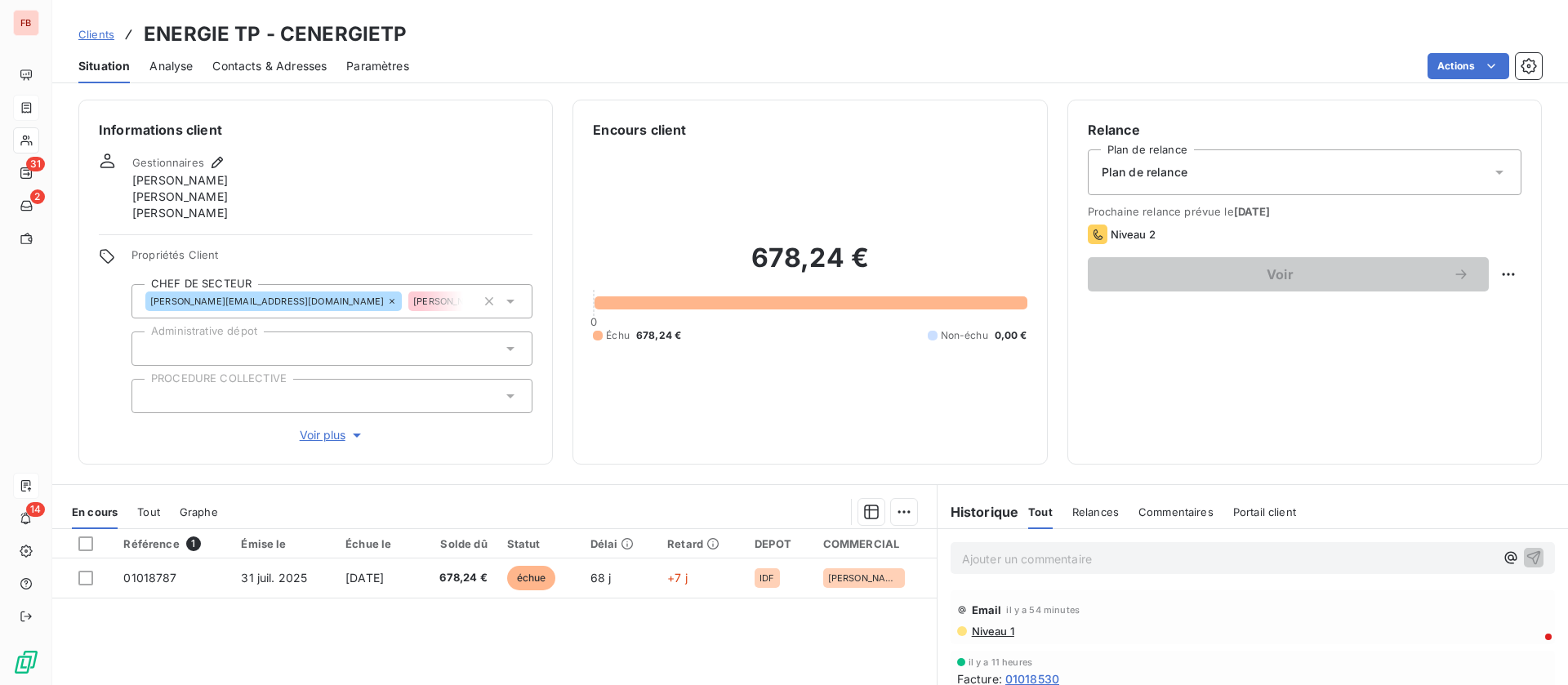
click at [1026, 557] on p "Ajouter un commentaire ﻿" at bounding box center [1228, 558] width 532 height 20
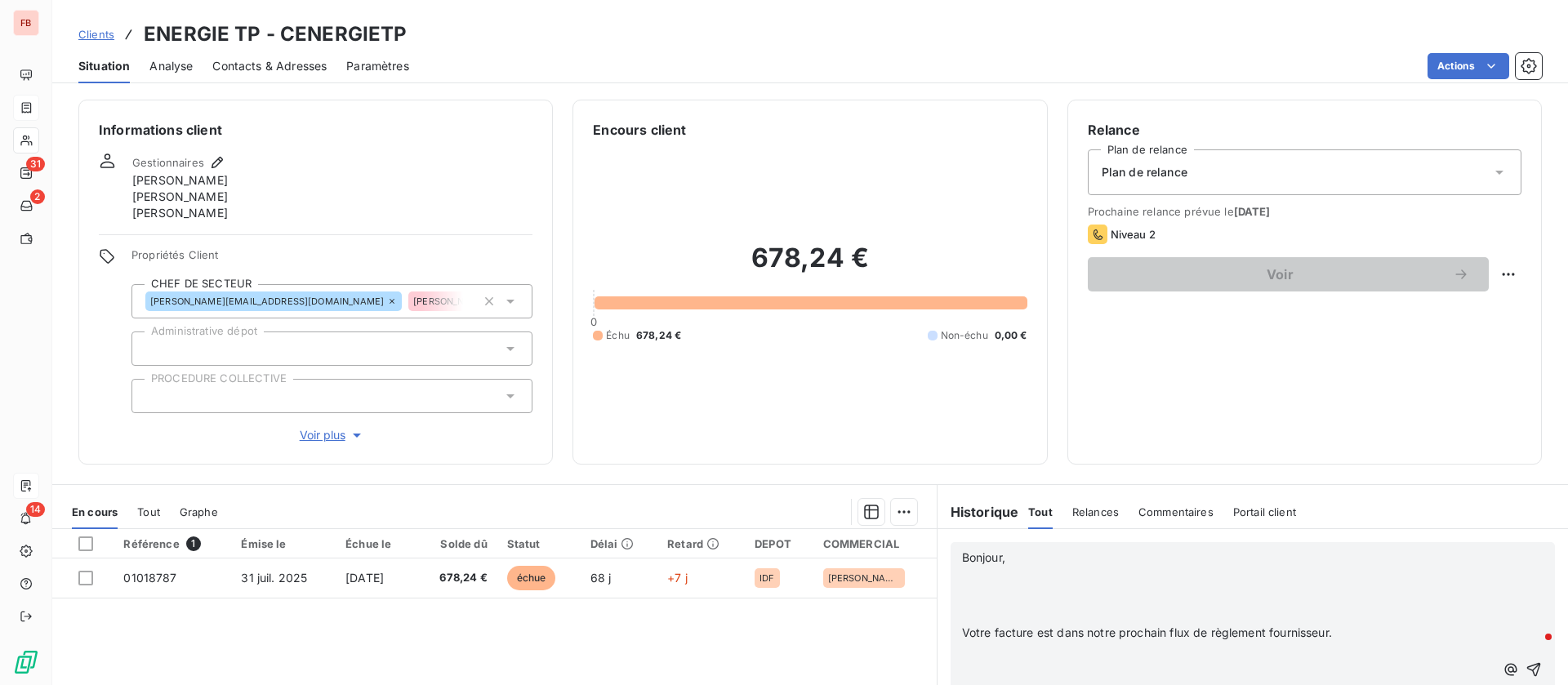
click at [1049, 583] on p "﻿" at bounding box center [1228, 577] width 532 height 19
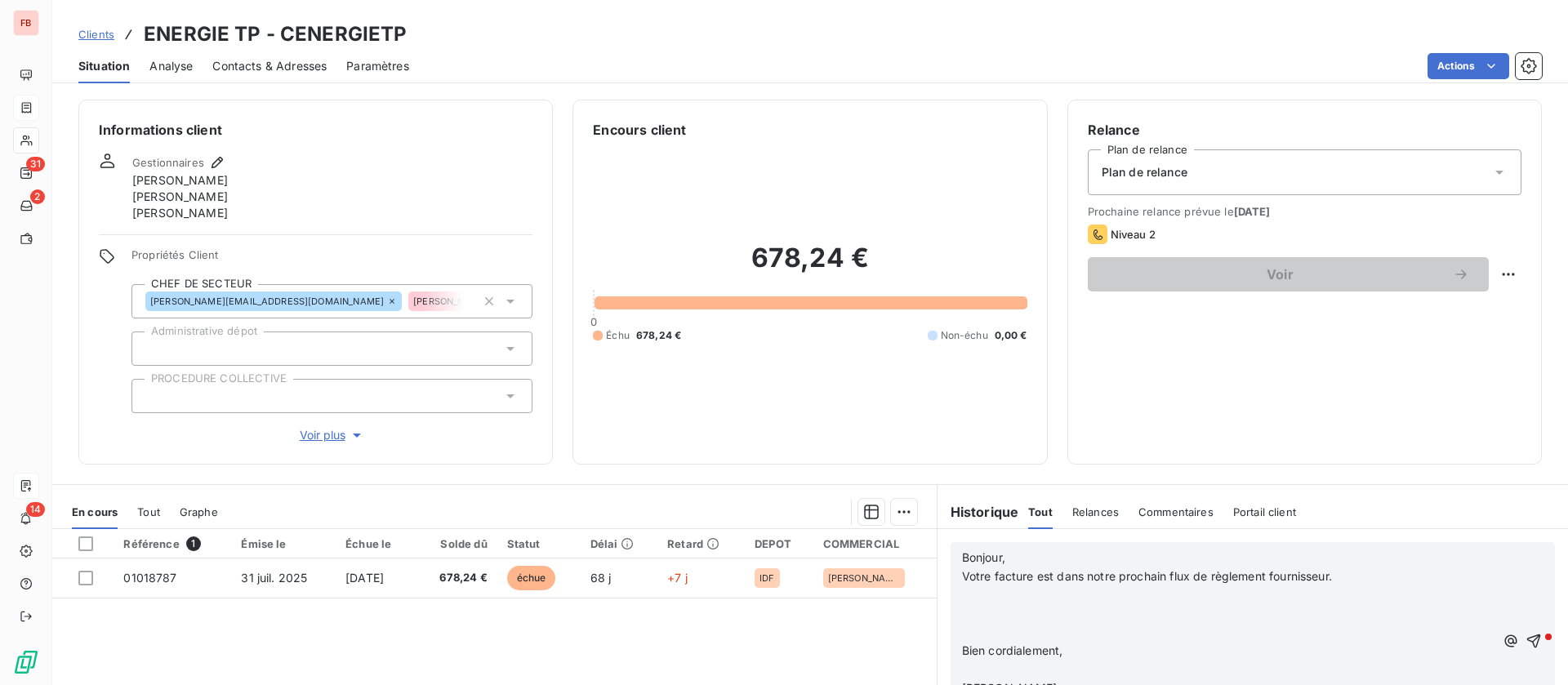
click at [1014, 598] on p "﻿" at bounding box center [1228, 595] width 532 height 19
click at [1525, 612] on icon "button" at bounding box center [1533, 612] width 16 height 16
